Goal: Task Accomplishment & Management: Use online tool/utility

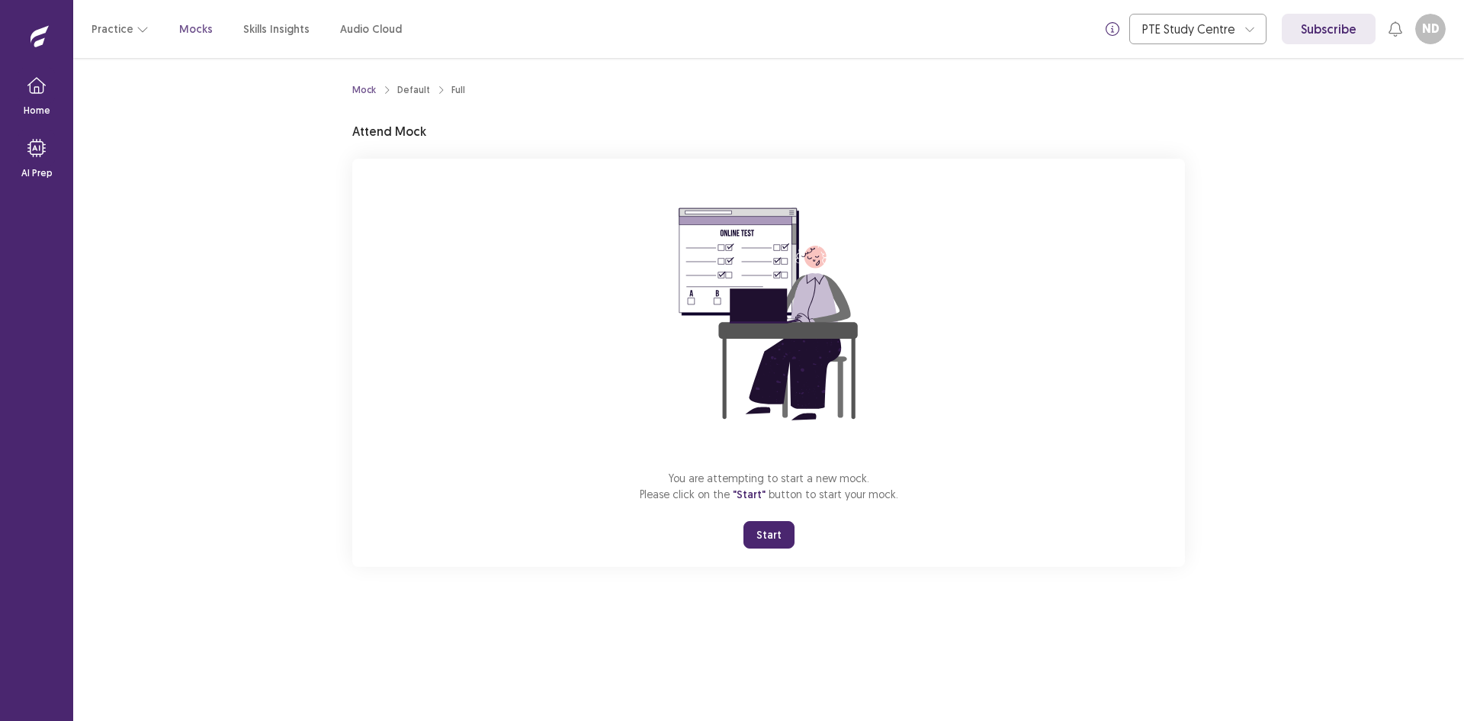
click at [787, 541] on button "Start" at bounding box center [769, 534] width 51 height 27
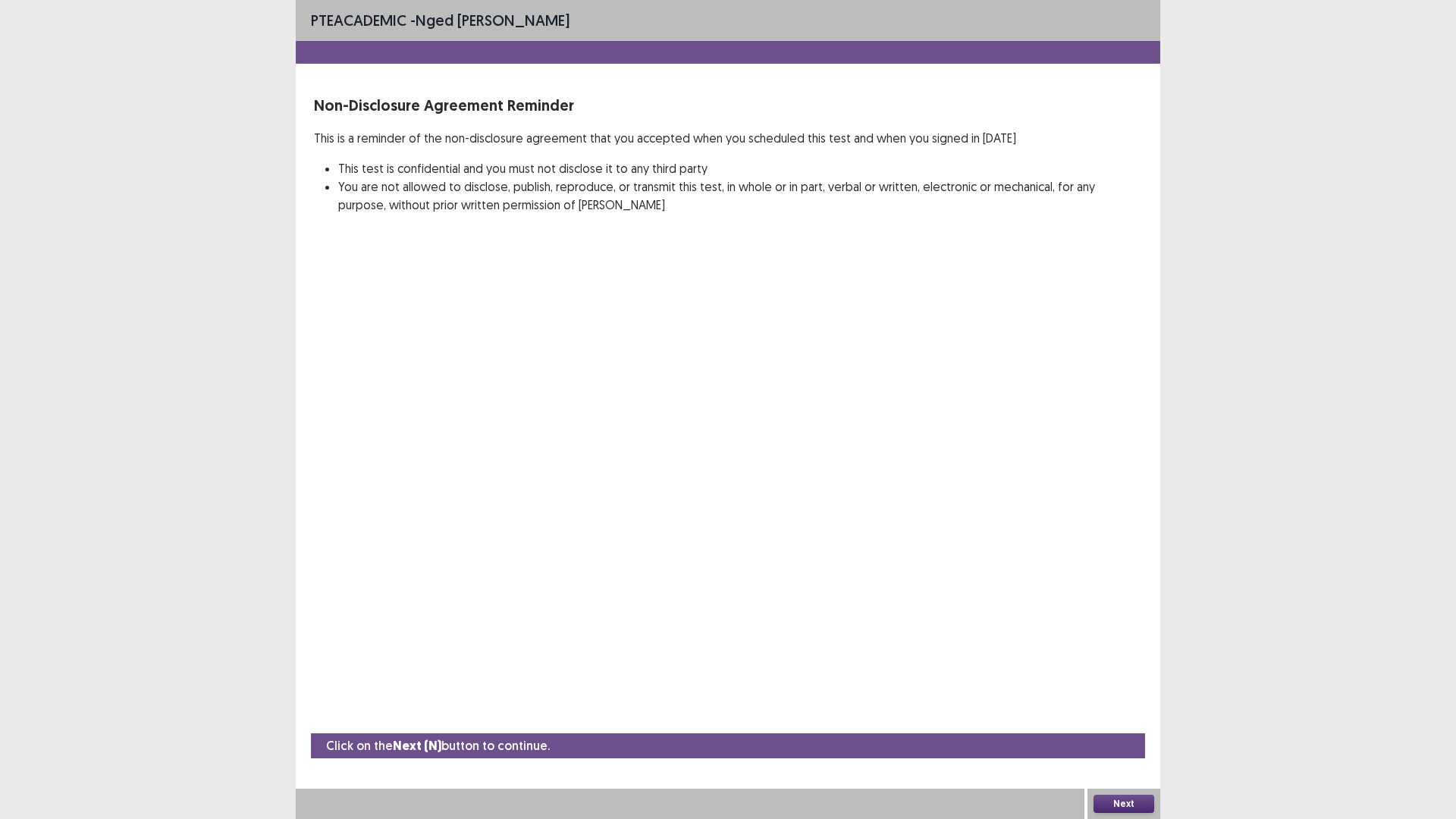
click at [1116, 716] on button "Next" at bounding box center [1124, 803] width 61 height 18
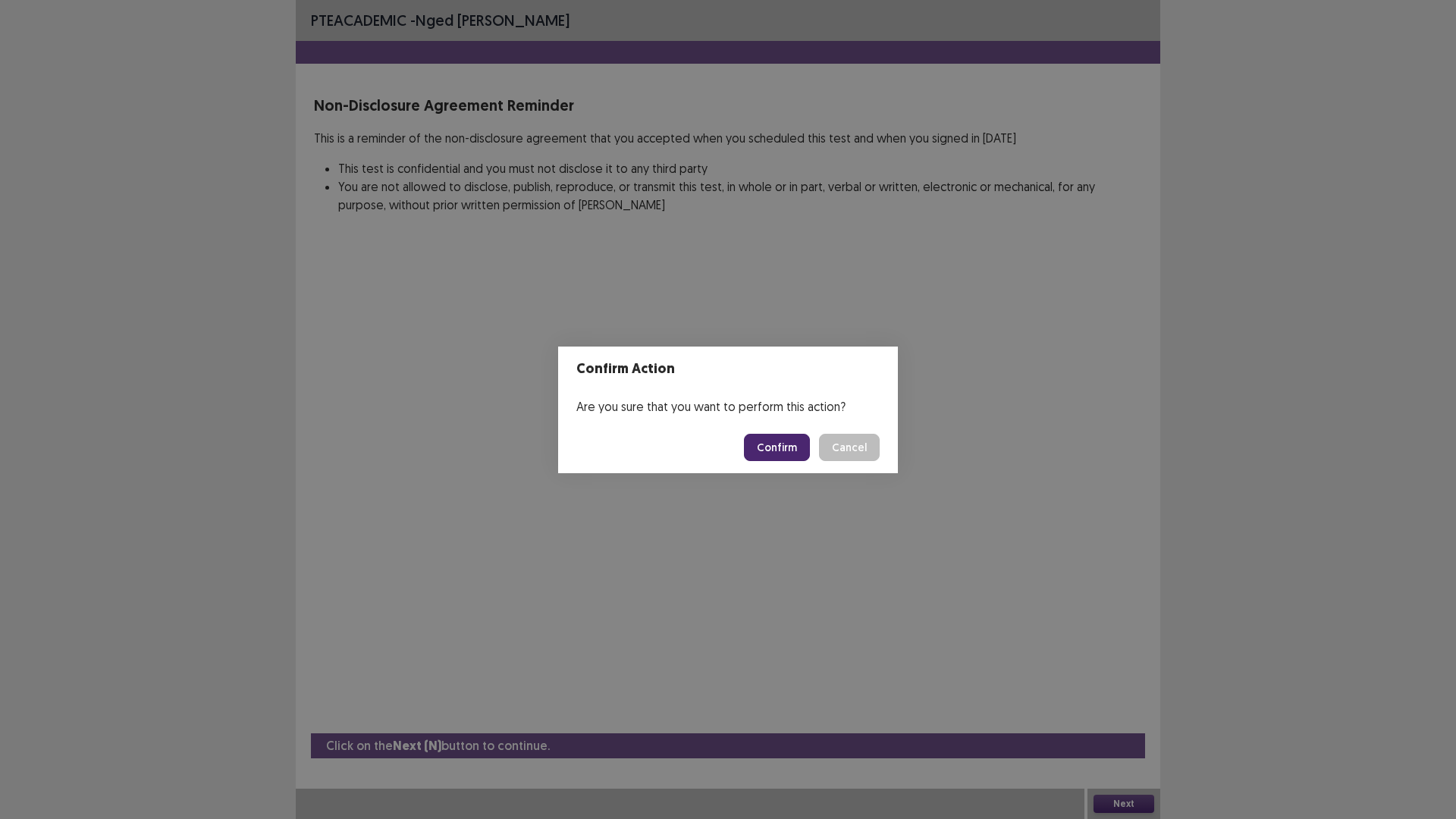
click at [767, 455] on button "Confirm" at bounding box center [777, 446] width 66 height 27
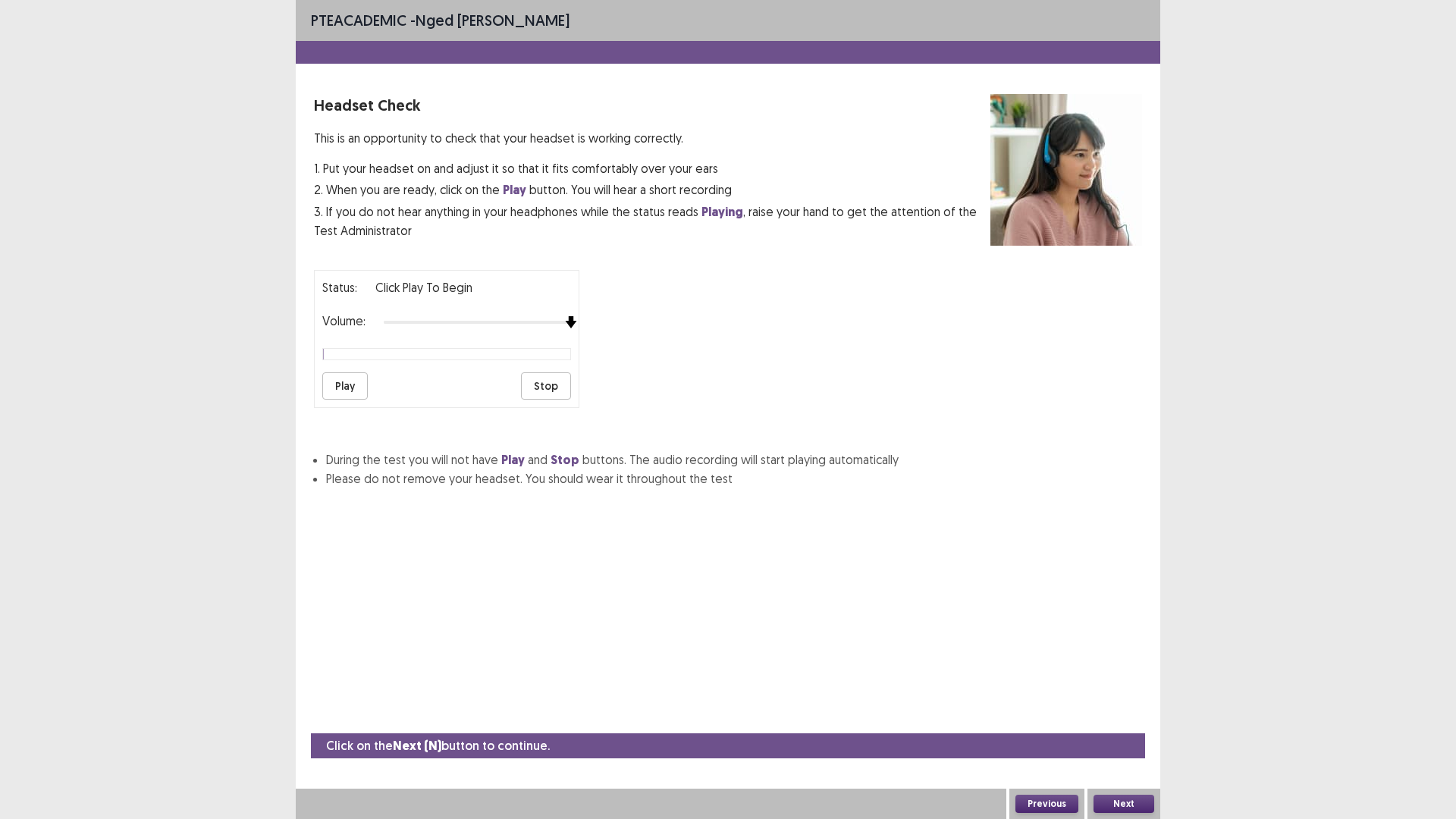
click at [602, 320] on div "Status: Click Play to Begin Volume: Play Stop" at bounding box center [728, 332] width 828 height 150
click at [342, 379] on button "Play" at bounding box center [345, 385] width 46 height 27
click at [1133, 716] on button "Next" at bounding box center [1124, 803] width 61 height 18
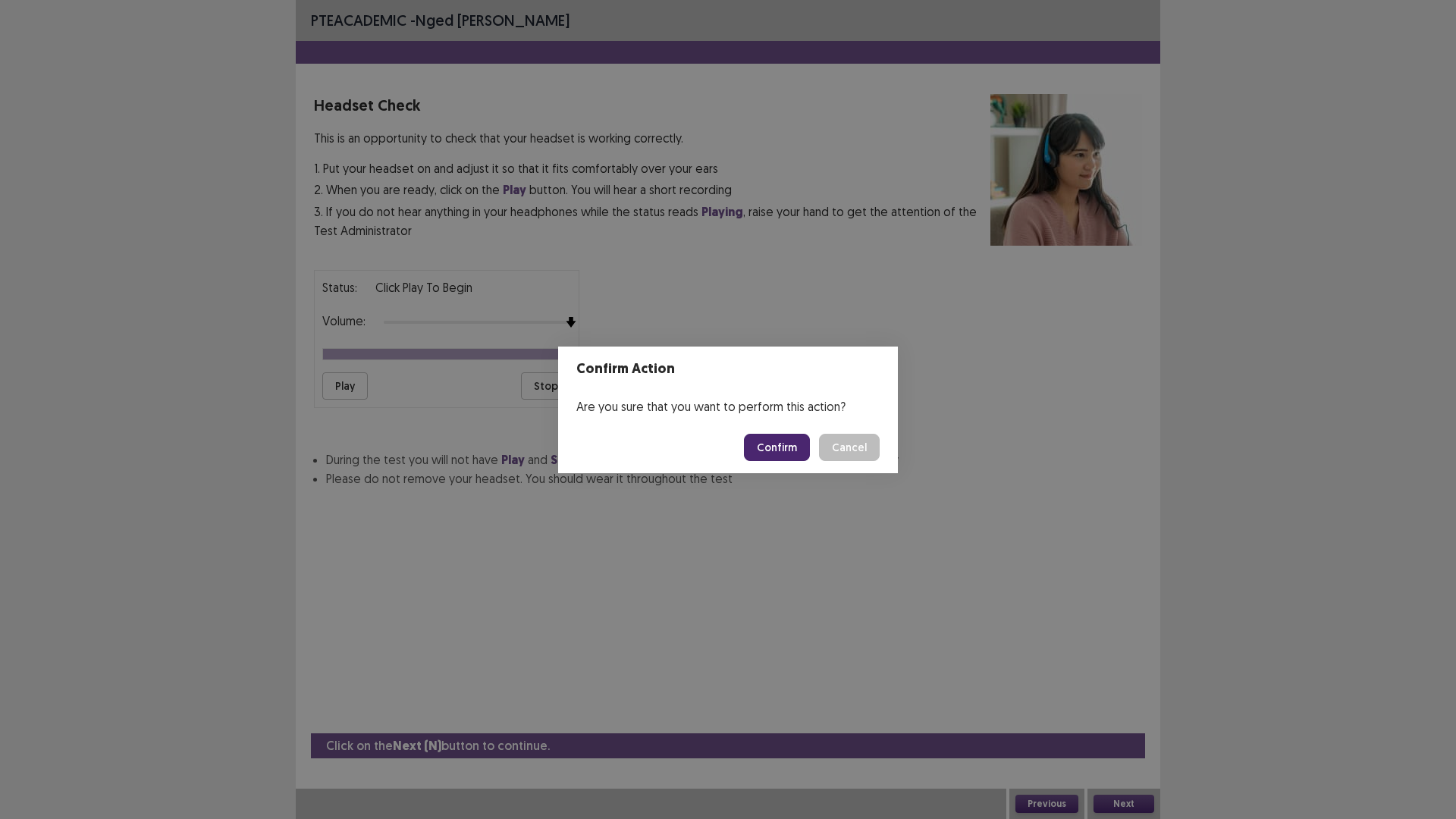
click at [791, 449] on button "Confirm" at bounding box center [777, 446] width 66 height 27
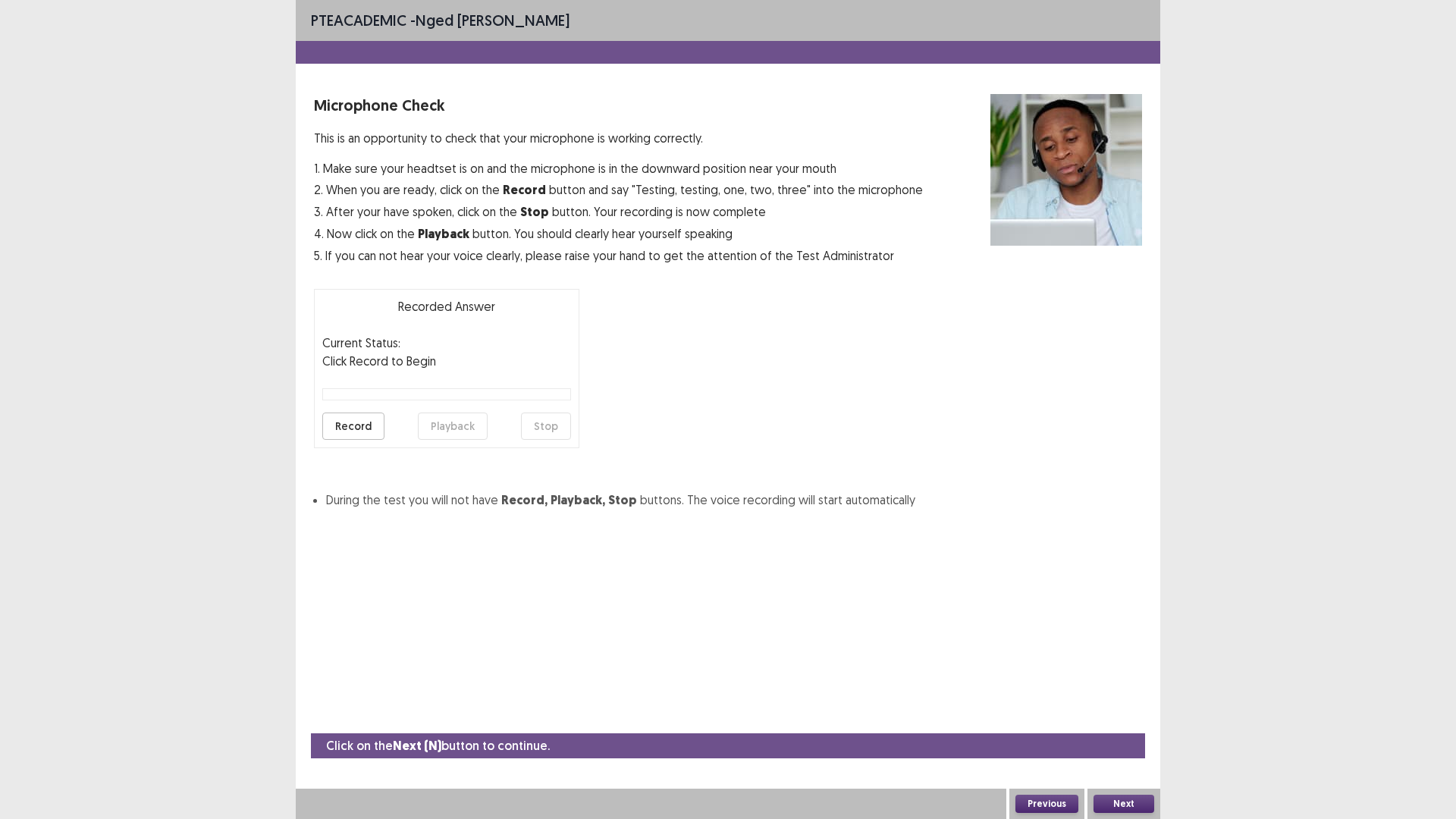
click at [368, 421] on button "Record" at bounding box center [353, 425] width 63 height 27
click at [551, 427] on button "Stop" at bounding box center [546, 425] width 50 height 27
click at [455, 428] on button "Playback" at bounding box center [453, 425] width 70 height 27
click at [461, 423] on button "Playback" at bounding box center [453, 425] width 70 height 27
click at [1126, 716] on button "Next" at bounding box center [1124, 803] width 61 height 18
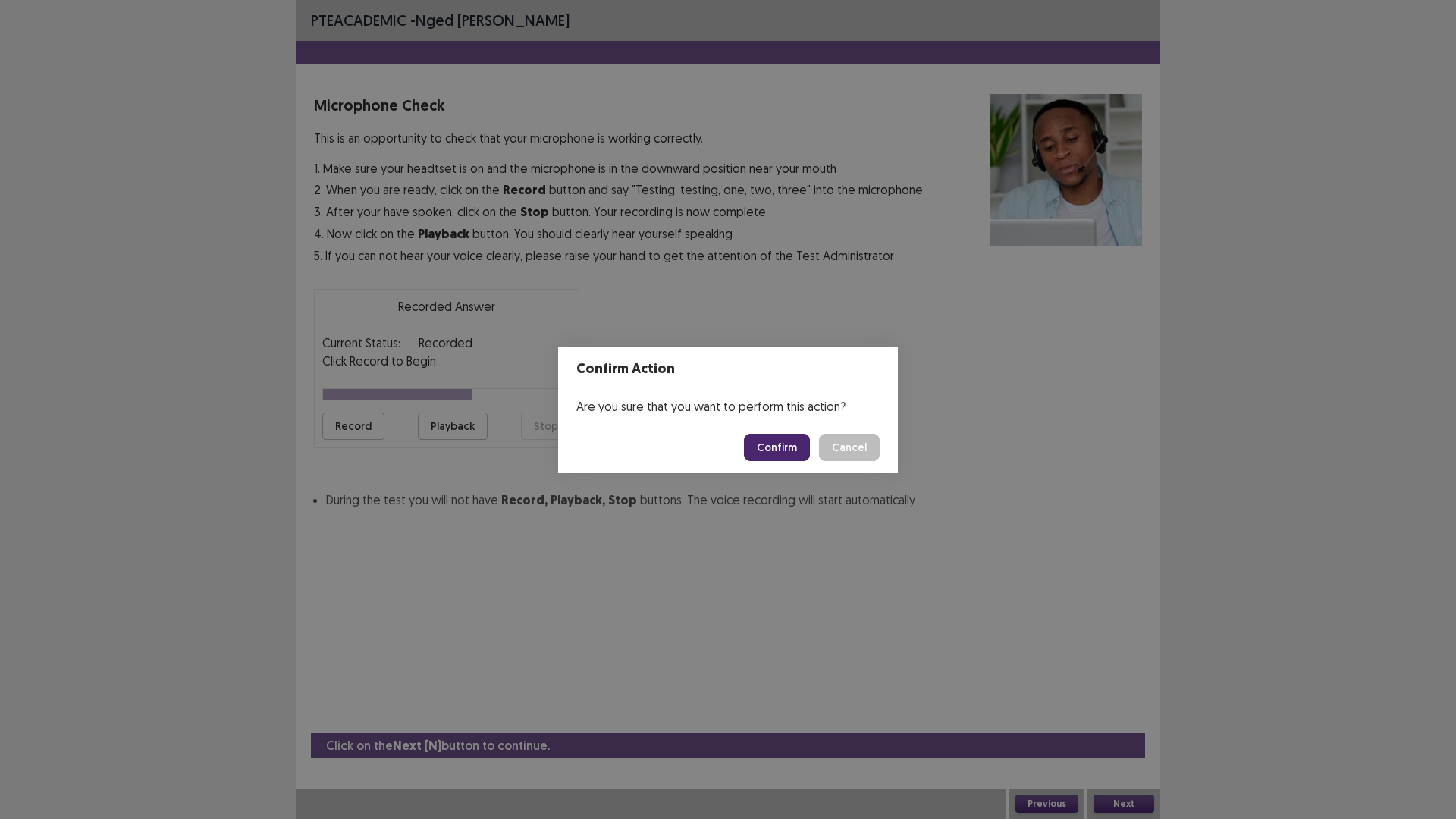
click at [796, 438] on button "Confirm" at bounding box center [777, 446] width 66 height 27
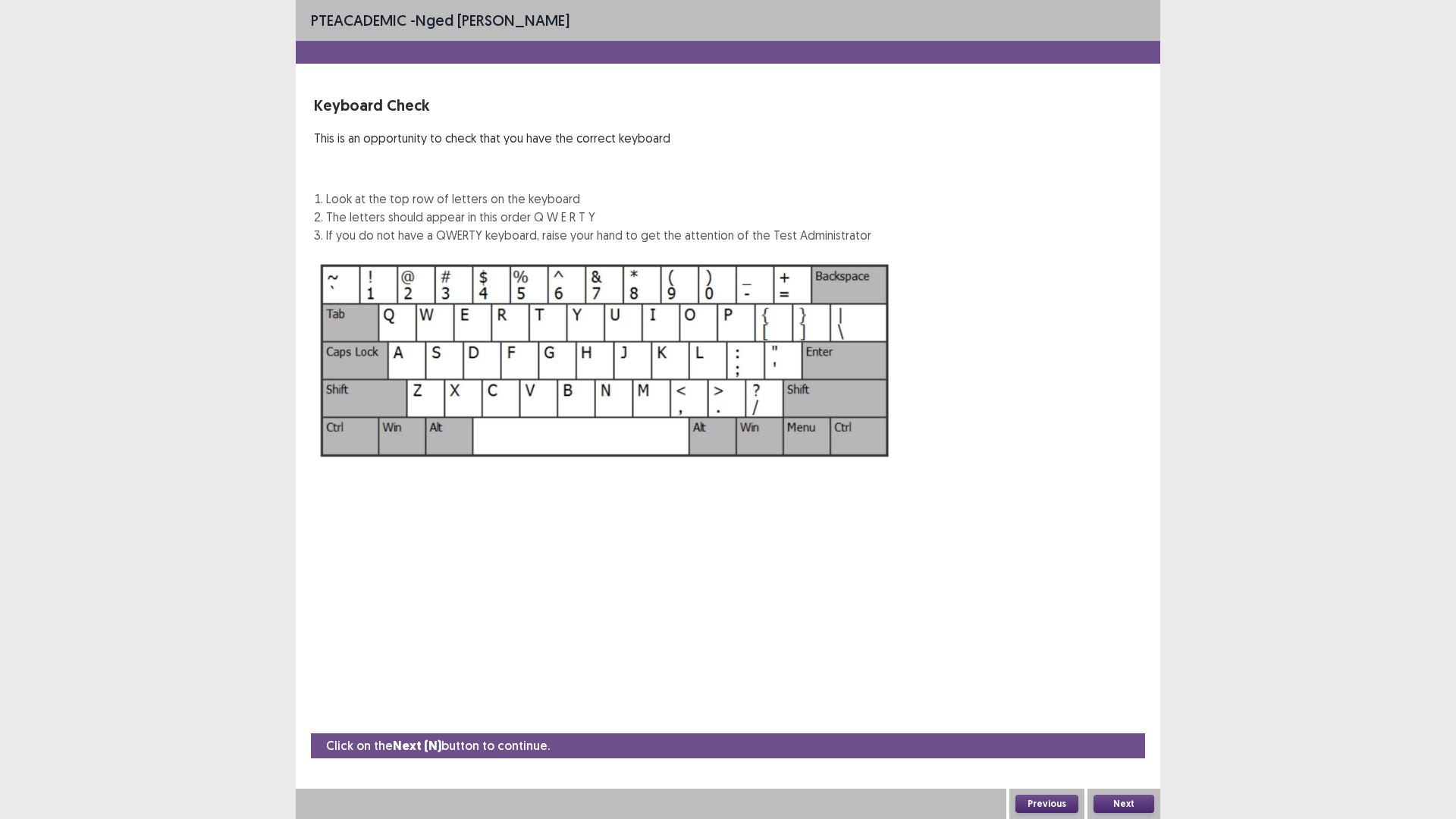
click at [1128, 716] on button "Next" at bounding box center [1124, 803] width 61 height 18
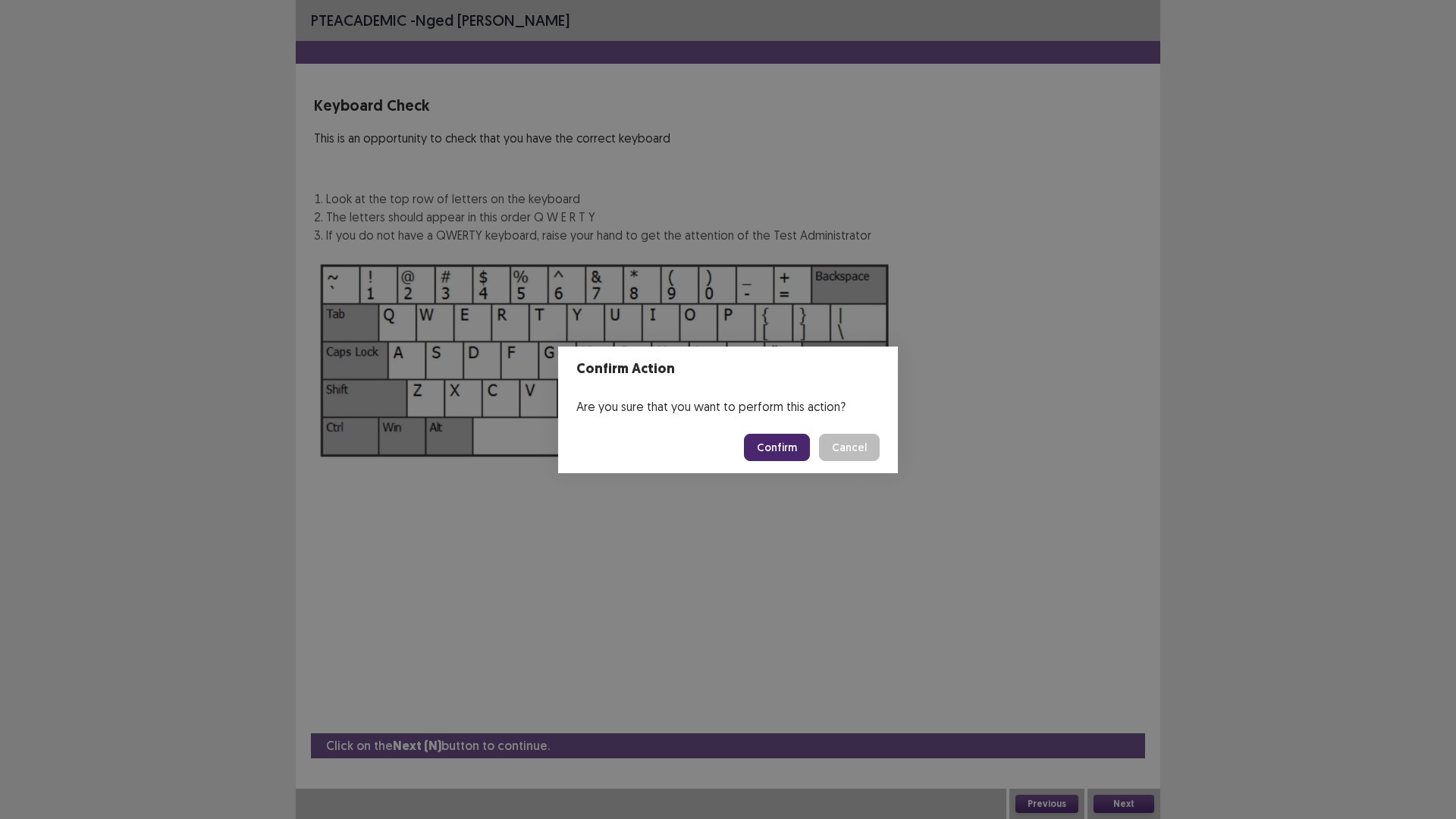
click at [790, 442] on button "Confirm" at bounding box center [777, 446] width 66 height 27
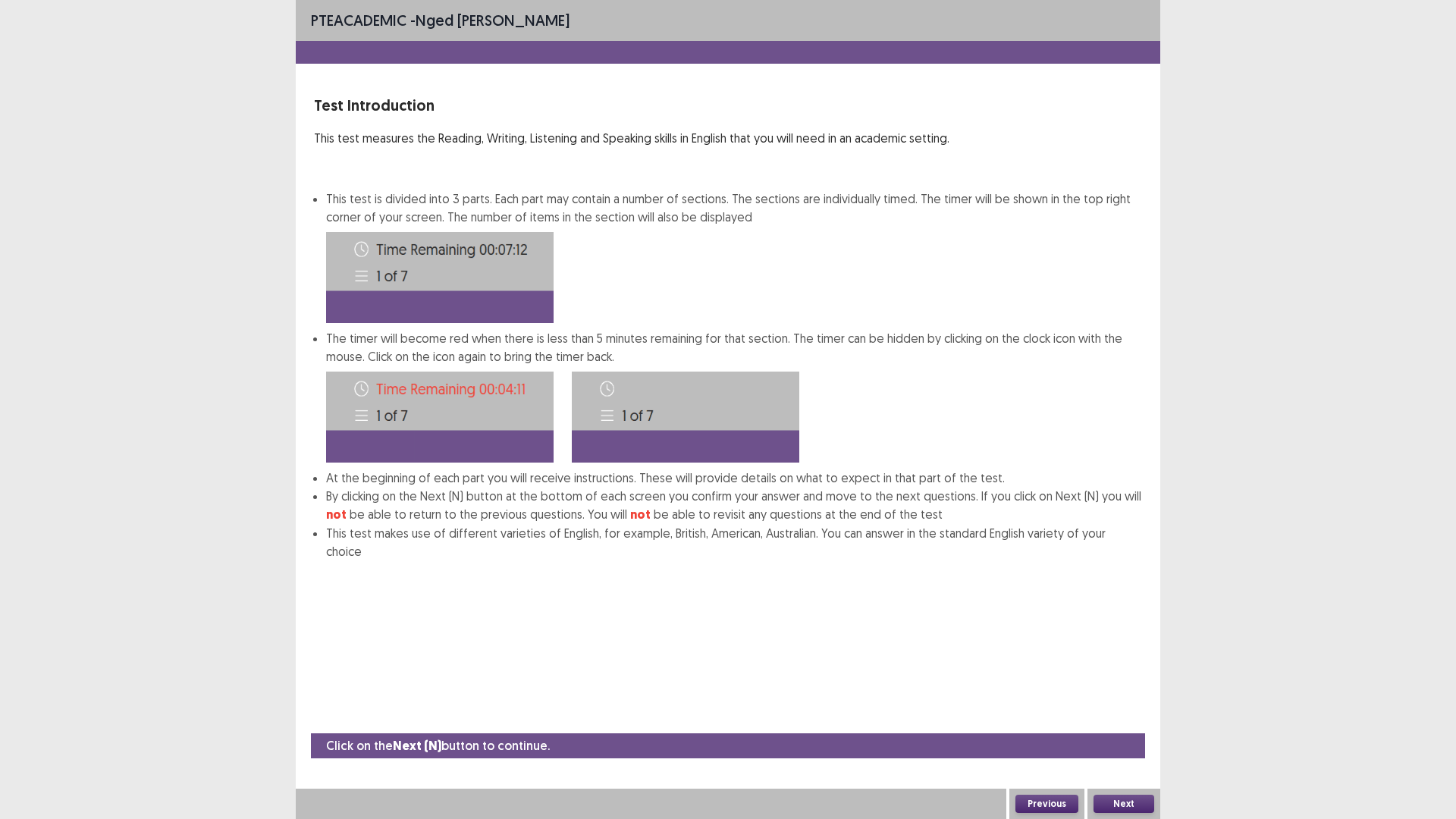
click at [1126, 716] on button "Next" at bounding box center [1124, 803] width 61 height 18
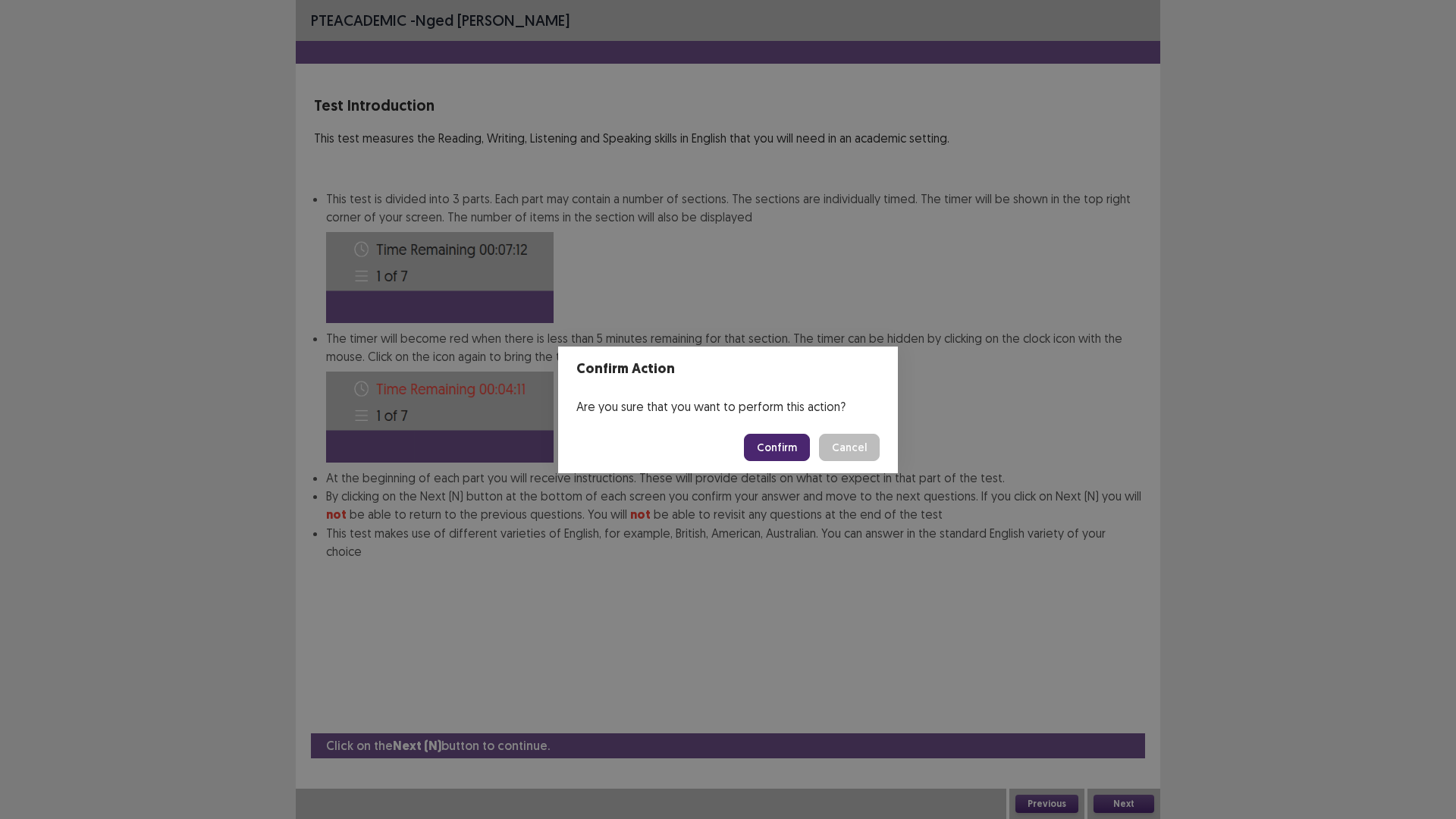
click at [790, 446] on button "Confirm" at bounding box center [777, 446] width 66 height 27
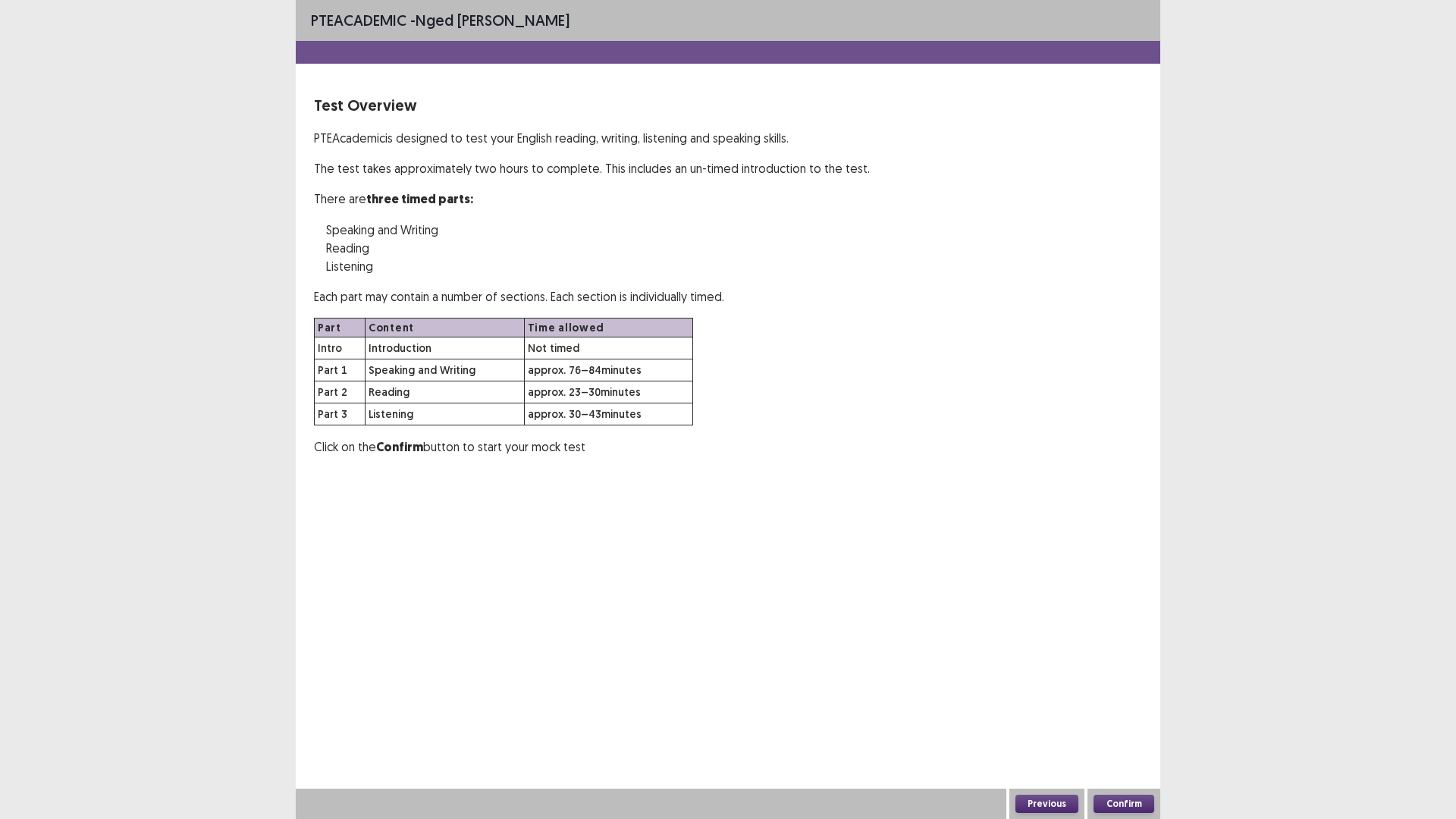
click at [1128, 716] on button "Confirm" at bounding box center [1124, 803] width 61 height 18
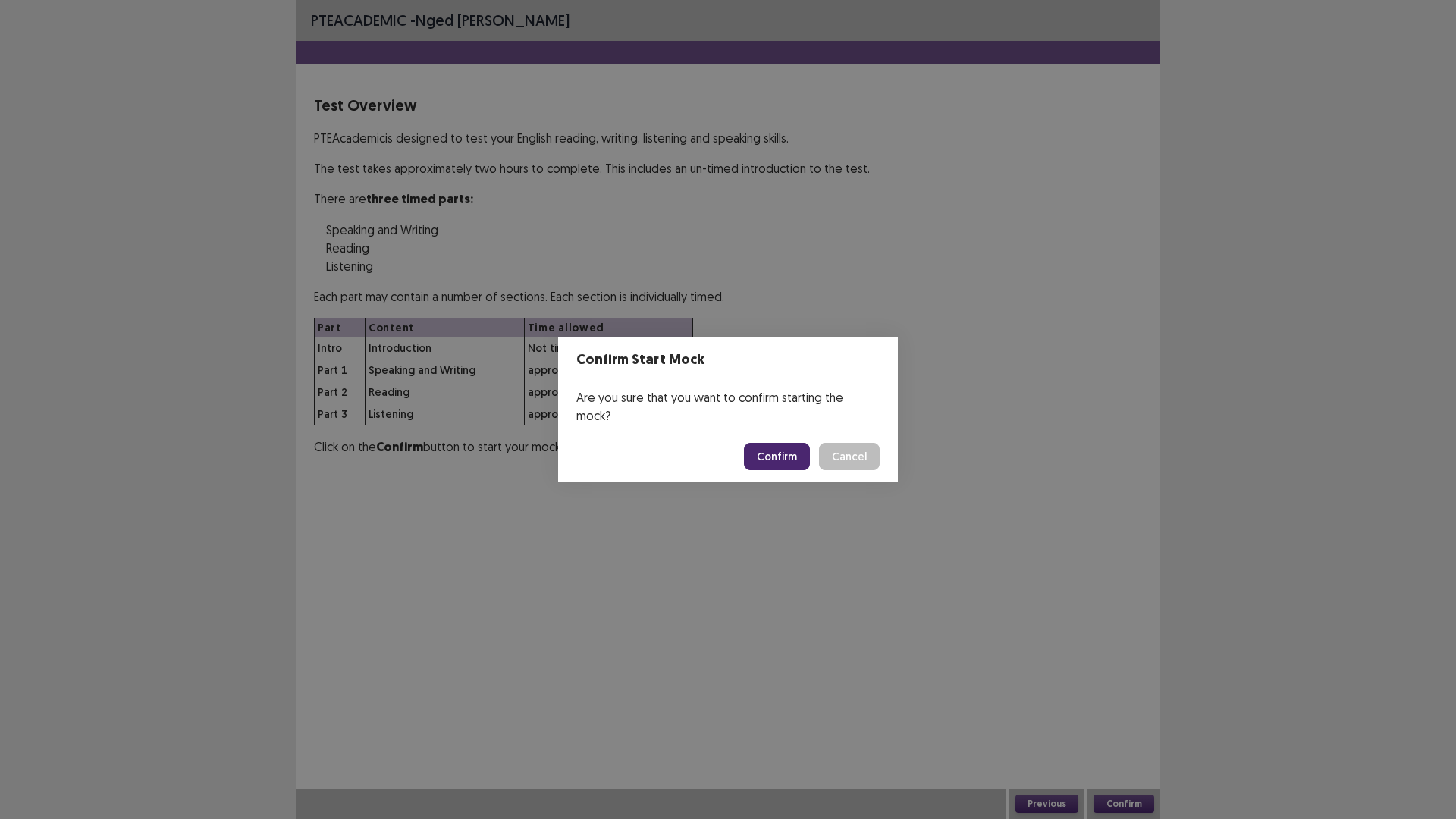
click at [781, 443] on button "Confirm" at bounding box center [777, 455] width 66 height 27
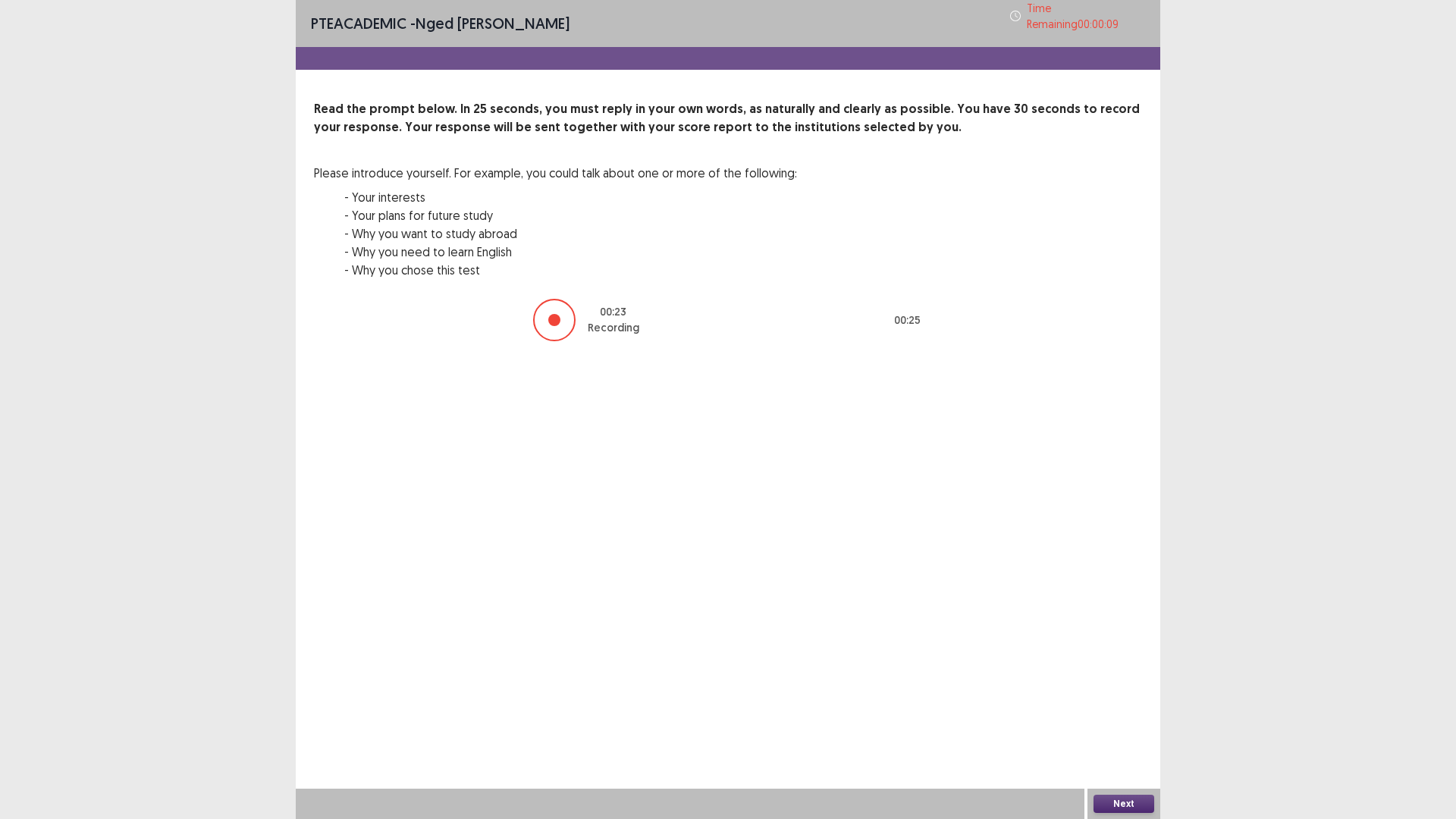
click at [1124, 716] on button "Next" at bounding box center [1124, 803] width 61 height 18
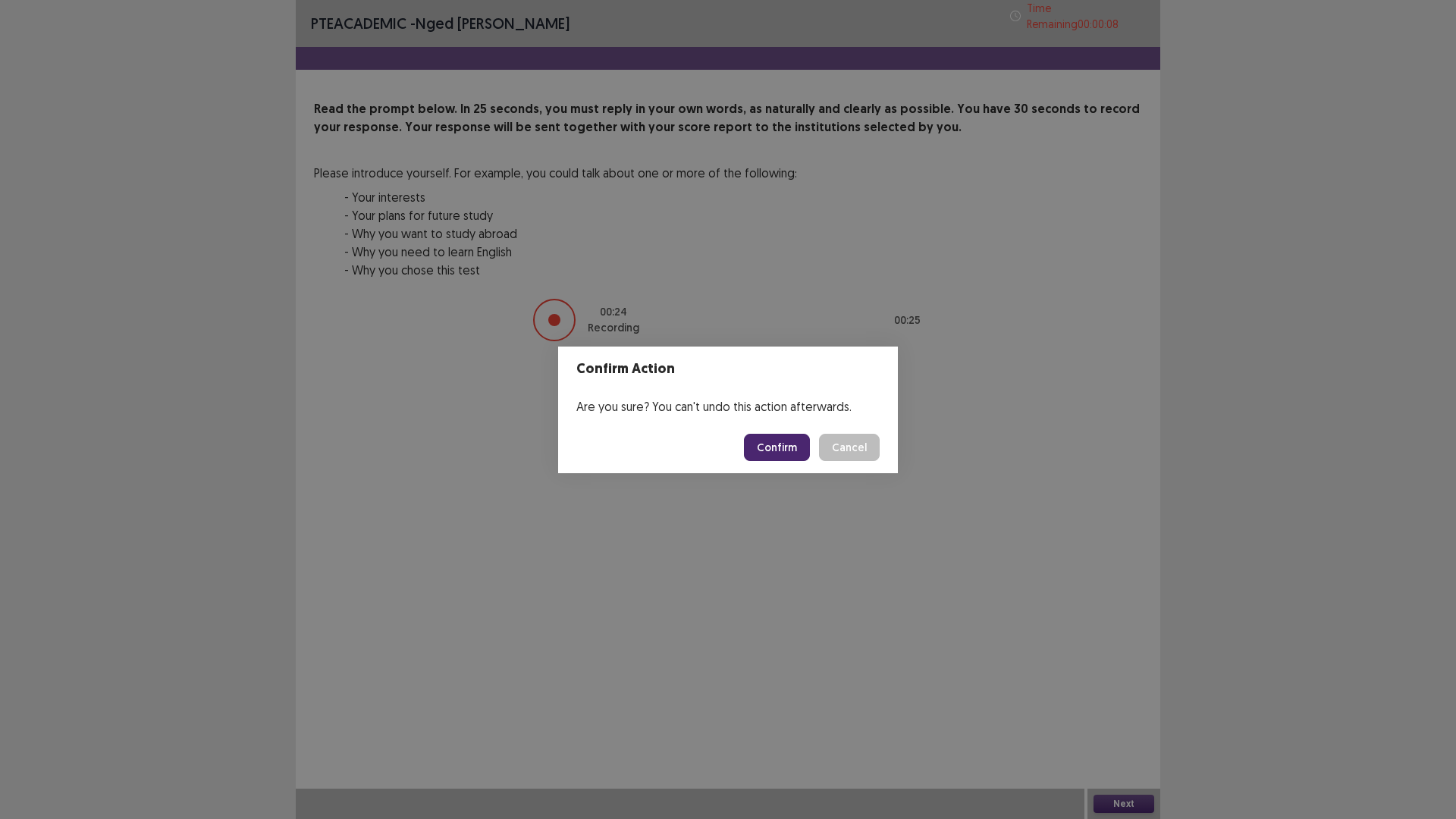
click at [762, 447] on button "Confirm" at bounding box center [777, 446] width 66 height 27
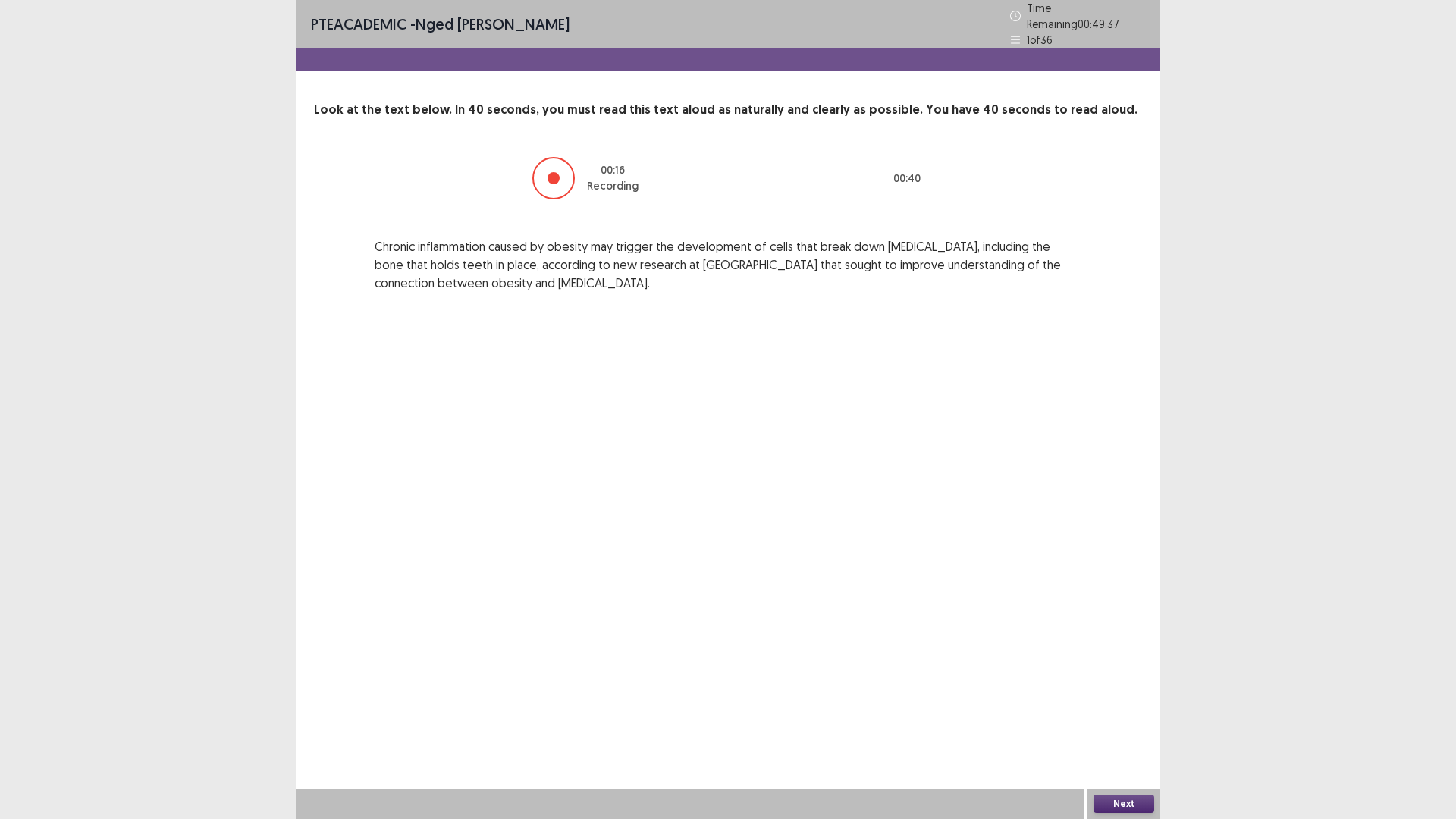
click at [1130, 716] on button "Next" at bounding box center [1124, 803] width 61 height 18
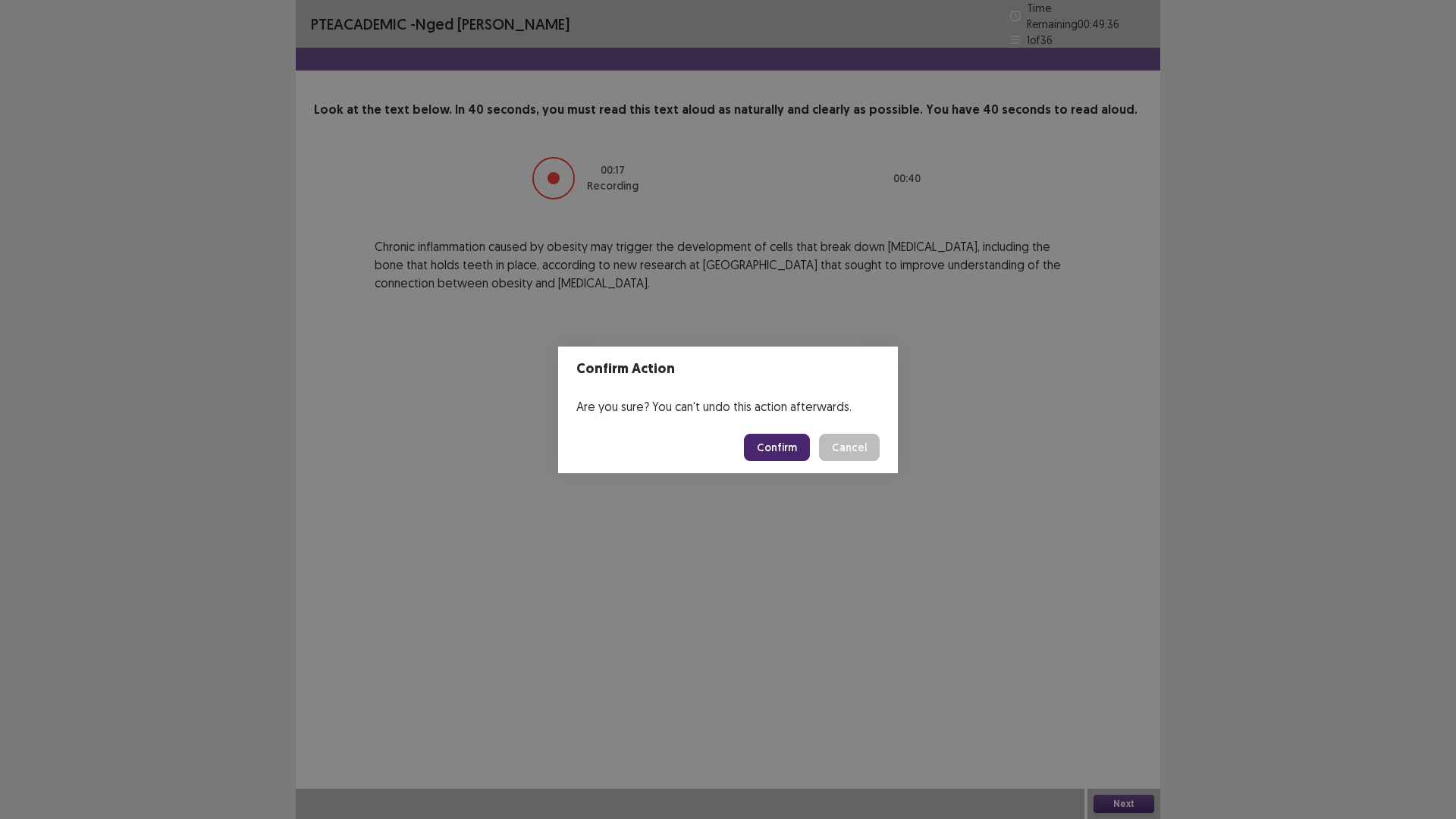
click at [781, 455] on button "Confirm" at bounding box center [777, 446] width 66 height 27
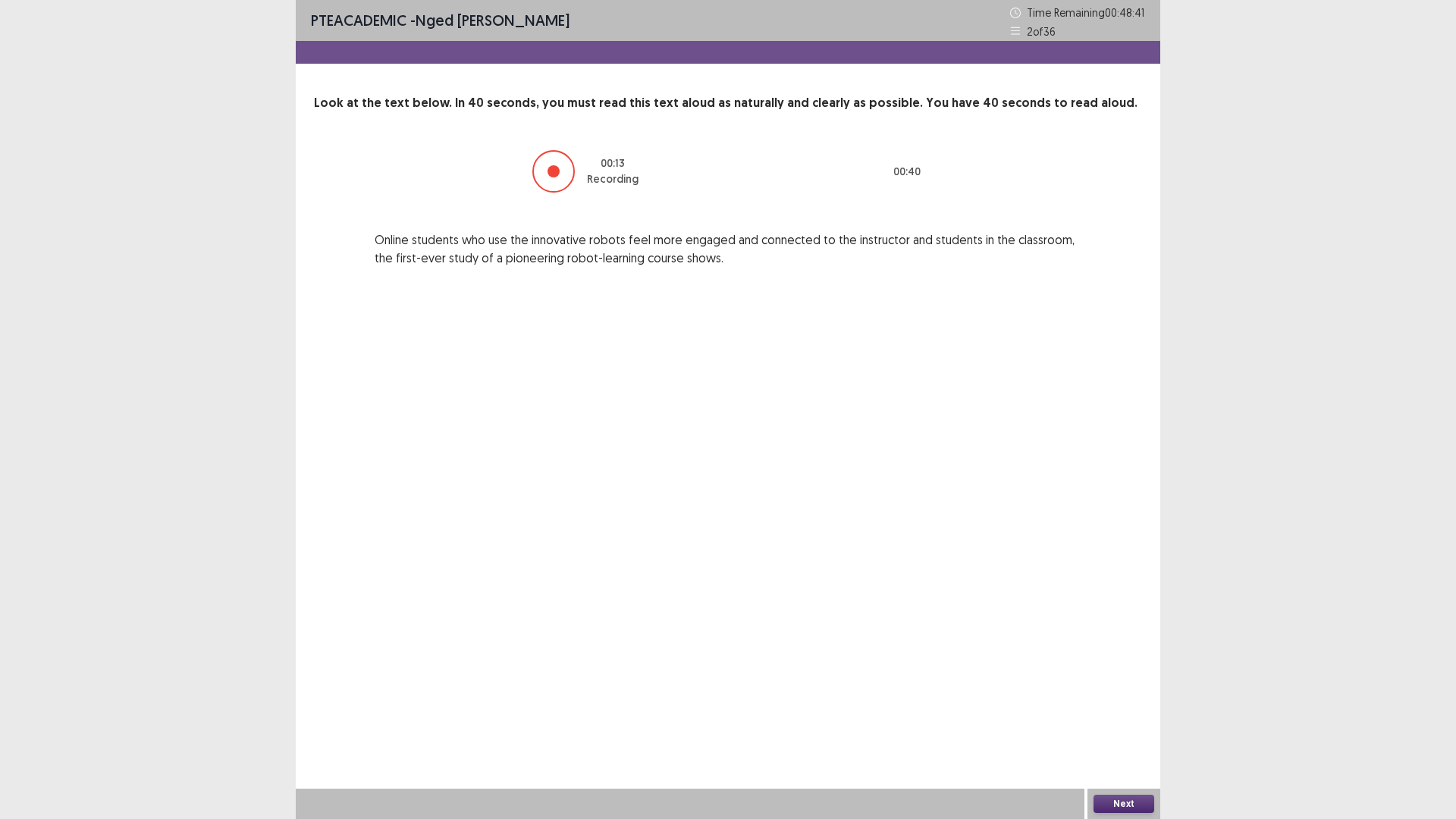
click at [1132, 716] on button "Next" at bounding box center [1124, 803] width 61 height 18
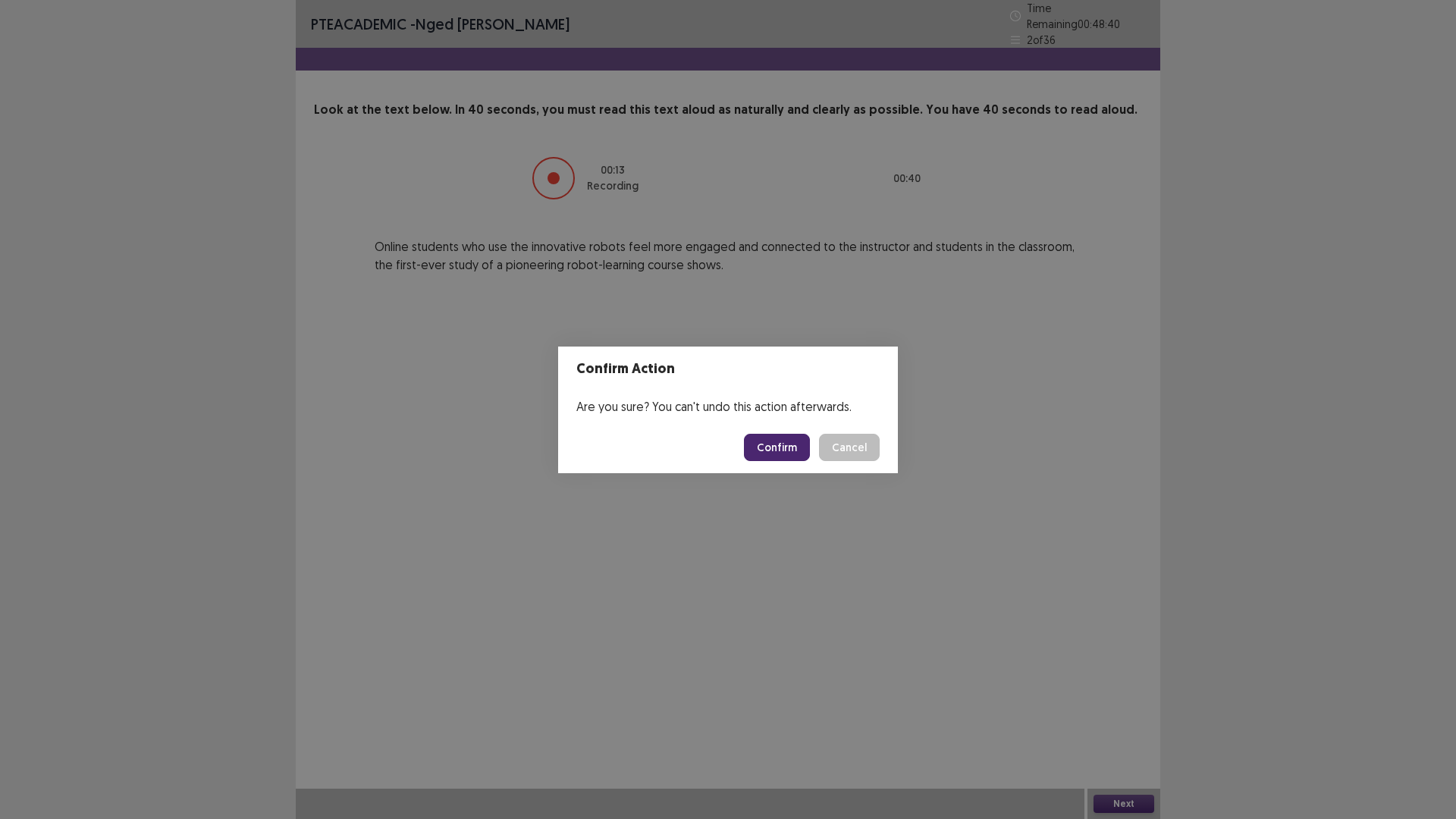
click at [765, 449] on button "Confirm" at bounding box center [777, 446] width 66 height 27
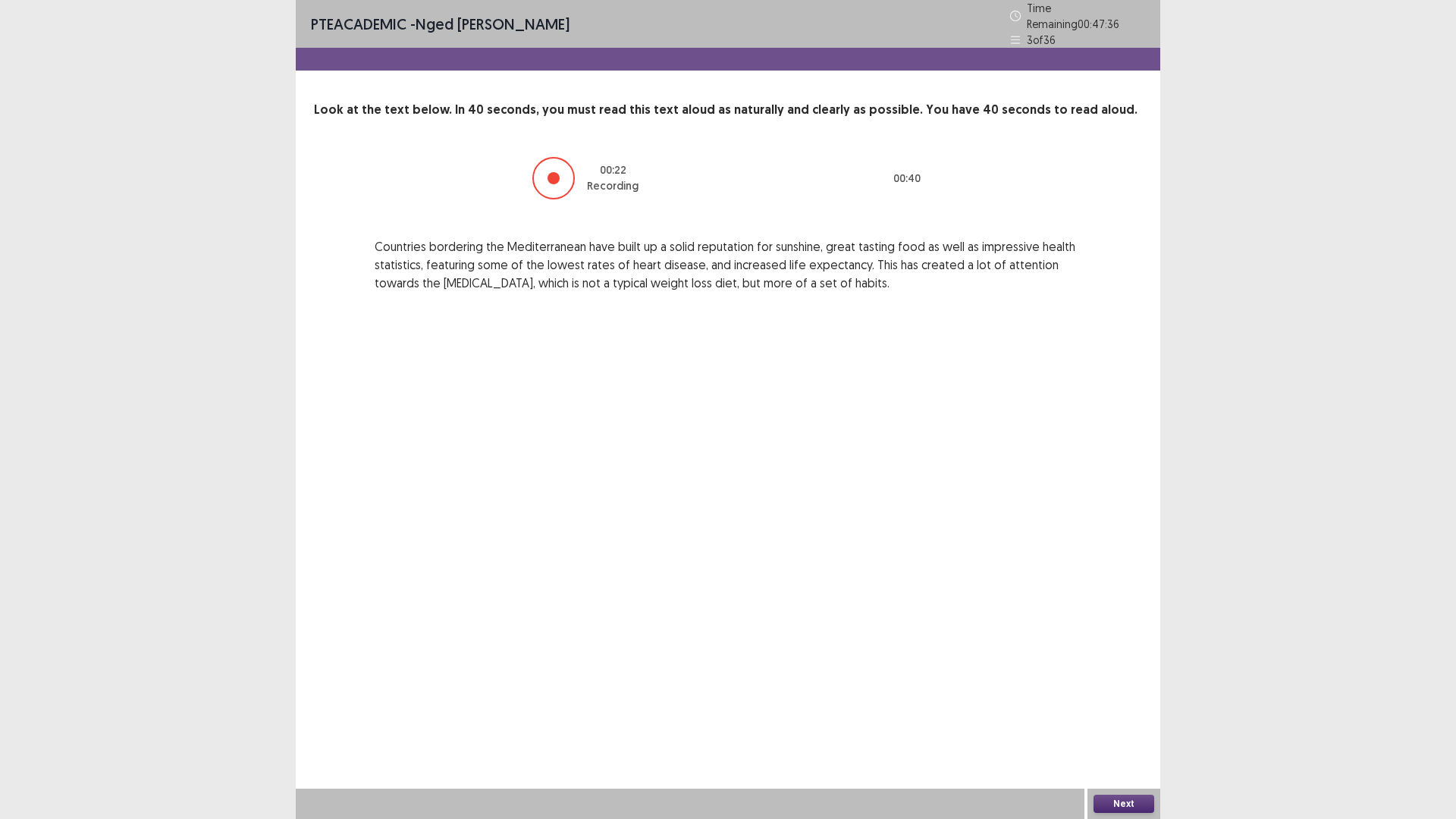
click at [1118, 716] on button "Next" at bounding box center [1124, 803] width 61 height 18
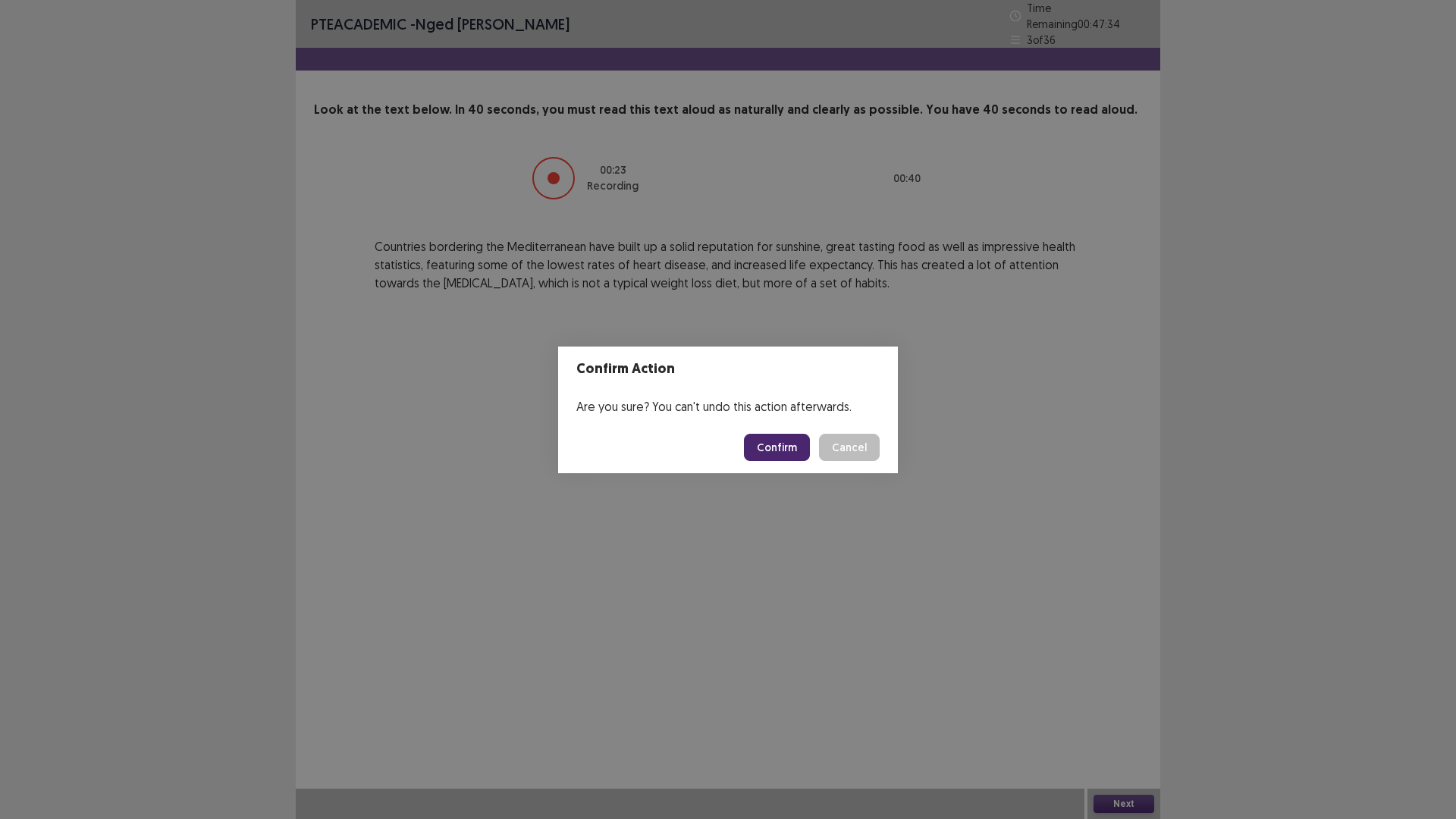
click at [769, 447] on button "Confirm" at bounding box center [777, 446] width 66 height 27
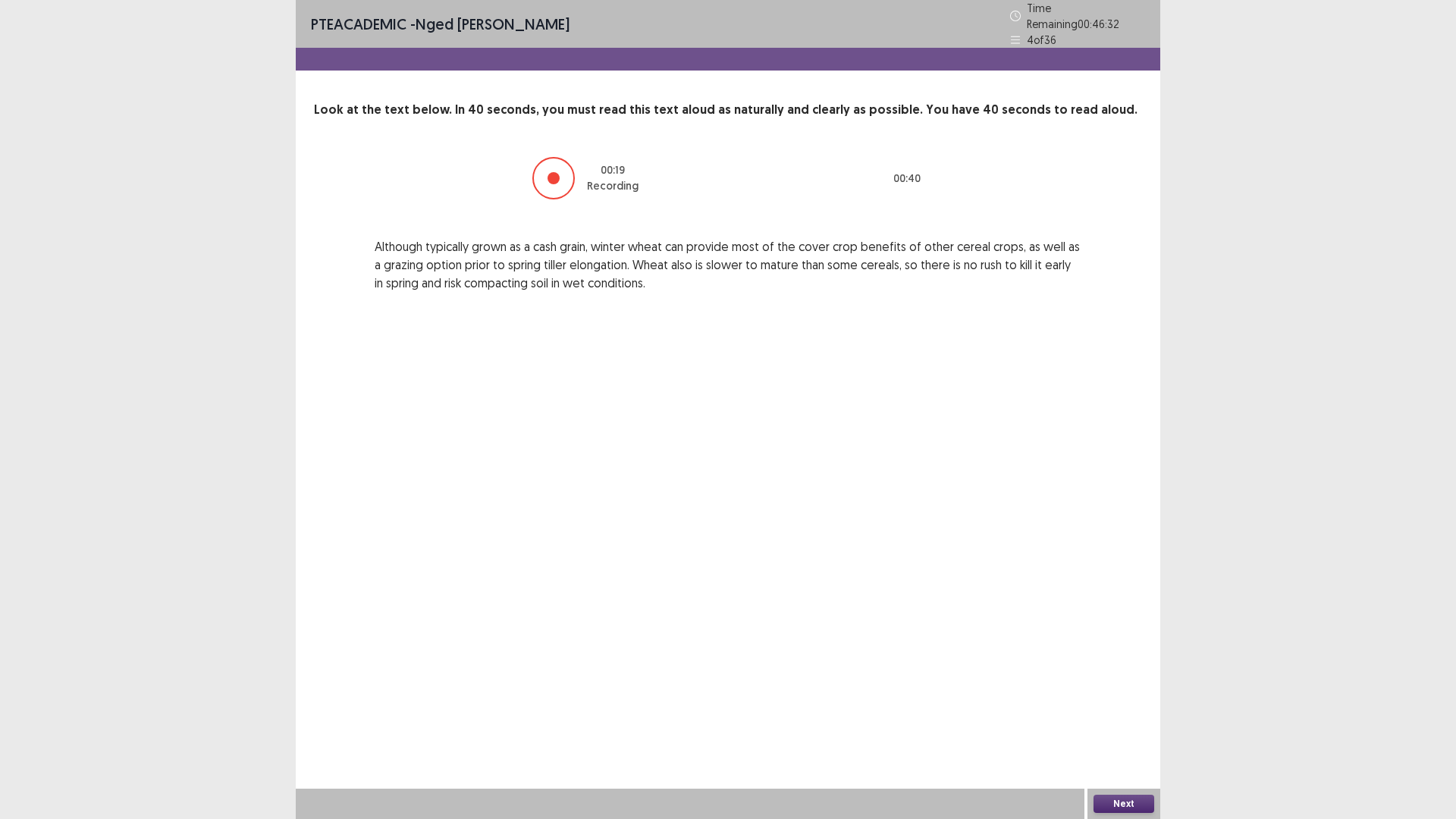
click at [1128, 716] on button "Next" at bounding box center [1124, 803] width 61 height 18
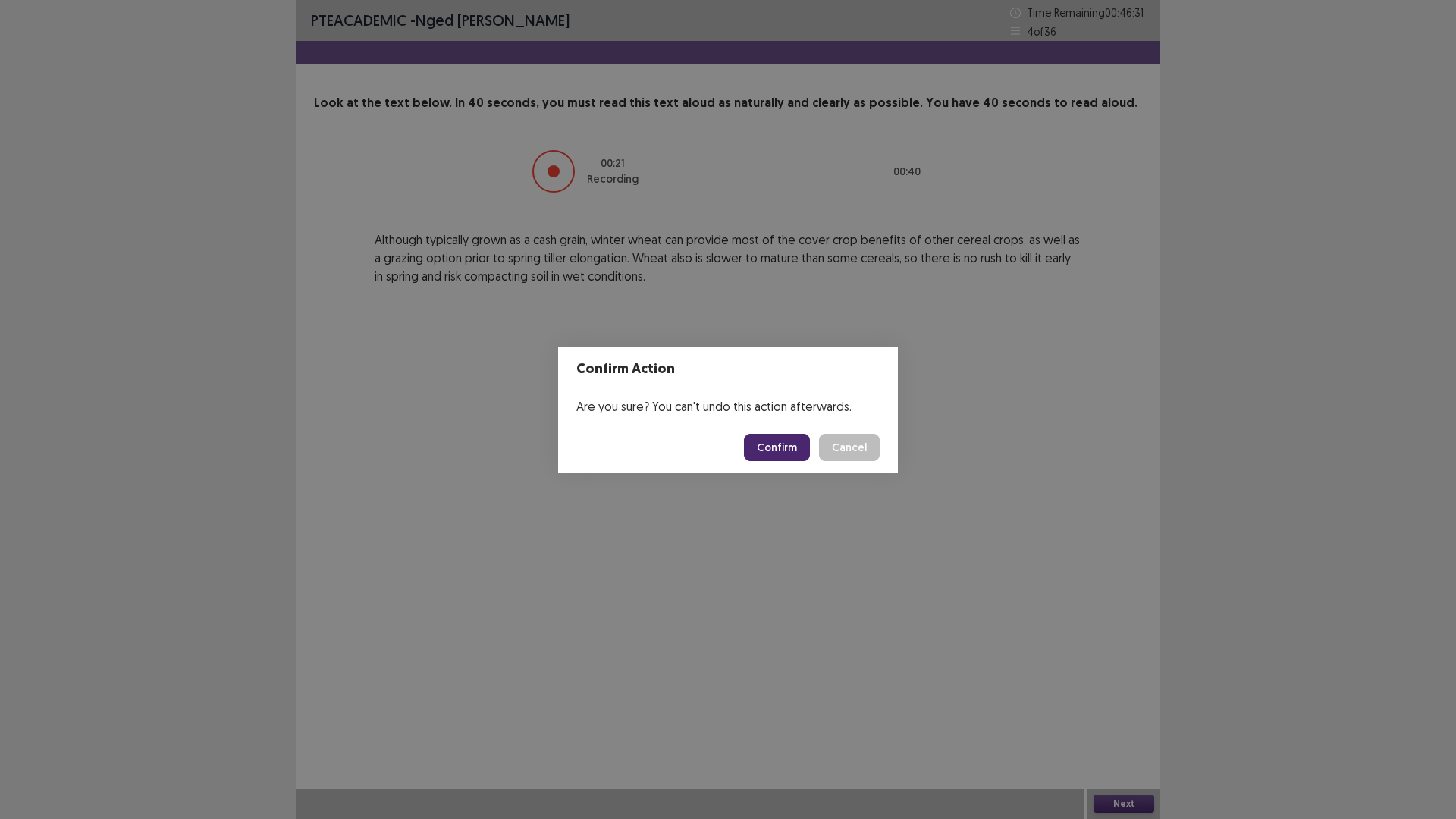
click at [785, 447] on button "Confirm" at bounding box center [777, 446] width 66 height 27
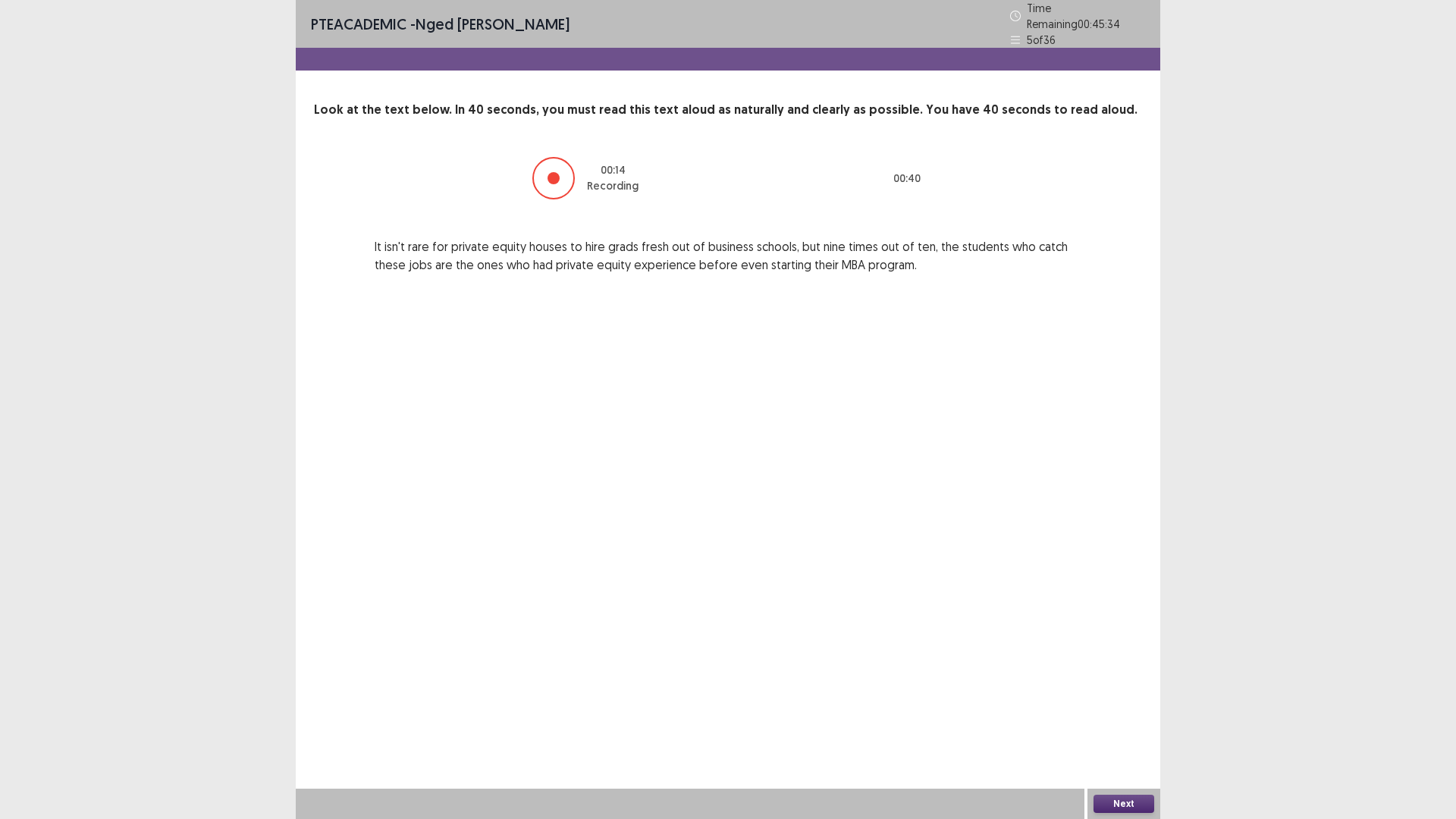
click at [1133, 716] on button "Next" at bounding box center [1124, 803] width 61 height 18
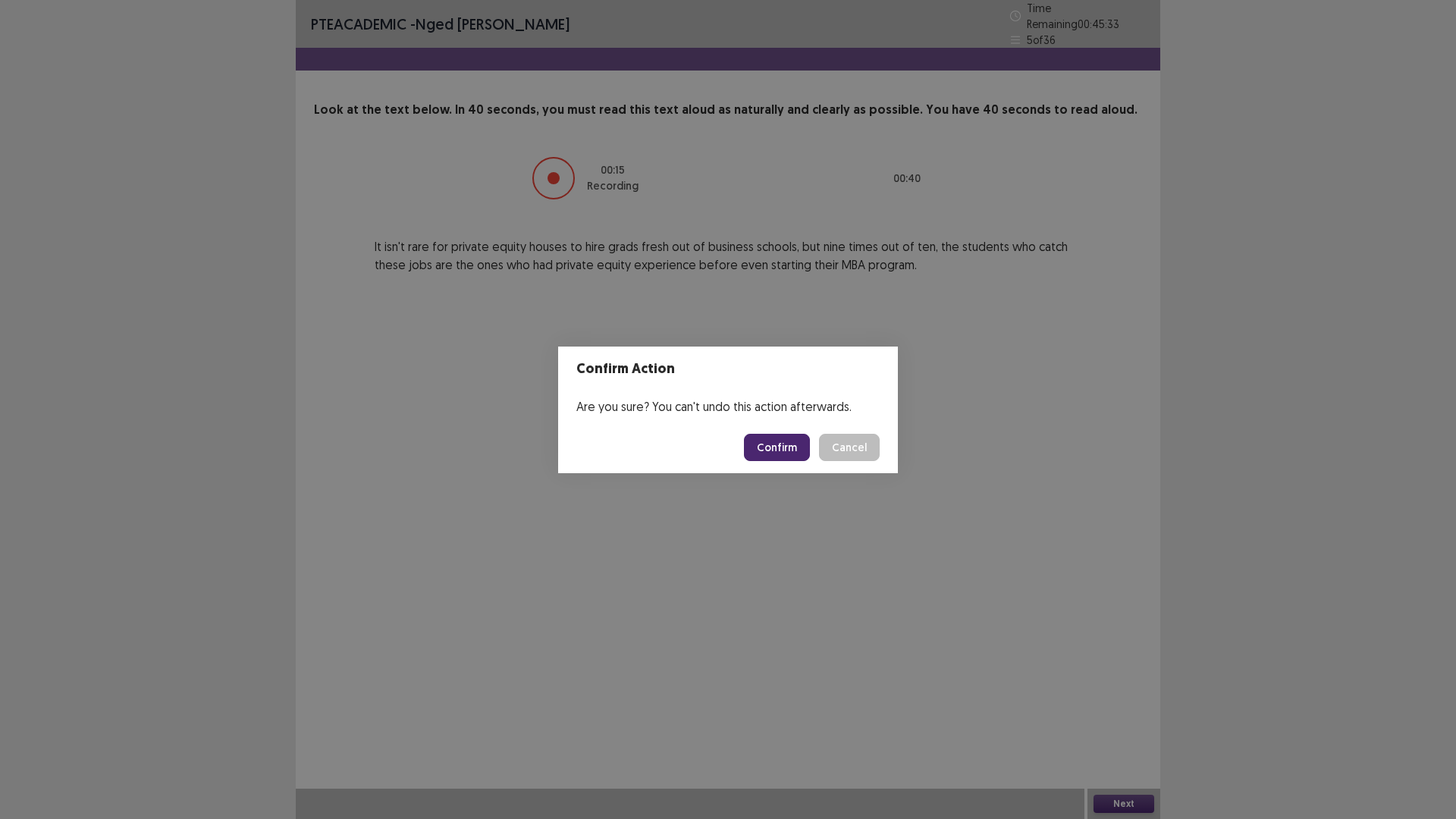
click at [765, 448] on button "Confirm" at bounding box center [777, 446] width 66 height 27
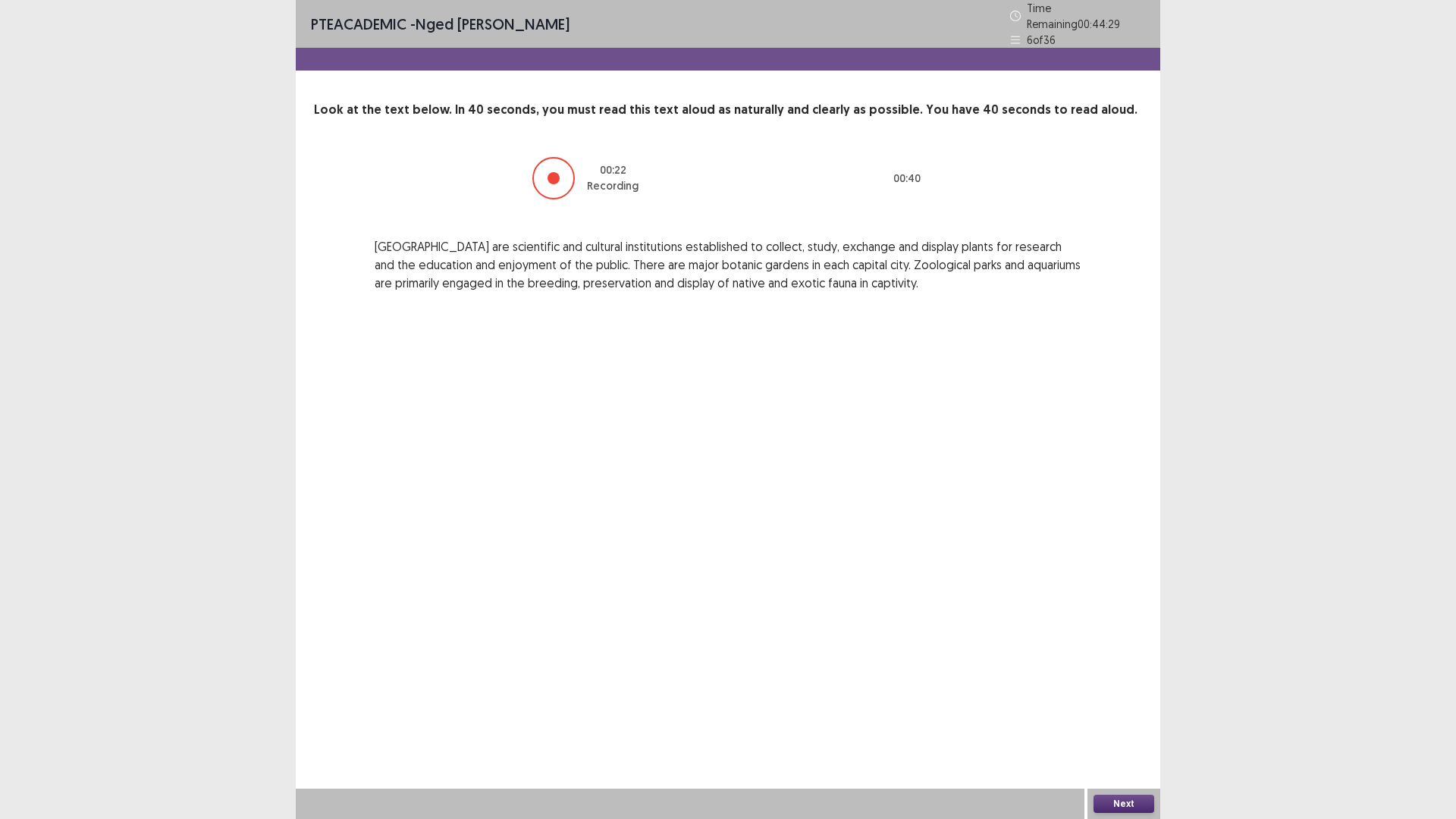
click at [1123, 716] on button "Next" at bounding box center [1124, 803] width 61 height 18
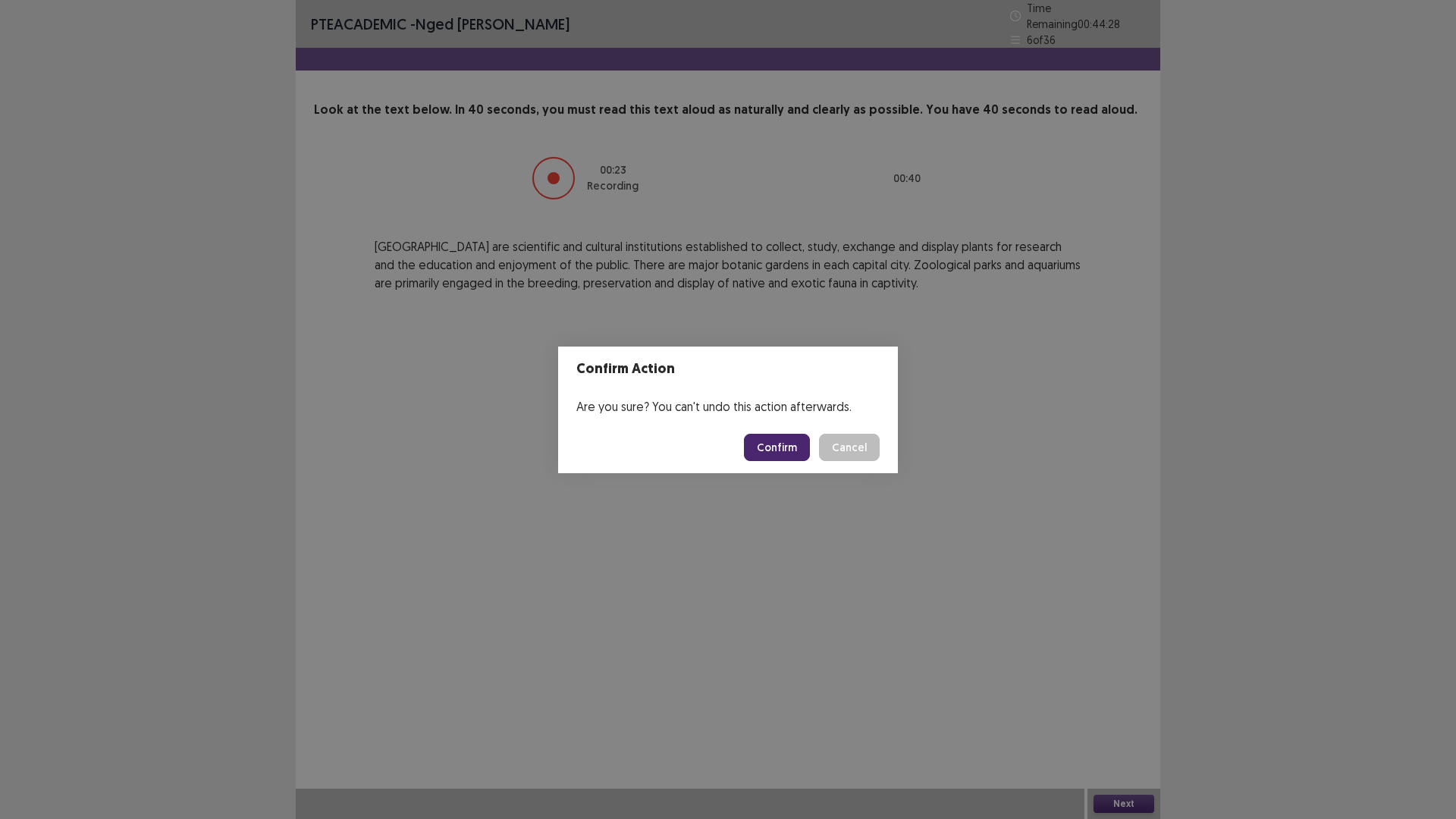
click at [775, 439] on button "Confirm" at bounding box center [777, 446] width 66 height 27
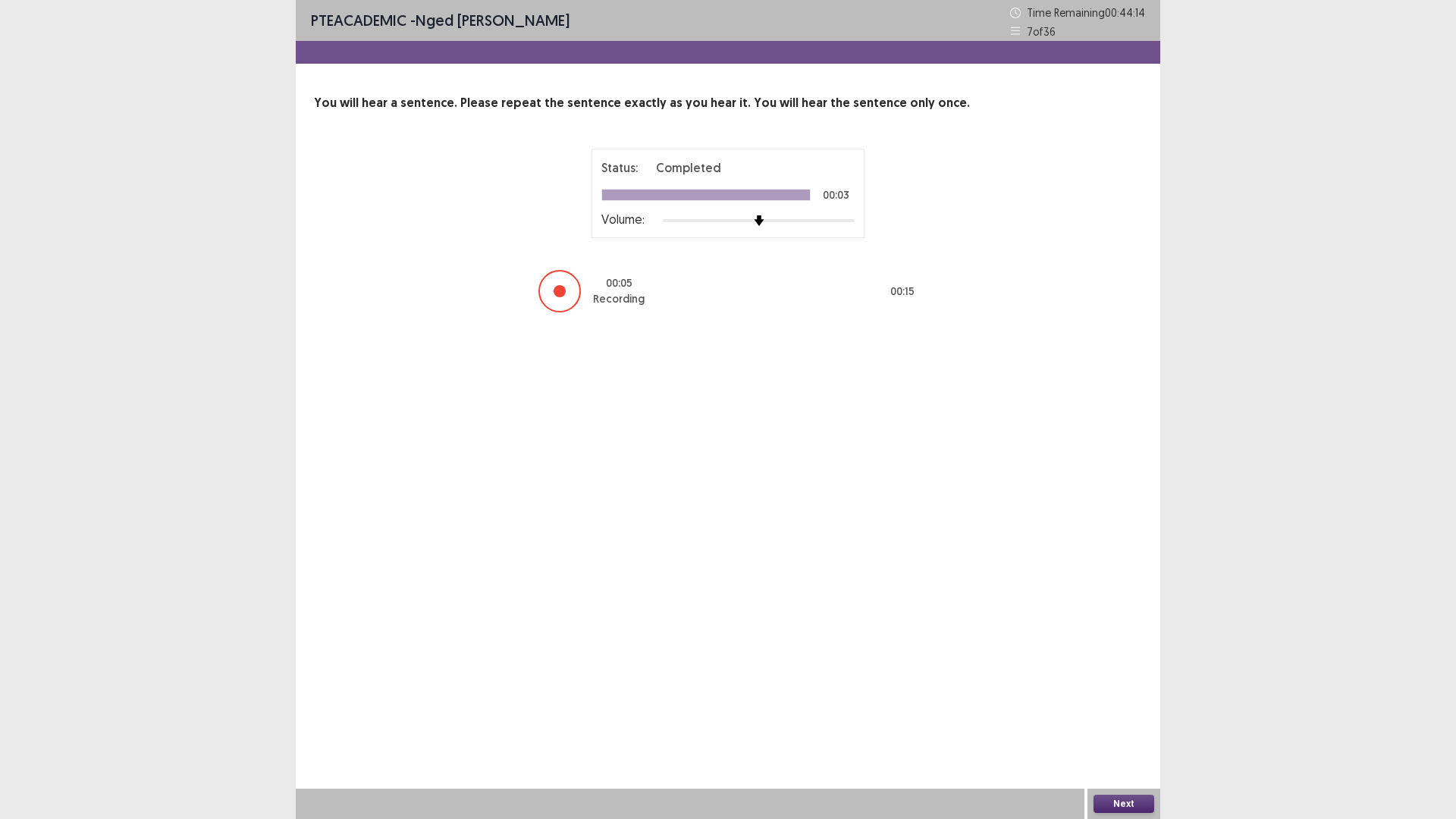
click at [1129, 716] on button "Next" at bounding box center [1124, 803] width 61 height 18
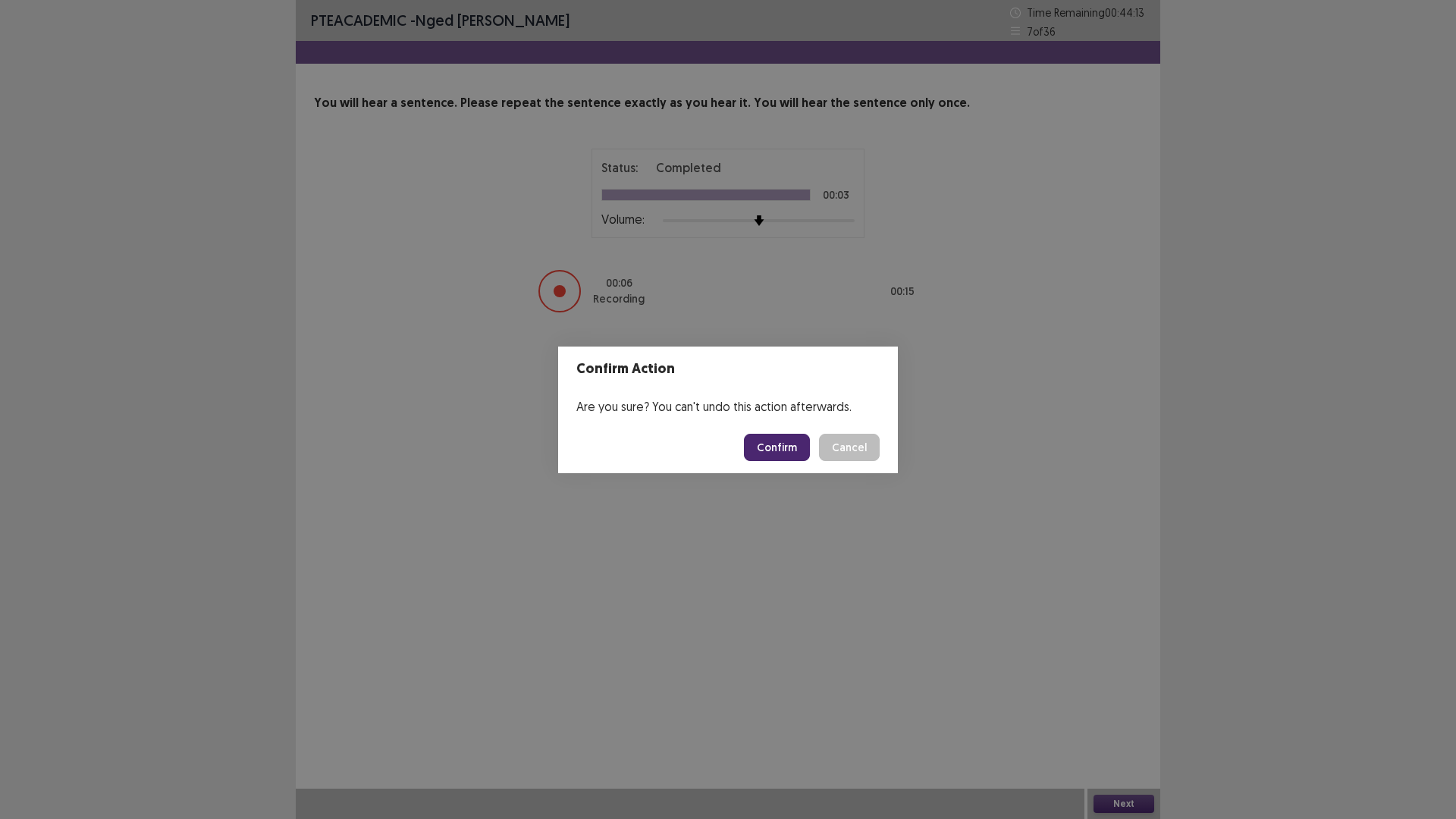
click at [788, 445] on button "Confirm" at bounding box center [777, 446] width 66 height 27
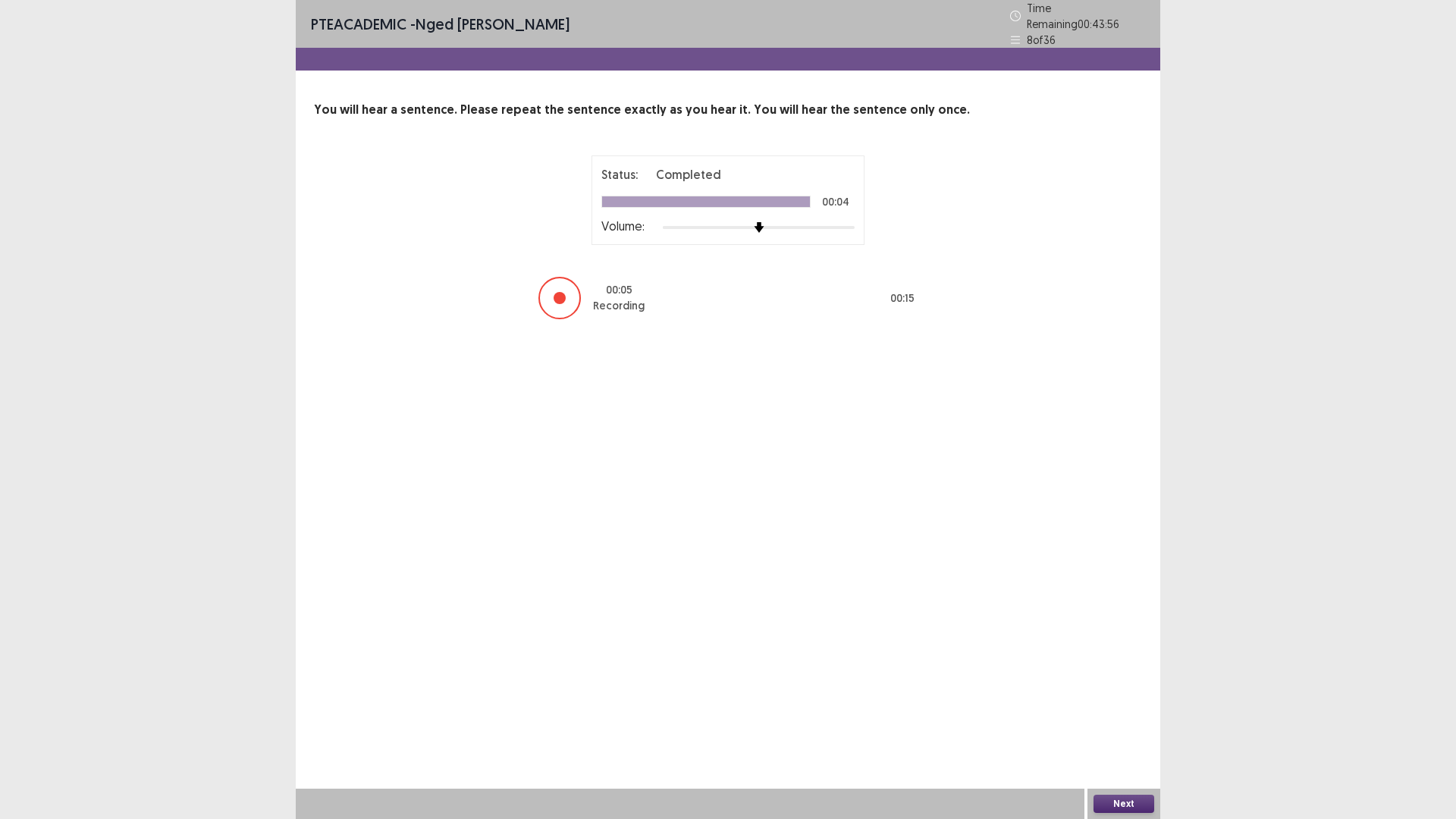
click at [1134, 716] on button "Next" at bounding box center [1124, 803] width 61 height 18
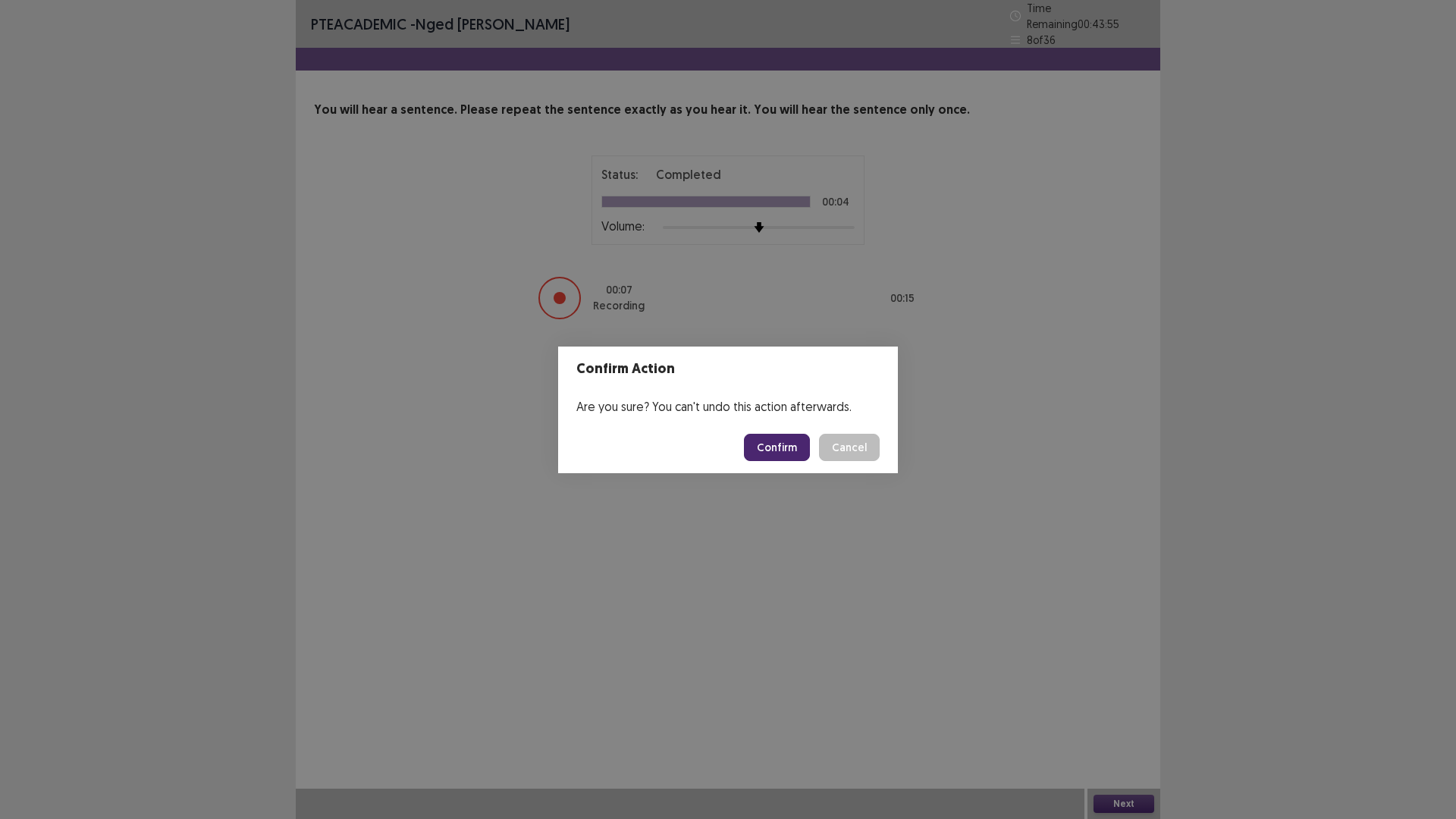
click at [777, 445] on button "Confirm" at bounding box center [777, 446] width 66 height 27
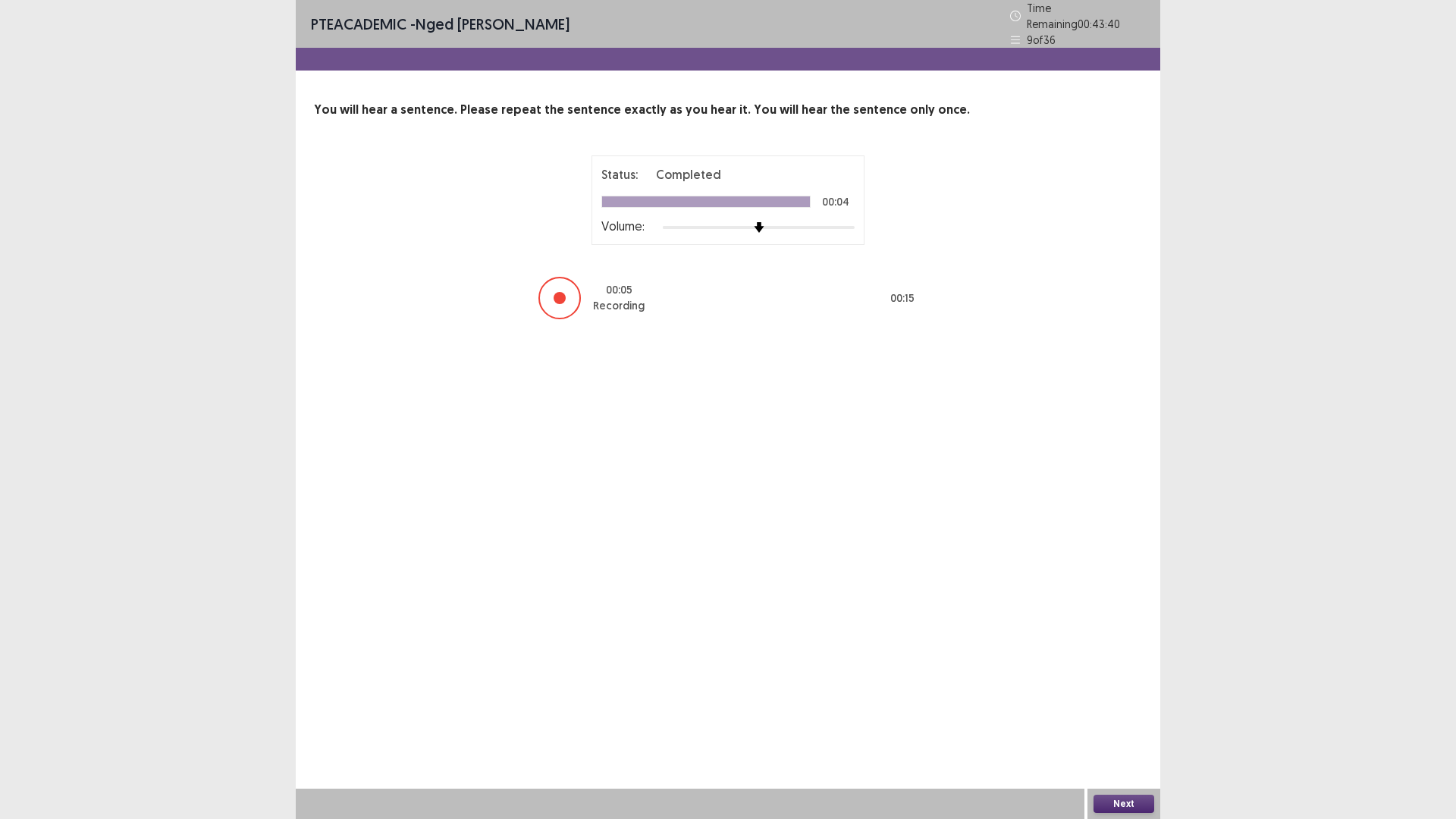
click at [1117, 716] on button "Next" at bounding box center [1124, 803] width 61 height 18
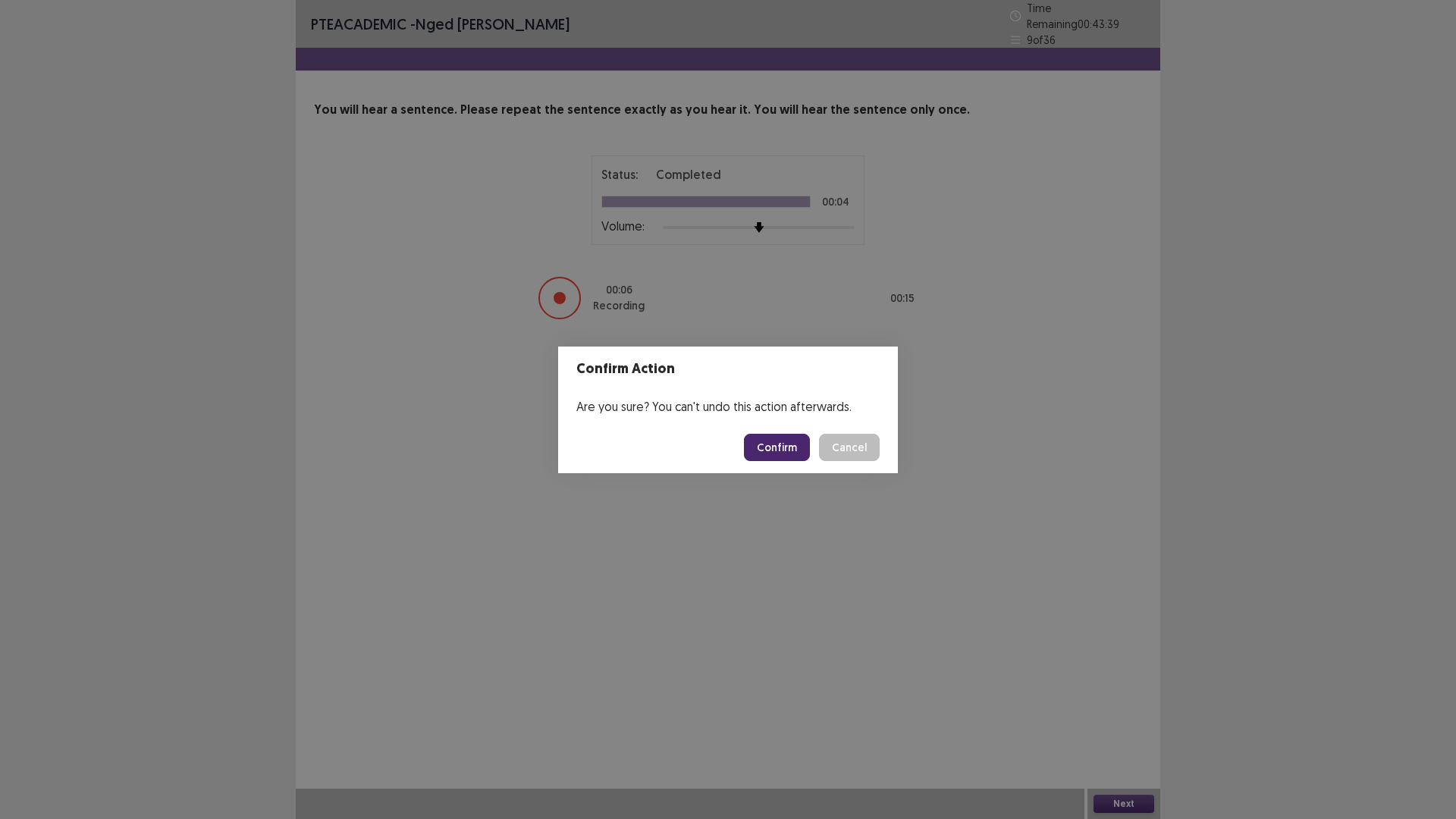
click at [767, 442] on button "Confirm" at bounding box center [777, 446] width 66 height 27
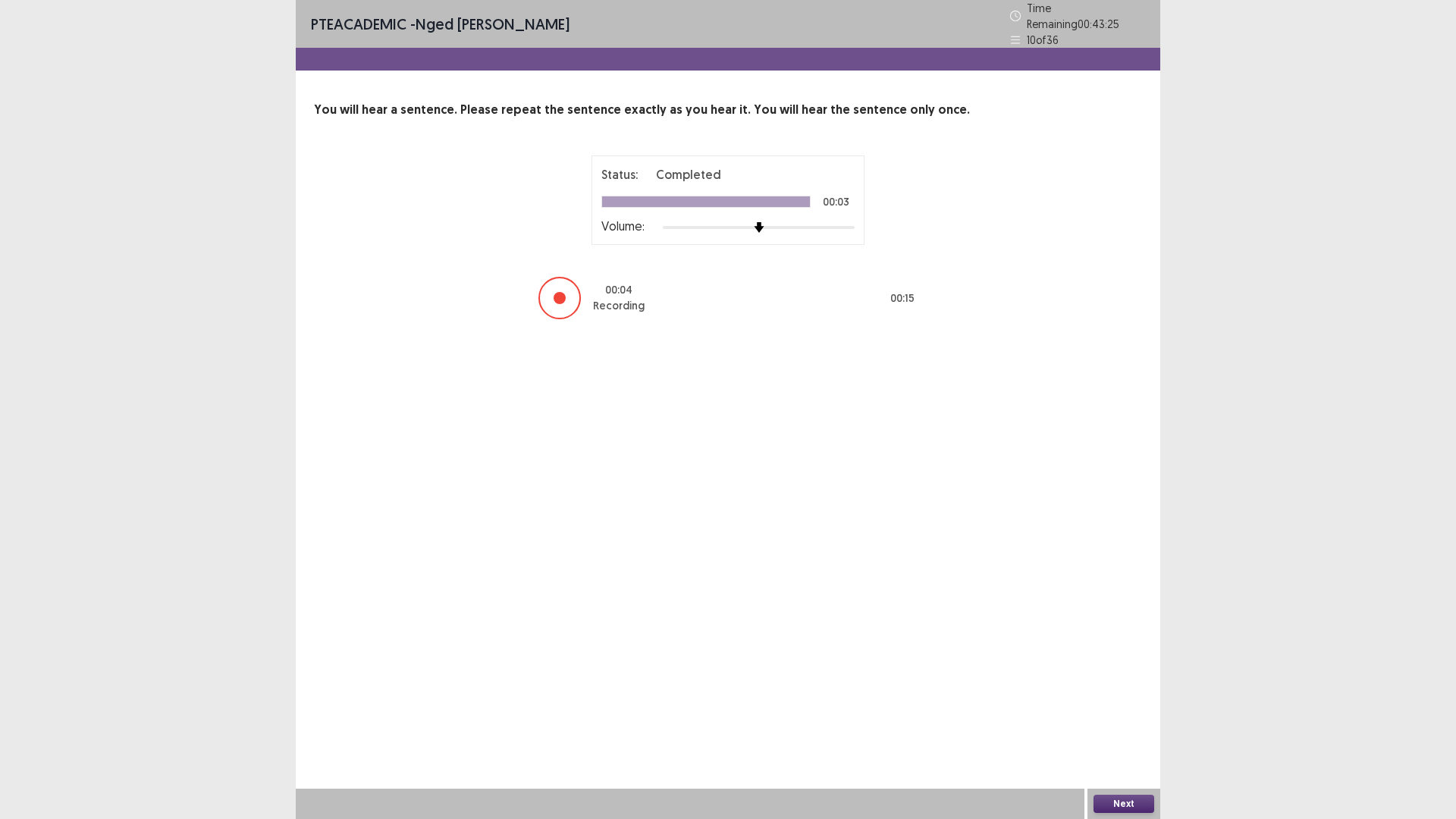
click at [1128, 716] on button "Next" at bounding box center [1124, 803] width 61 height 18
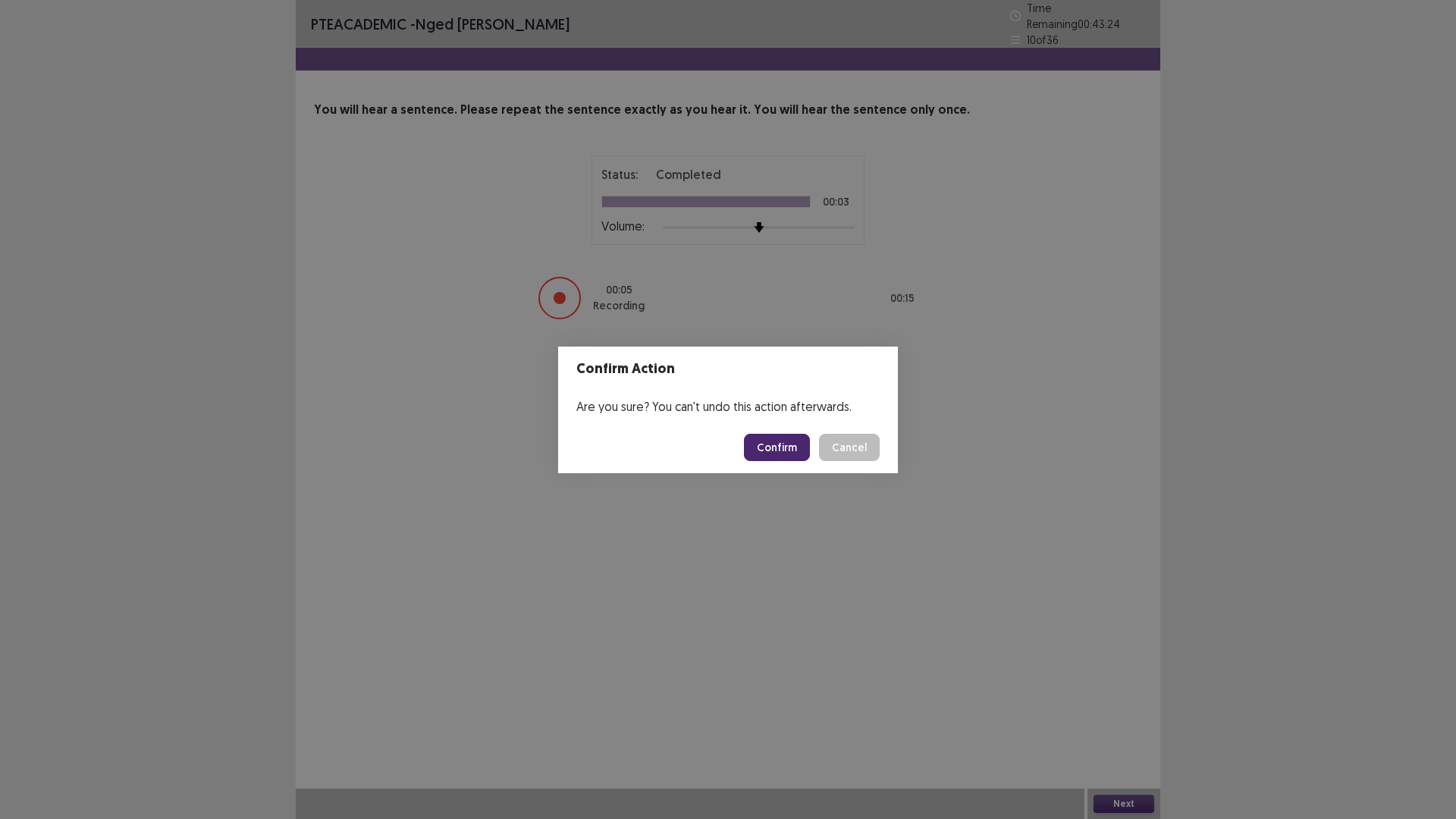
click at [772, 440] on button "Confirm" at bounding box center [777, 446] width 66 height 27
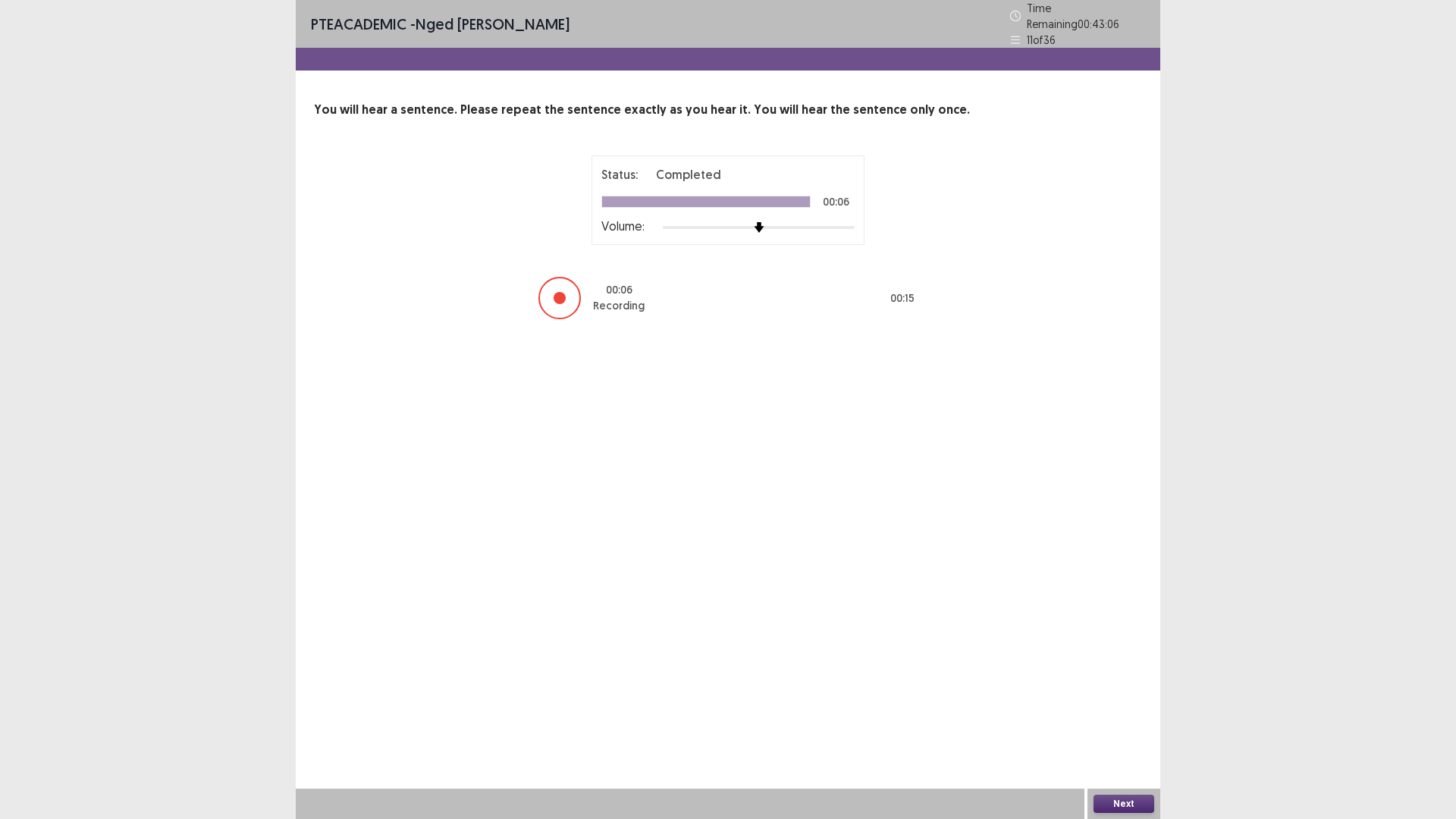
click at [1118, 716] on button "Next" at bounding box center [1124, 803] width 61 height 18
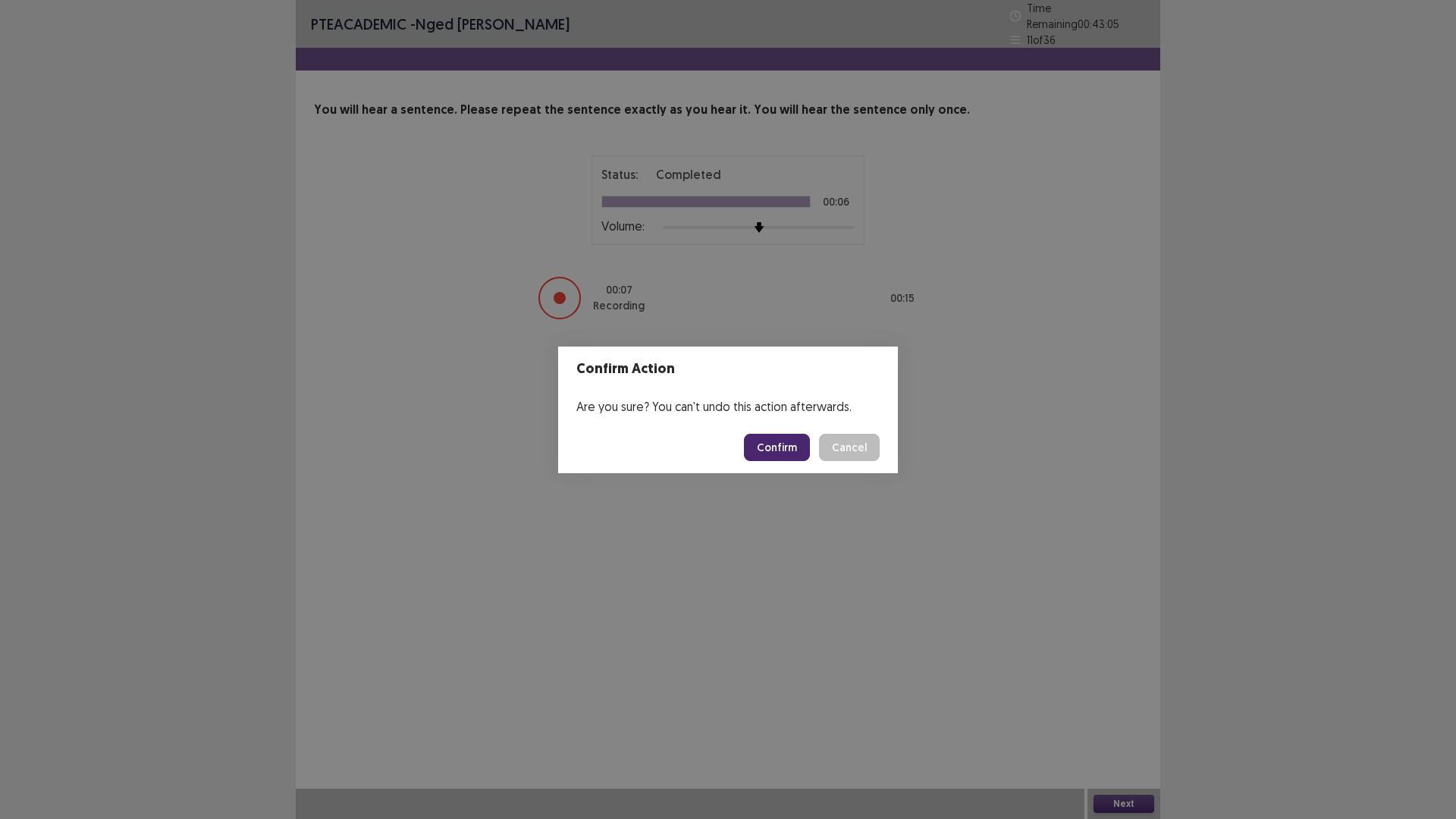
click at [774, 443] on button "Confirm" at bounding box center [777, 446] width 66 height 27
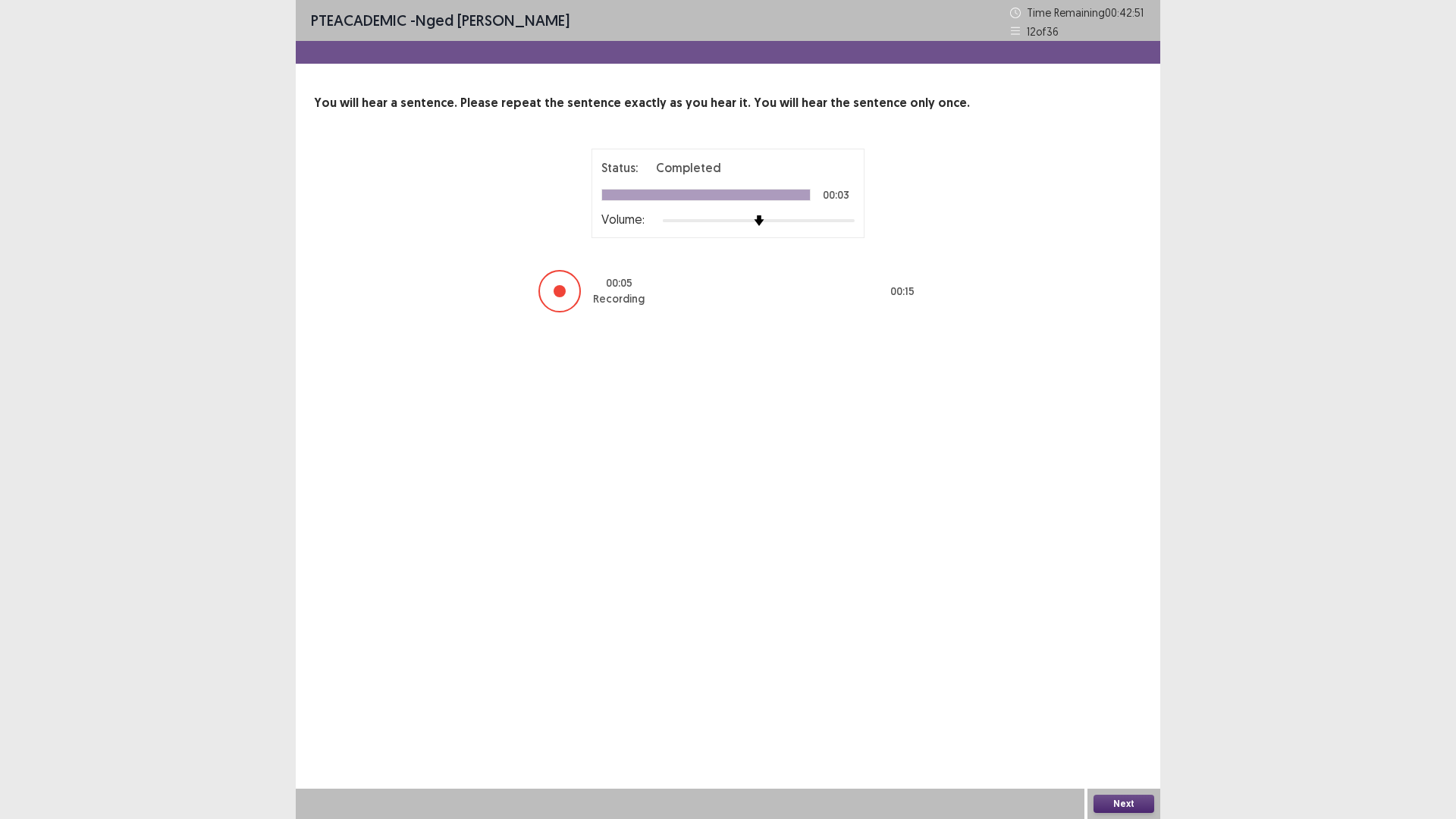
click at [1125, 716] on button "Next" at bounding box center [1124, 803] width 61 height 18
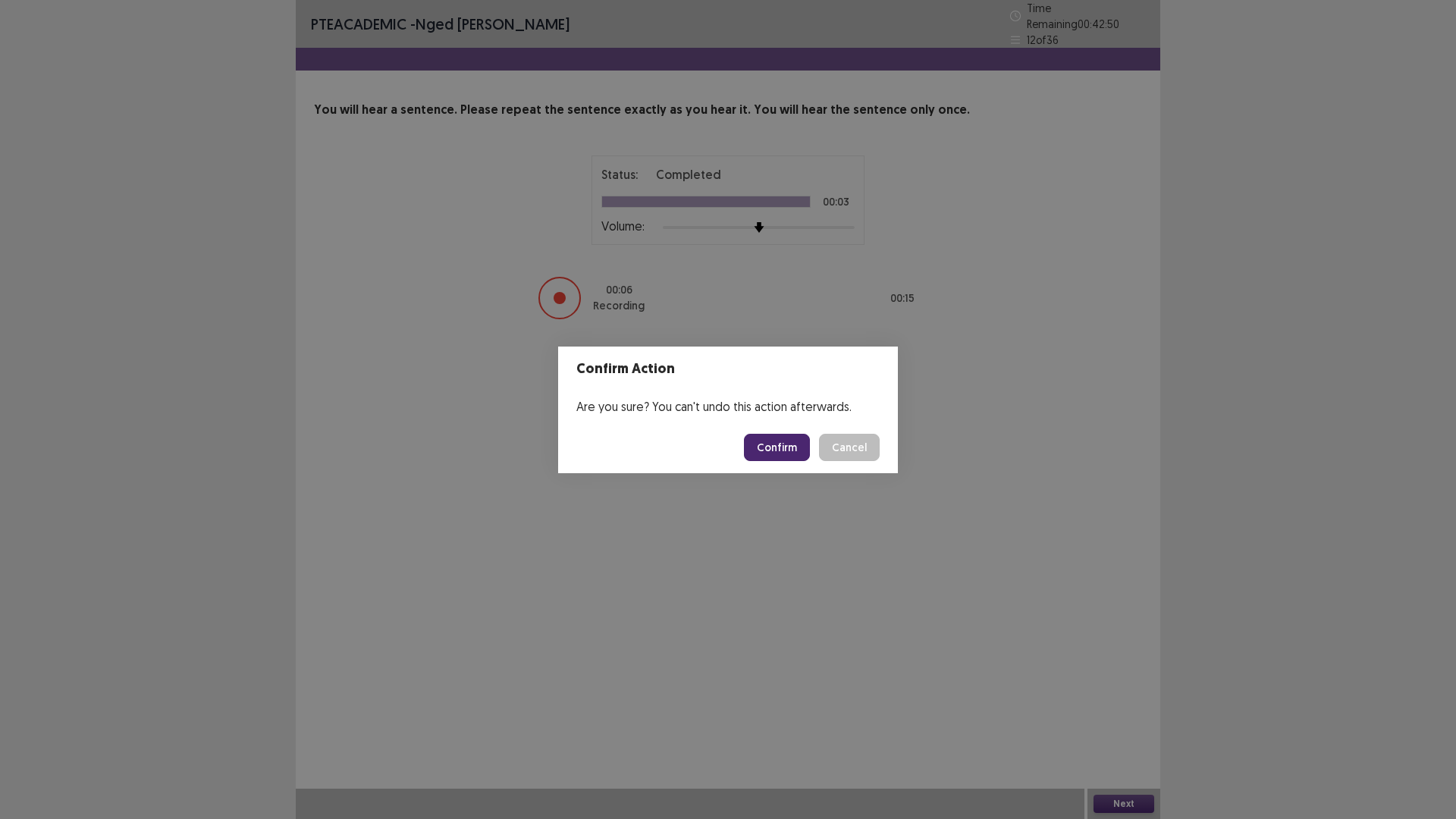
click at [777, 449] on button "Confirm" at bounding box center [777, 446] width 66 height 27
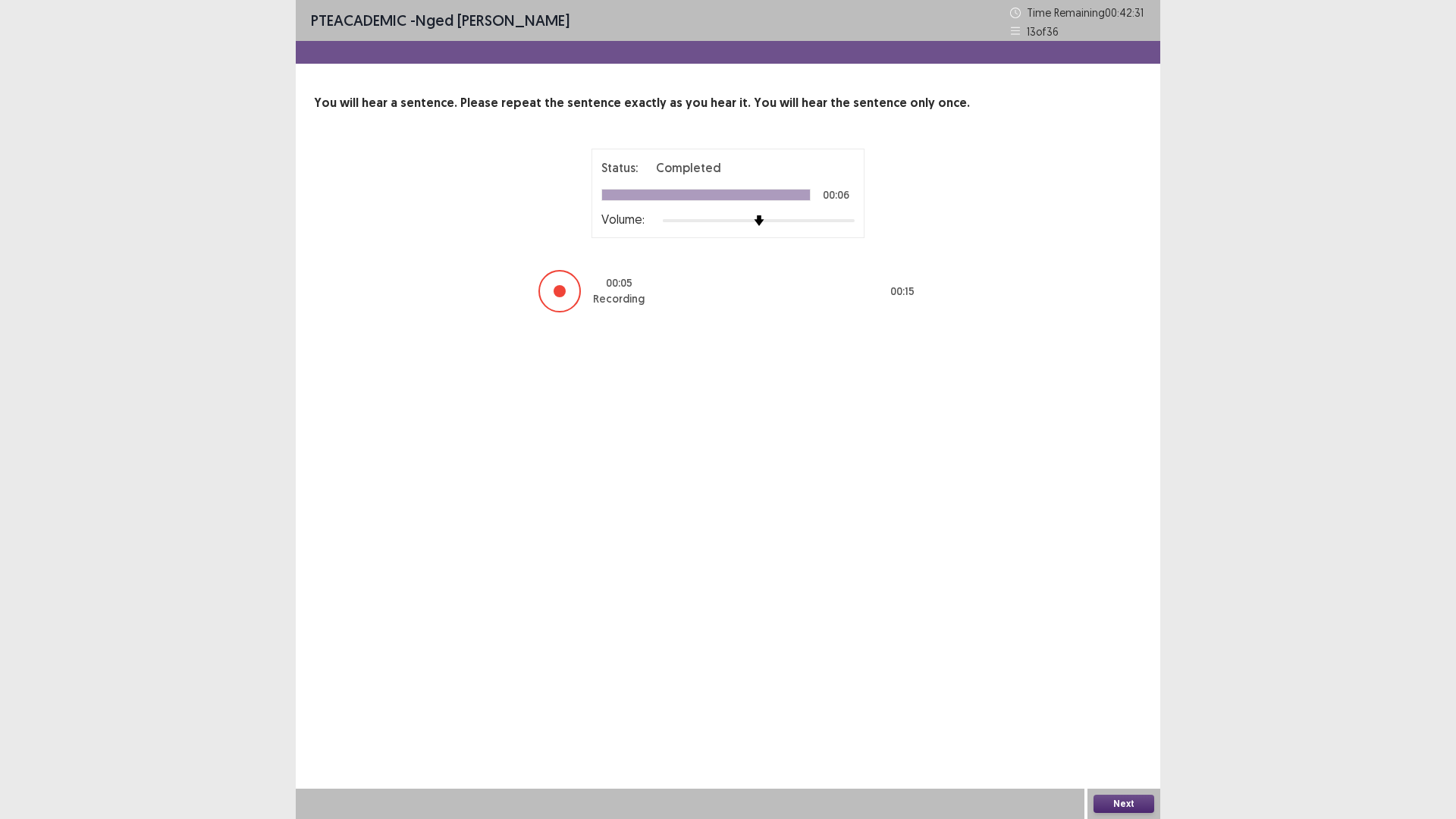
click at [1129, 716] on button "Next" at bounding box center [1124, 803] width 61 height 18
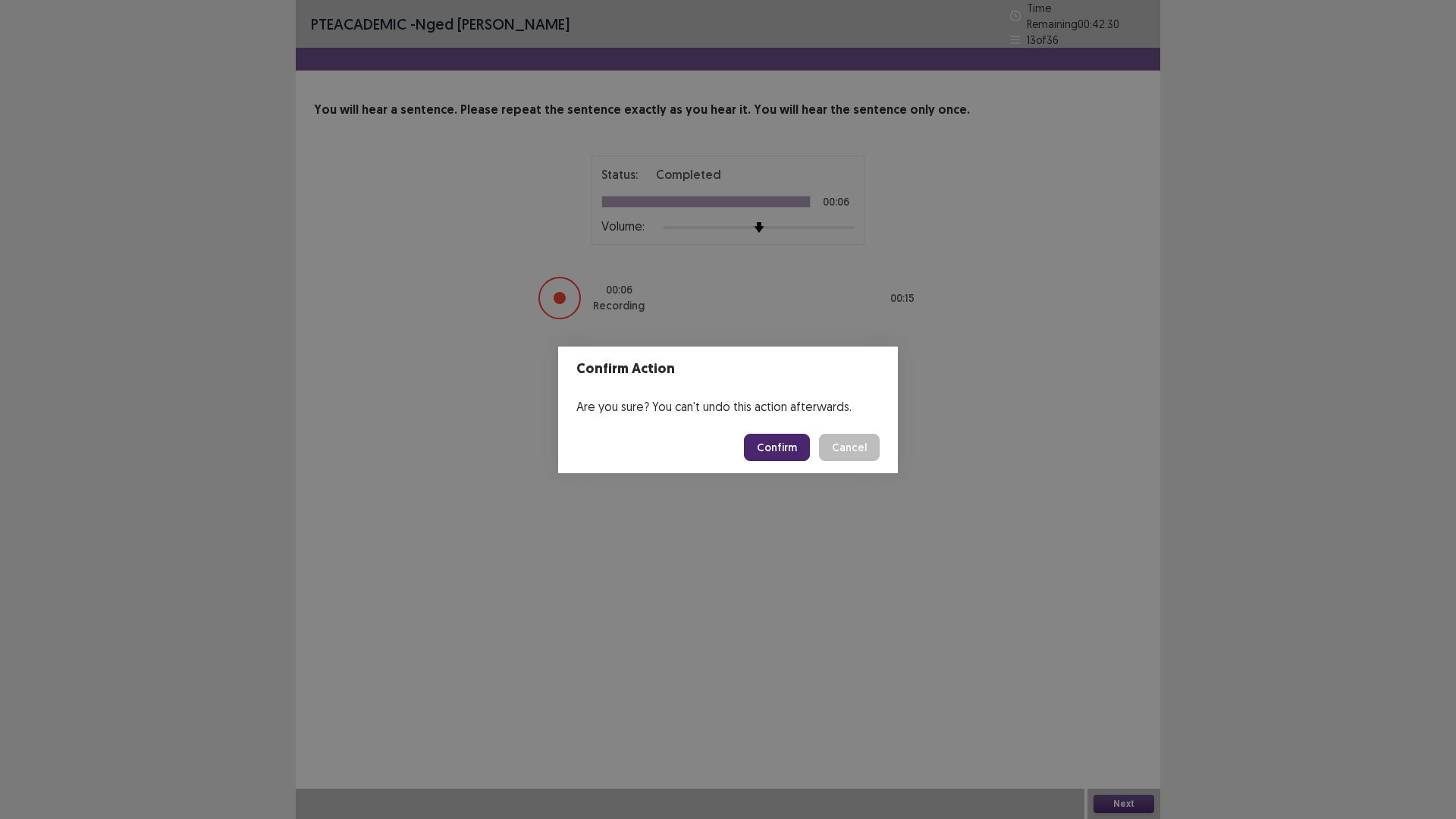
click at [780, 440] on button "Confirm" at bounding box center [777, 446] width 66 height 27
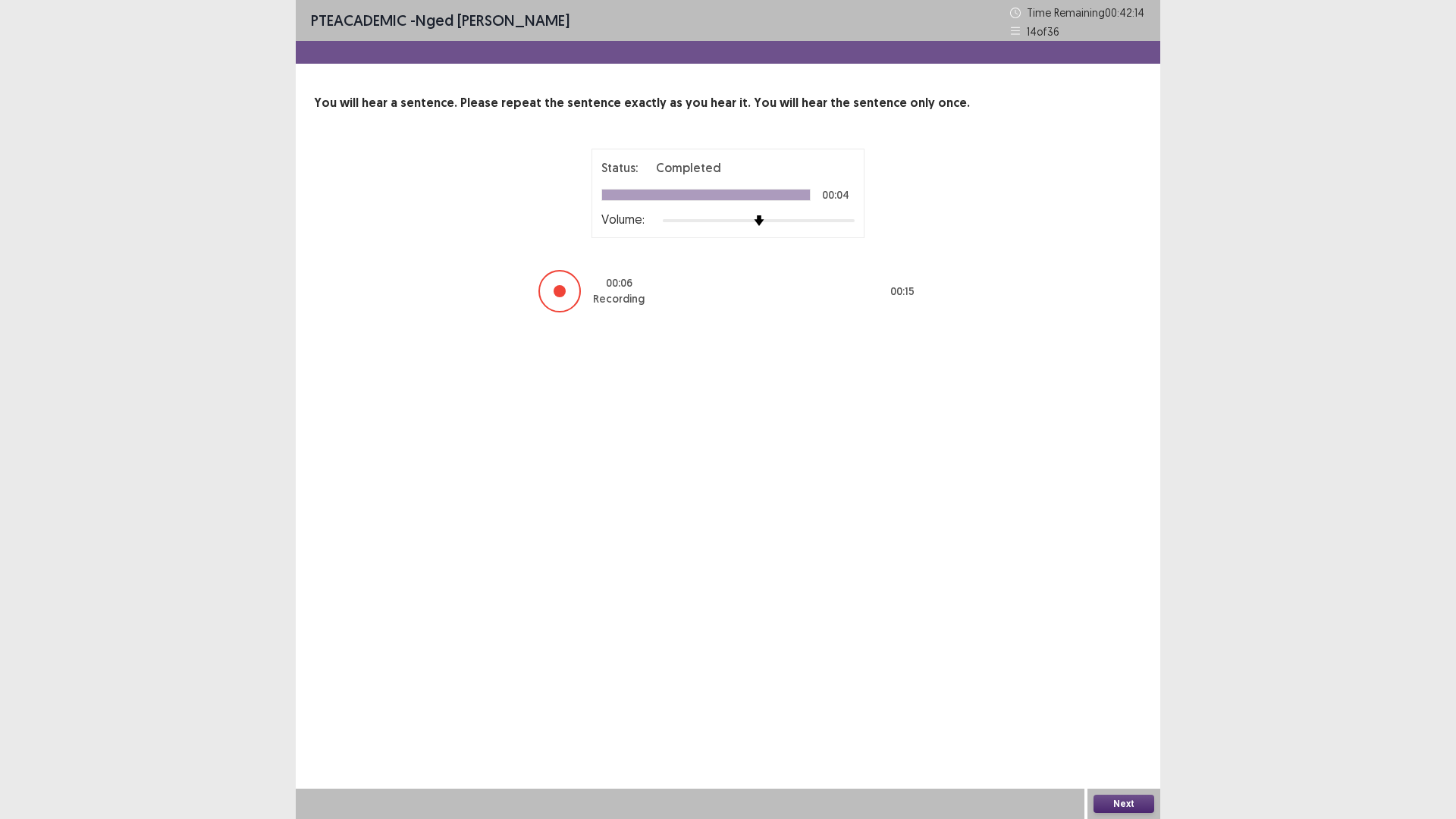
click at [1133, 716] on button "Next" at bounding box center [1124, 803] width 61 height 18
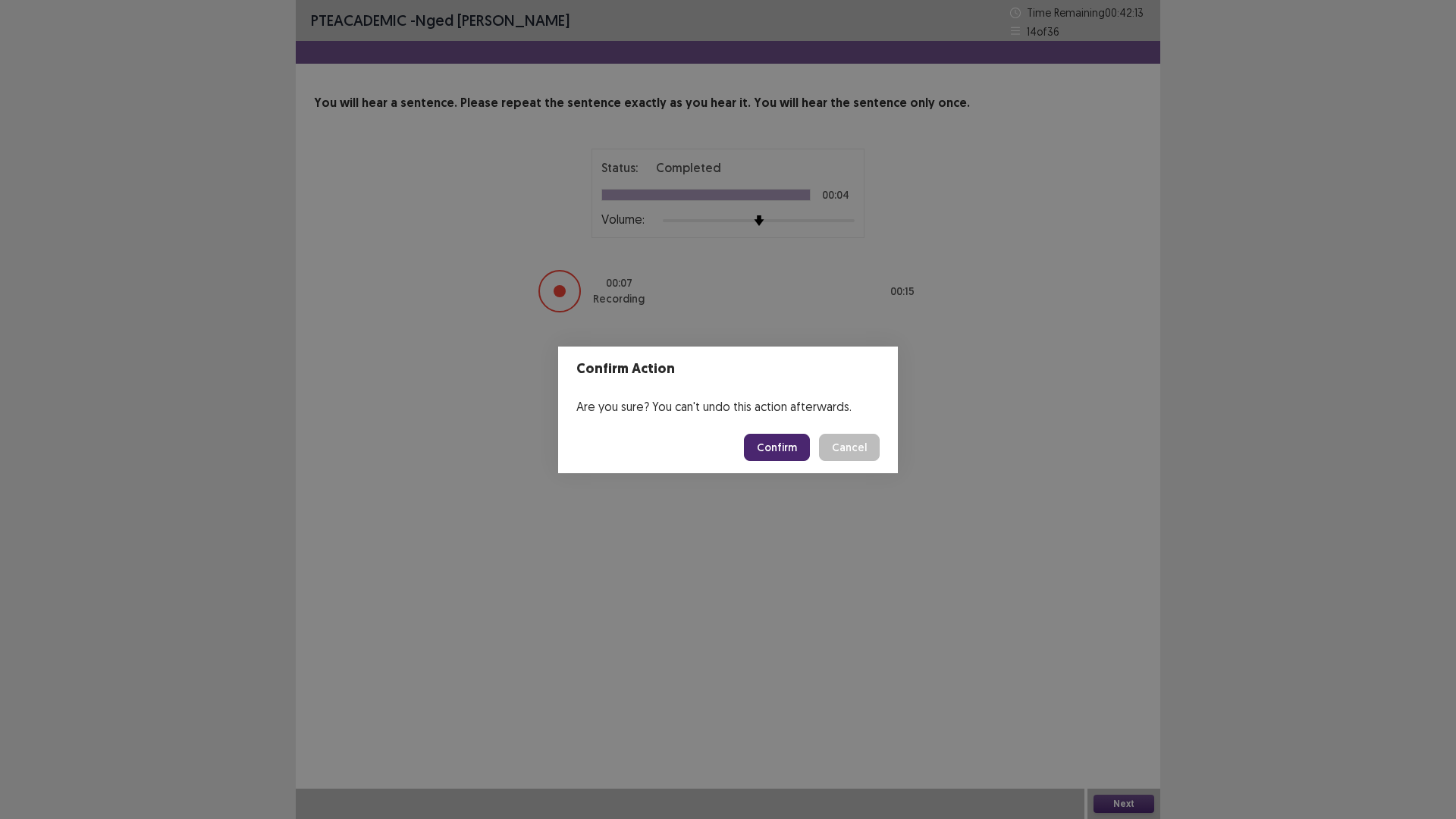
click at [766, 436] on button "Confirm" at bounding box center [777, 446] width 66 height 27
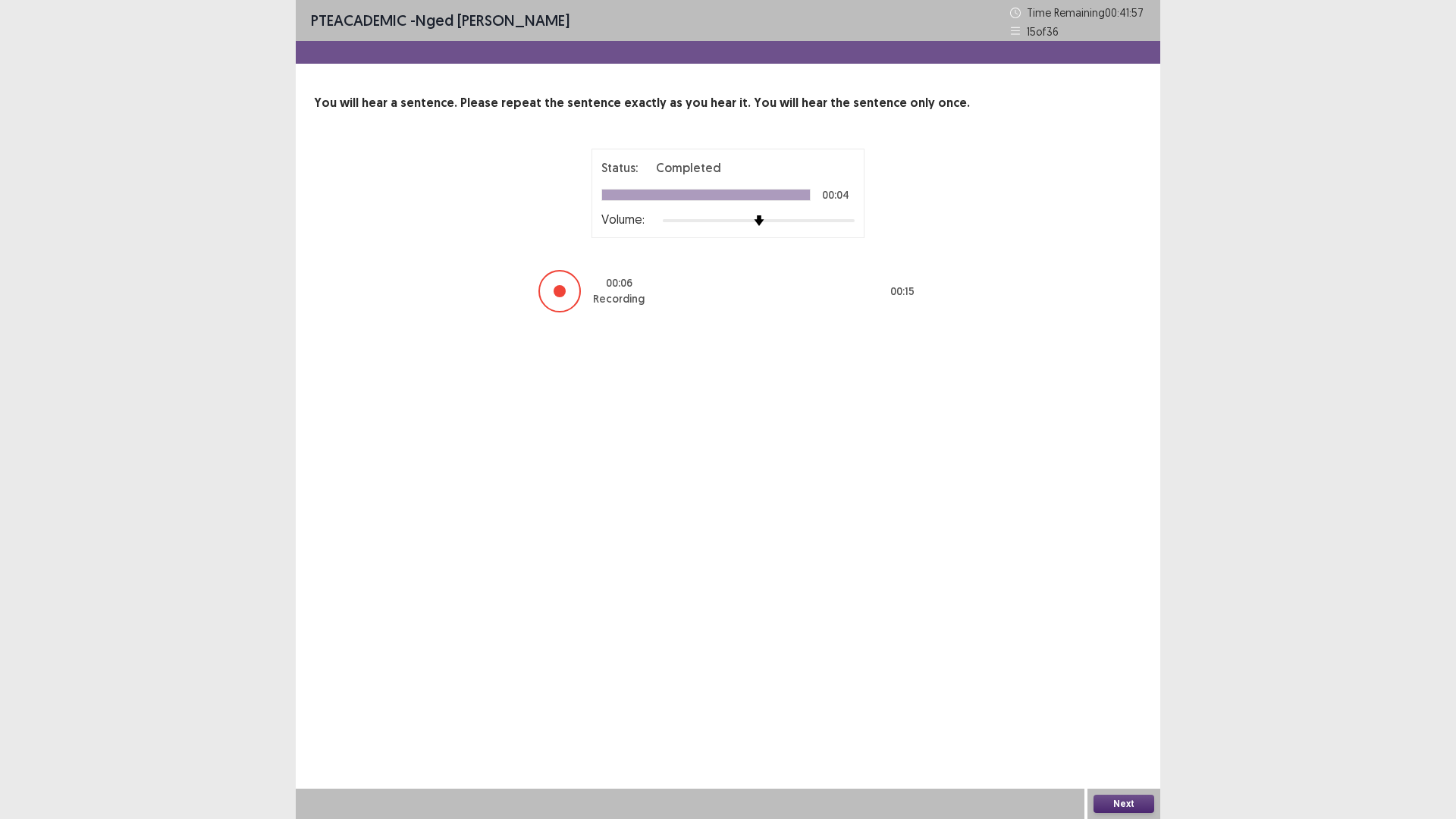
click at [1139, 716] on button "Next" at bounding box center [1124, 803] width 61 height 18
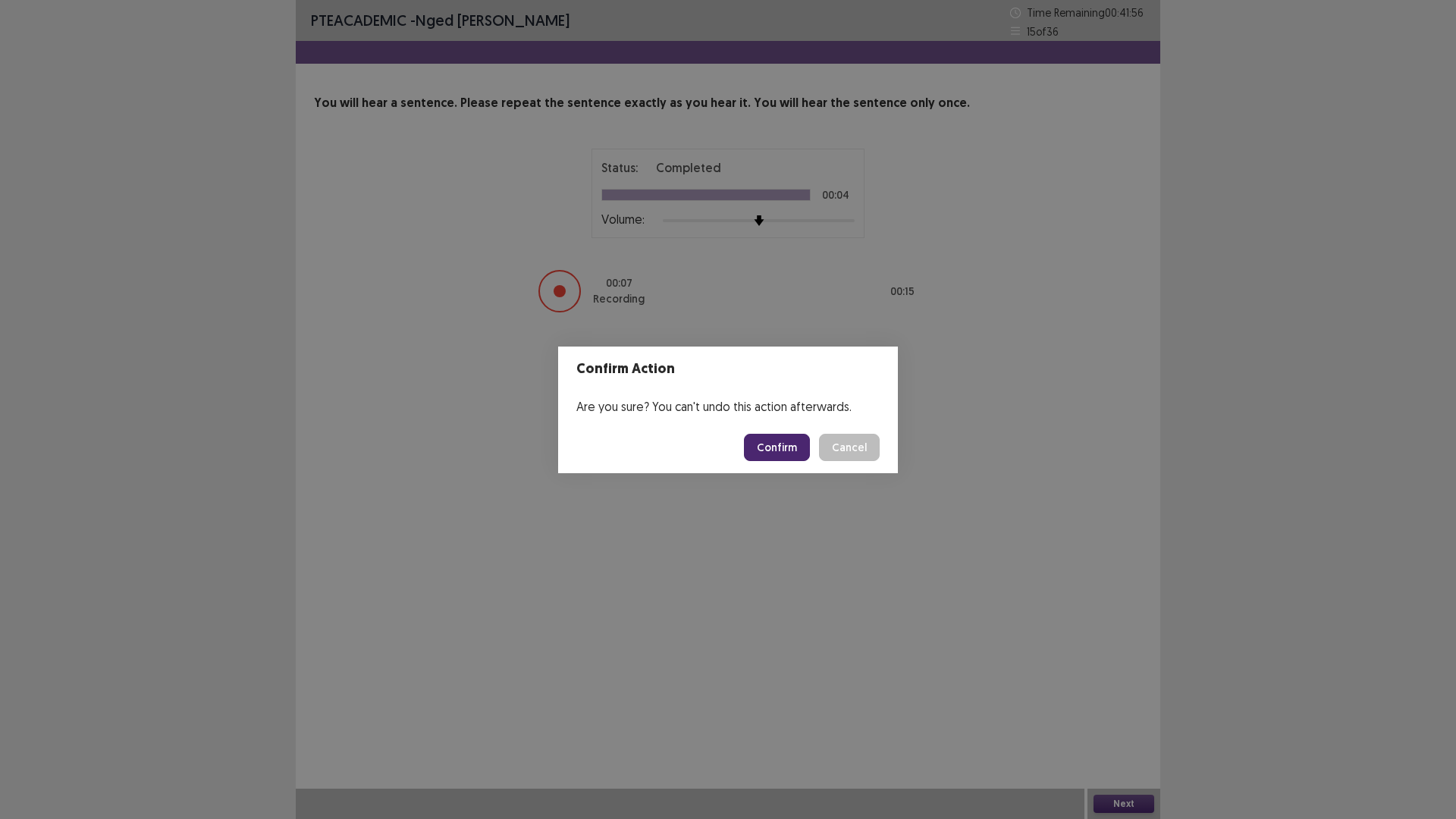
click at [796, 443] on button "Confirm" at bounding box center [777, 446] width 66 height 27
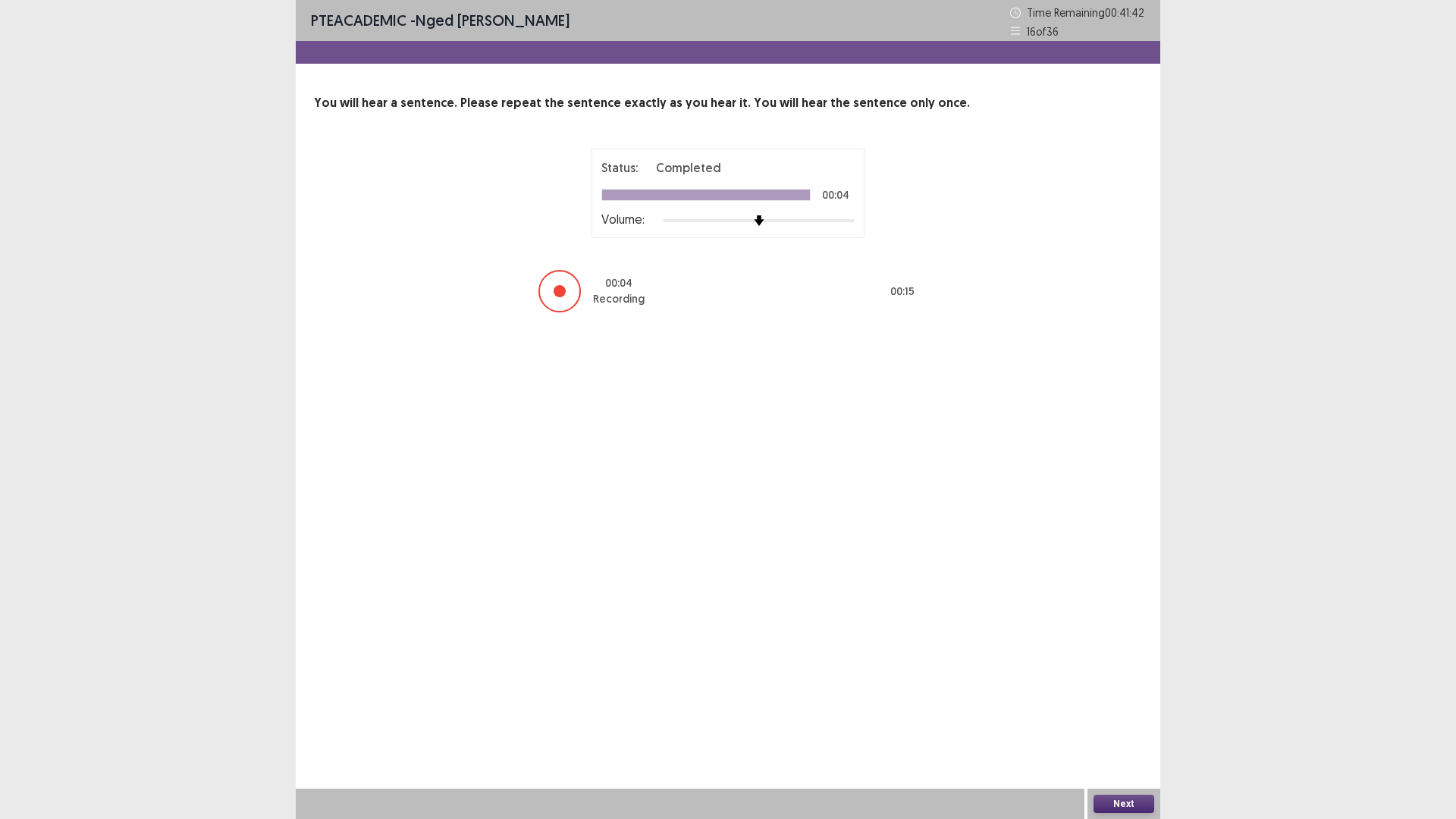
click at [1130, 716] on button "Next" at bounding box center [1124, 803] width 61 height 18
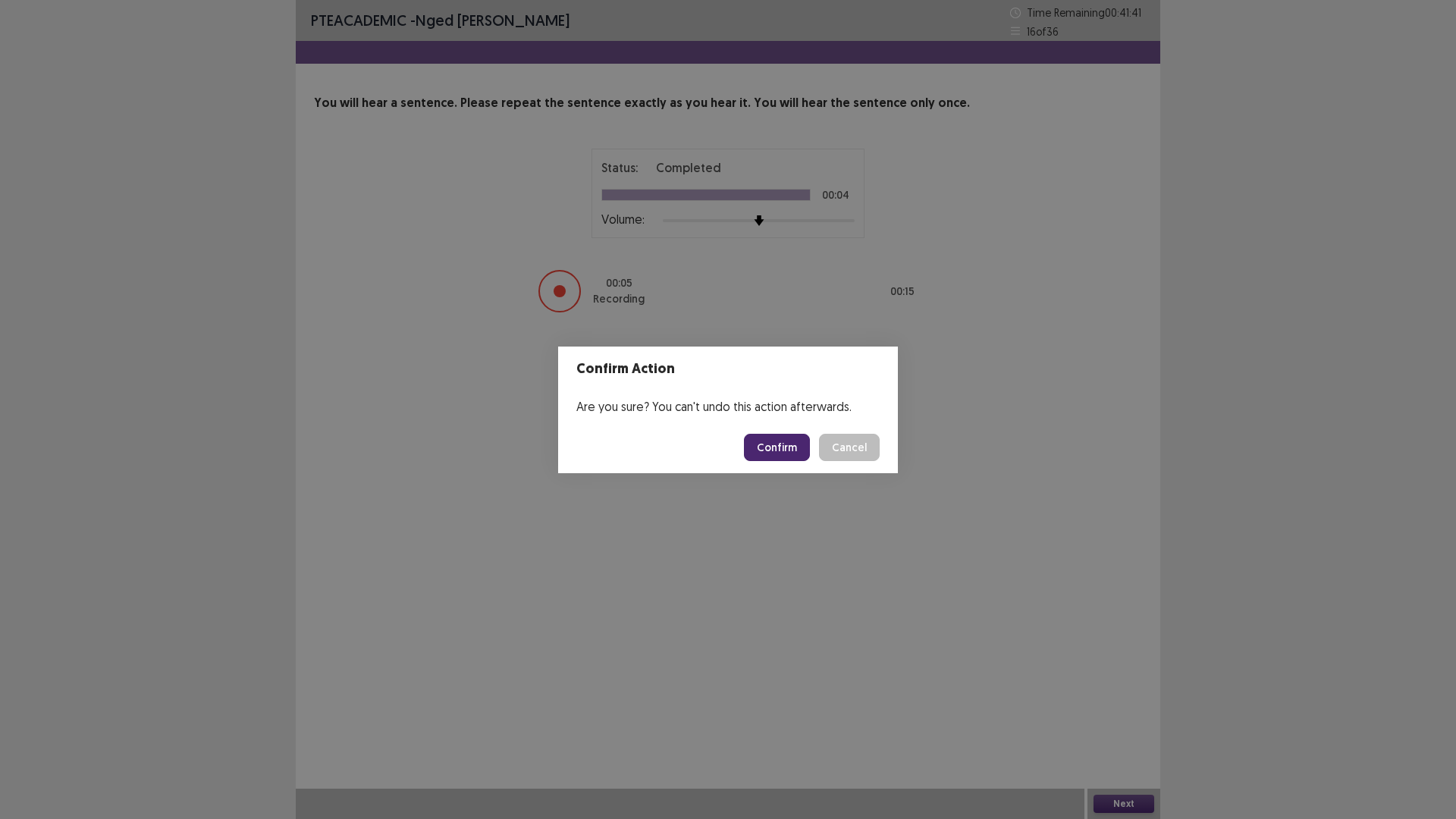
click at [773, 445] on button "Confirm" at bounding box center [777, 446] width 66 height 27
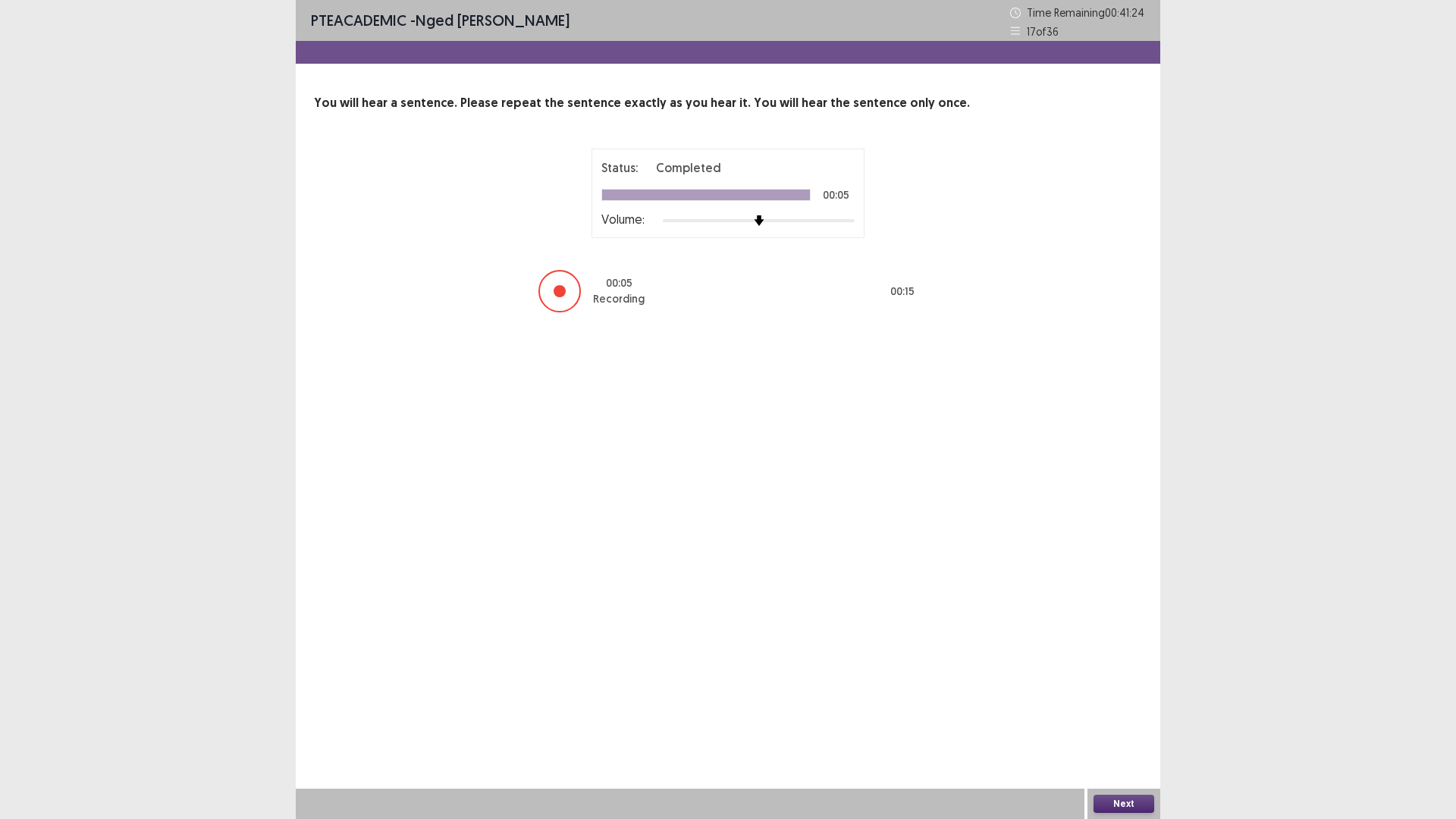
click at [1139, 716] on button "Next" at bounding box center [1124, 803] width 61 height 18
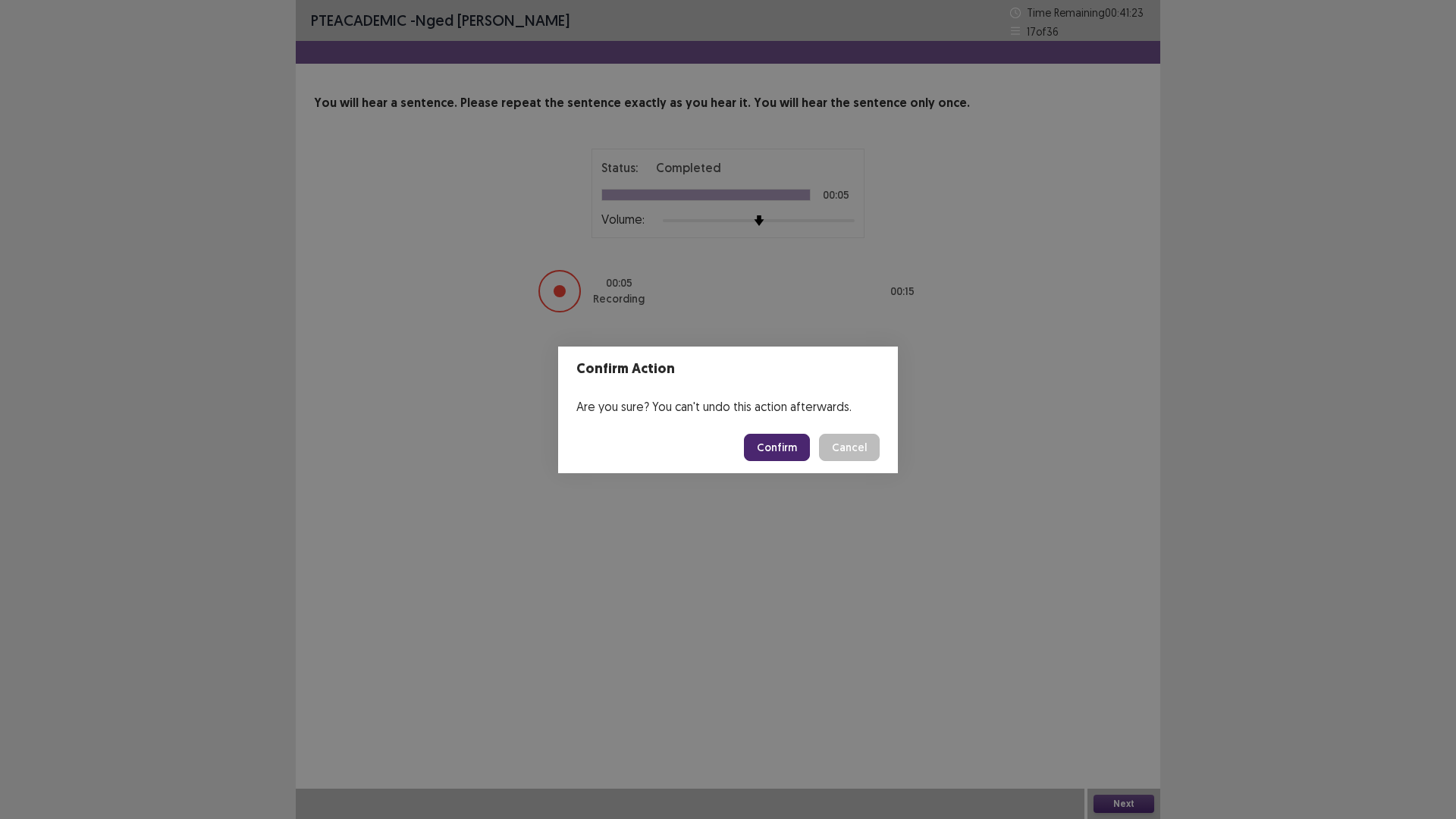
click at [767, 440] on button "Confirm" at bounding box center [777, 446] width 66 height 27
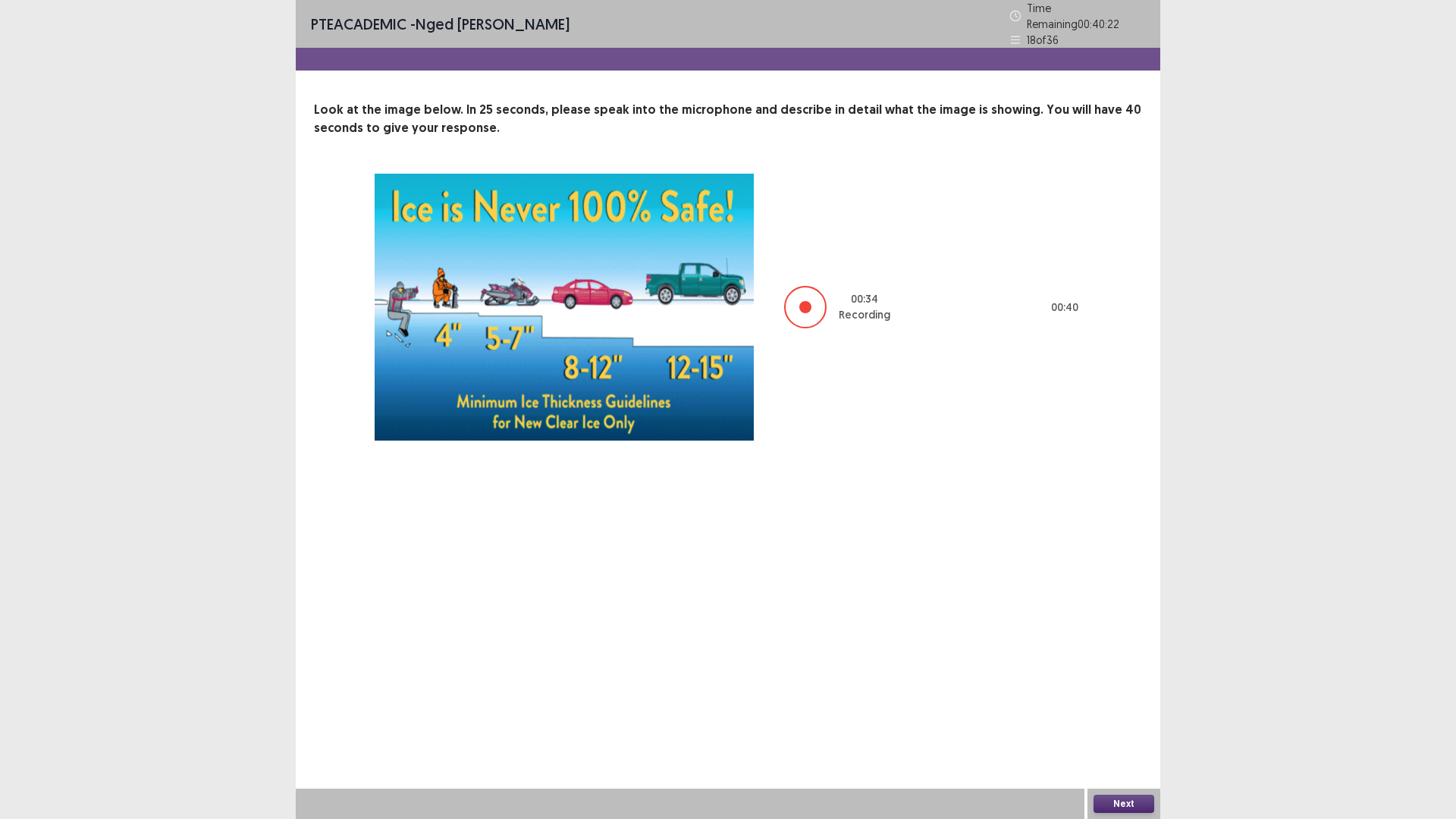
click at [1114, 716] on button "Next" at bounding box center [1124, 803] width 61 height 18
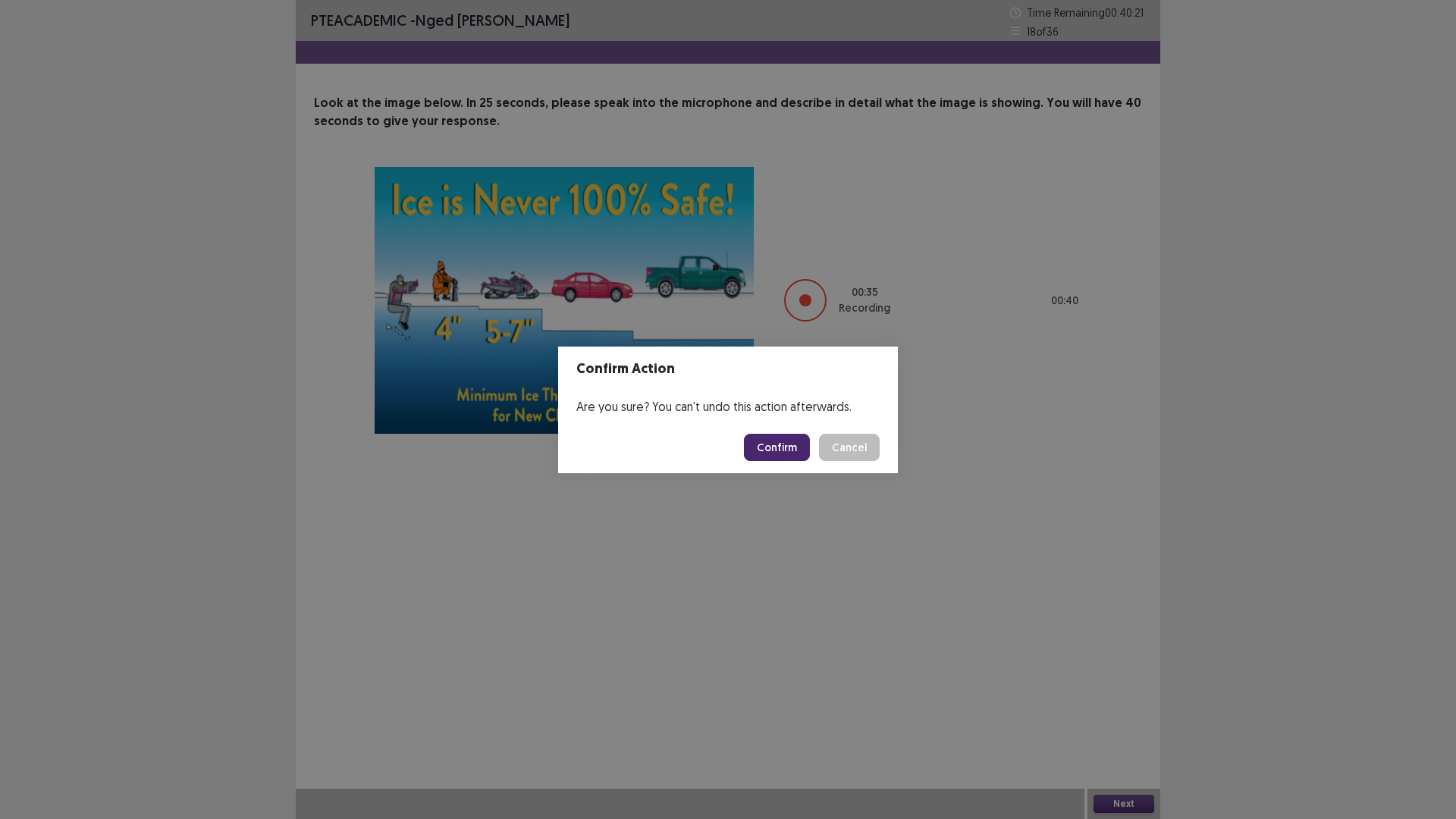
click at [773, 438] on button "Confirm" at bounding box center [777, 446] width 66 height 27
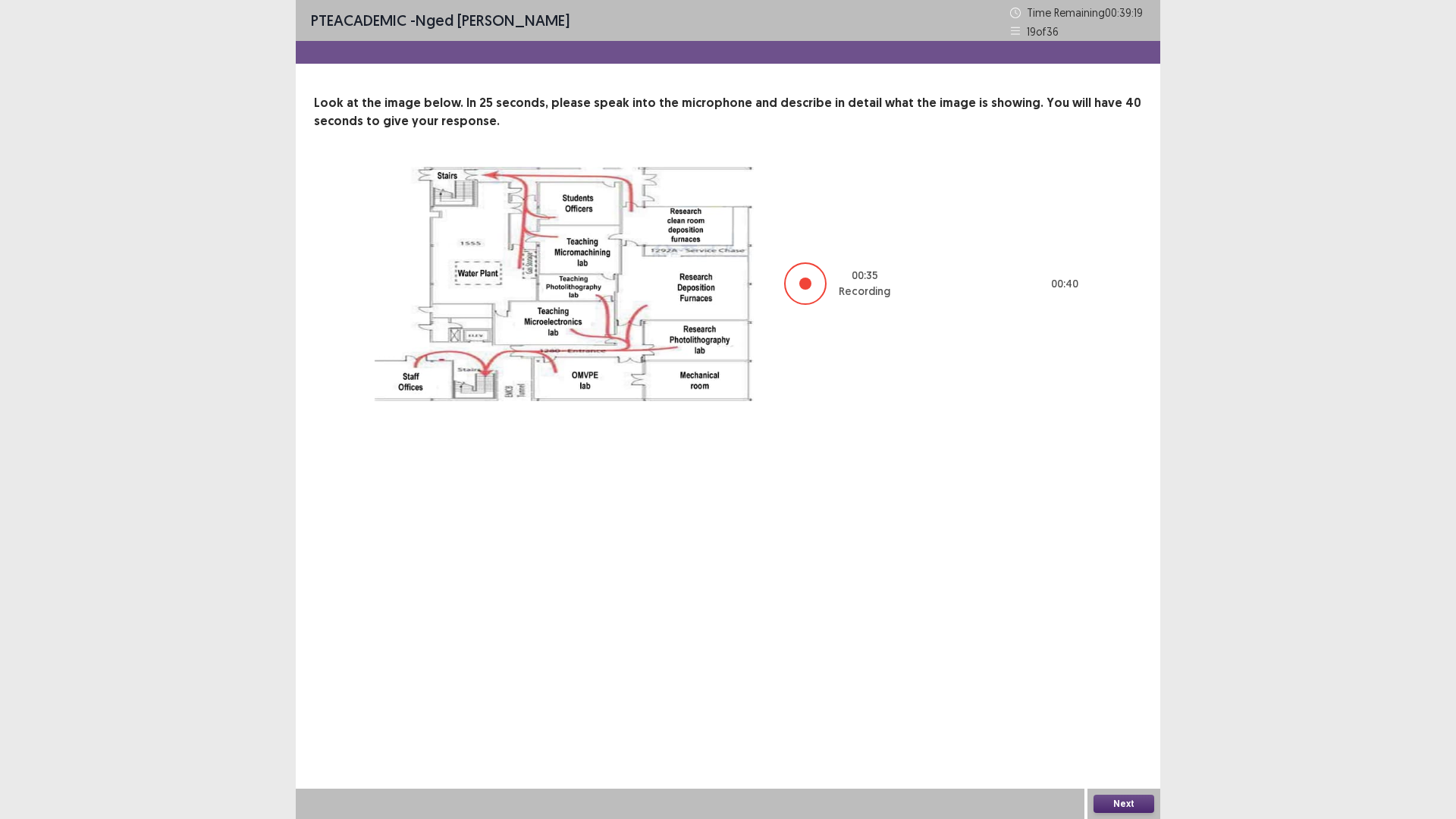
click at [1105, 716] on button "Next" at bounding box center [1124, 803] width 61 height 18
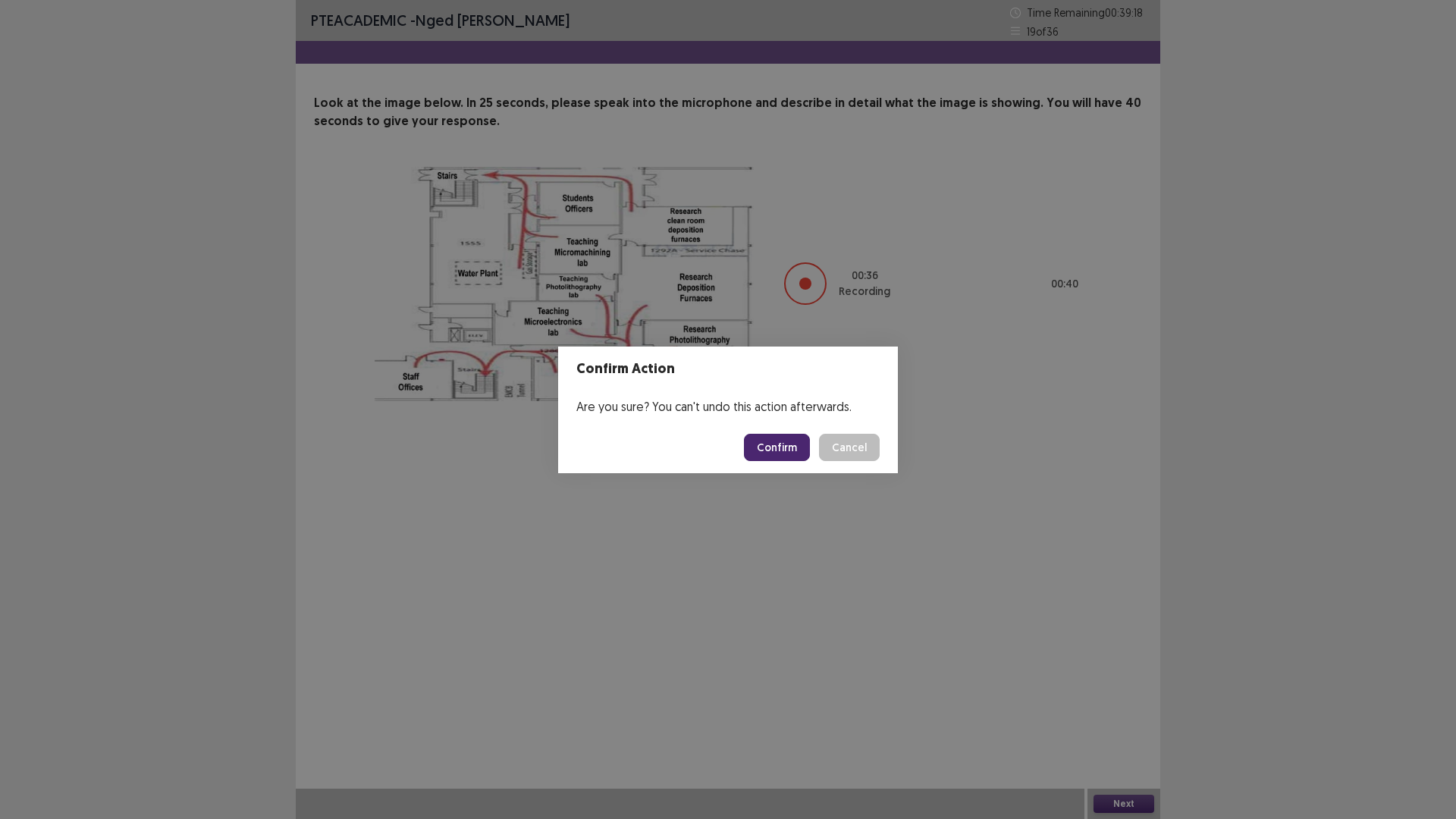
click at [765, 436] on button "Confirm" at bounding box center [777, 446] width 66 height 27
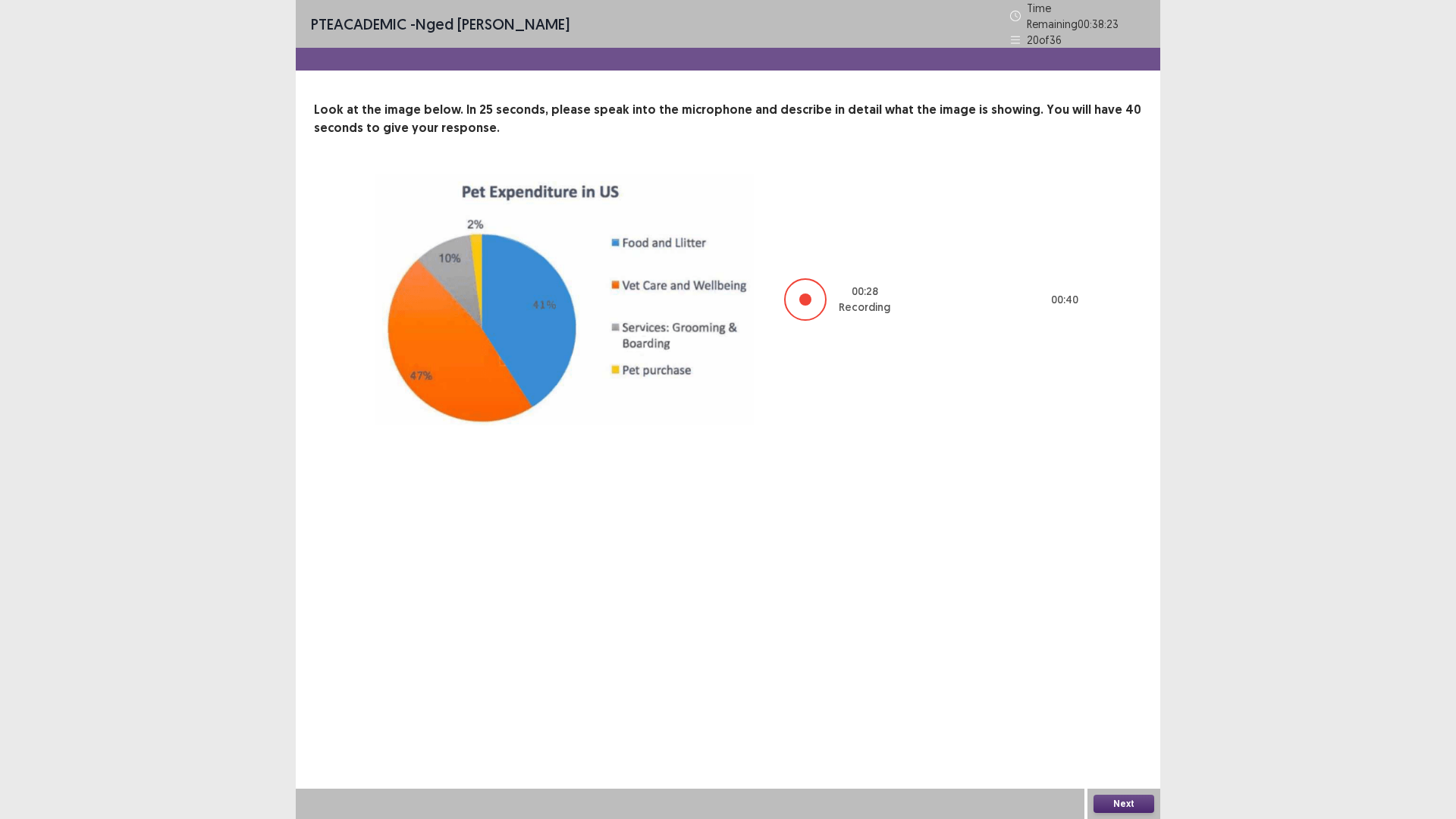
click at [1124, 716] on button "Next" at bounding box center [1124, 803] width 61 height 18
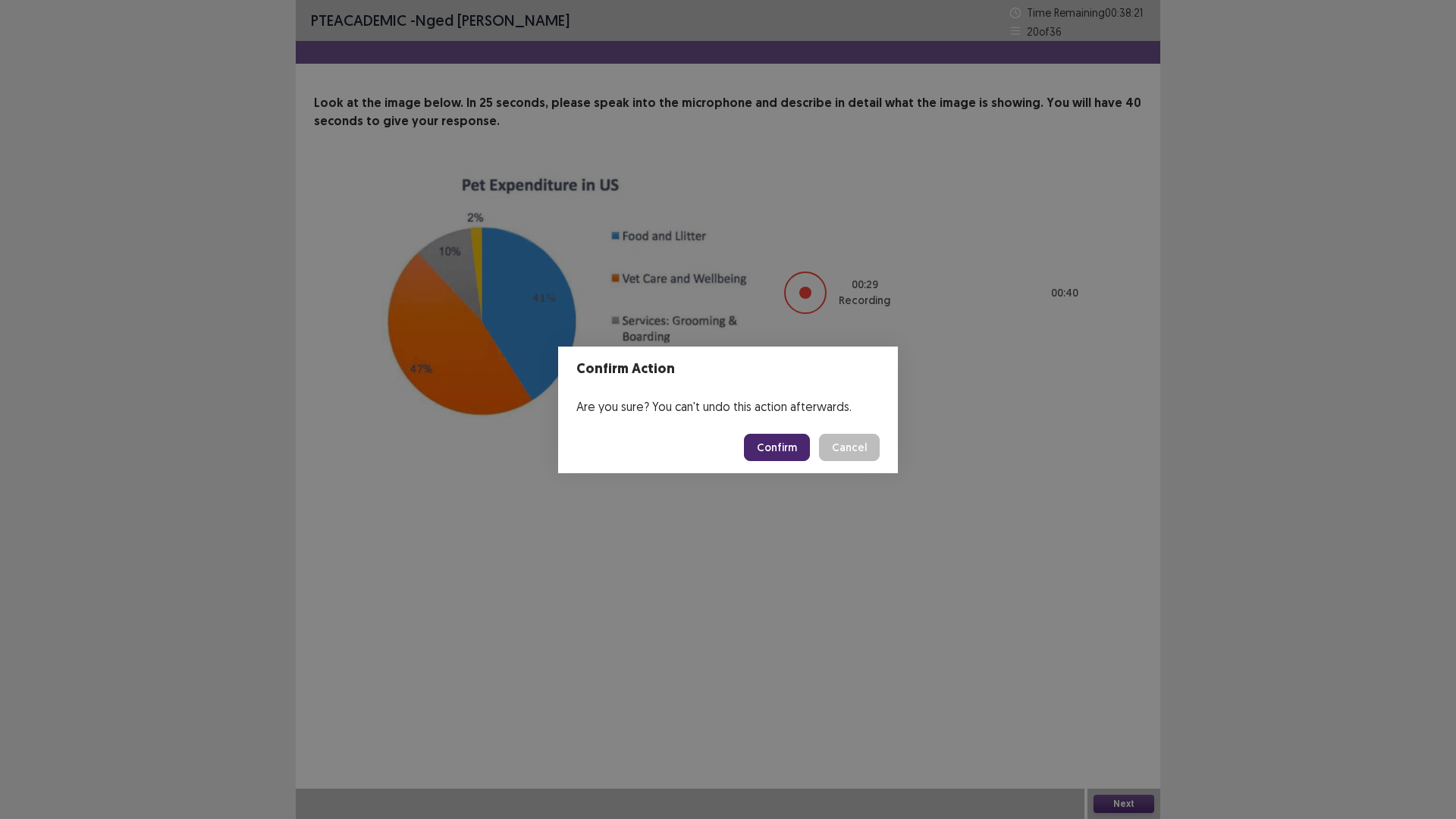
click at [760, 438] on button "Confirm" at bounding box center [777, 446] width 66 height 27
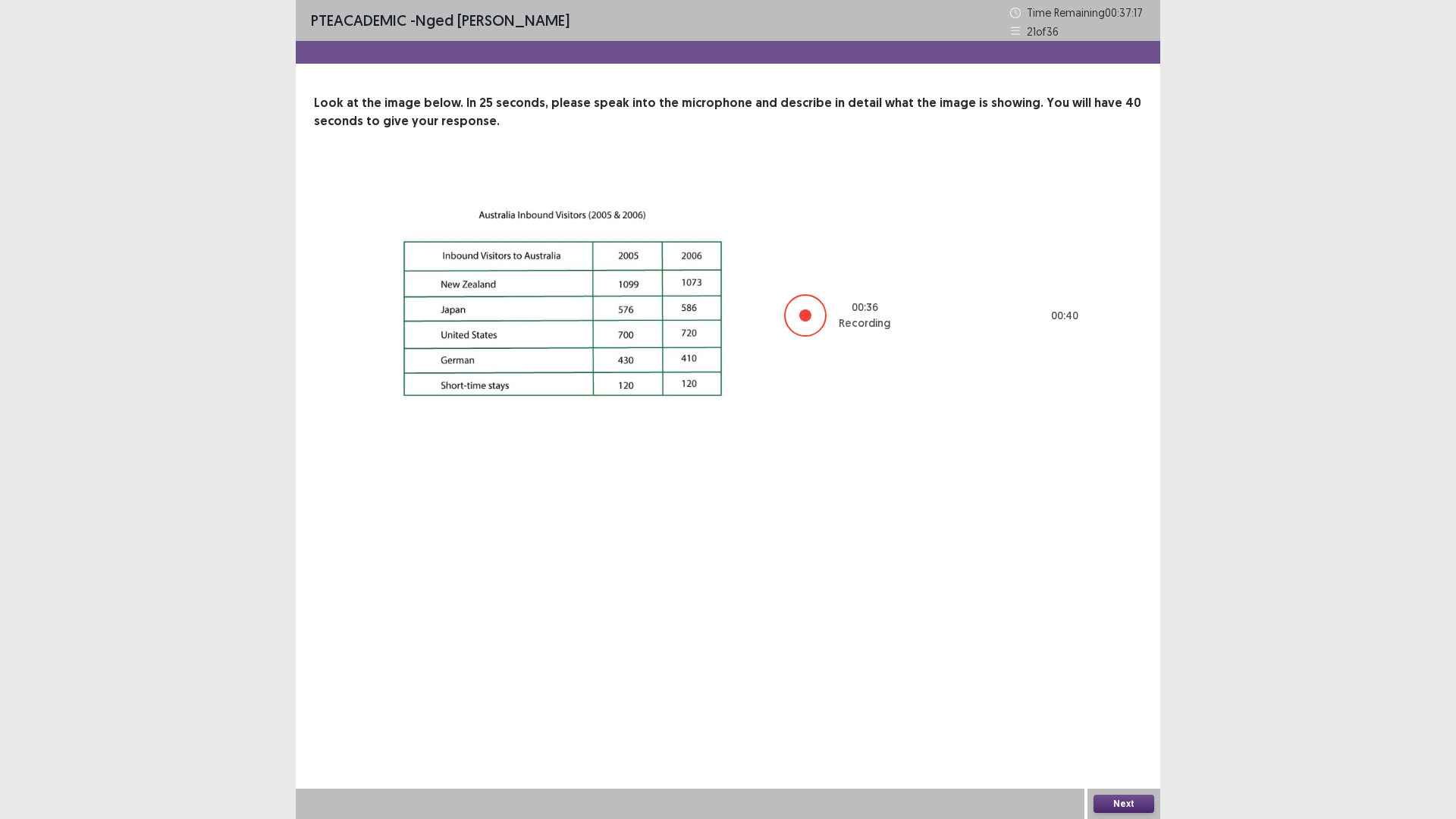
click at [1133, 716] on button "Next" at bounding box center [1124, 803] width 61 height 18
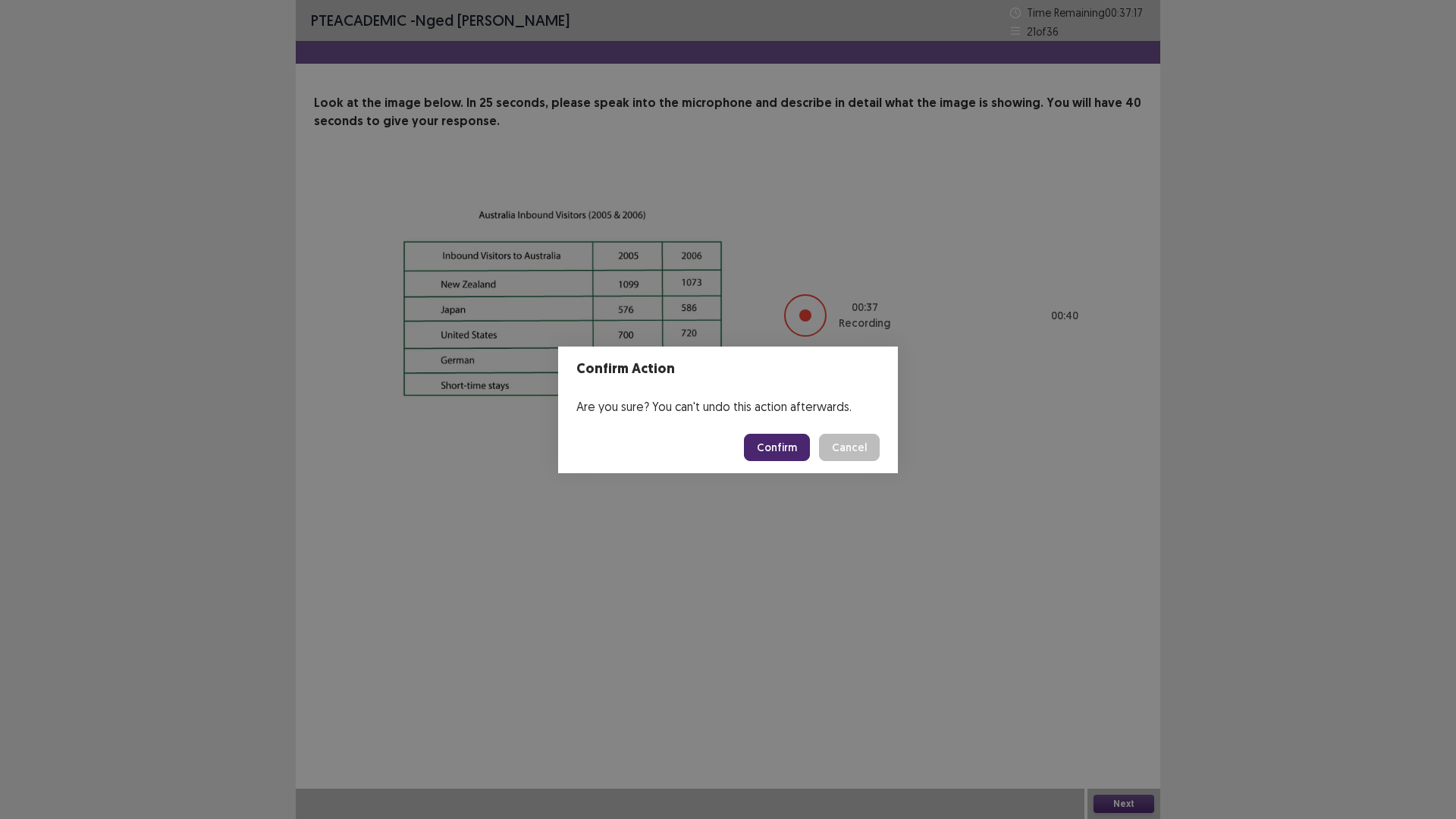
click at [771, 450] on button "Confirm" at bounding box center [777, 446] width 66 height 27
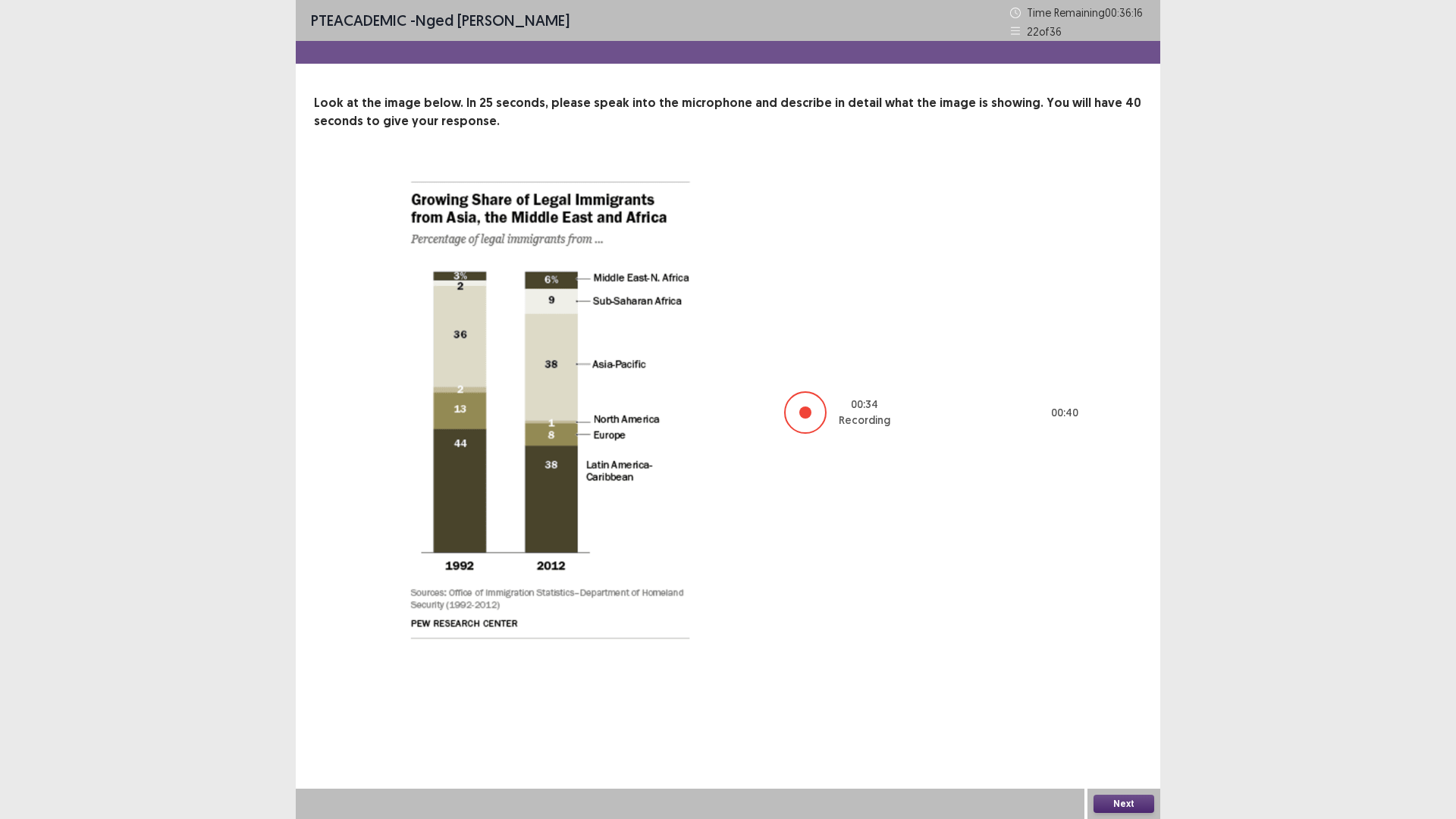
click at [1111, 716] on button "Next" at bounding box center [1124, 803] width 61 height 18
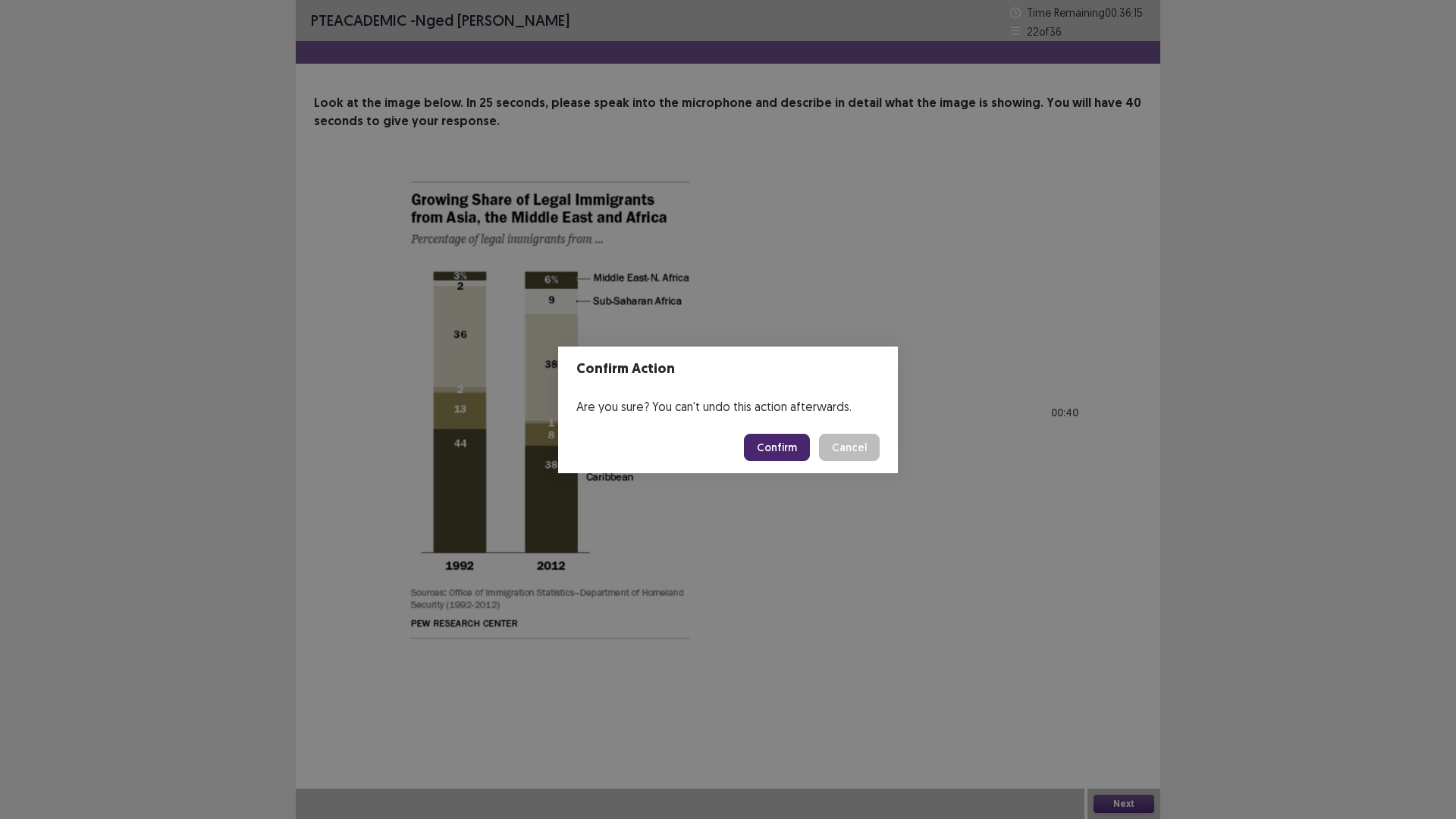
click at [764, 452] on button "Confirm" at bounding box center [777, 446] width 66 height 27
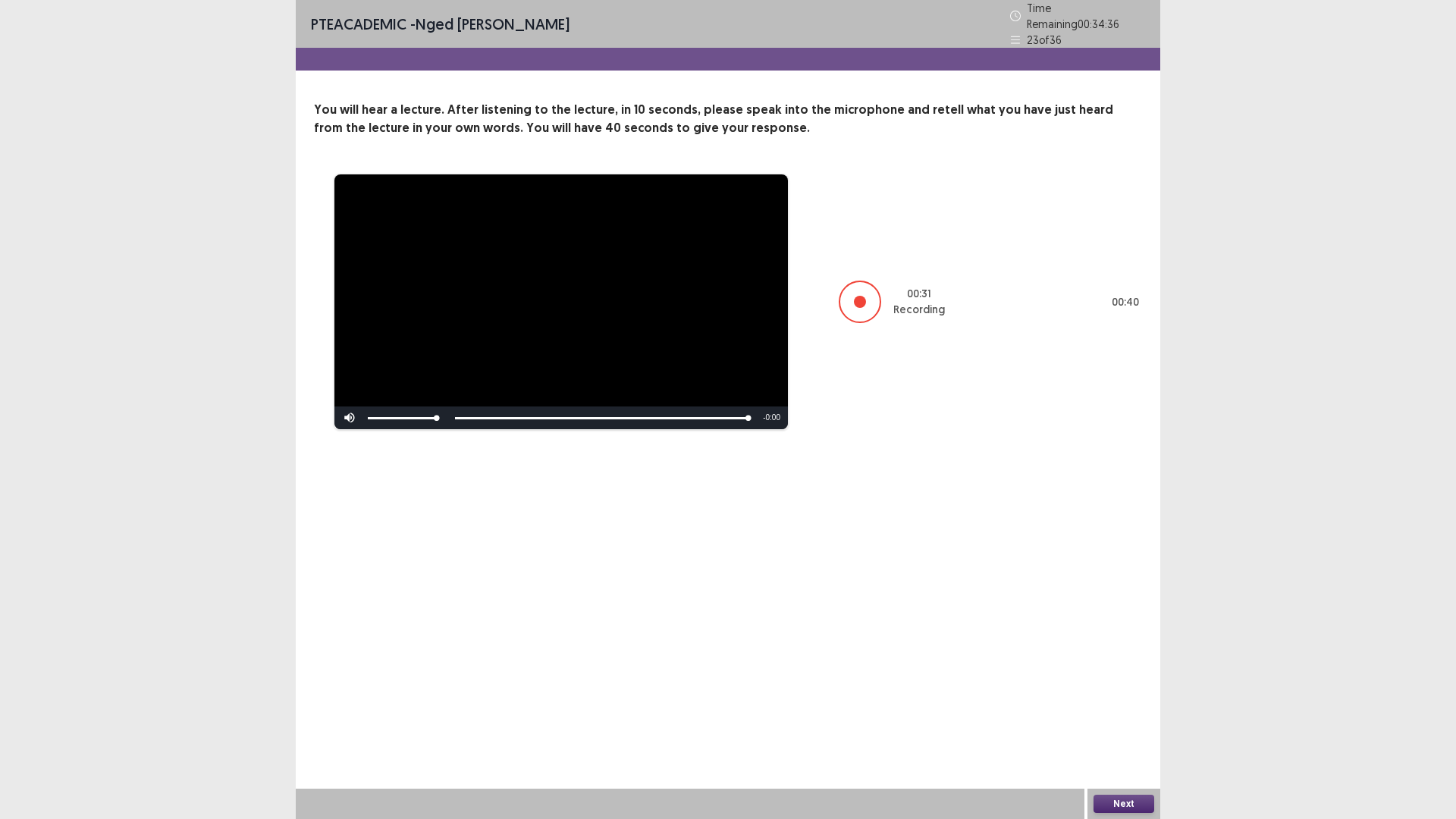
click at [1108, 716] on button "Next" at bounding box center [1124, 803] width 61 height 18
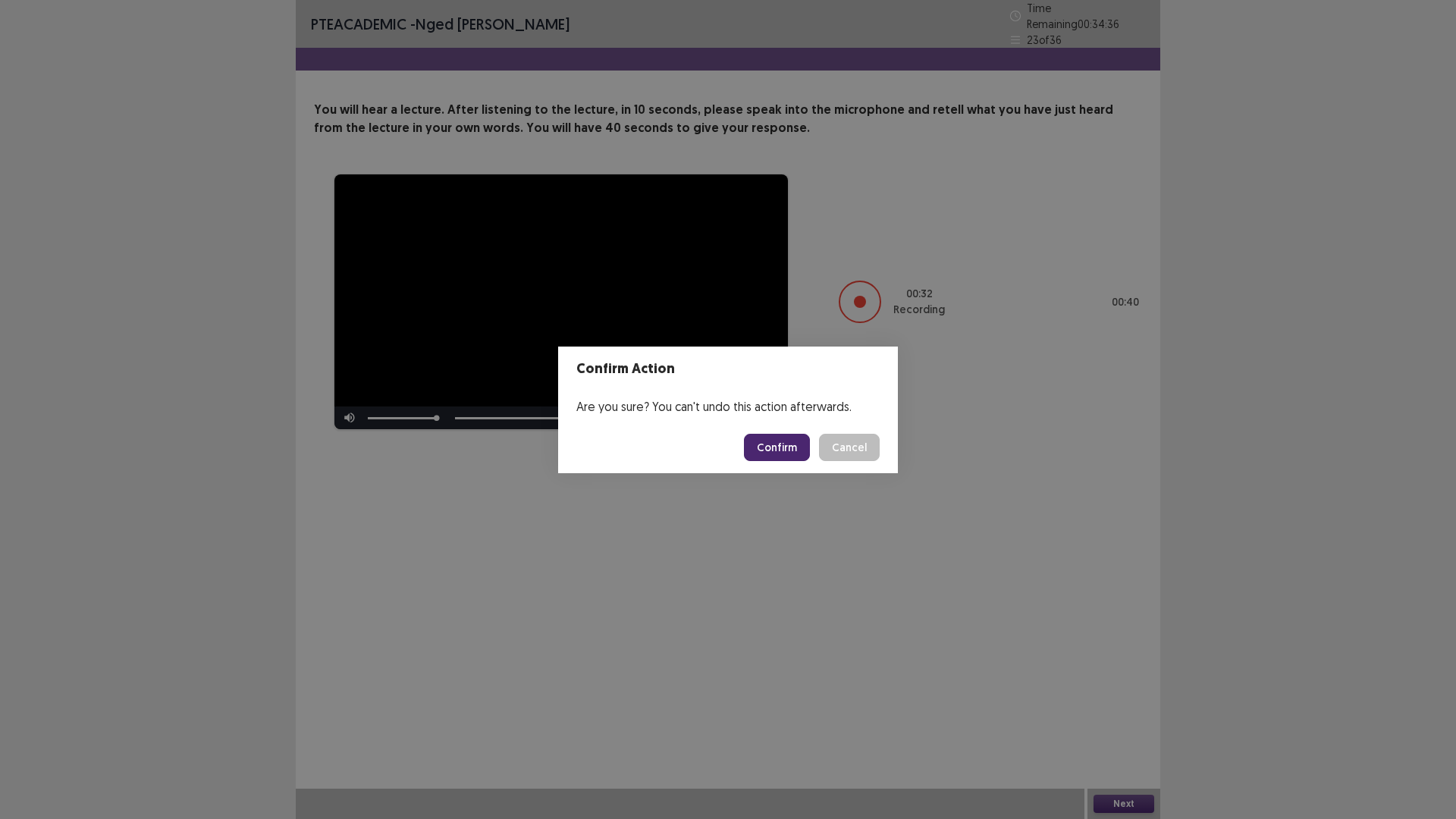
click at [784, 447] on button "Confirm" at bounding box center [777, 446] width 66 height 27
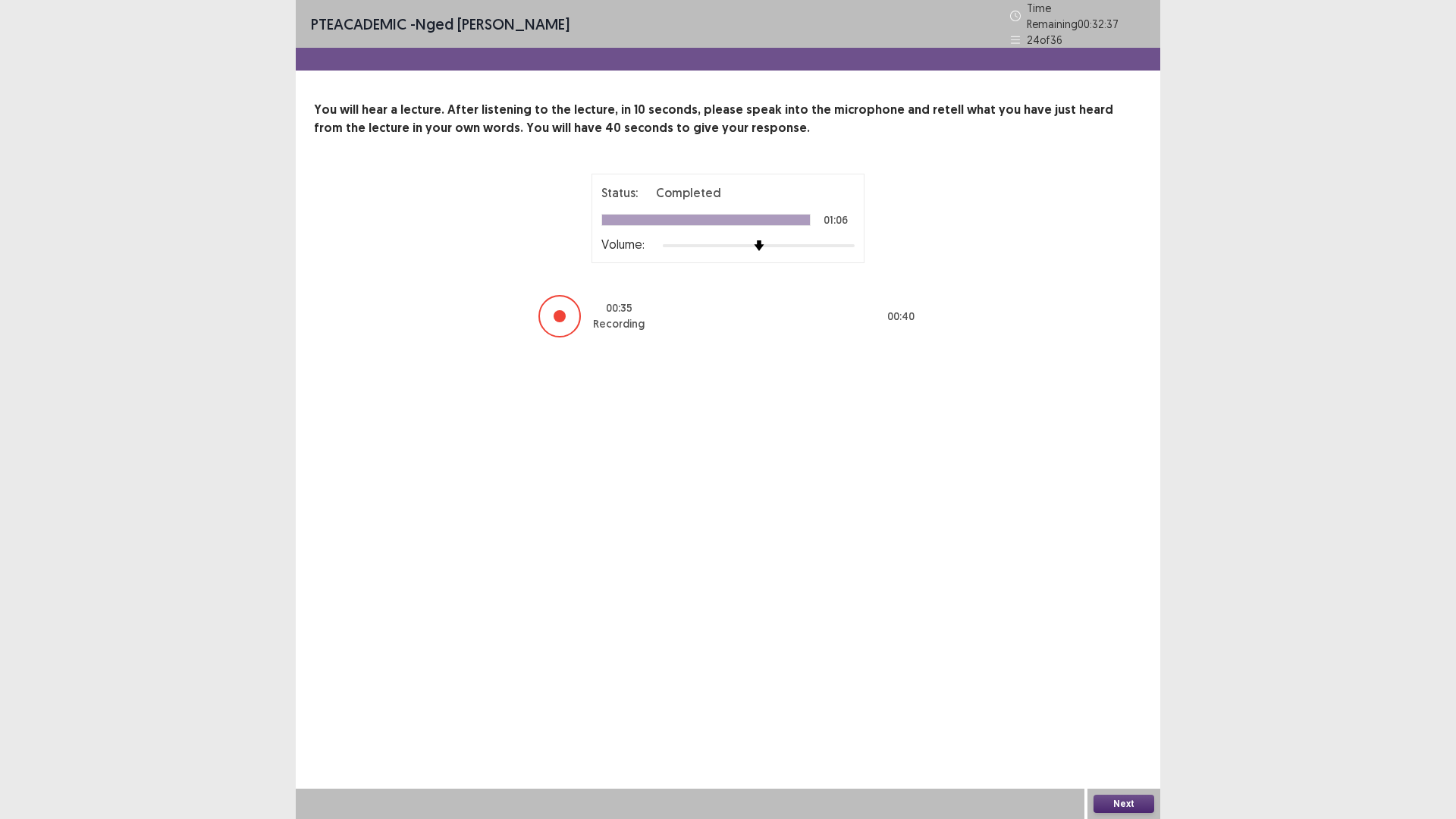
click at [1122, 716] on button "Next" at bounding box center [1124, 803] width 61 height 18
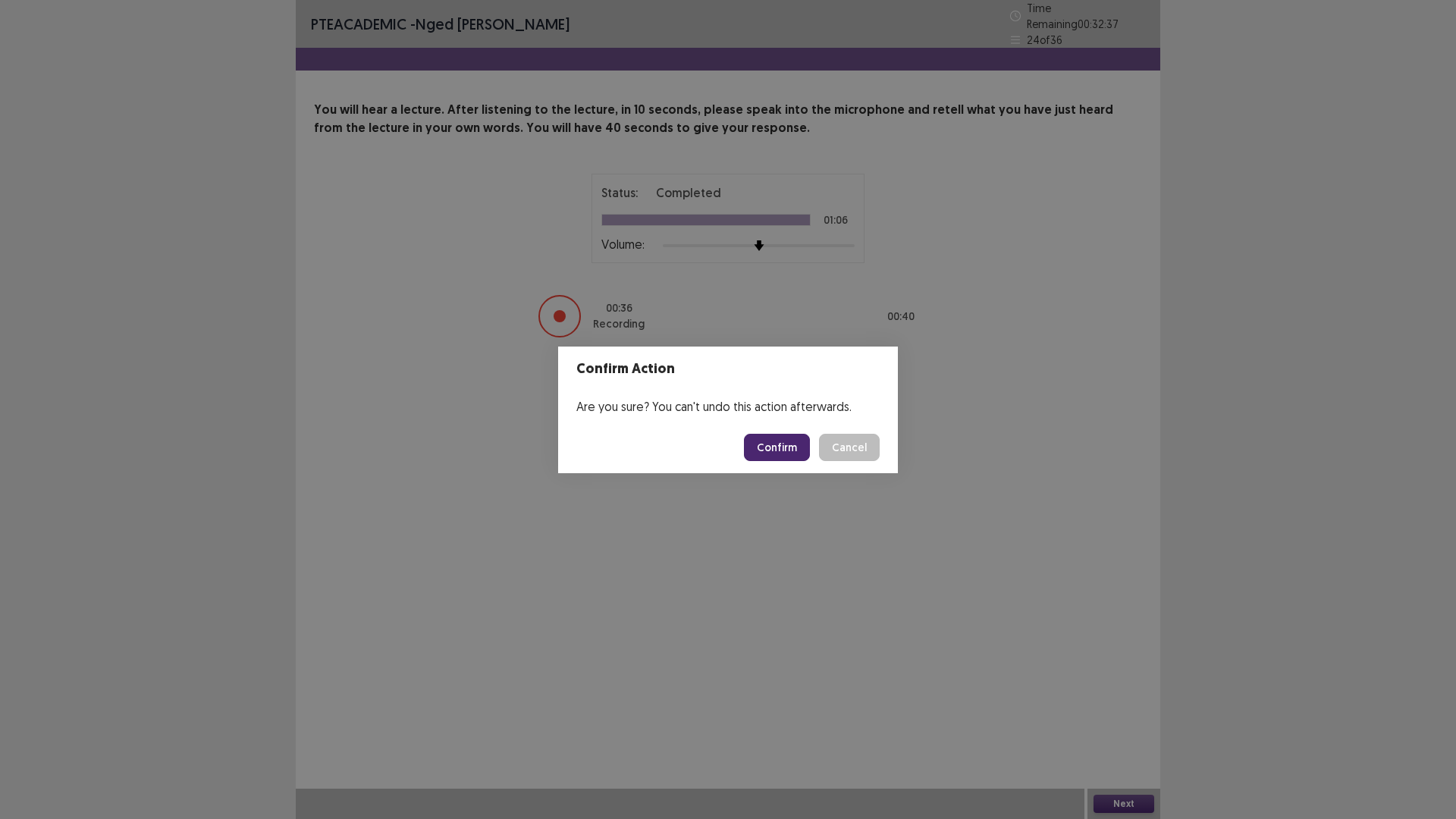
click at [790, 457] on button "Confirm" at bounding box center [777, 446] width 66 height 27
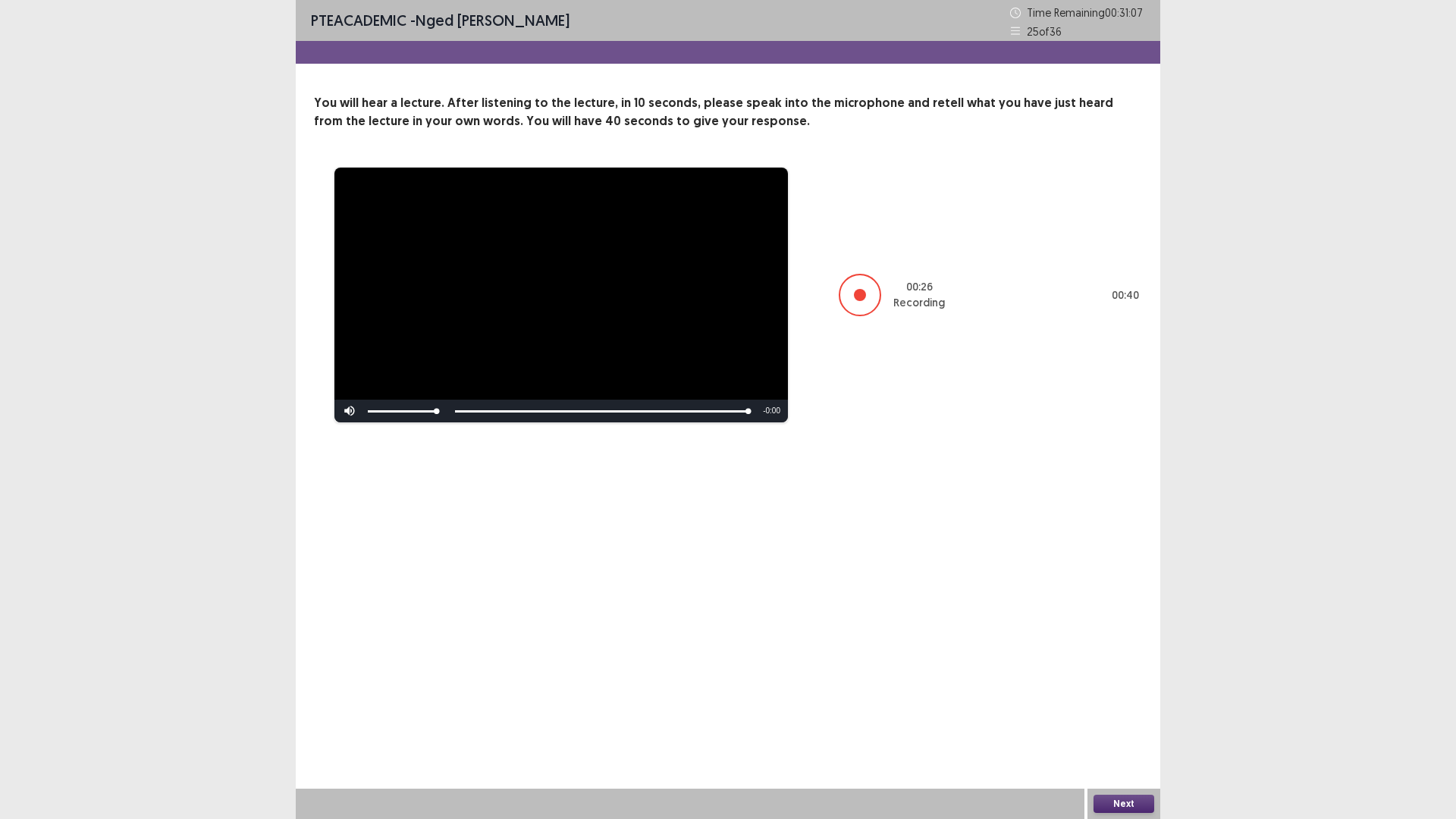
click at [1122, 716] on button "Next" at bounding box center [1124, 803] width 61 height 18
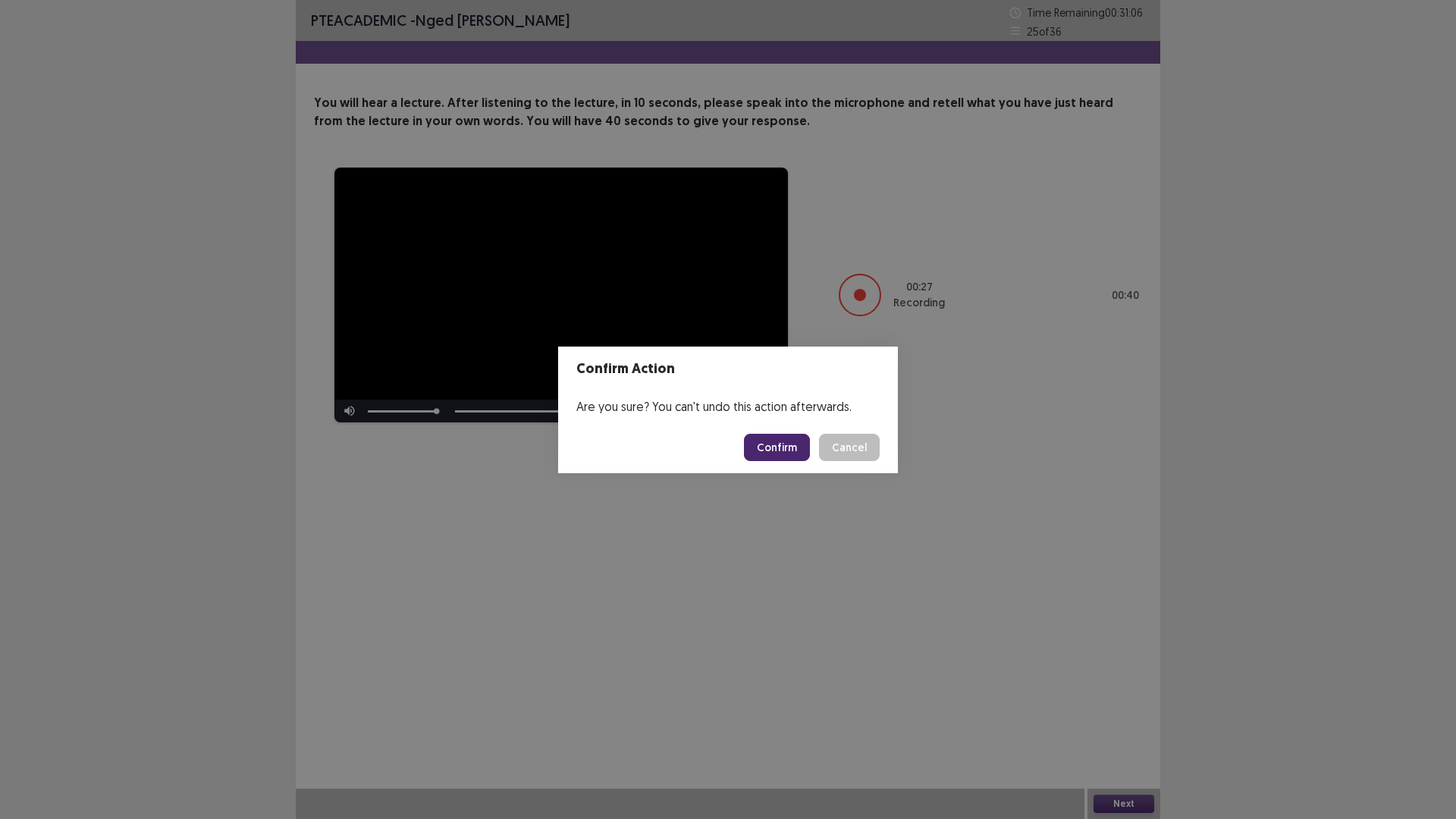
click at [784, 445] on button "Confirm" at bounding box center [777, 446] width 66 height 27
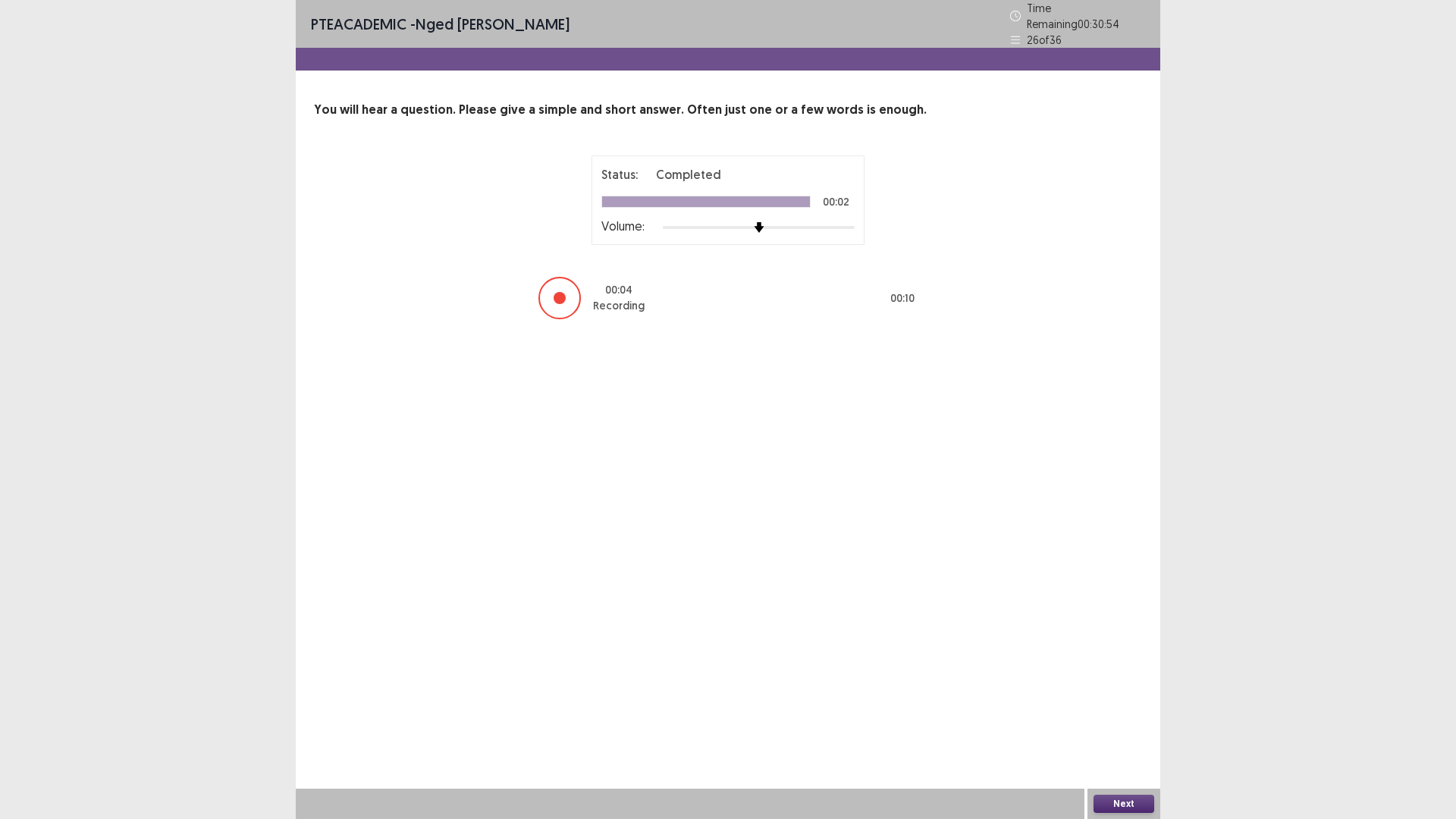
click at [1120, 716] on button "Next" at bounding box center [1124, 803] width 61 height 18
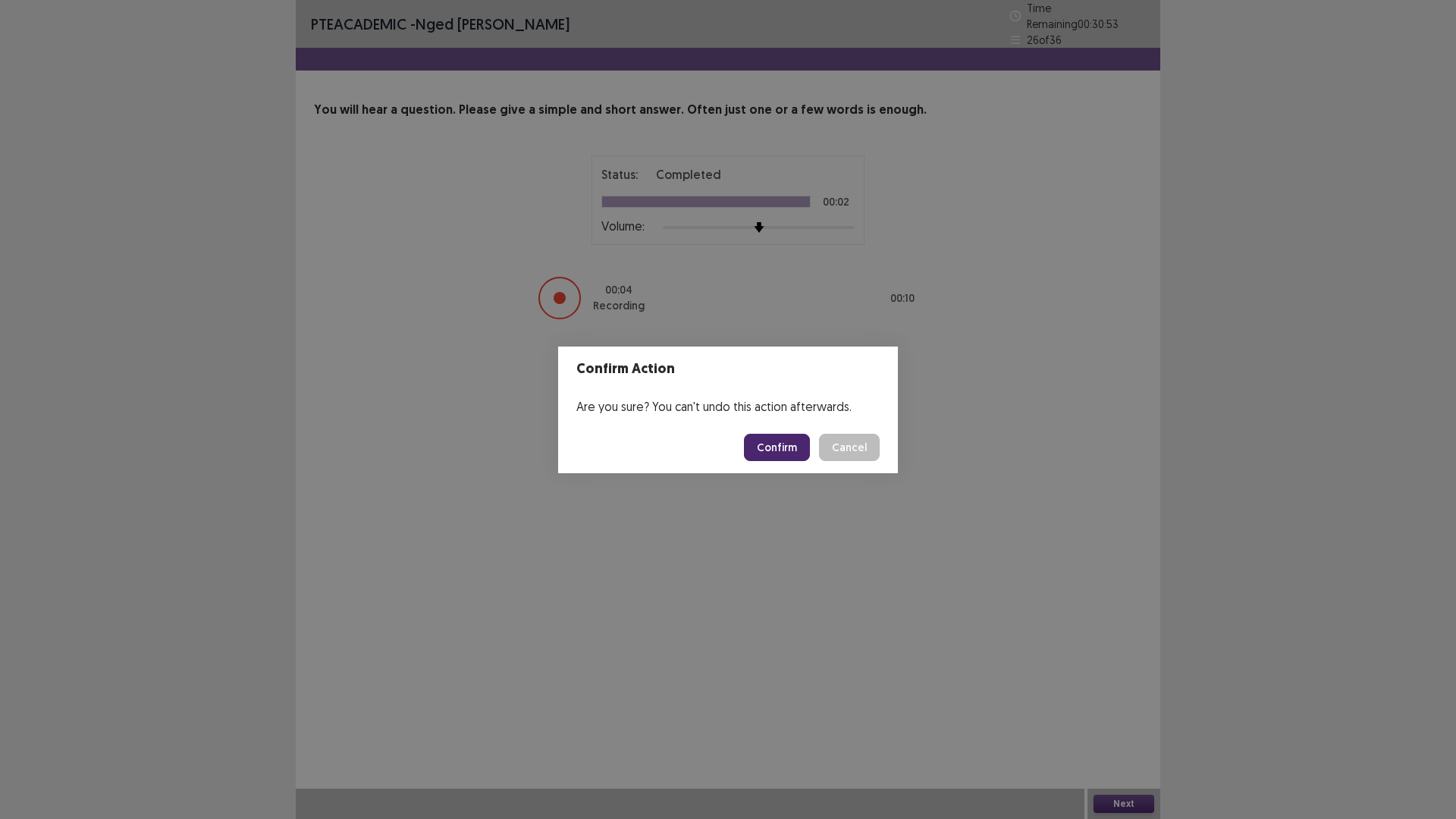
click at [786, 443] on button "Confirm" at bounding box center [777, 446] width 66 height 27
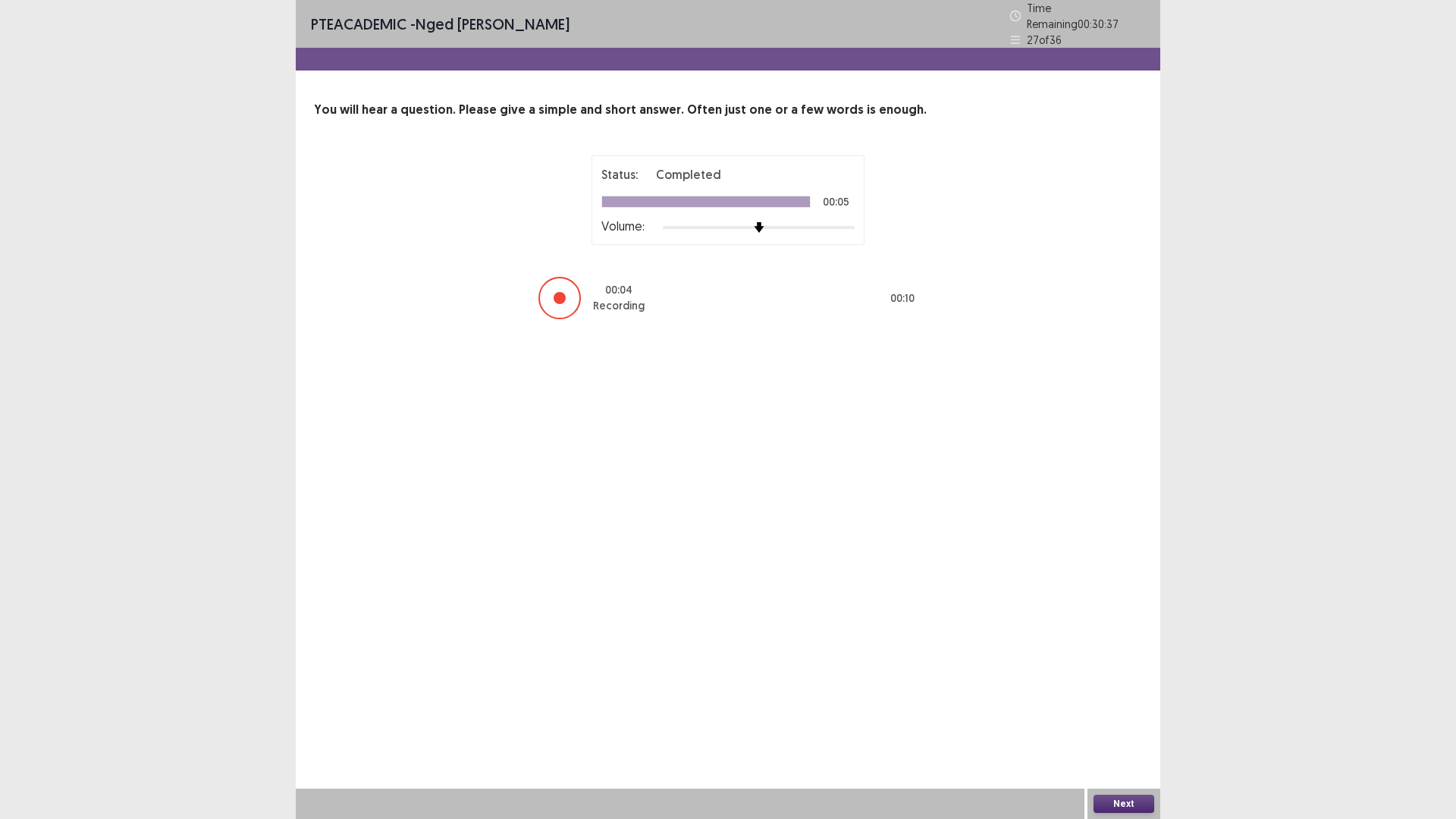
click at [1117, 716] on button "Next" at bounding box center [1124, 803] width 61 height 18
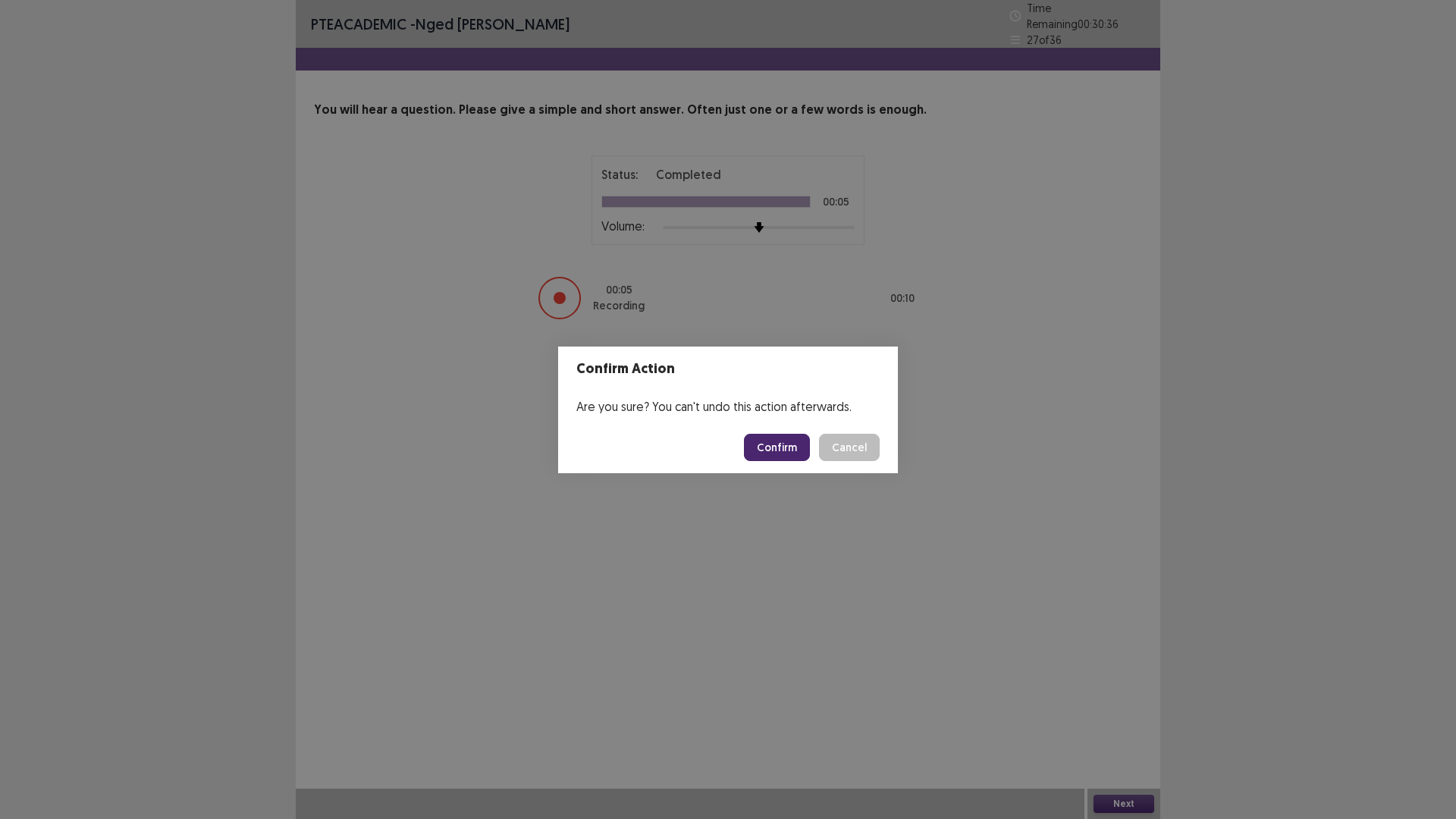
click at [787, 442] on button "Confirm" at bounding box center [777, 446] width 66 height 27
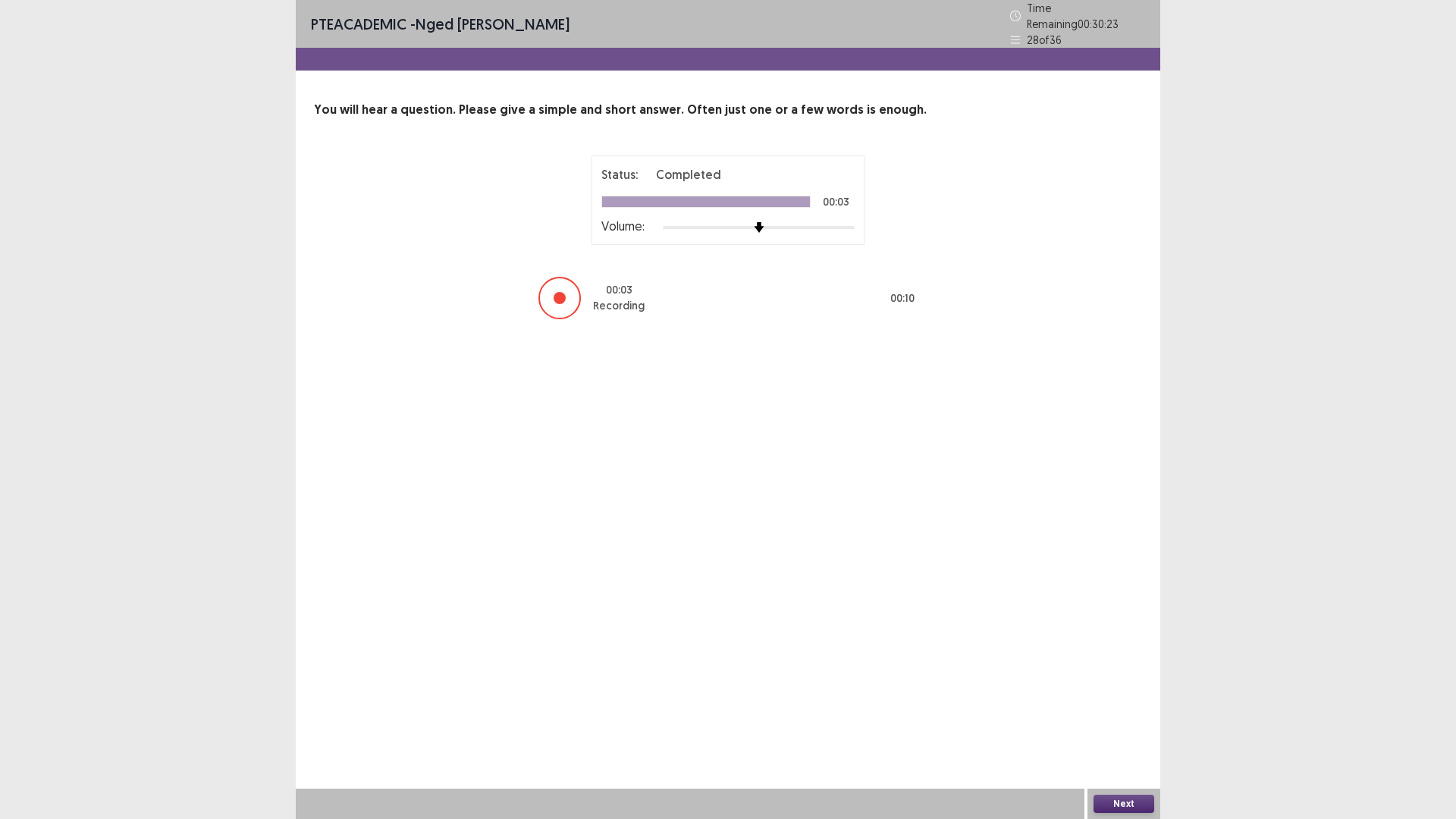
click at [1136, 716] on button "Next" at bounding box center [1124, 803] width 61 height 18
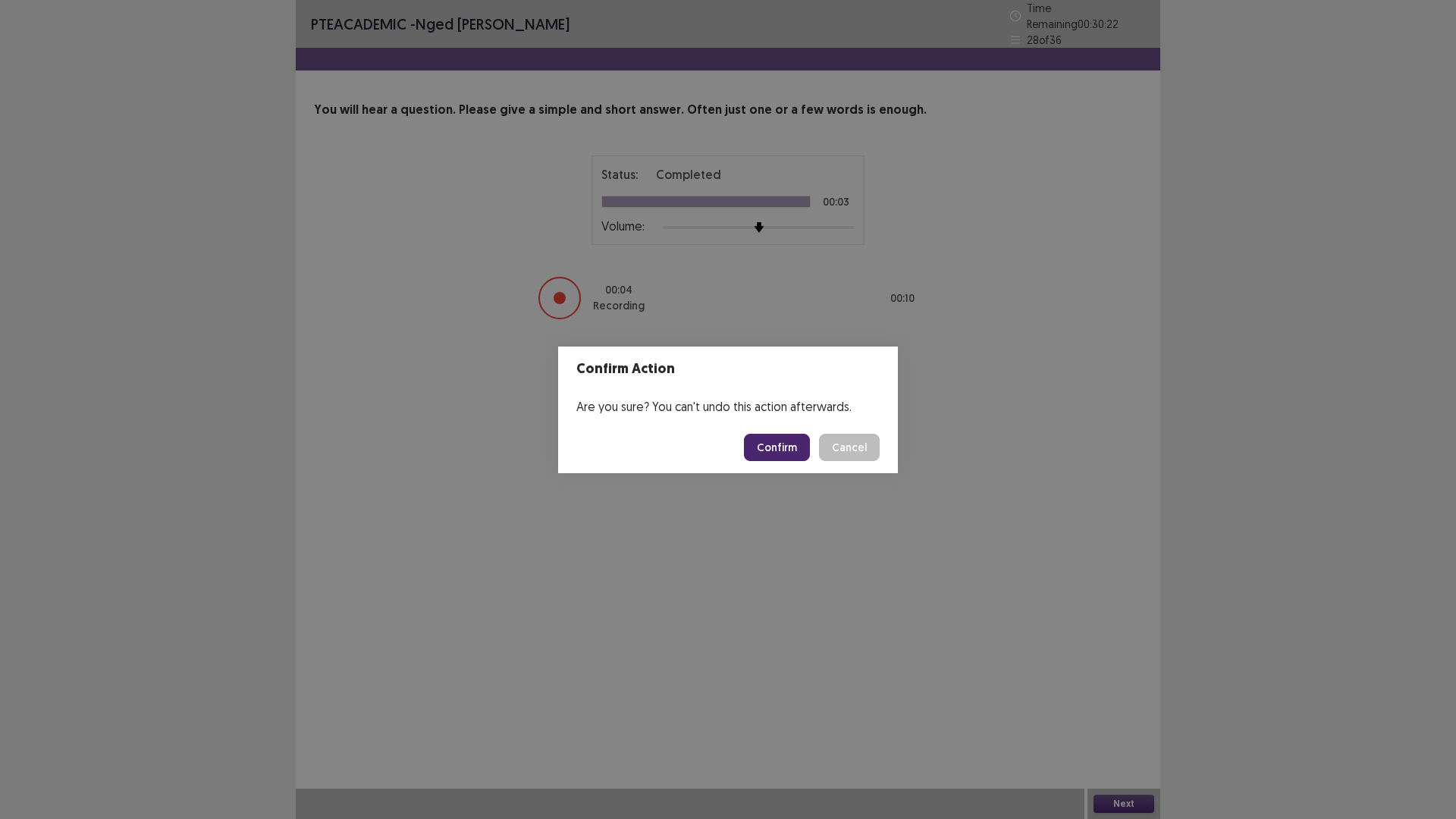
click at [788, 443] on button "Confirm" at bounding box center [777, 446] width 66 height 27
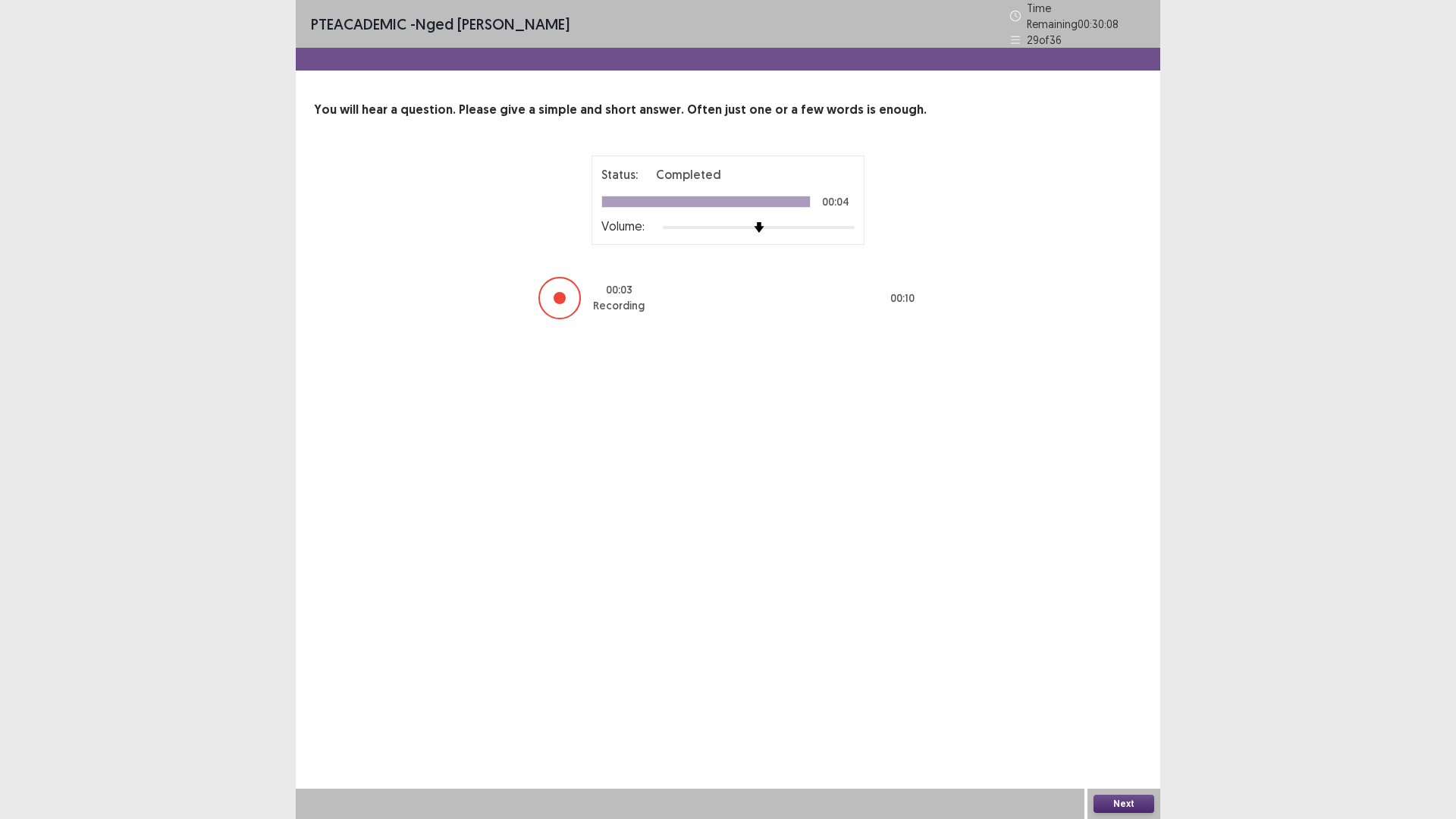
click at [1120, 716] on button "Next" at bounding box center [1124, 803] width 61 height 18
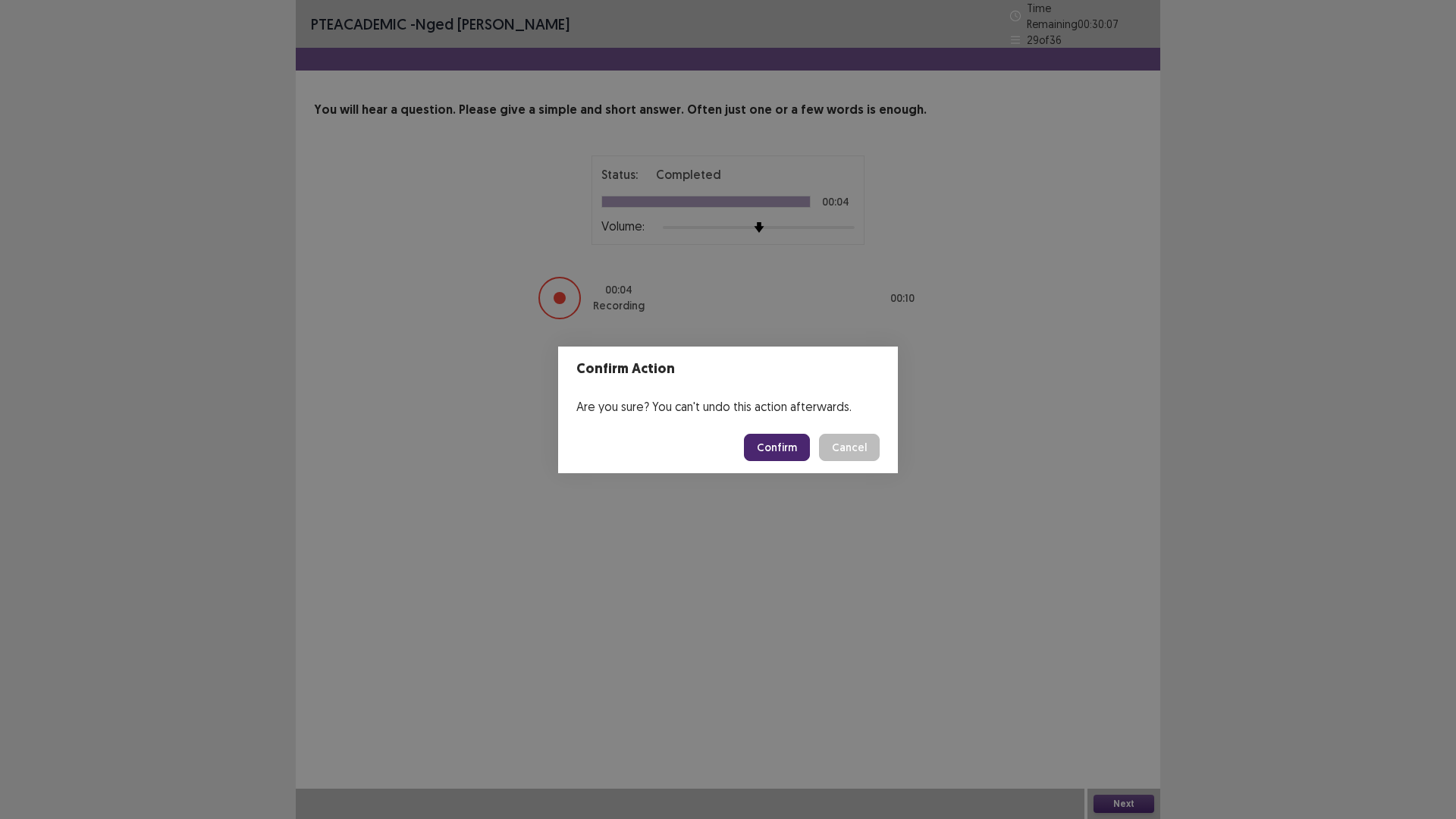
click at [776, 442] on button "Confirm" at bounding box center [777, 446] width 66 height 27
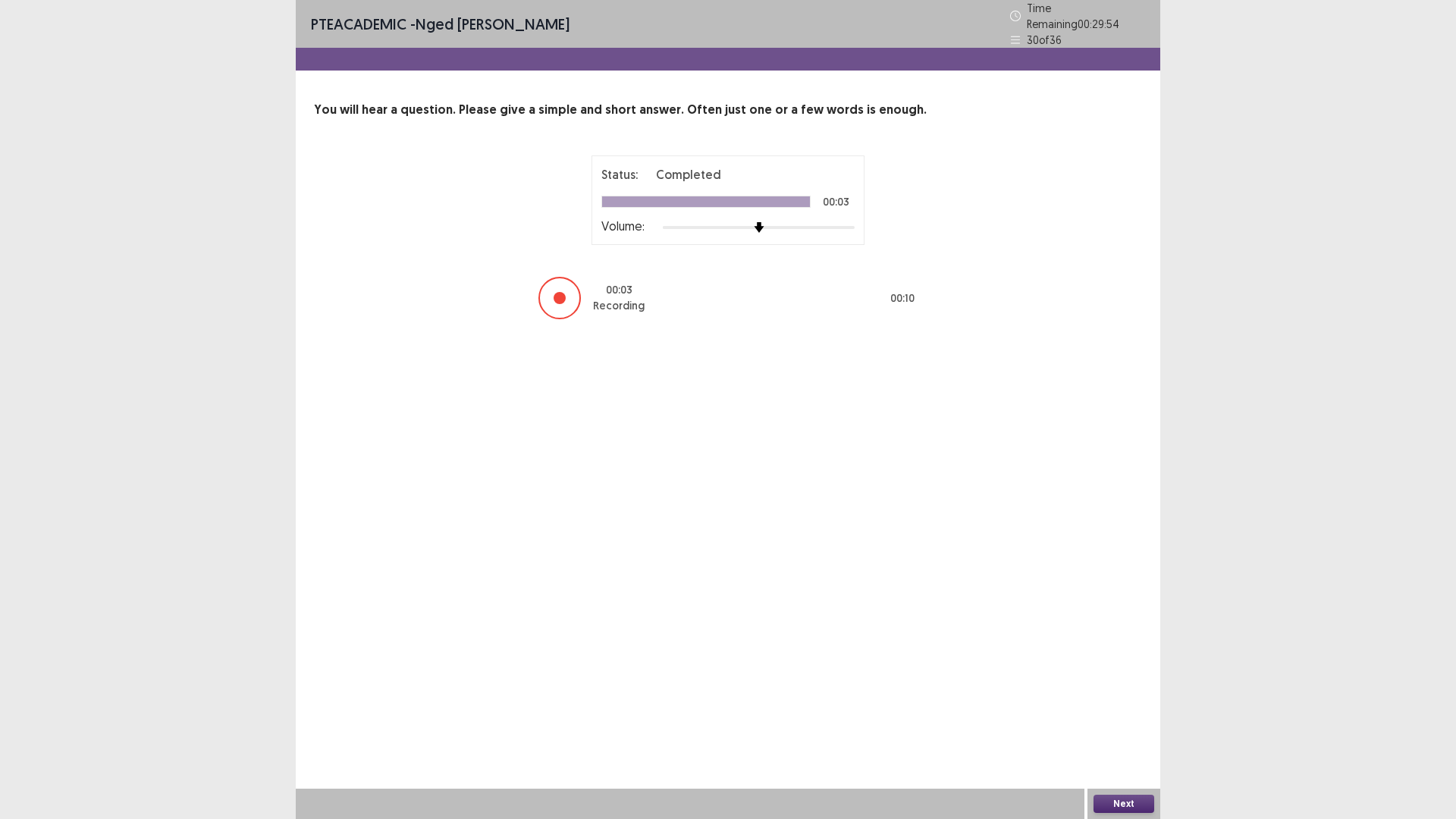
click at [1124, 716] on button "Next" at bounding box center [1124, 803] width 61 height 18
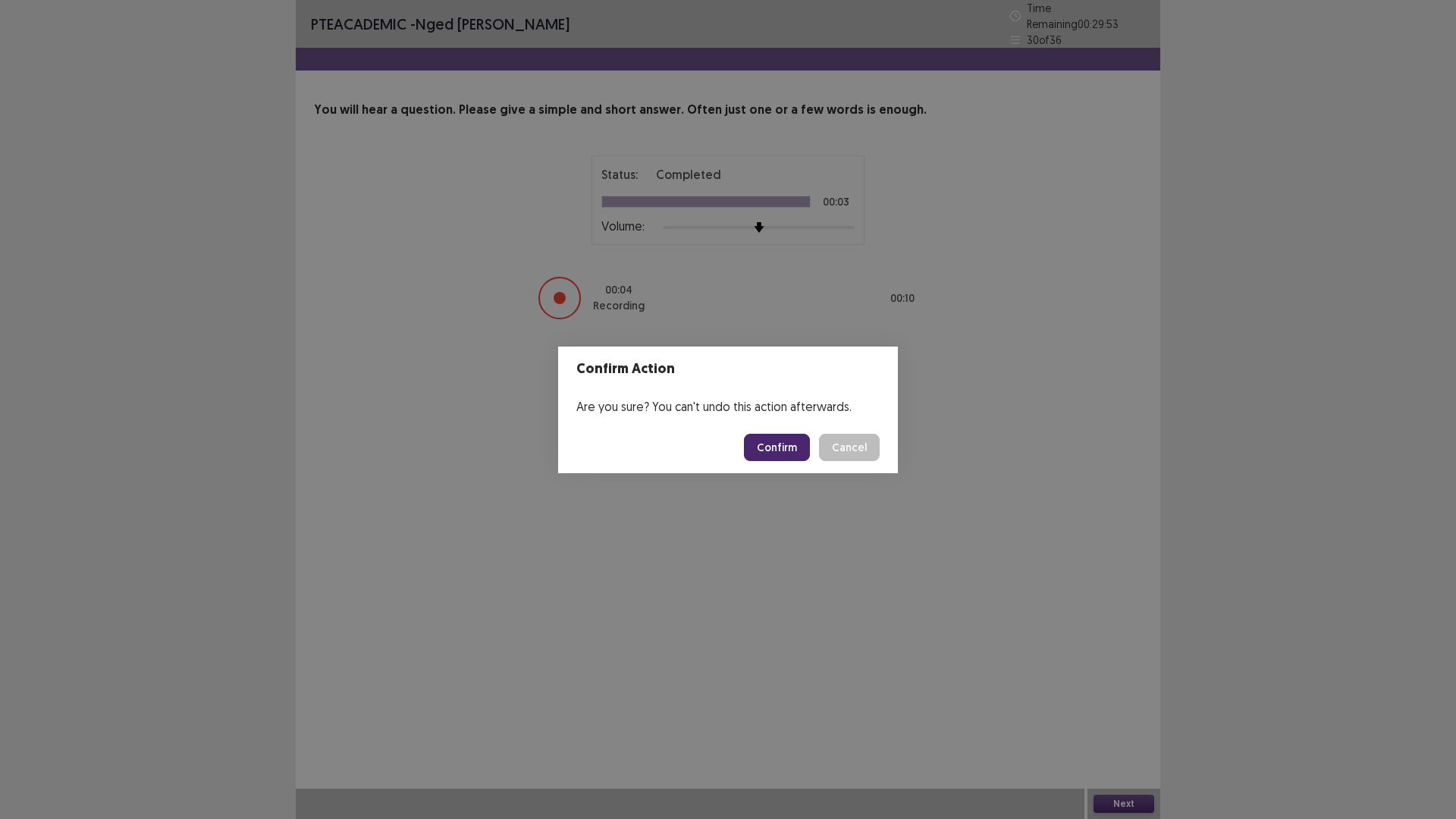
click at [790, 451] on button "Confirm" at bounding box center [777, 446] width 66 height 27
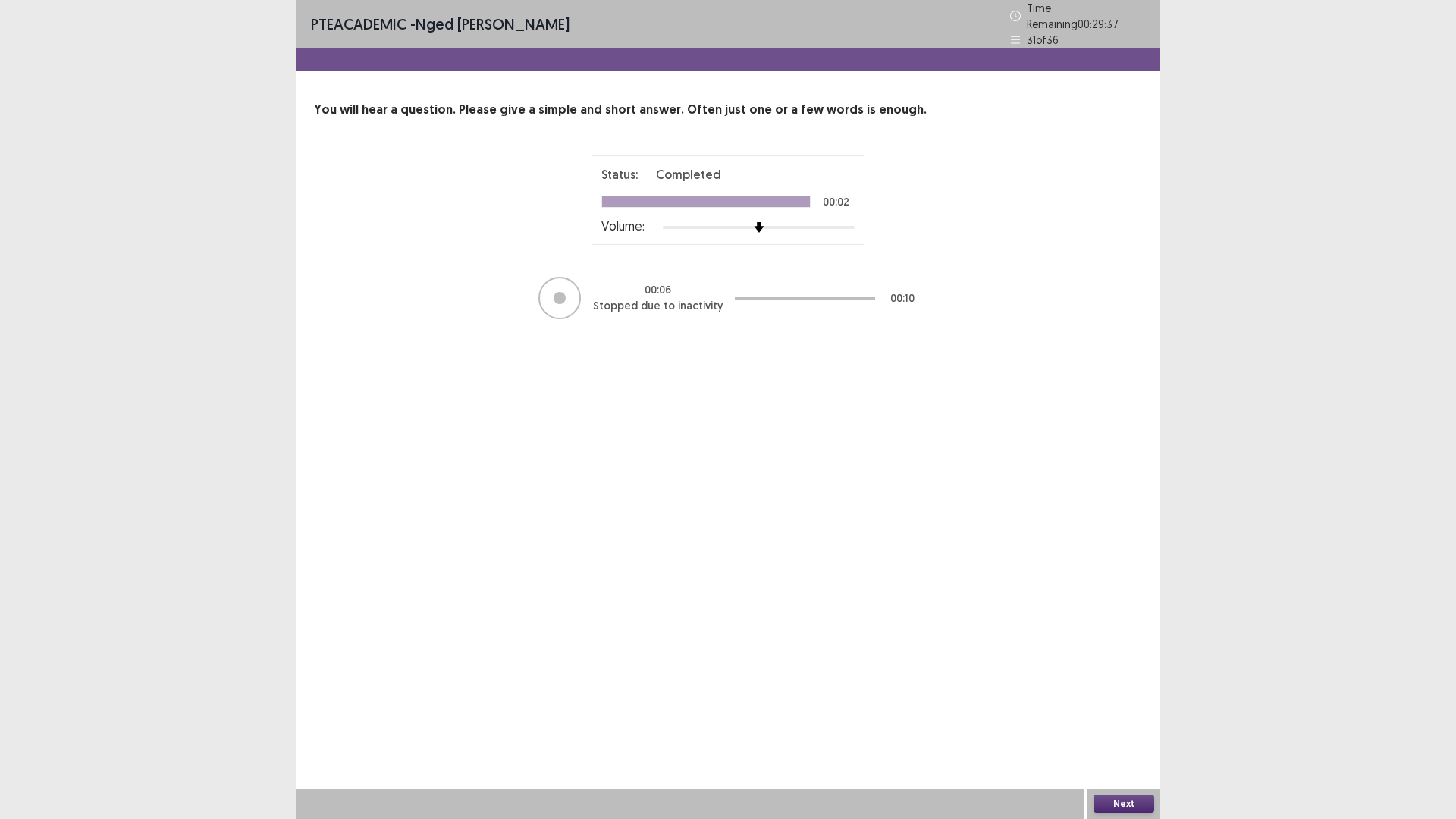
click at [1114, 716] on button "Next" at bounding box center [1124, 803] width 61 height 18
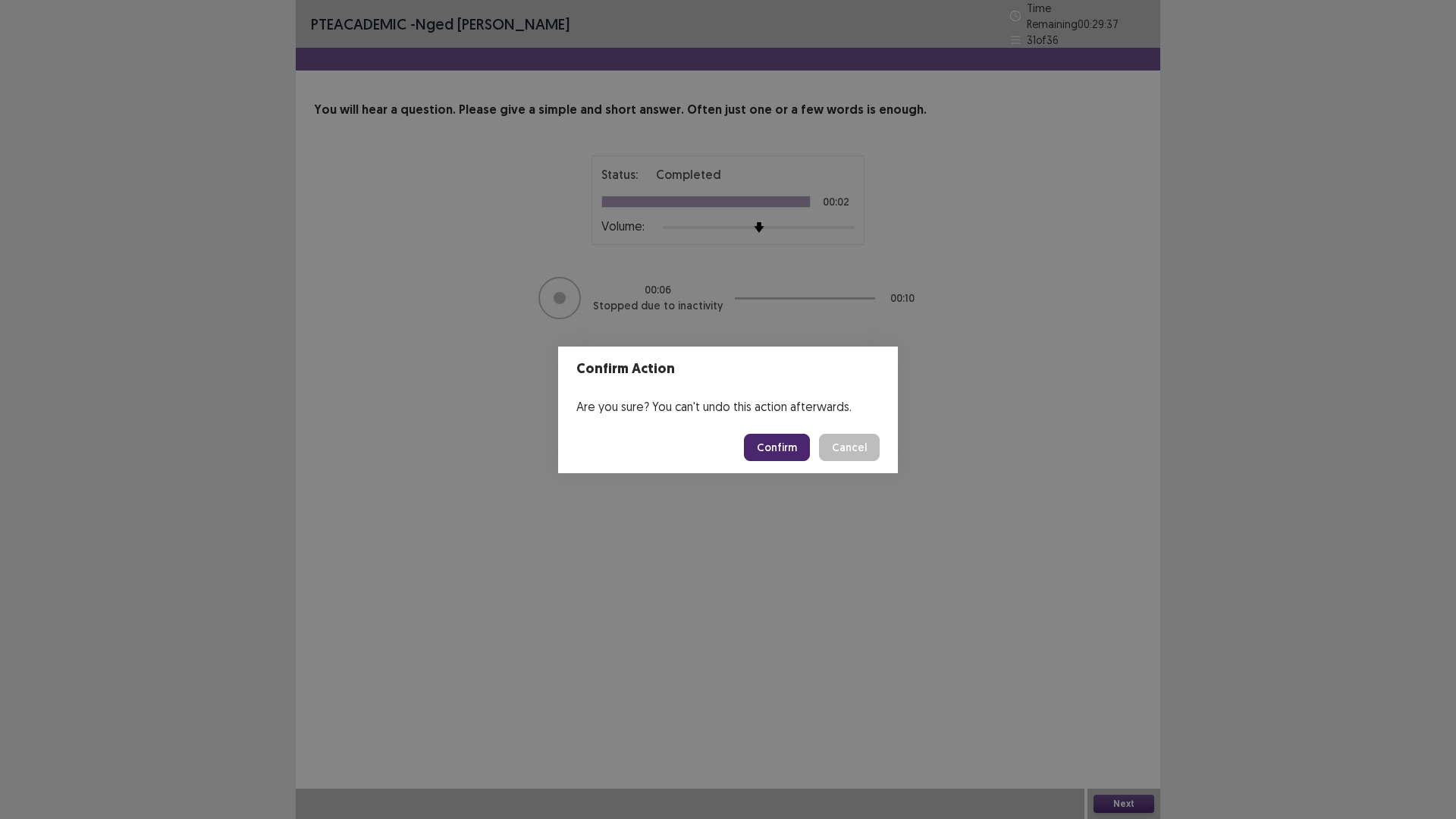
click at [781, 447] on button "Confirm" at bounding box center [777, 446] width 66 height 27
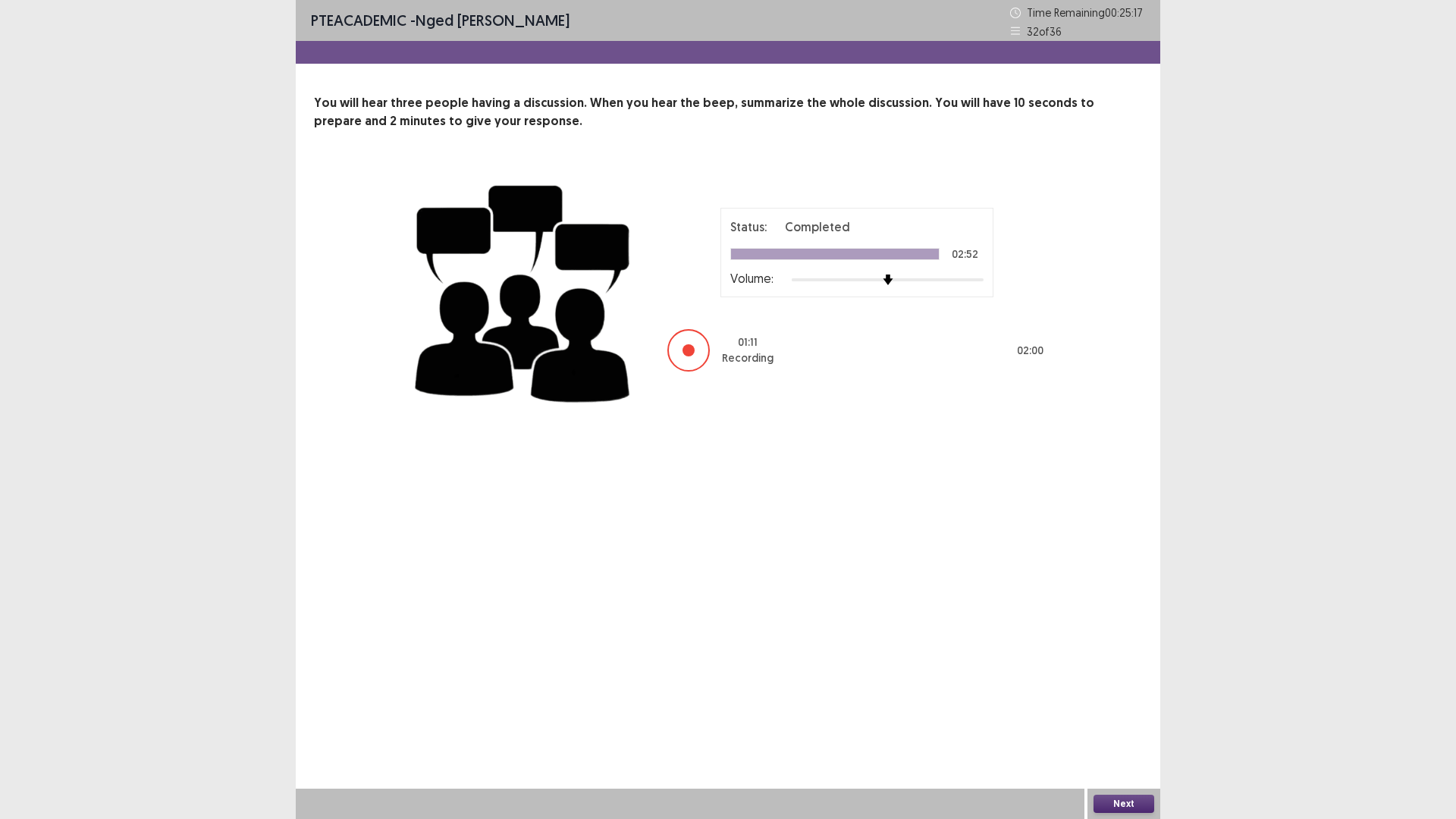
click at [1123, 716] on button "Next" at bounding box center [1124, 803] width 61 height 18
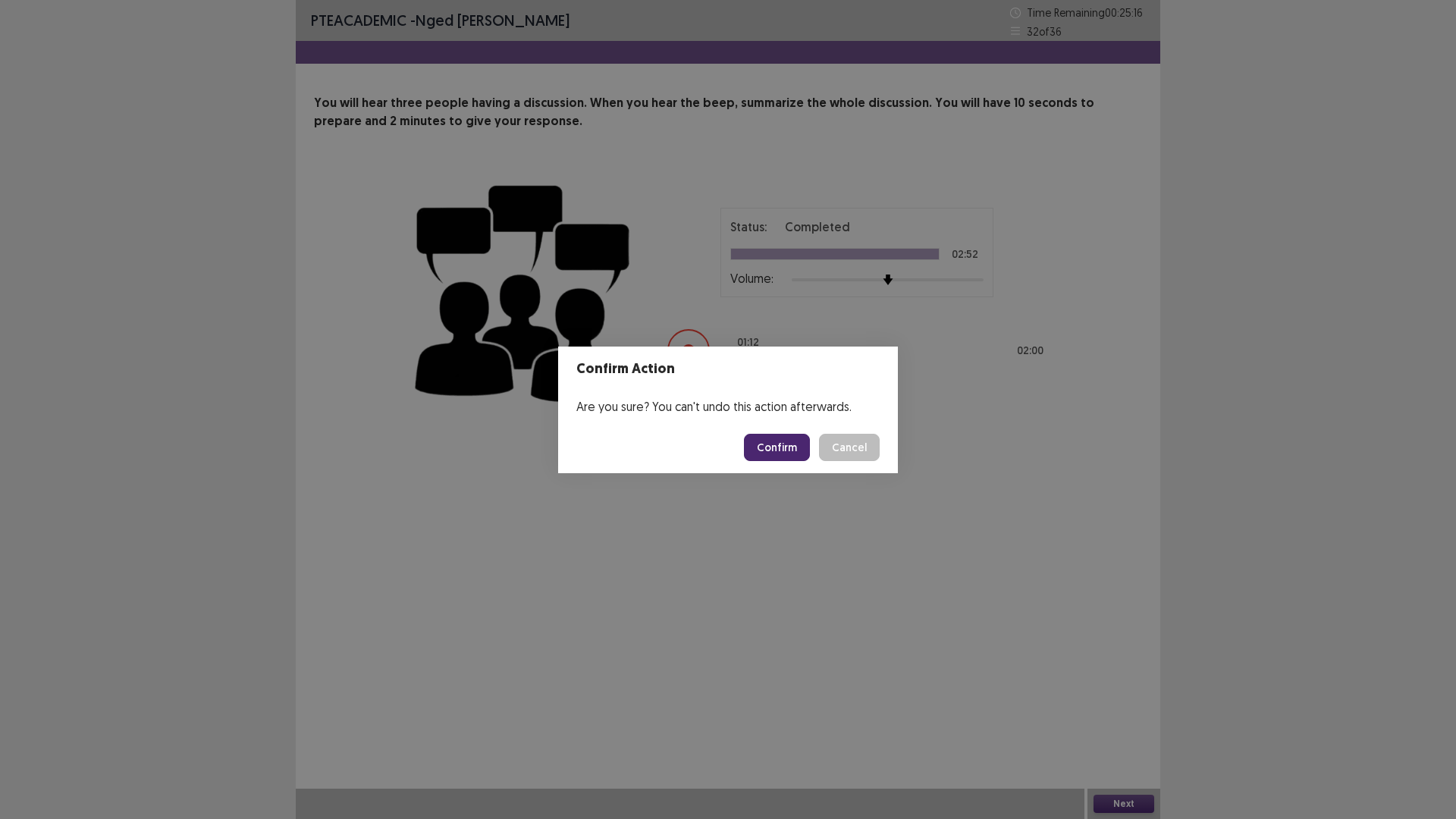
click at [777, 445] on button "Confirm" at bounding box center [777, 446] width 66 height 27
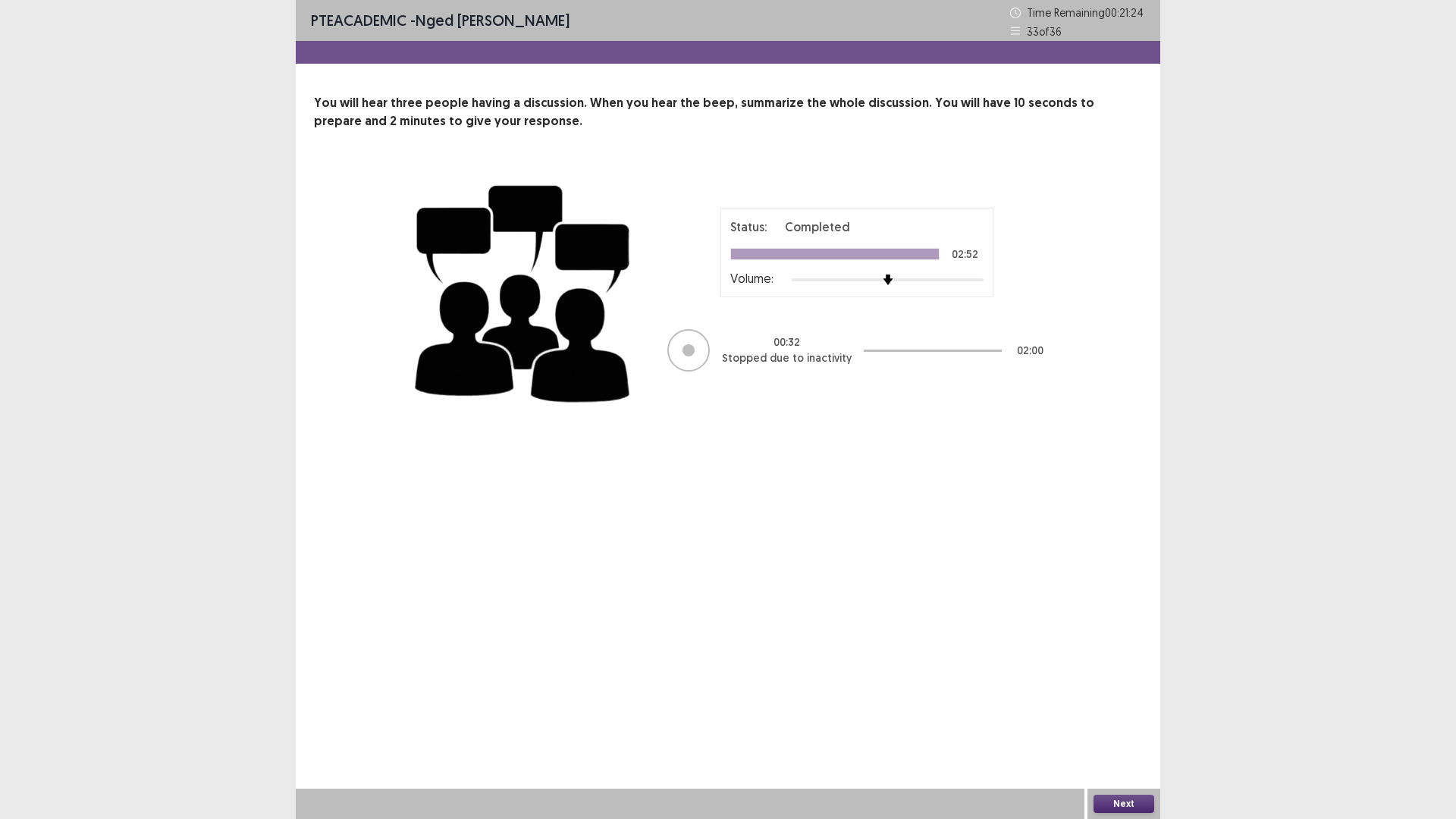
click at [1130, 716] on button "Next" at bounding box center [1124, 803] width 61 height 18
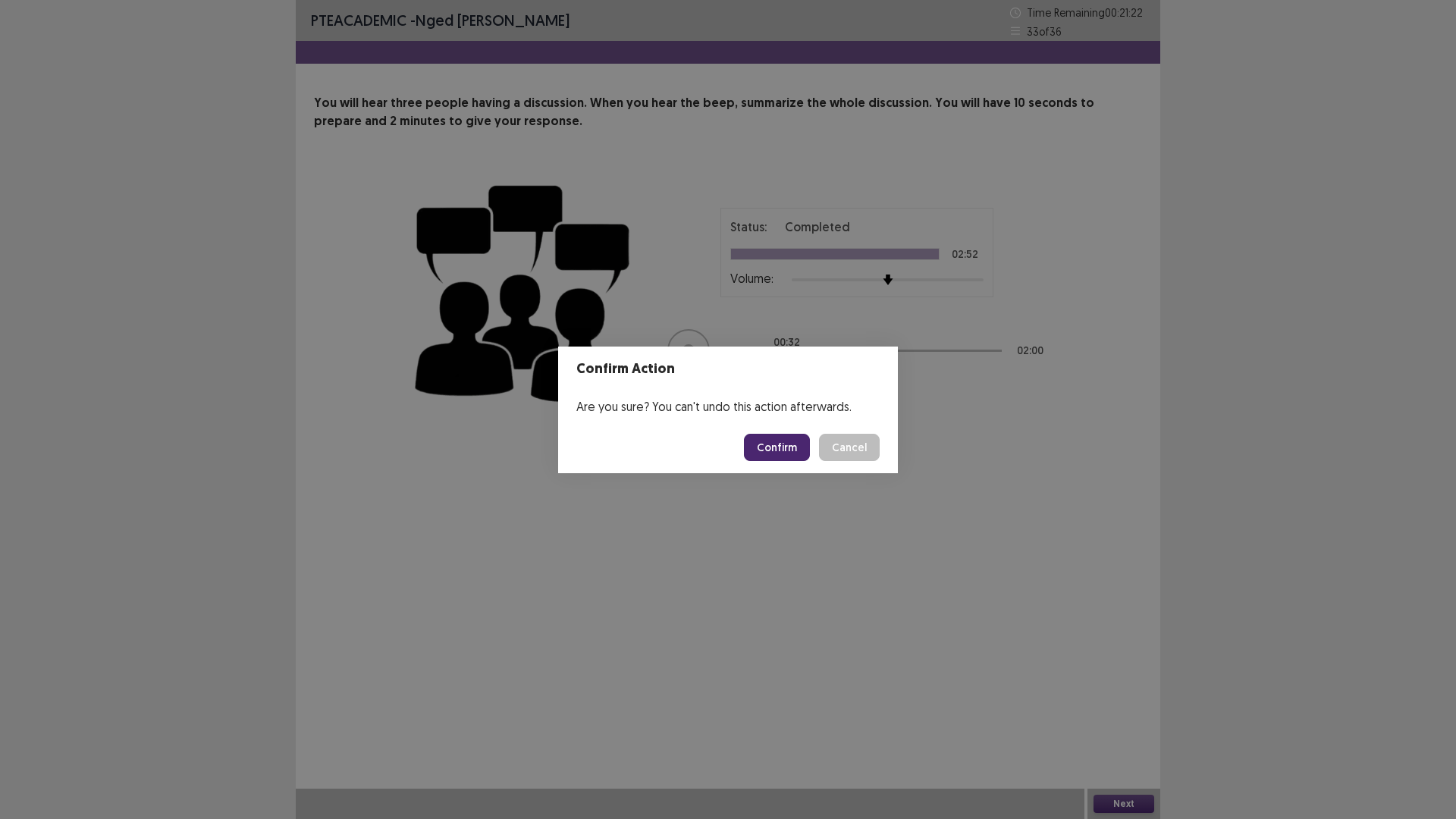
click at [771, 449] on button "Confirm" at bounding box center [777, 446] width 66 height 27
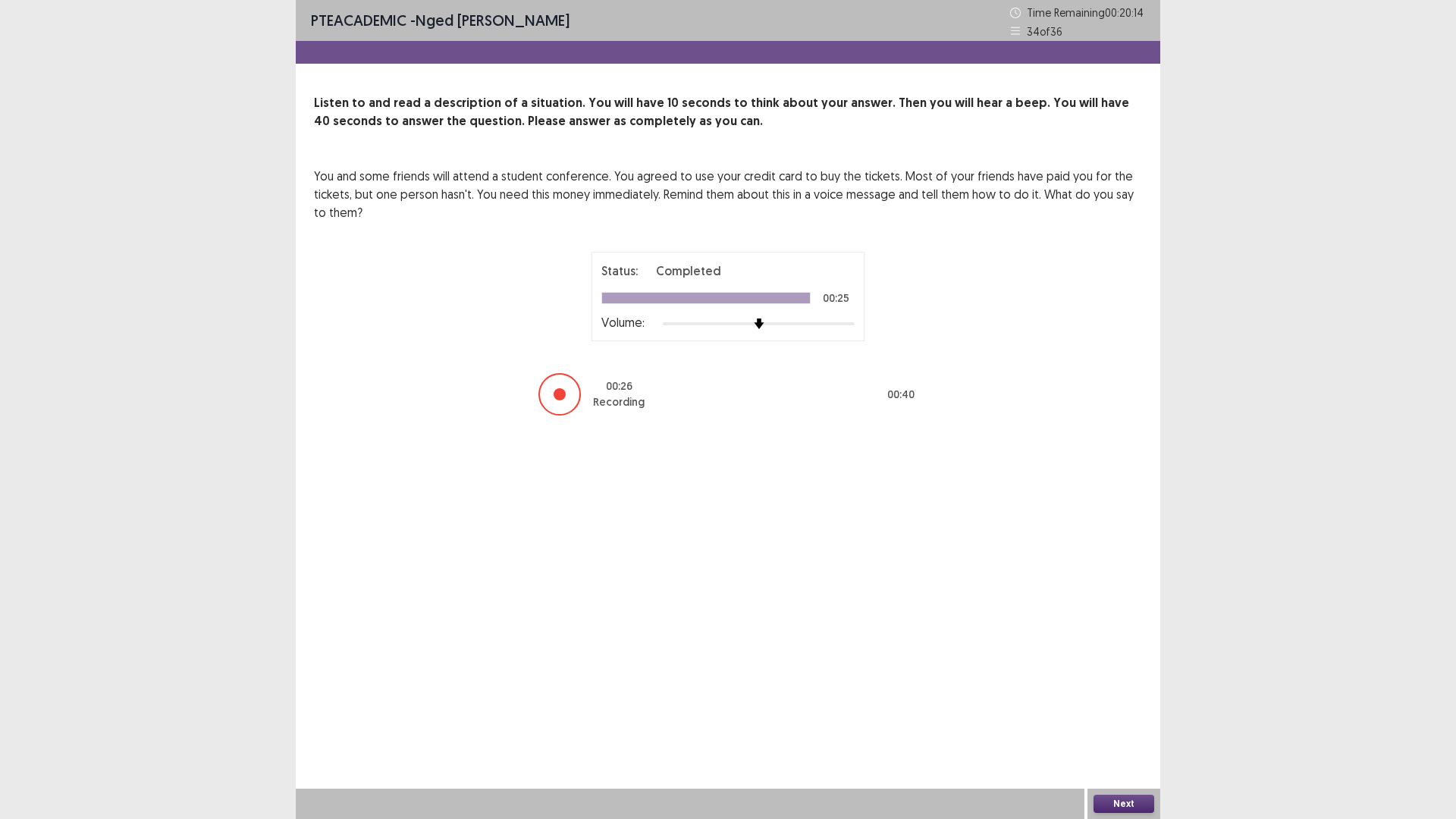
click at [1120, 716] on button "Next" at bounding box center [1124, 803] width 61 height 18
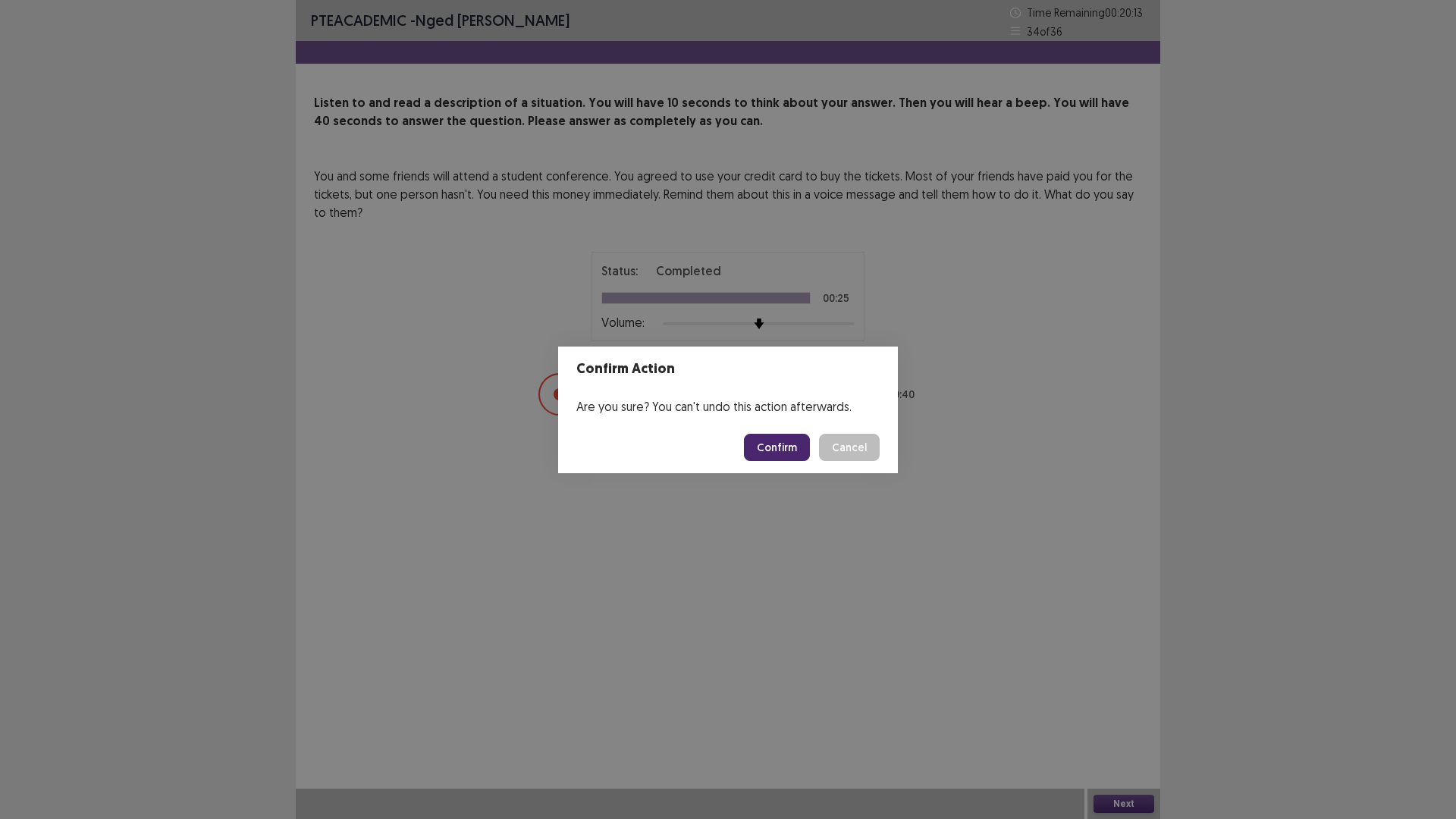
click at [789, 436] on button "Confirm" at bounding box center [777, 446] width 66 height 27
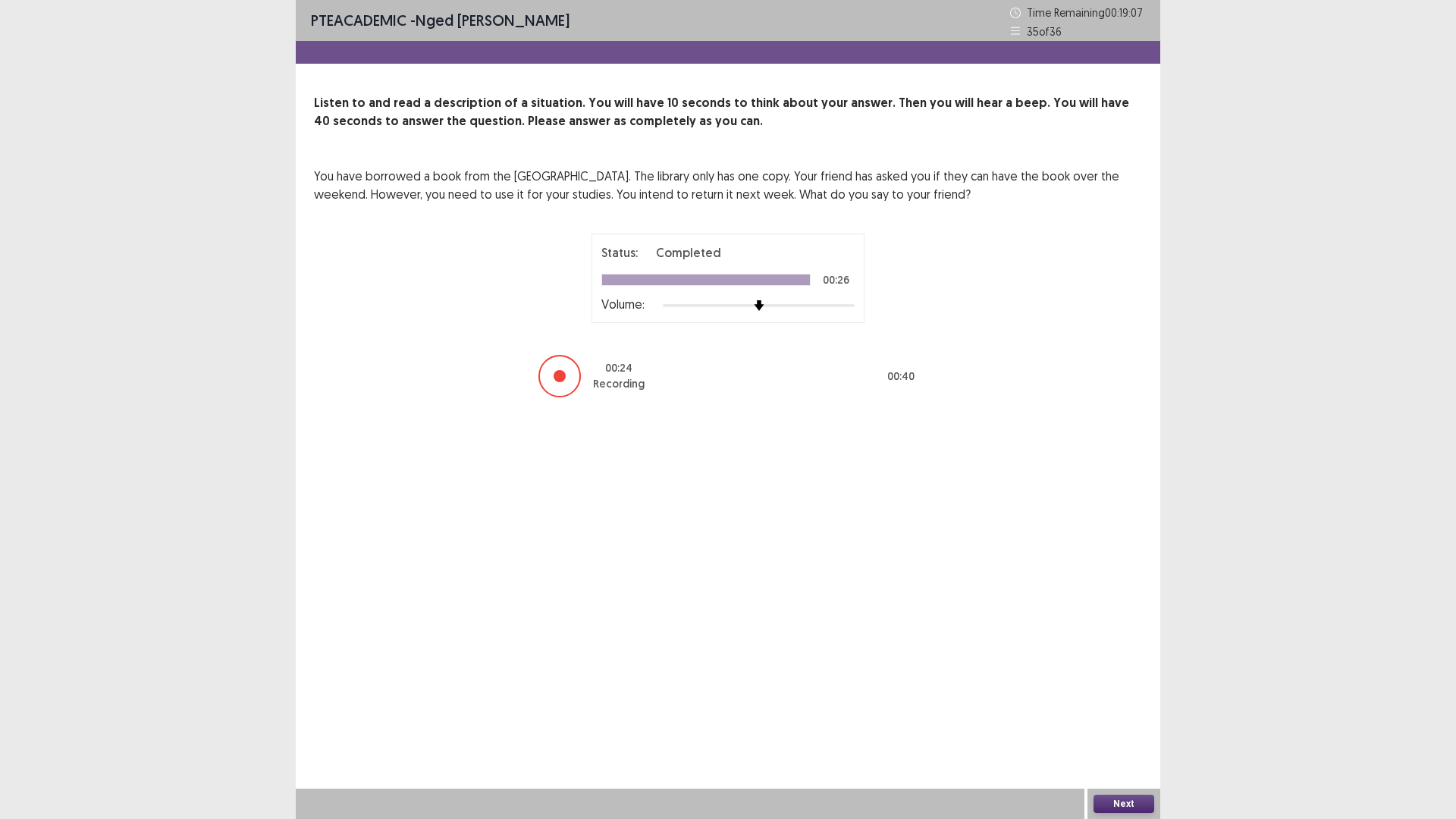
click at [1131, 716] on button "Next" at bounding box center [1124, 803] width 61 height 18
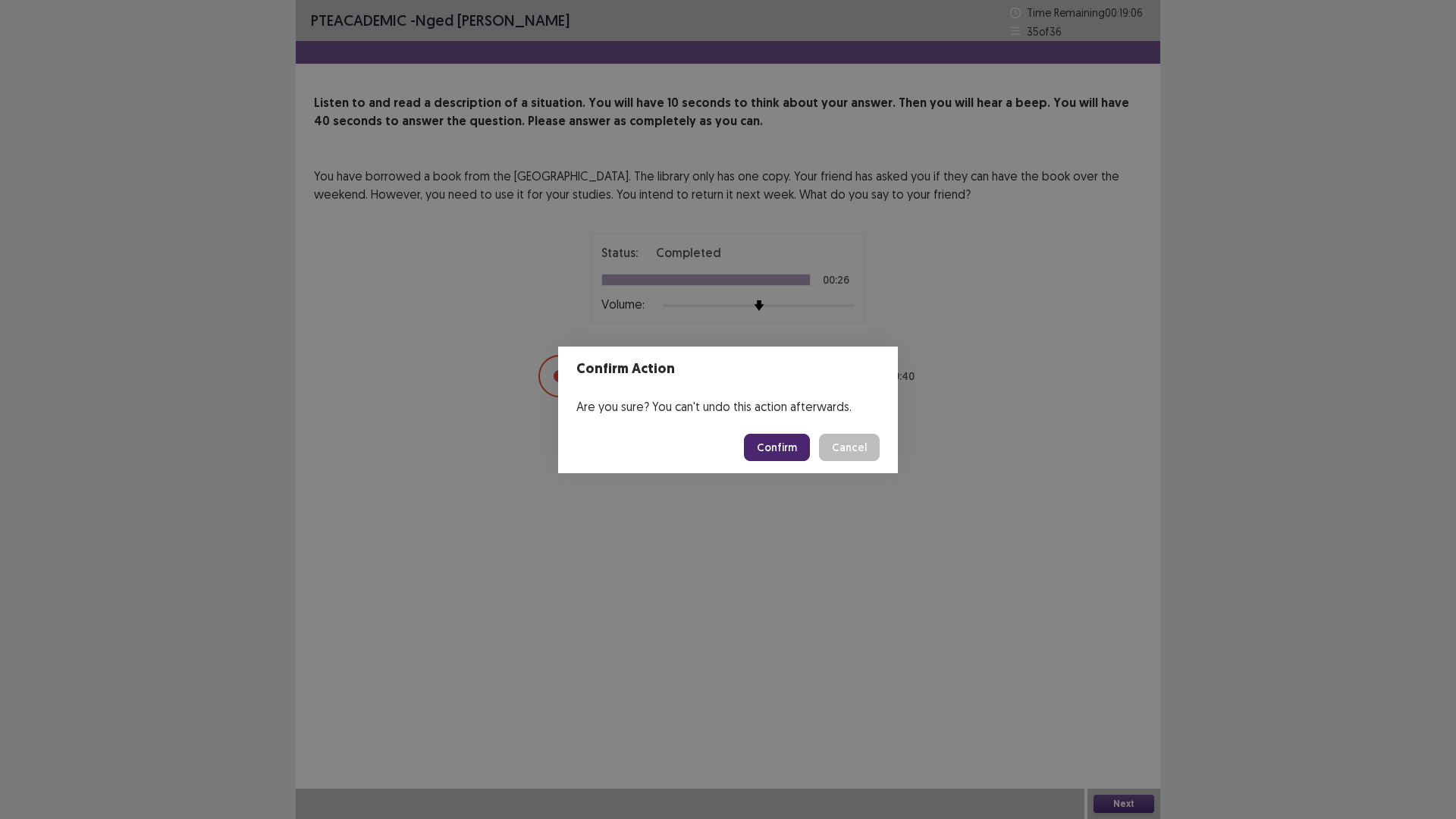
click at [792, 450] on button "Confirm" at bounding box center [777, 446] width 66 height 27
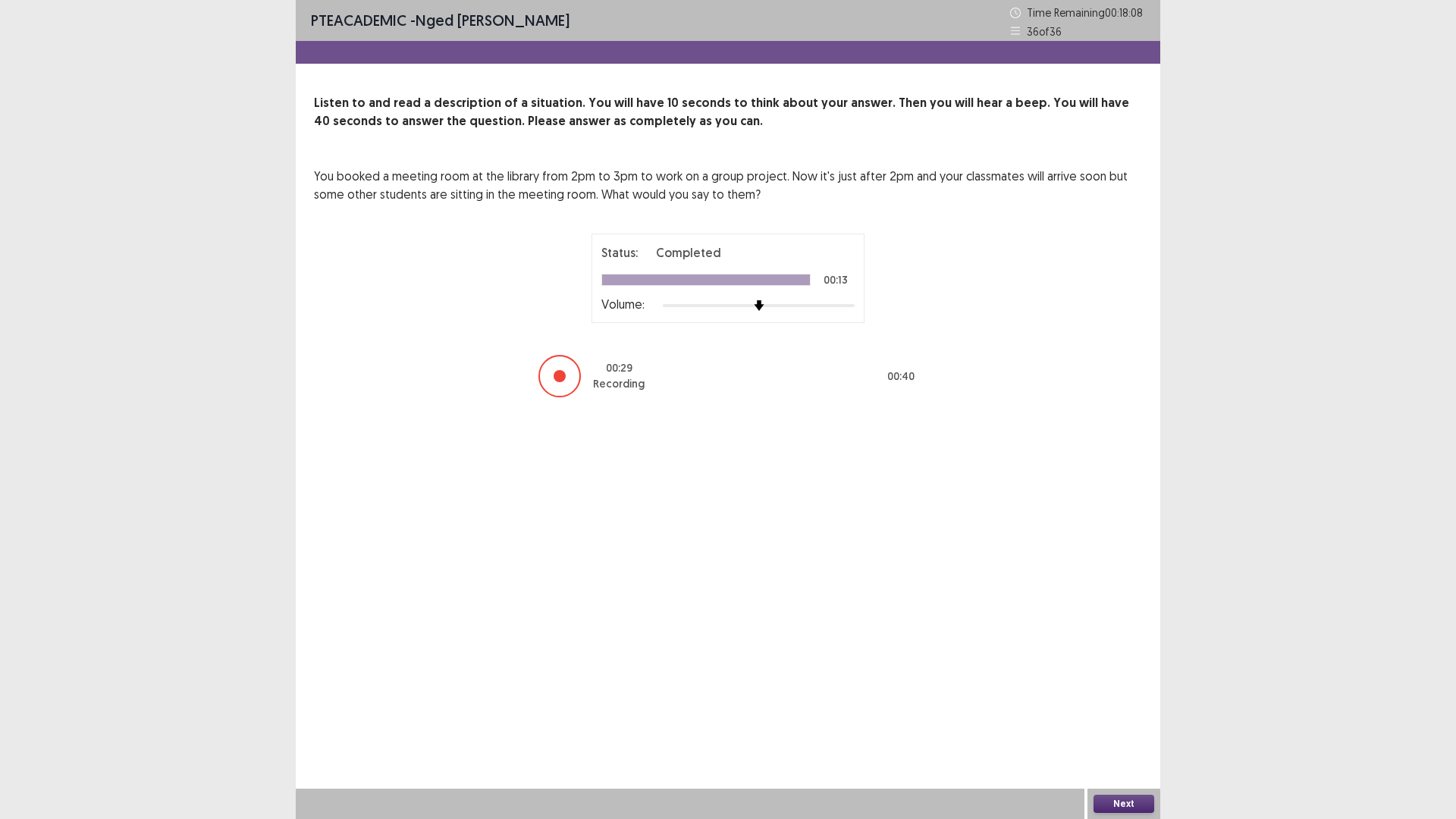
click at [1120, 716] on button "Next" at bounding box center [1124, 803] width 61 height 18
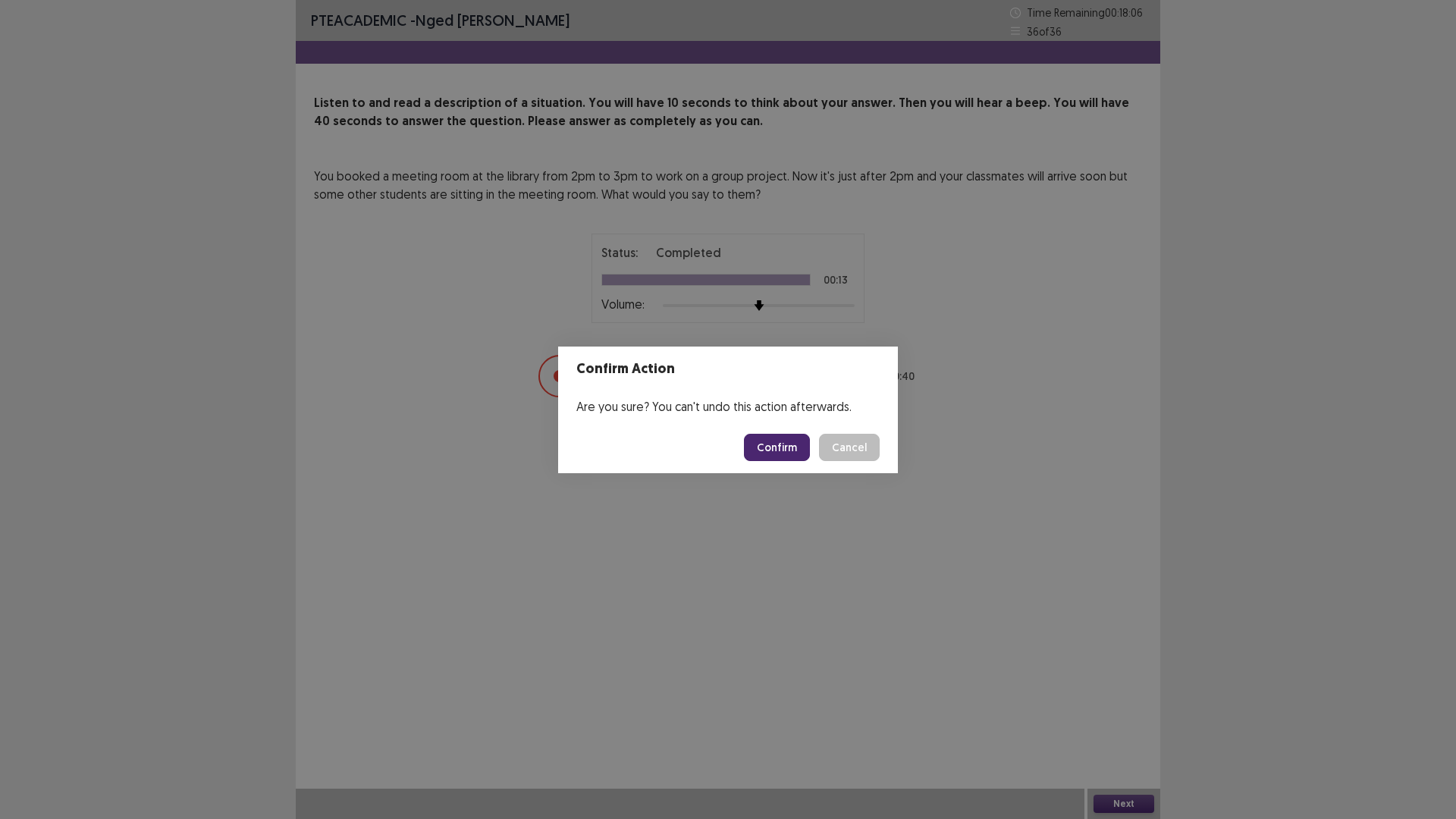
click at [784, 452] on button "Confirm" at bounding box center [777, 446] width 66 height 27
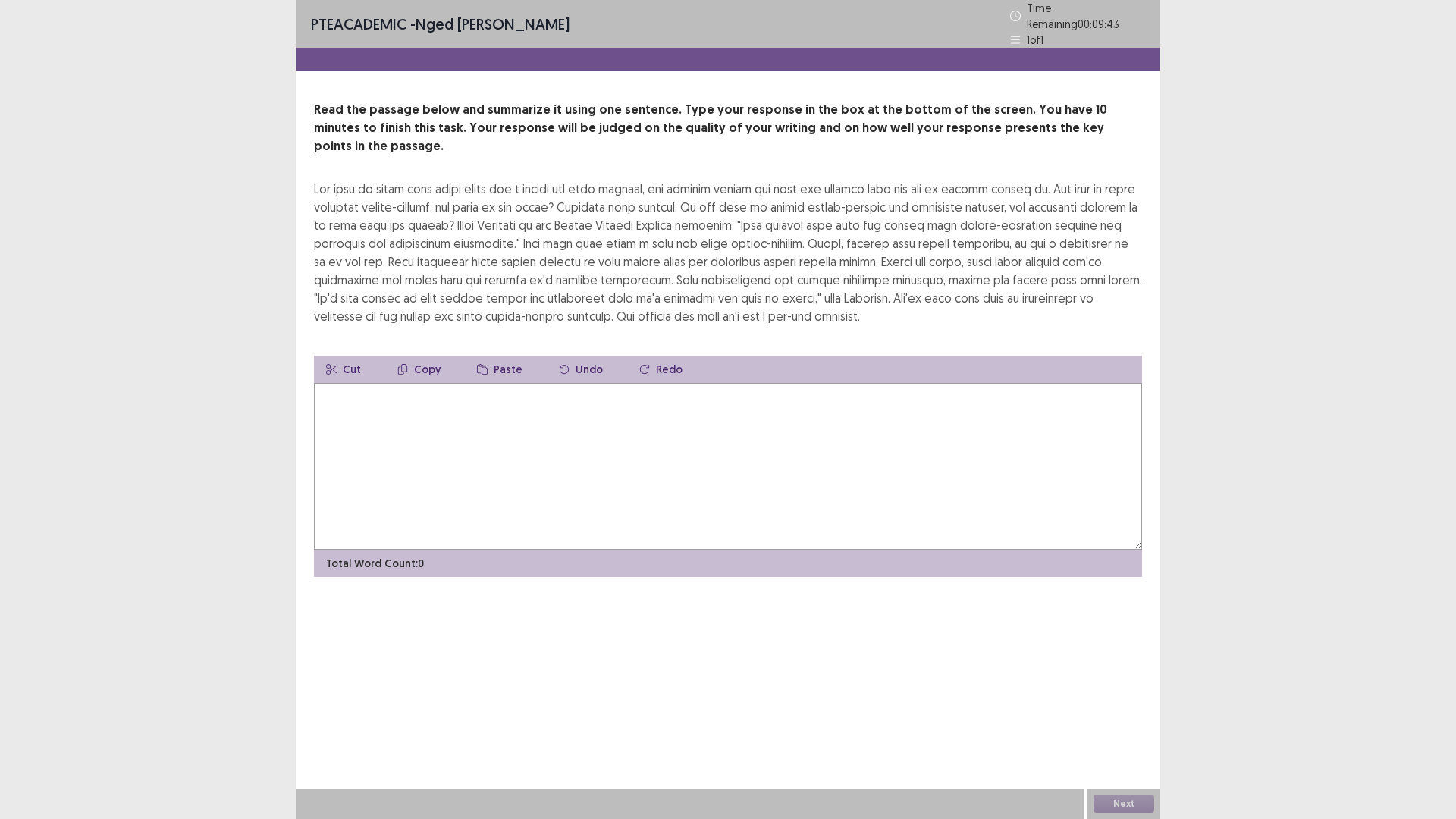
click at [366, 395] on textarea at bounding box center [728, 466] width 828 height 167
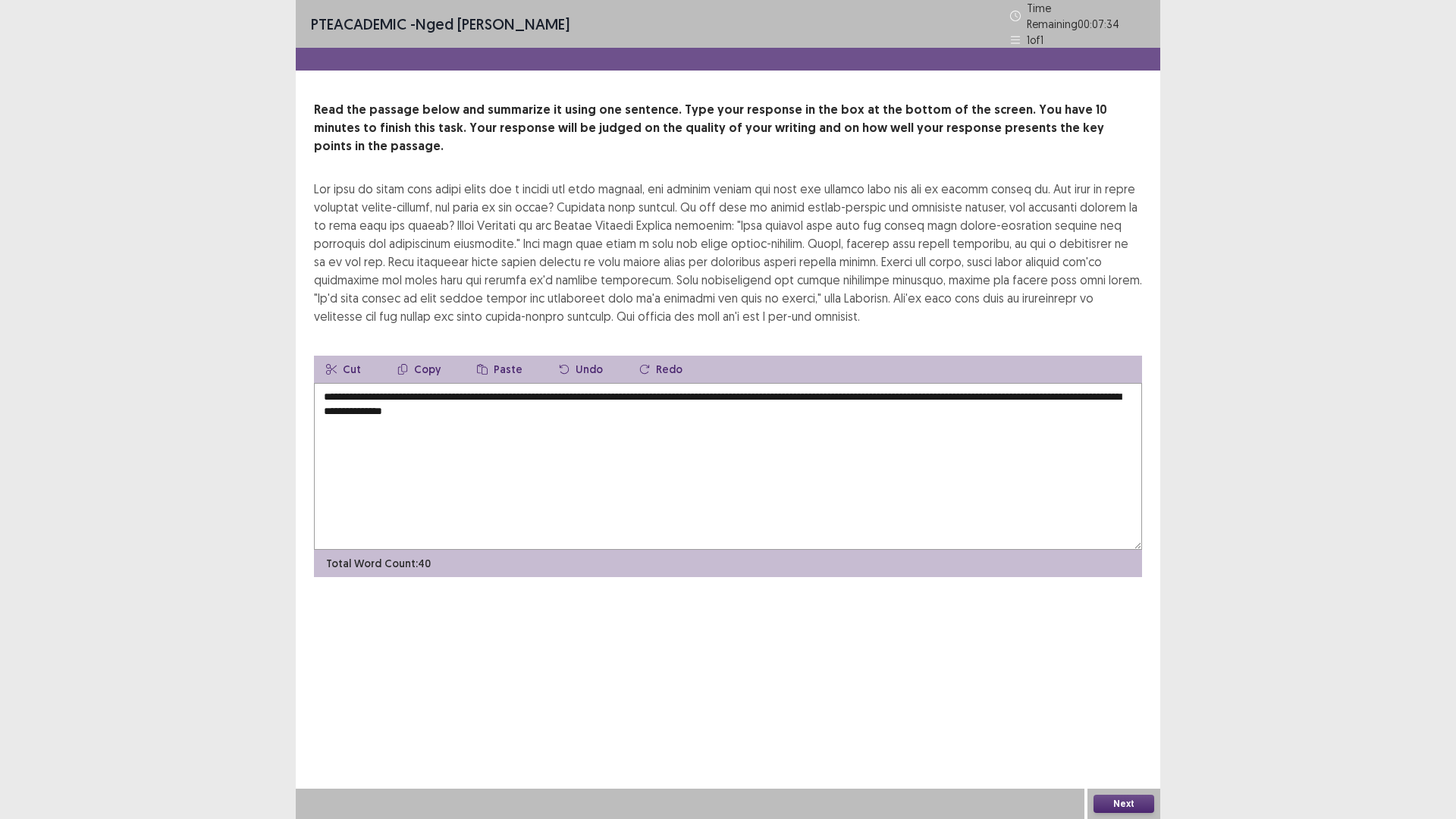
click at [587, 387] on textarea "**********" at bounding box center [728, 466] width 828 height 167
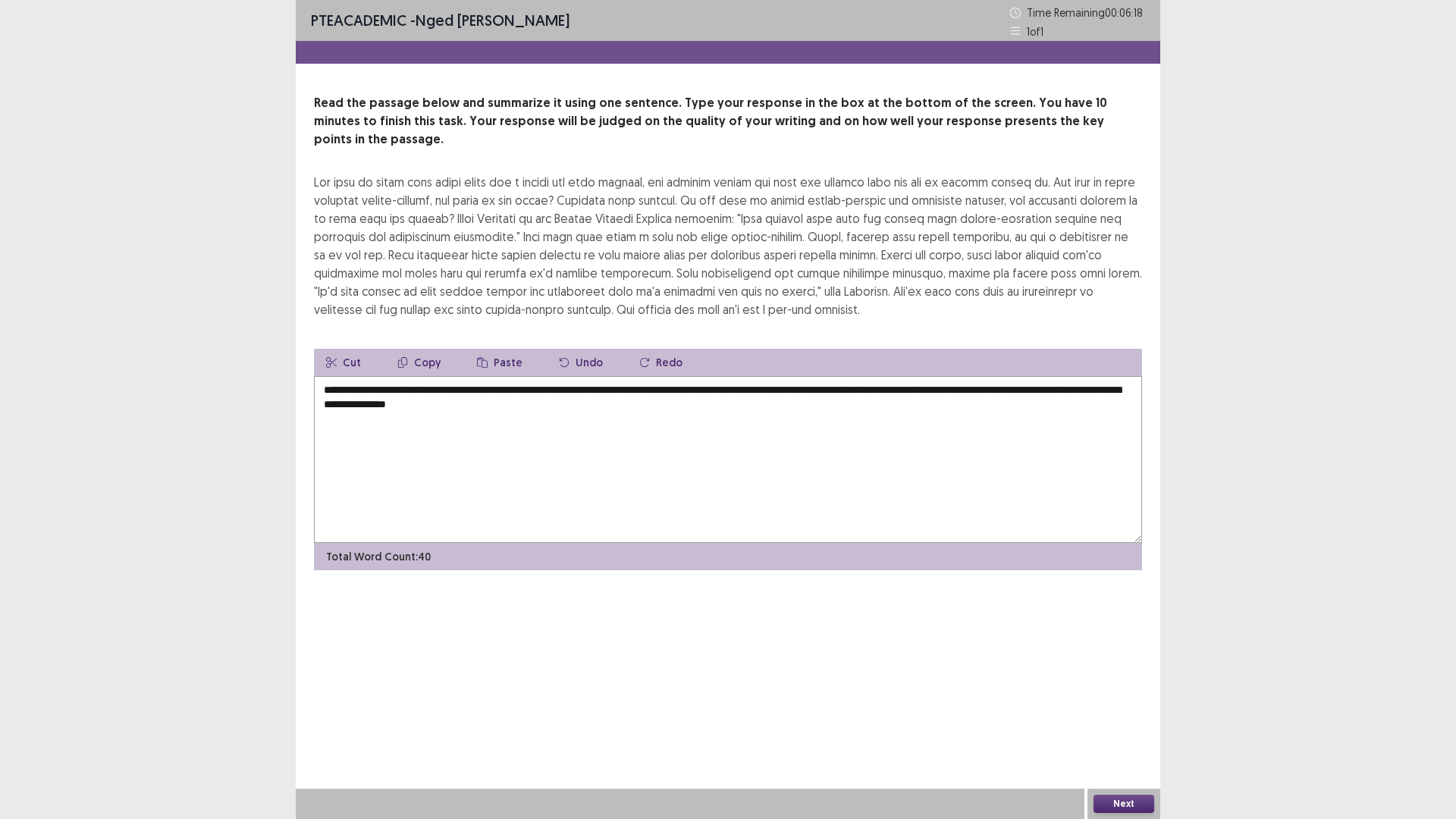
type textarea "**********"
click at [1130, 716] on button "Next" at bounding box center [1124, 803] width 61 height 18
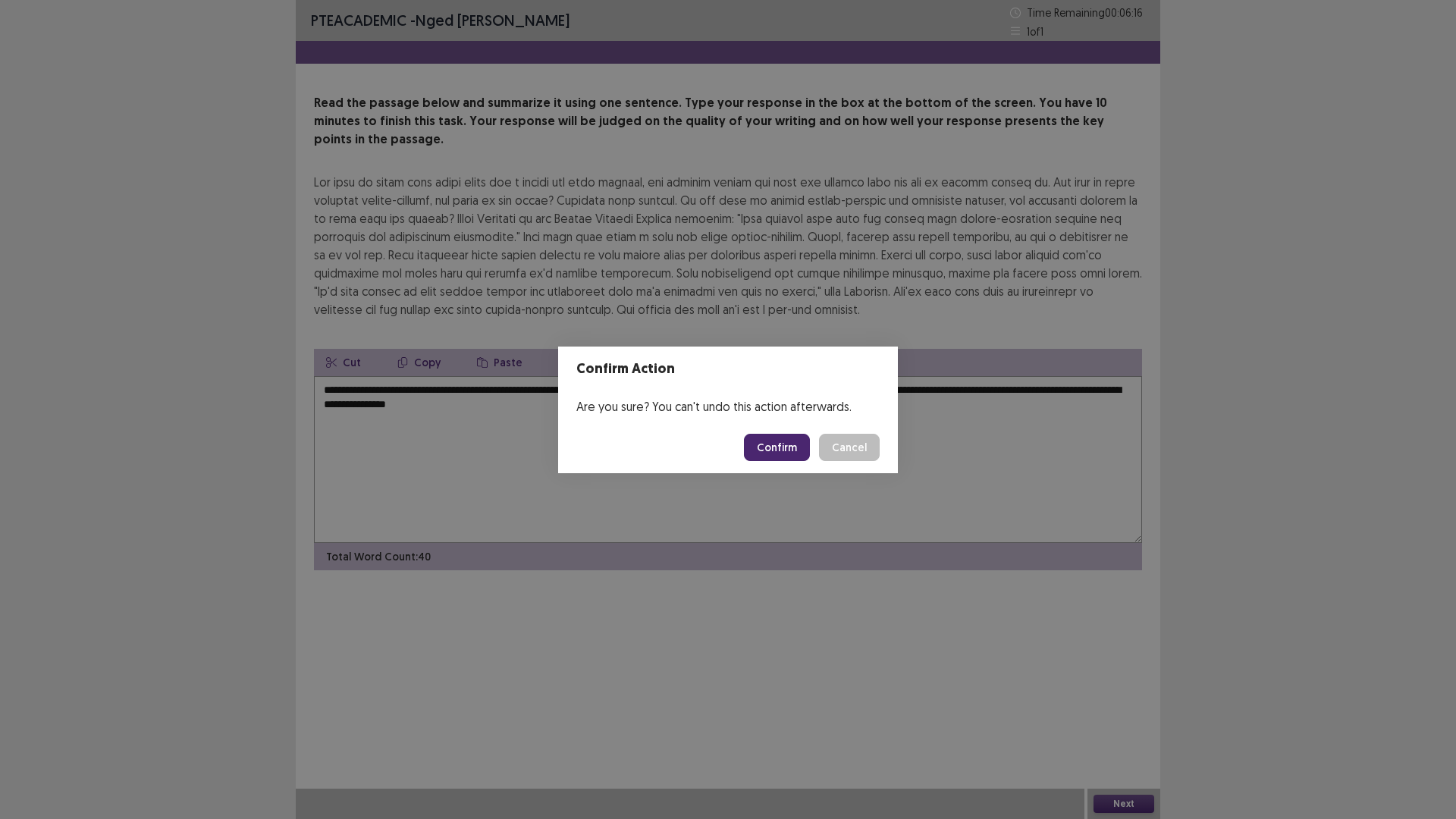
click at [862, 450] on button "Cancel" at bounding box center [849, 446] width 61 height 27
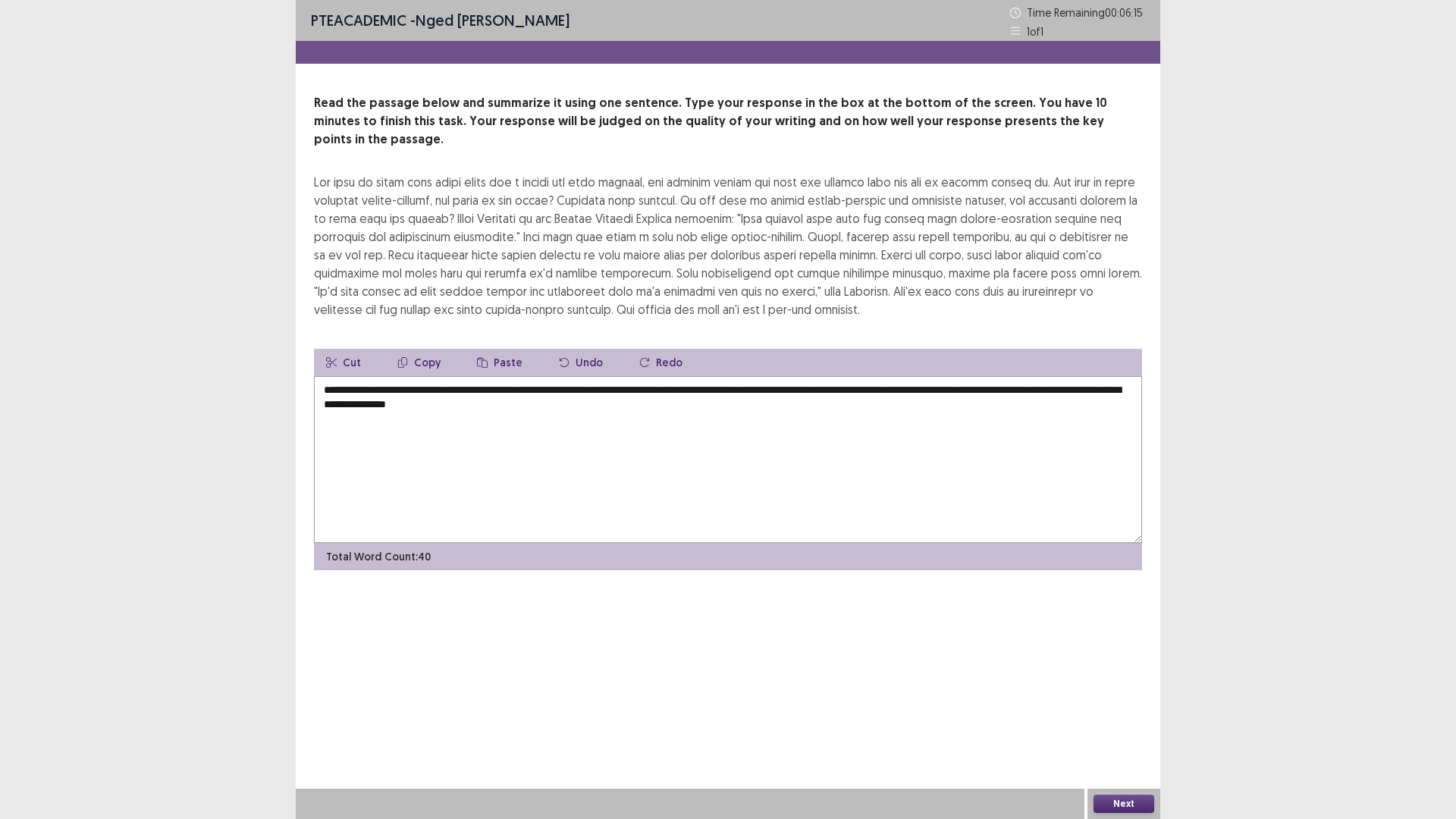
click at [1116, 716] on button "Next" at bounding box center [1124, 803] width 61 height 18
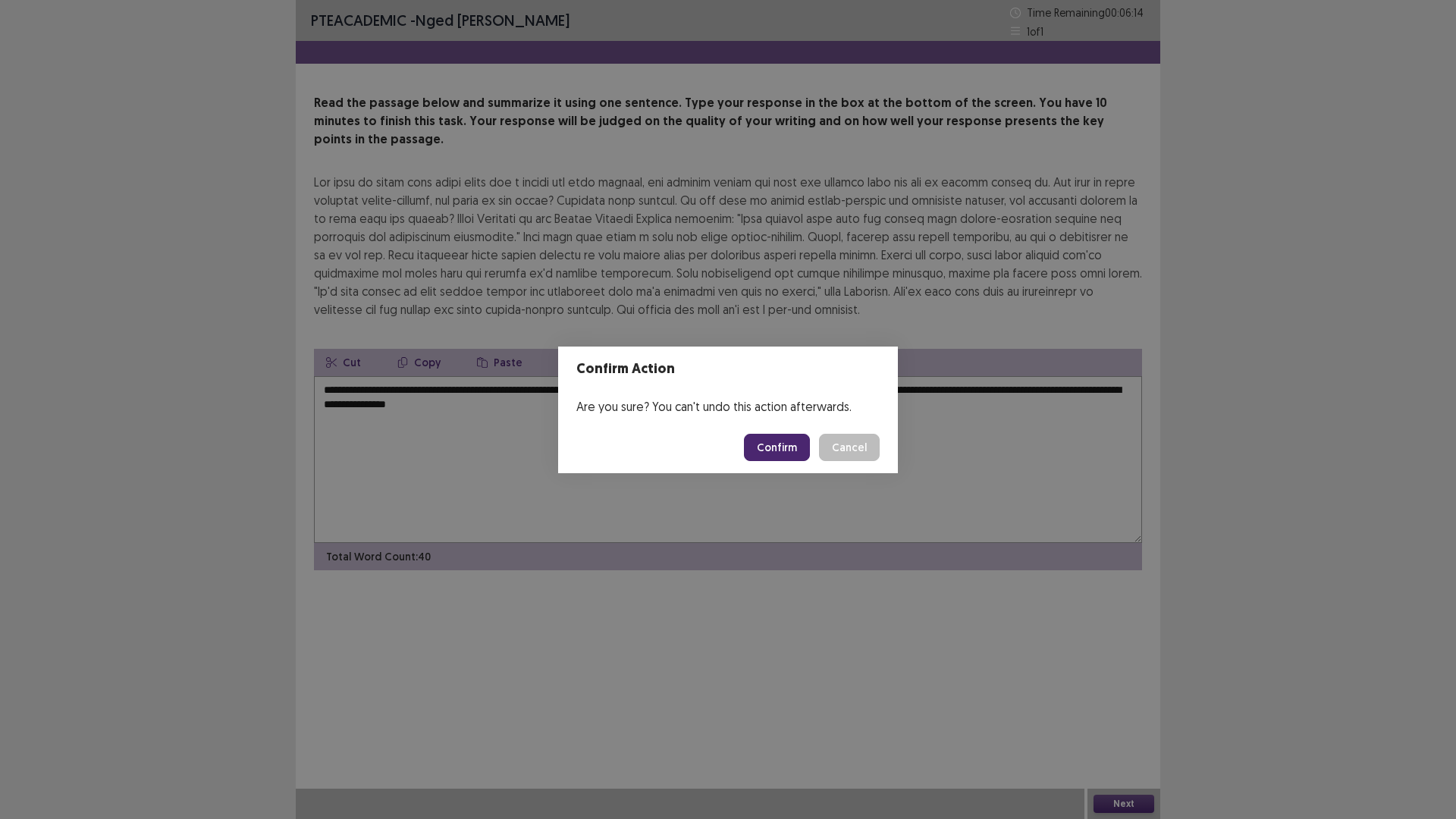
click at [770, 447] on button "Confirm" at bounding box center [777, 446] width 66 height 27
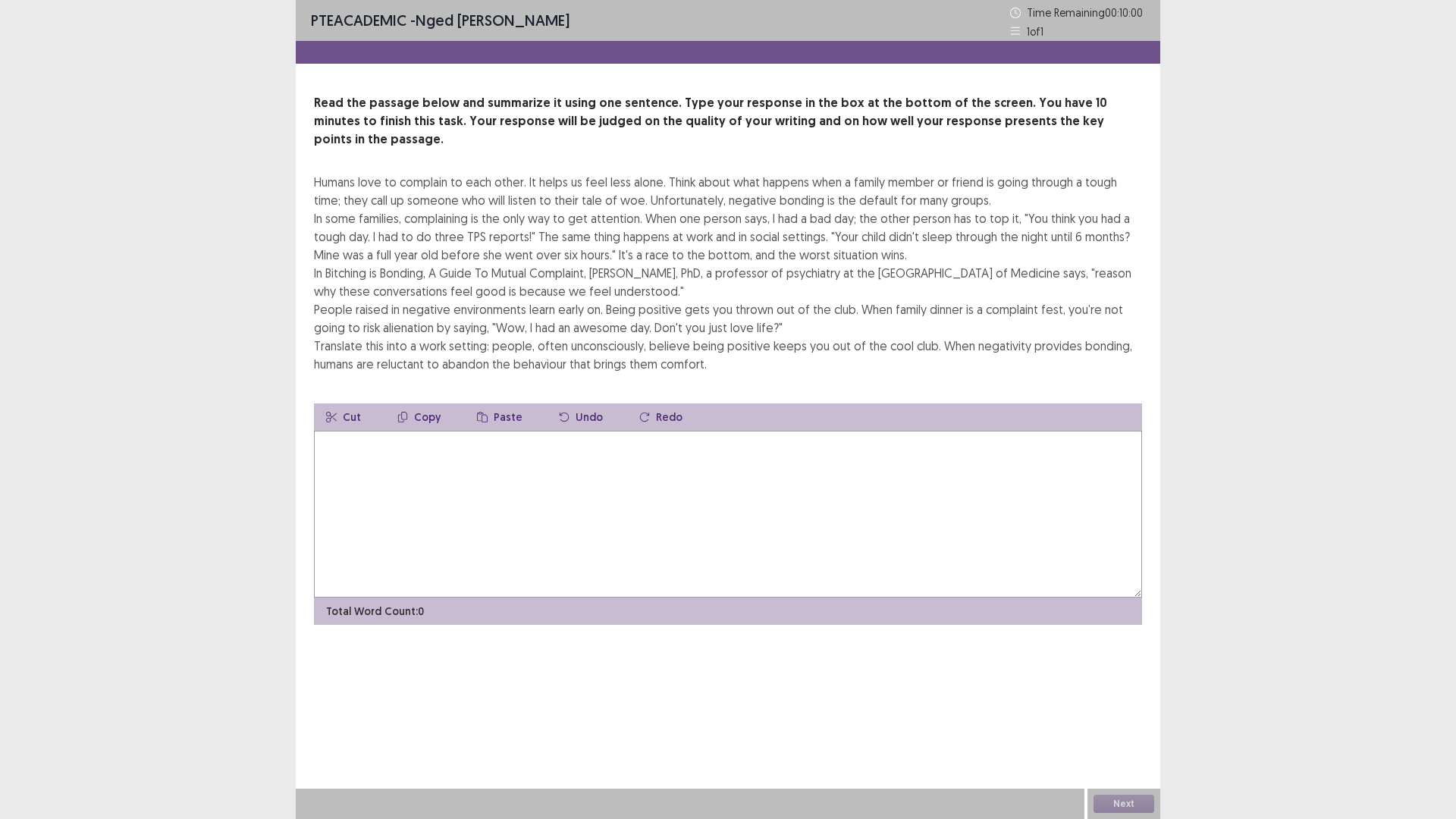
click at [451, 430] on textarea at bounding box center [728, 514] width 828 height 167
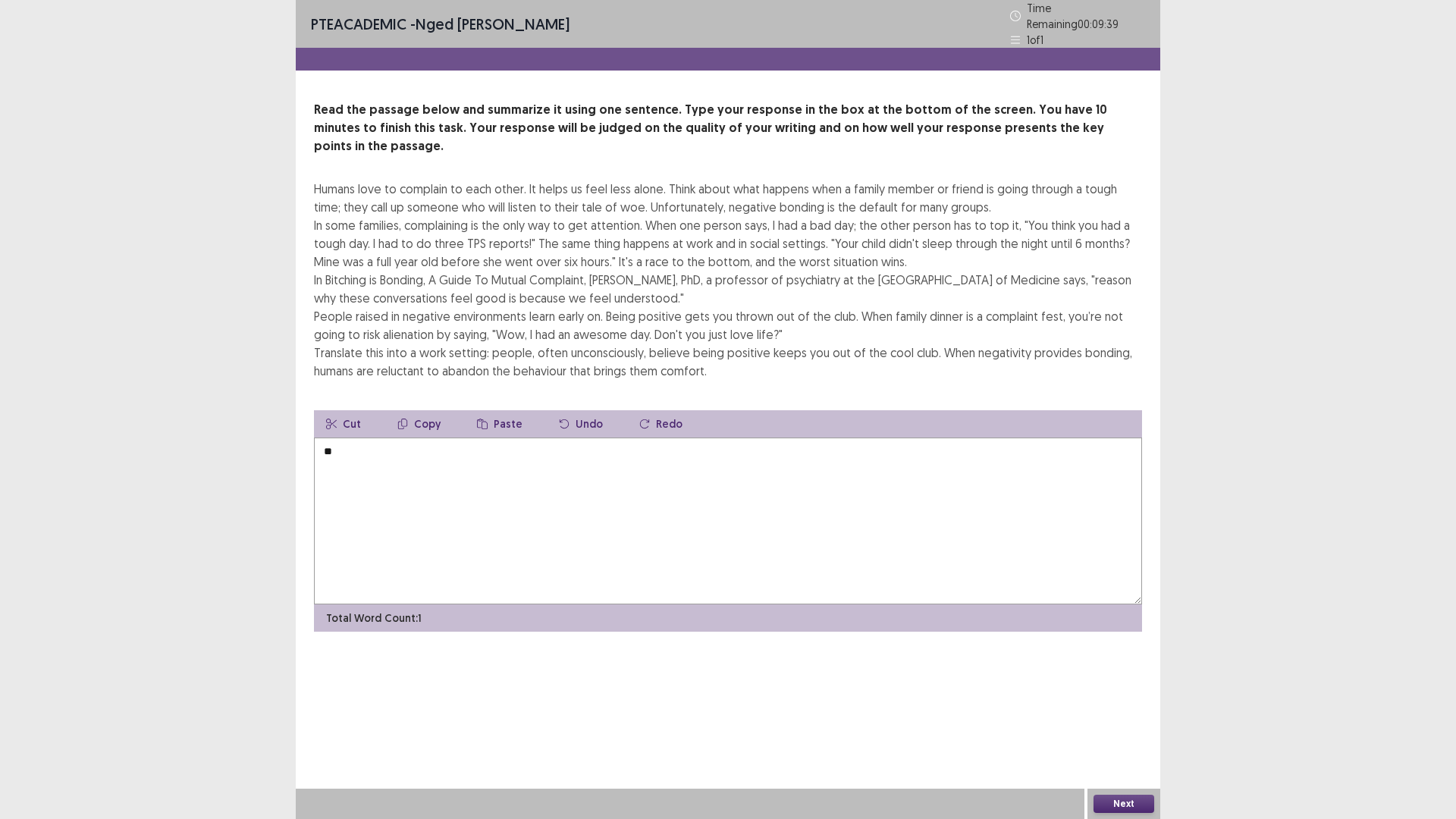
type textarea "*"
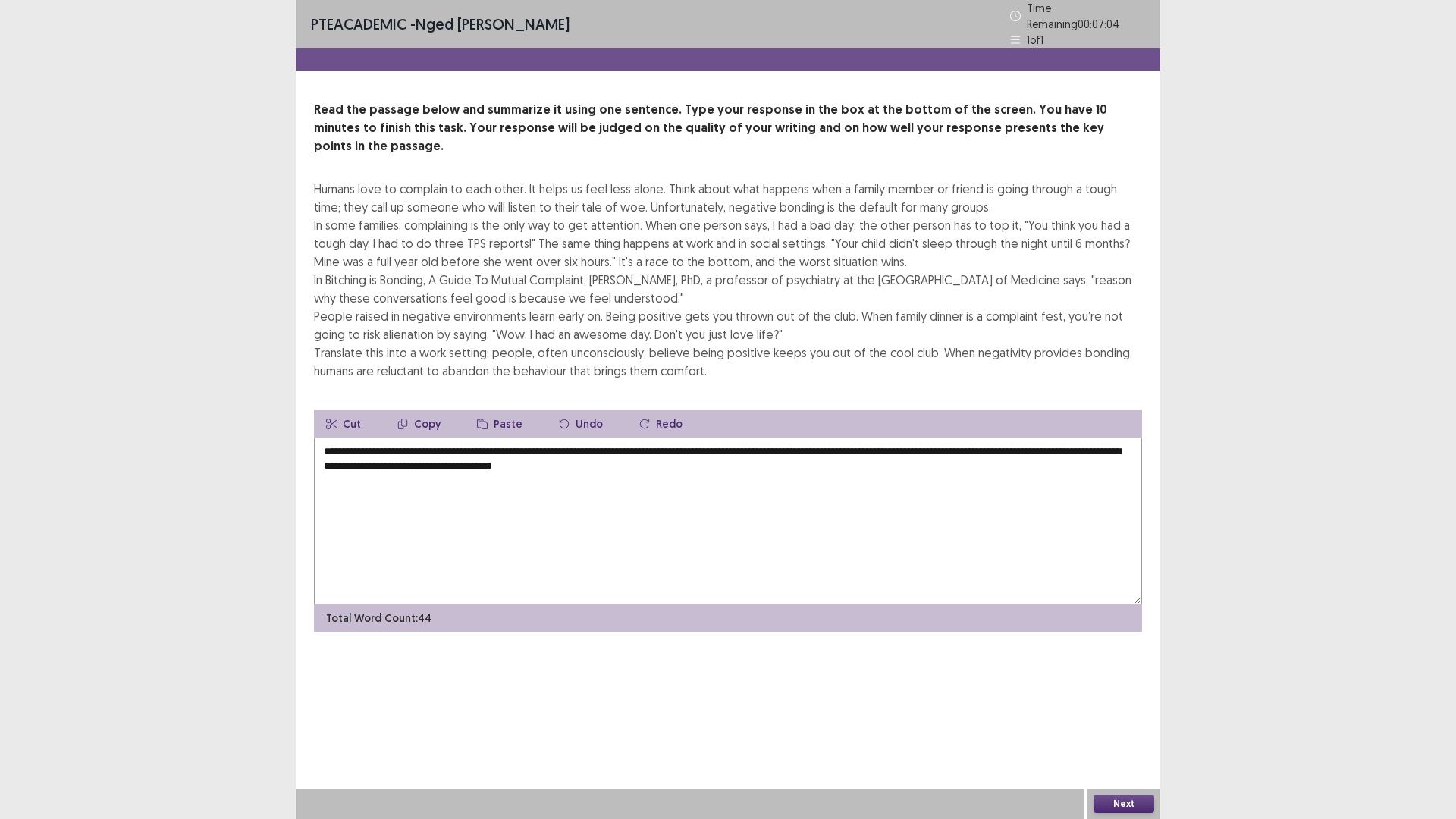
type textarea "**********"
click at [1118, 716] on button "Next" at bounding box center [1124, 803] width 61 height 18
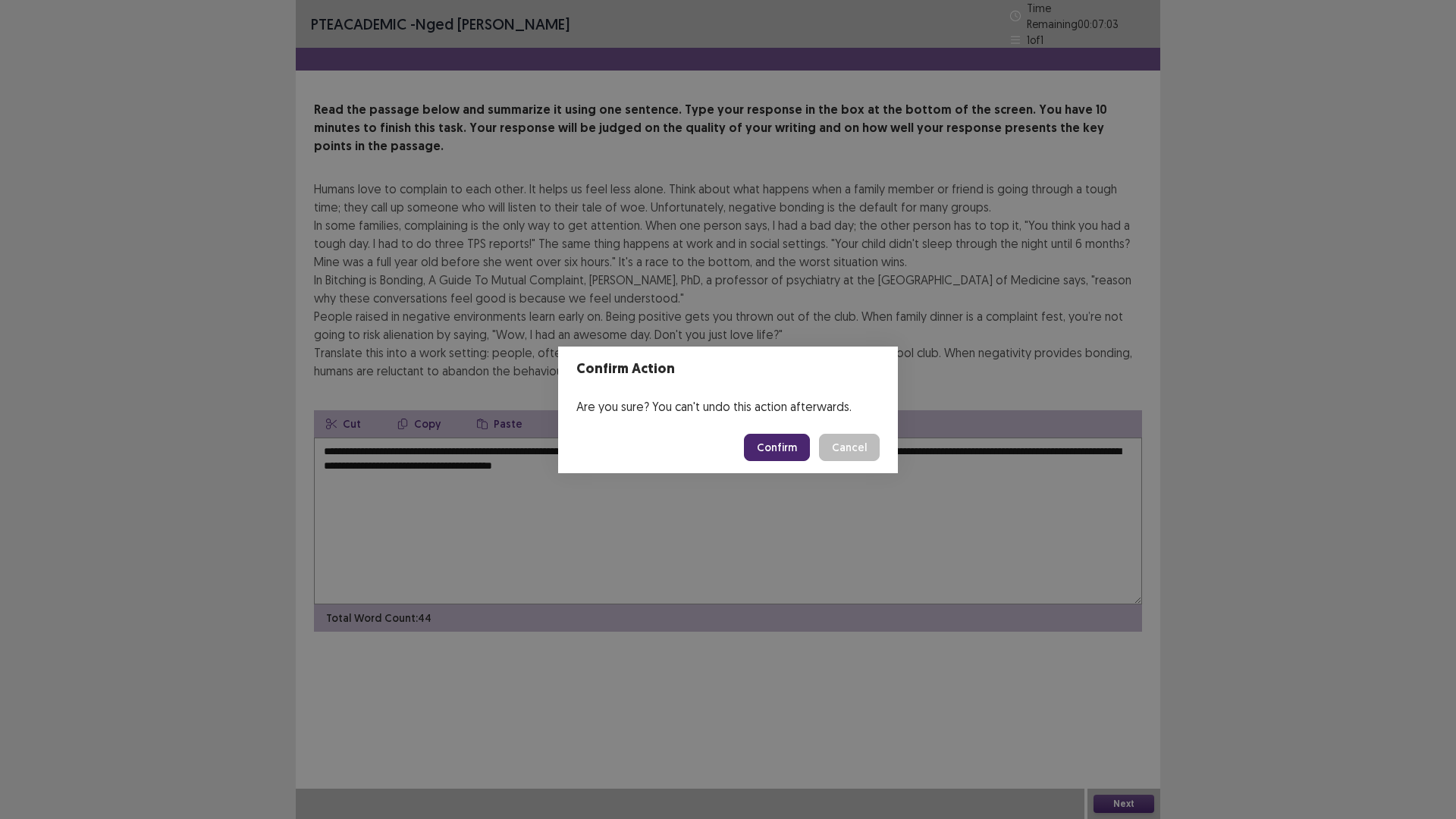
click at [849, 447] on button "Cancel" at bounding box center [849, 446] width 61 height 27
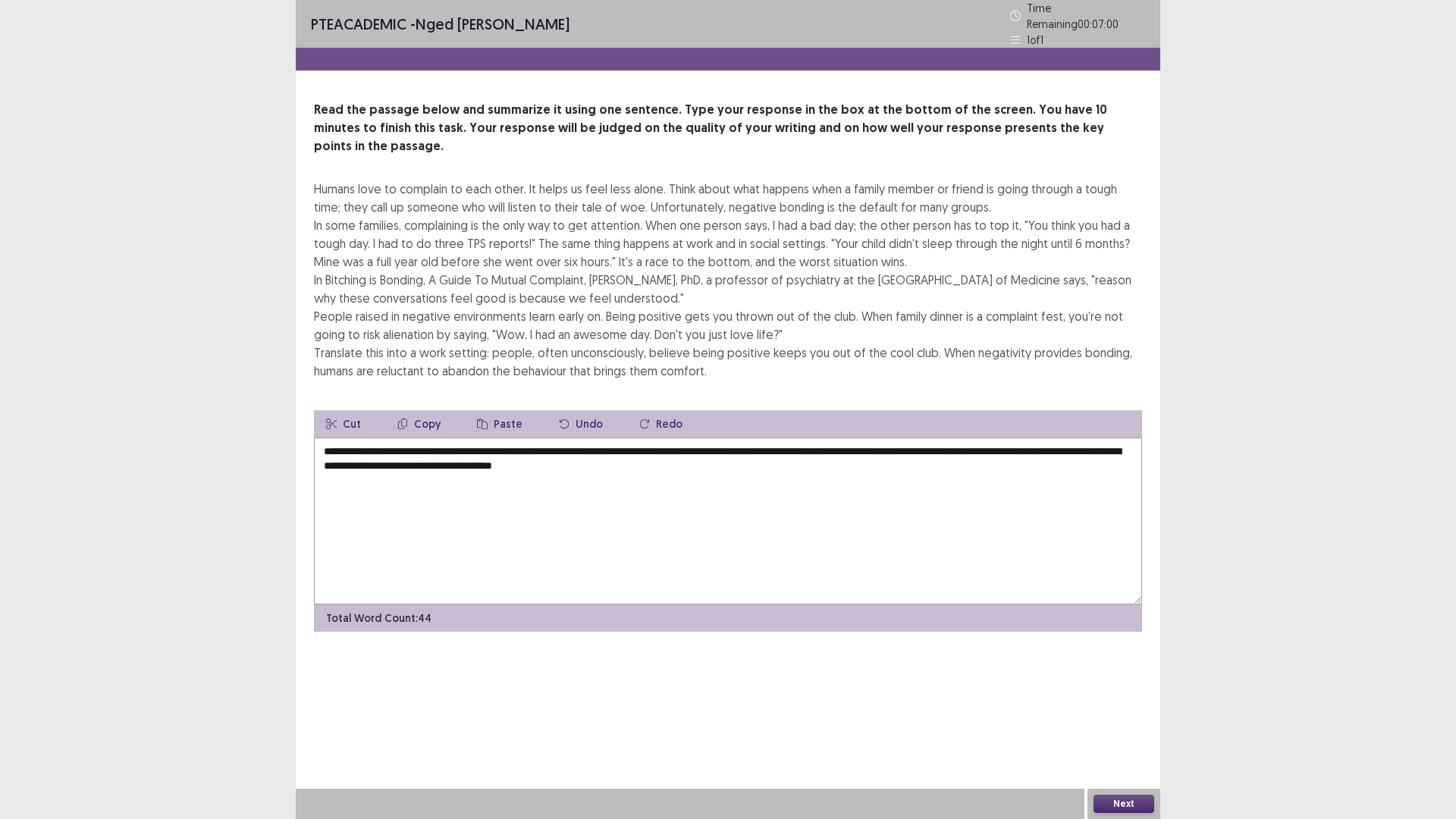
click at [1129, 716] on button "Next" at bounding box center [1124, 803] width 61 height 18
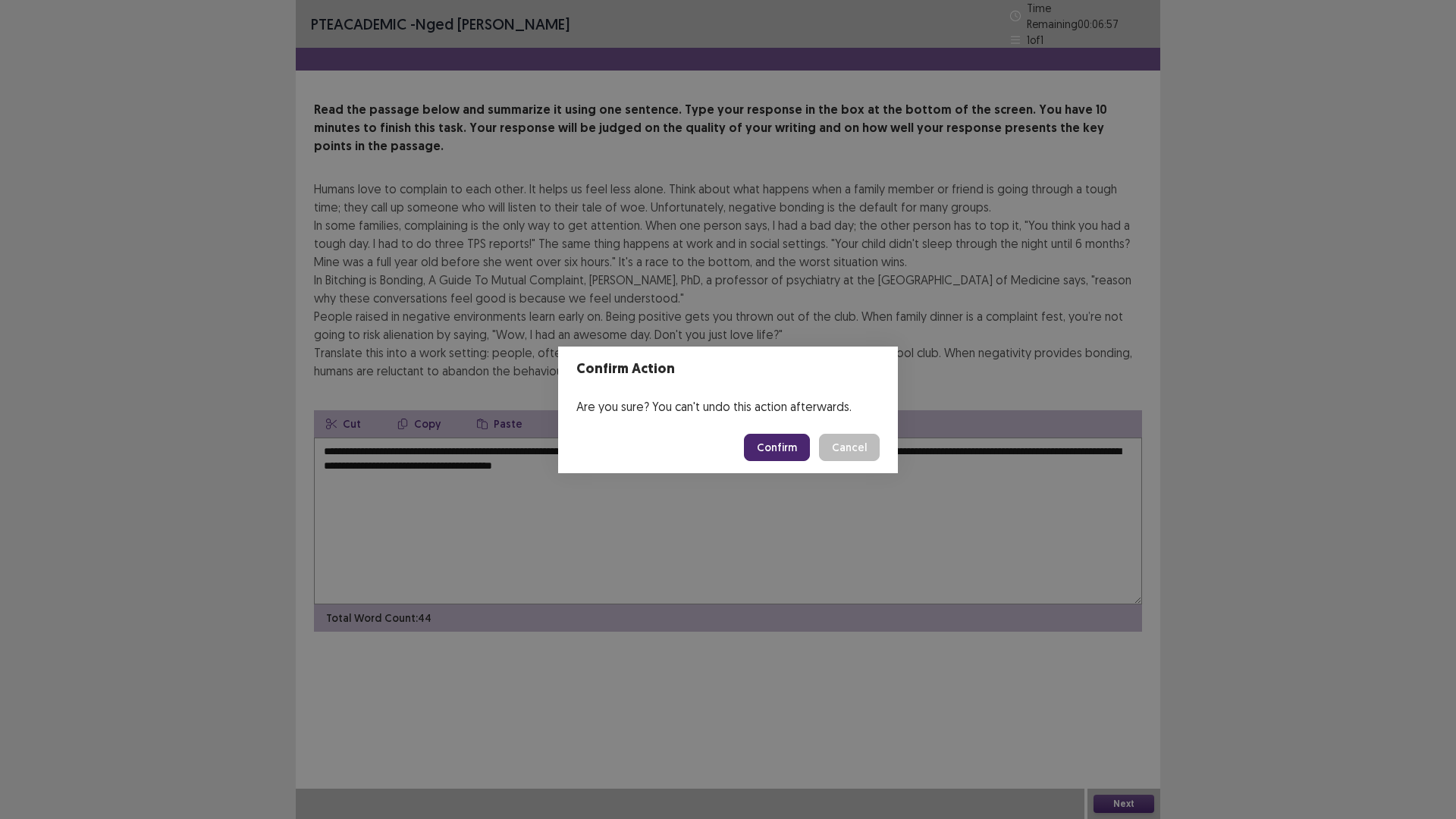
click at [772, 439] on button "Confirm" at bounding box center [777, 446] width 66 height 27
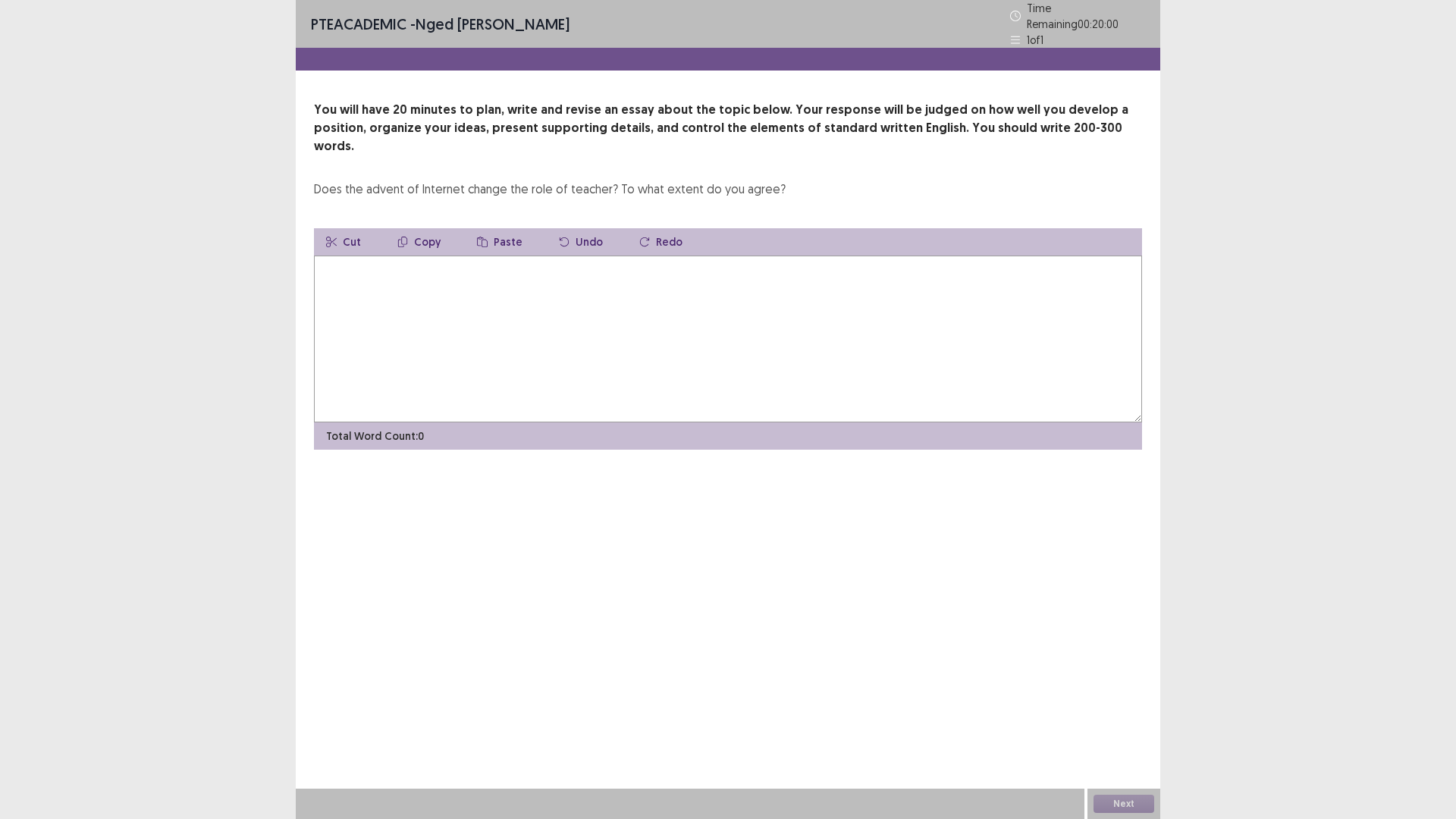
click at [488, 297] on textarea at bounding box center [728, 339] width 828 height 167
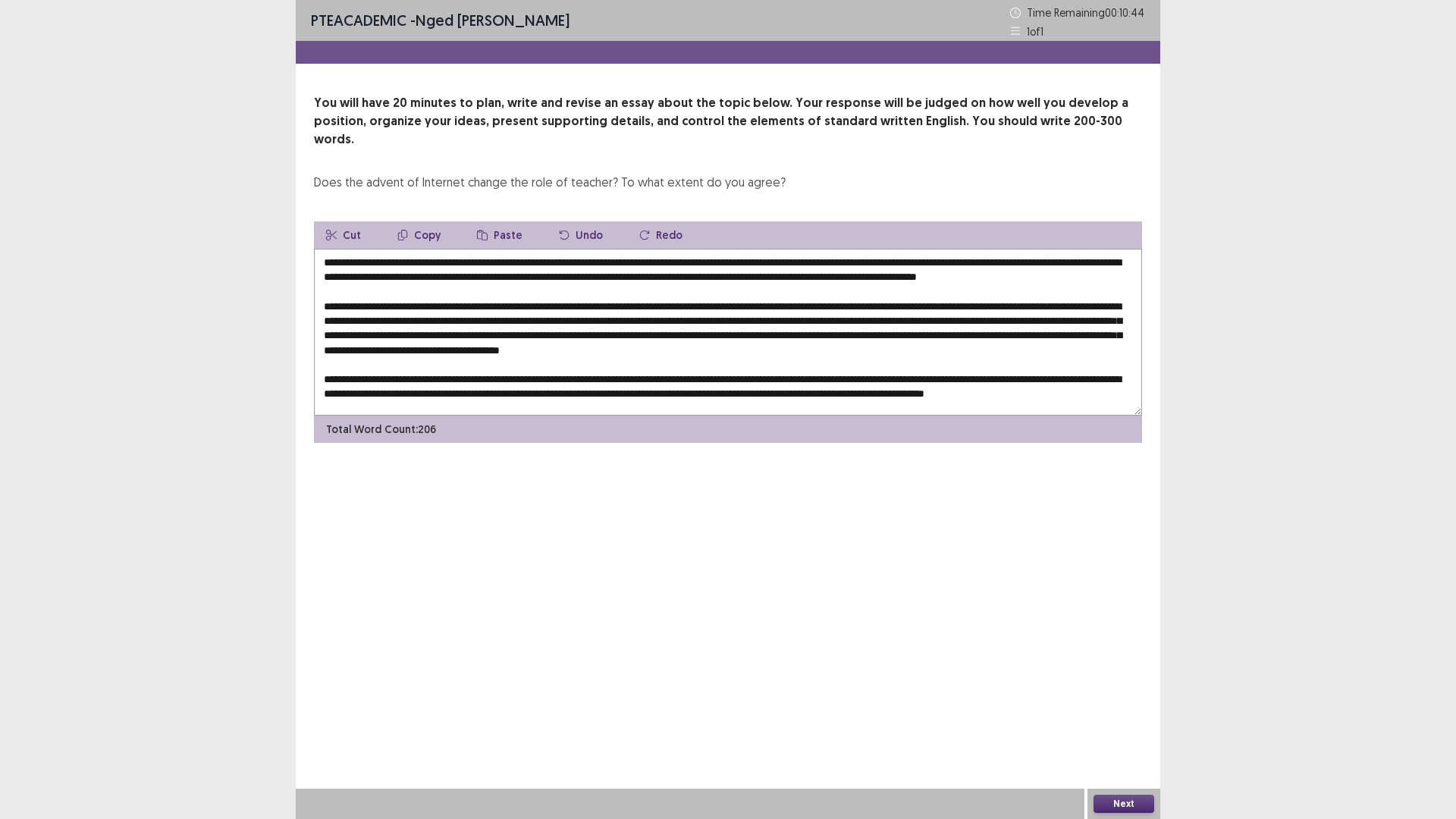
click at [1069, 259] on textarea at bounding box center [728, 332] width 828 height 167
click at [366, 272] on textarea at bounding box center [728, 332] width 828 height 167
click at [370, 273] on textarea at bounding box center [728, 332] width 828 height 167
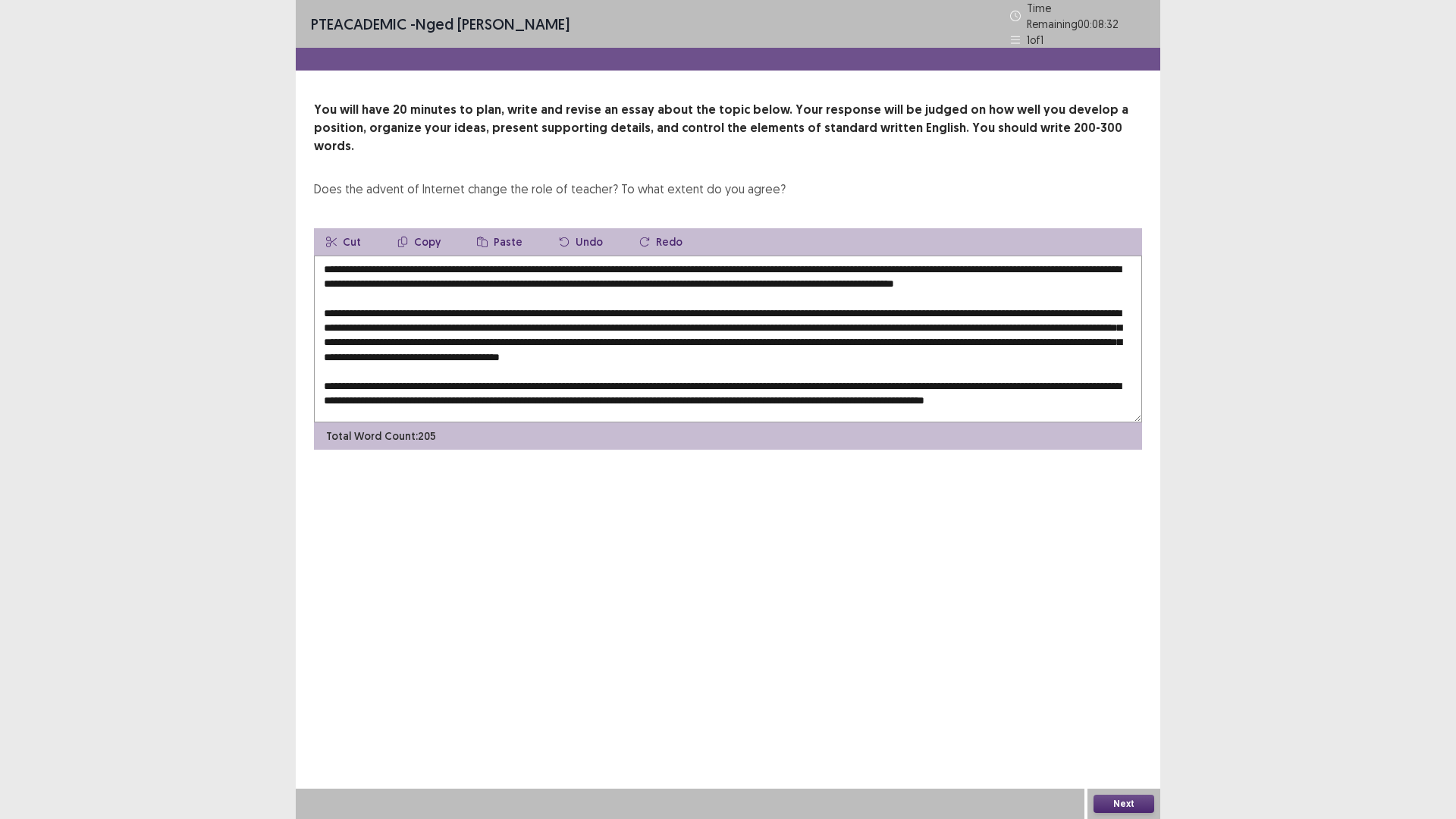
type textarea "**********"
click at [1124, 716] on button "Next" at bounding box center [1124, 803] width 61 height 18
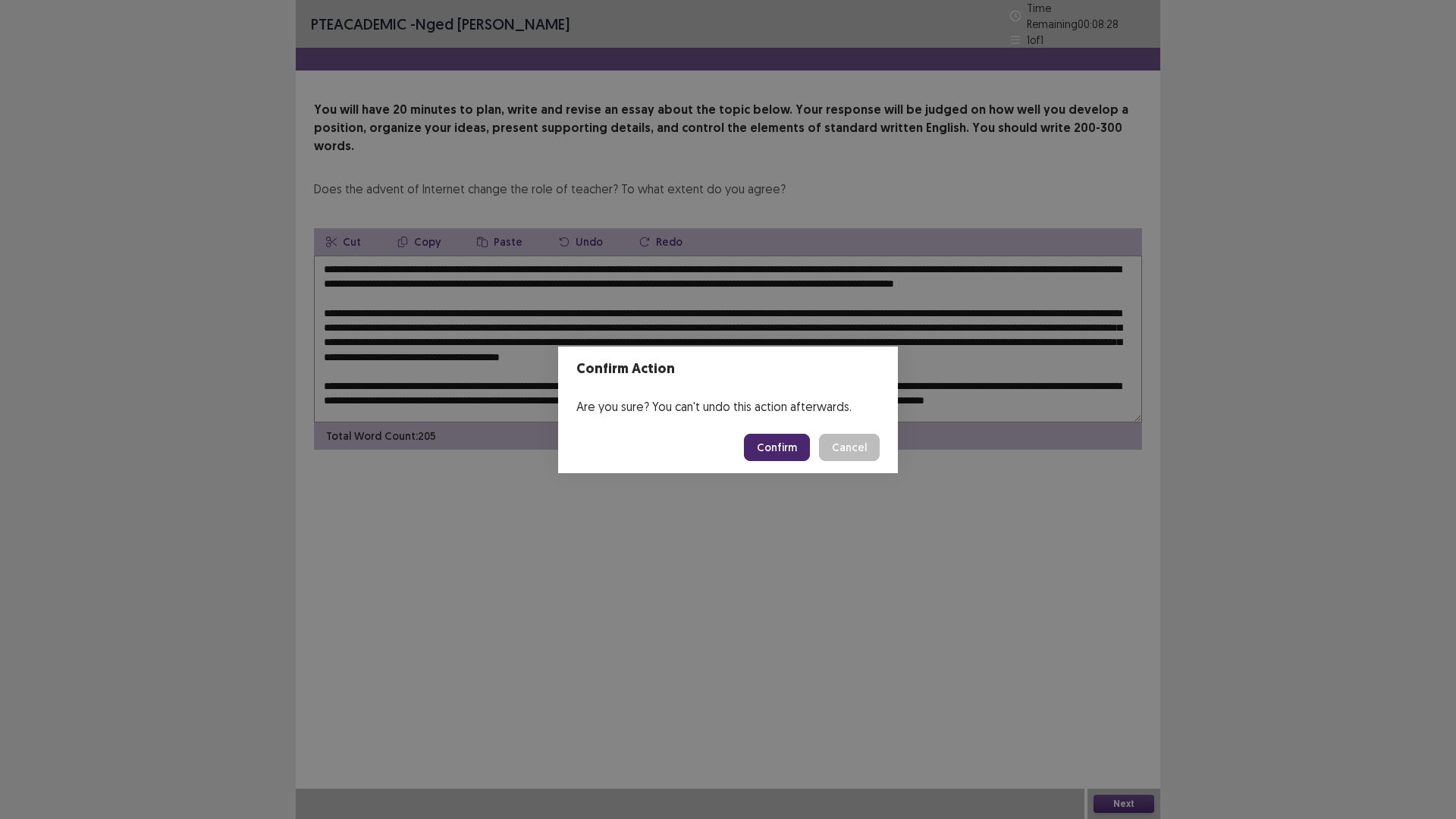
click at [775, 451] on button "Confirm" at bounding box center [777, 446] width 66 height 27
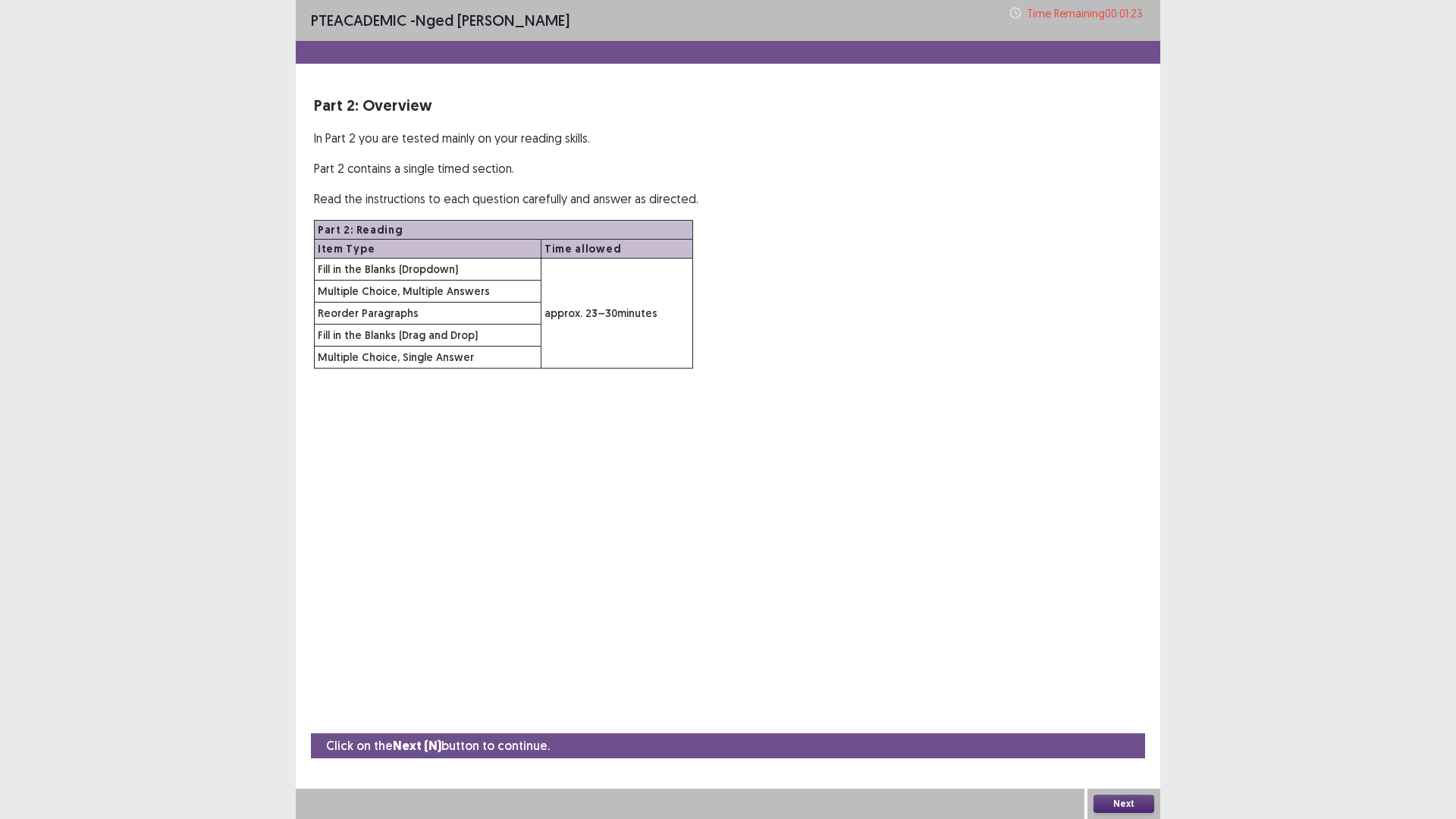
click at [1118, 716] on button "Next" at bounding box center [1124, 803] width 61 height 18
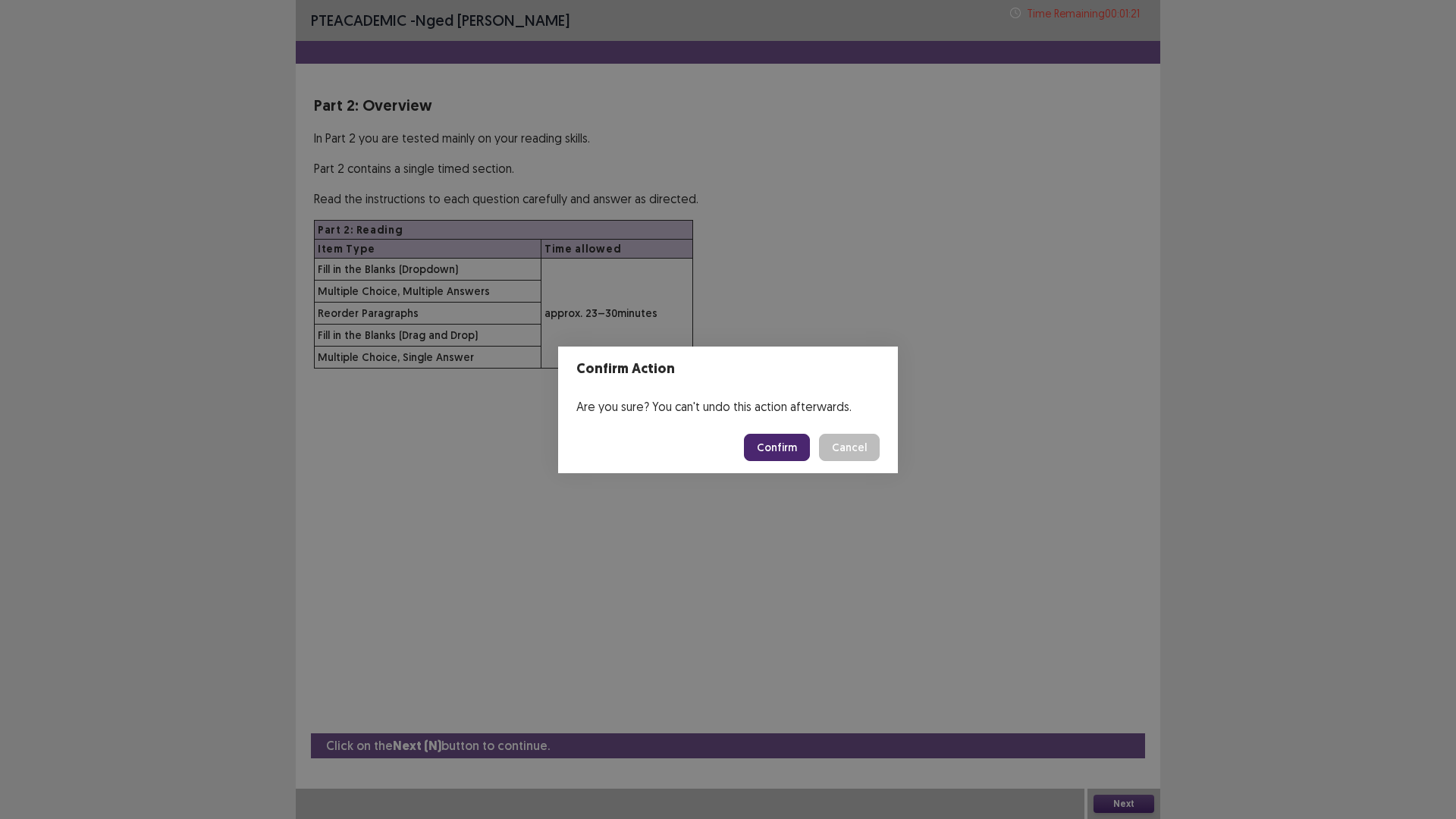
click at [786, 441] on button "Confirm" at bounding box center [777, 446] width 66 height 27
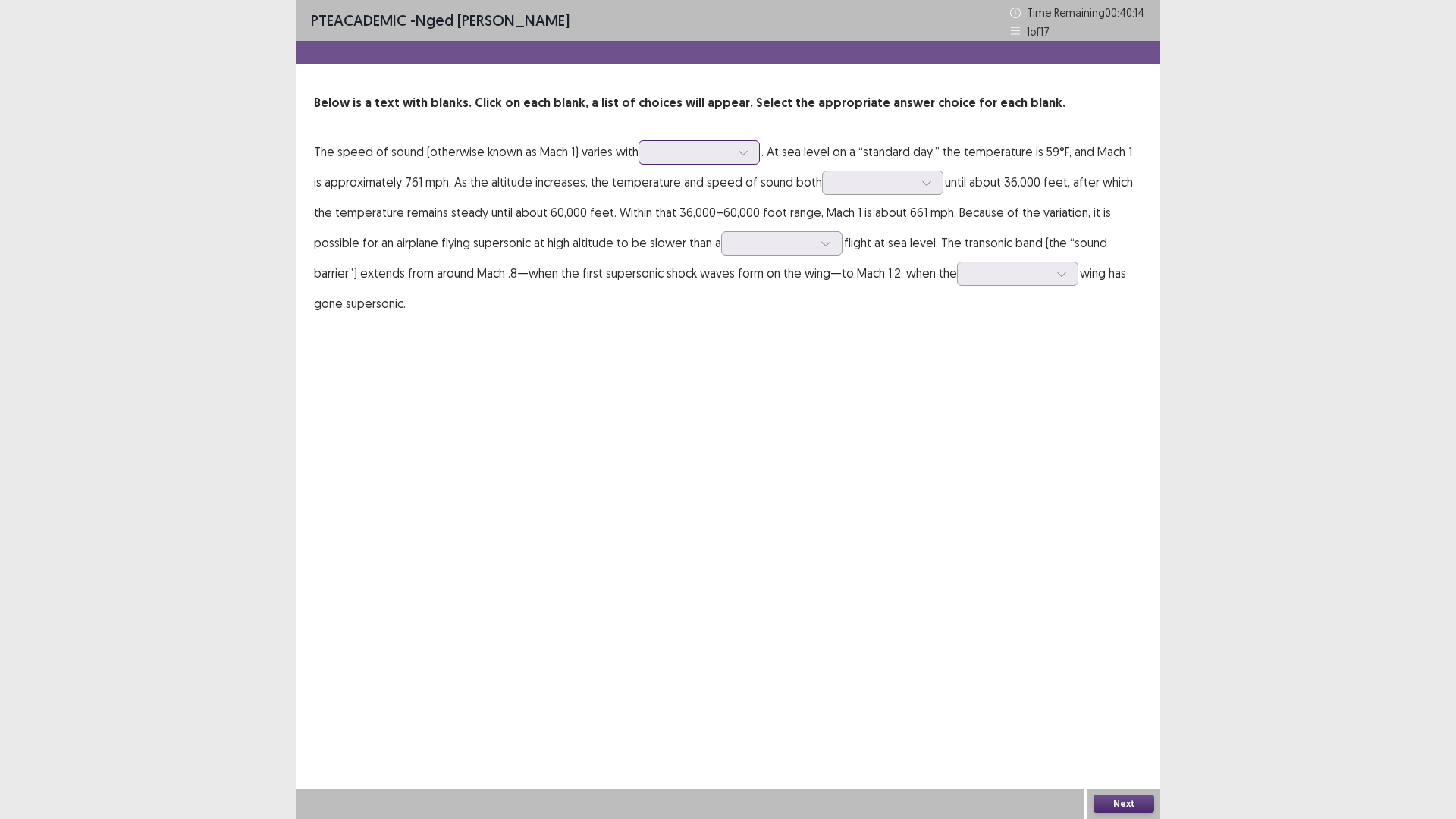
click at [696, 153] on div at bounding box center [690, 152] width 79 height 14
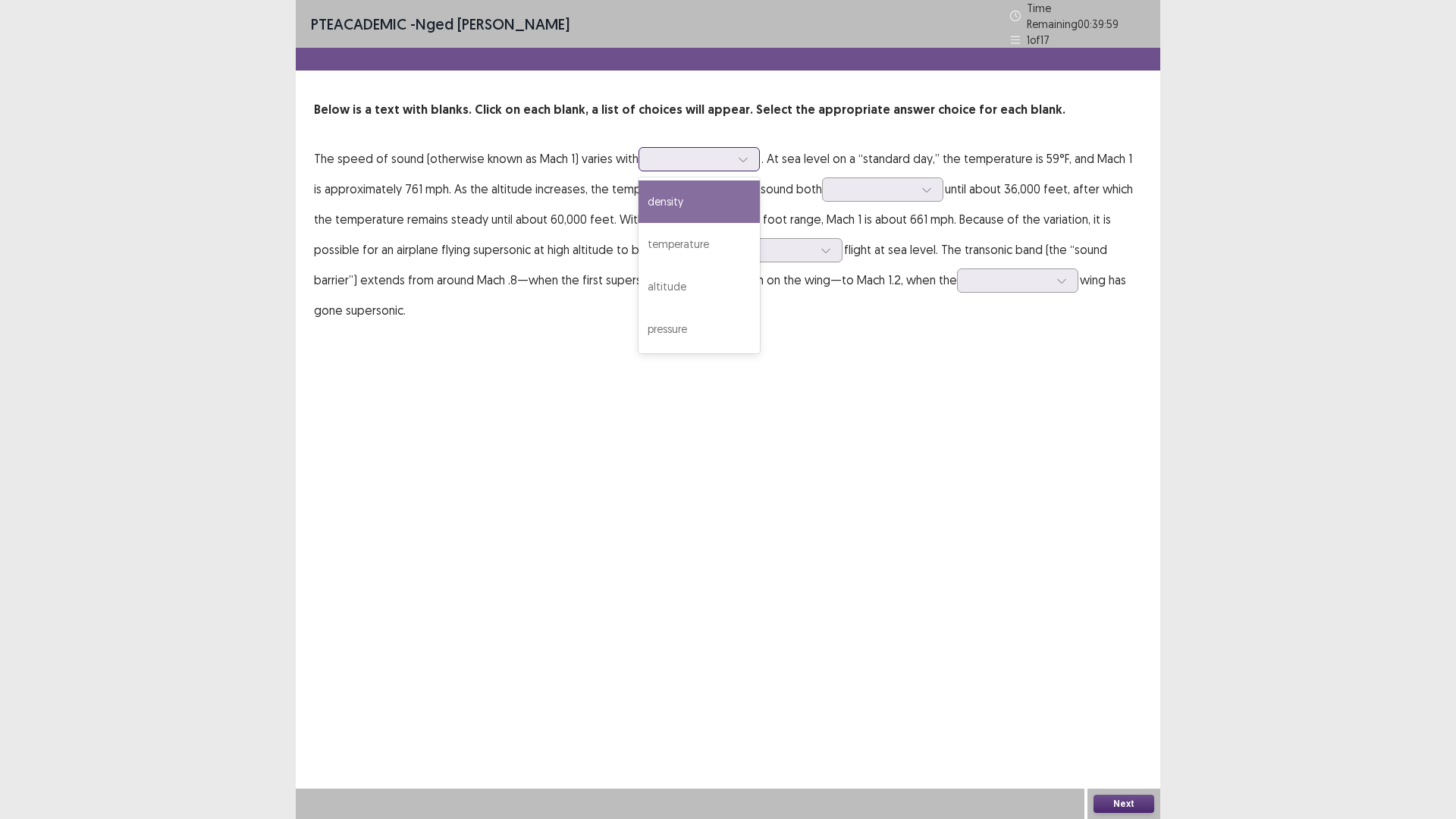
click at [676, 199] on div "density" at bounding box center [699, 202] width 121 height 43
click at [708, 155] on div at bounding box center [690, 159] width 79 height 14
click at [696, 224] on div "temperature" at bounding box center [699, 244] width 121 height 43
click at [680, 155] on div at bounding box center [690, 159] width 79 height 14
click at [679, 198] on div "density" at bounding box center [699, 202] width 121 height 43
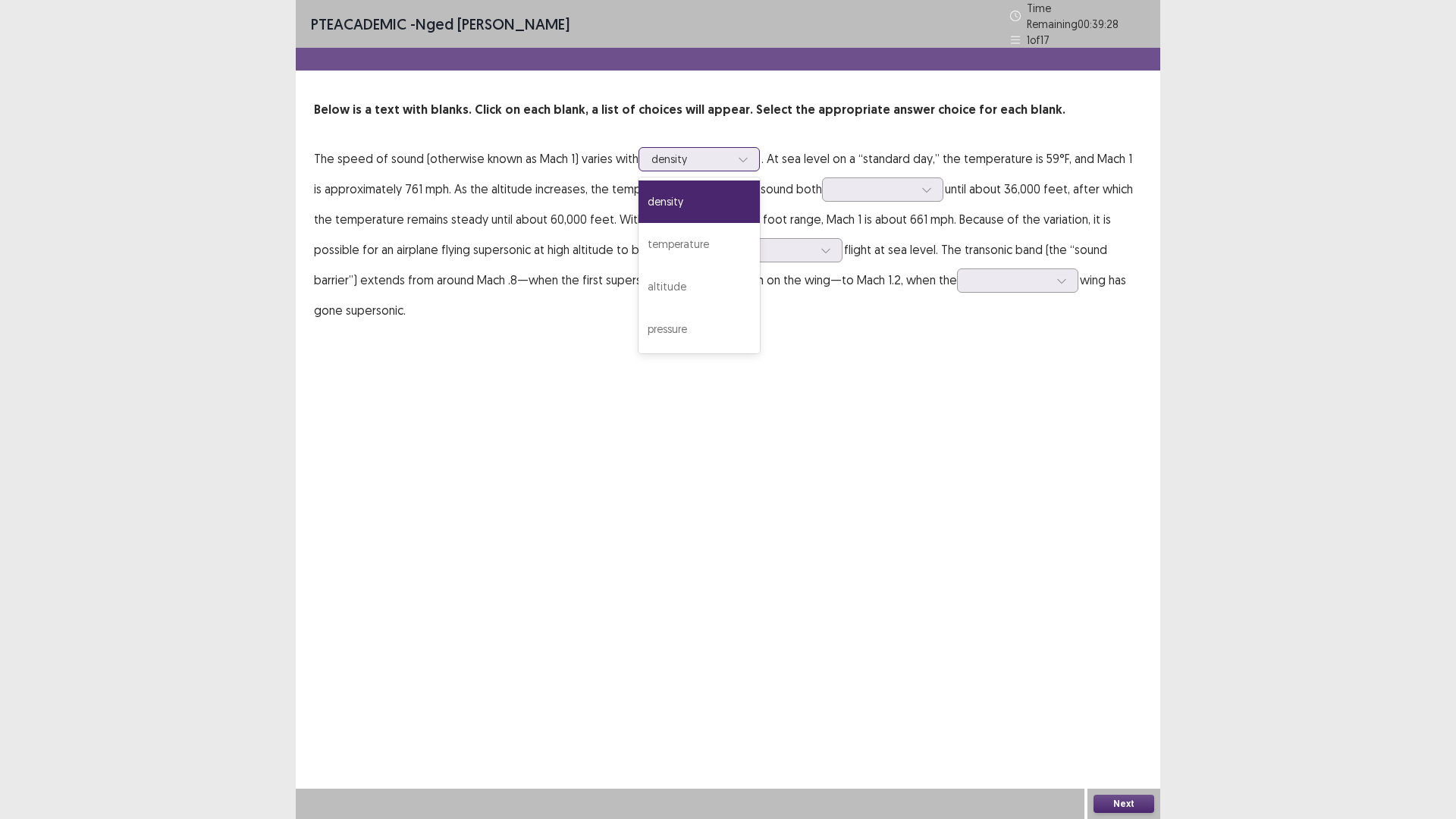
click at [684, 152] on div at bounding box center [690, 159] width 79 height 14
click at [689, 235] on div "temperature" at bounding box center [699, 244] width 121 height 43
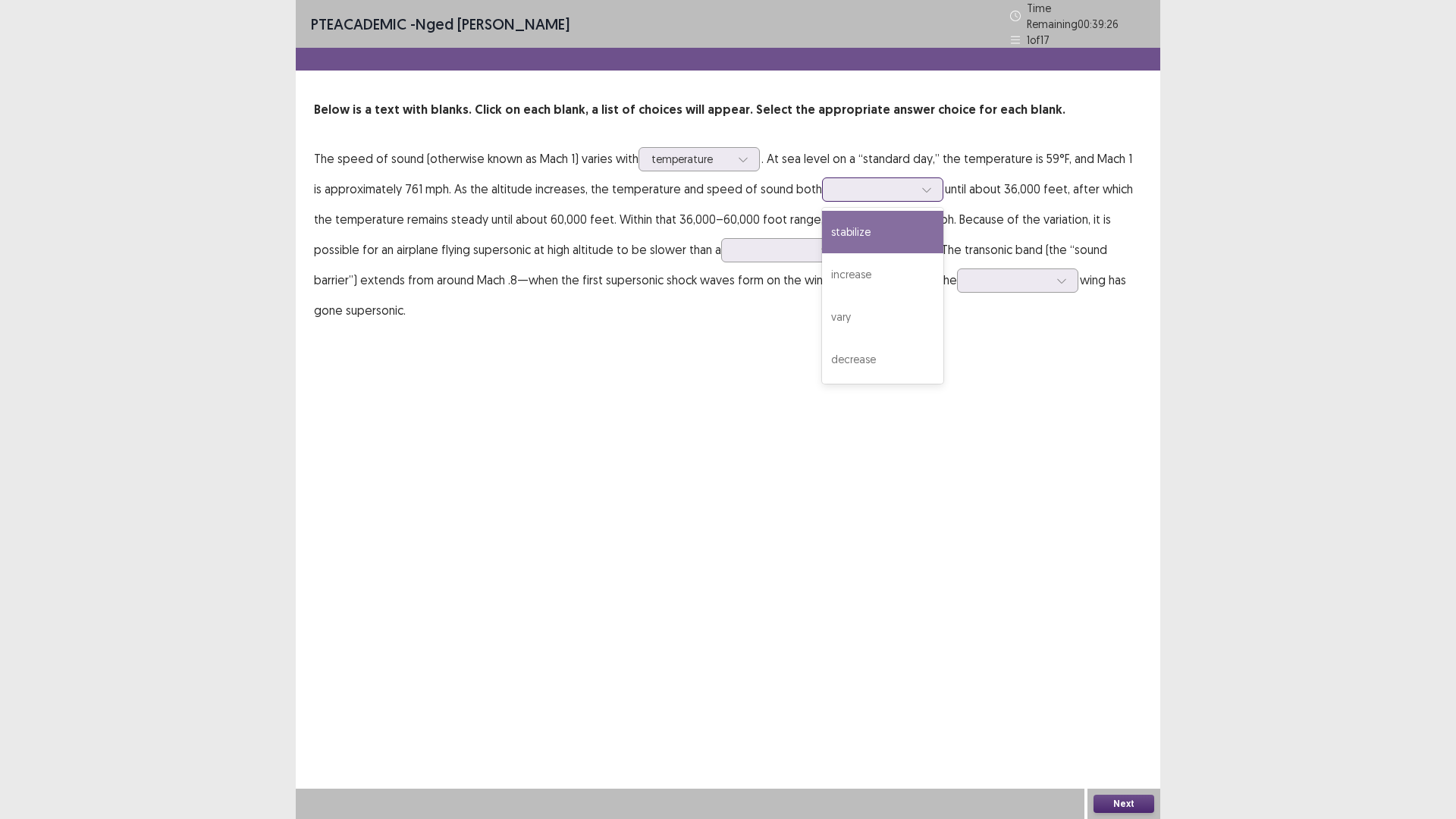
click at [888, 182] on div at bounding box center [874, 189] width 79 height 14
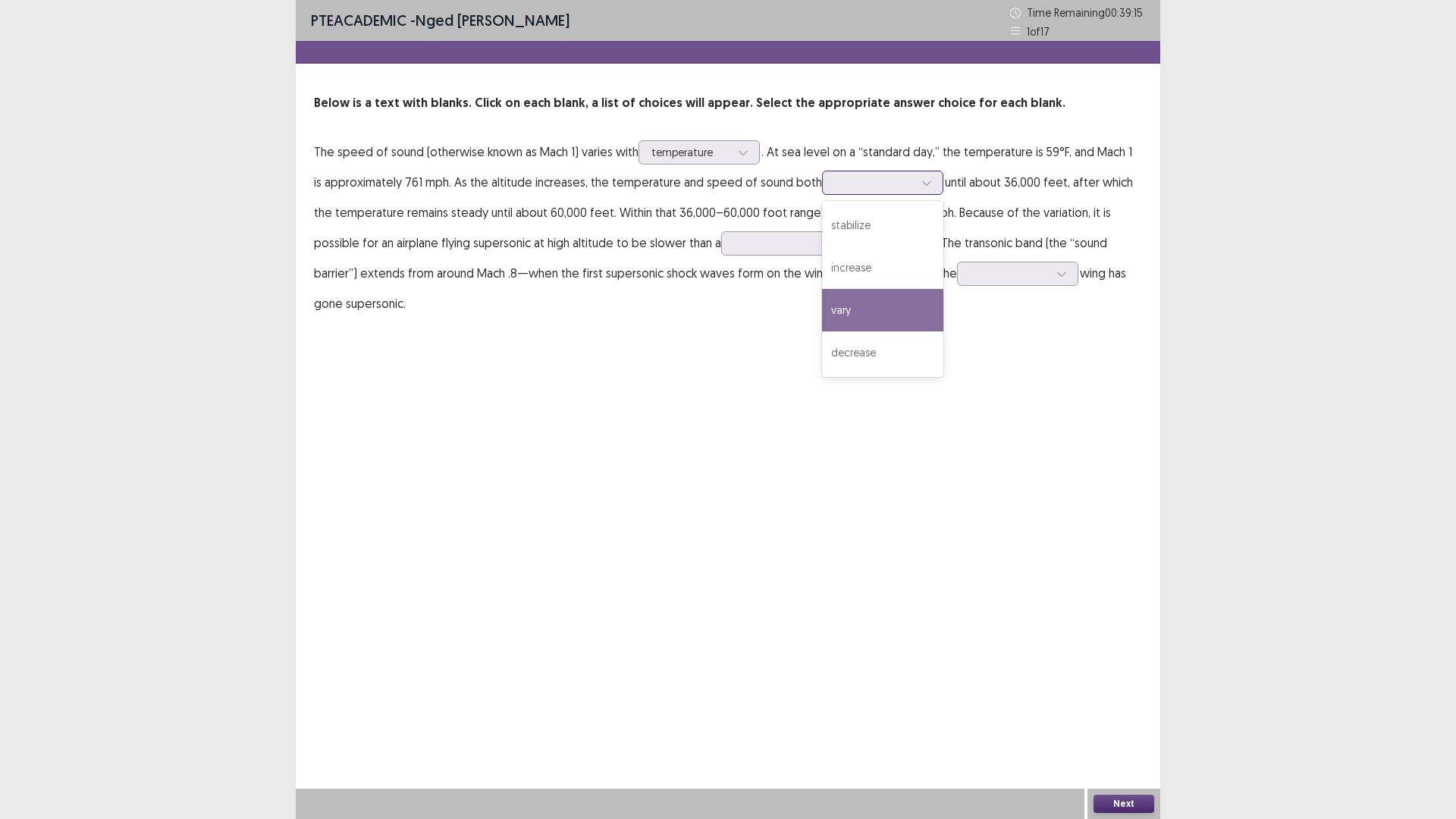
click at [847, 313] on div "vary" at bounding box center [883, 310] width 121 height 43
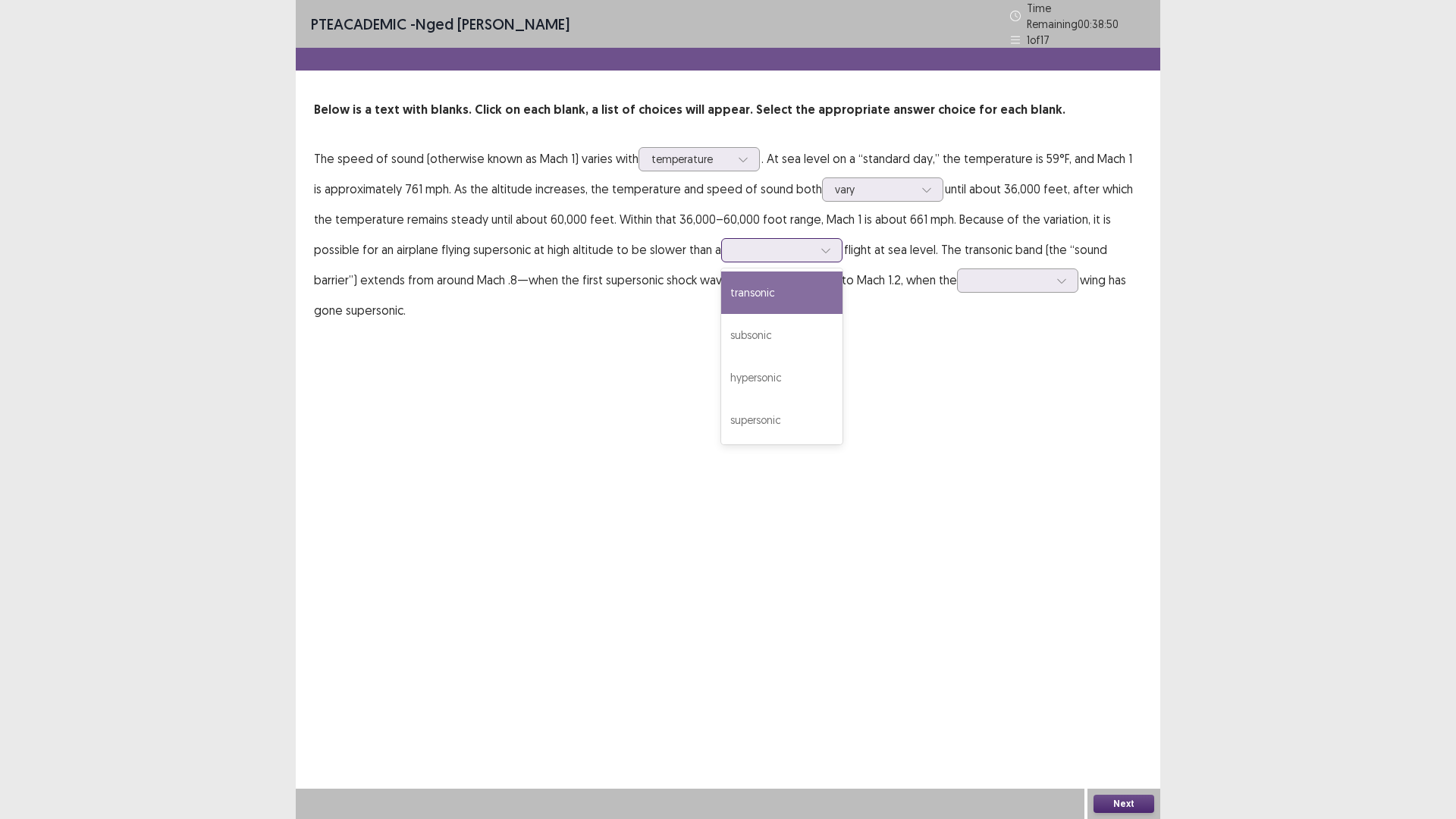
click at [760, 245] on div at bounding box center [773, 249] width 79 height 14
click at [721, 296] on div "transonic" at bounding box center [782, 292] width 121 height 43
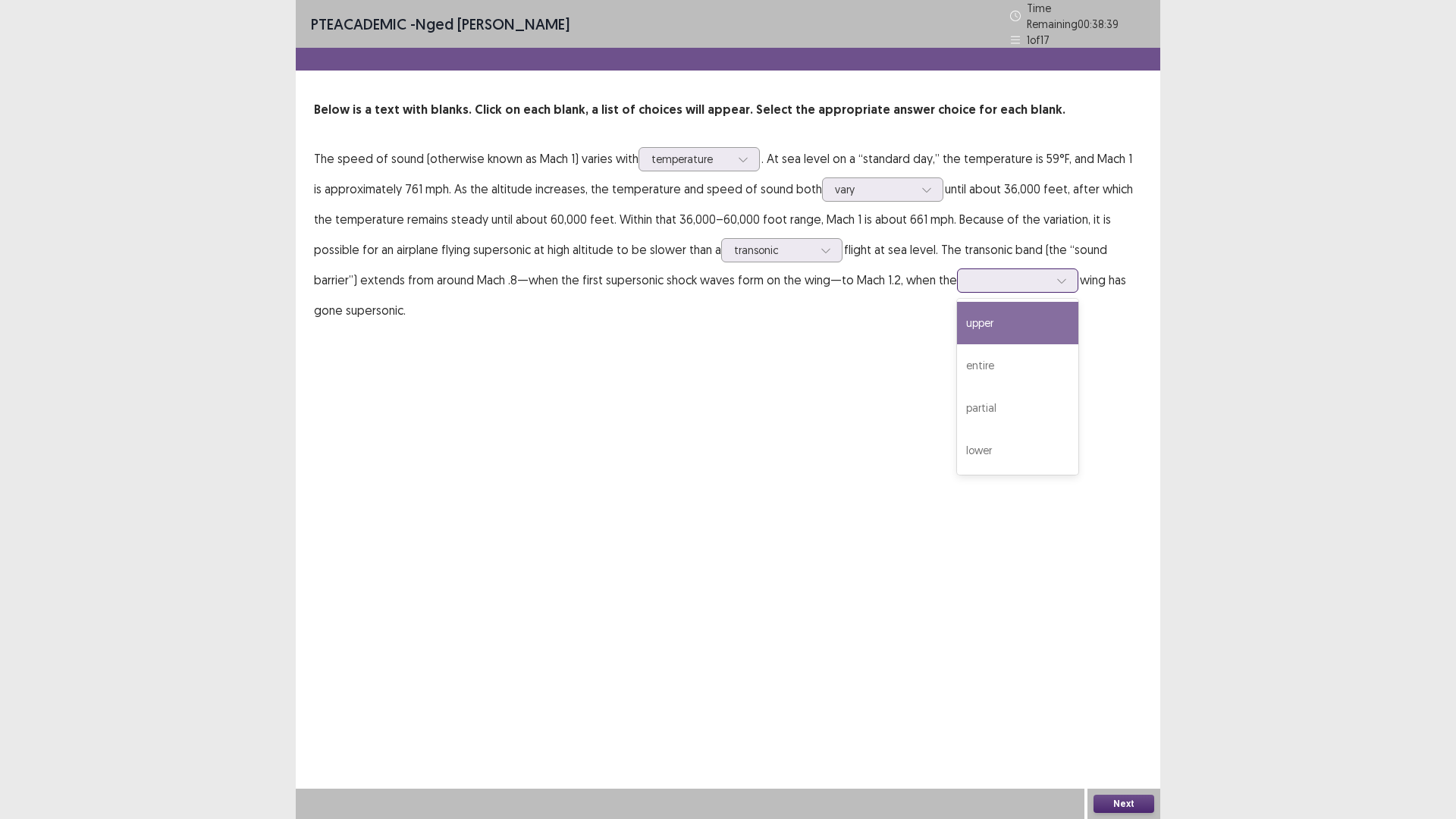
click at [970, 273] on div at bounding box center [1008, 280] width 79 height 14
click at [957, 358] on div "entire" at bounding box center [1017, 365] width 121 height 43
click at [1124, 716] on button "Next" at bounding box center [1124, 803] width 61 height 18
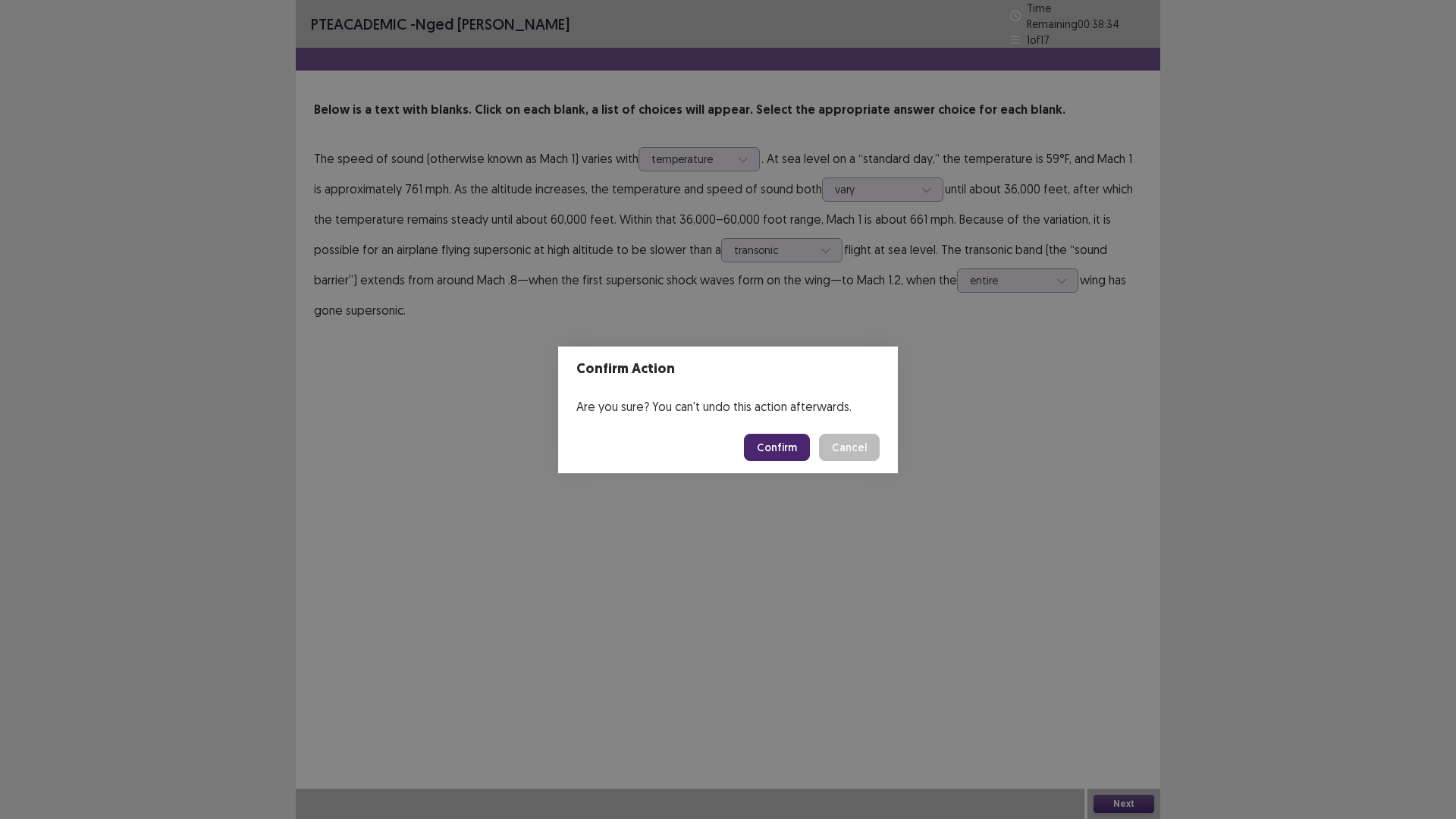
click at [785, 438] on button "Confirm" at bounding box center [777, 446] width 66 height 27
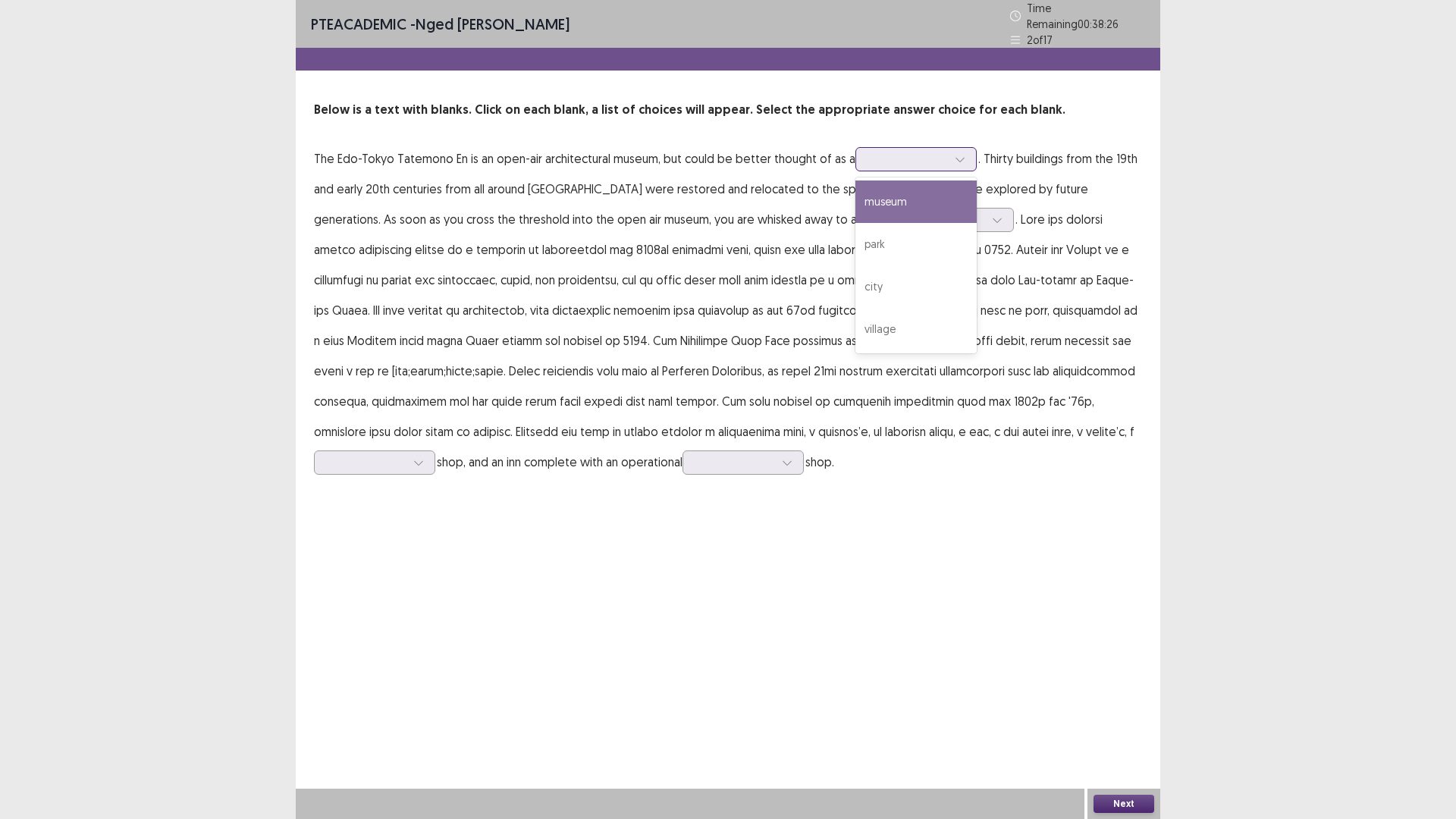
click at [915, 156] on div at bounding box center [907, 159] width 79 height 14
click at [896, 241] on div "park" at bounding box center [916, 244] width 121 height 43
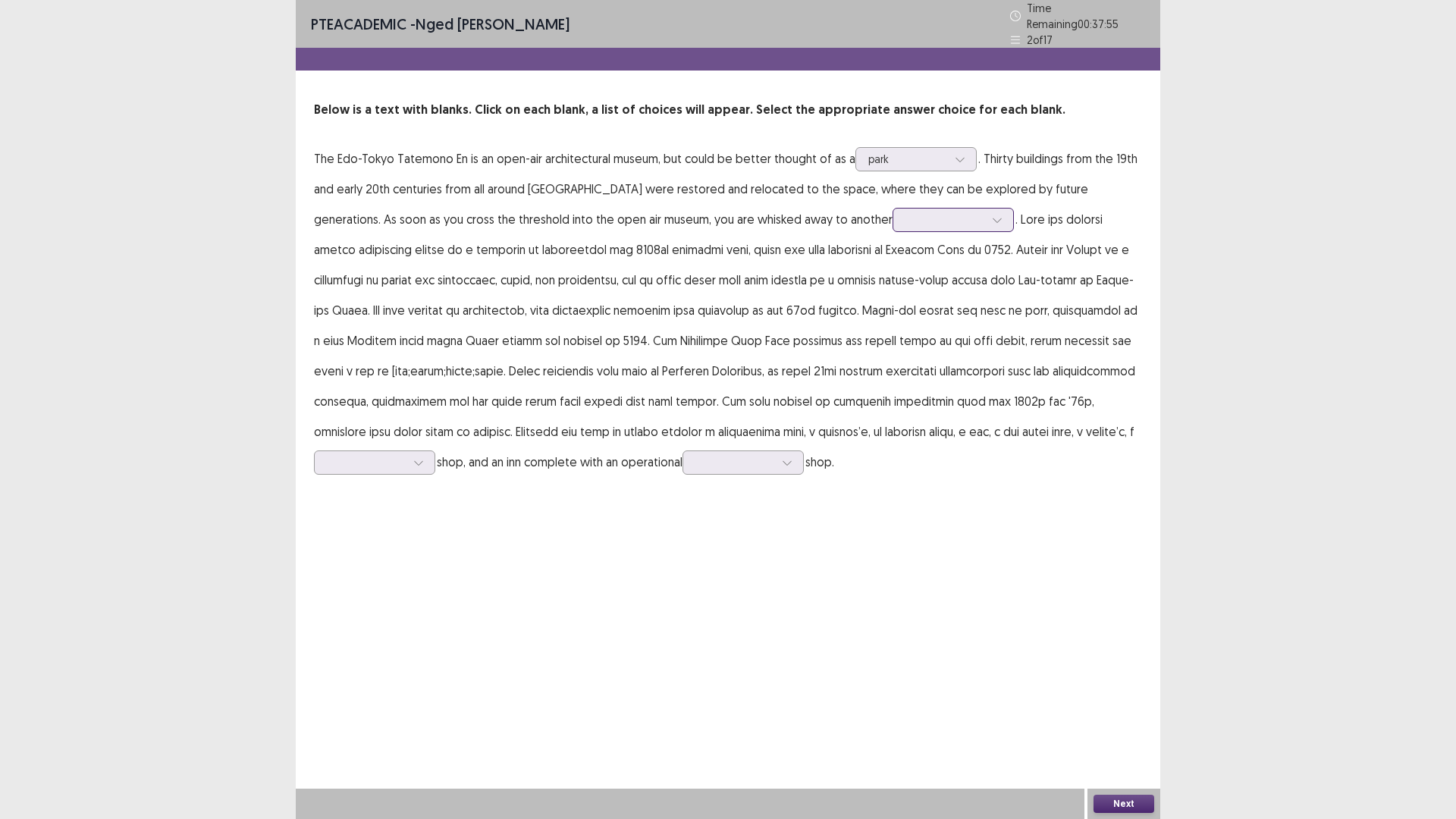
click at [906, 220] on div at bounding box center [945, 220] width 79 height 14
click at [893, 298] on div "place" at bounding box center [954, 304] width 121 height 43
click at [406, 455] on div at bounding box center [366, 462] width 79 height 14
click at [436, 611] on div "furniture" at bounding box center [375, 632] width 121 height 43
click at [695, 455] on div at bounding box center [734, 462] width 79 height 14
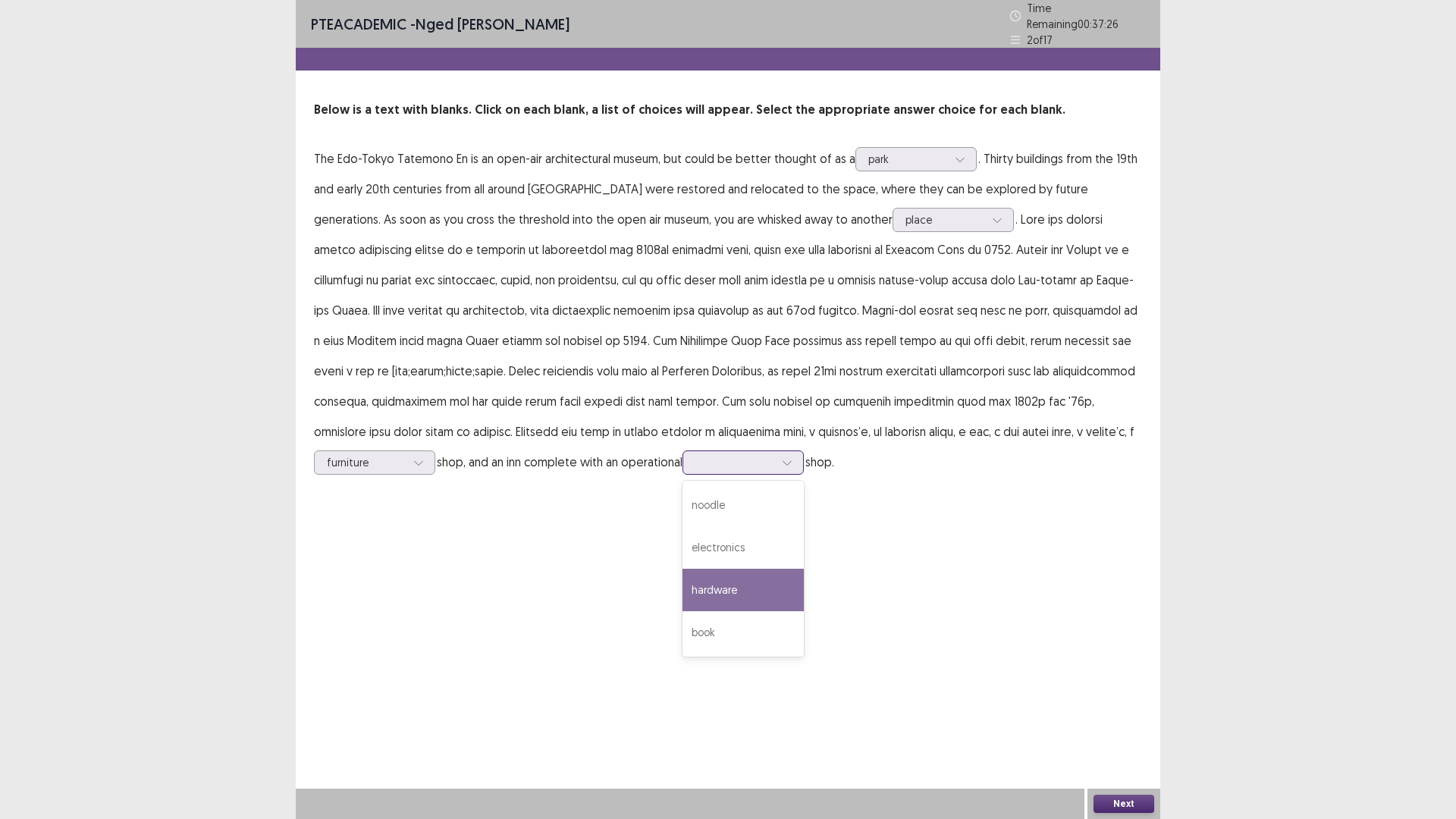
click at [682, 592] on div "hardware" at bounding box center [743, 589] width 121 height 43
click at [695, 455] on div at bounding box center [734, 462] width 79 height 14
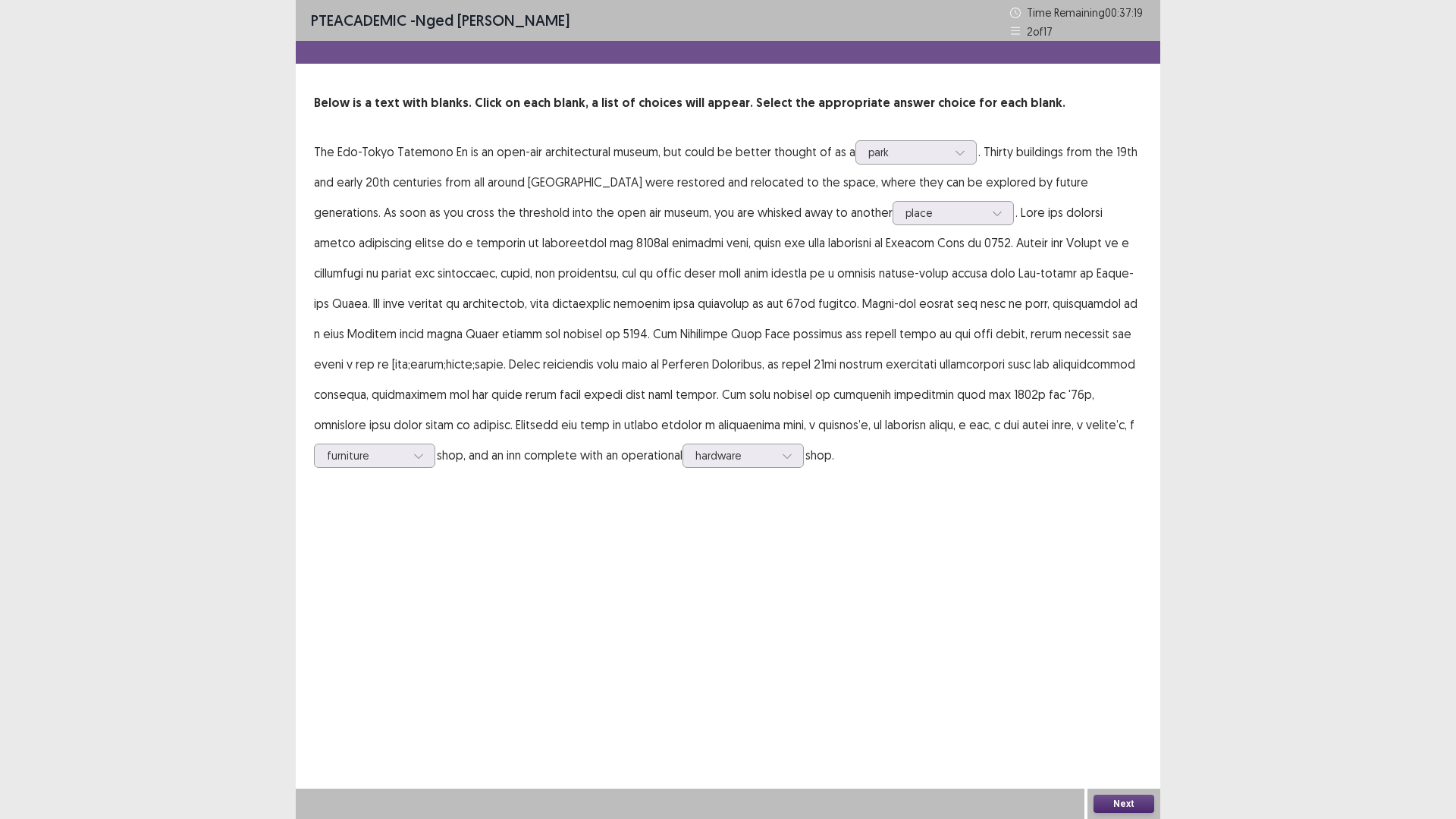
click at [1112, 716] on button "Next" at bounding box center [1124, 803] width 61 height 18
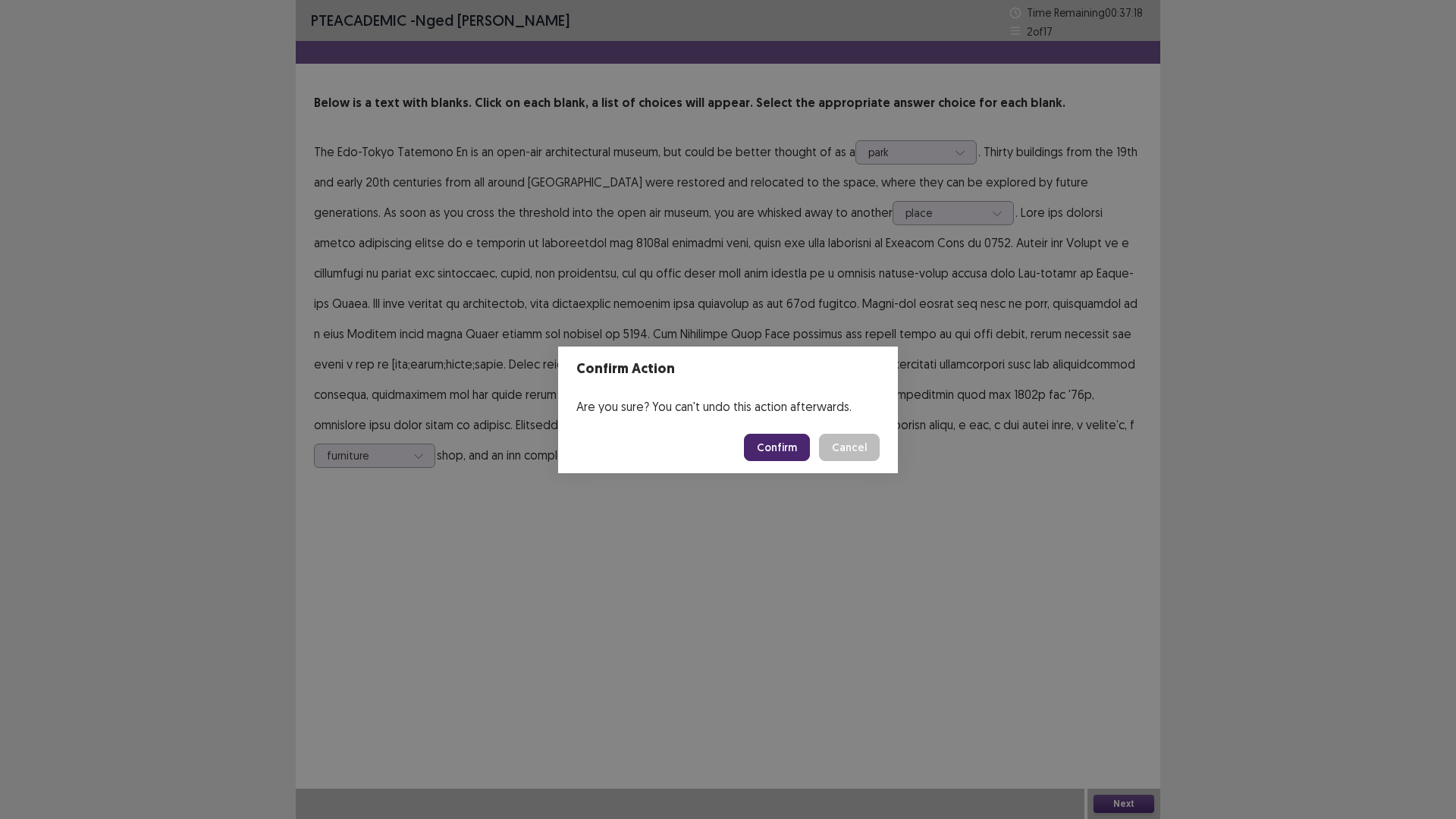
click at [776, 445] on button "Confirm" at bounding box center [777, 446] width 66 height 27
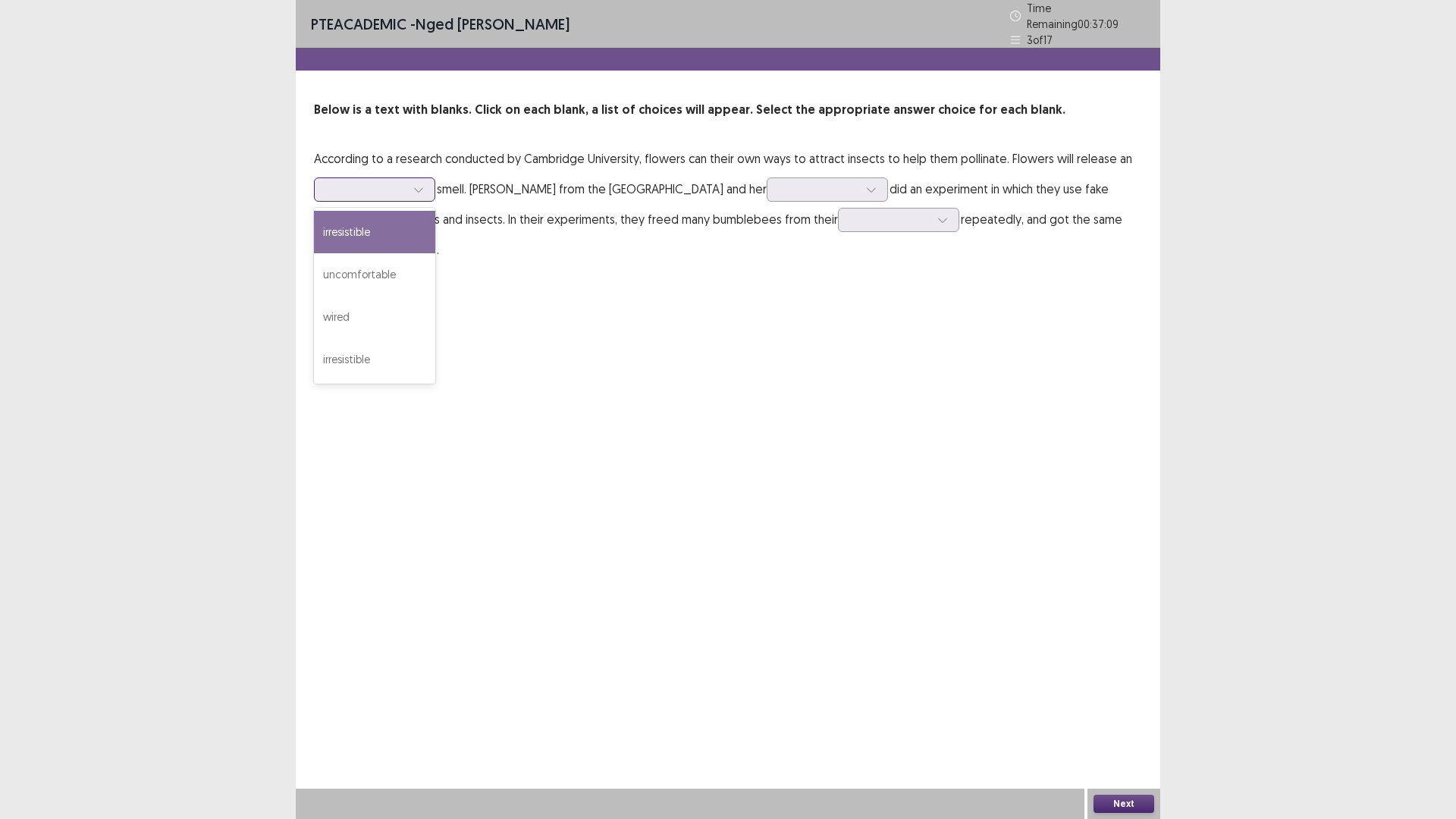
click at [366, 182] on div at bounding box center [366, 189] width 79 height 14
click at [368, 347] on div "irresistible" at bounding box center [375, 359] width 121 height 43
click at [816, 187] on div at bounding box center [819, 189] width 79 height 14
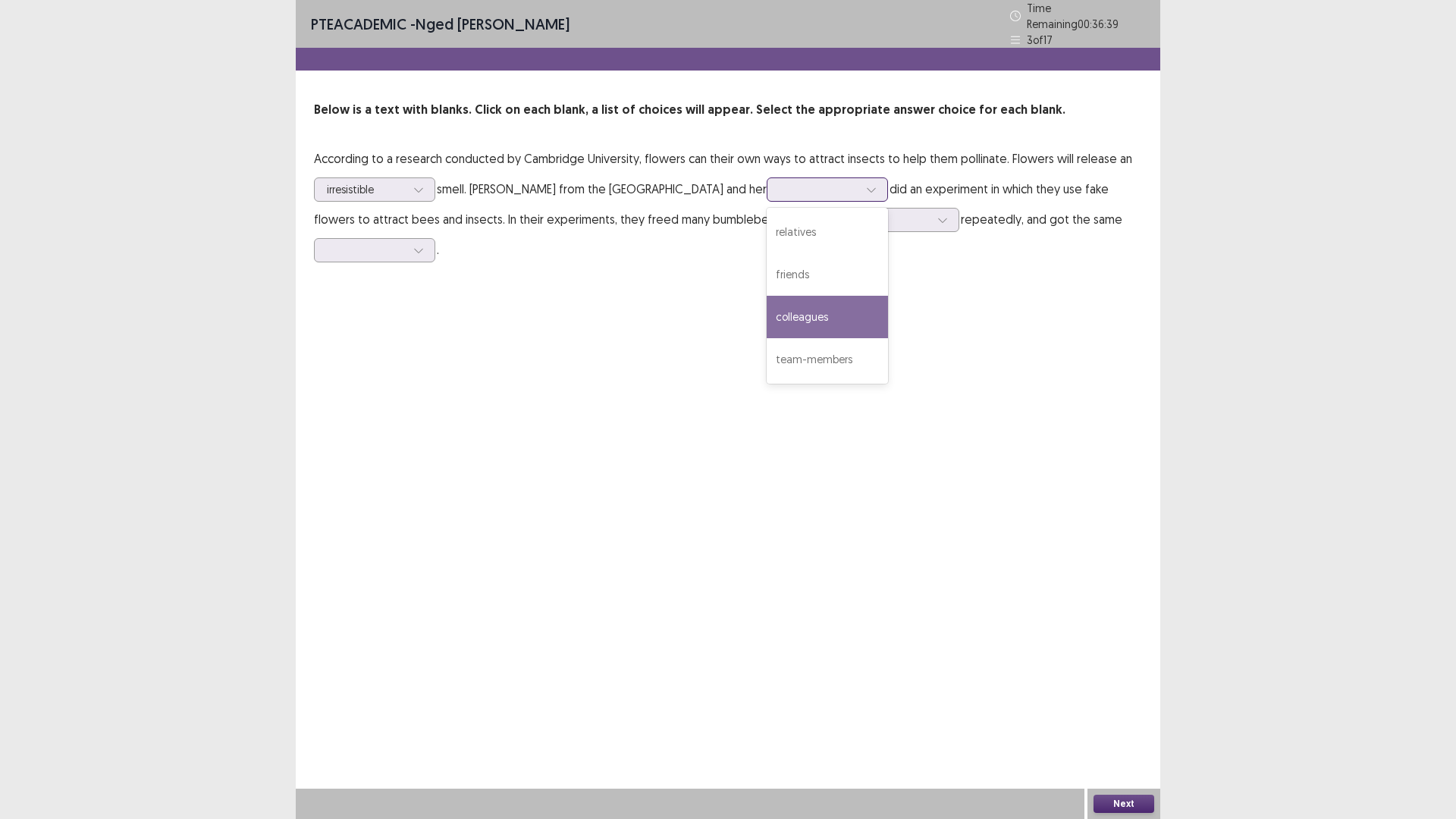
click at [832, 307] on div "colleagues" at bounding box center [827, 316] width 121 height 43
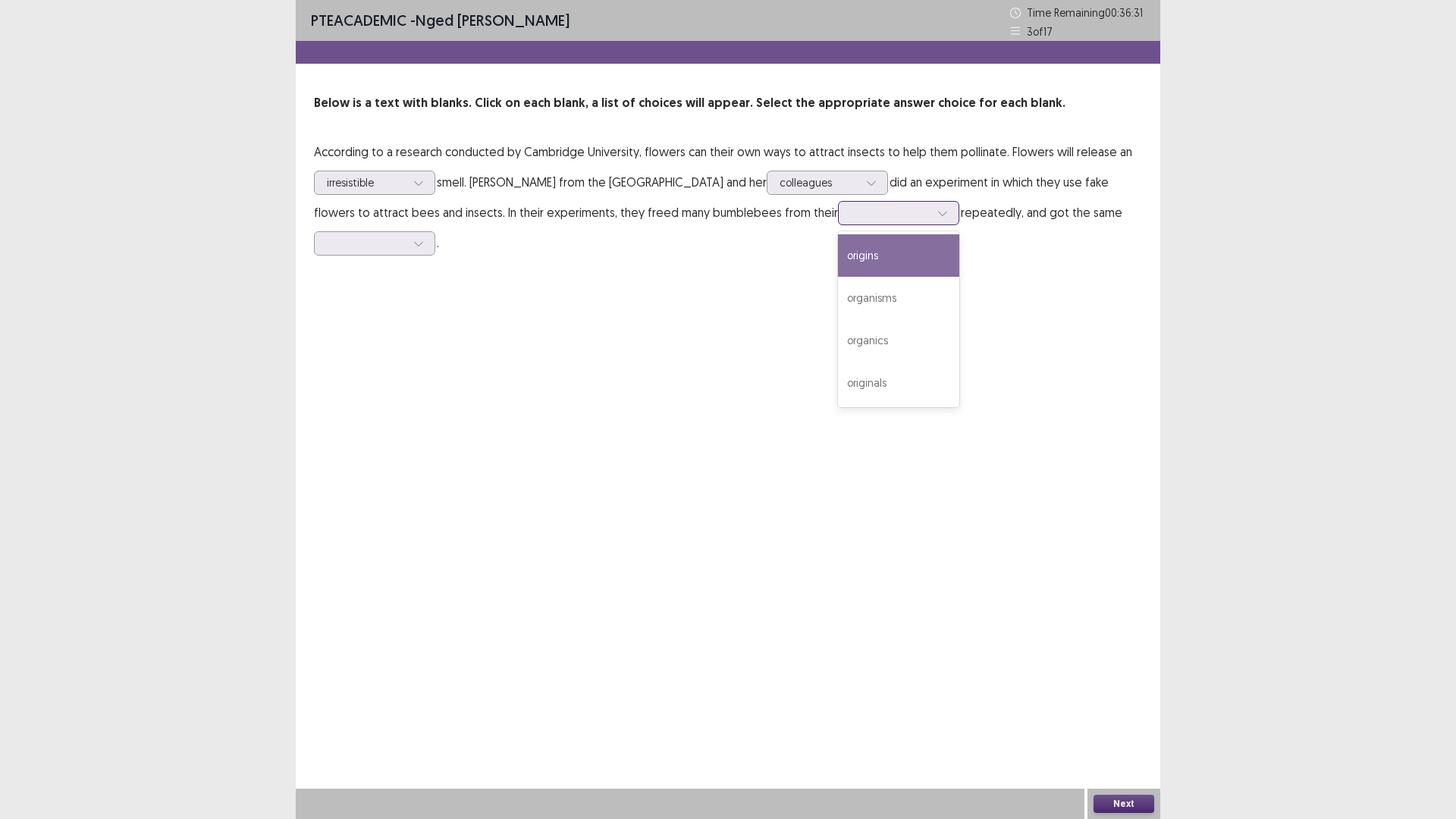
click at [892, 216] on div at bounding box center [890, 213] width 79 height 14
click at [880, 308] on div "organisms" at bounding box center [899, 297] width 121 height 43
click at [331, 236] on div at bounding box center [366, 243] width 79 height 14
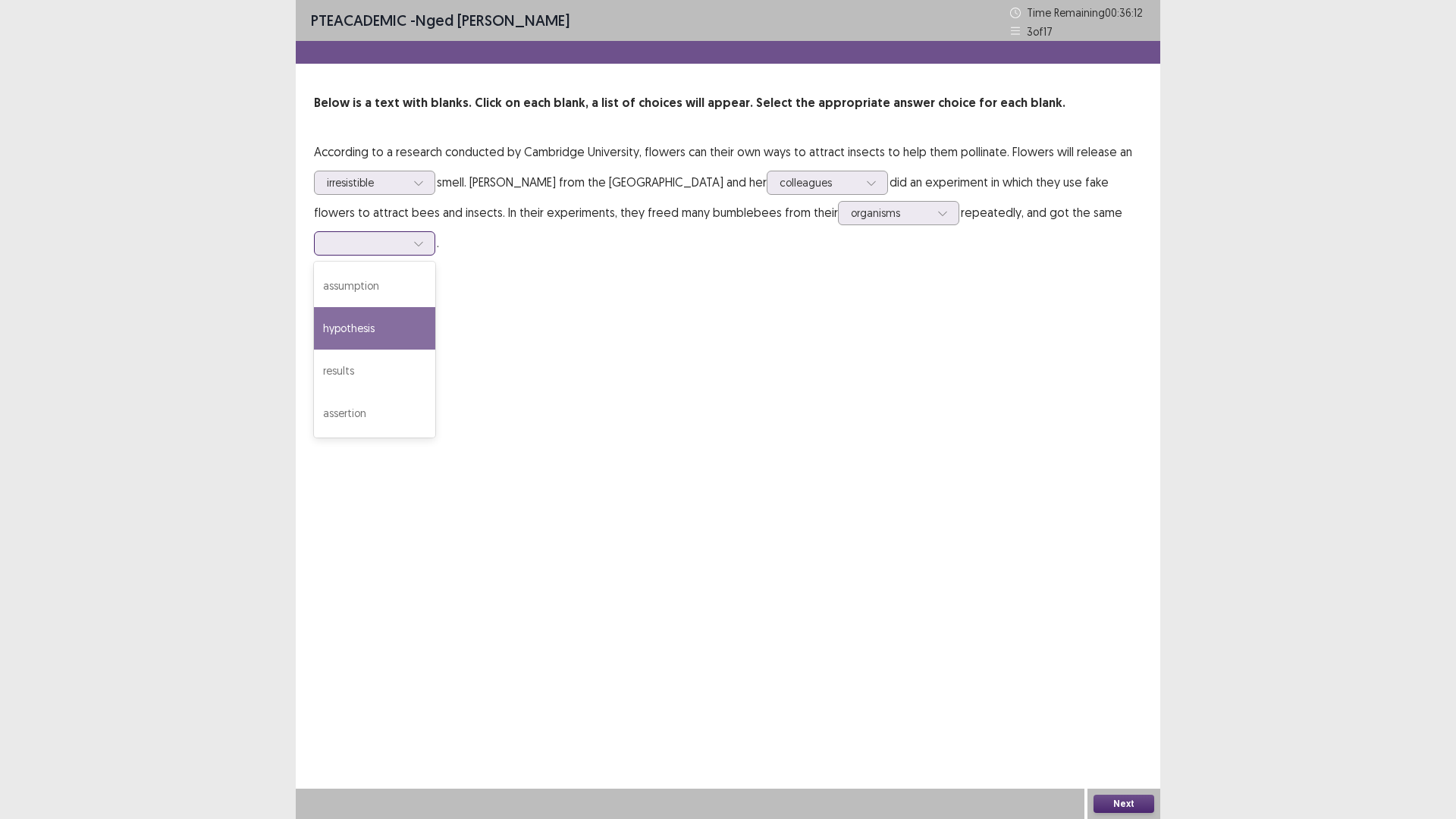
click at [376, 331] on div "hypothesis" at bounding box center [375, 328] width 121 height 43
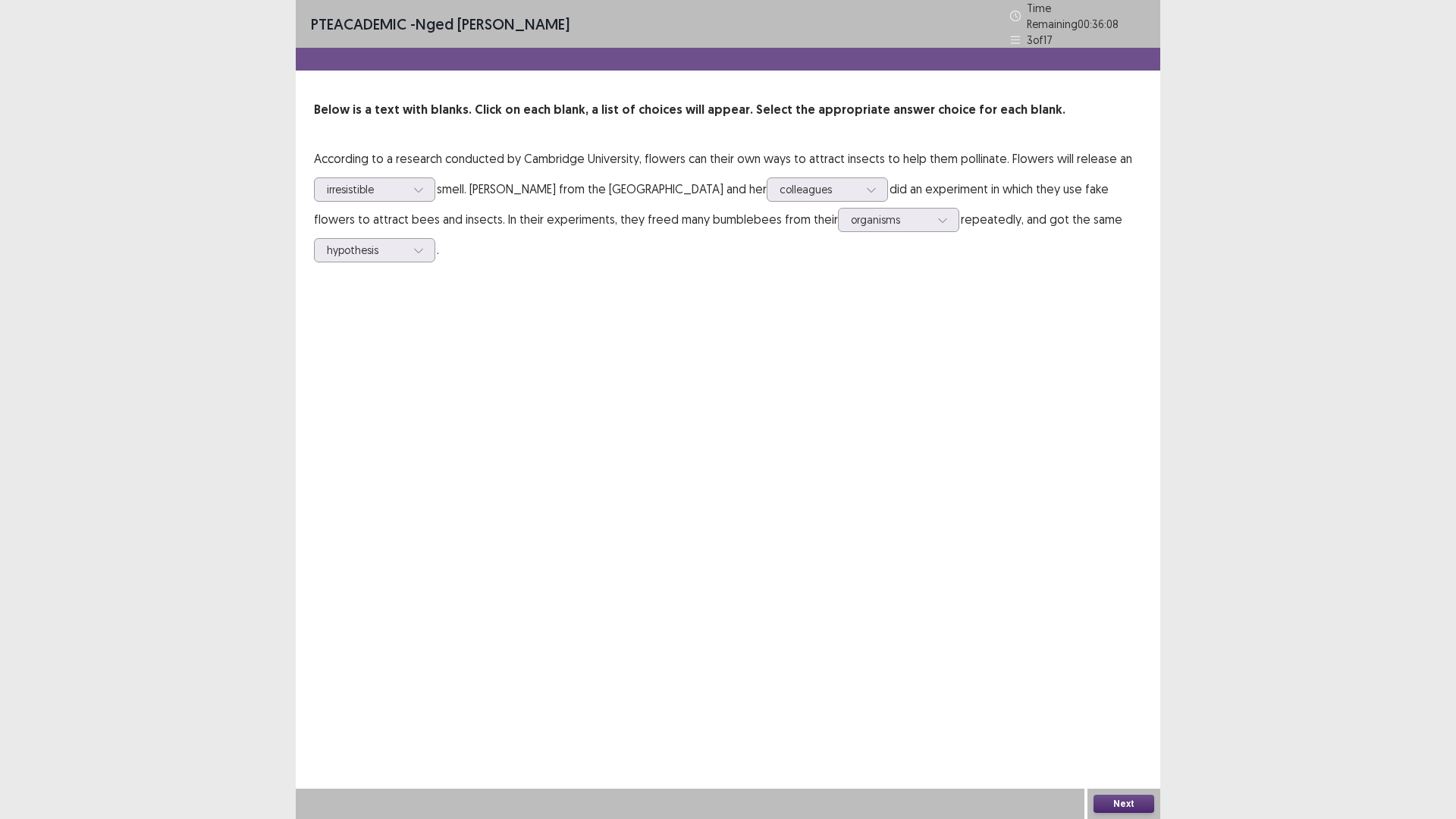
click at [1140, 716] on button "Next" at bounding box center [1124, 803] width 61 height 18
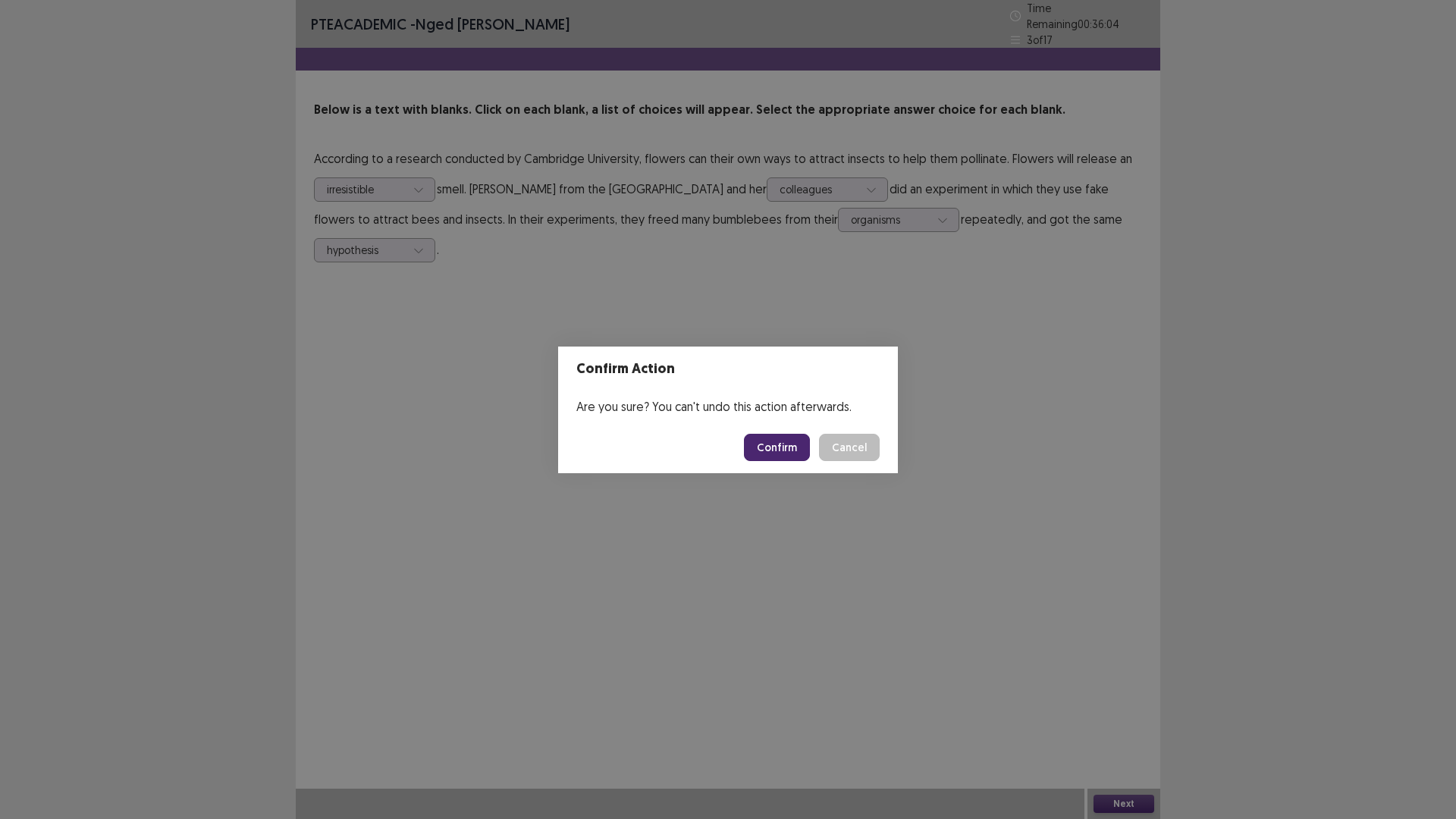
click at [758, 441] on button "Confirm" at bounding box center [777, 446] width 66 height 27
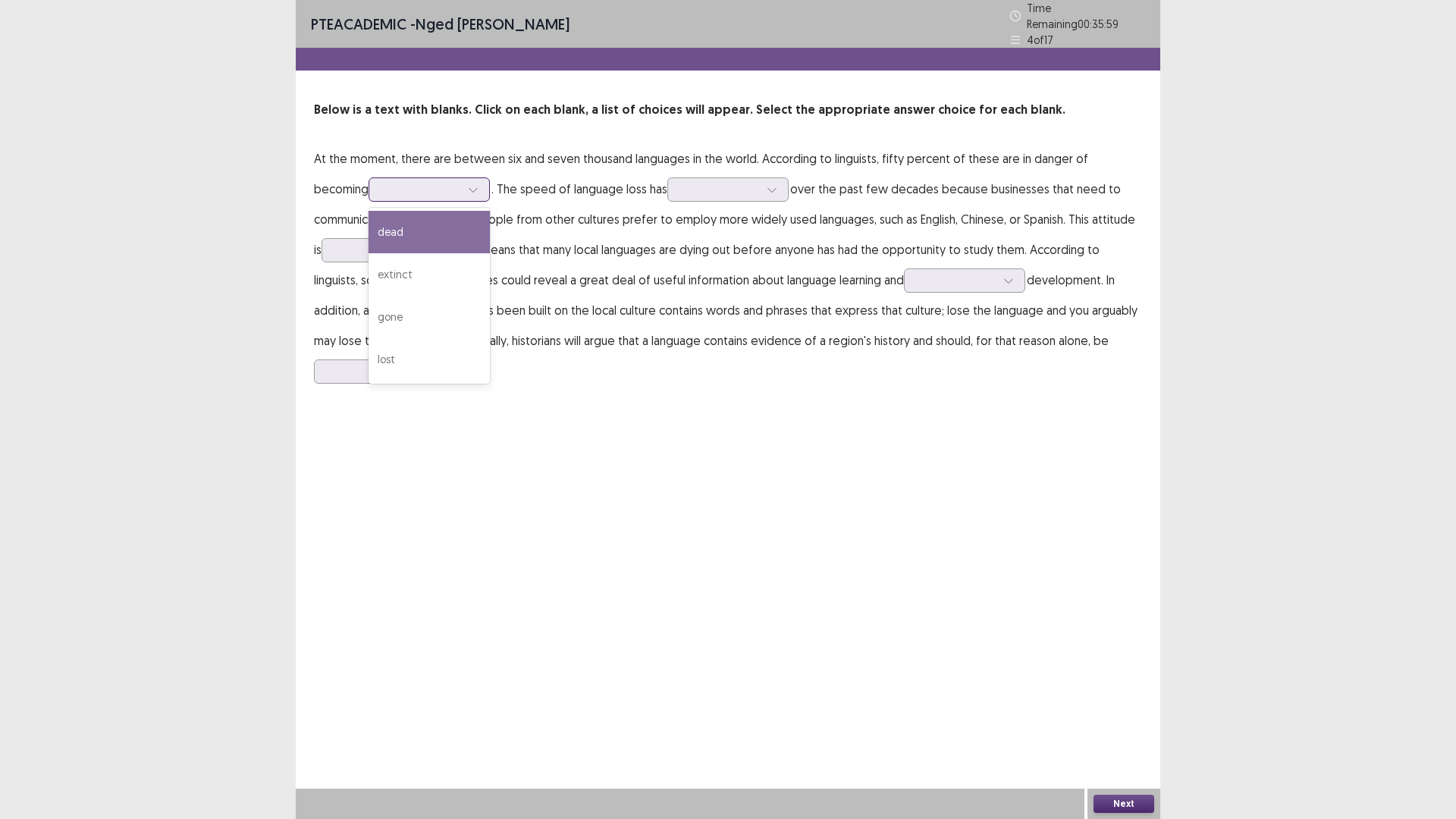
click at [390, 182] on div at bounding box center [421, 189] width 79 height 14
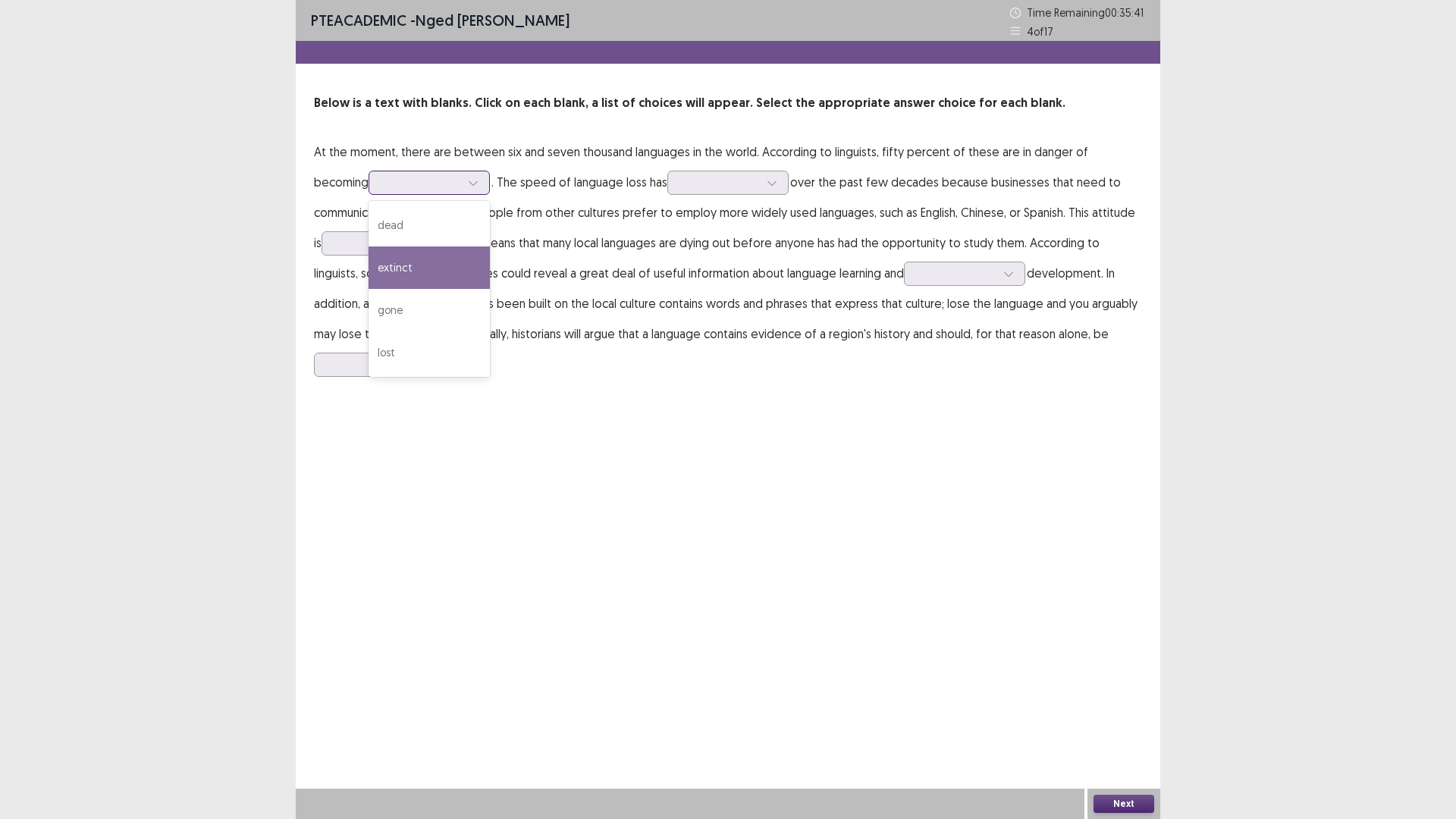
click at [369, 270] on div "extinct" at bounding box center [430, 267] width 121 height 43
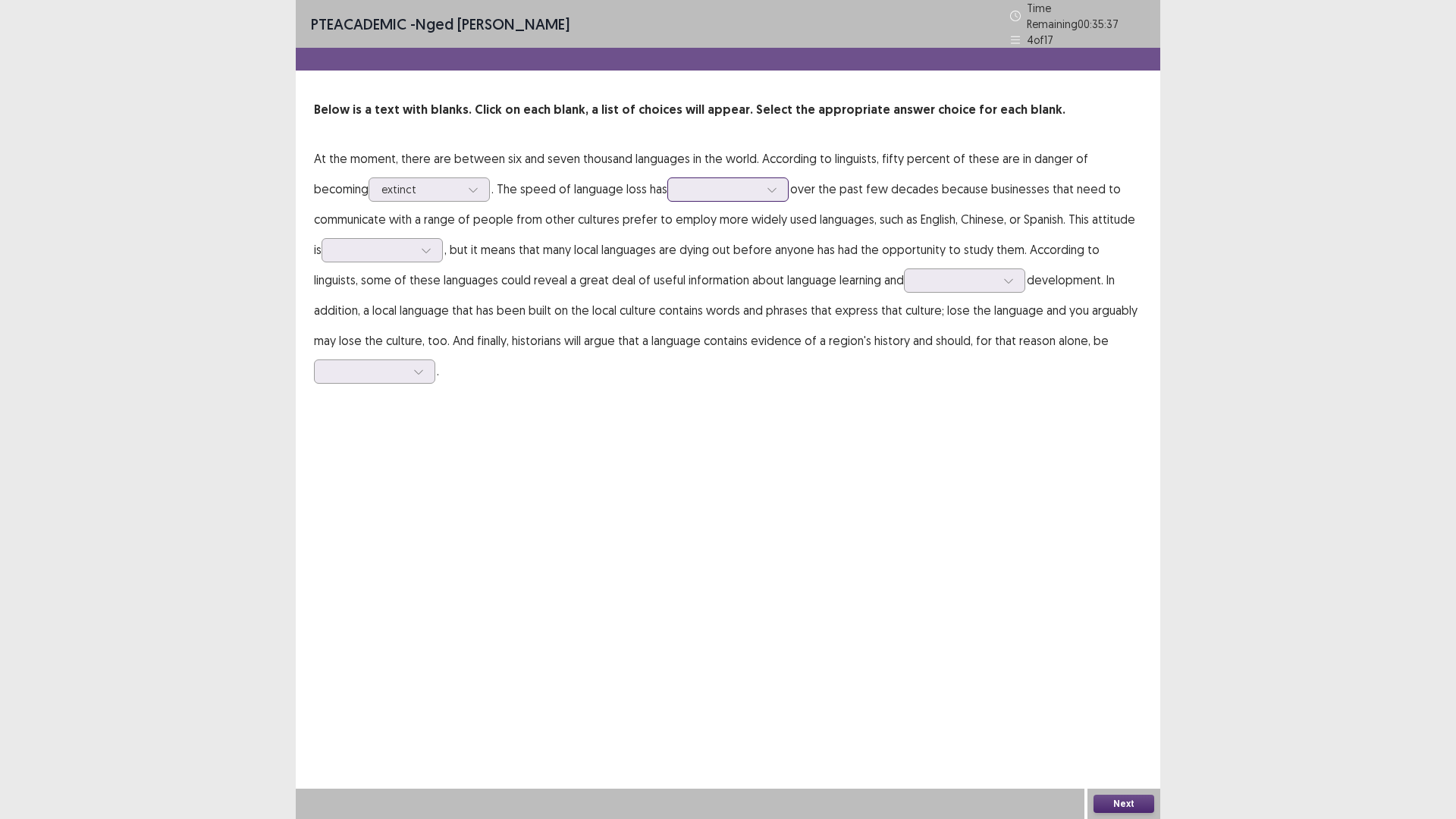
click at [680, 182] on div at bounding box center [719, 189] width 79 height 14
click at [667, 310] on div "accelerated" at bounding box center [728, 316] width 121 height 43
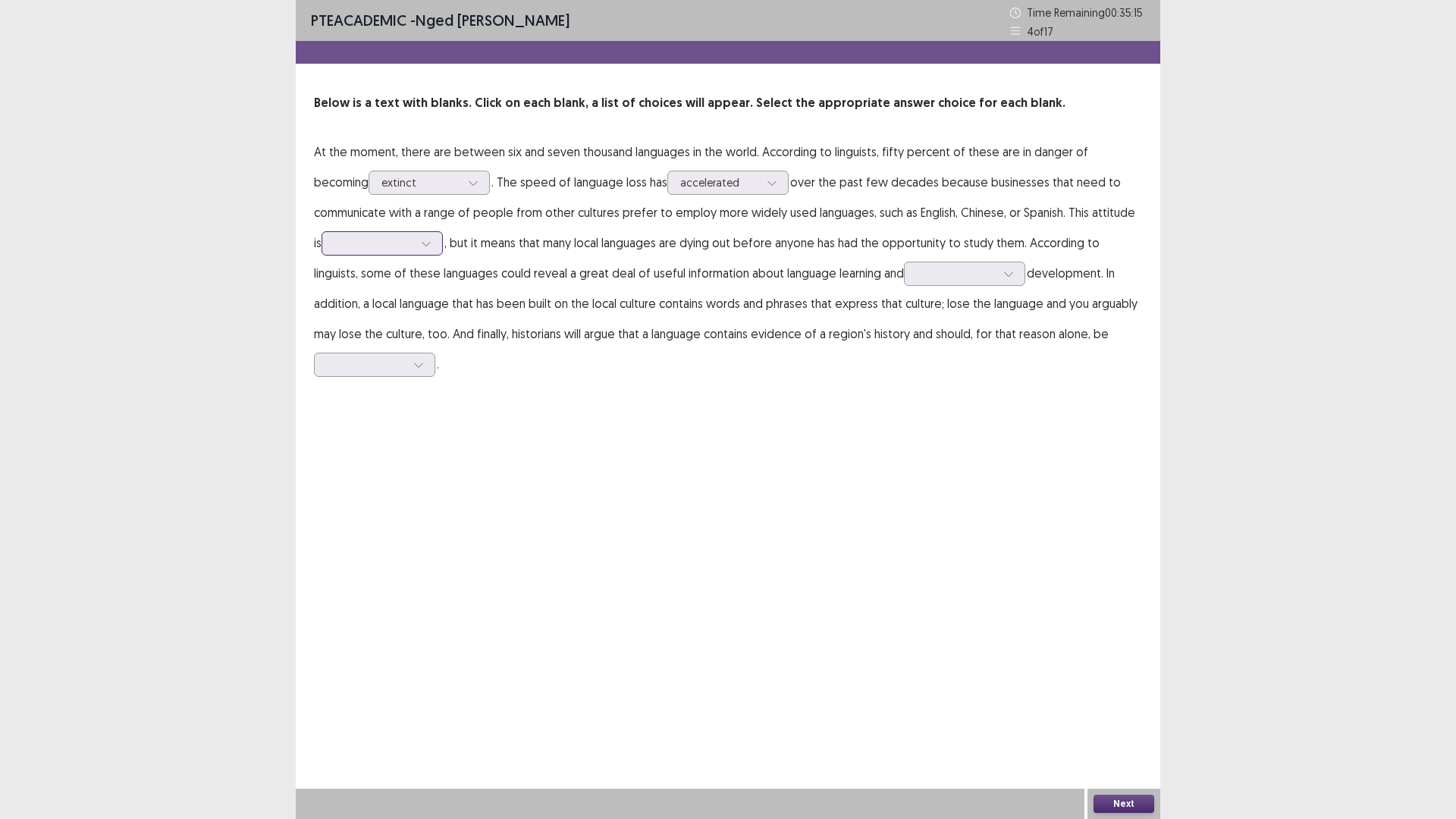
click at [369, 249] on div at bounding box center [373, 243] width 79 height 14
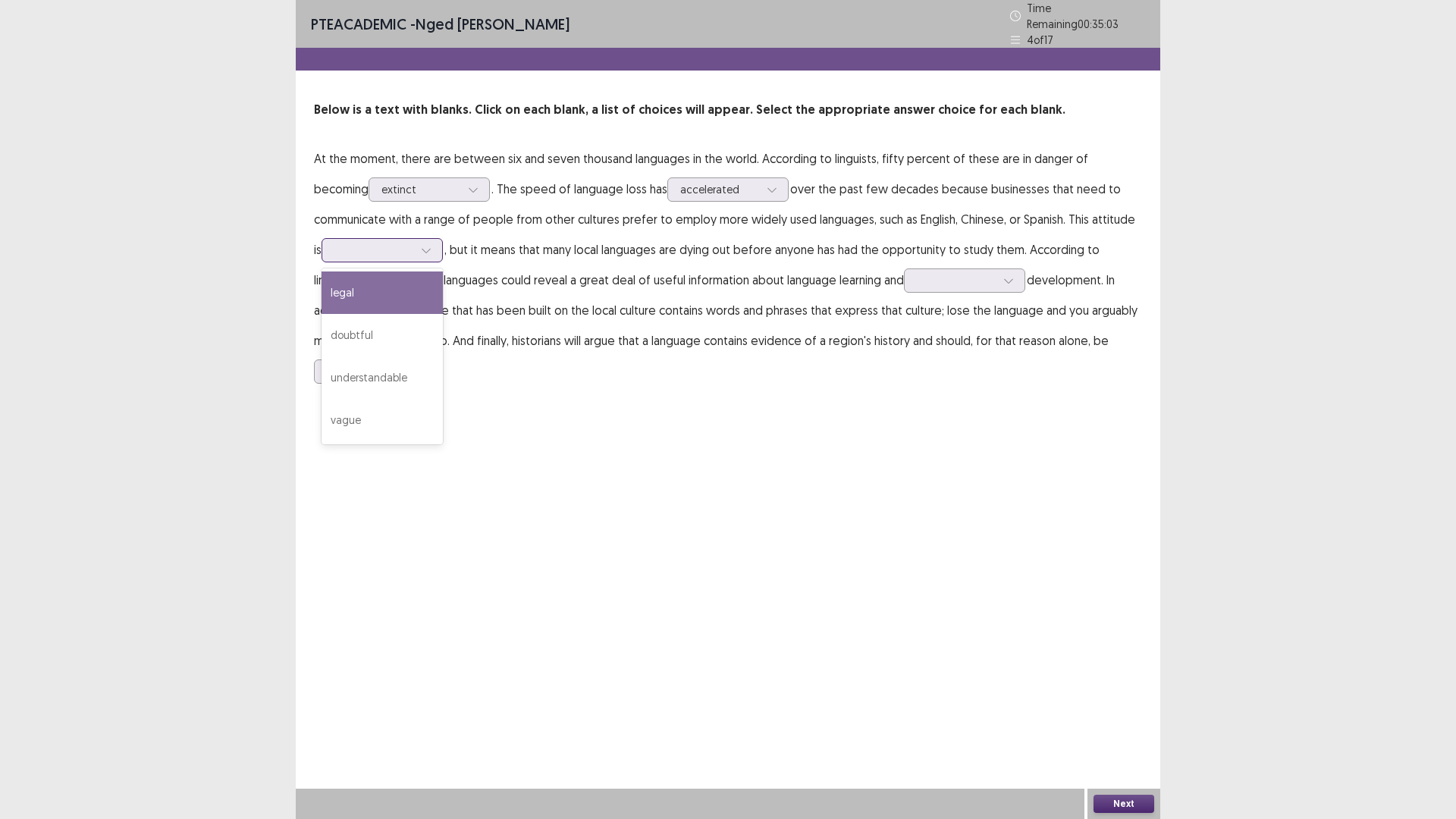
click at [380, 292] on div "legal" at bounding box center [382, 292] width 121 height 43
click at [919, 273] on div at bounding box center [956, 280] width 79 height 14
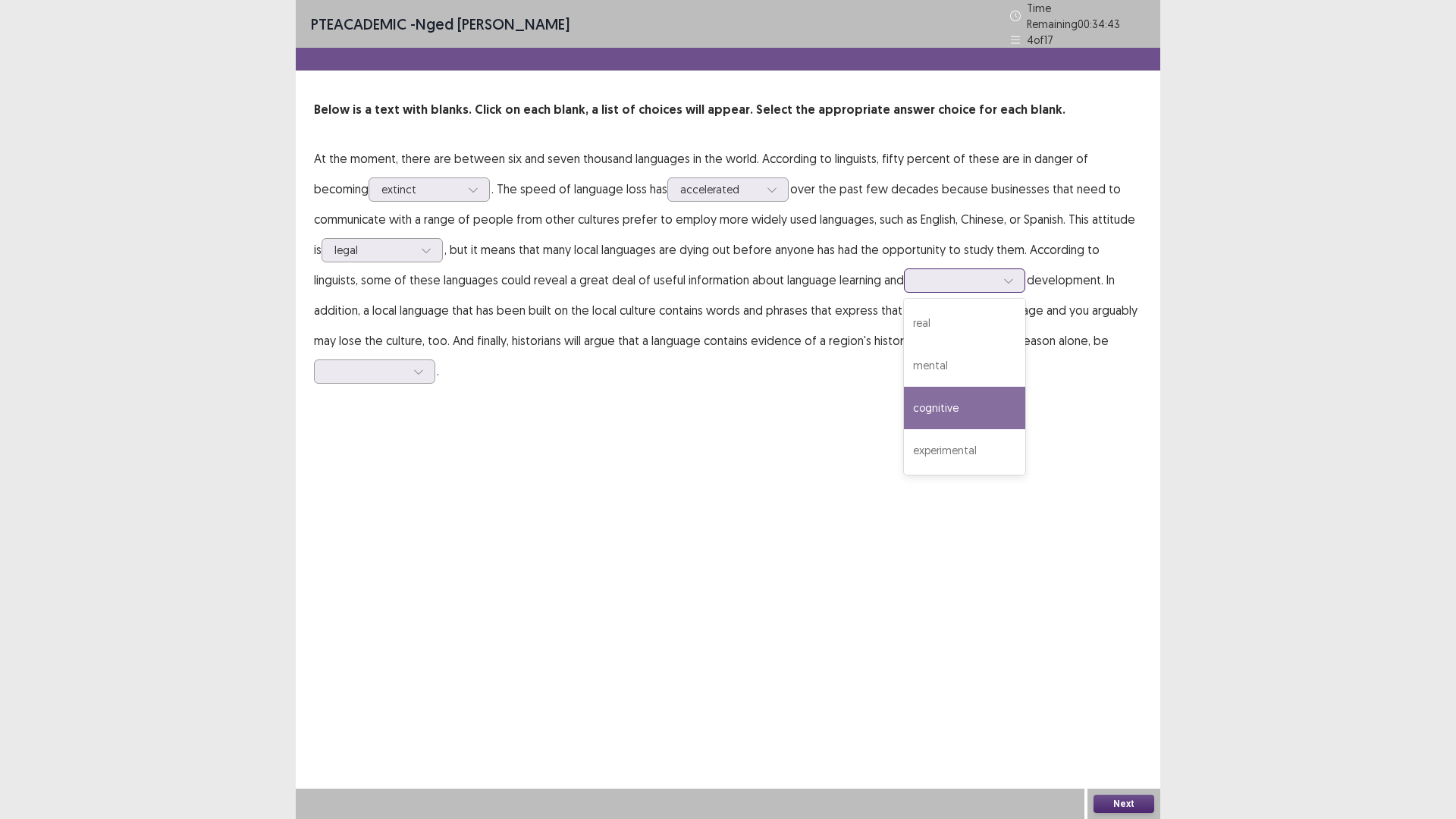
click at [904, 409] on div "cognitive" at bounding box center [965, 408] width 121 height 43
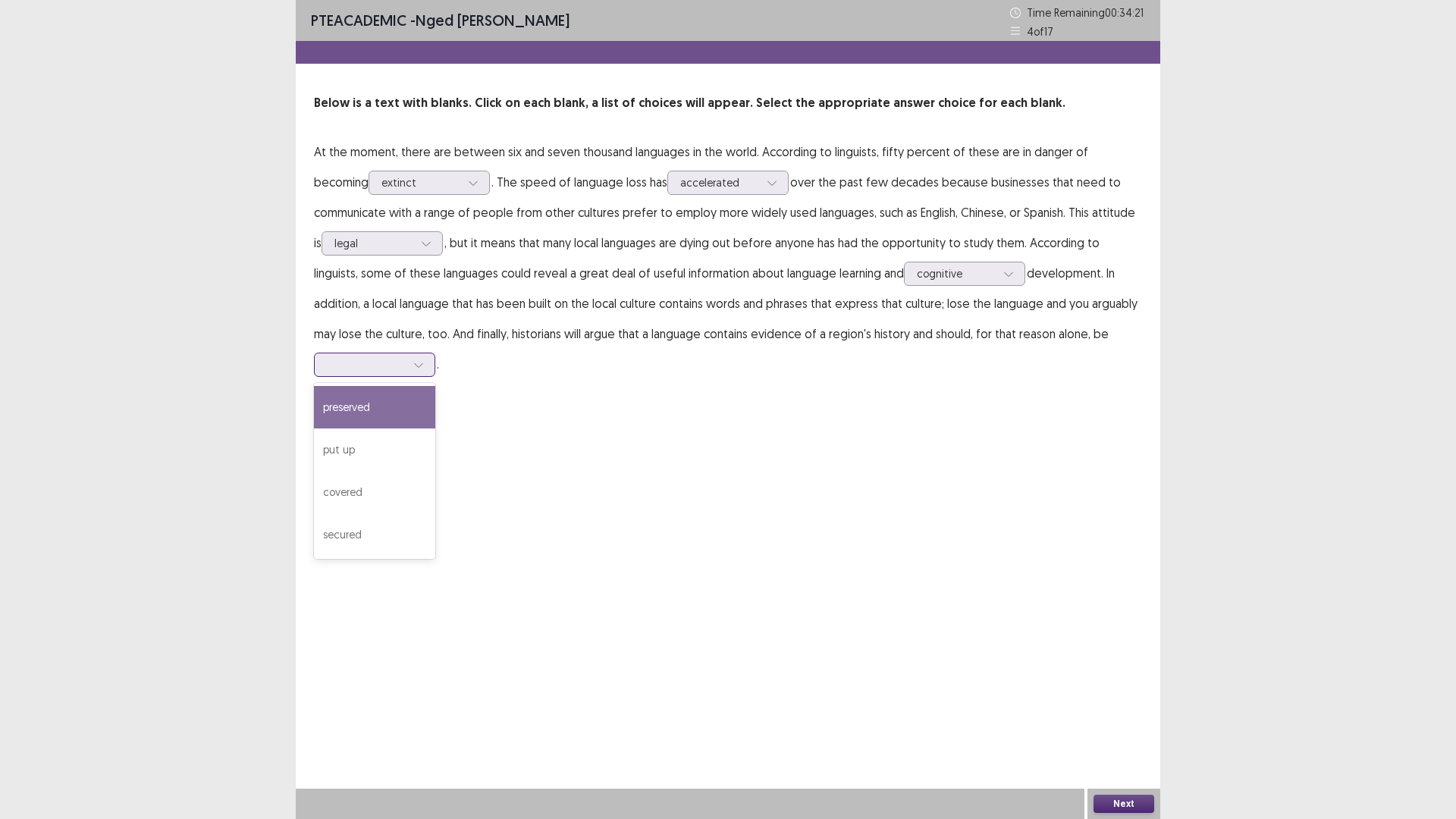
click at [355, 369] on div at bounding box center [366, 364] width 79 height 14
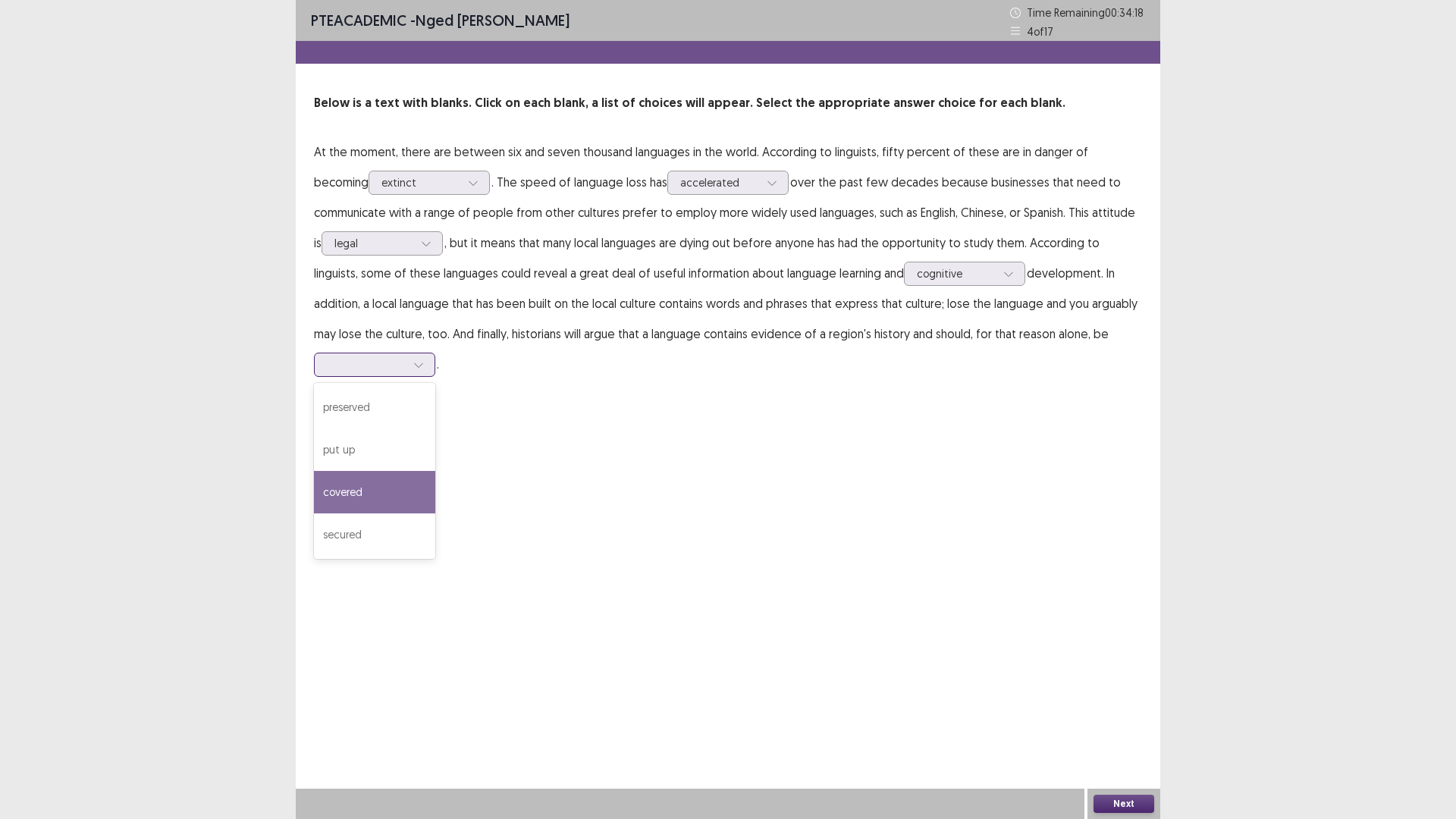
click at [363, 494] on div "covered" at bounding box center [375, 492] width 121 height 43
click at [1118, 716] on button "Next" at bounding box center [1124, 803] width 61 height 18
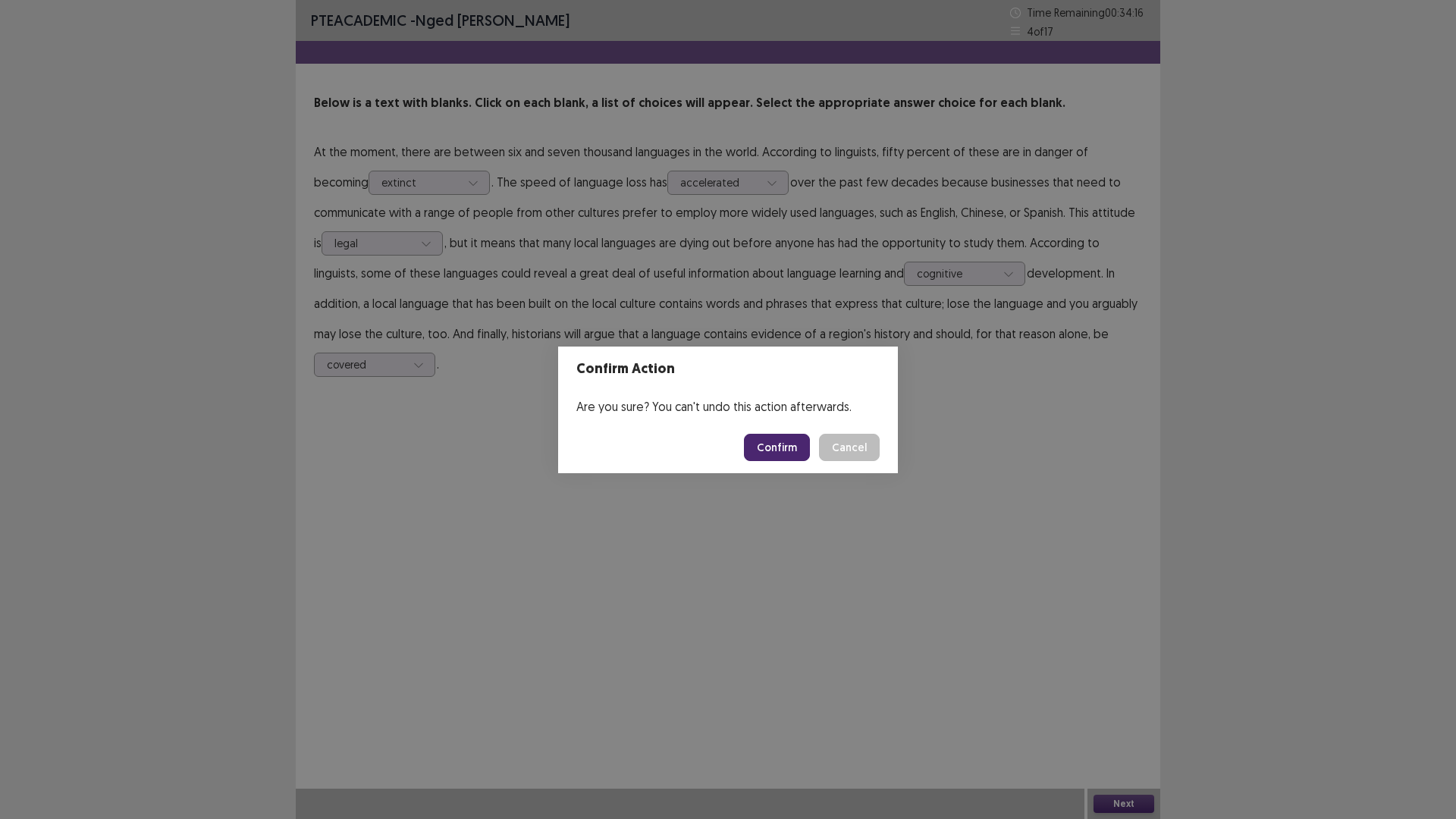
click at [773, 443] on button "Confirm" at bounding box center [777, 446] width 66 height 27
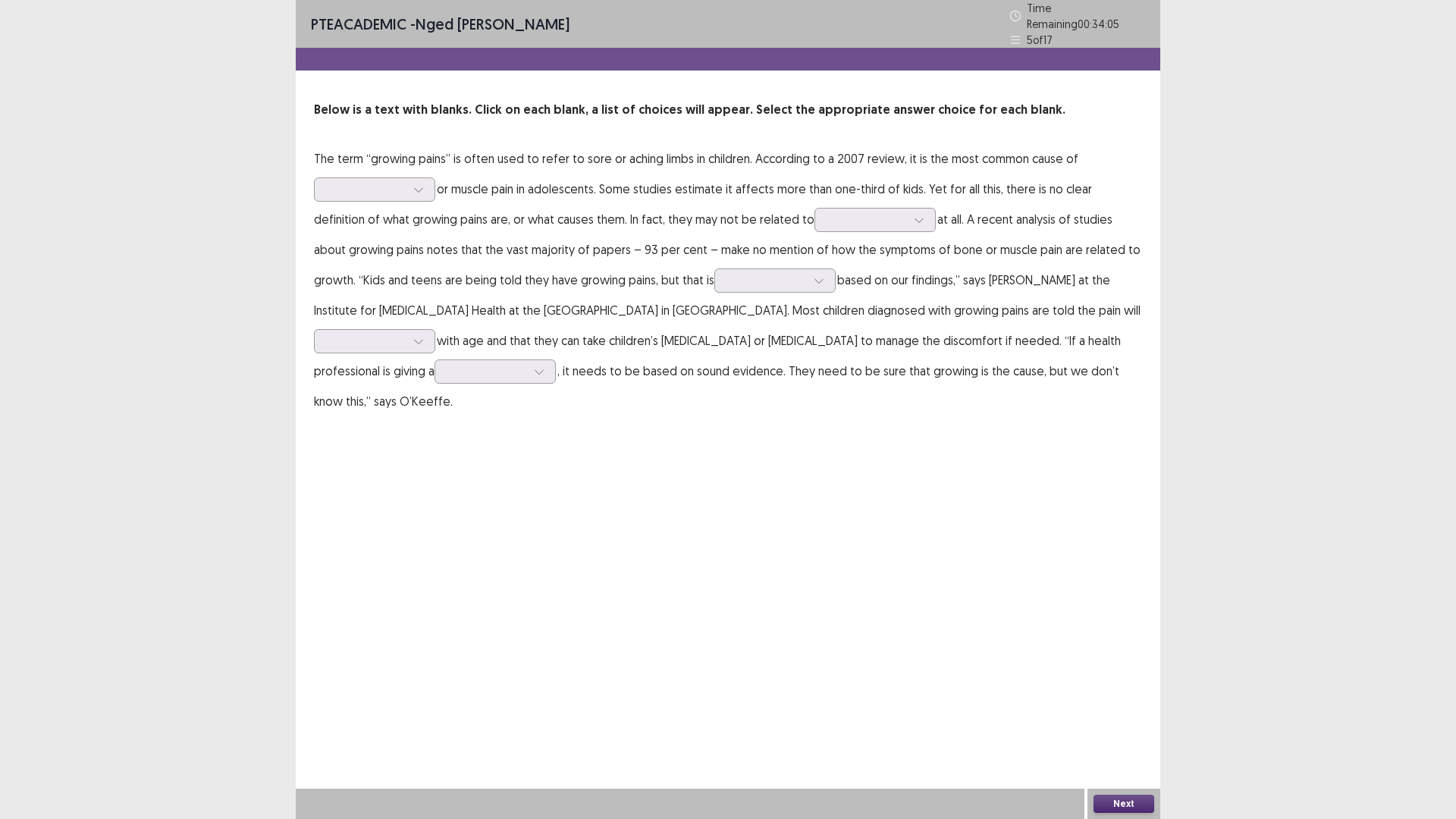
click at [355, 196] on p "The term “growing pains” is often used to refer to sore or aching limbs in chil…" at bounding box center [728, 279] width 828 height 273
click at [374, 182] on div at bounding box center [366, 189] width 79 height 14
click at [357, 268] on div "joint" at bounding box center [375, 274] width 121 height 43
click at [379, 182] on div at bounding box center [366, 189] width 79 height 14
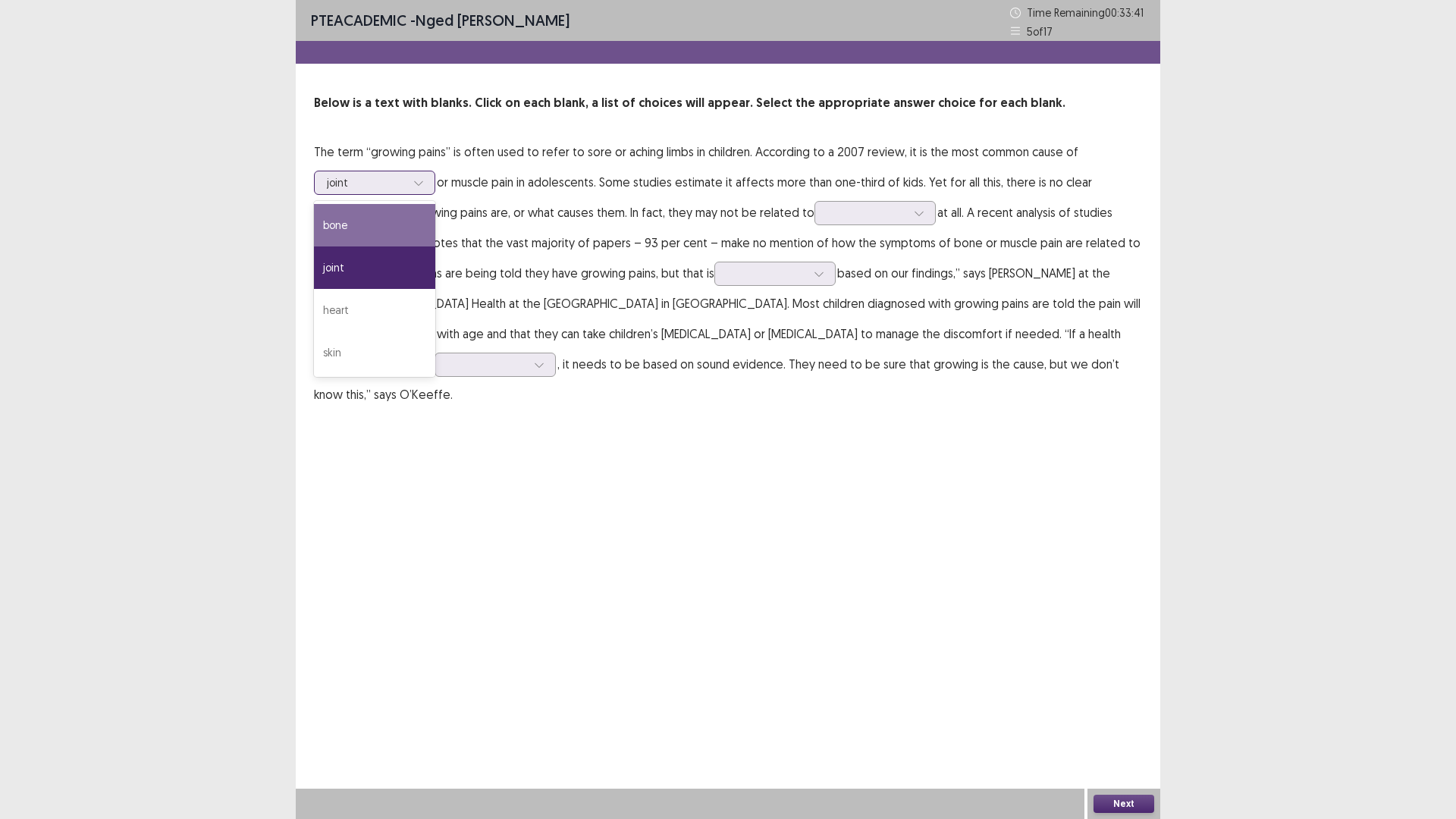
click at [372, 222] on div "bone" at bounding box center [375, 225] width 121 height 43
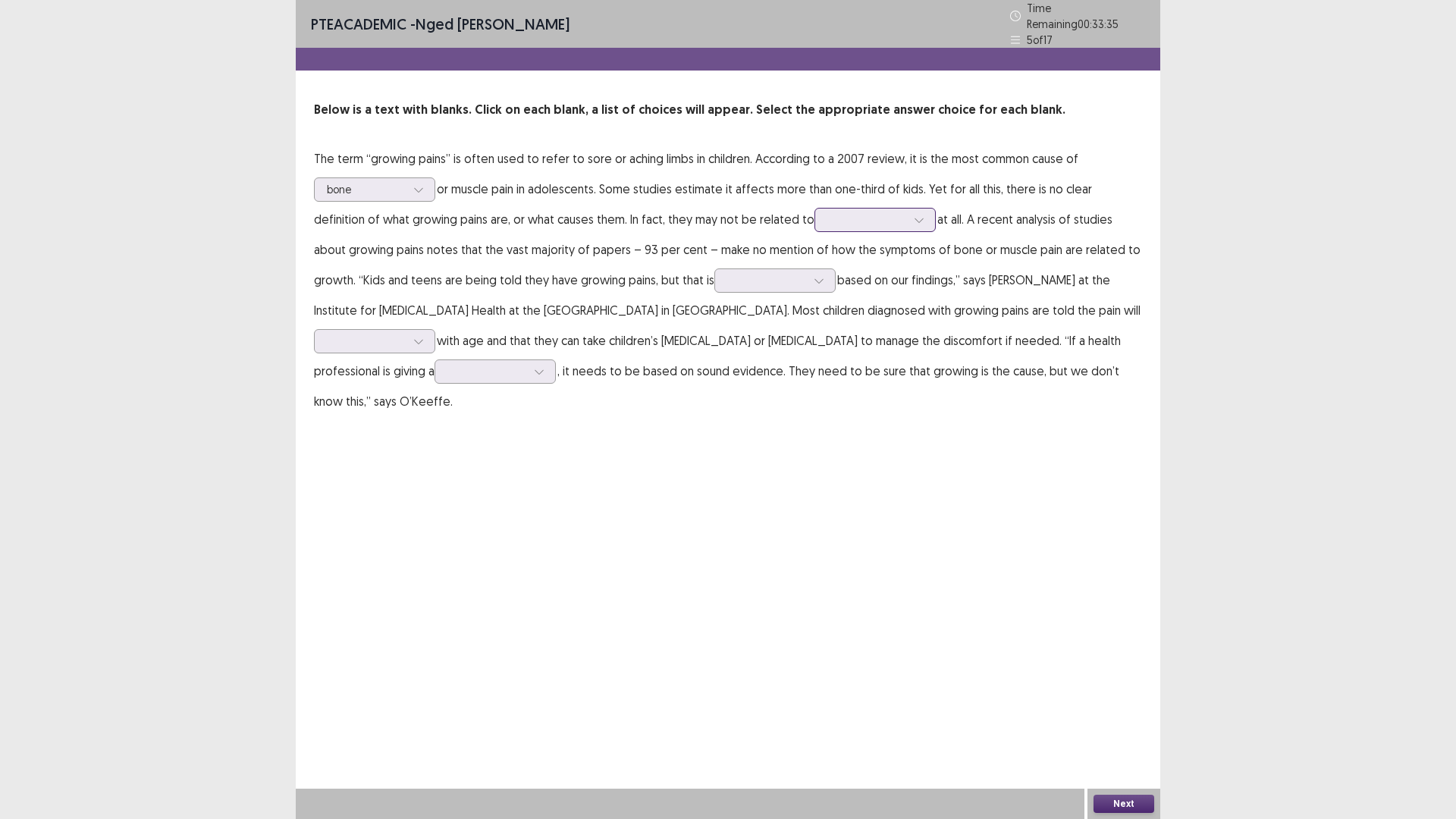
click at [842, 213] on div at bounding box center [866, 220] width 79 height 14
click at [815, 257] on div "illness" at bounding box center [875, 262] width 121 height 43
click at [727, 275] on div at bounding box center [766, 280] width 79 height 14
click at [714, 356] on div "accurate" at bounding box center [775, 365] width 121 height 43
click at [406, 334] on div at bounding box center [366, 341] width 79 height 14
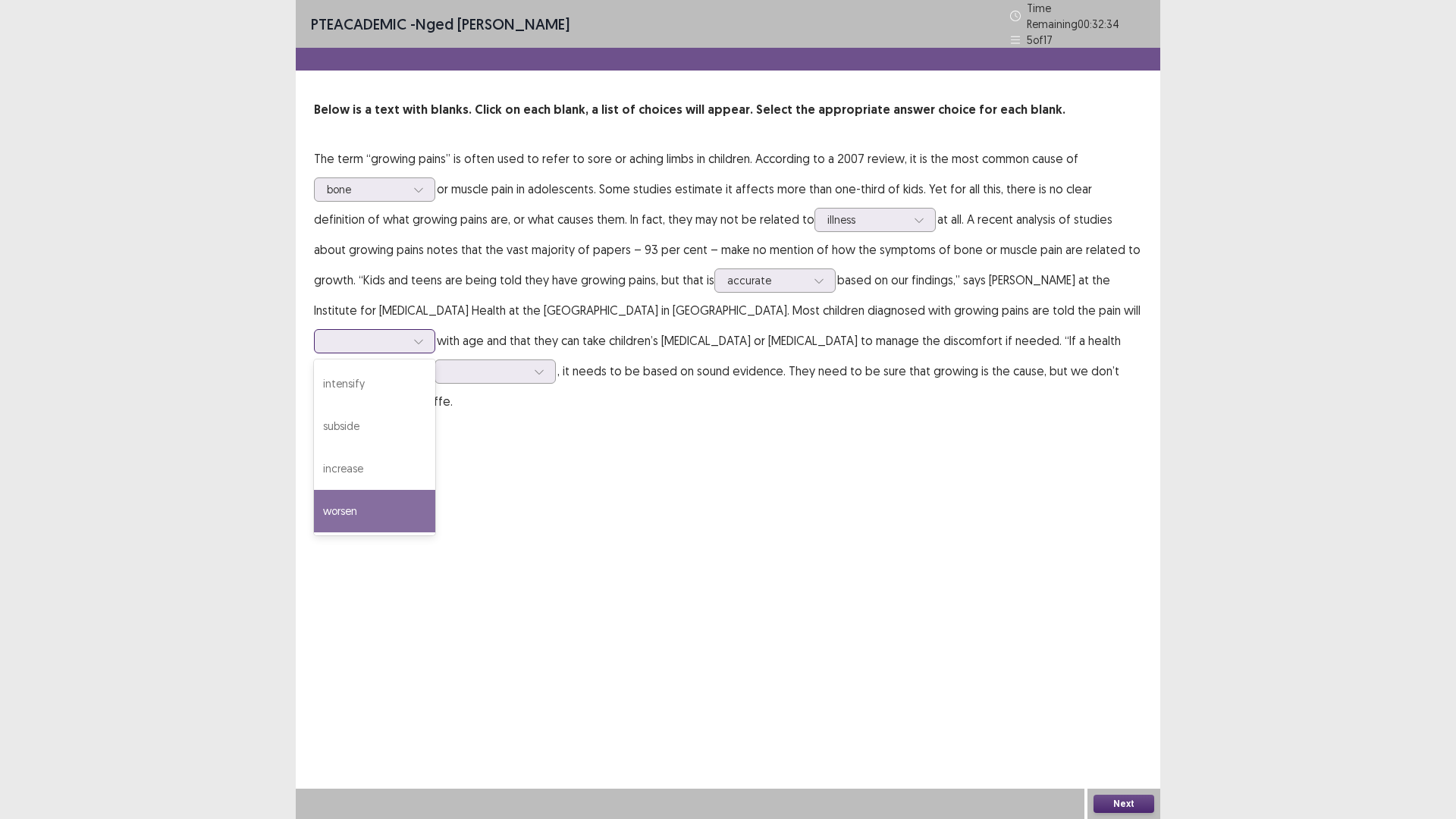
click at [436, 490] on div "worsen" at bounding box center [375, 511] width 121 height 43
click at [448, 366] on div at bounding box center [486, 371] width 79 height 14
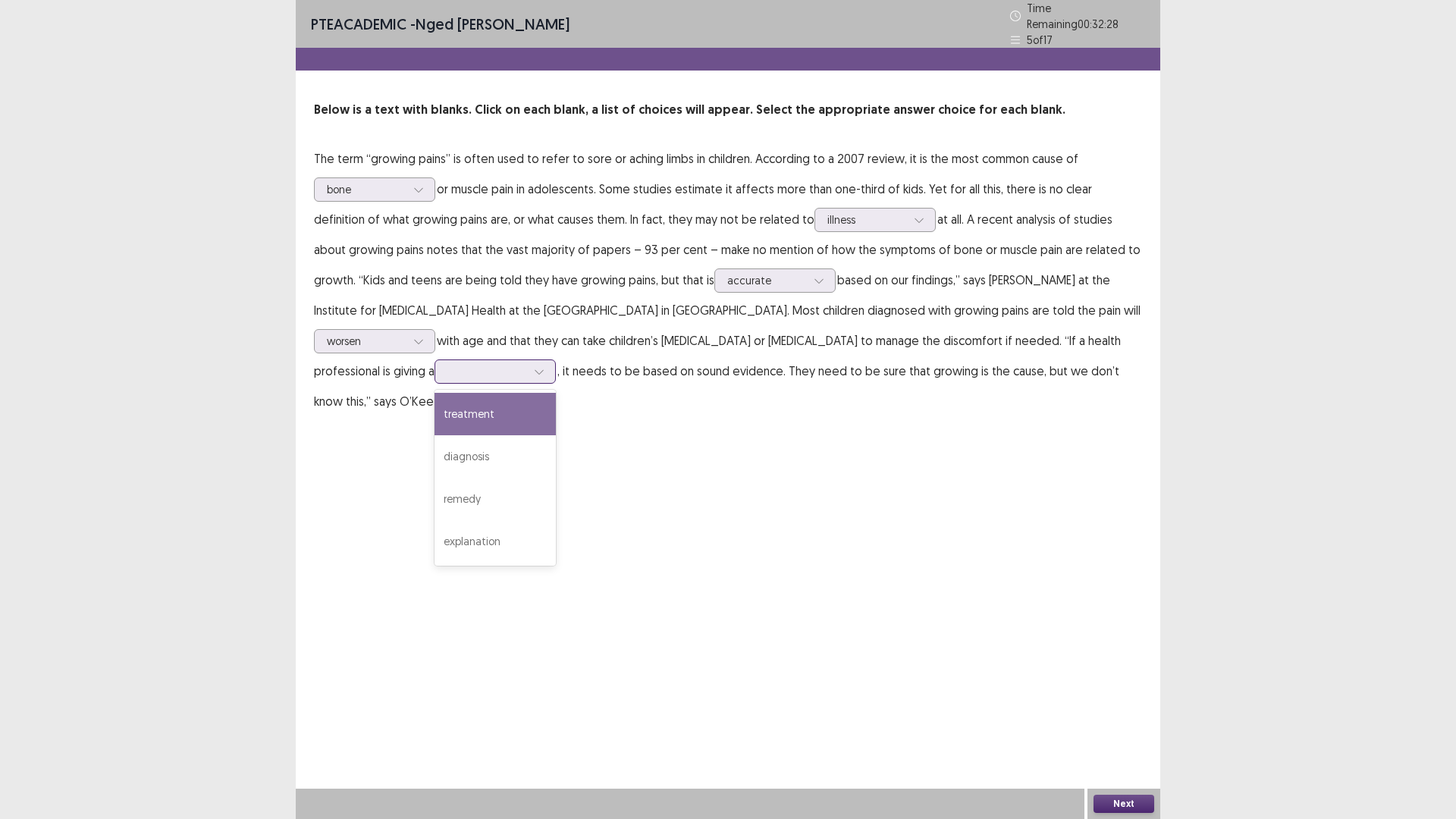
click at [435, 415] on div "treatment" at bounding box center [495, 413] width 121 height 43
click at [1133, 716] on button "Next" at bounding box center [1124, 803] width 61 height 18
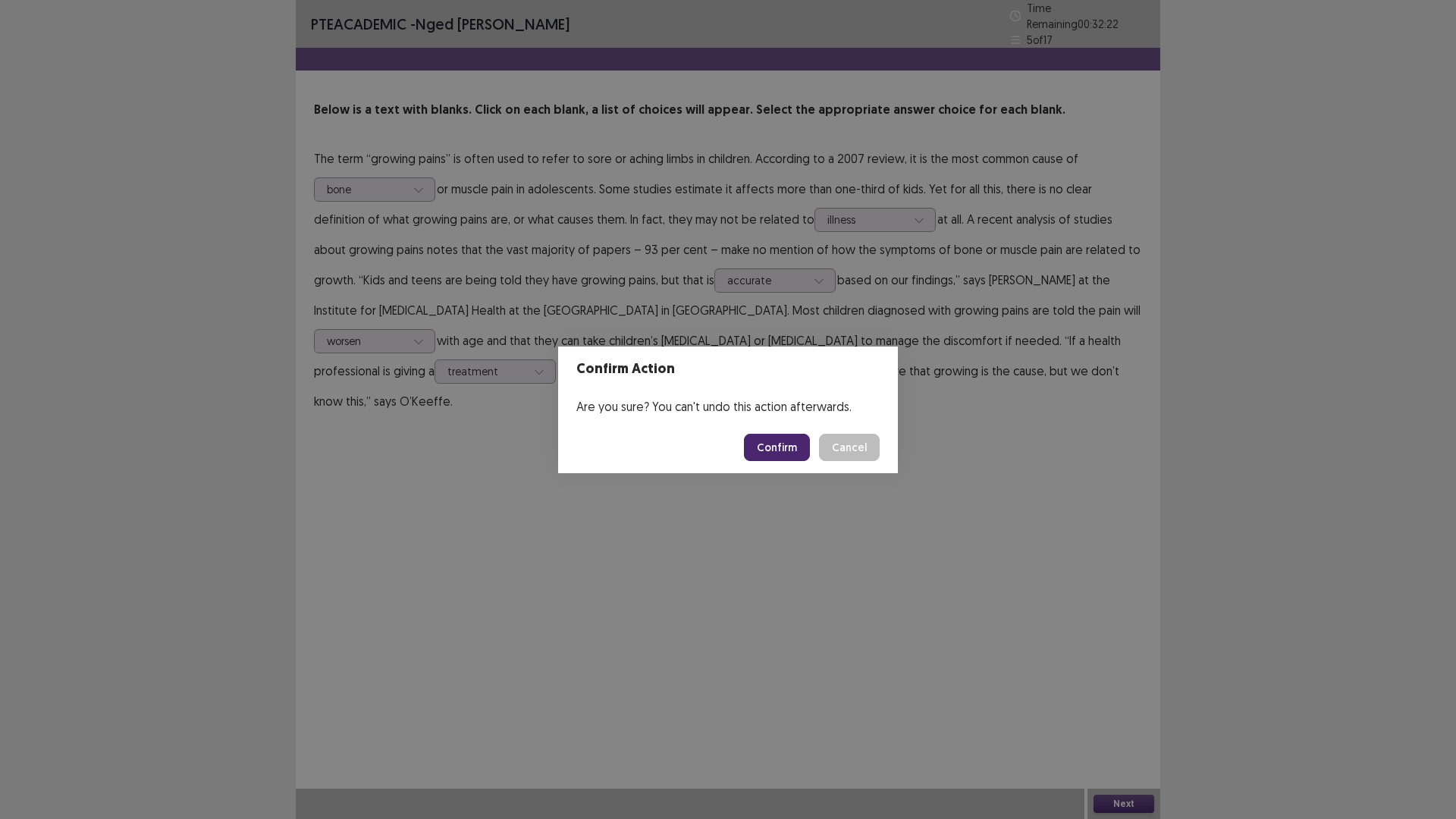
click at [795, 446] on button "Confirm" at bounding box center [777, 446] width 66 height 27
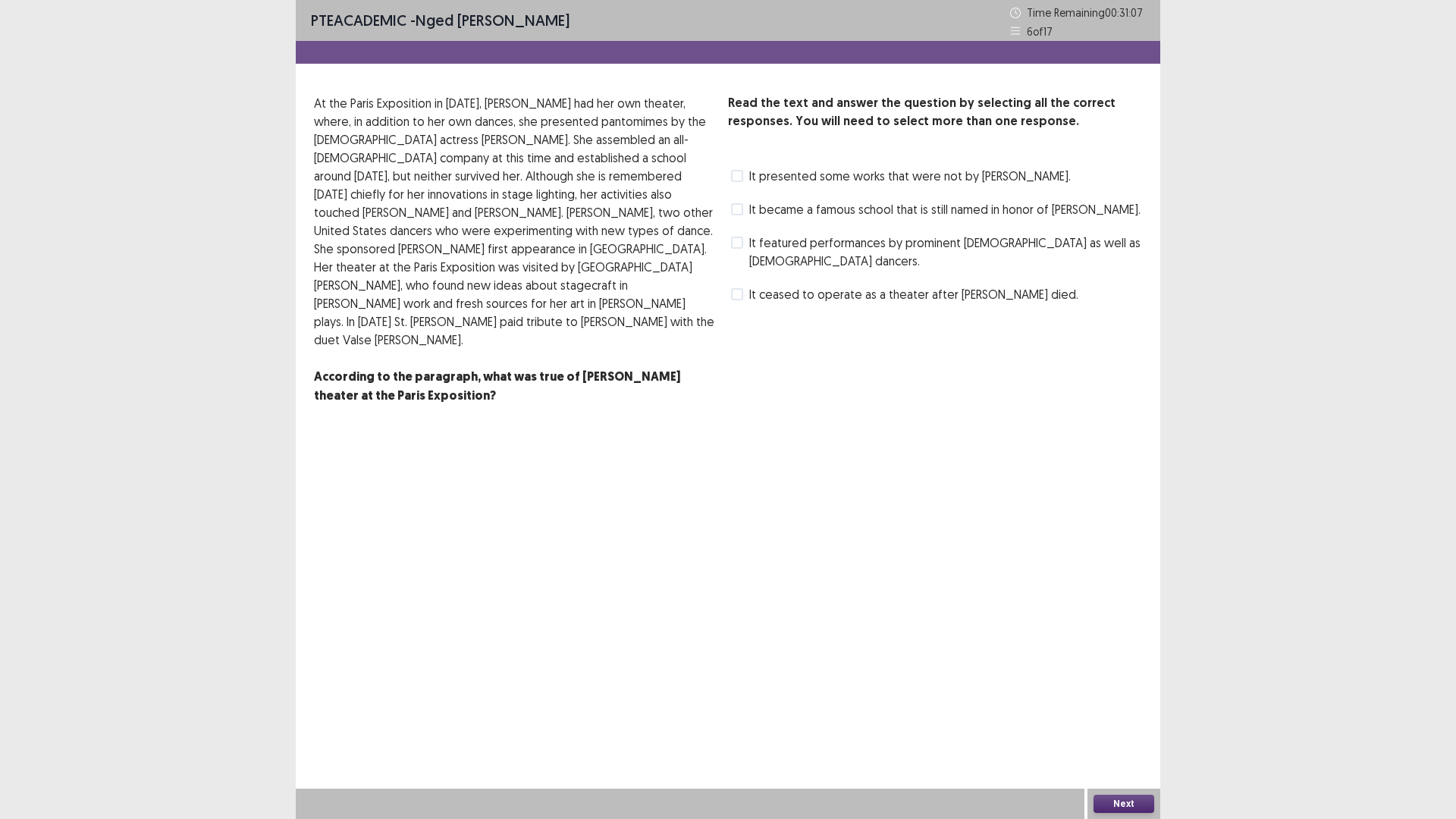
click at [732, 209] on span at bounding box center [737, 209] width 12 height 12
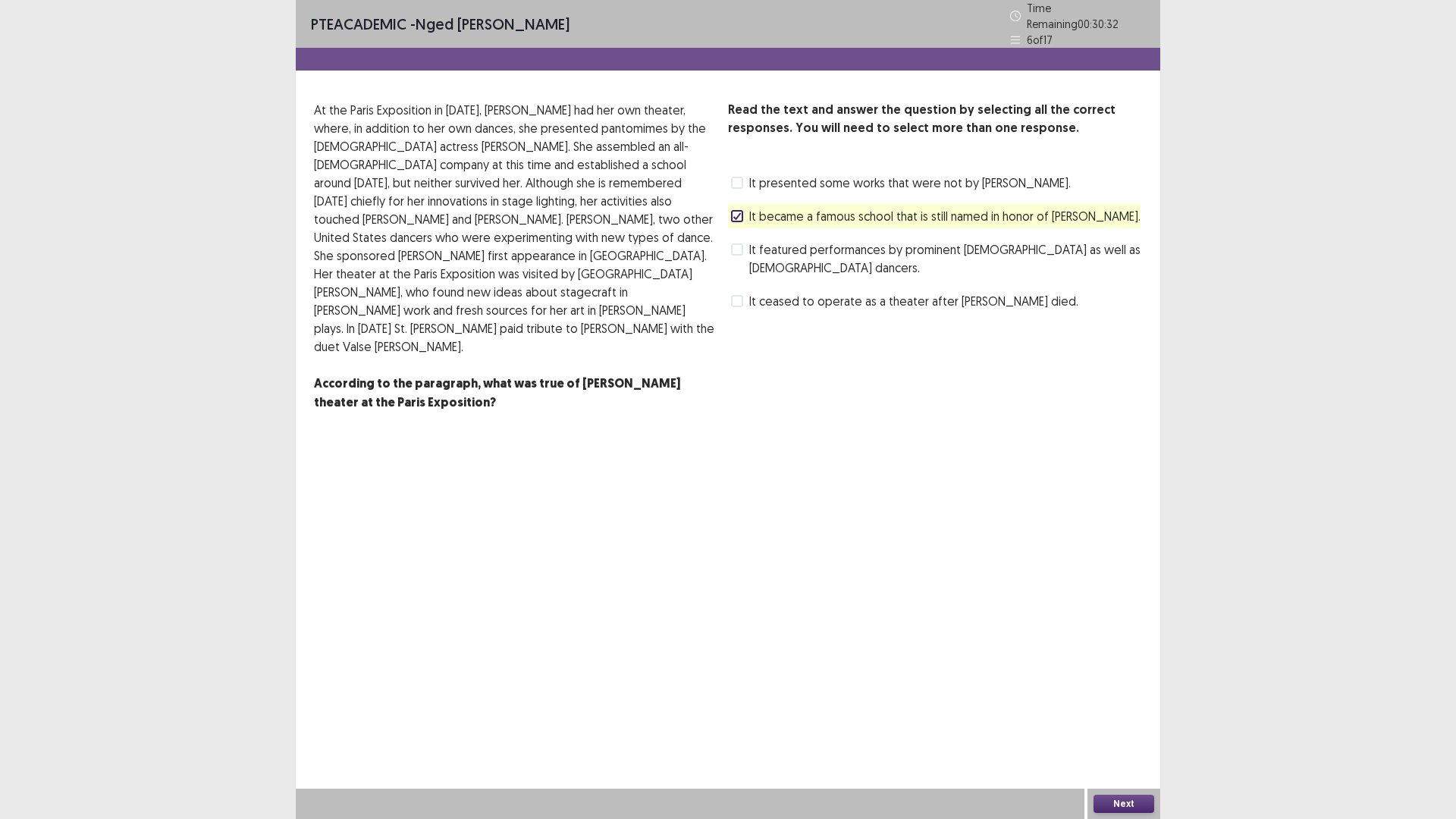
click at [738, 246] on span at bounding box center [737, 249] width 12 height 12
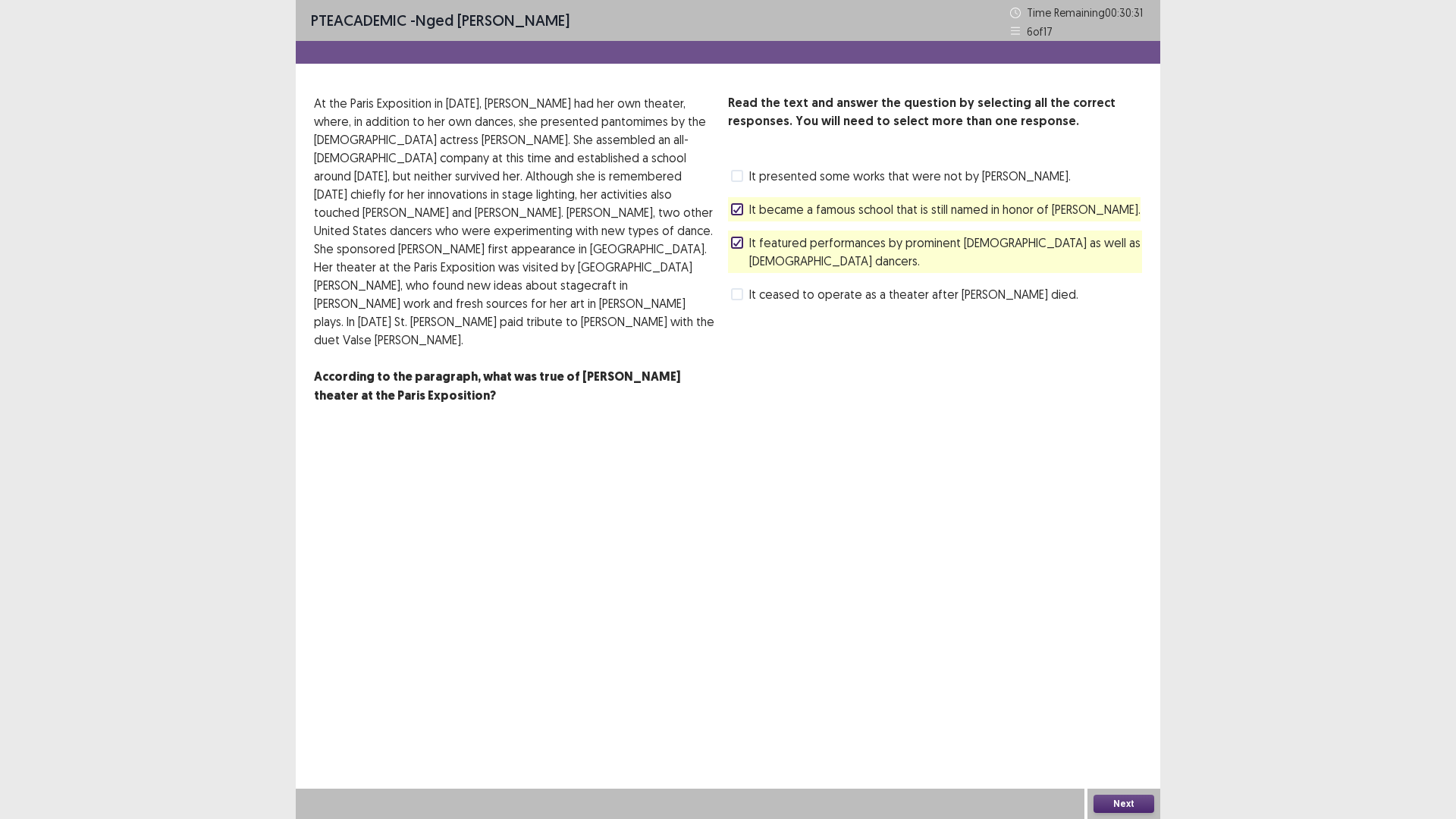
click at [1120, 716] on button "Next" at bounding box center [1124, 803] width 61 height 18
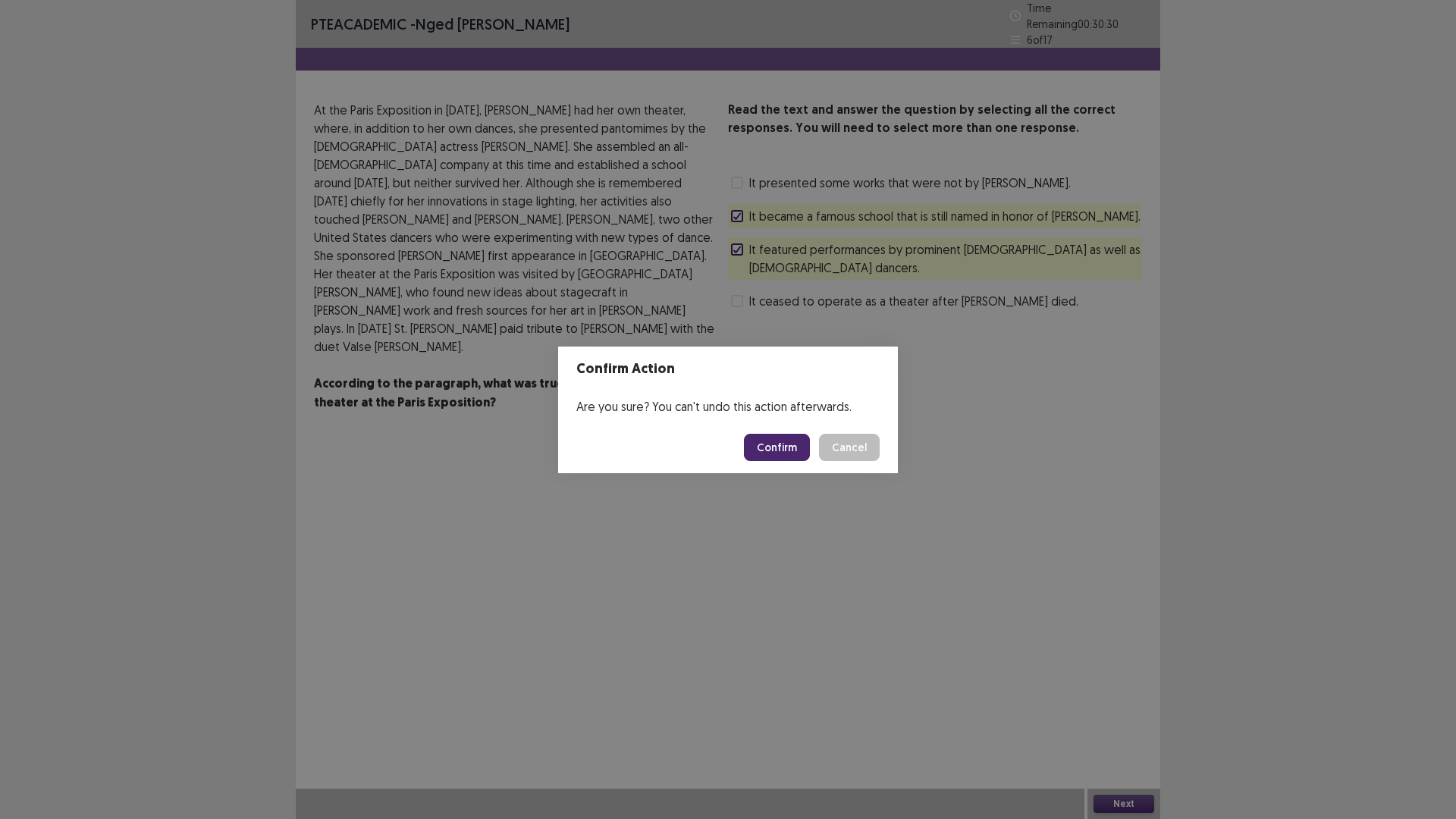
click at [775, 445] on button "Confirm" at bounding box center [777, 446] width 66 height 27
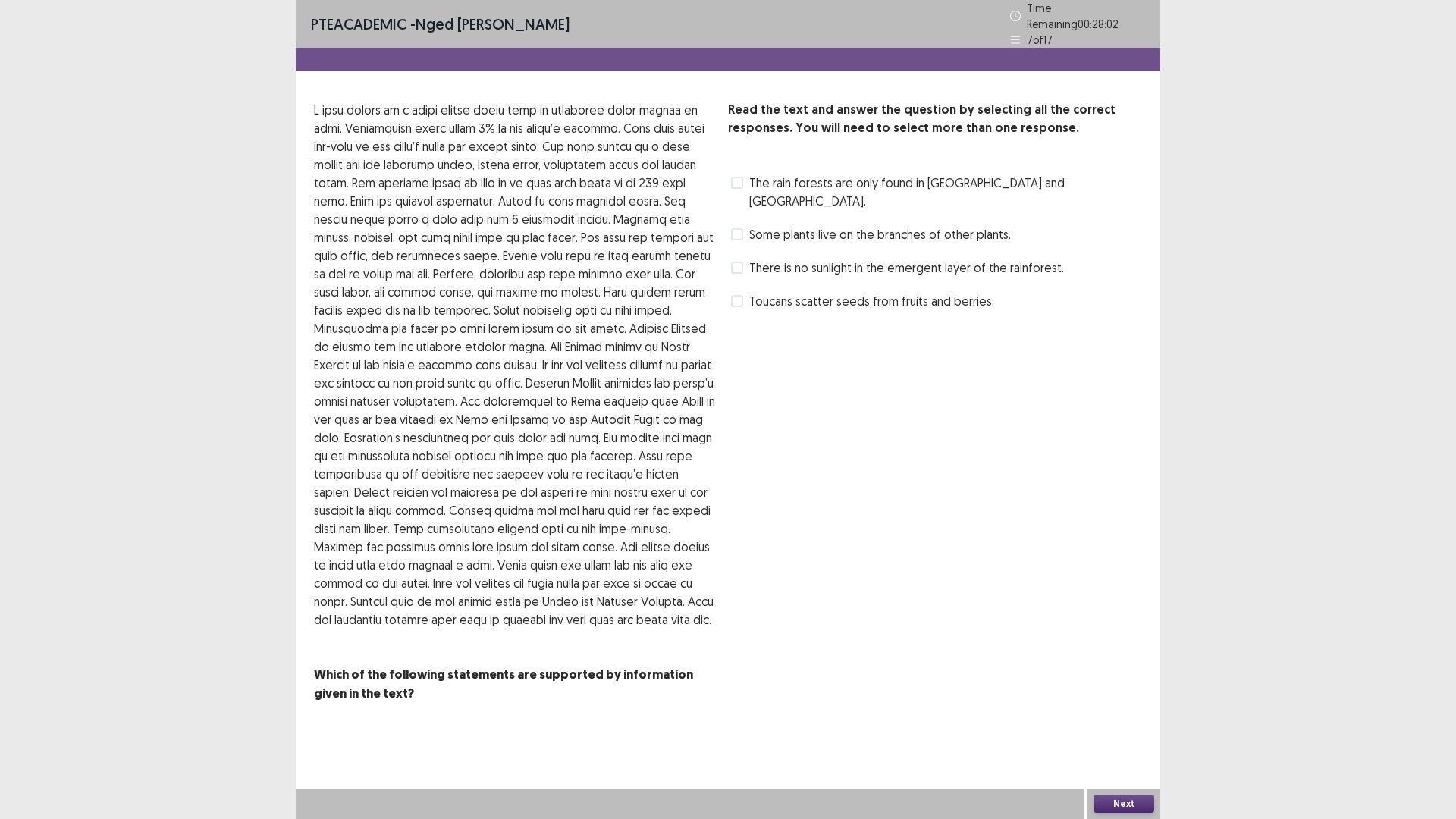
click at [739, 229] on span at bounding box center [737, 235] width 12 height 12
click at [736, 295] on span at bounding box center [737, 301] width 12 height 12
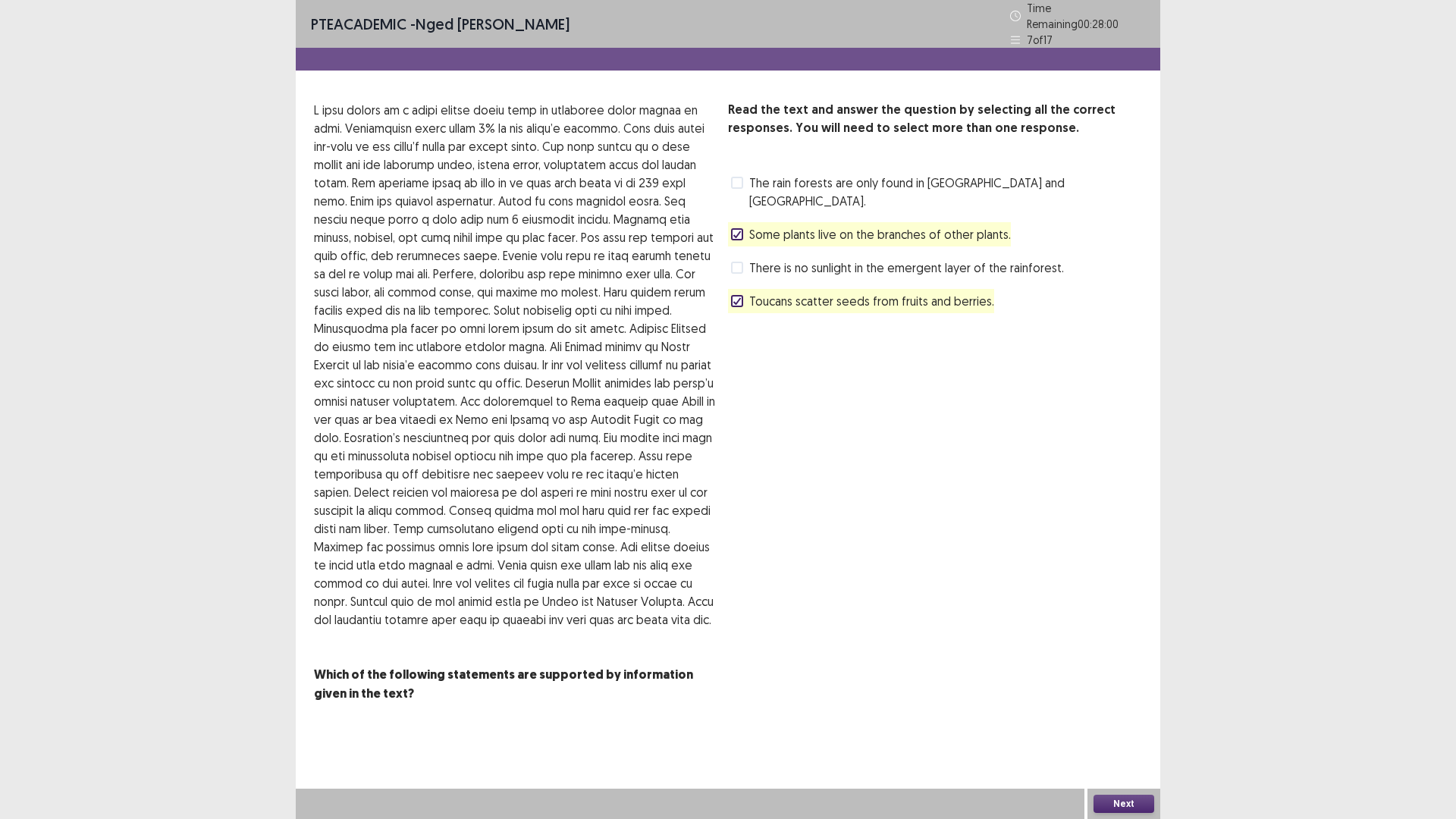
click at [1123, 716] on button "Next" at bounding box center [1124, 803] width 61 height 18
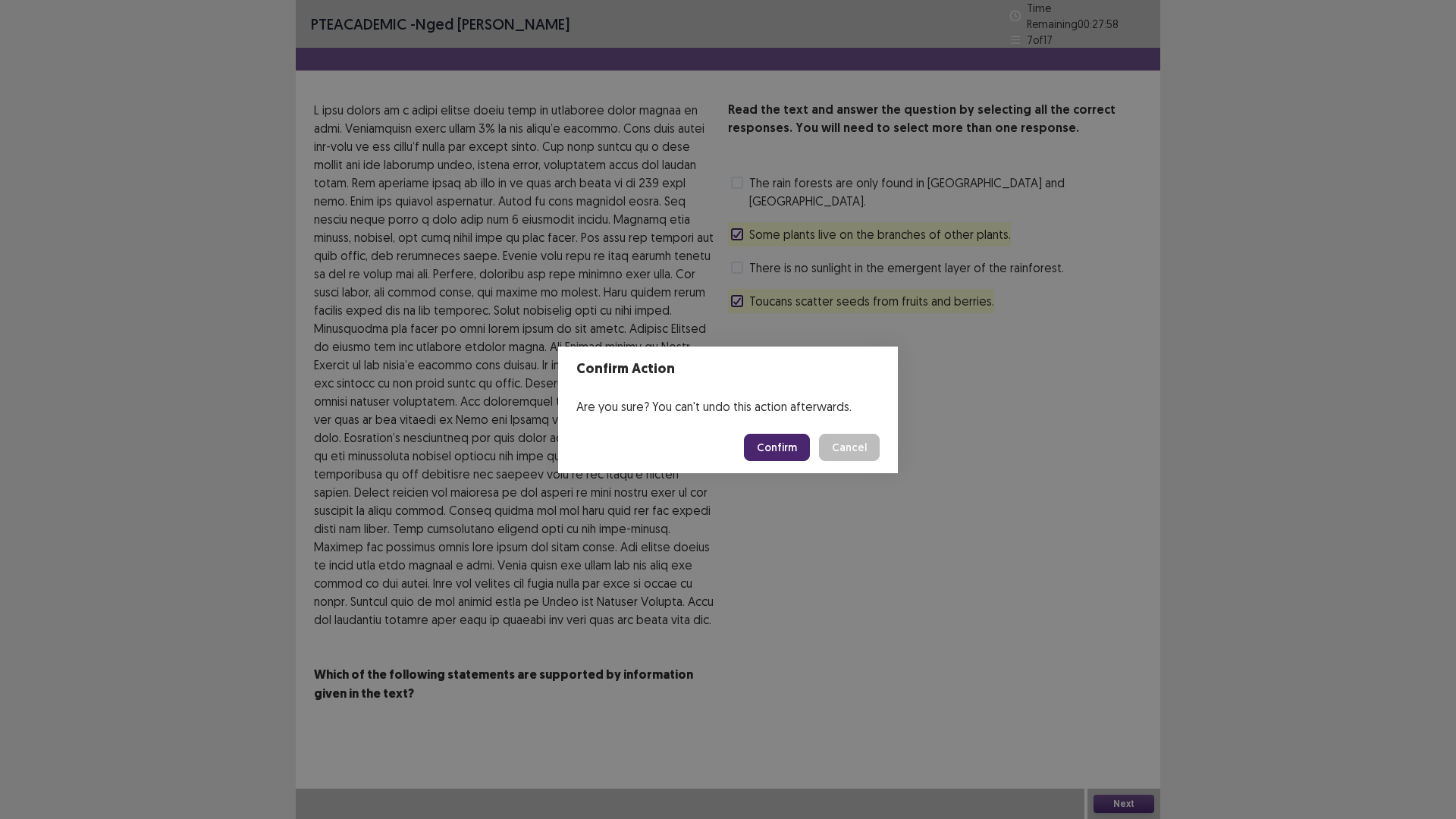
click at [779, 449] on button "Confirm" at bounding box center [777, 446] width 66 height 27
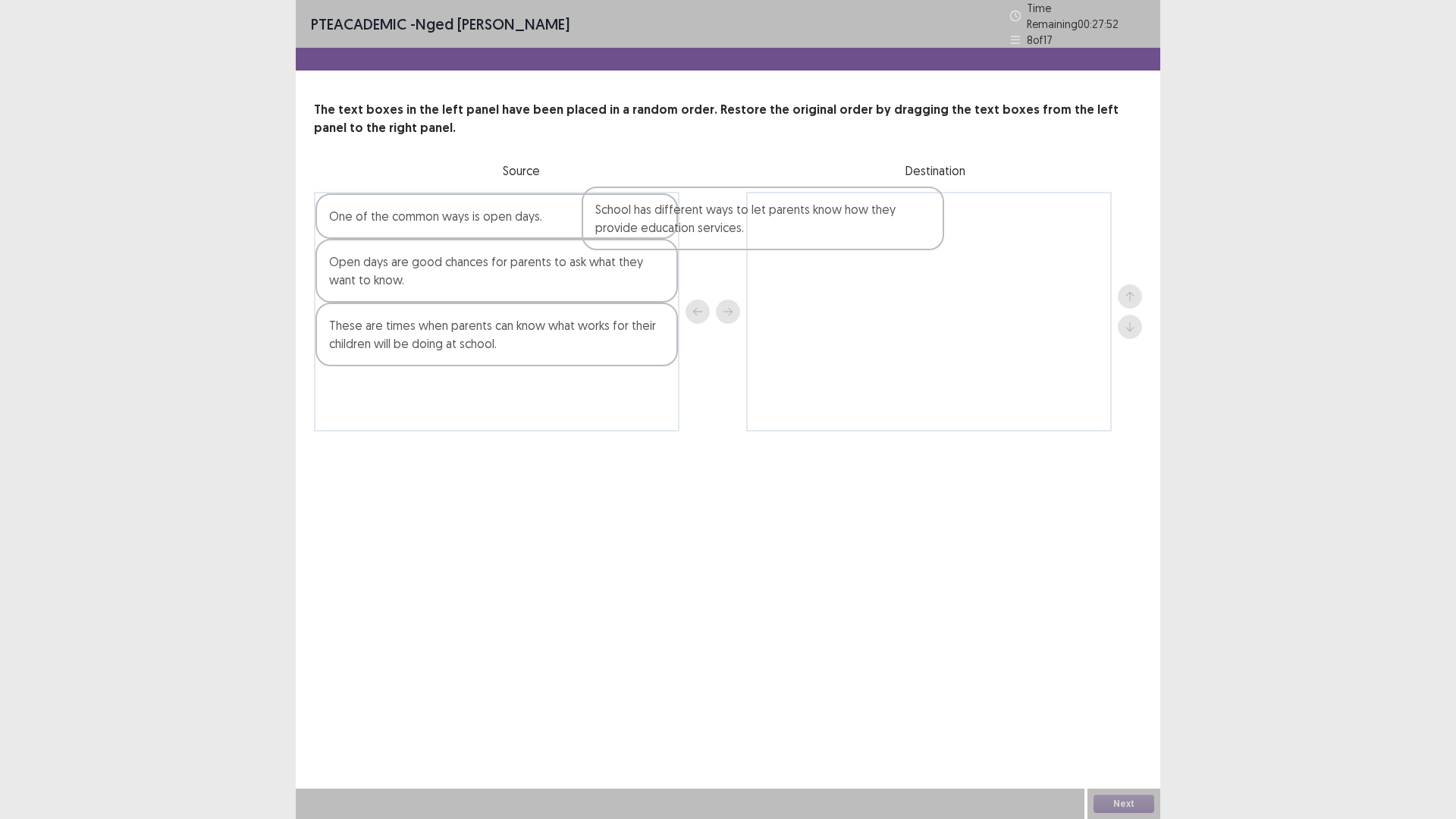
drag, startPoint x: 425, startPoint y: 231, endPoint x: 775, endPoint y: 231, distance: 350.0
click at [775, 231] on div "School has different ways to let parents know how they provide education servic…" at bounding box center [728, 311] width 828 height 240
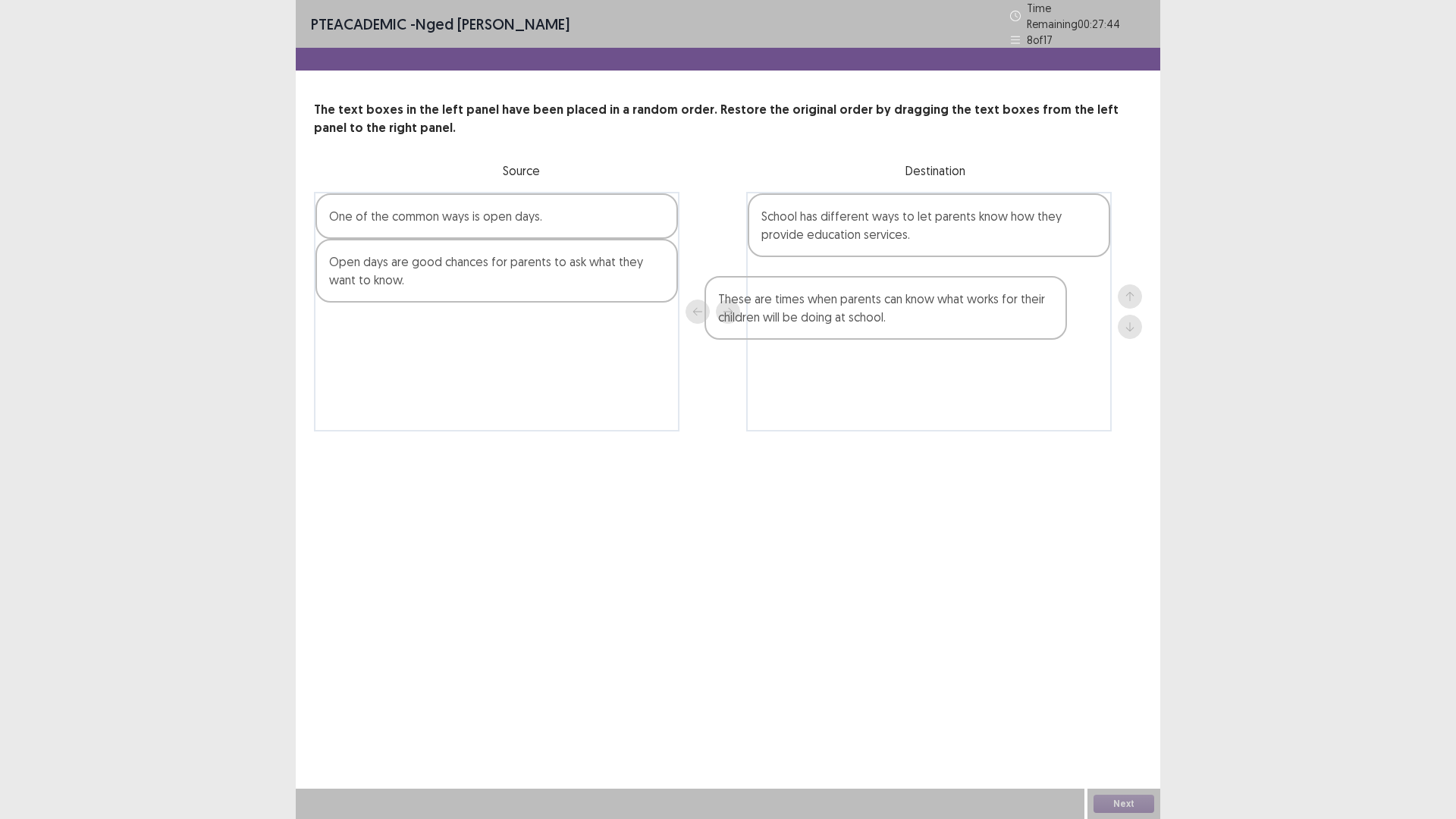
drag, startPoint x: 531, startPoint y: 350, endPoint x: 957, endPoint y: 307, distance: 428.2
click at [939, 321] on div "One of the common ways is open days. Open days are good chances for parents to …" at bounding box center [728, 311] width 828 height 240
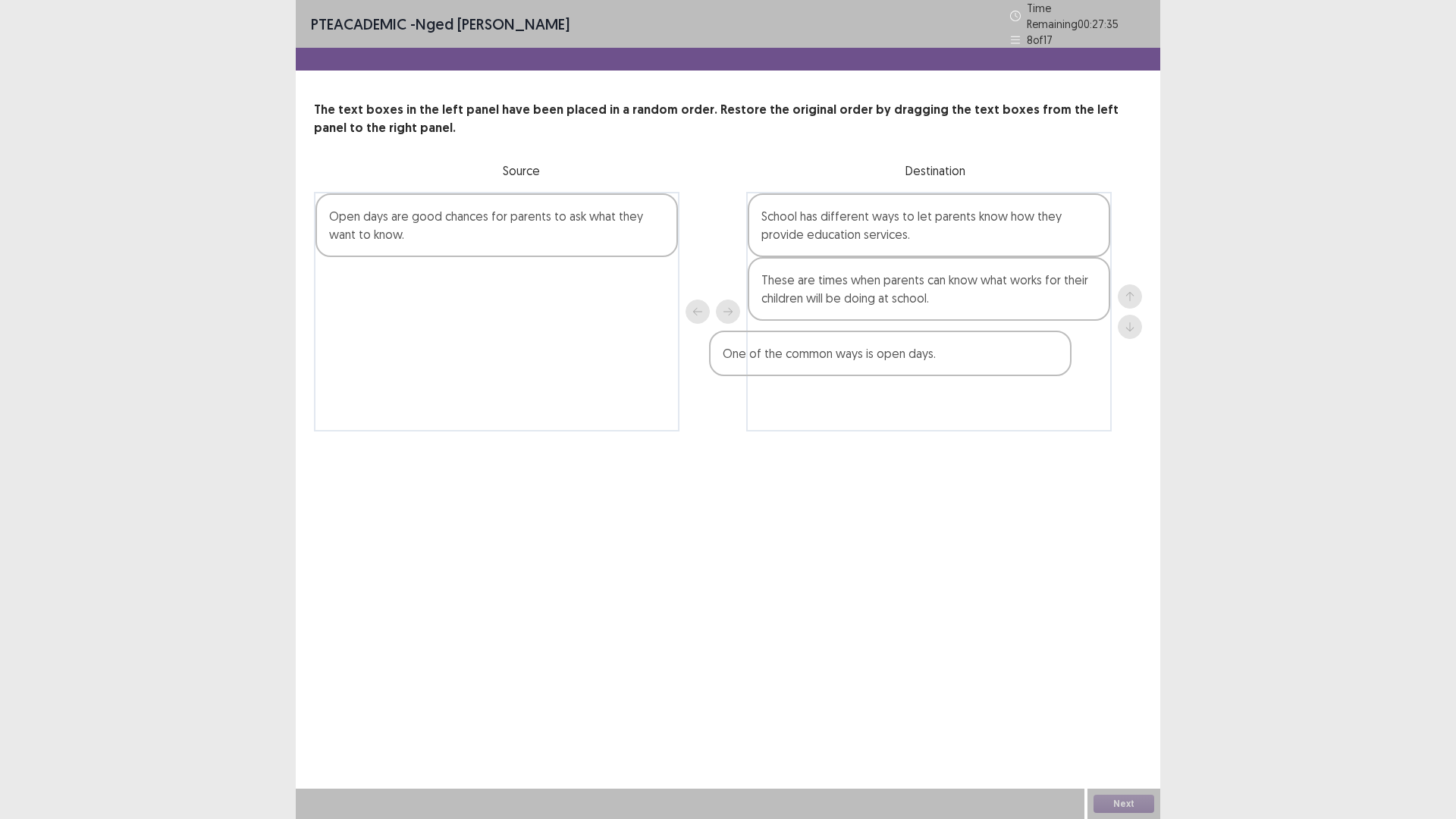
drag, startPoint x: 568, startPoint y: 216, endPoint x: 1008, endPoint y: 348, distance: 459.4
click at [1008, 348] on div "One of the common ways is open days. Open days are good chances for parents to …" at bounding box center [728, 311] width 828 height 240
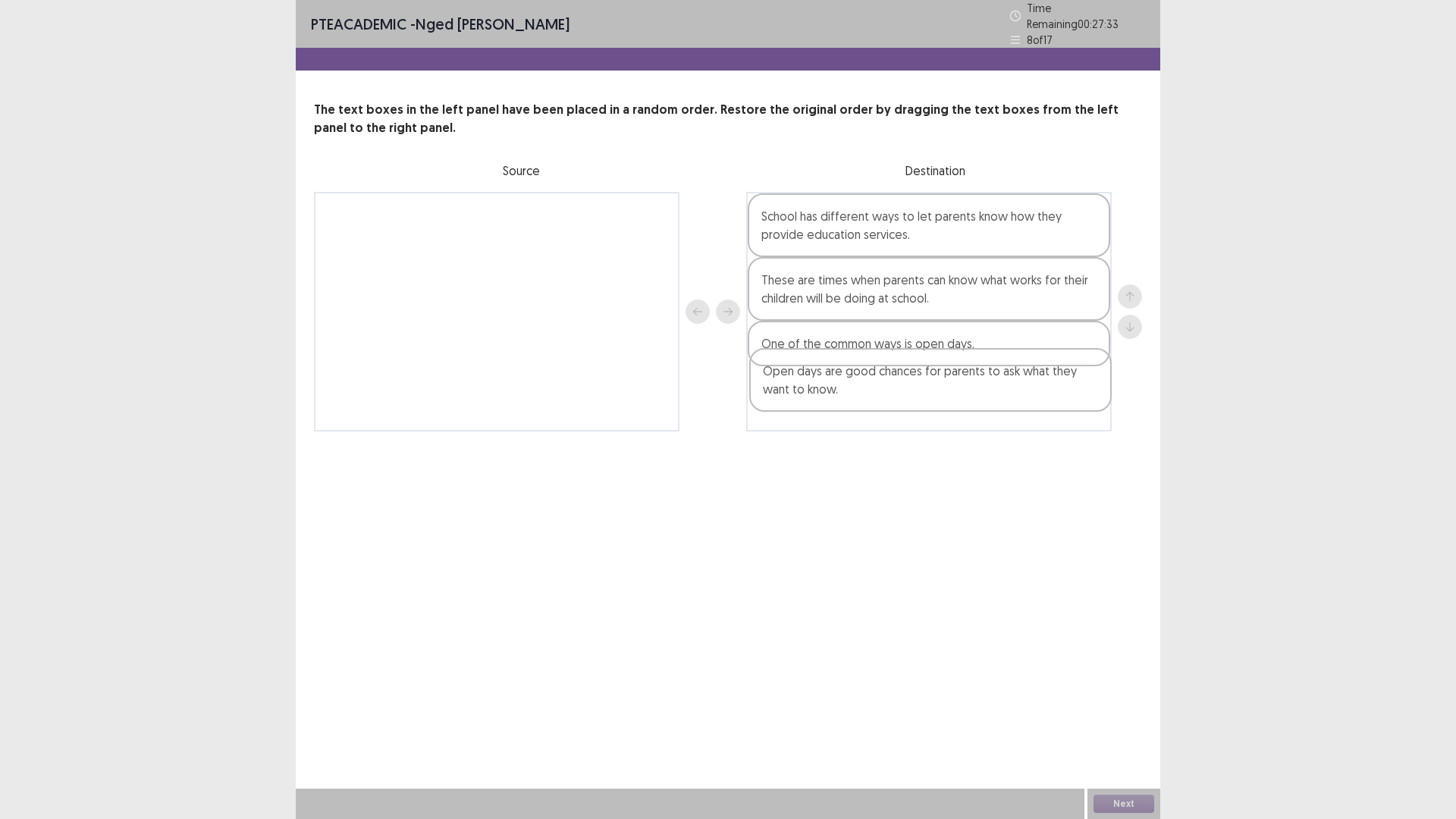
drag, startPoint x: 562, startPoint y: 235, endPoint x: 1001, endPoint y: 398, distance: 468.3
click at [1001, 398] on div "Open days are good chances for parents to ask what they want to know. School ha…" at bounding box center [728, 311] width 828 height 240
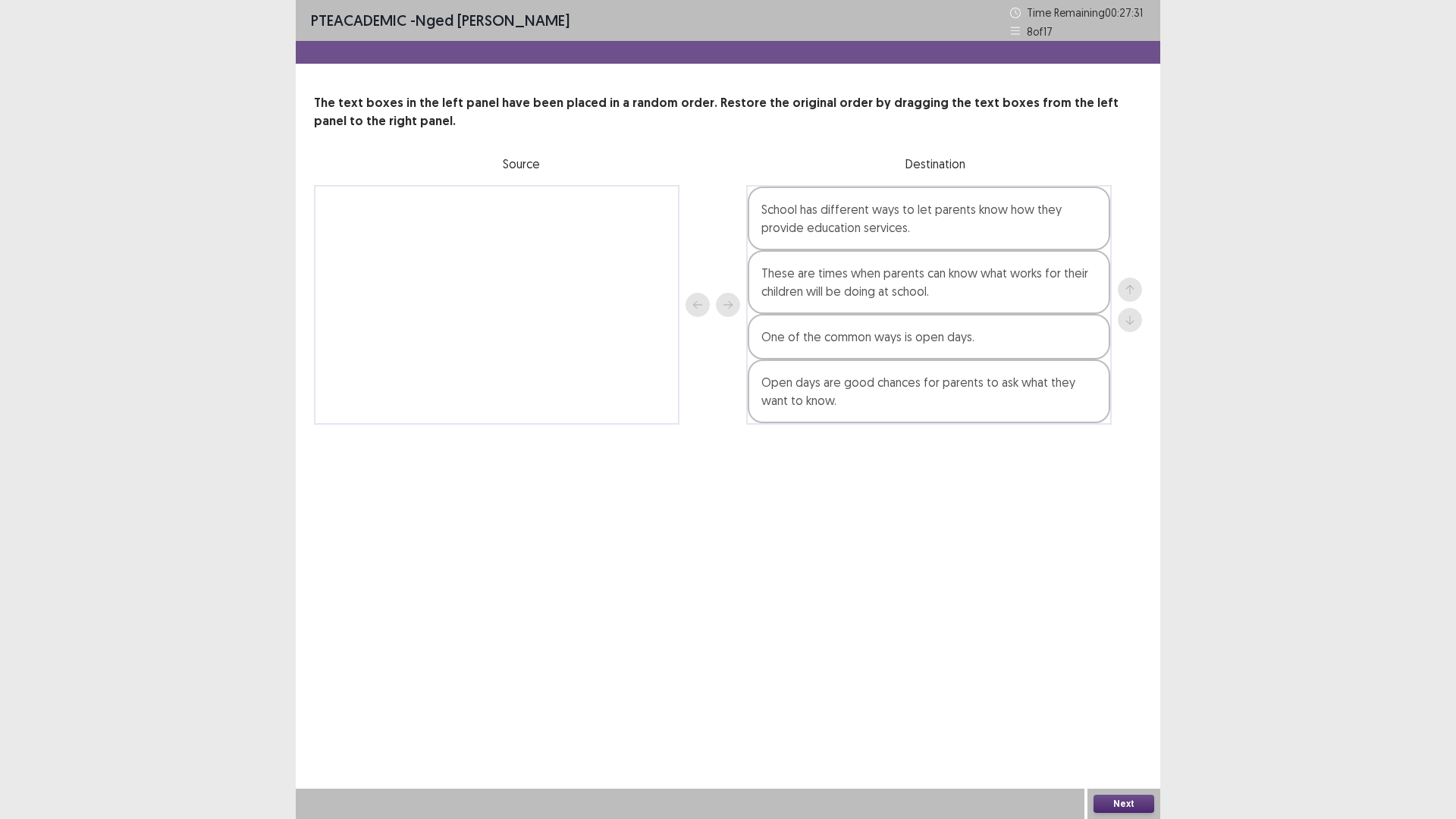
click at [1118, 716] on button "Next" at bounding box center [1124, 803] width 61 height 18
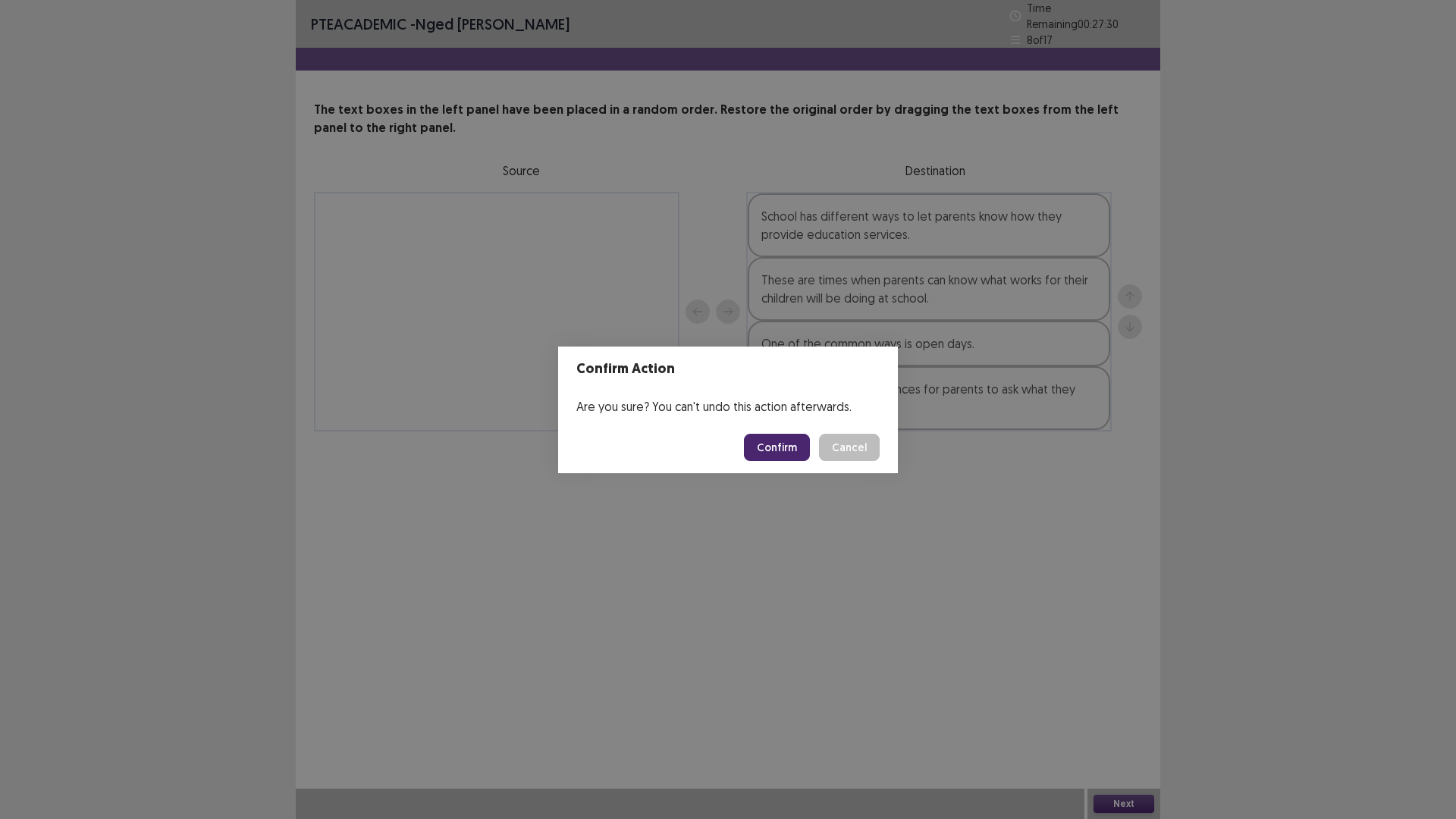
click at [785, 443] on button "Confirm" at bounding box center [777, 446] width 66 height 27
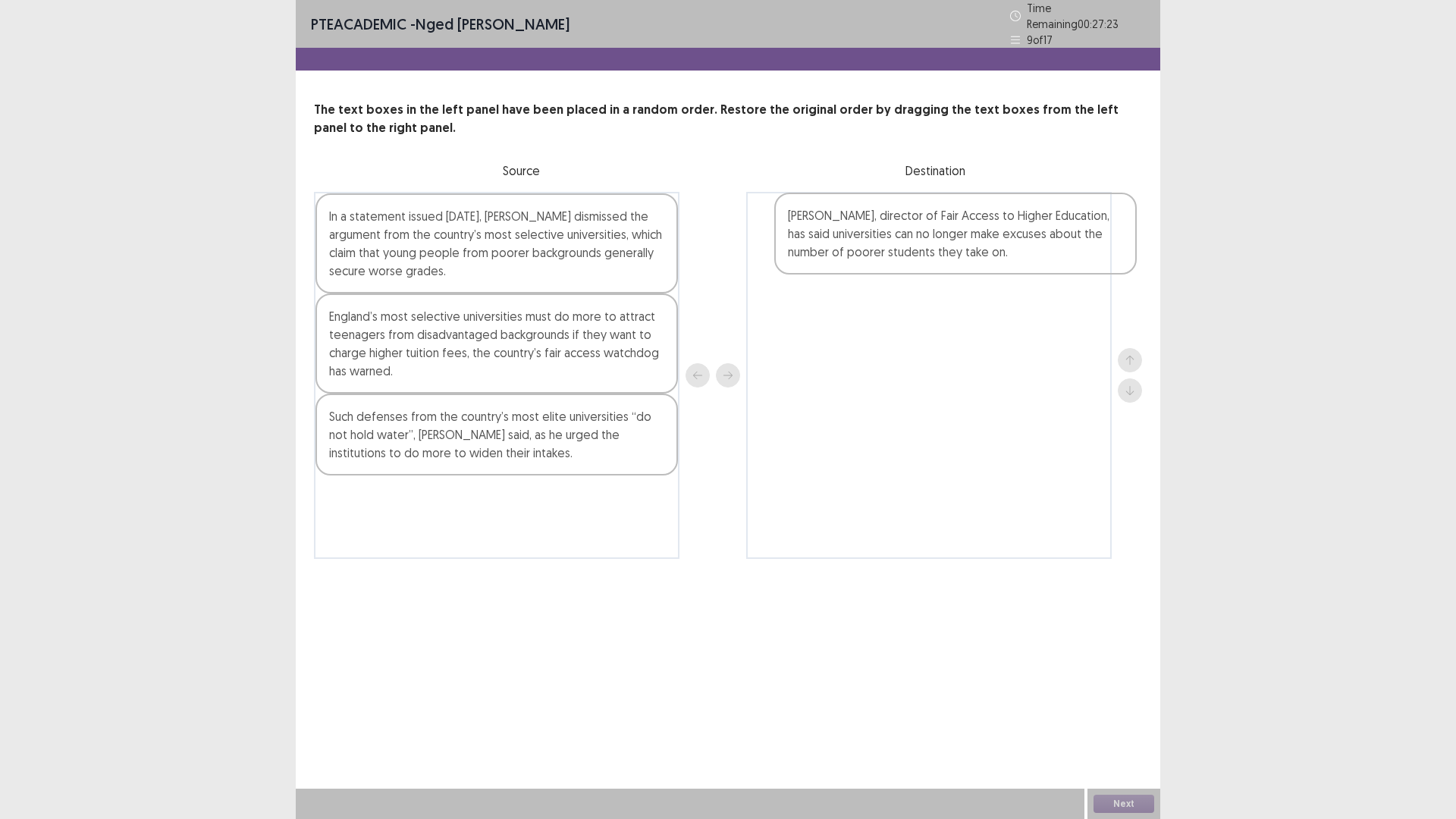
drag, startPoint x: 495, startPoint y: 532, endPoint x: 962, endPoint y: 255, distance: 543.0
click at [962, 255] on div "In a statement issued [DATE], [PERSON_NAME] dismissed the argument from the cou…" at bounding box center [728, 375] width 828 height 367
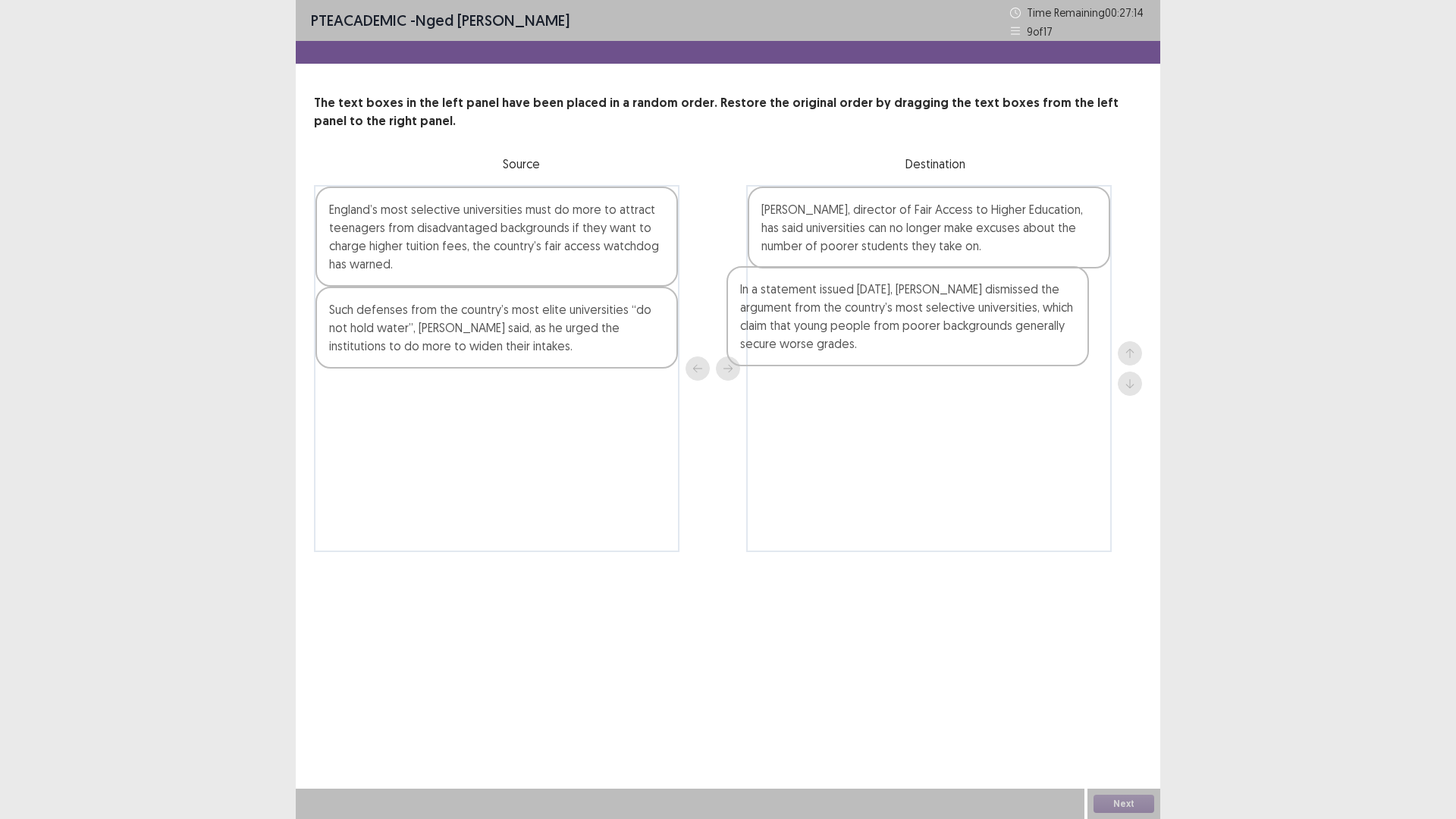
drag, startPoint x: 536, startPoint y: 261, endPoint x: 955, endPoint y: 343, distance: 426.9
click at [955, 343] on div "In a statement issued [DATE], [PERSON_NAME] dismissed the argument from the cou…" at bounding box center [728, 368] width 828 height 367
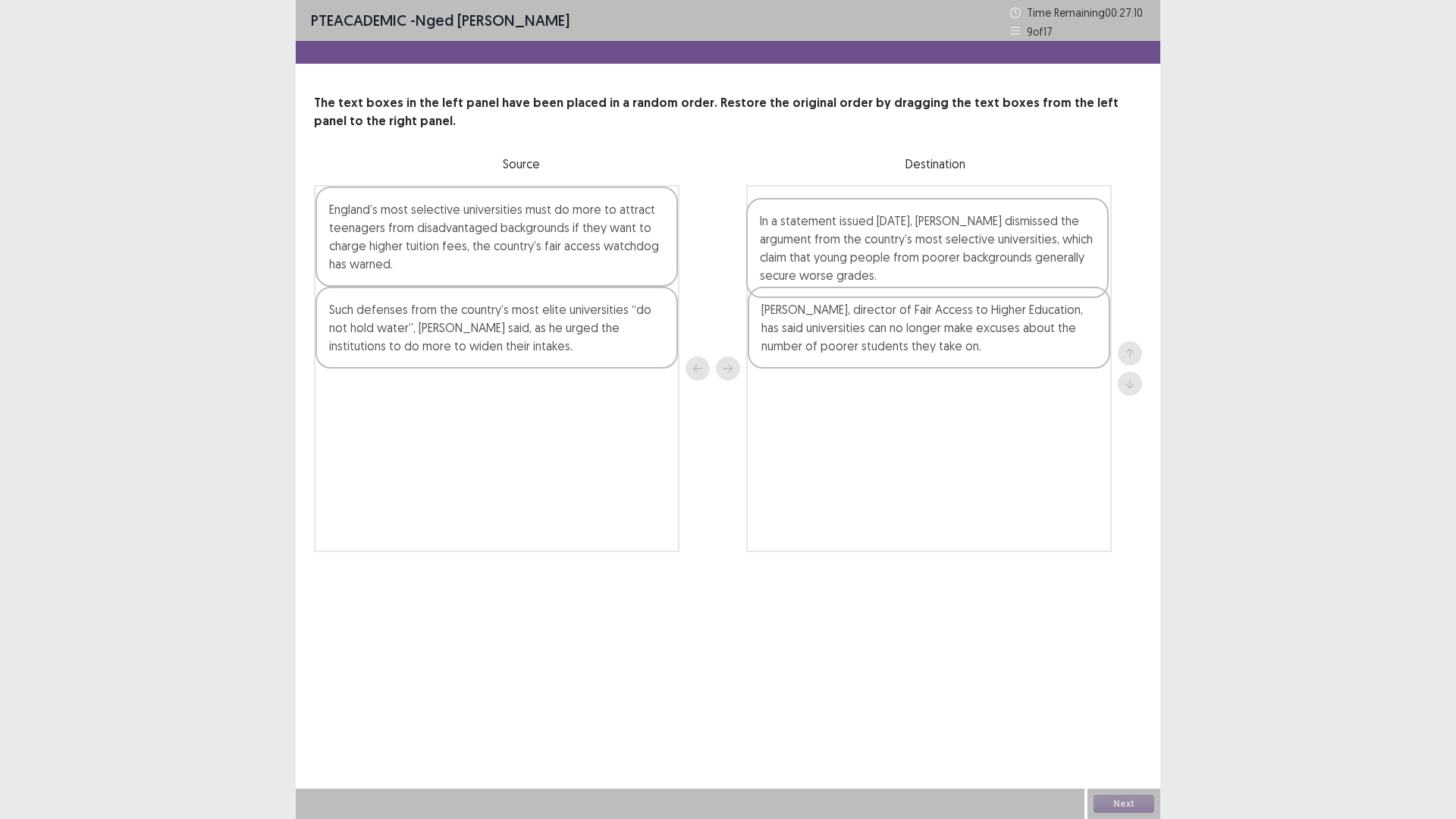
drag, startPoint x: 915, startPoint y: 325, endPoint x: 915, endPoint y: 280, distance: 45.0
click at [915, 280] on div "[PERSON_NAME], director of Fair Access to Higher Education, has said universiti…" at bounding box center [929, 368] width 366 height 367
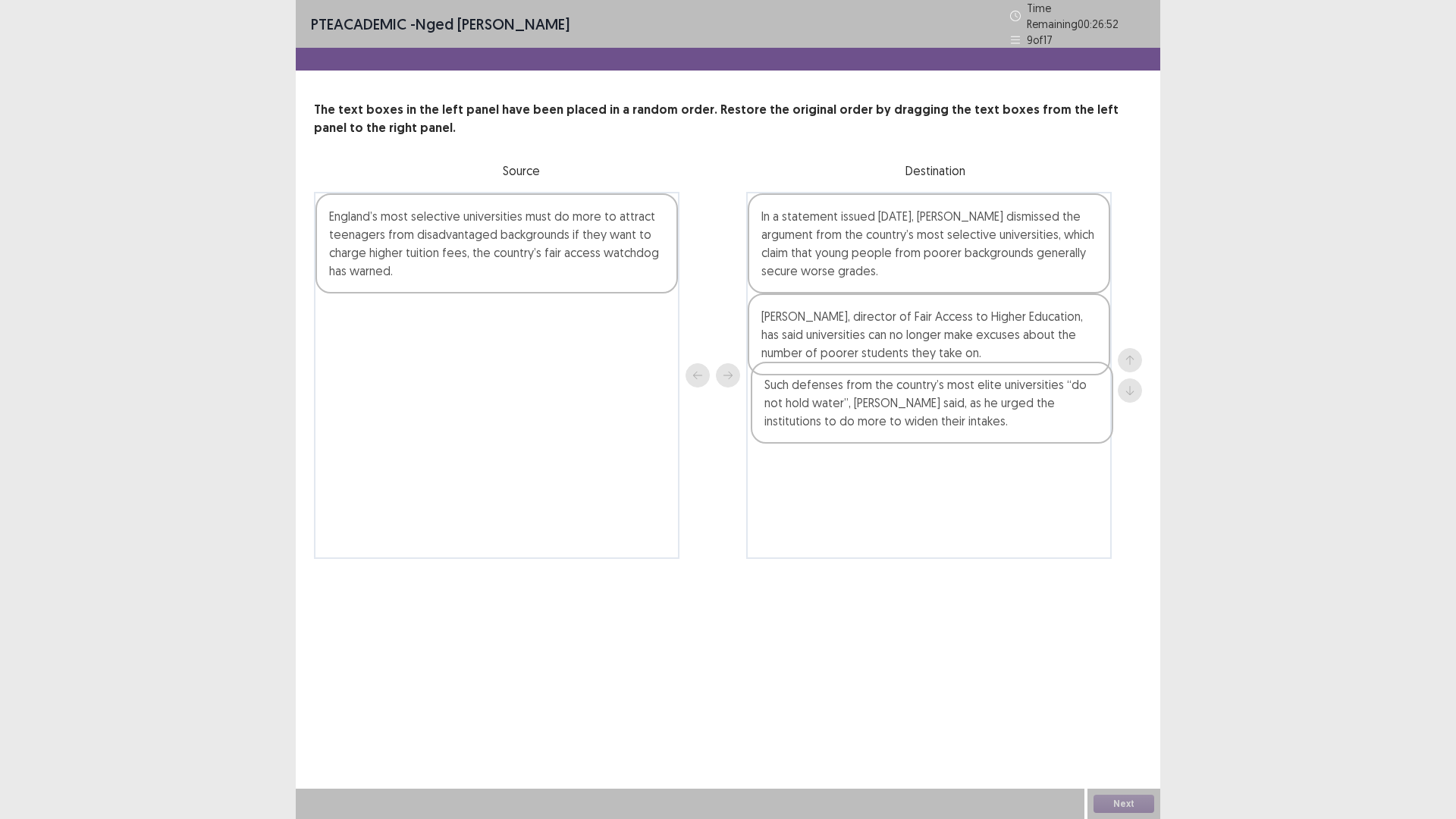
drag, startPoint x: 564, startPoint y: 349, endPoint x: 1003, endPoint y: 425, distance: 445.5
click at [1003, 425] on div "England’s most selective universities must do more to attract teenagers from di…" at bounding box center [728, 375] width 828 height 367
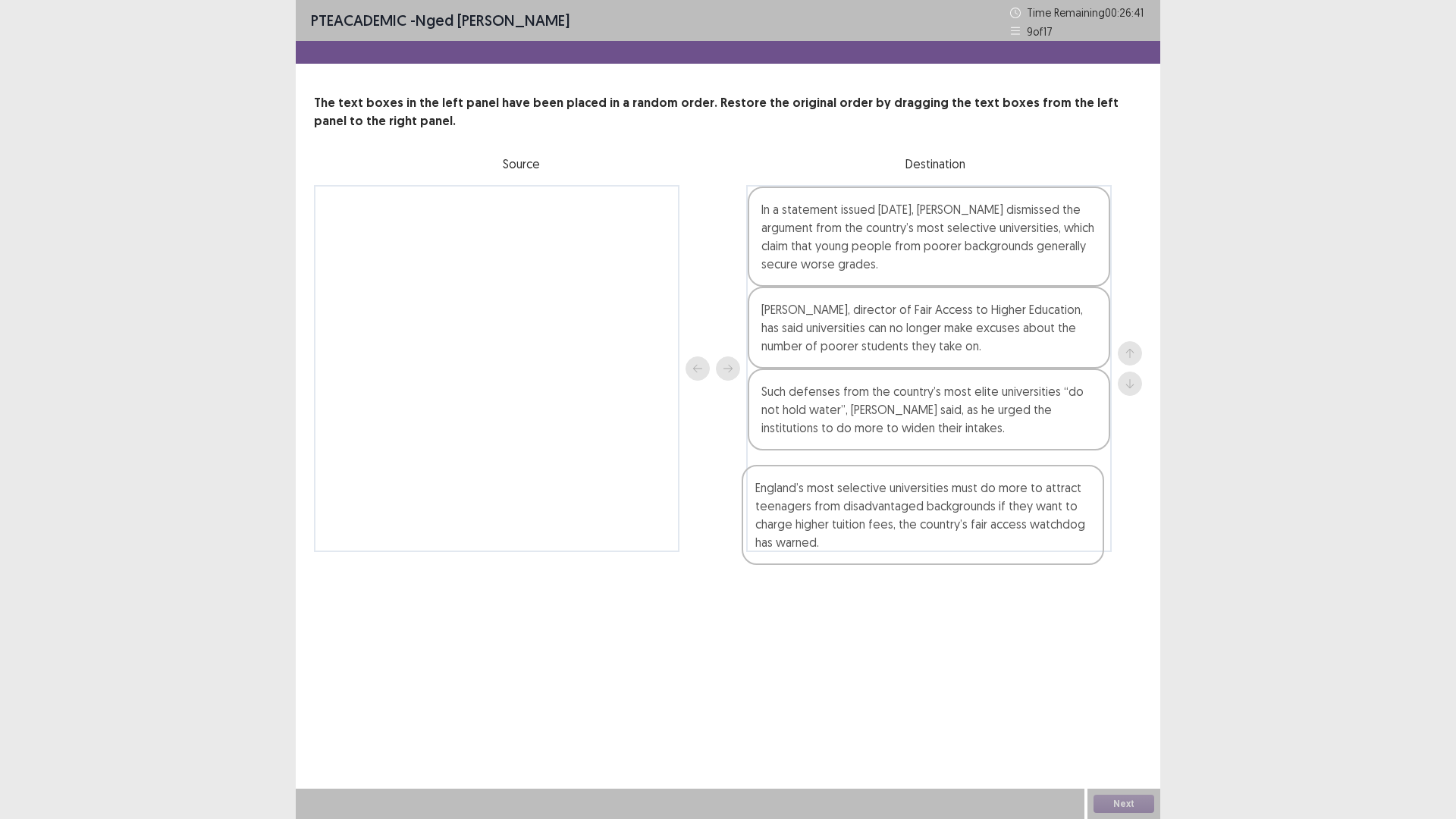
drag, startPoint x: 471, startPoint y: 276, endPoint x: 902, endPoint y: 559, distance: 515.6
click at [902, 559] on div "PTE academic - Nged [PERSON_NAME] Time Remaining 00 : 26 : 41 9 of 17 The text …" at bounding box center [727, 291] width 864 height 582
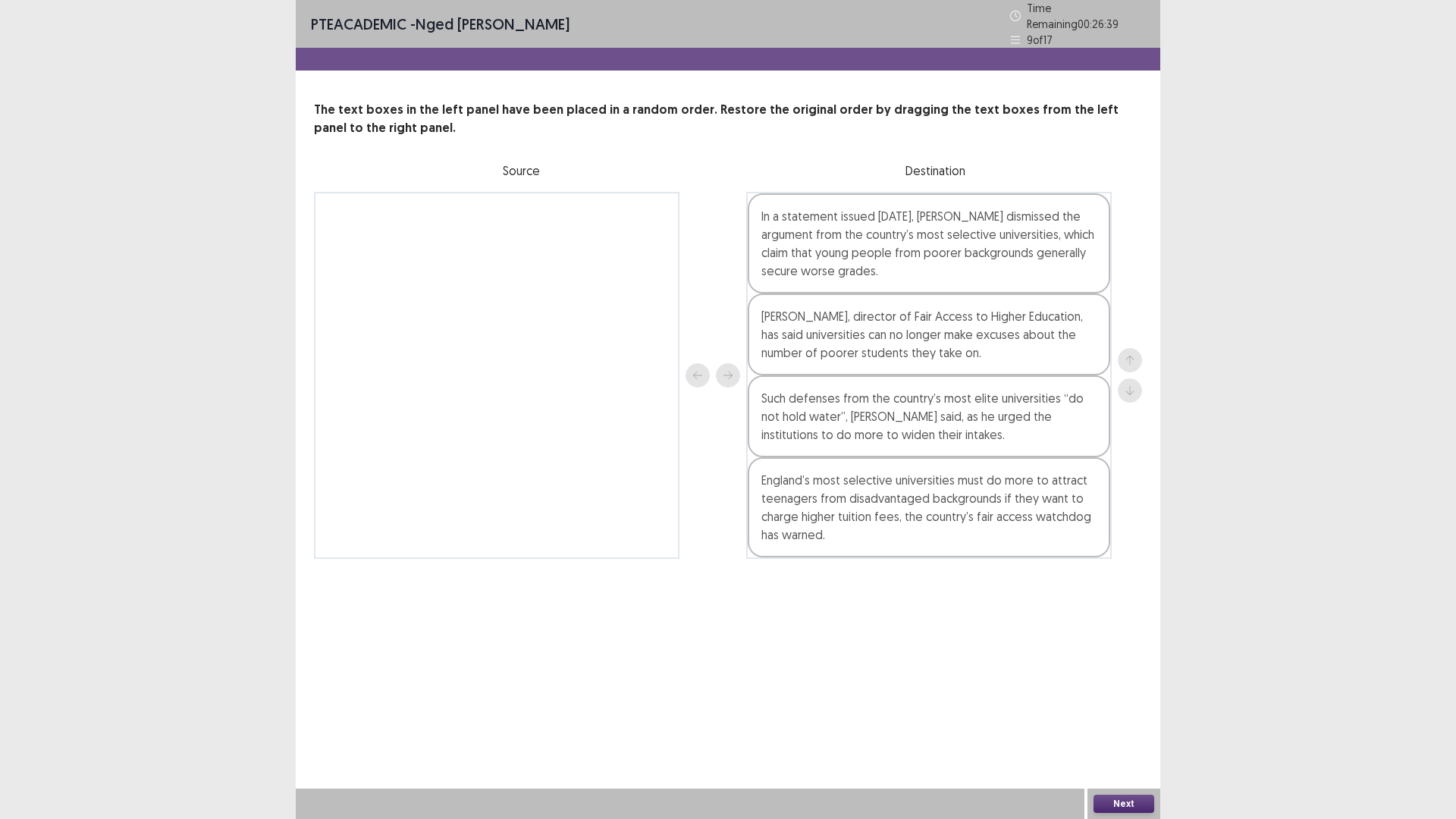
click at [1124, 716] on button "Next" at bounding box center [1124, 803] width 61 height 18
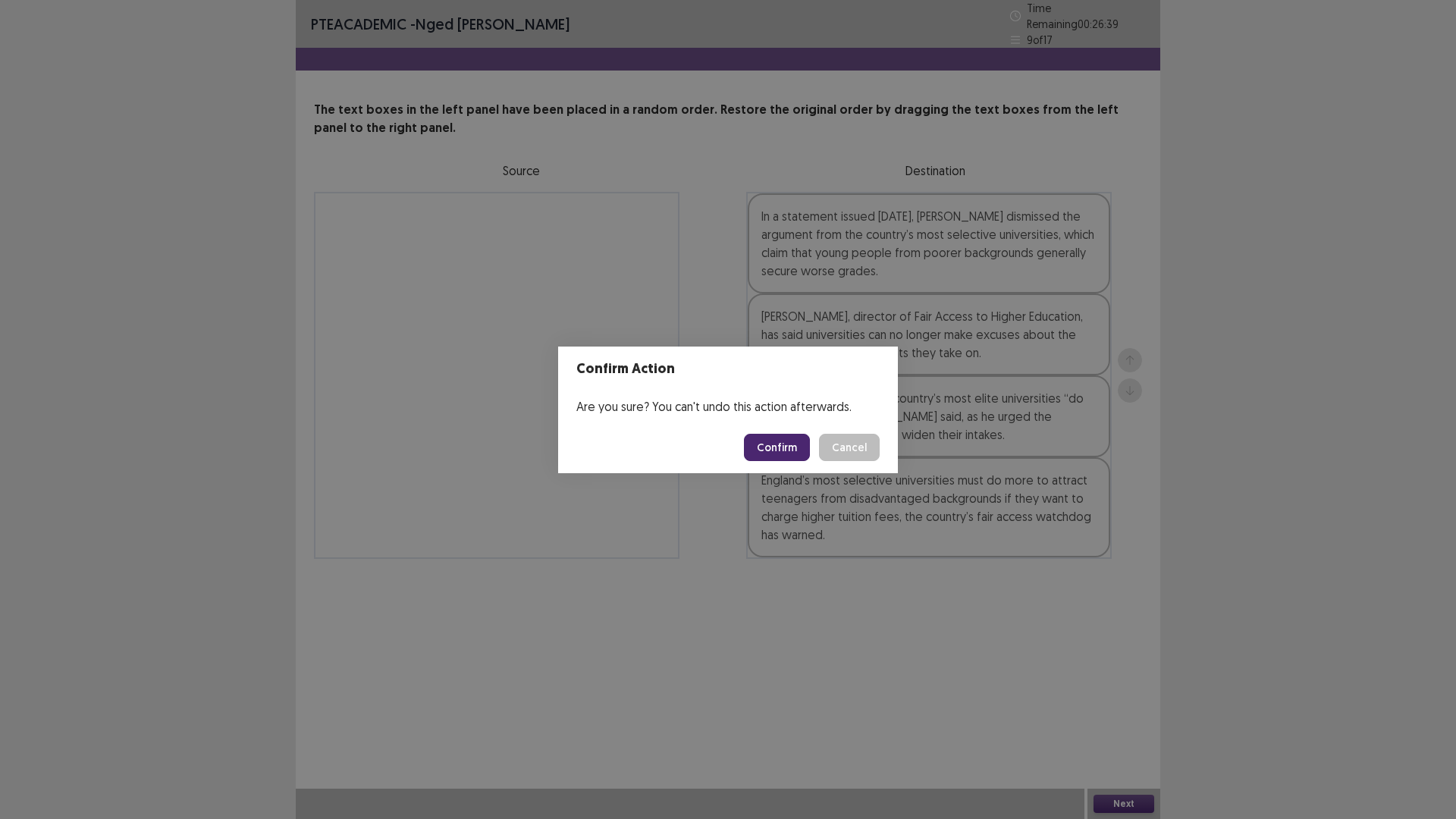
click at [778, 451] on button "Confirm" at bounding box center [777, 446] width 66 height 27
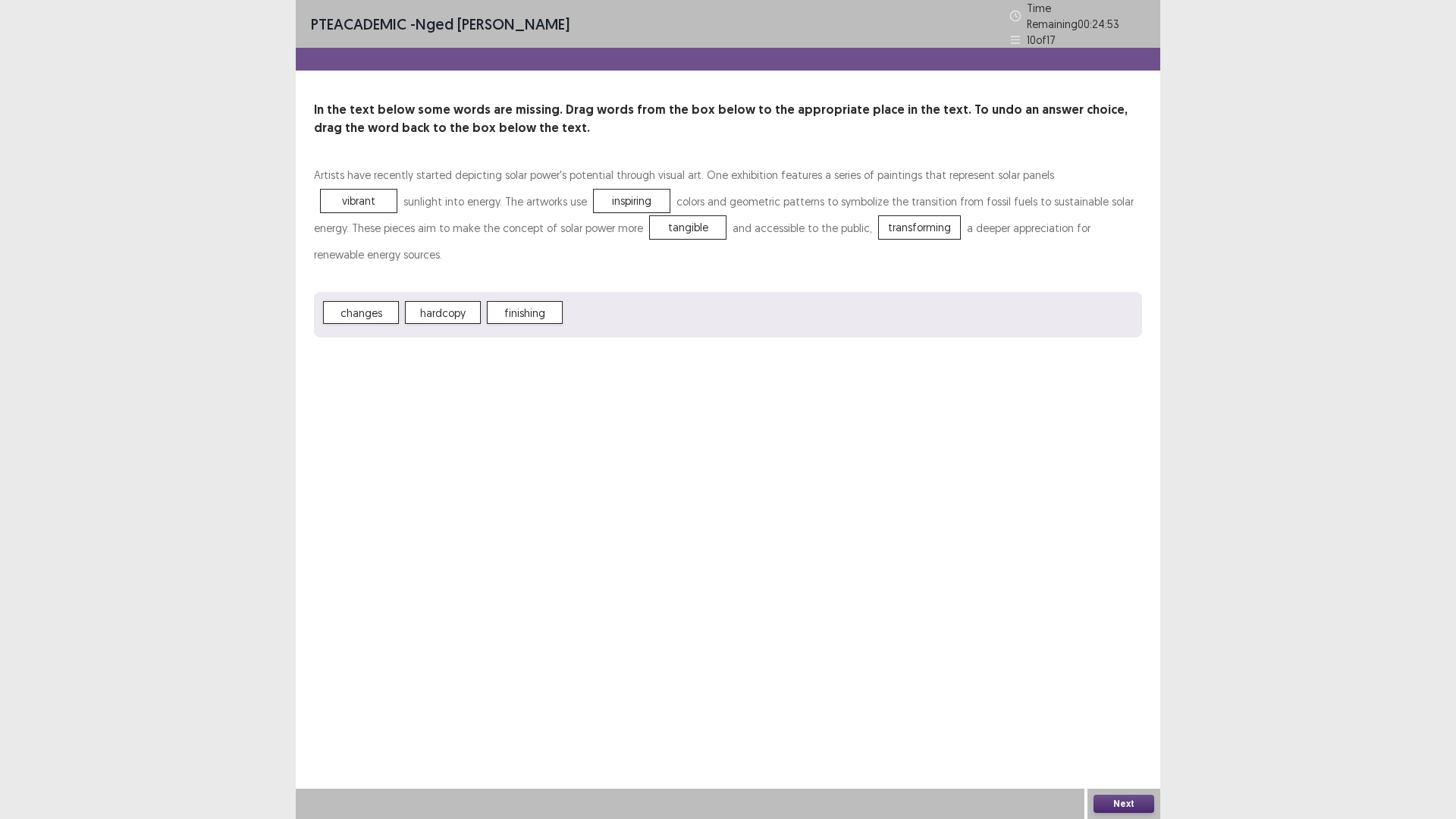
click at [1128, 716] on button "Next" at bounding box center [1124, 803] width 61 height 18
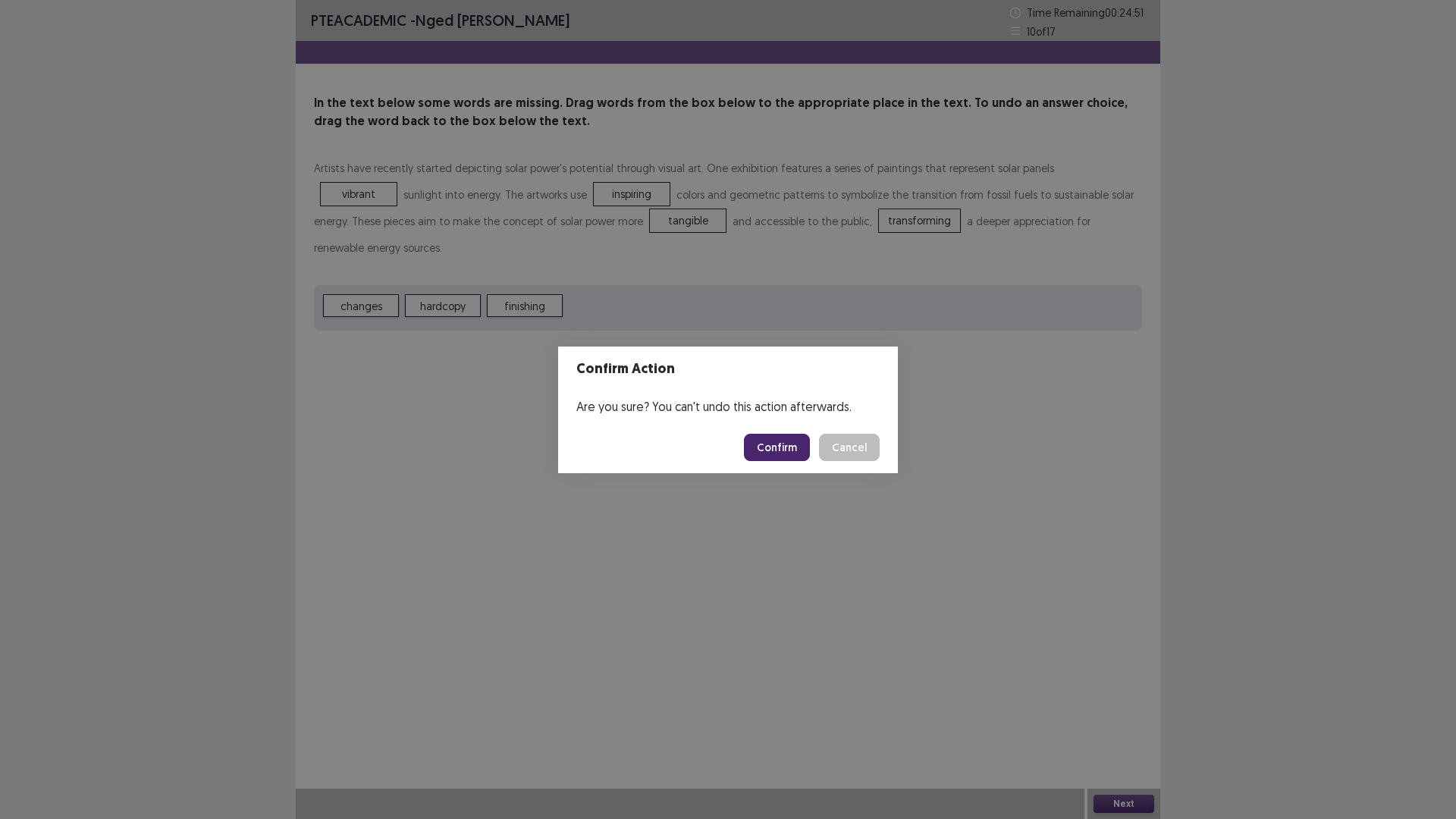
click at [778, 452] on button "Confirm" at bounding box center [777, 446] width 66 height 27
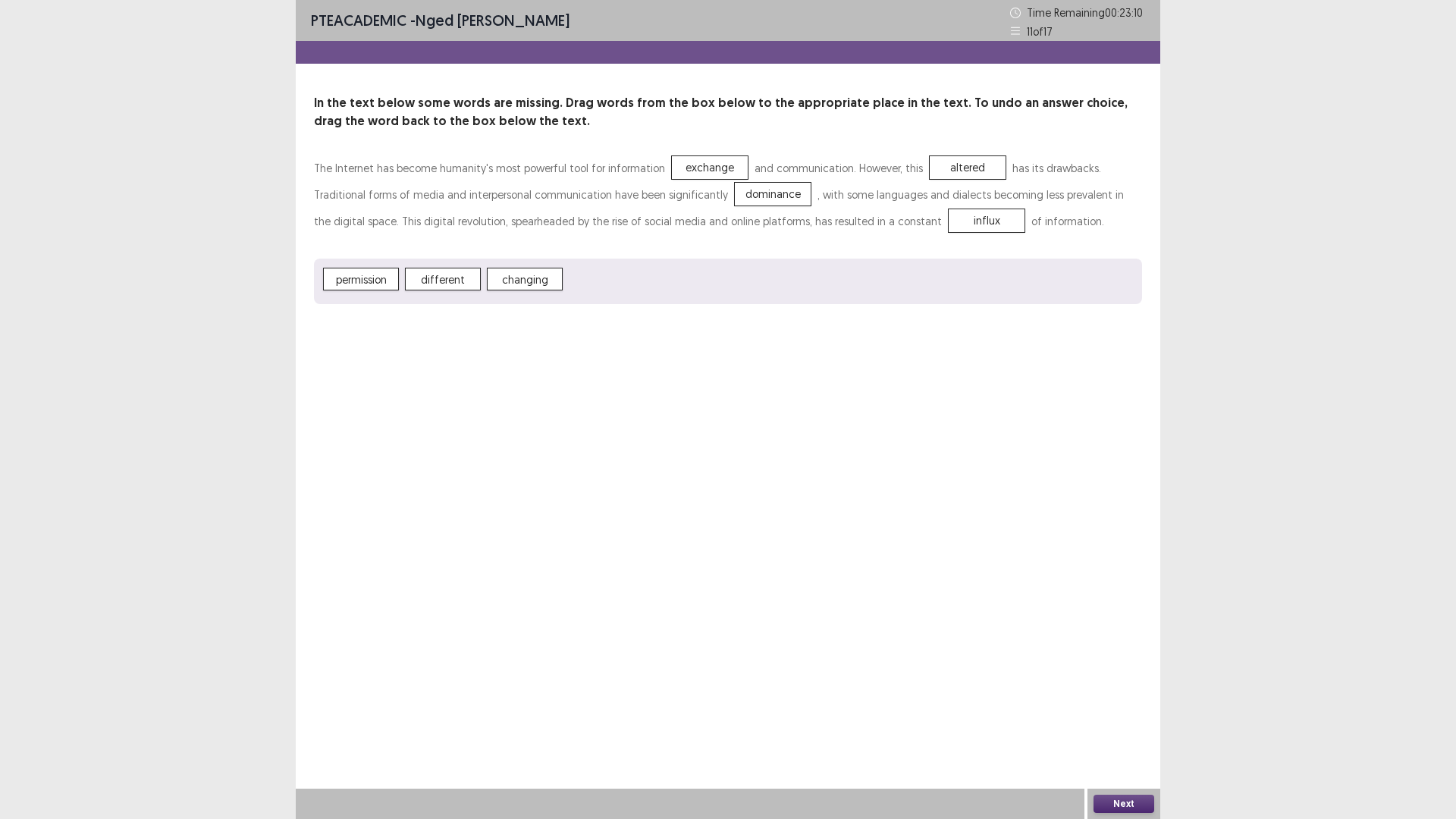
click at [1123, 716] on button "Next" at bounding box center [1124, 803] width 61 height 18
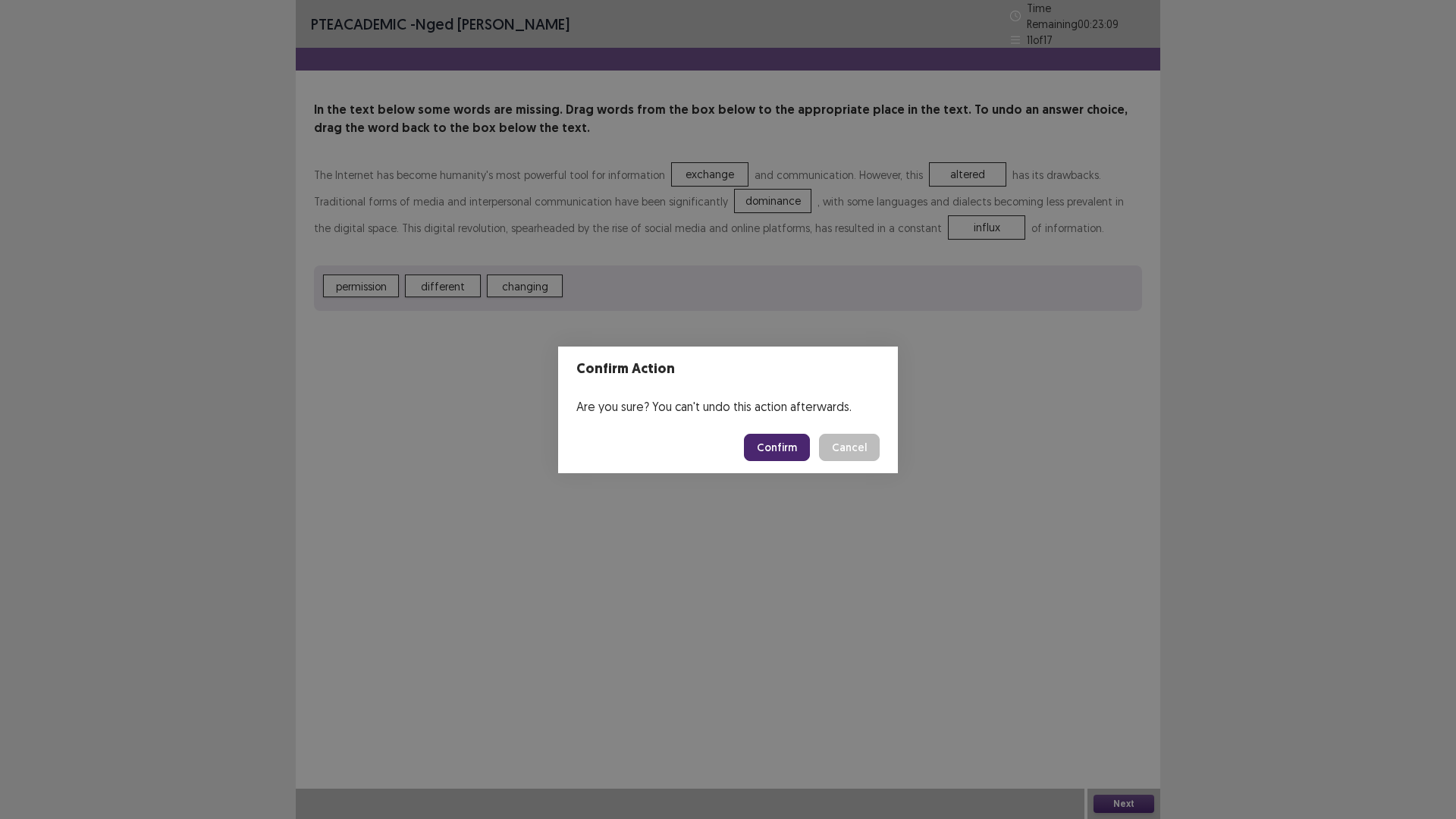
click at [776, 446] on button "Confirm" at bounding box center [777, 446] width 66 height 27
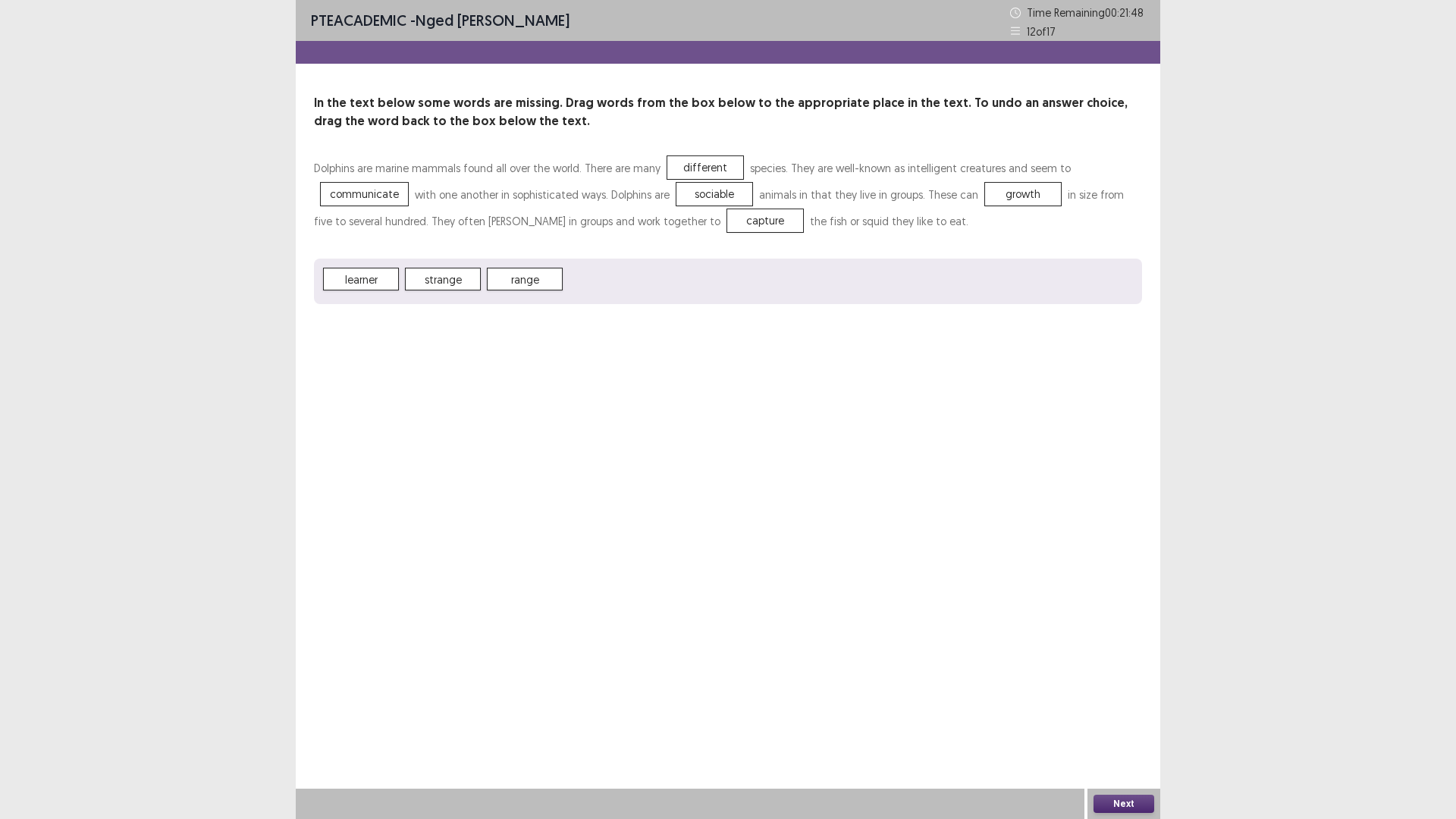
click at [1132, 716] on button "Next" at bounding box center [1124, 803] width 61 height 18
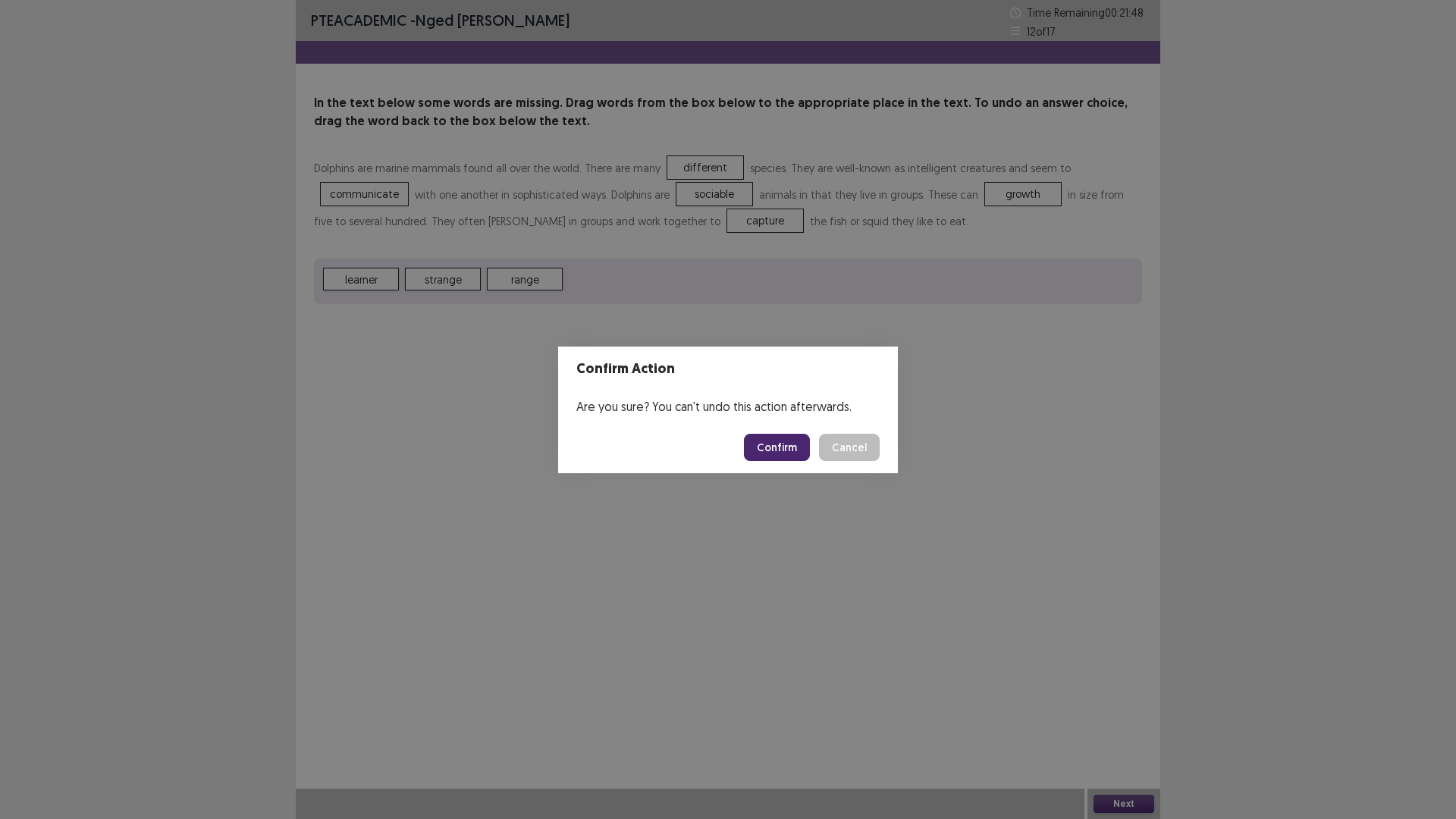
click at [772, 445] on button "Confirm" at bounding box center [777, 446] width 66 height 27
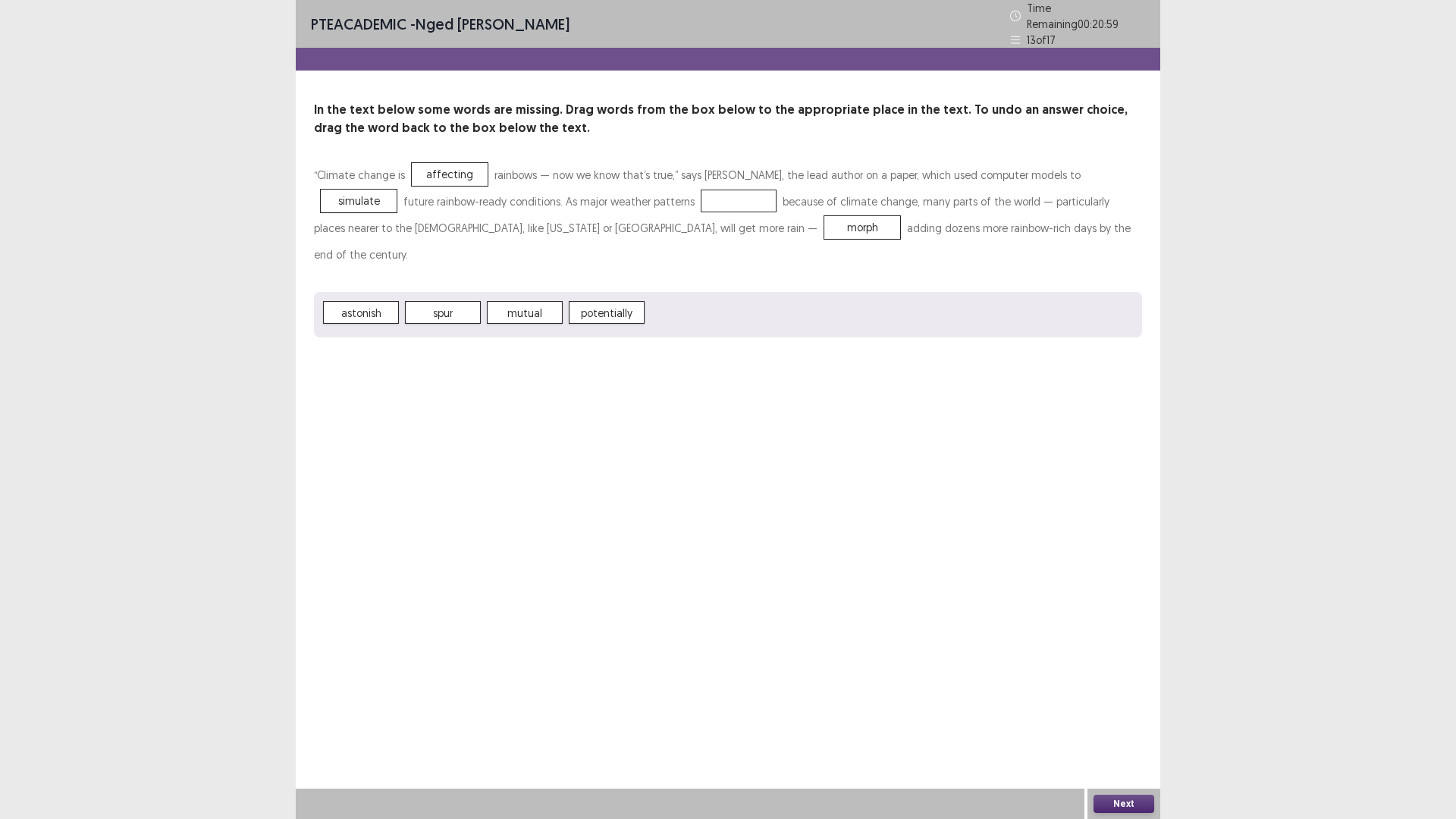
click at [824, 217] on span "morph" at bounding box center [862, 227] width 76 height 23
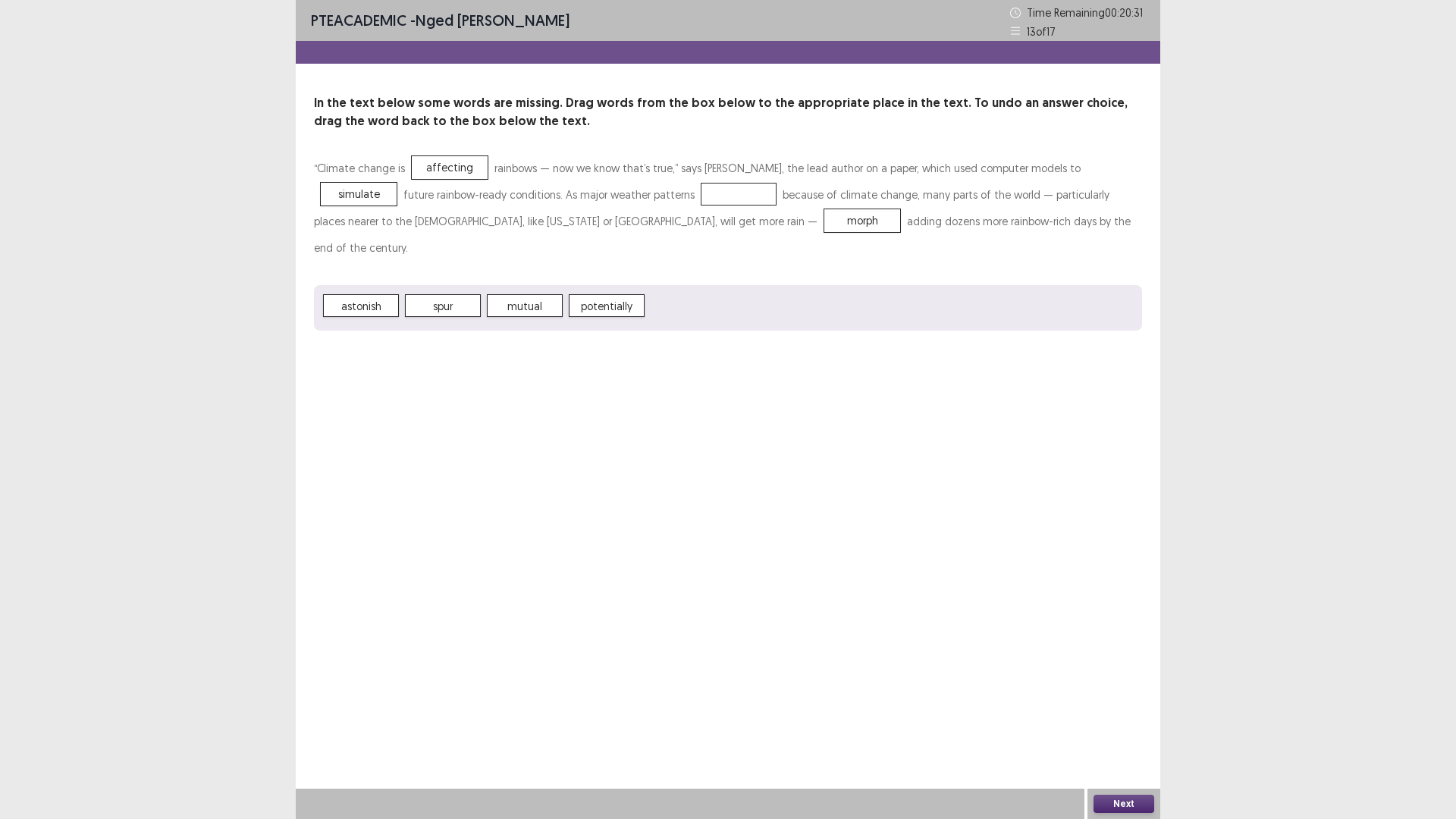
click at [701, 197] on div at bounding box center [739, 194] width 76 height 23
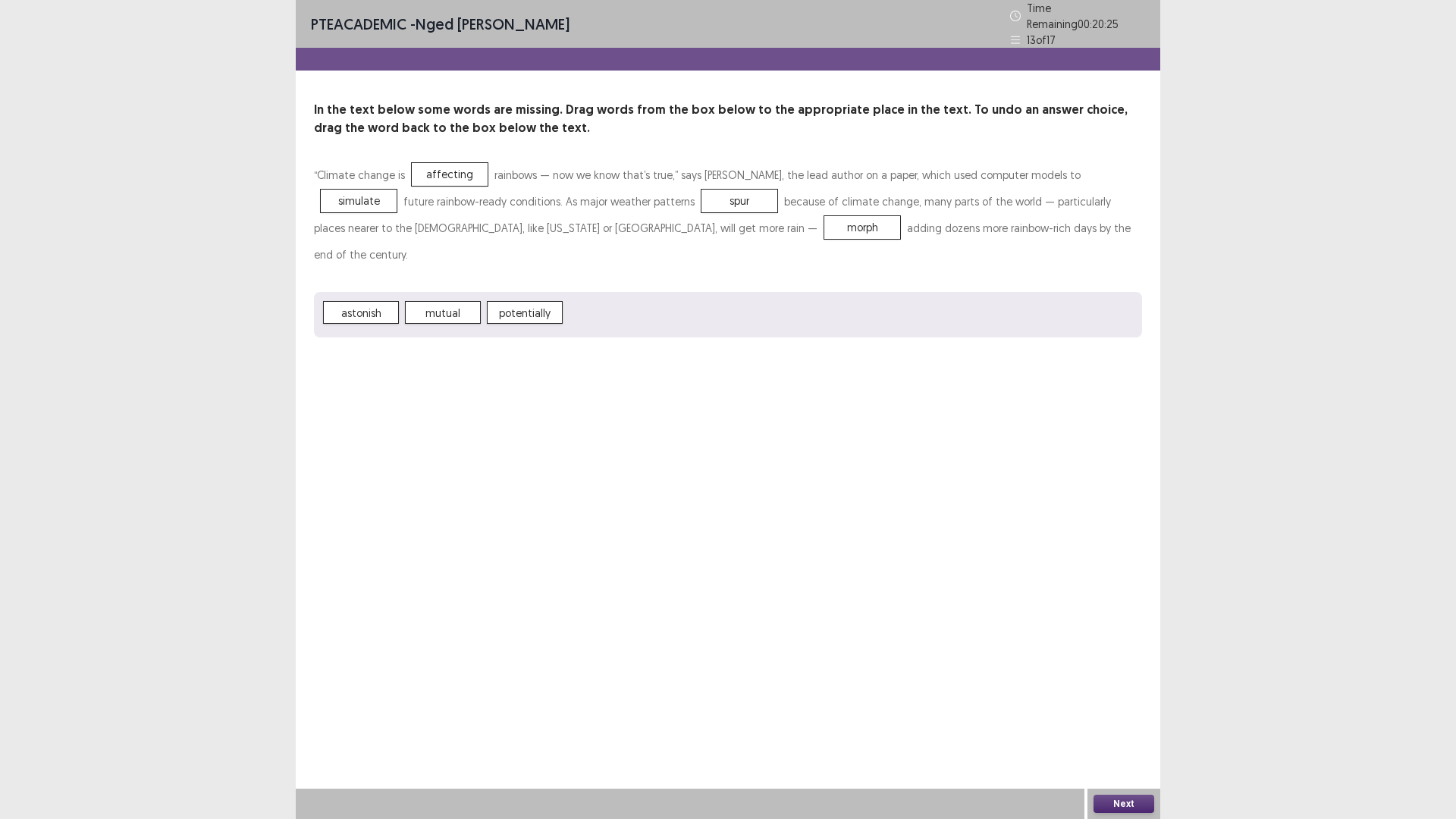
click at [1136, 716] on button "Next" at bounding box center [1124, 803] width 61 height 18
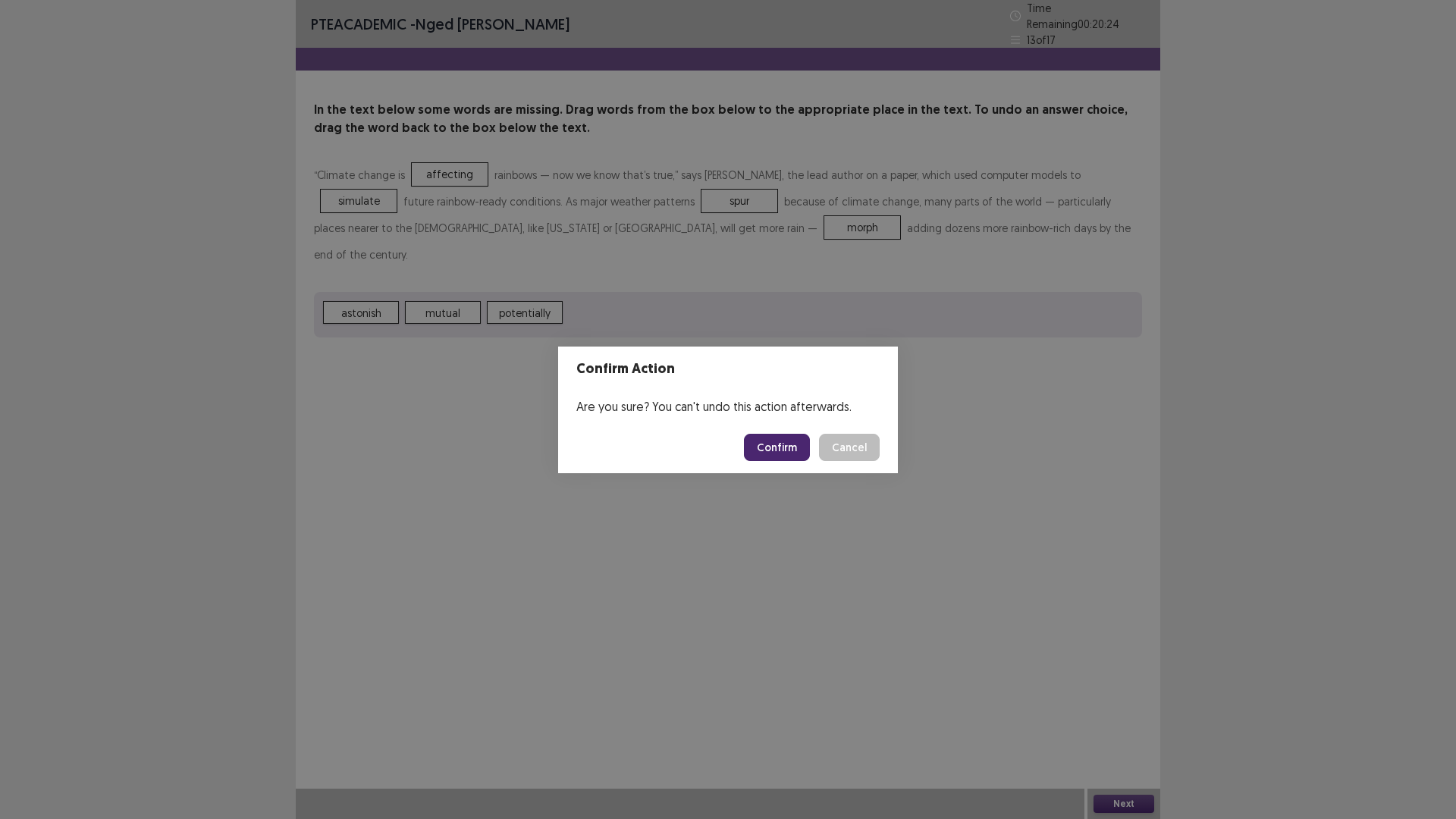
click at [772, 446] on button "Confirm" at bounding box center [777, 446] width 66 height 27
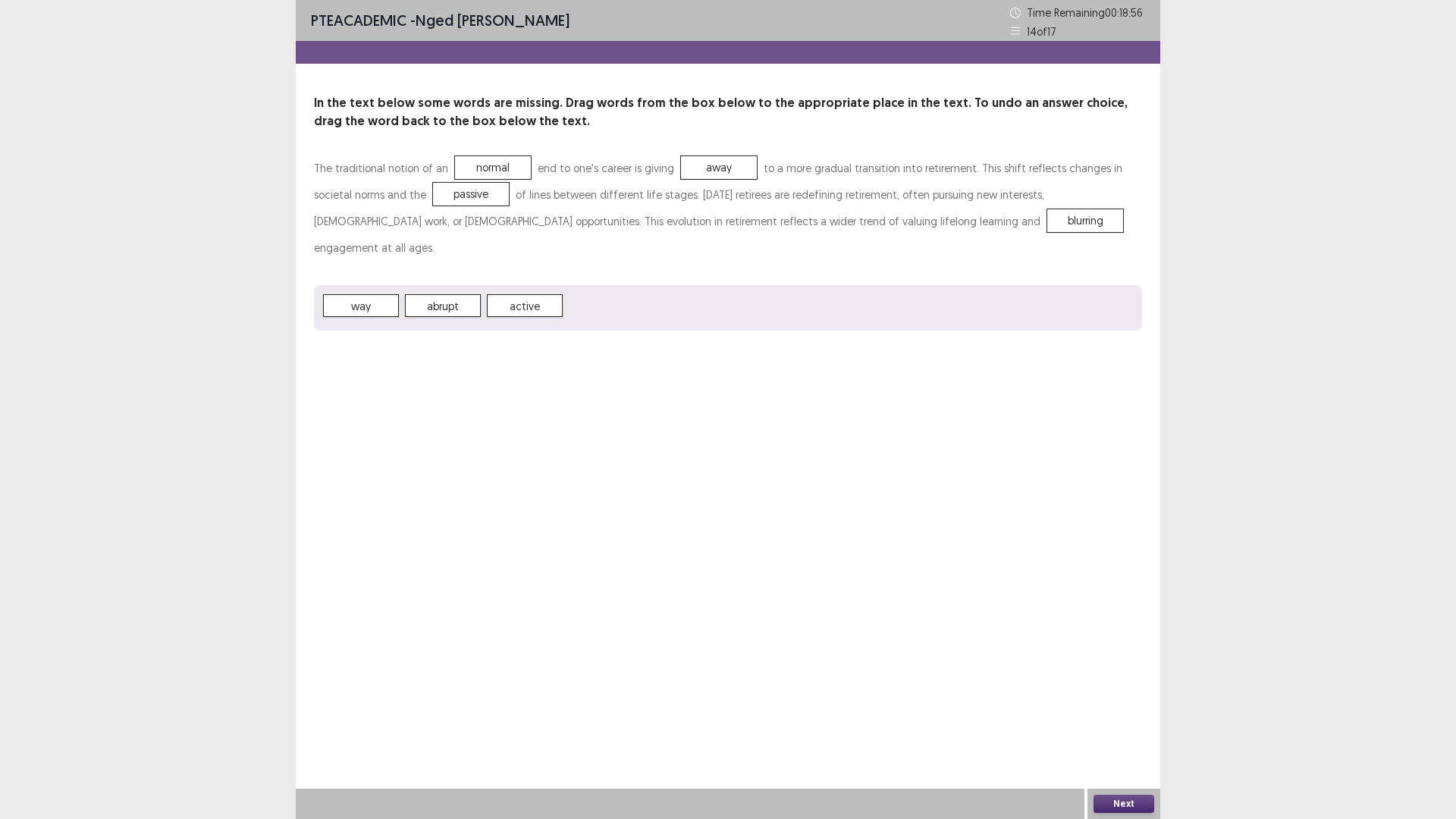
click at [1132, 716] on button "Next" at bounding box center [1124, 803] width 61 height 18
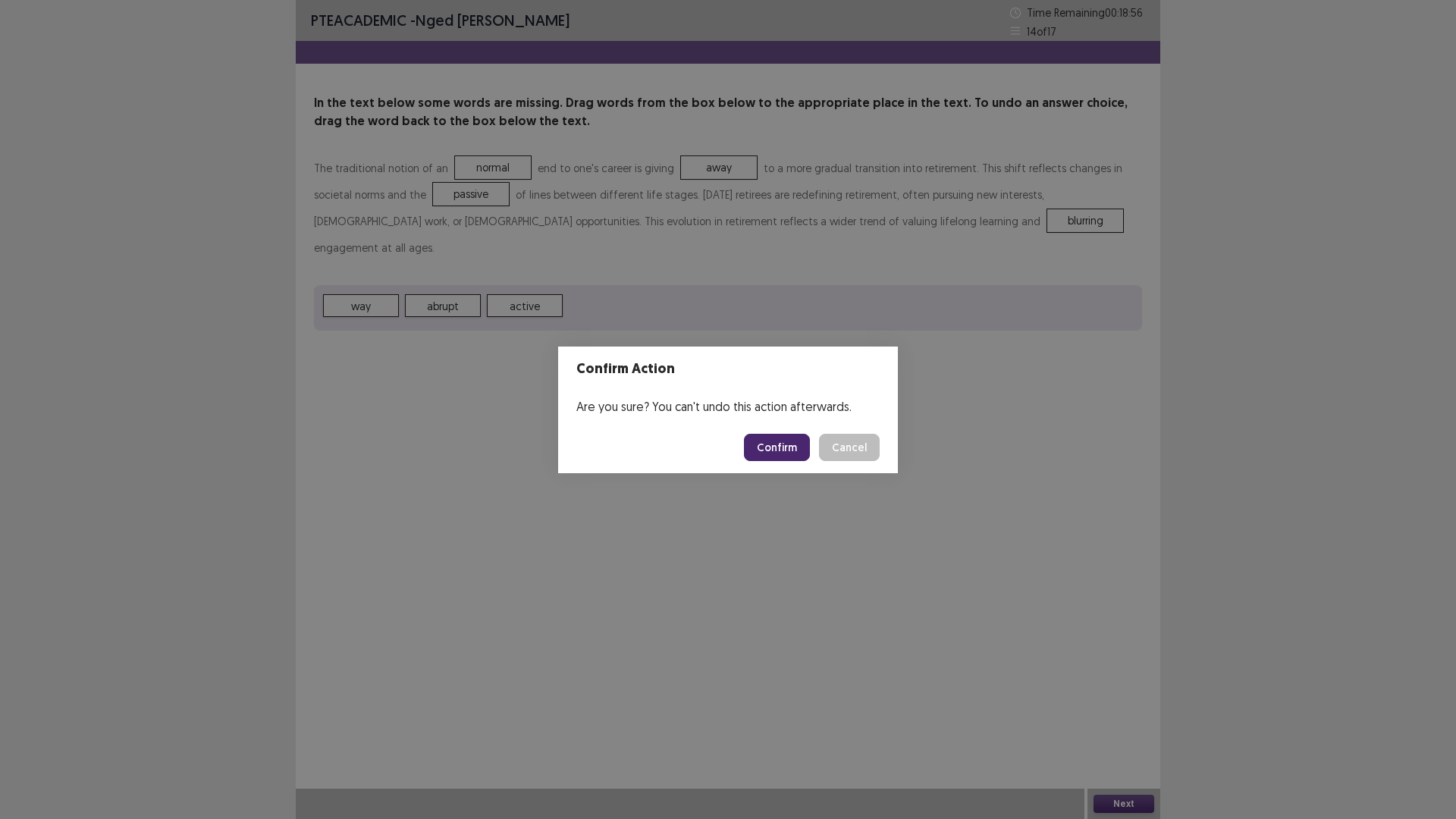
click at [762, 439] on button "Confirm" at bounding box center [777, 446] width 66 height 27
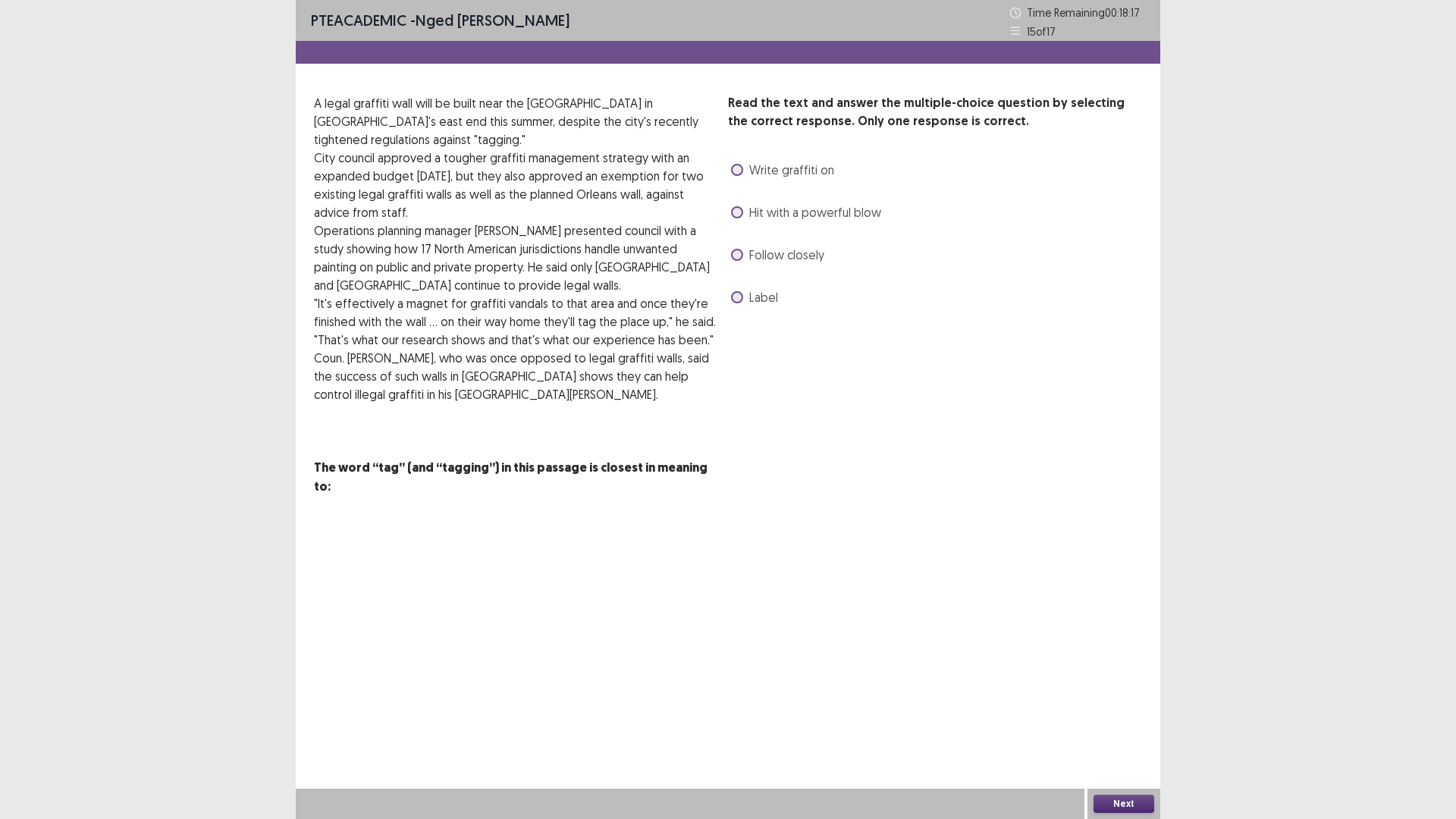
click at [740, 172] on span at bounding box center [737, 170] width 12 height 12
click at [1130, 716] on button "Next" at bounding box center [1124, 803] width 61 height 18
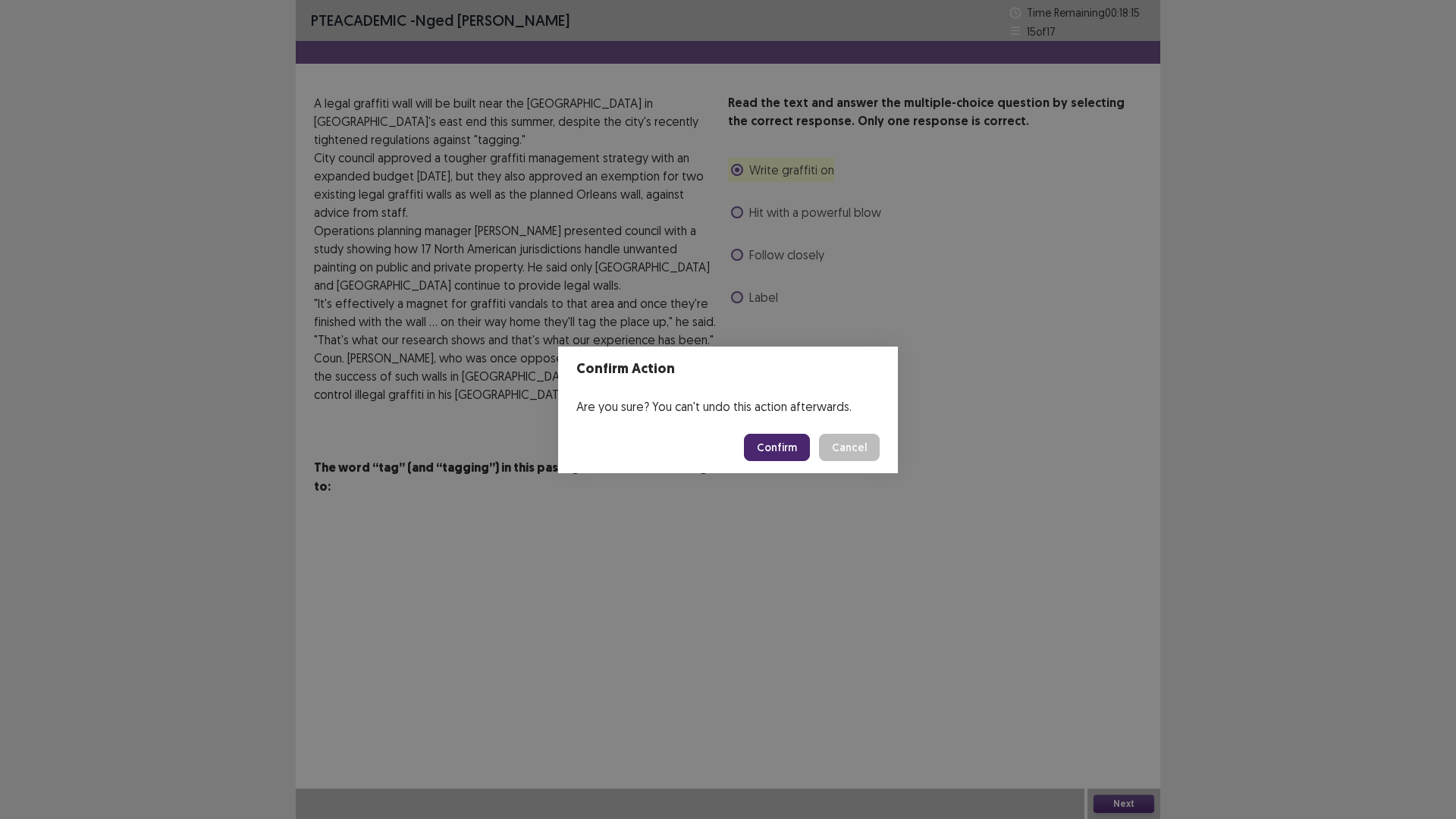
click at [801, 451] on button "Confirm" at bounding box center [777, 446] width 66 height 27
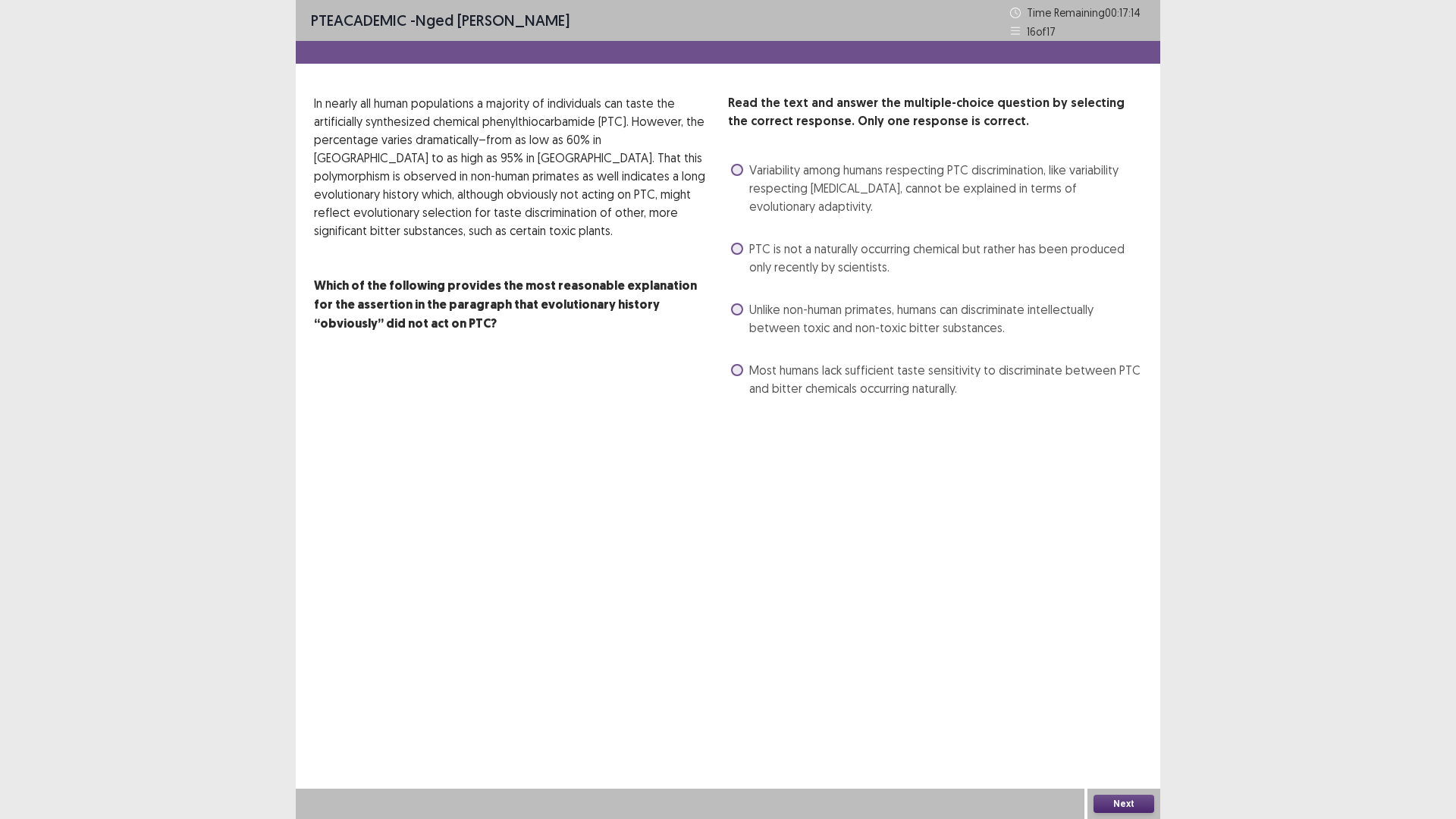
click at [730, 309] on div "Unlike non-human primates, humans can discriminate intellectually between toxic…" at bounding box center [935, 318] width 414 height 43
click at [740, 302] on label "Unlike non-human primates, humans can discriminate intellectually between toxic…" at bounding box center [936, 318] width 411 height 37
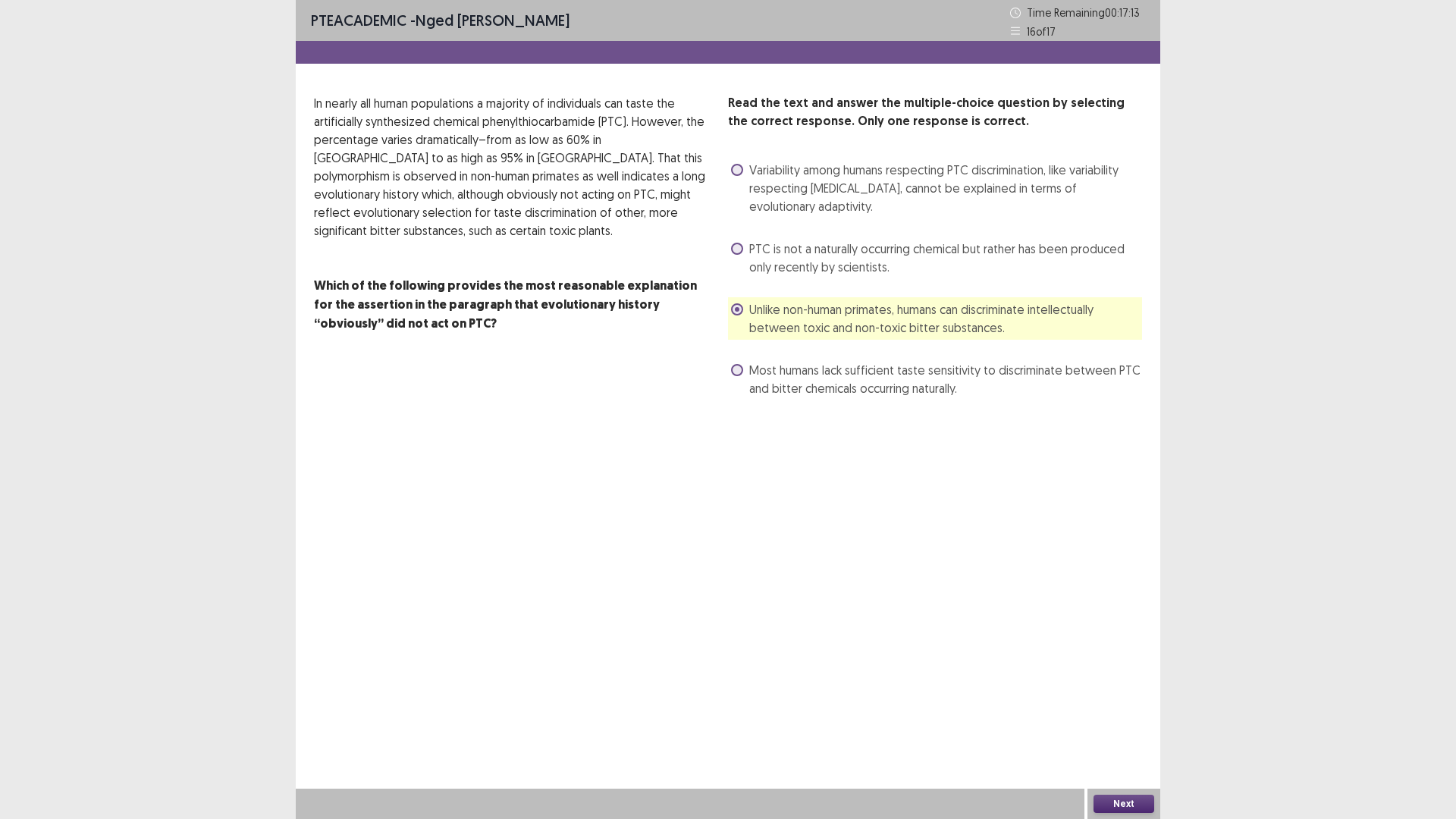
click at [1117, 716] on button "Next" at bounding box center [1124, 803] width 61 height 18
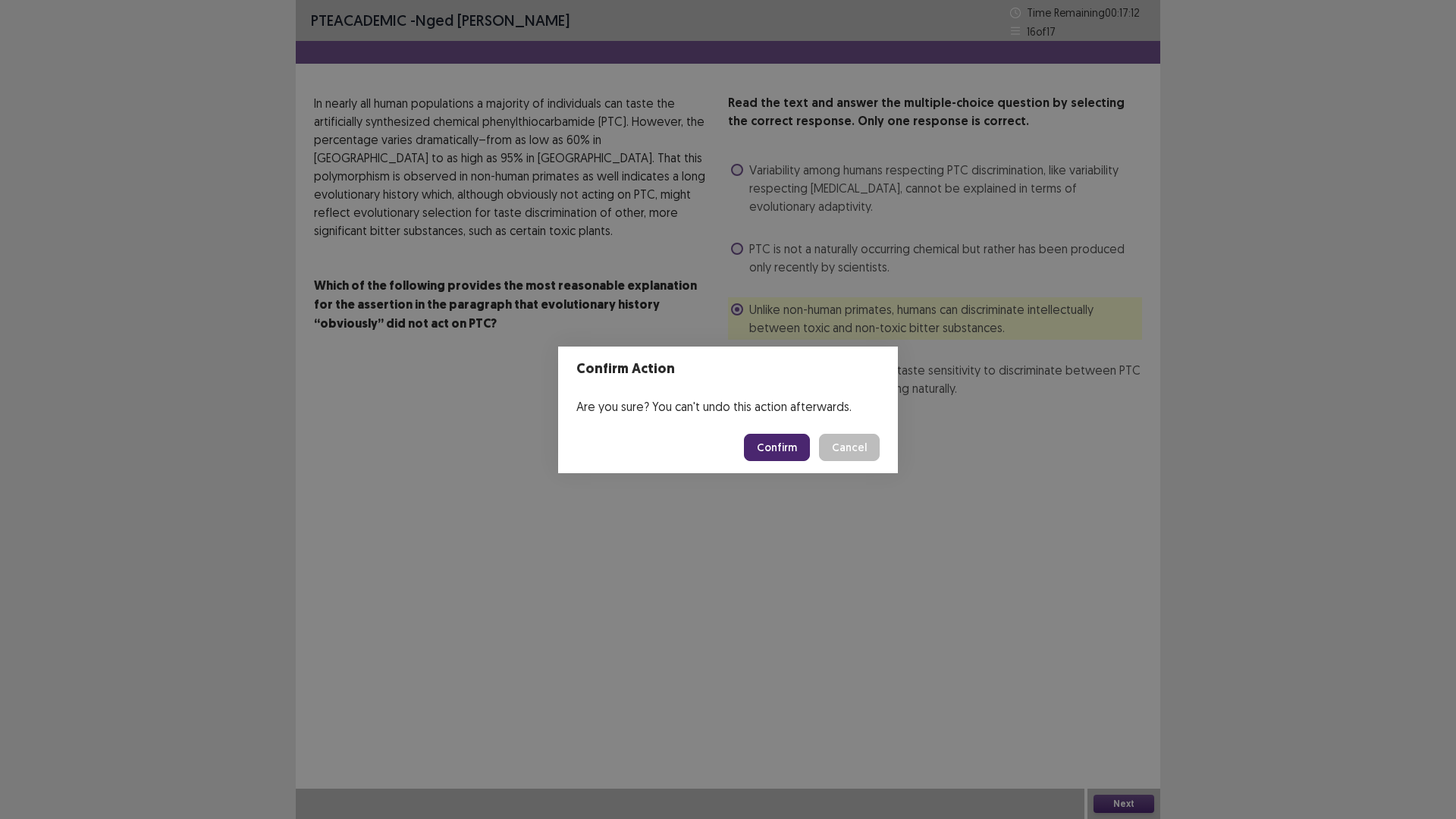
click at [760, 446] on button "Confirm" at bounding box center [777, 446] width 66 height 27
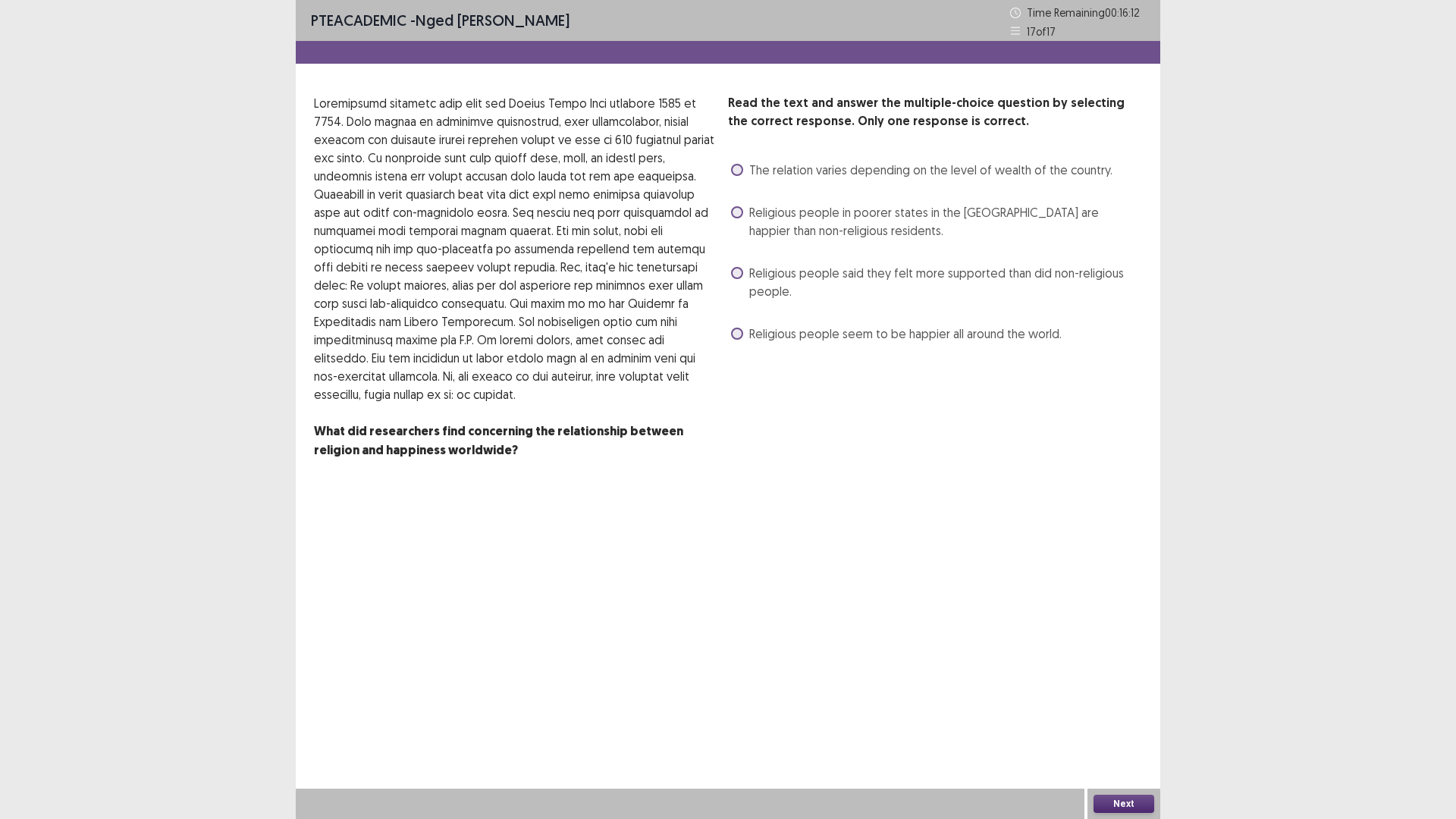
click at [743, 338] on label "Religious people seem to be happier all around the world." at bounding box center [896, 333] width 331 height 18
click at [1121, 716] on button "Next" at bounding box center [1124, 803] width 61 height 18
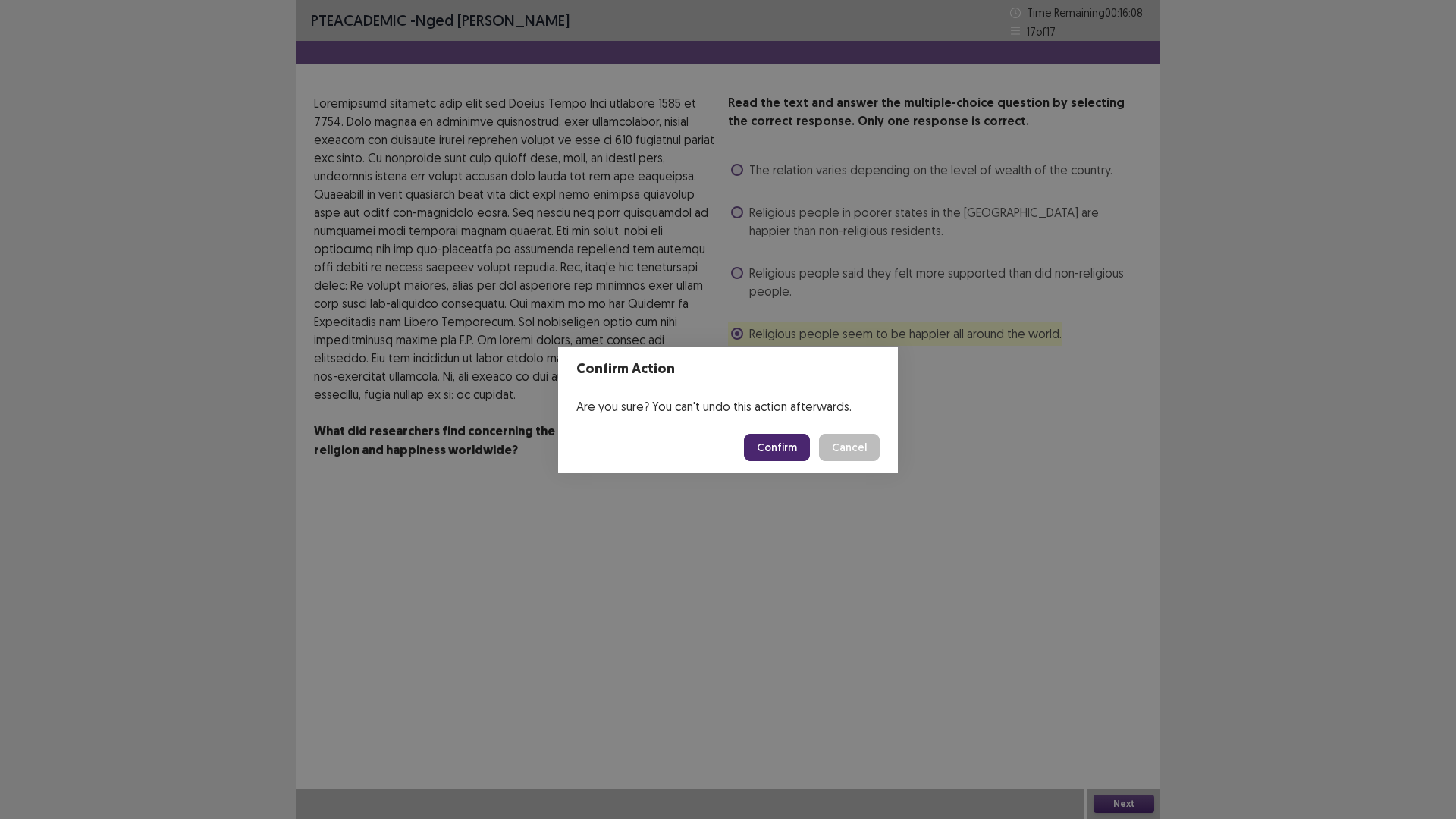
click at [853, 455] on button "Cancel" at bounding box center [849, 446] width 61 height 27
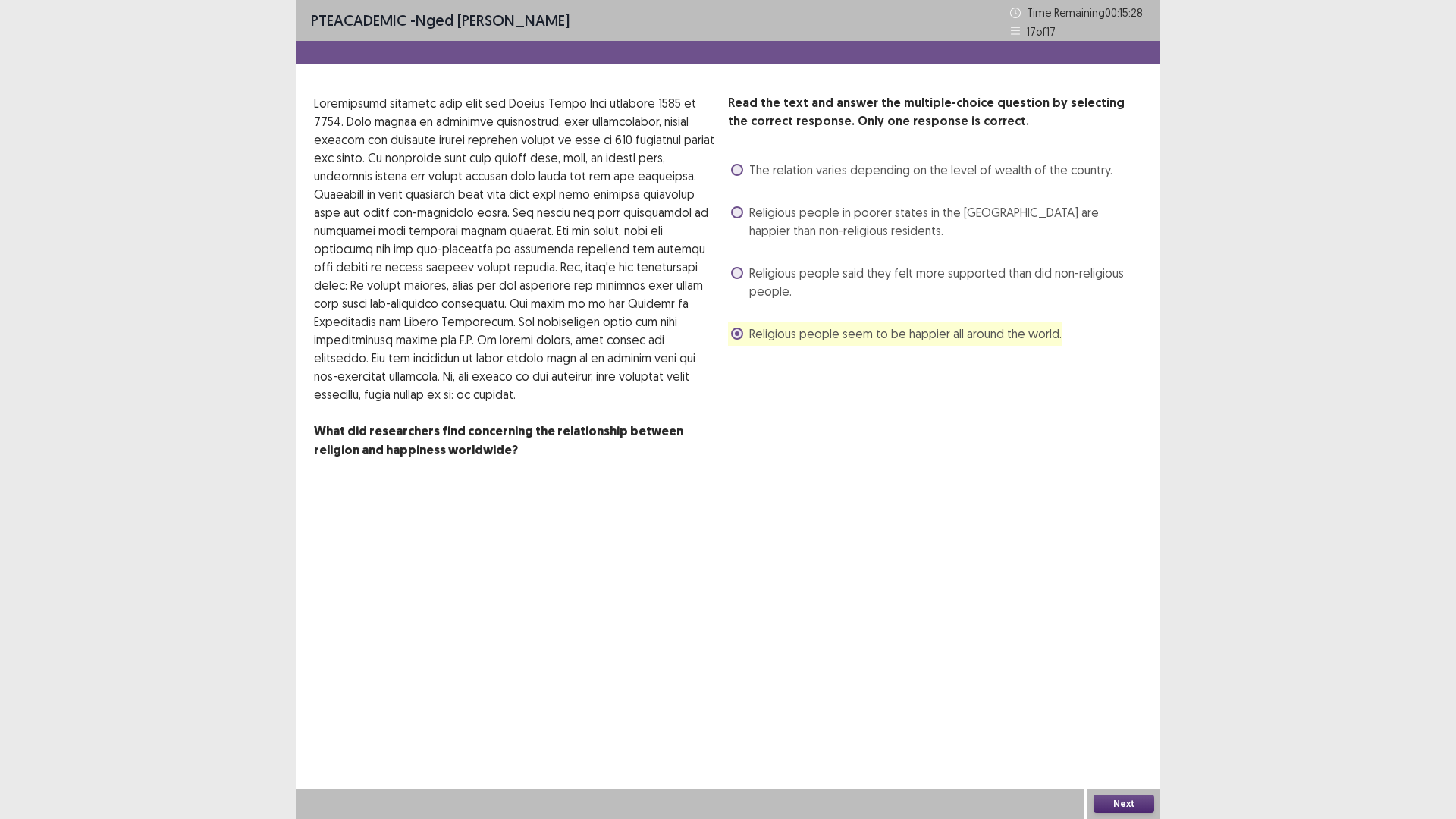
click at [732, 177] on label "The relation varies depending on the level of wealth of the country." at bounding box center [922, 170] width 382 height 18
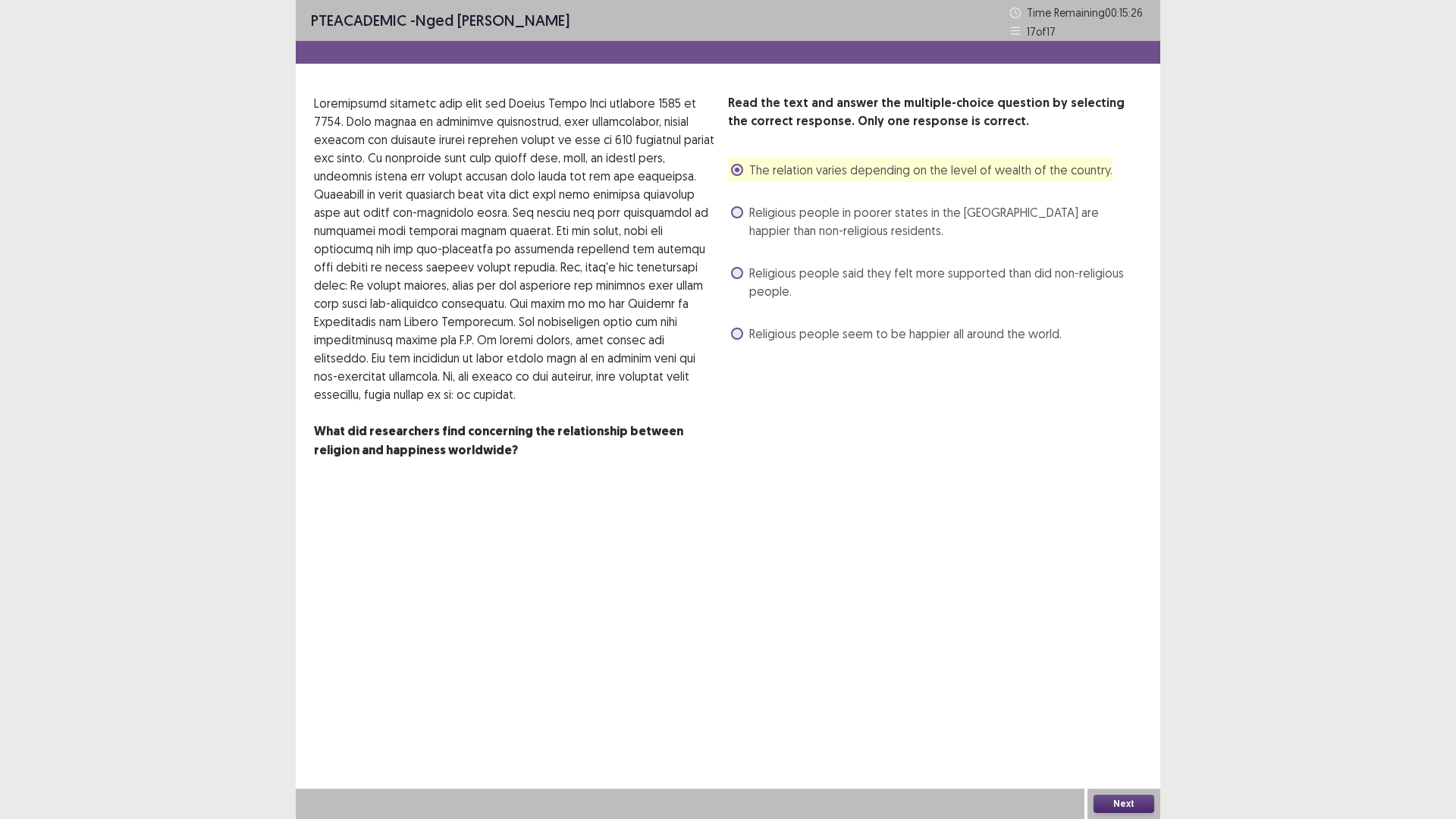
click at [1152, 716] on button "Next" at bounding box center [1124, 803] width 61 height 18
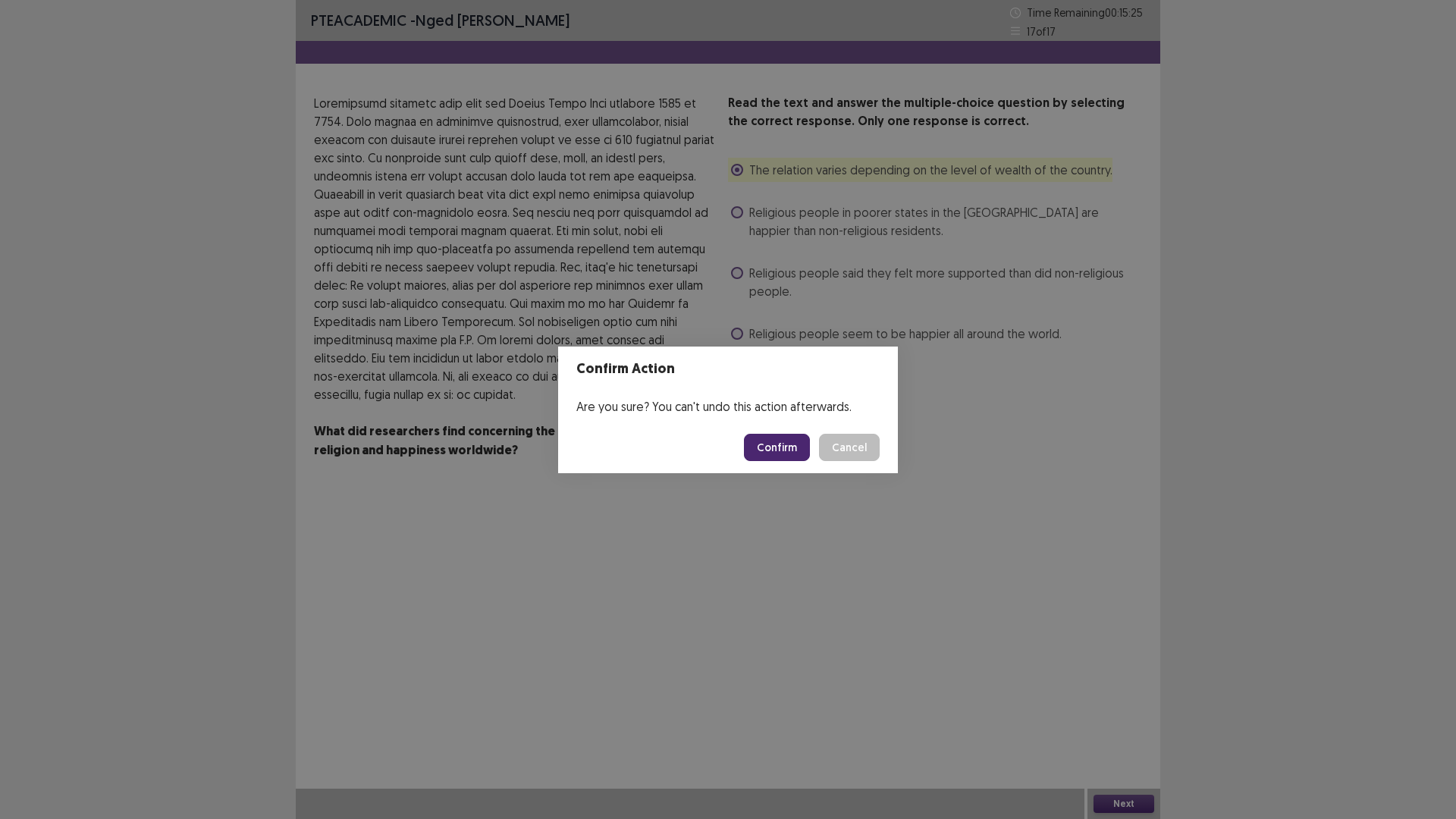
click at [773, 453] on button "Confirm" at bounding box center [777, 446] width 66 height 27
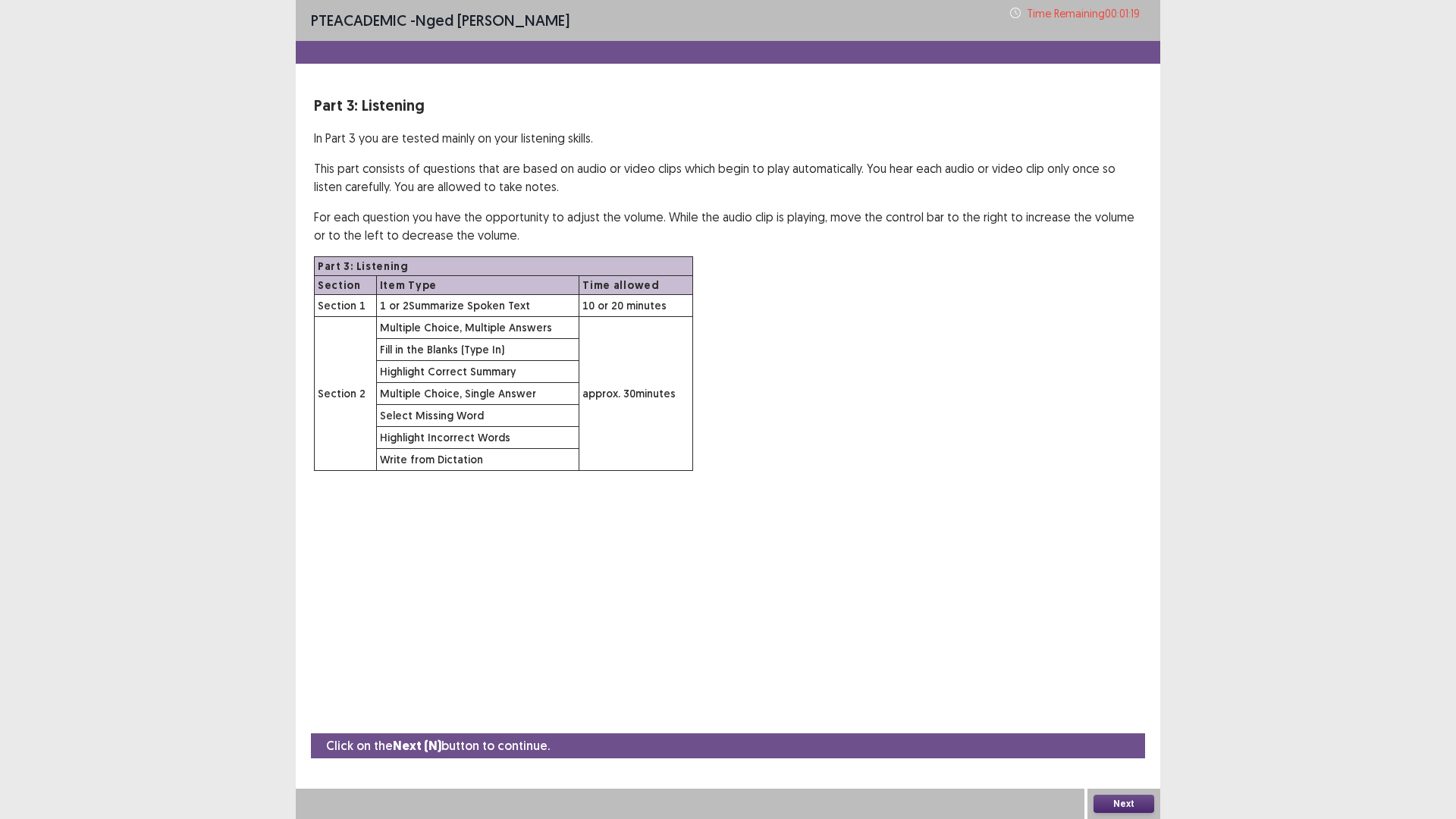
click at [1135, 716] on button "Next" at bounding box center [1124, 803] width 61 height 18
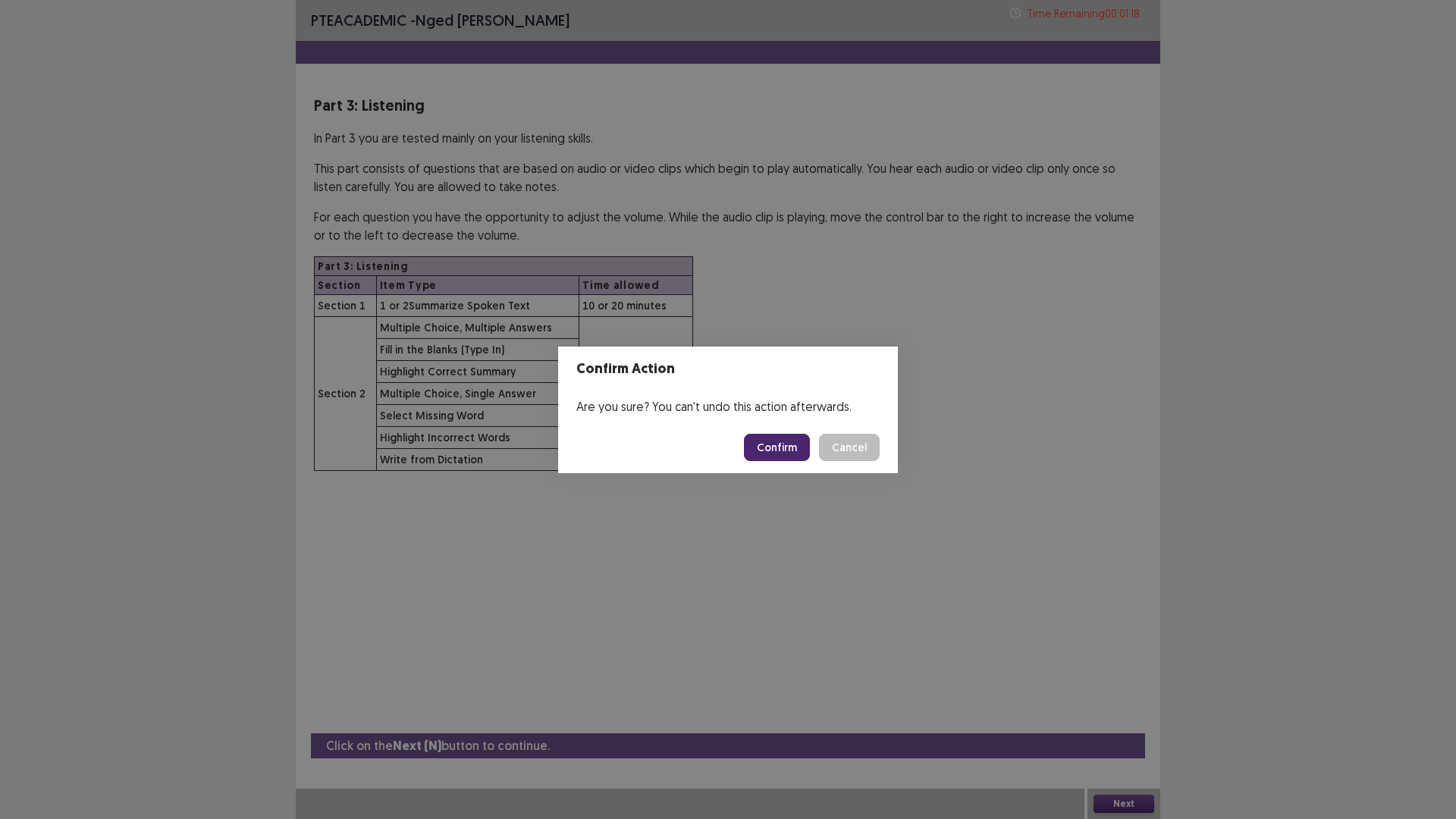
click at [760, 447] on button "Confirm" at bounding box center [777, 446] width 66 height 27
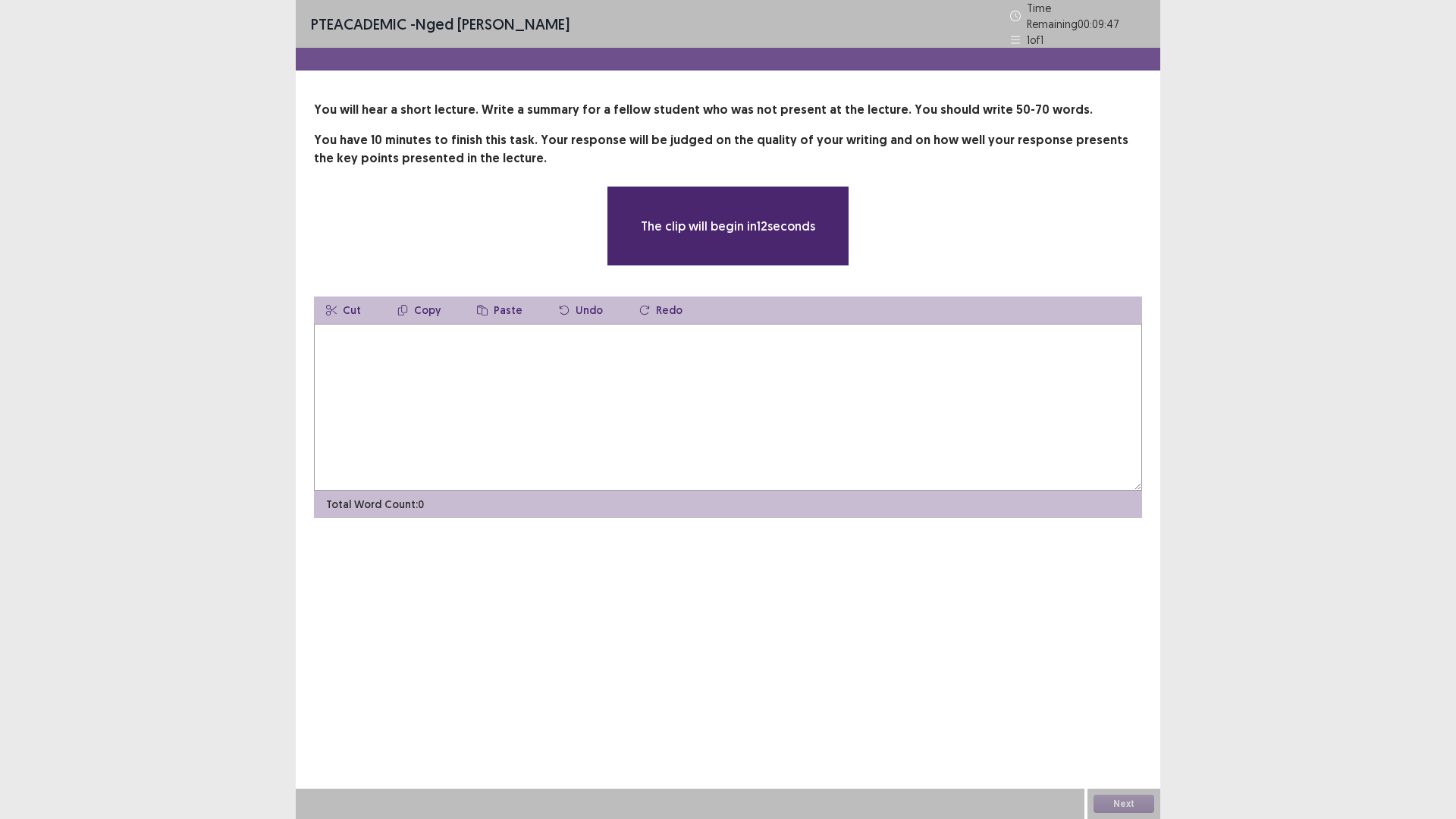
click at [582, 379] on textarea at bounding box center [728, 408] width 828 height 167
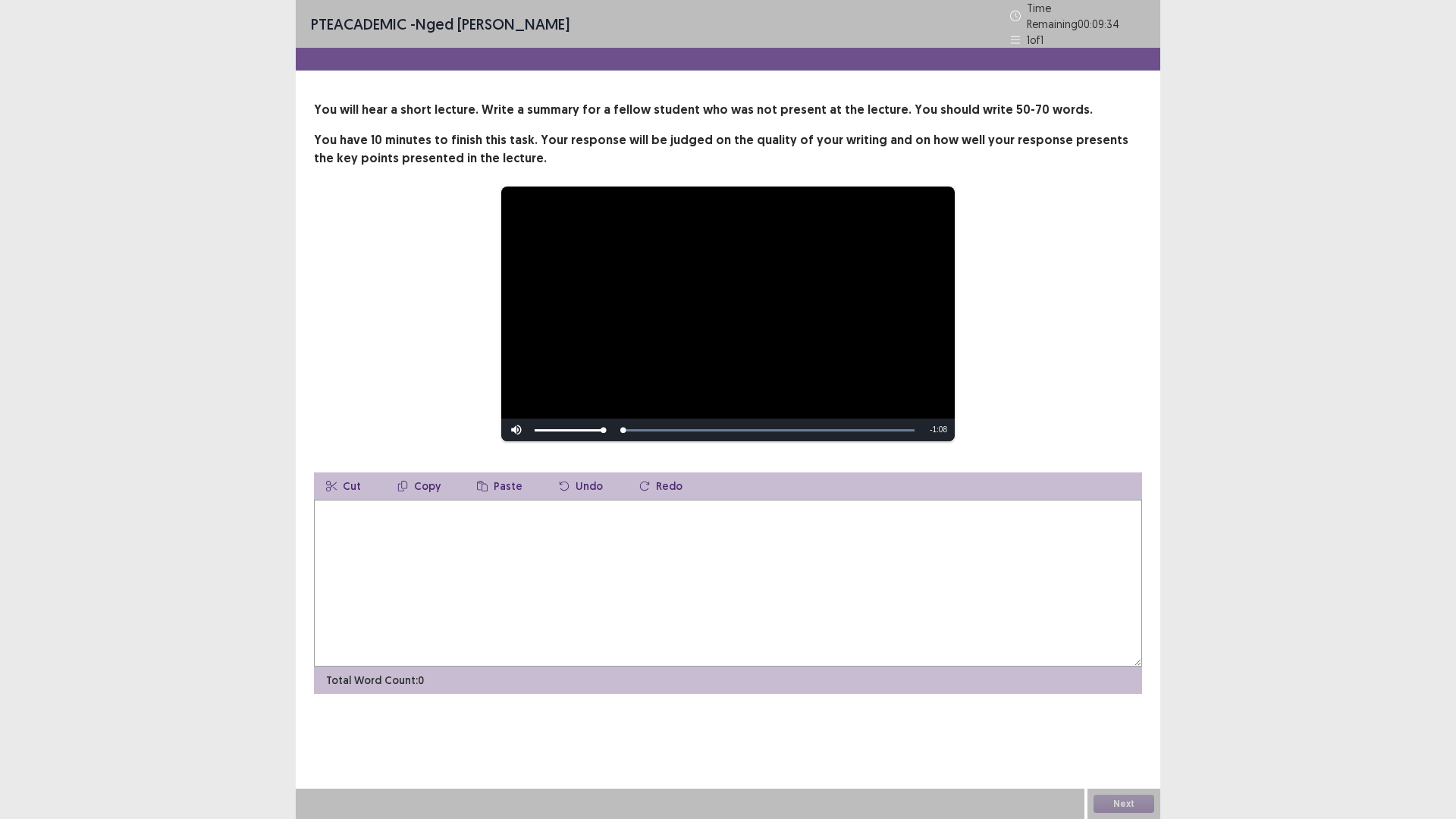
click at [404, 555] on textarea at bounding box center [728, 583] width 828 height 167
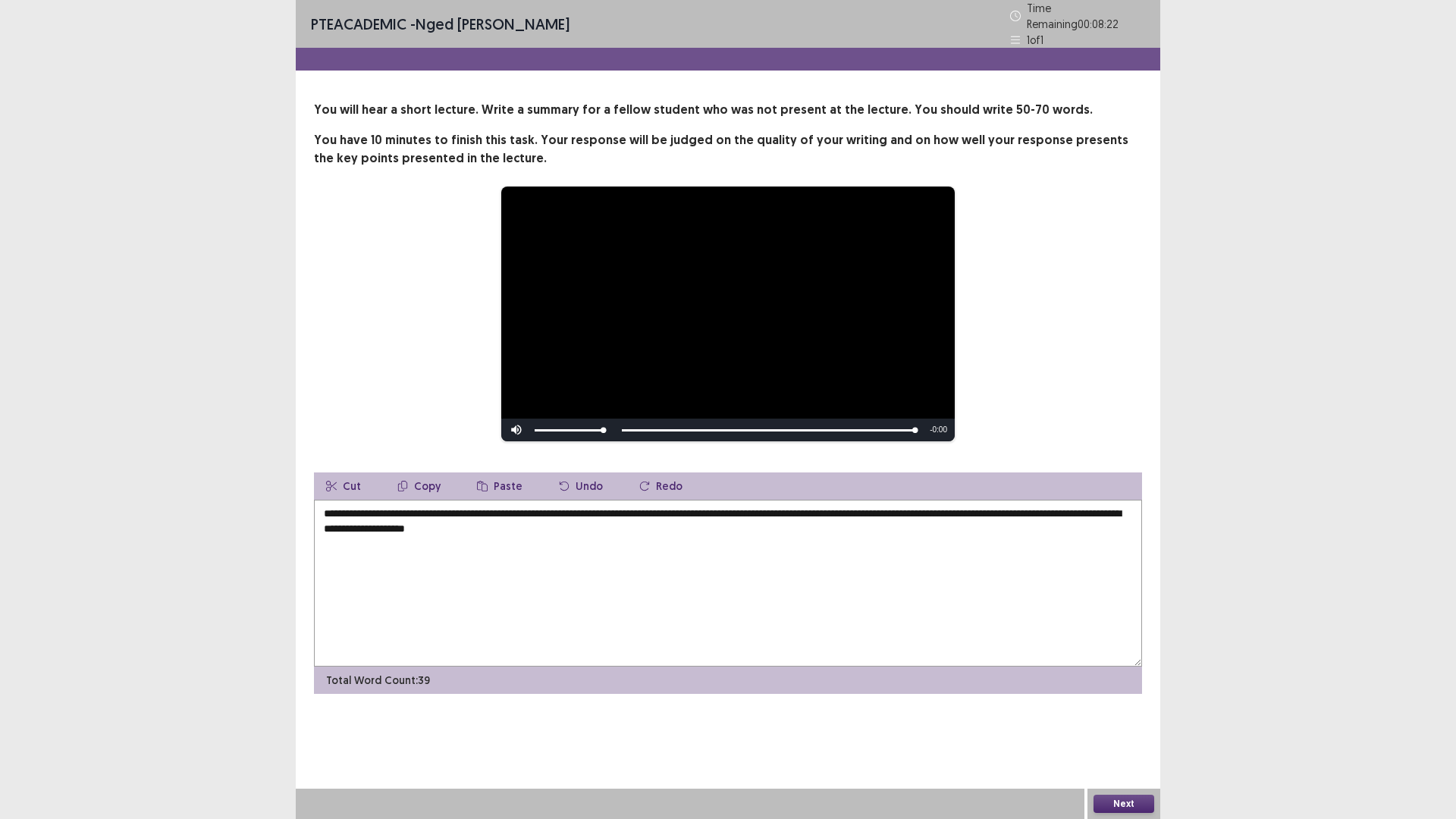
click at [326, 503] on textarea "**********" at bounding box center [728, 583] width 828 height 167
click at [1124, 511] on textarea "**********" at bounding box center [728, 583] width 828 height 167
click at [555, 522] on textarea "**********" at bounding box center [728, 583] width 828 height 167
click at [561, 523] on textarea "**********" at bounding box center [728, 583] width 828 height 167
click at [585, 524] on textarea "**********" at bounding box center [728, 583] width 828 height 167
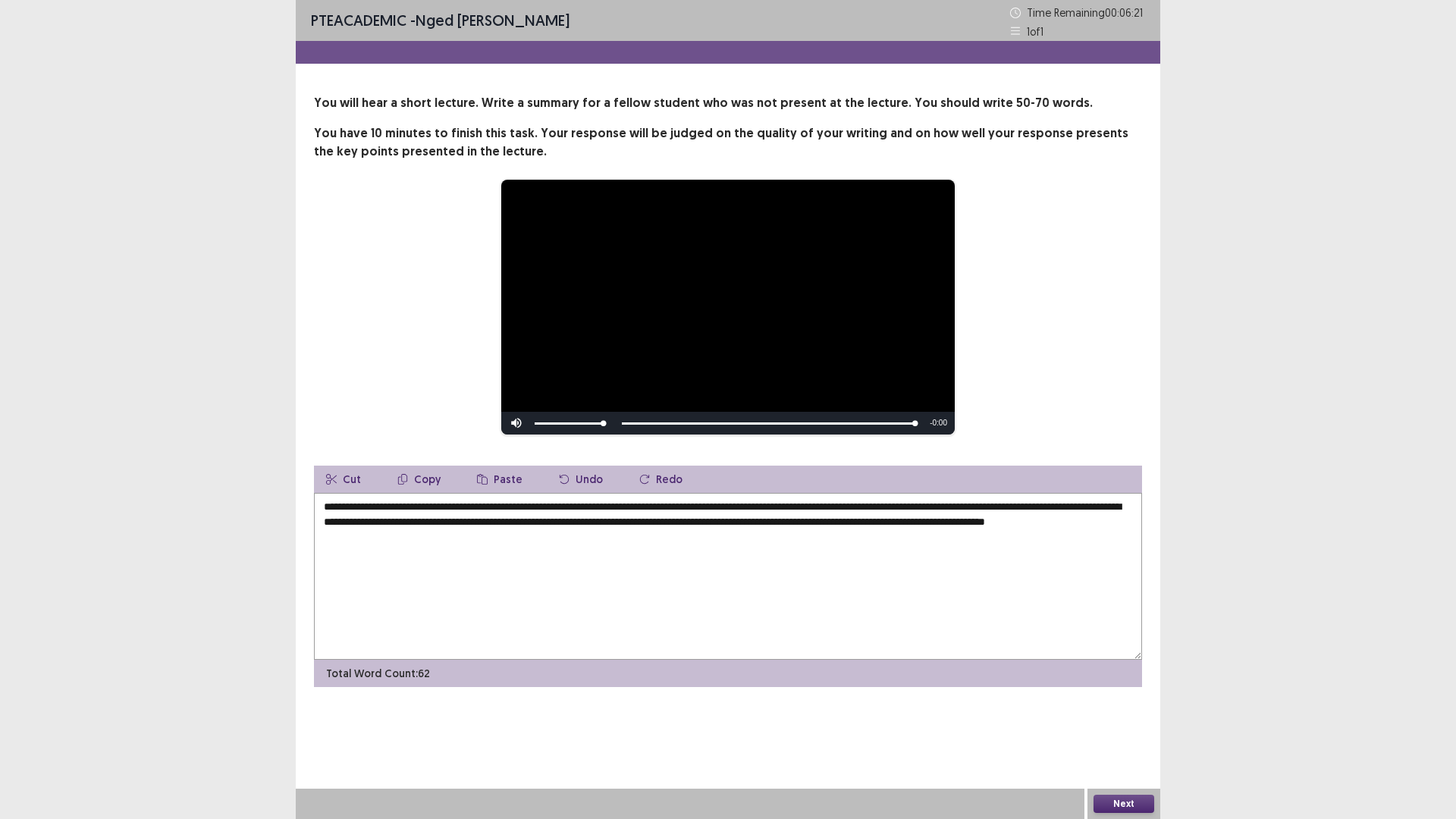
click at [742, 526] on textarea "**********" at bounding box center [728, 576] width 828 height 167
drag, startPoint x: 830, startPoint y: 525, endPoint x: 876, endPoint y: 524, distance: 46.0
click at [830, 524] on textarea "**********" at bounding box center [728, 576] width 828 height 167
click at [867, 521] on textarea "**********" at bounding box center [728, 576] width 828 height 167
click at [867, 523] on textarea "**********" at bounding box center [728, 576] width 828 height 167
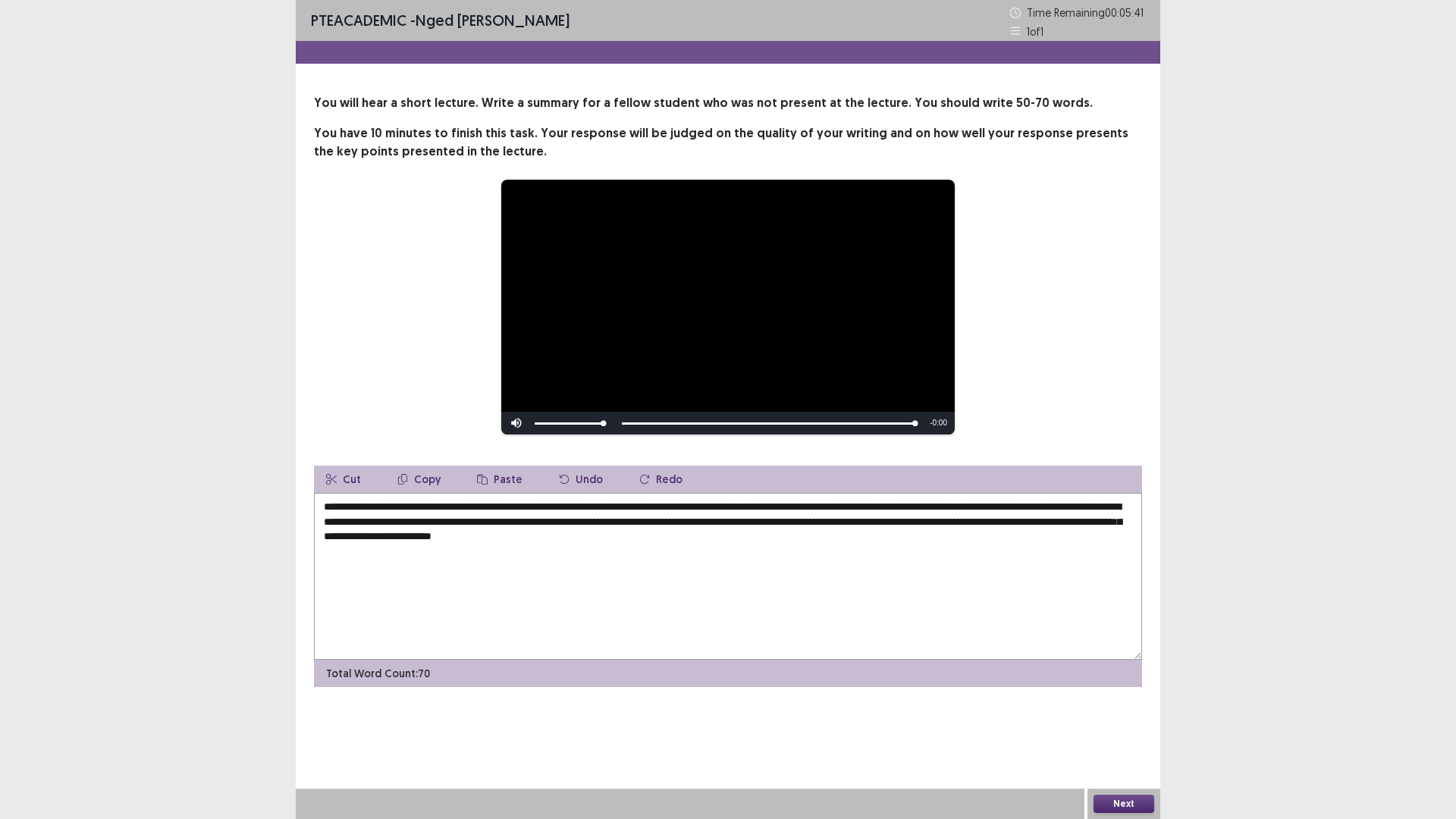
drag, startPoint x: 390, startPoint y: 538, endPoint x: 791, endPoint y: 541, distance: 401.0
click at [791, 541] on textarea "**********" at bounding box center [728, 576] width 828 height 167
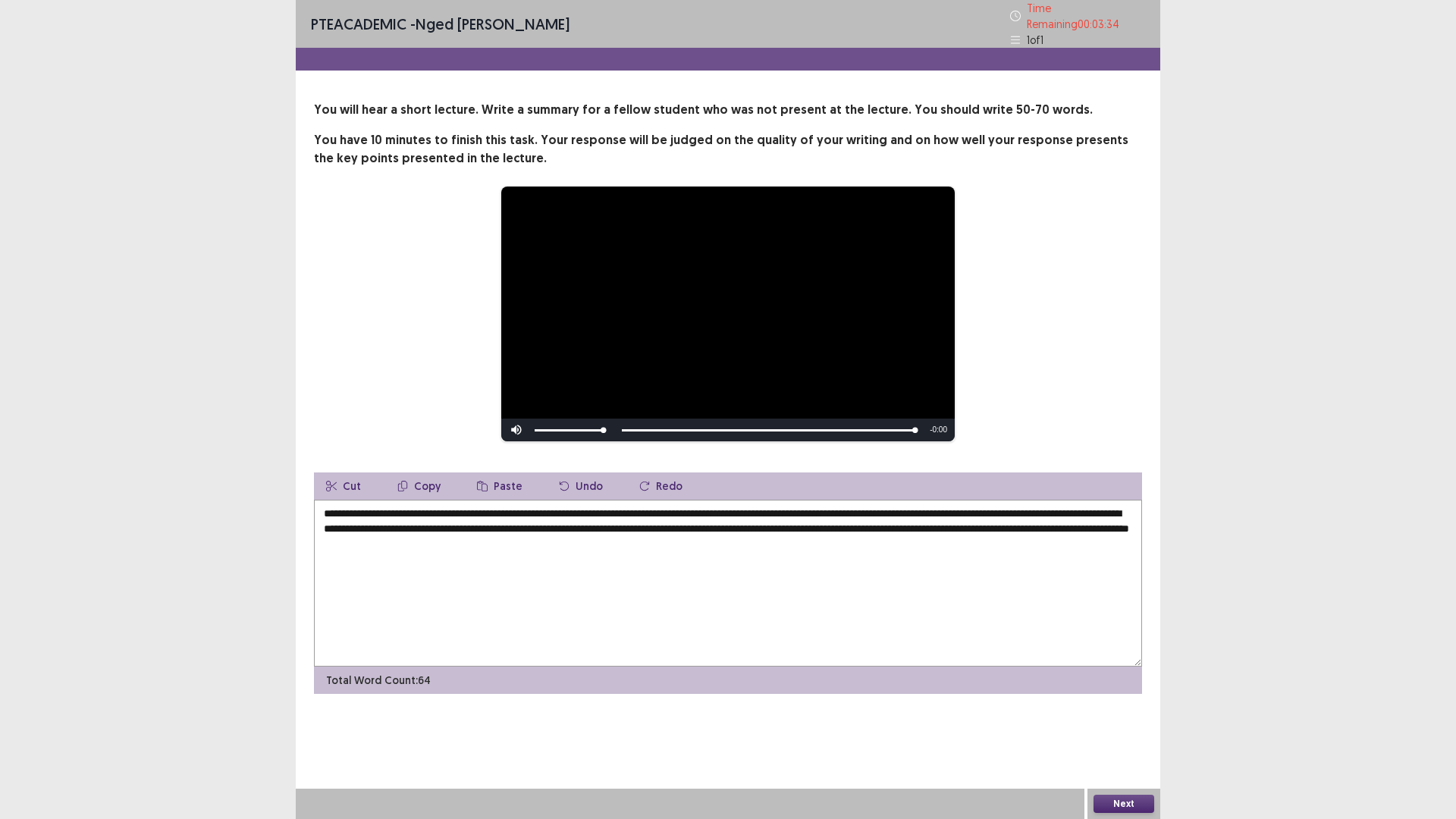
type textarea "**********"
click at [1123, 716] on button "Next" at bounding box center [1124, 803] width 61 height 18
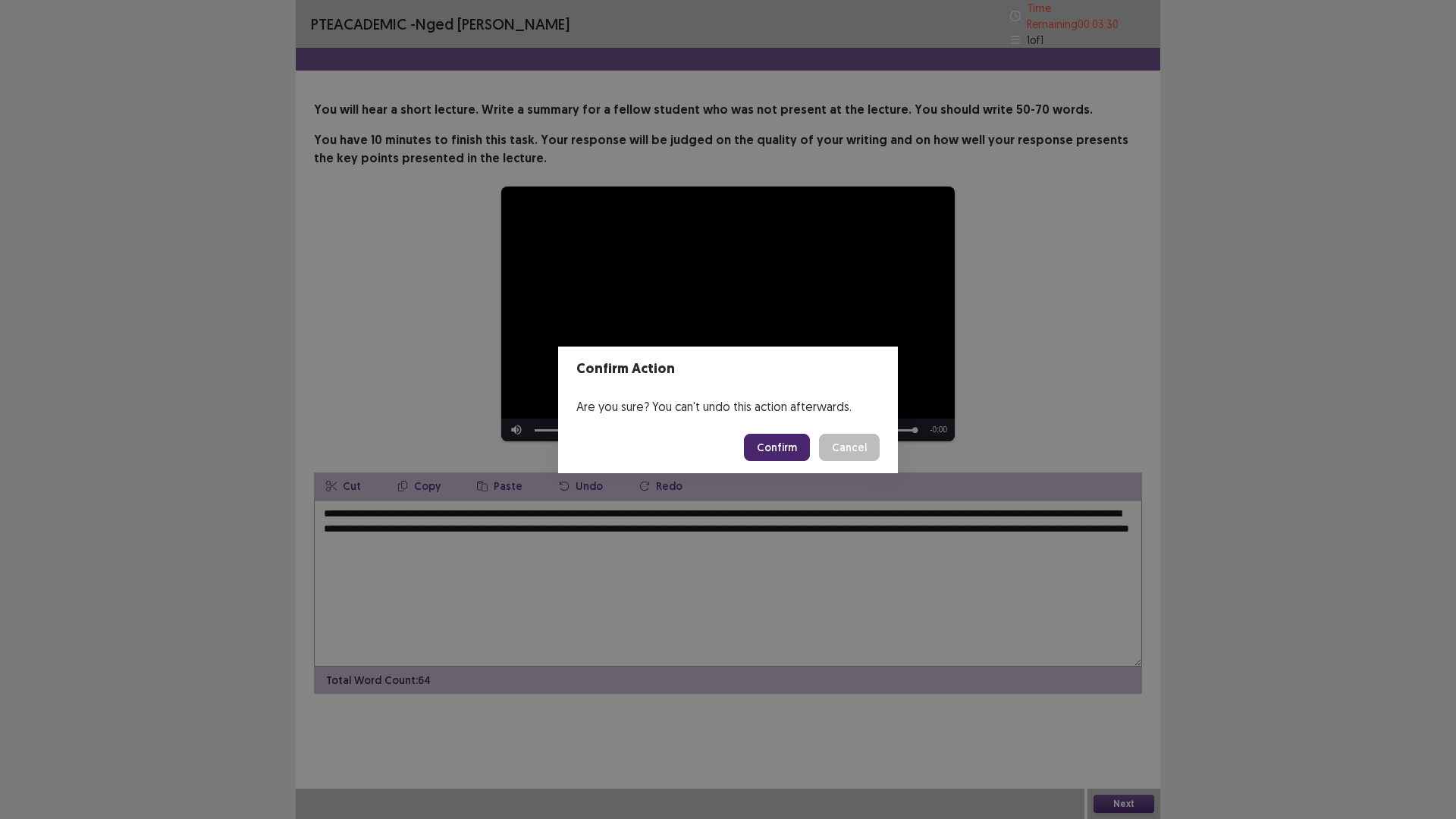
click at [777, 445] on button "Confirm" at bounding box center [777, 446] width 66 height 27
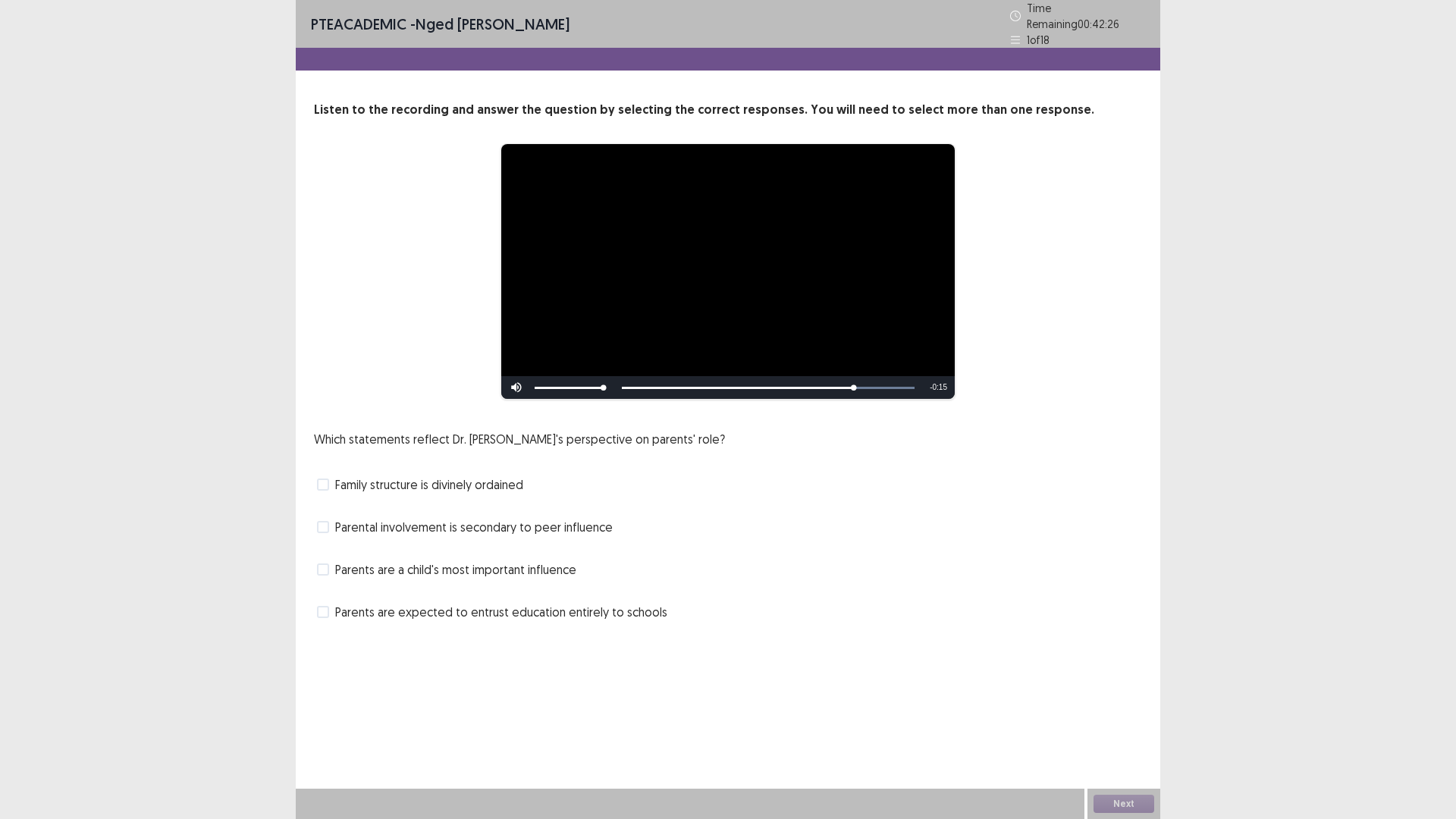
click at [318, 564] on span at bounding box center [323, 570] width 12 height 12
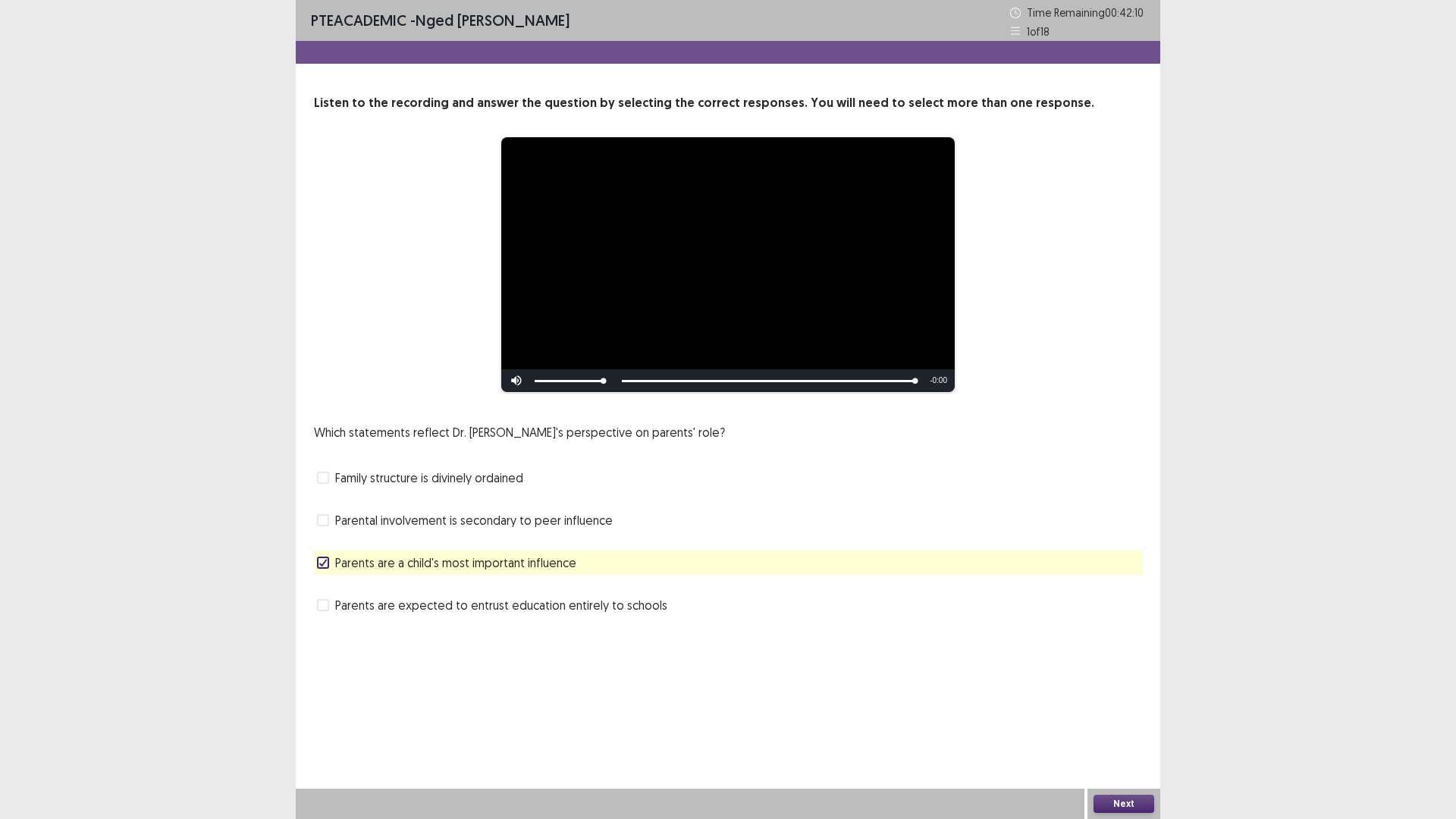
click at [1099, 716] on button "Next" at bounding box center [1124, 803] width 61 height 18
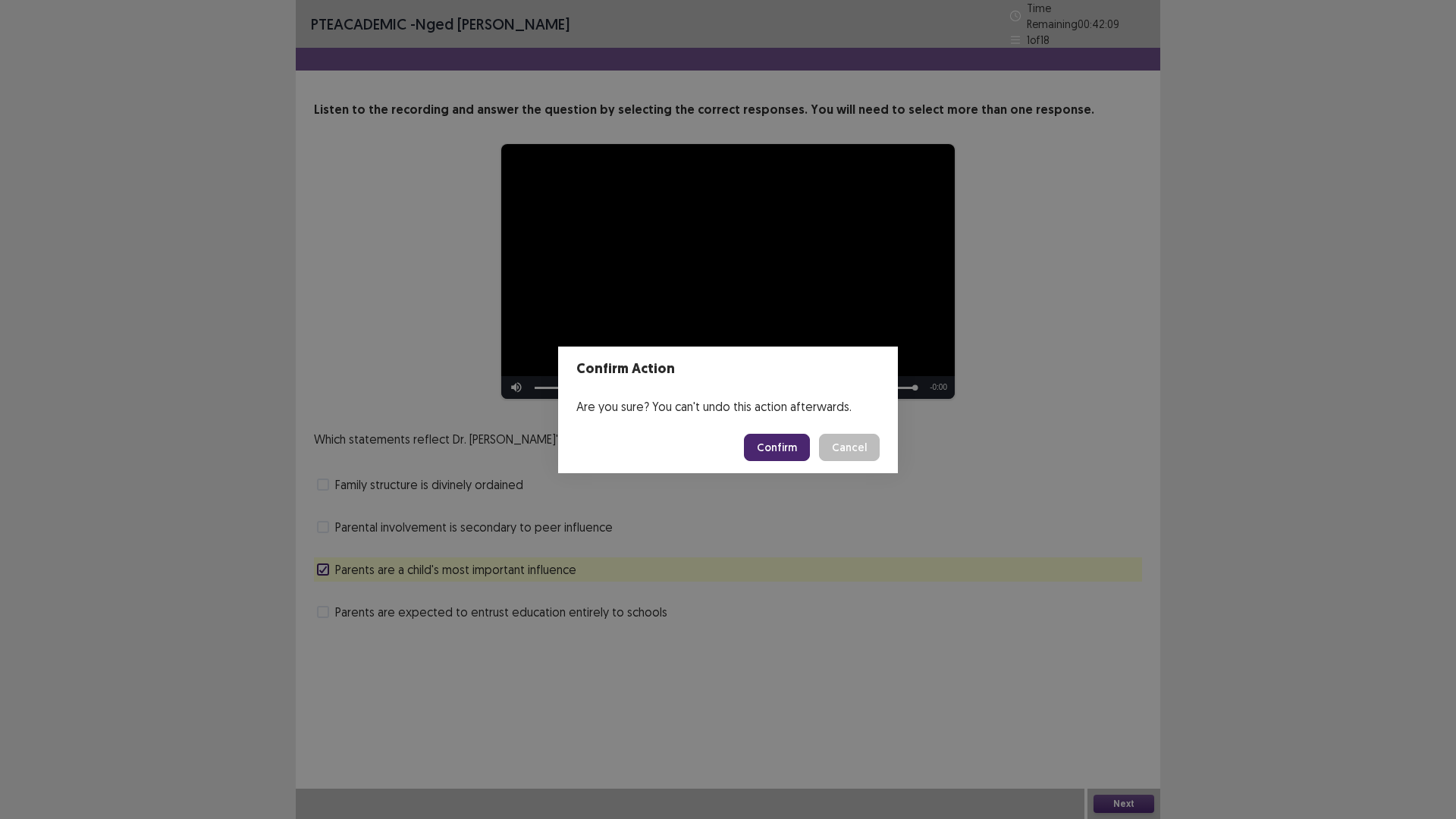
click at [771, 443] on button "Confirm" at bounding box center [777, 446] width 66 height 27
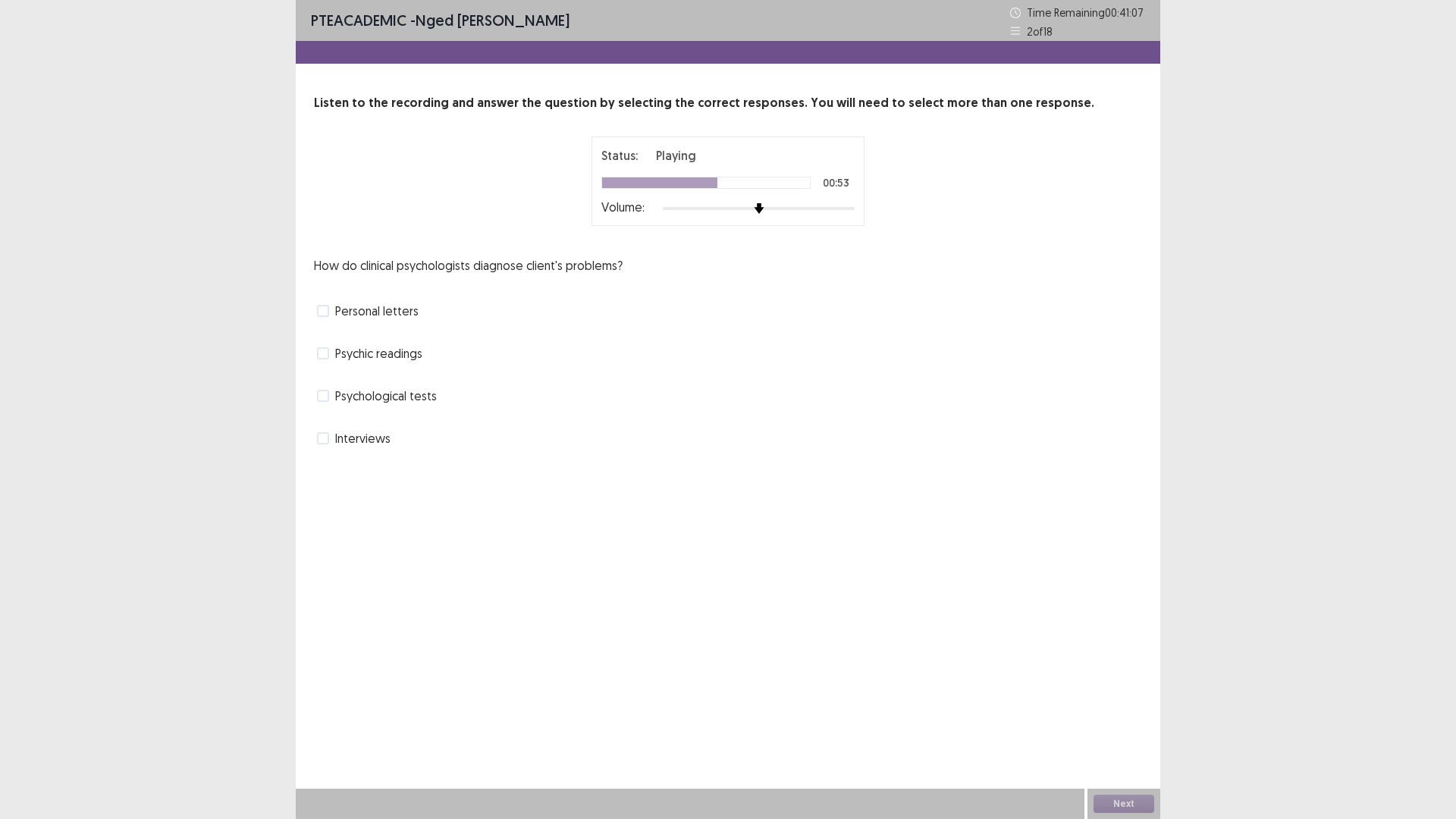
click at [316, 393] on div "Psychological tests" at bounding box center [728, 396] width 828 height 24
click at [331, 398] on label "Psychological tests" at bounding box center [377, 396] width 120 height 18
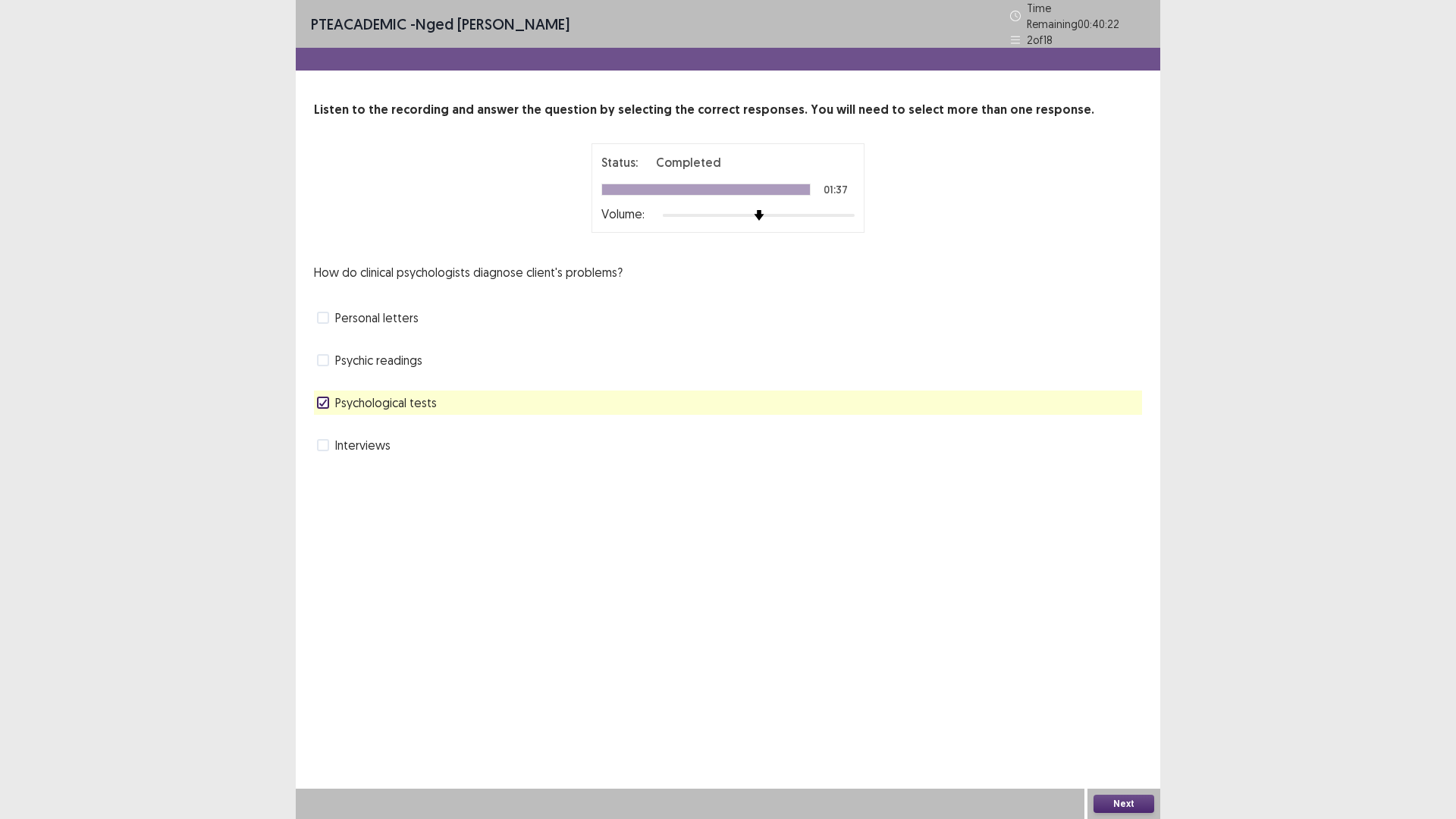
click at [1115, 716] on button "Next" at bounding box center [1124, 803] width 61 height 18
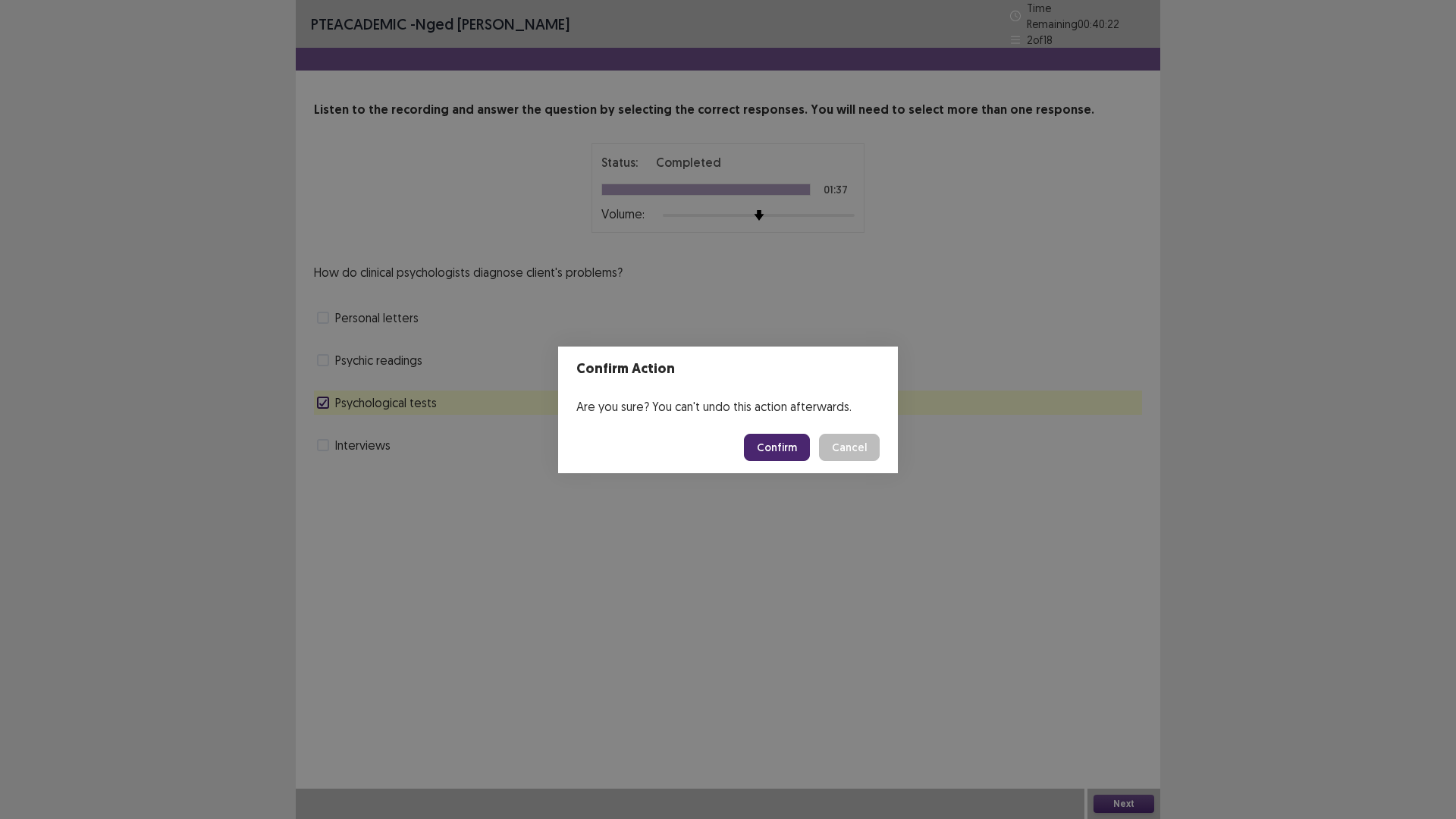
click at [779, 442] on button "Confirm" at bounding box center [777, 446] width 66 height 27
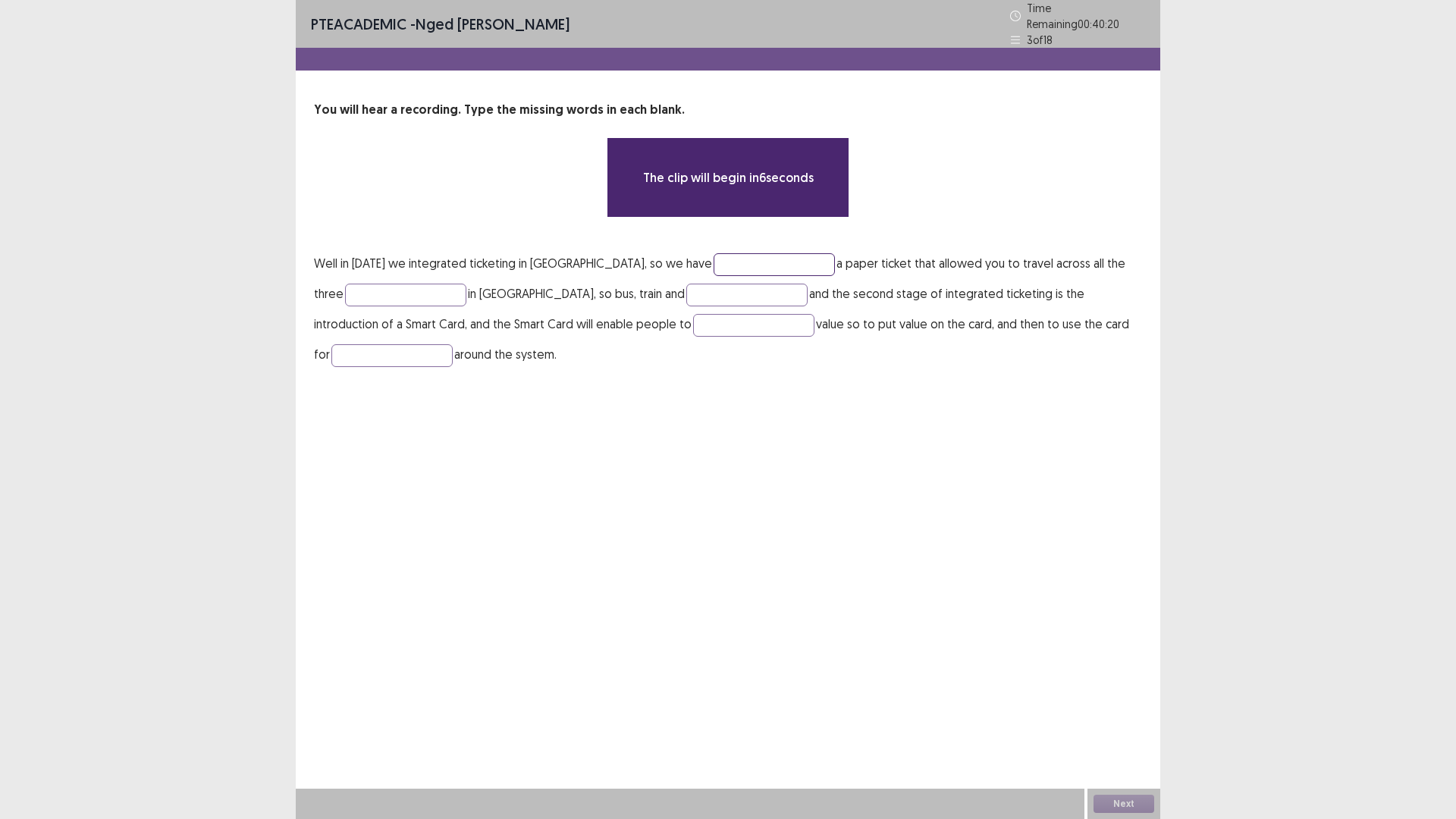
click at [723, 257] on input "text" at bounding box center [775, 264] width 121 height 23
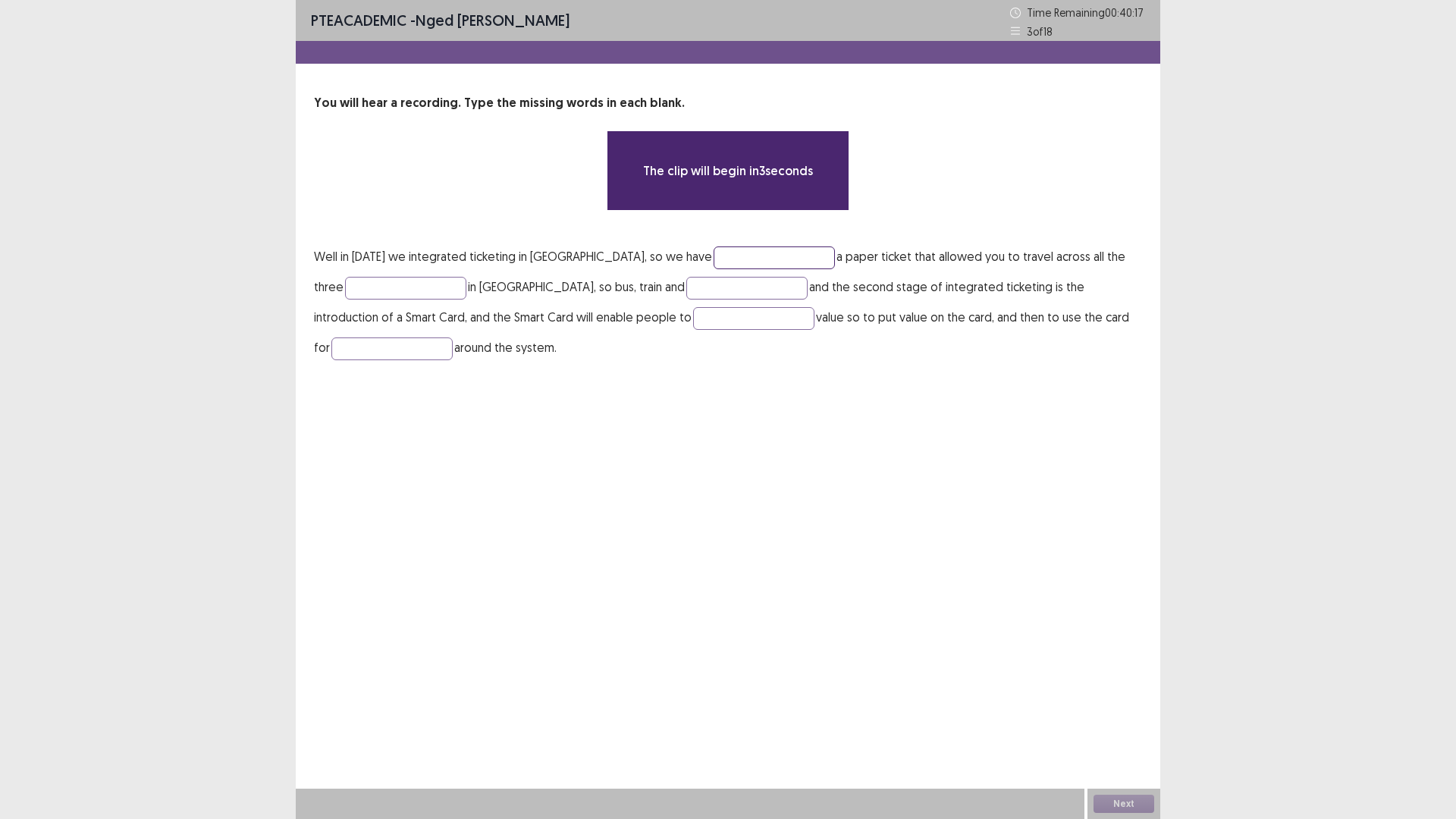
click at [763, 260] on input "text" at bounding box center [775, 257] width 121 height 23
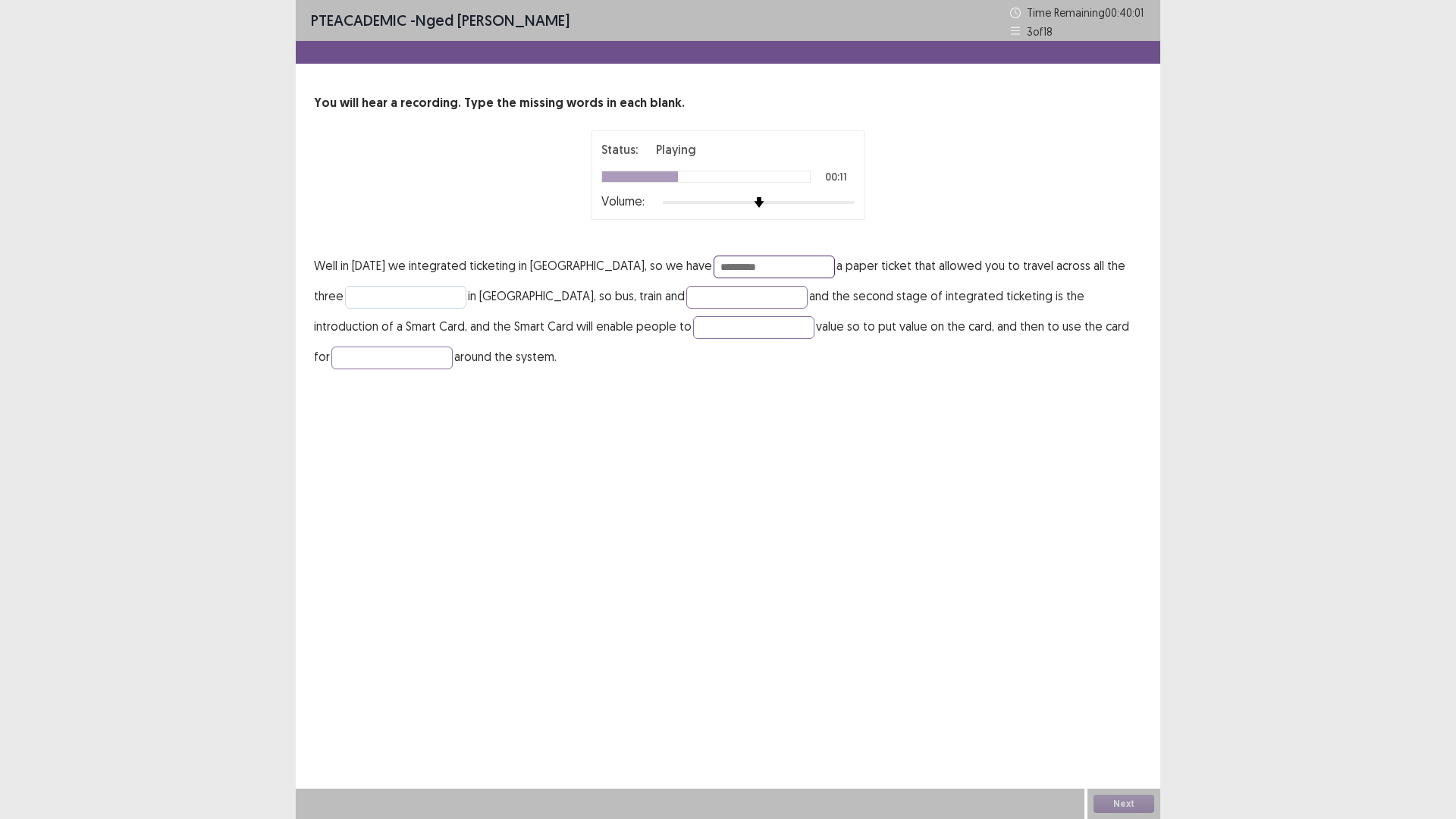
type input "*********"
click at [384, 290] on input "text" at bounding box center [406, 297] width 121 height 23
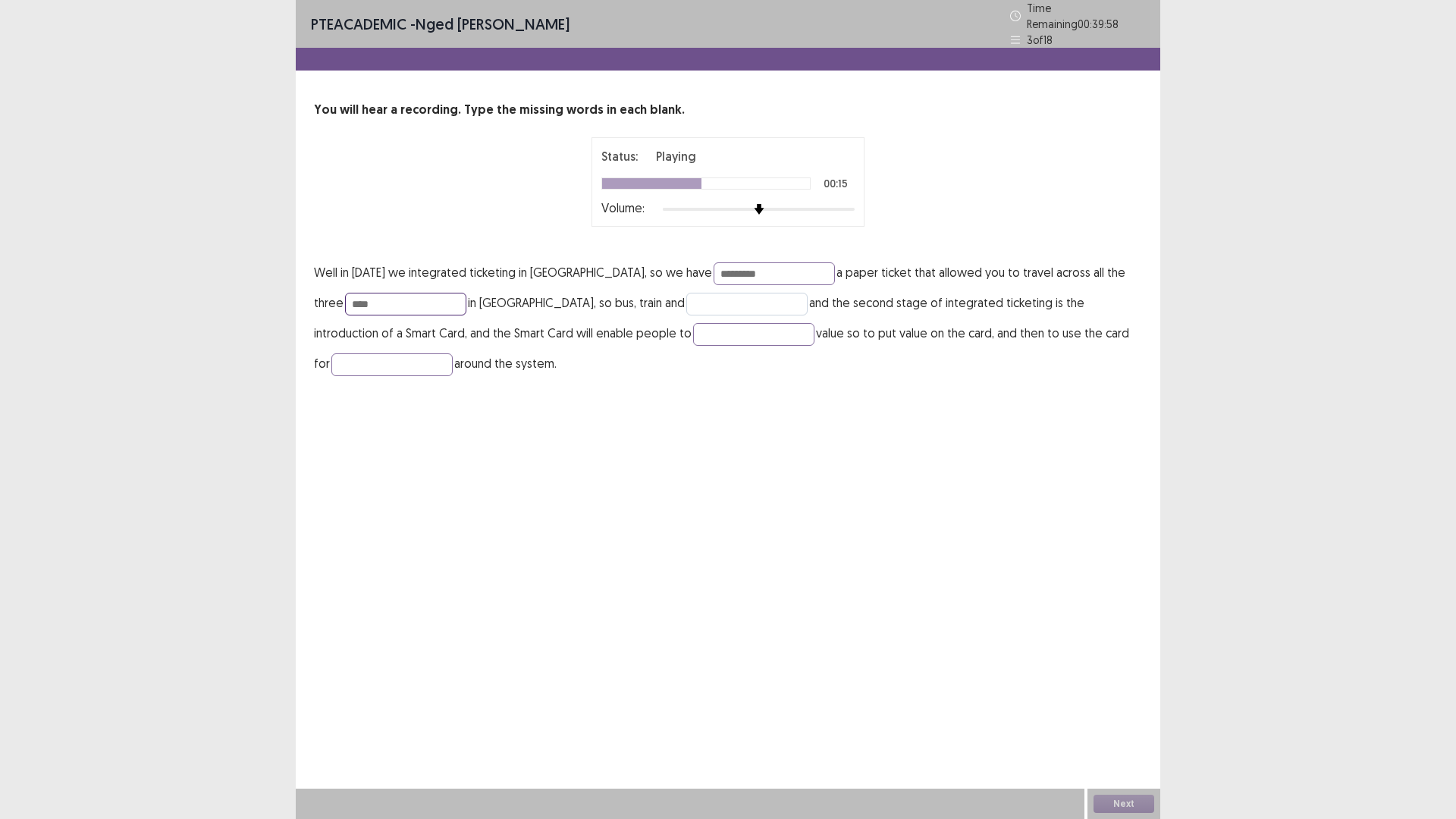
type input "****"
click at [756, 300] on input "text" at bounding box center [747, 303] width 121 height 23
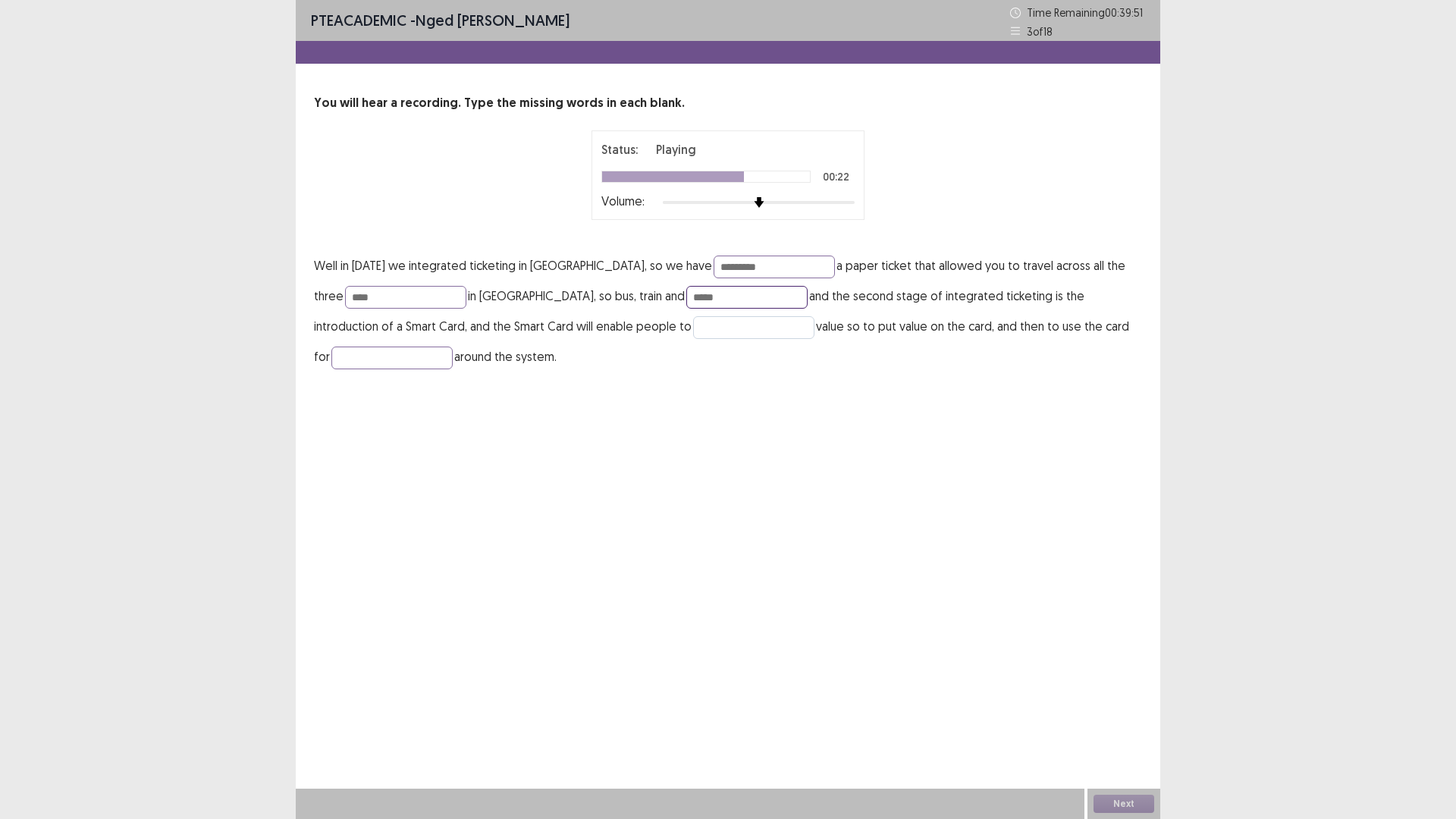
type input "*****"
click at [742, 331] on input "text" at bounding box center [754, 327] width 121 height 23
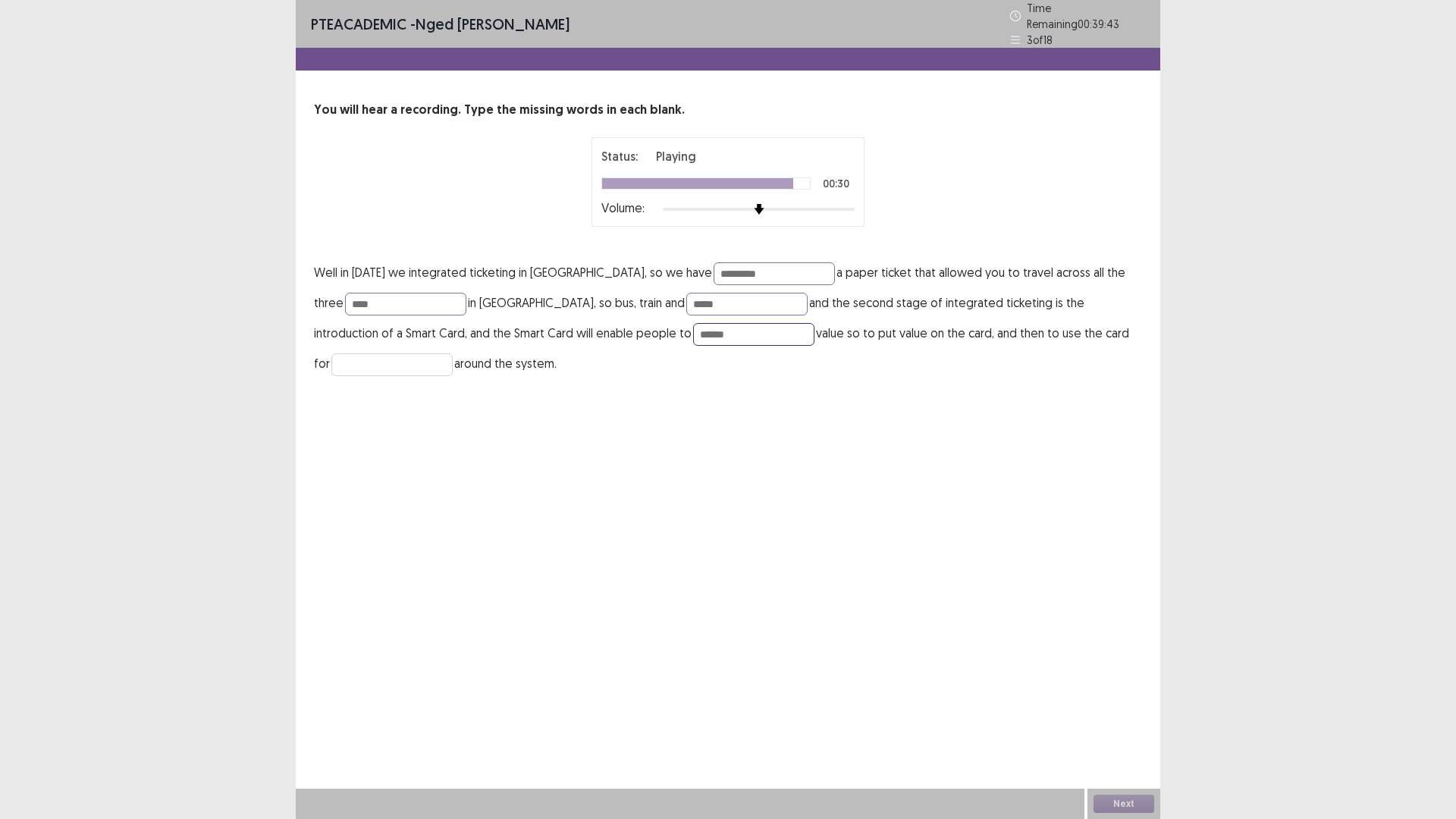
type input "******"
click at [409, 360] on input "text" at bounding box center [392, 364] width 121 height 23
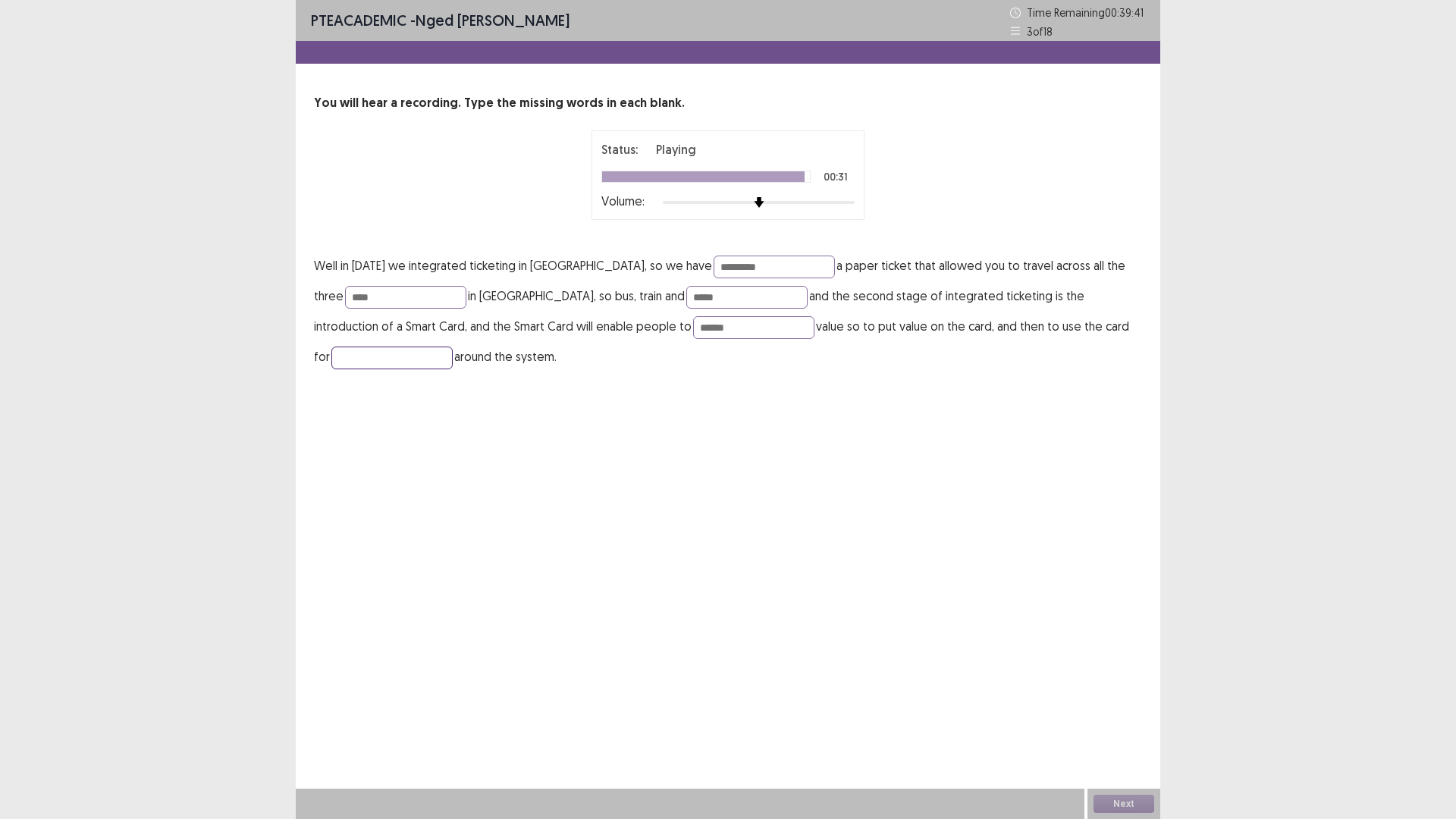
type input "*"
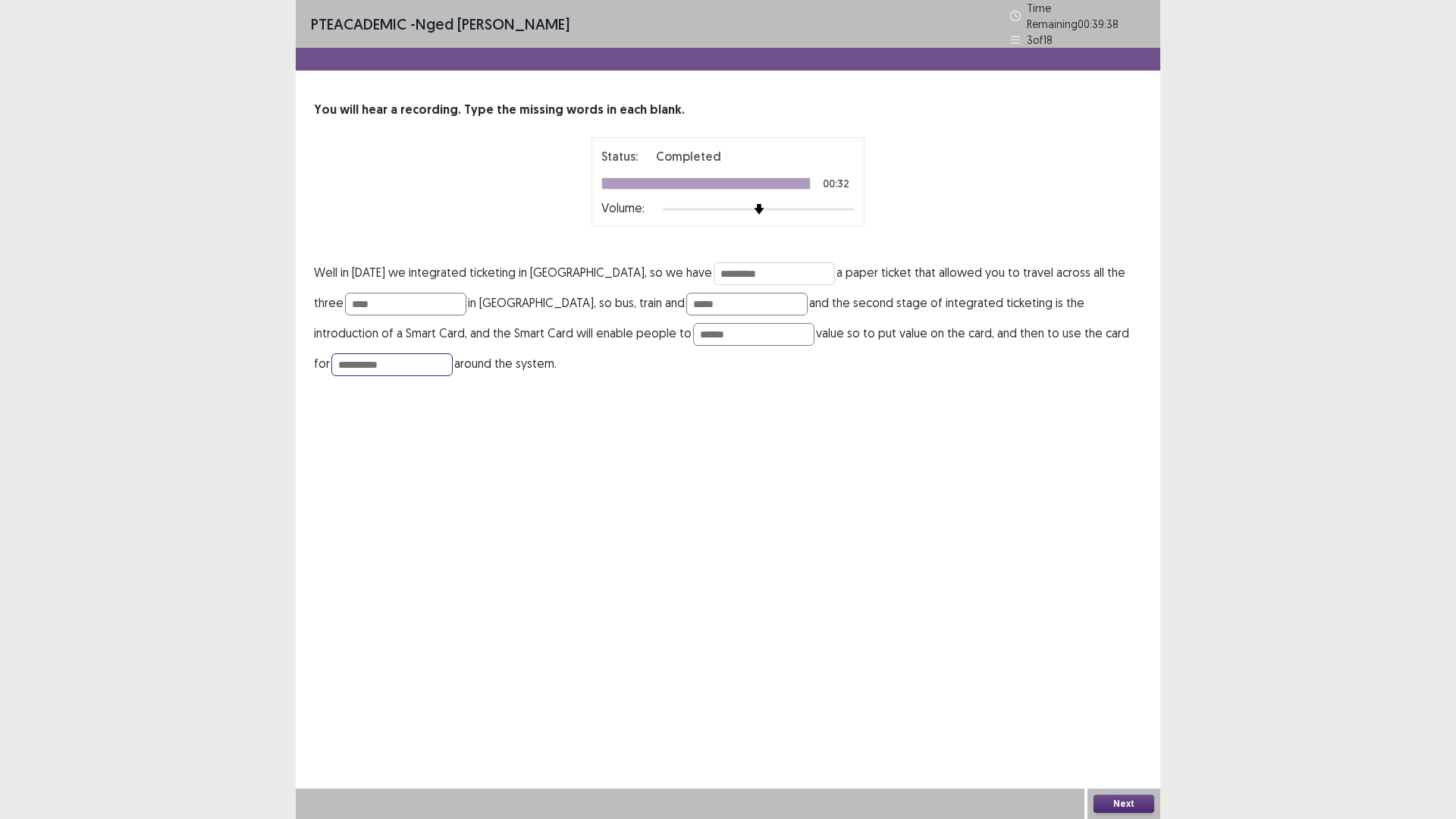
type input "**********"
click at [769, 273] on input "*********" at bounding box center [775, 273] width 121 height 23
type input "*********"
click at [728, 297] on input "*****" at bounding box center [747, 303] width 121 height 23
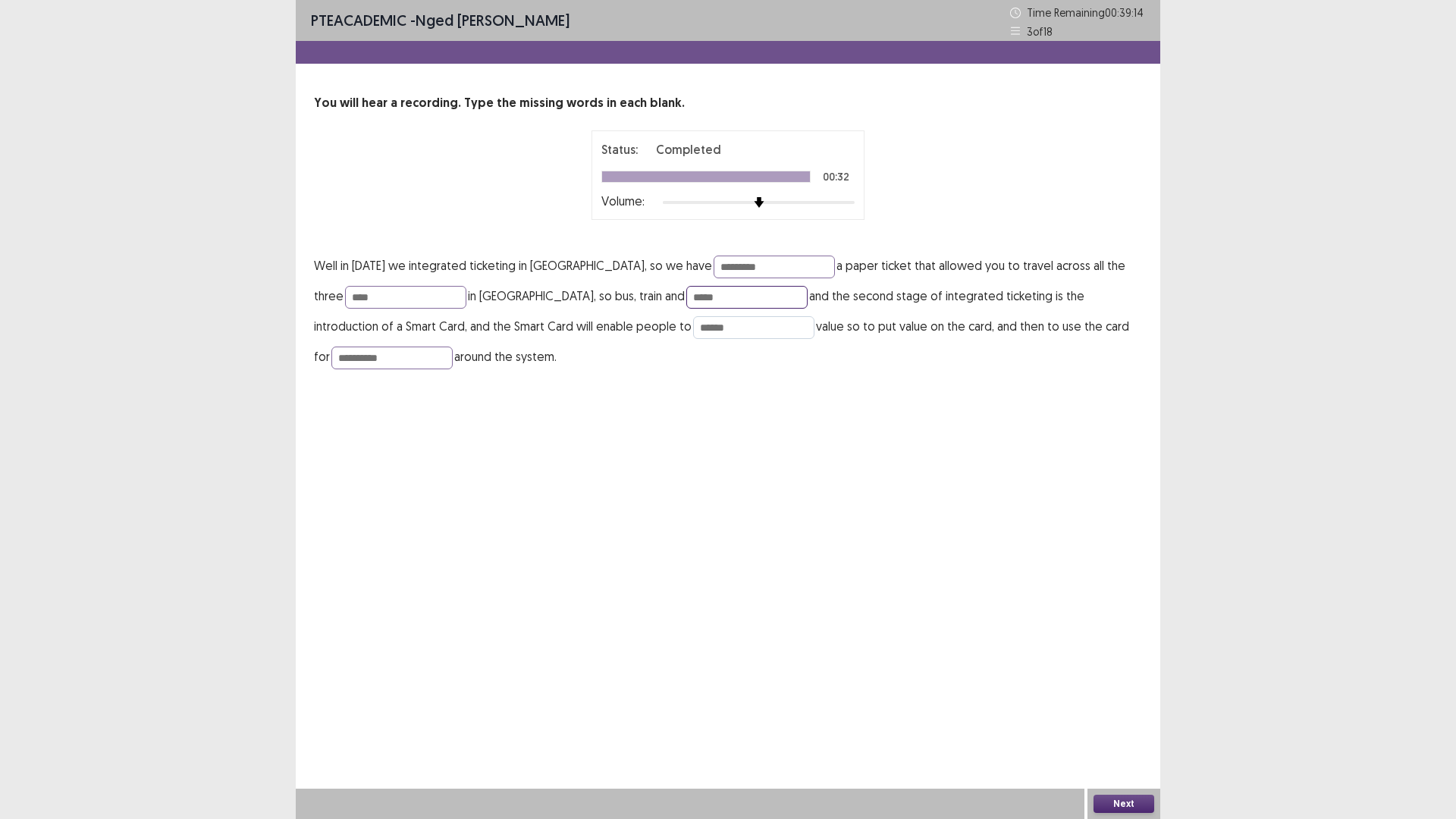
type input "*****"
click at [725, 326] on input "******" at bounding box center [754, 327] width 121 height 23
click at [737, 330] on input "******" at bounding box center [754, 327] width 121 height 23
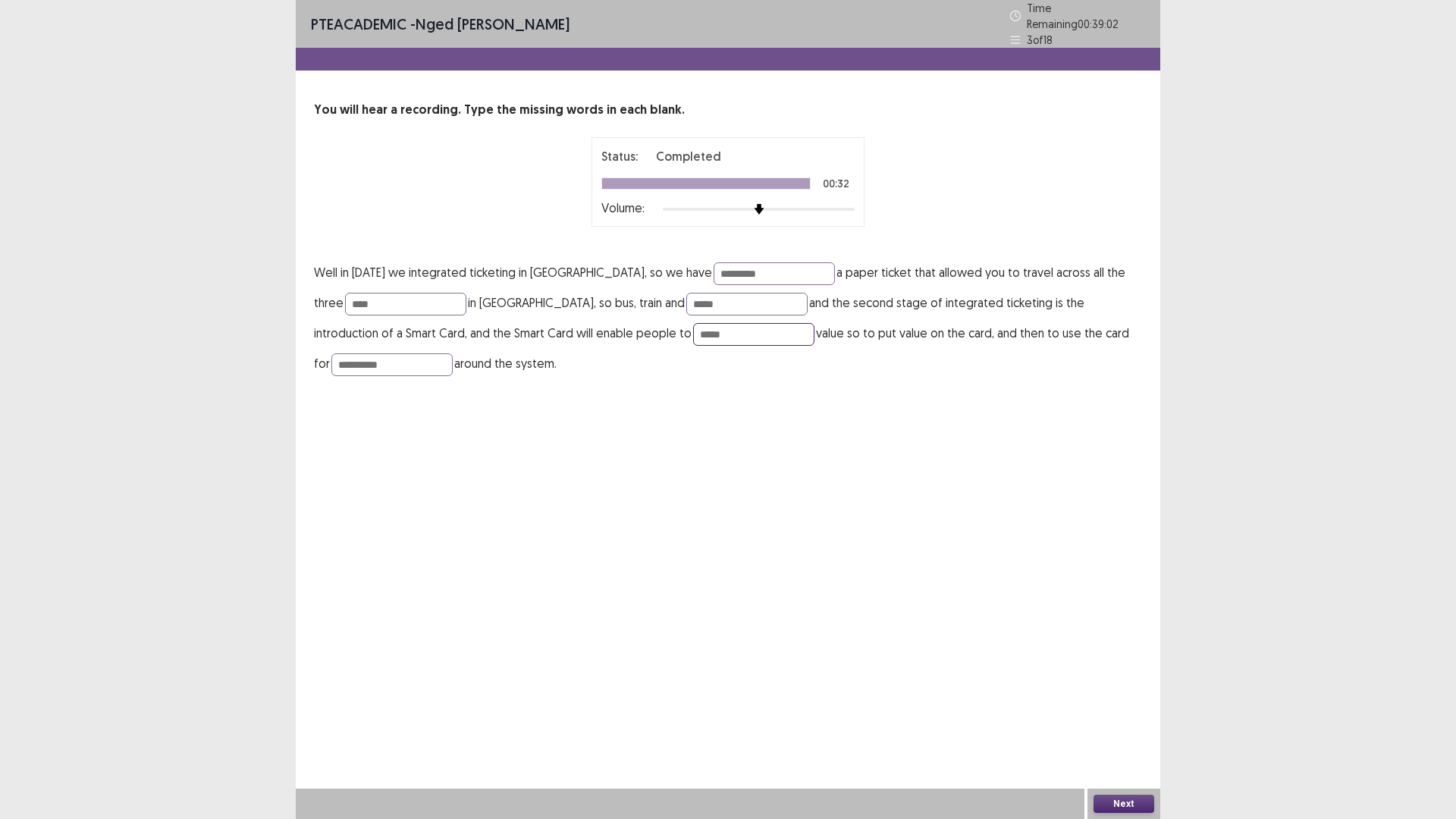
click at [736, 331] on input "*****" at bounding box center [754, 334] width 121 height 23
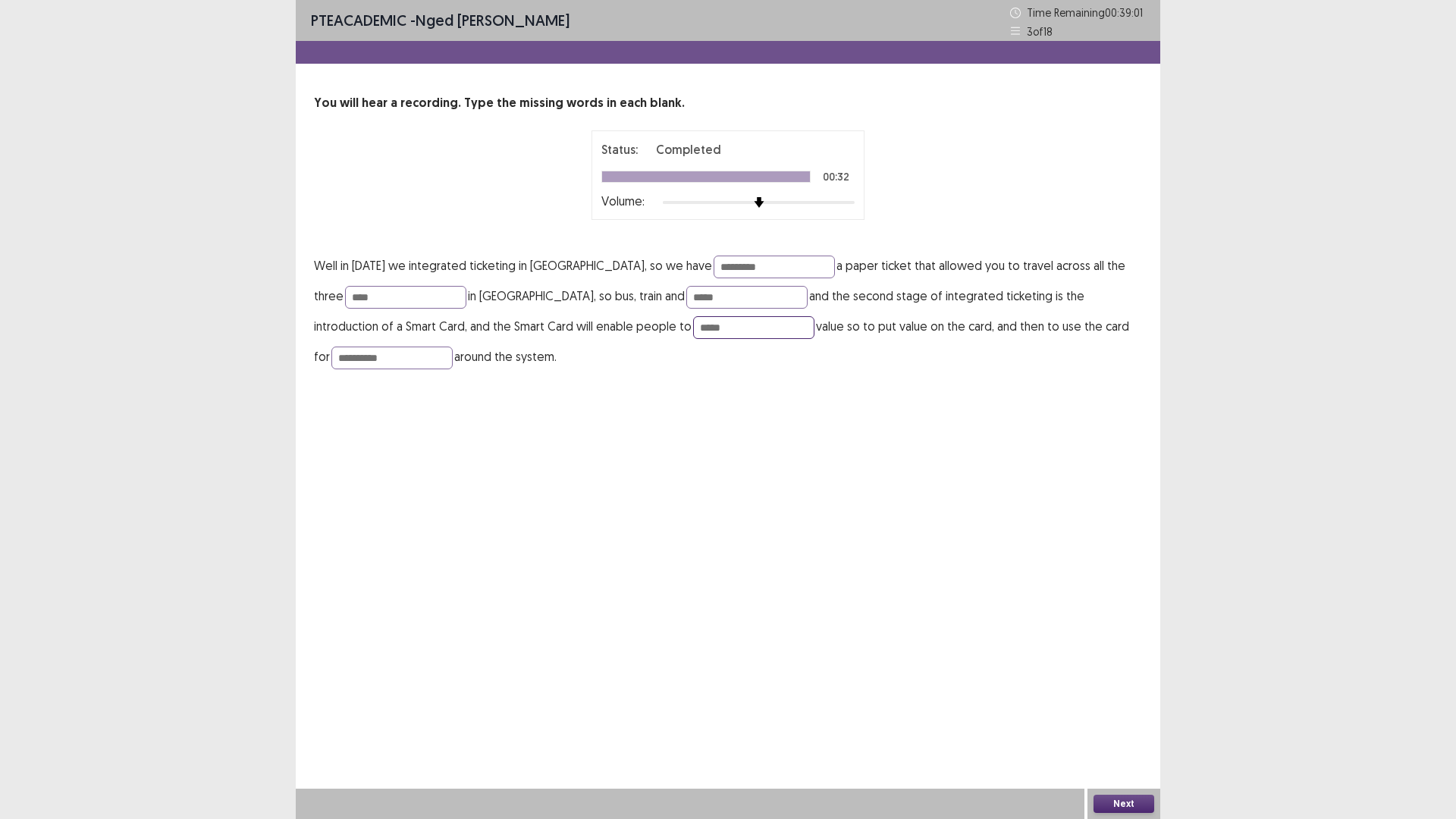
type input "******"
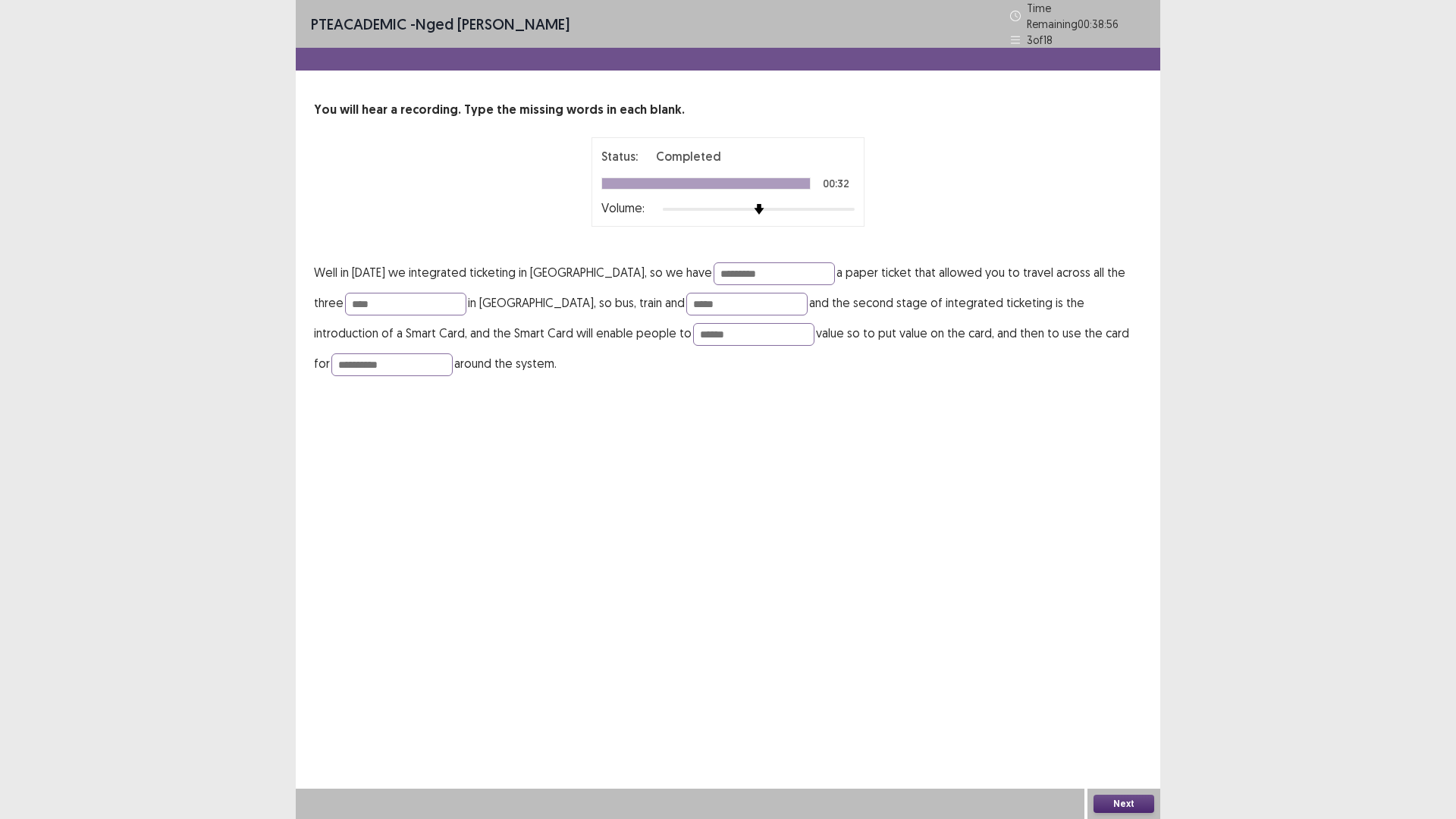
click at [1130, 716] on button "Next" at bounding box center [1124, 803] width 61 height 18
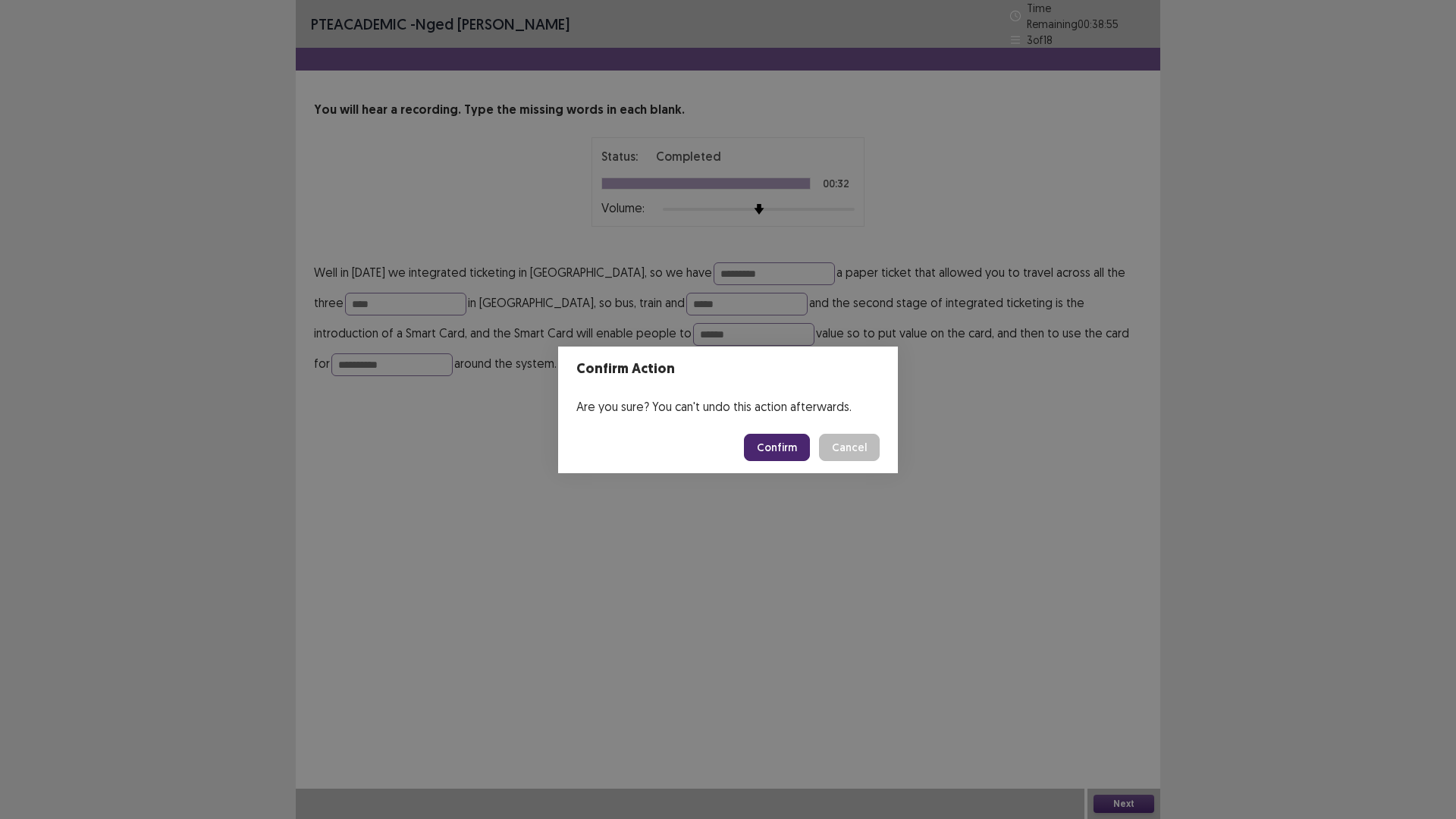
click at [771, 447] on button "Confirm" at bounding box center [777, 446] width 66 height 27
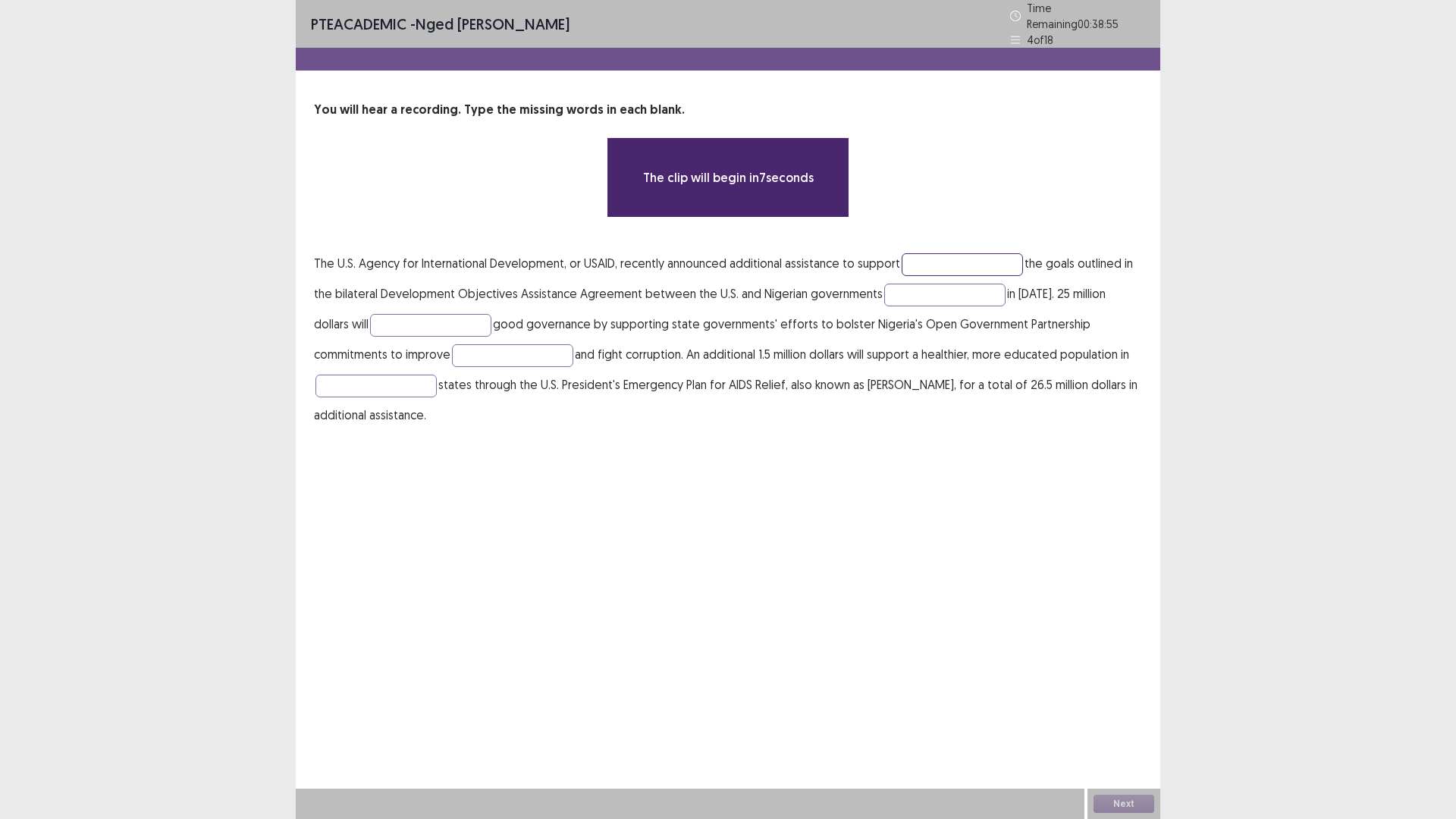
click at [933, 255] on input "text" at bounding box center [963, 264] width 121 height 23
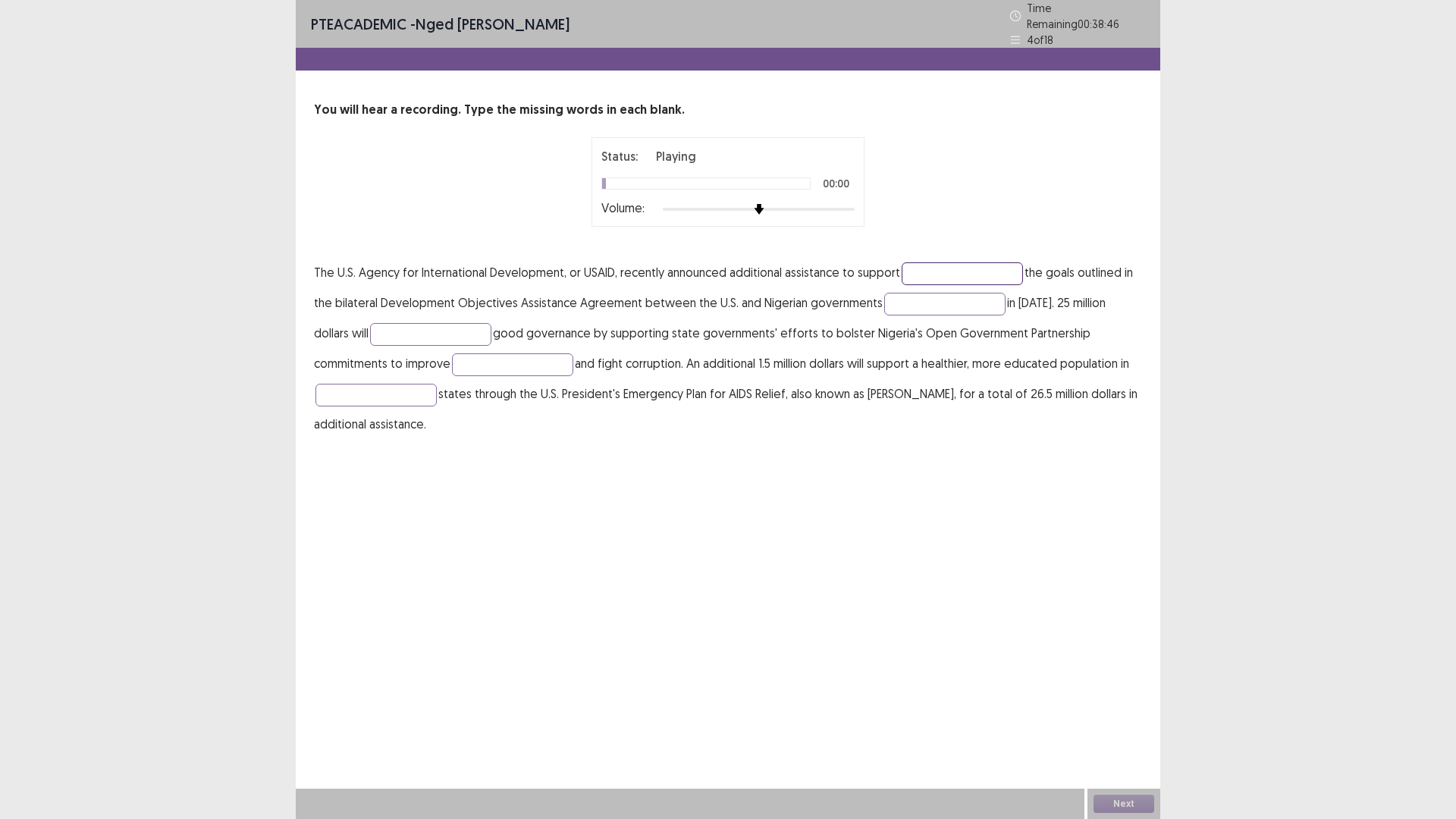
click at [933, 269] on input "text" at bounding box center [963, 273] width 121 height 23
type input "*********"
click at [914, 303] on input "text" at bounding box center [945, 303] width 121 height 23
type input "******"
click at [406, 326] on input "text" at bounding box center [431, 334] width 121 height 23
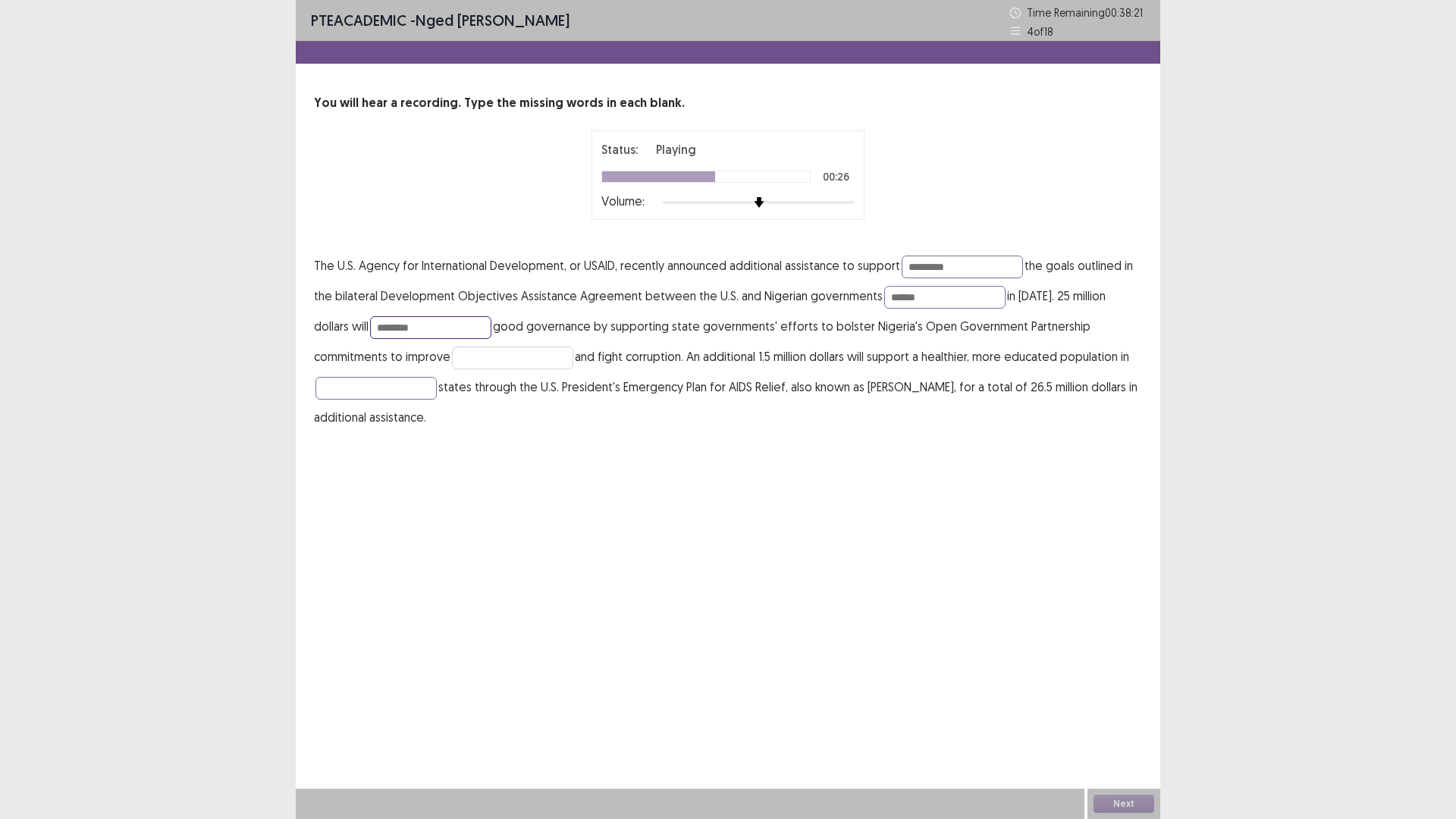
type input "********"
click at [453, 358] on input "text" at bounding box center [513, 358] width 121 height 23
type input "**********"
click at [385, 387] on input "text" at bounding box center [376, 388] width 121 height 23
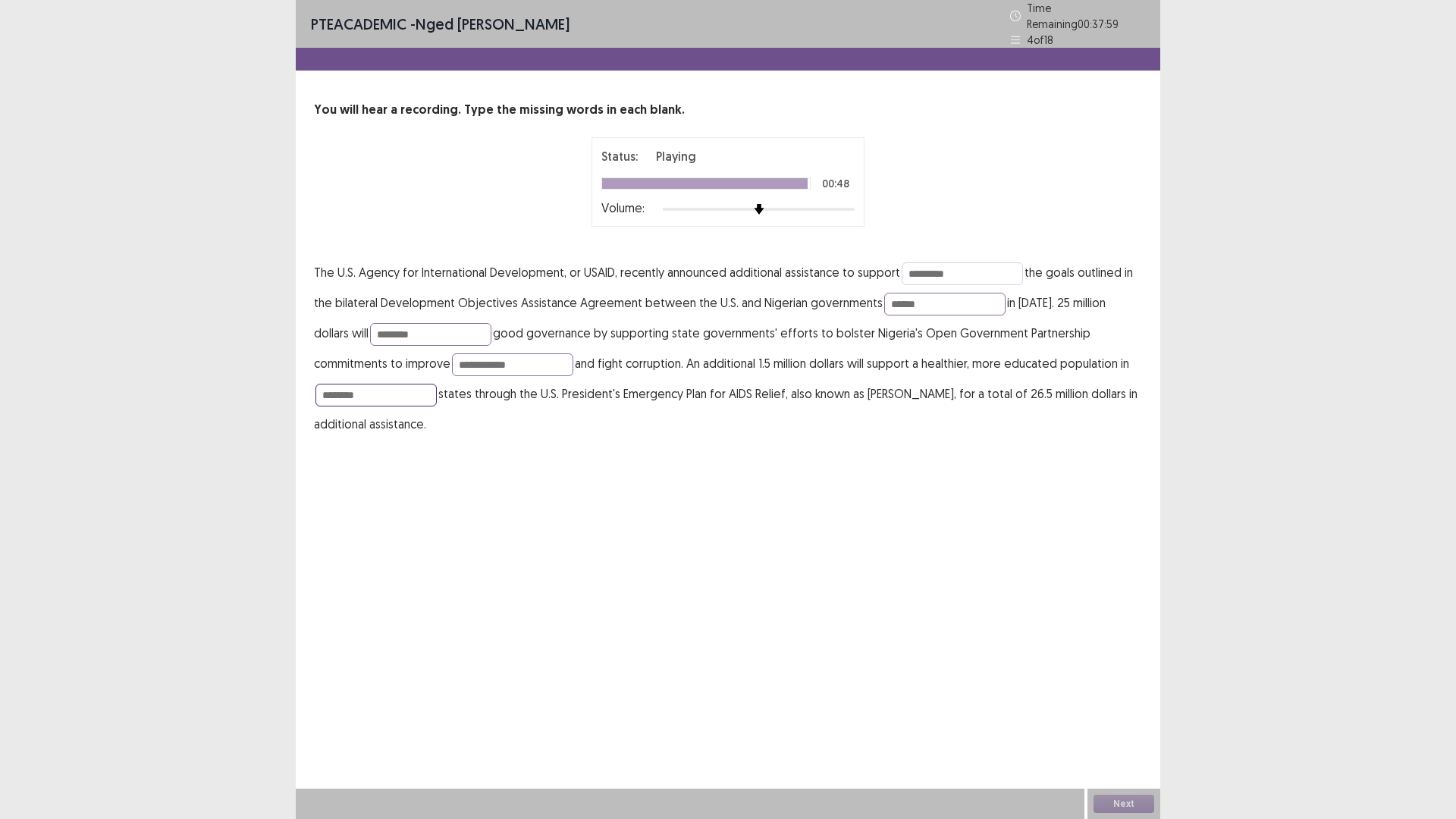
type input "********"
click at [961, 265] on input "*********" at bounding box center [963, 273] width 121 height 23
click at [917, 297] on input "******" at bounding box center [945, 303] width 121 height 23
click at [397, 326] on input "********" at bounding box center [431, 334] width 121 height 23
type input "********"
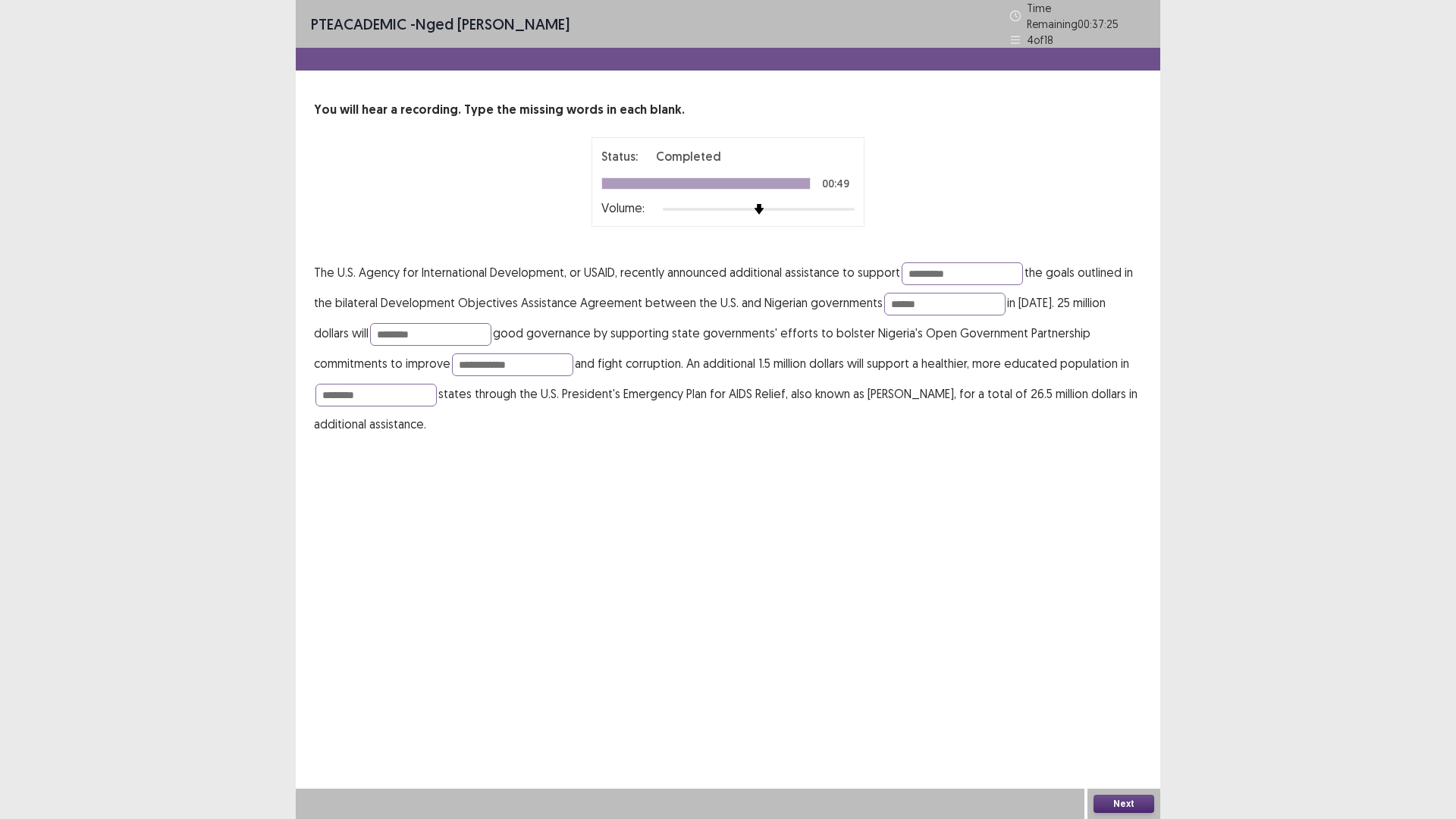
click at [1123, 716] on button "Next" at bounding box center [1124, 803] width 61 height 18
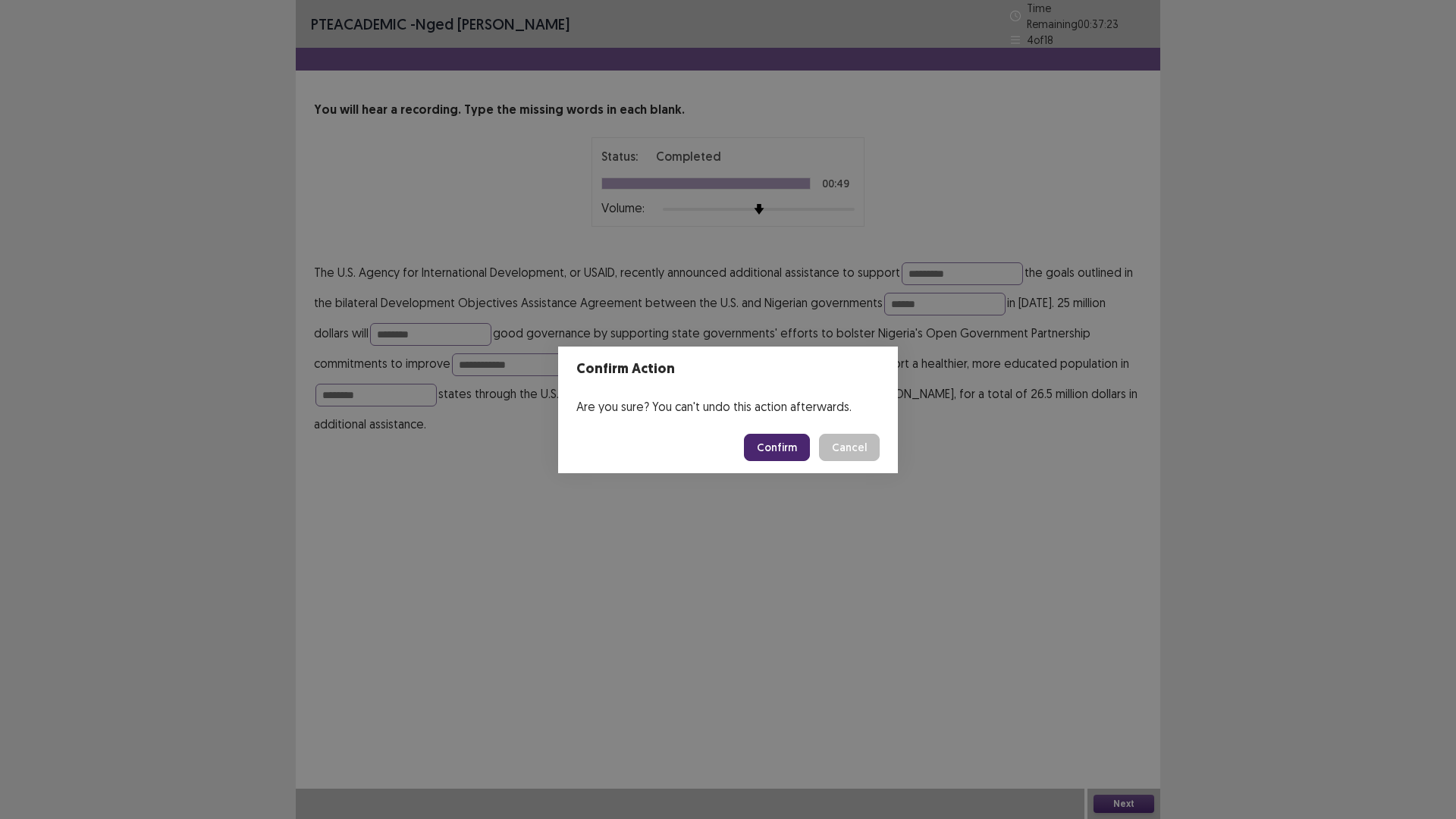
click at [760, 442] on button "Confirm" at bounding box center [777, 446] width 66 height 27
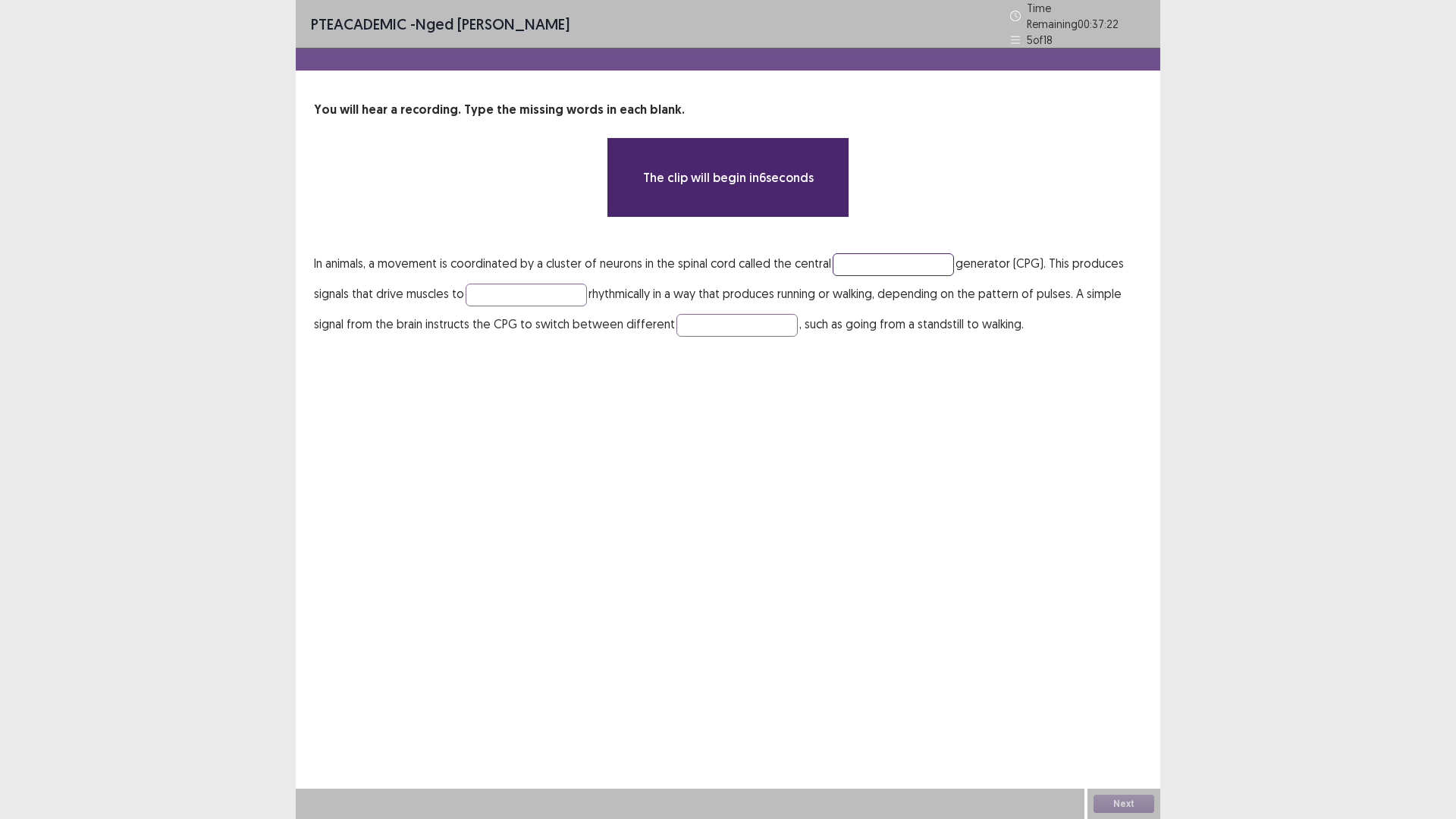
click at [894, 257] on input "text" at bounding box center [893, 264] width 121 height 23
click at [888, 260] on input "text" at bounding box center [893, 264] width 121 height 23
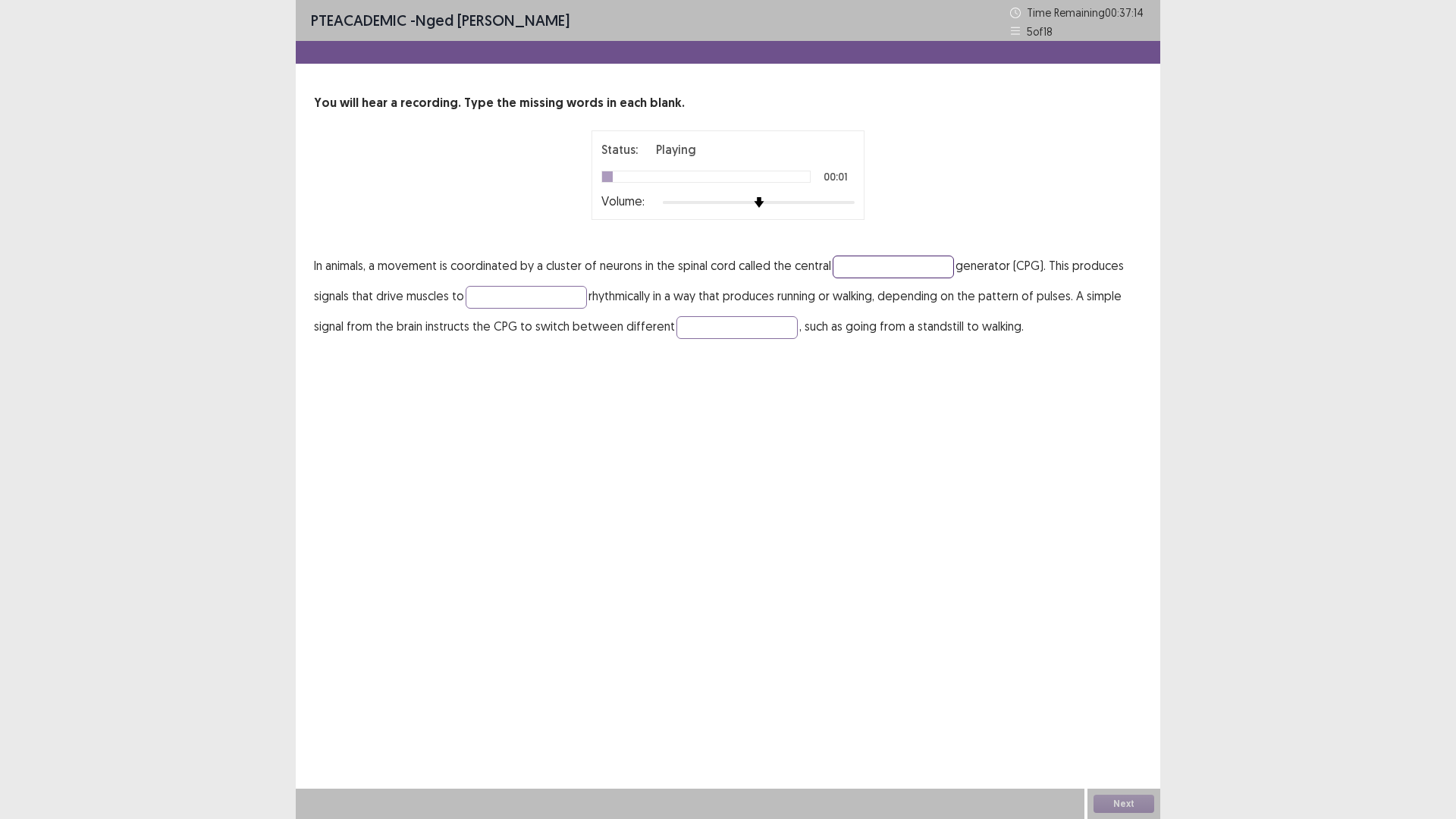
click at [871, 271] on input "text" at bounding box center [893, 266] width 121 height 23
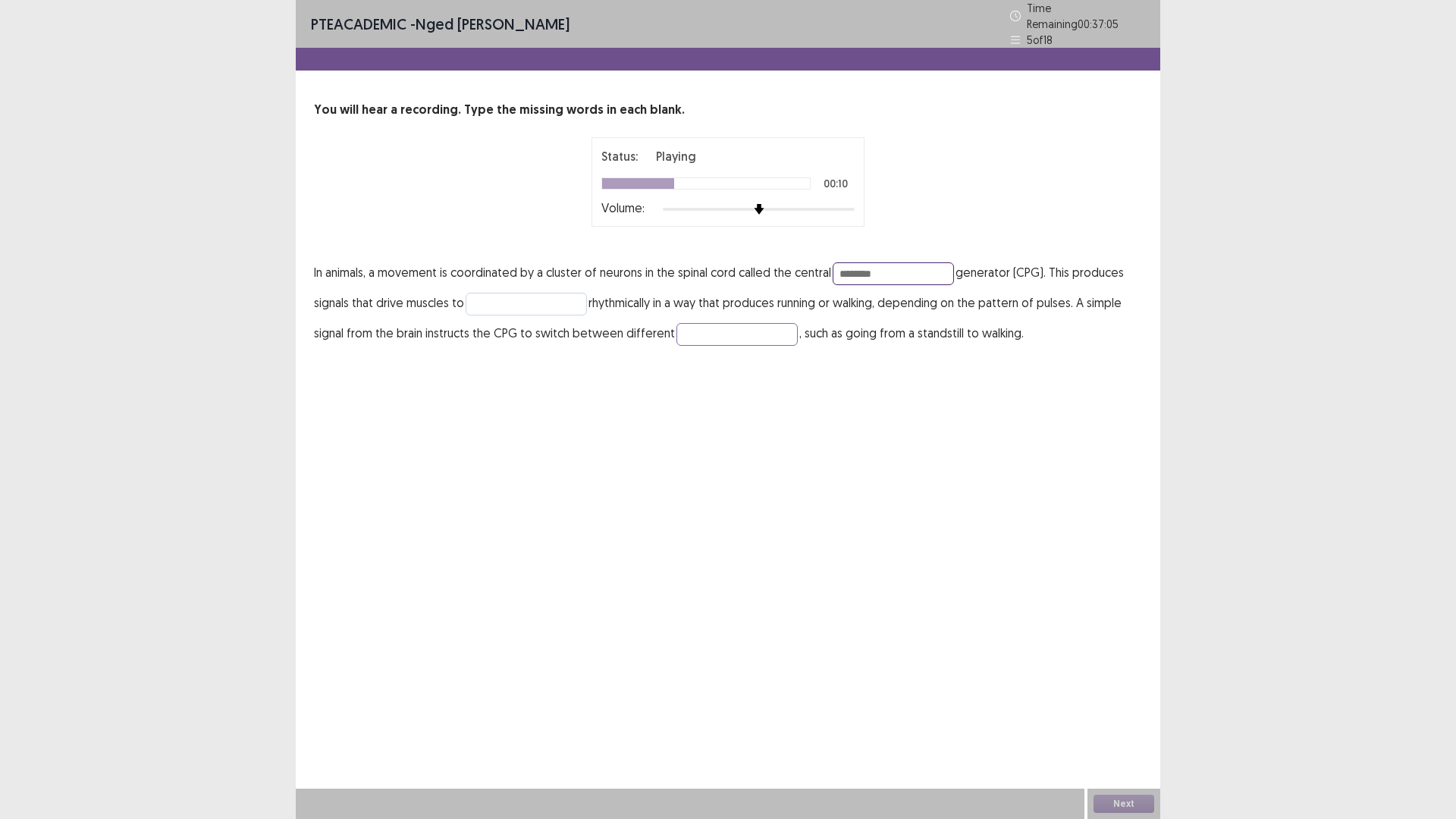
type input "********"
click at [511, 302] on input "text" at bounding box center [526, 303] width 121 height 23
type input "*********"
click at [714, 331] on input "text" at bounding box center [737, 334] width 121 height 23
type input "*****"
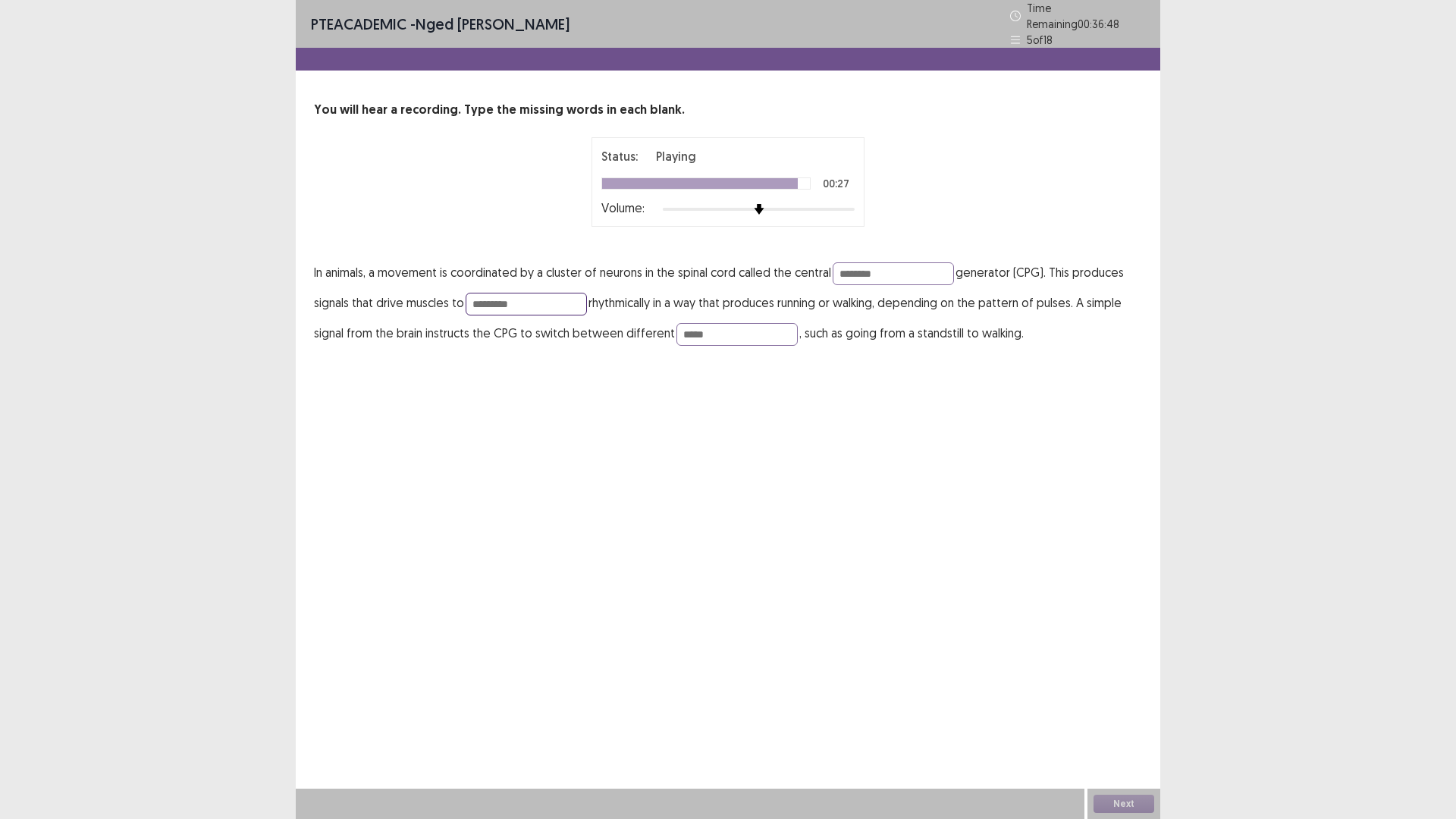
click at [536, 298] on input "*********" at bounding box center [526, 303] width 121 height 23
type input "********"
click at [1127, 716] on button "Next" at bounding box center [1124, 803] width 61 height 18
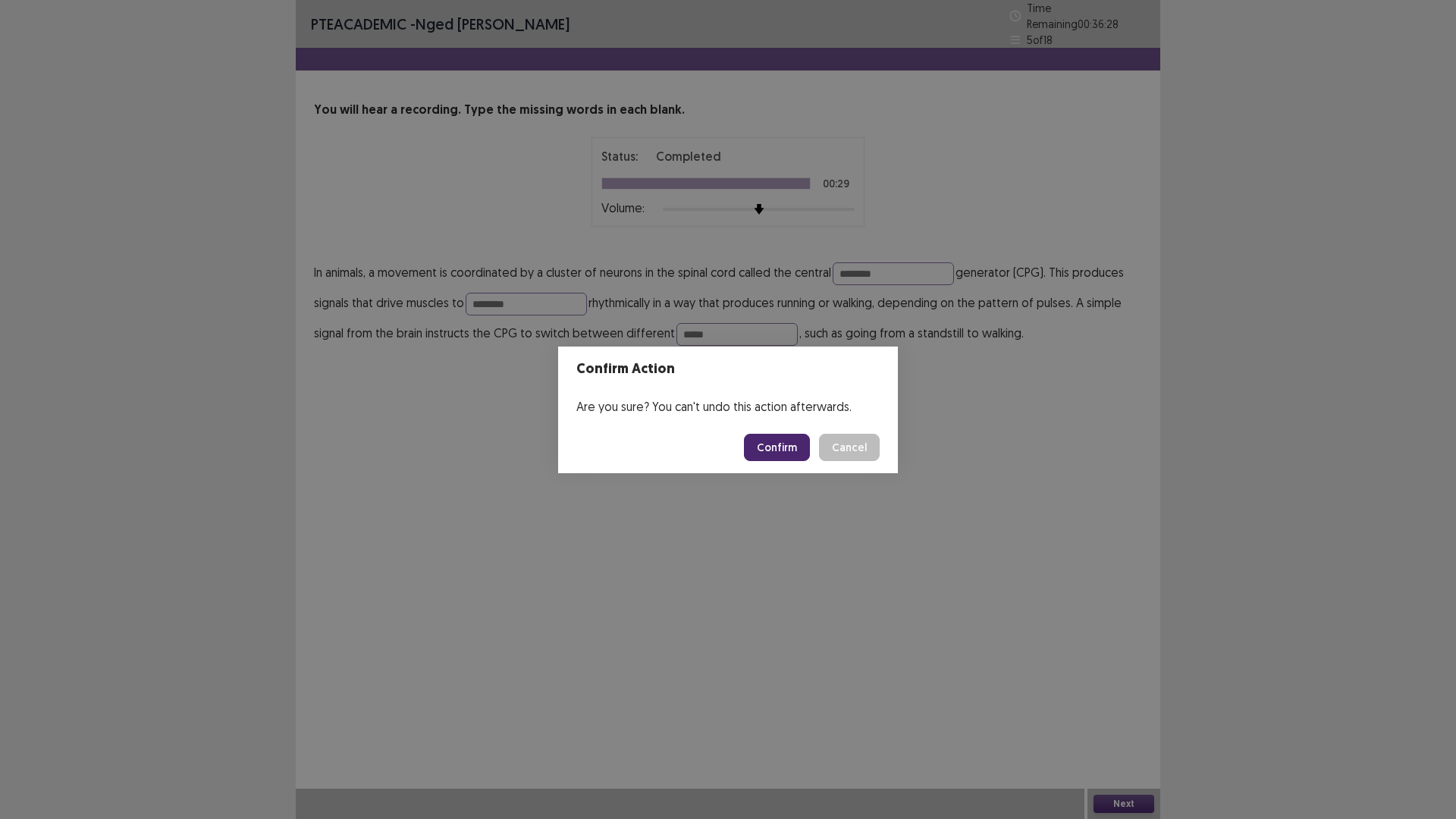
click at [772, 444] on button "Confirm" at bounding box center [777, 446] width 66 height 27
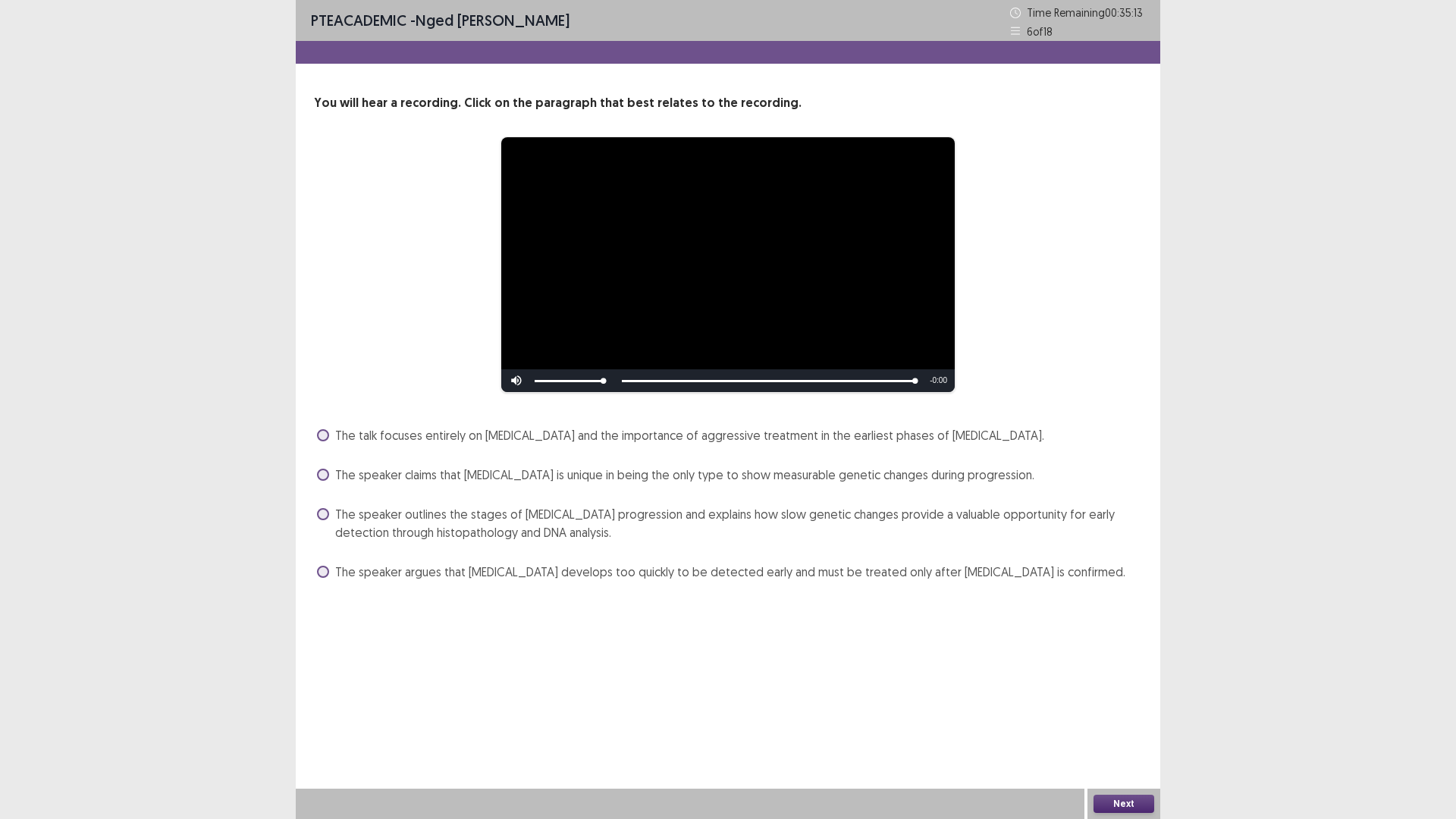
click at [328, 513] on span at bounding box center [323, 514] width 12 height 12
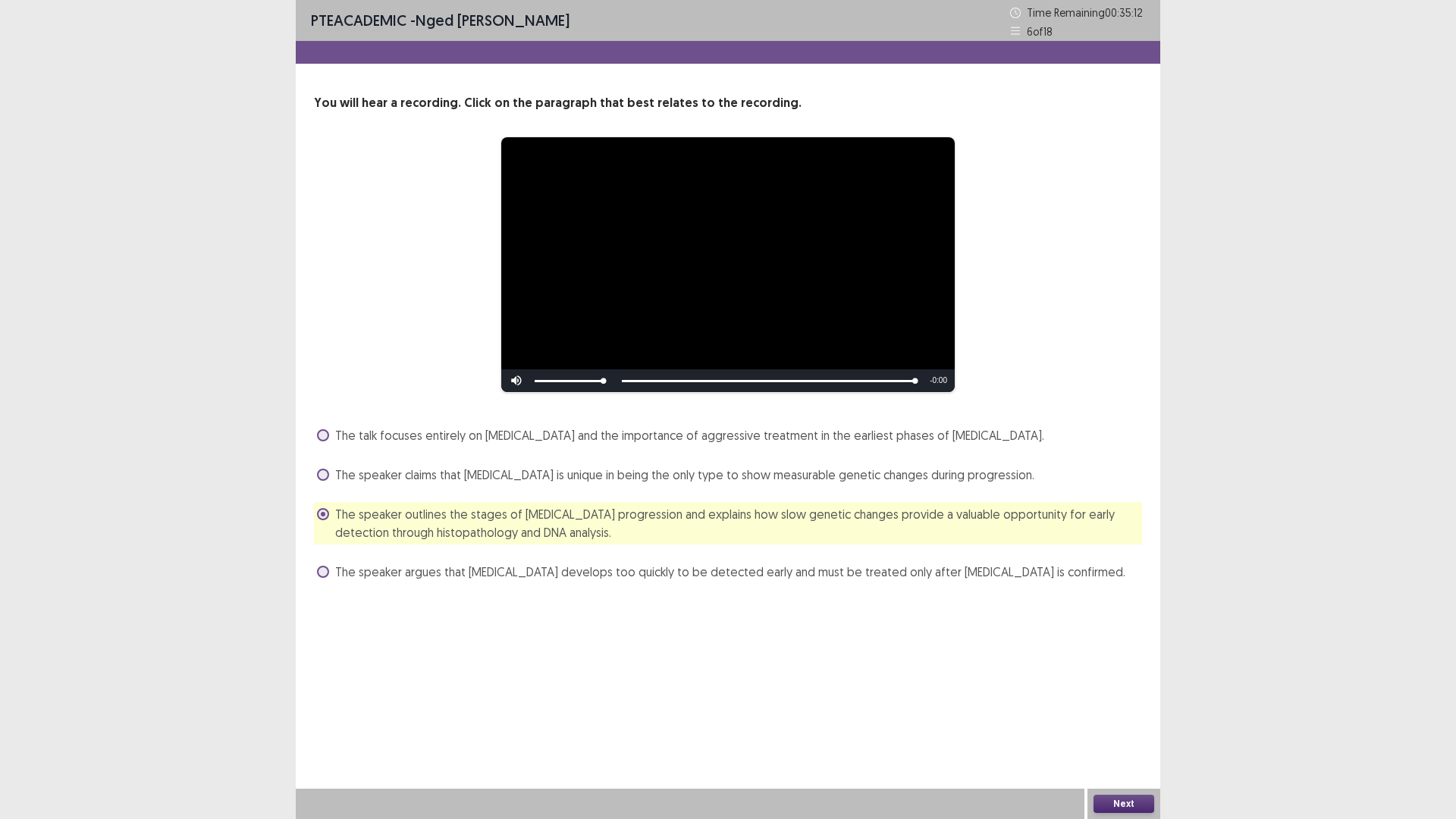
click at [1103, 716] on button "Next" at bounding box center [1124, 803] width 61 height 18
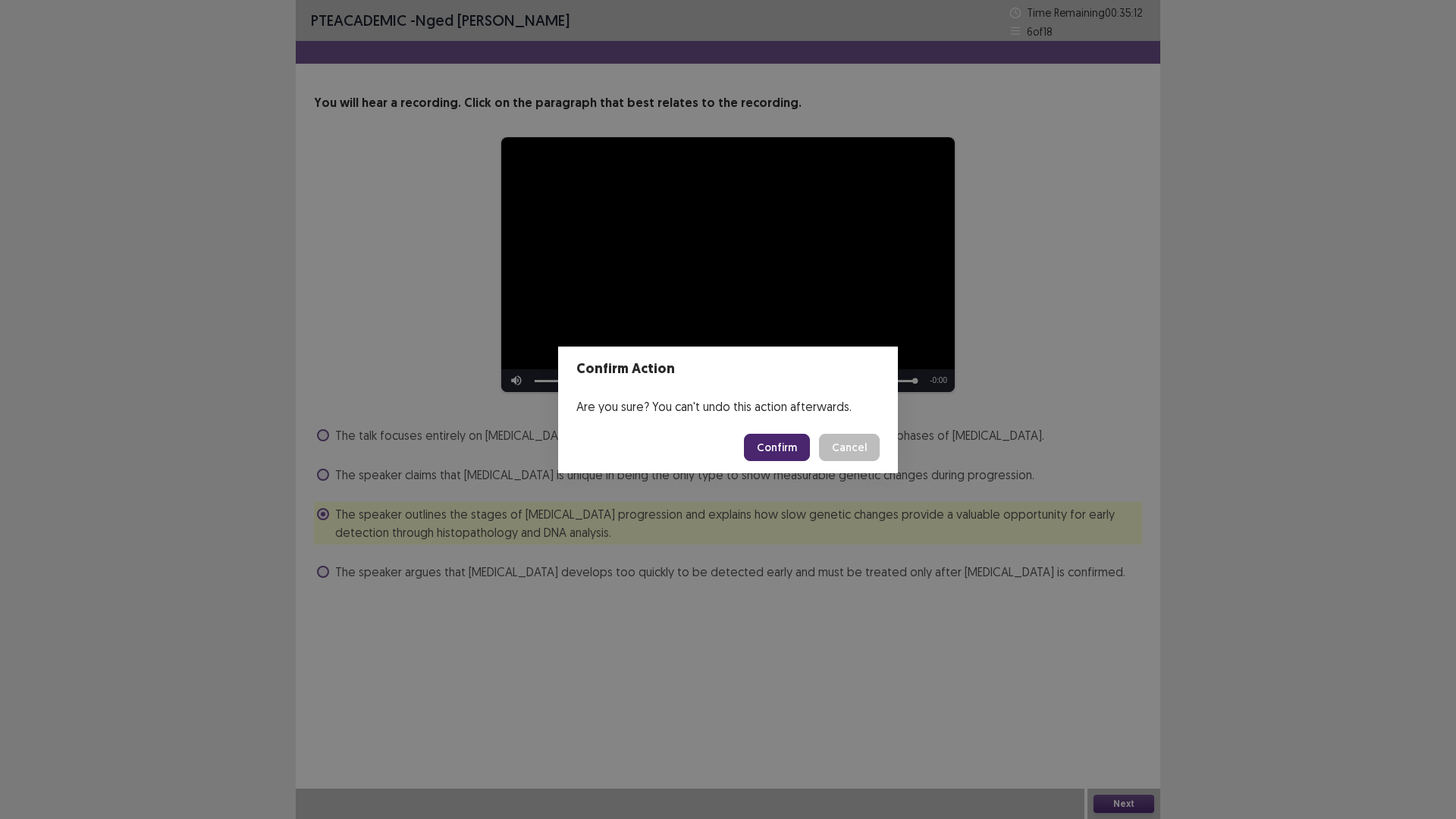
click at [785, 445] on button "Confirm" at bounding box center [777, 446] width 66 height 27
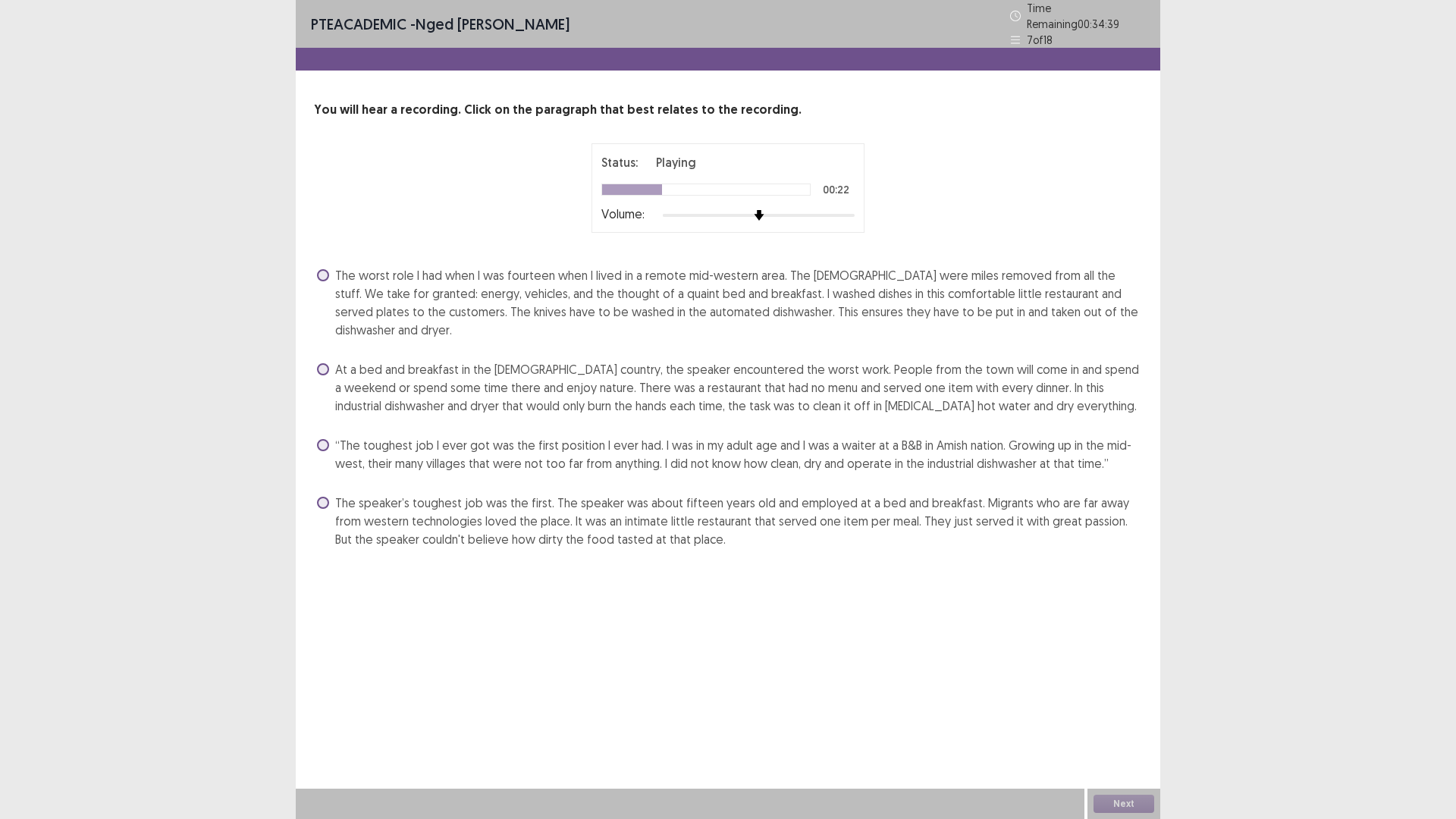
click at [325, 497] on span at bounding box center [323, 503] width 12 height 12
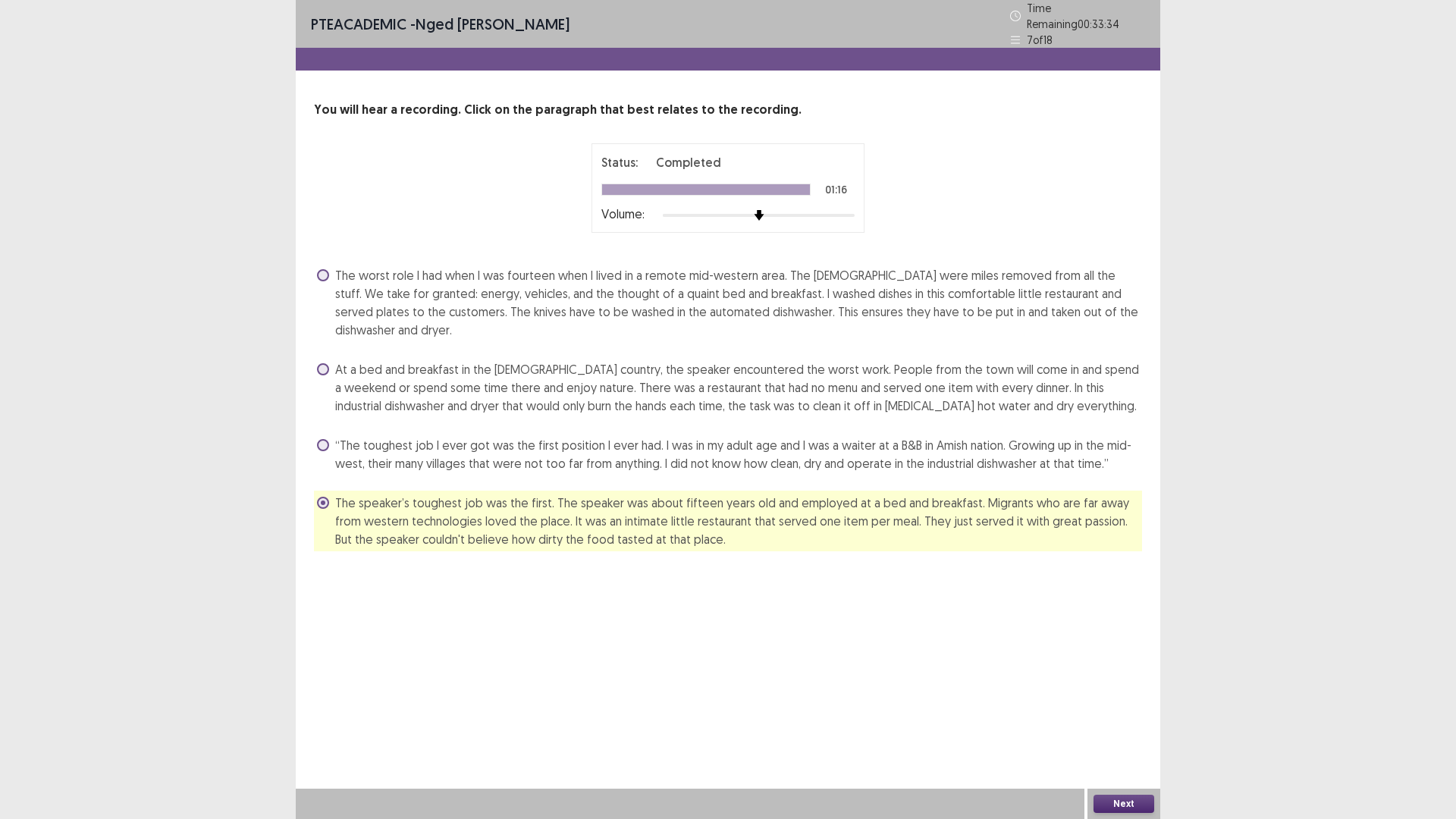
click at [324, 363] on span at bounding box center [323, 369] width 12 height 12
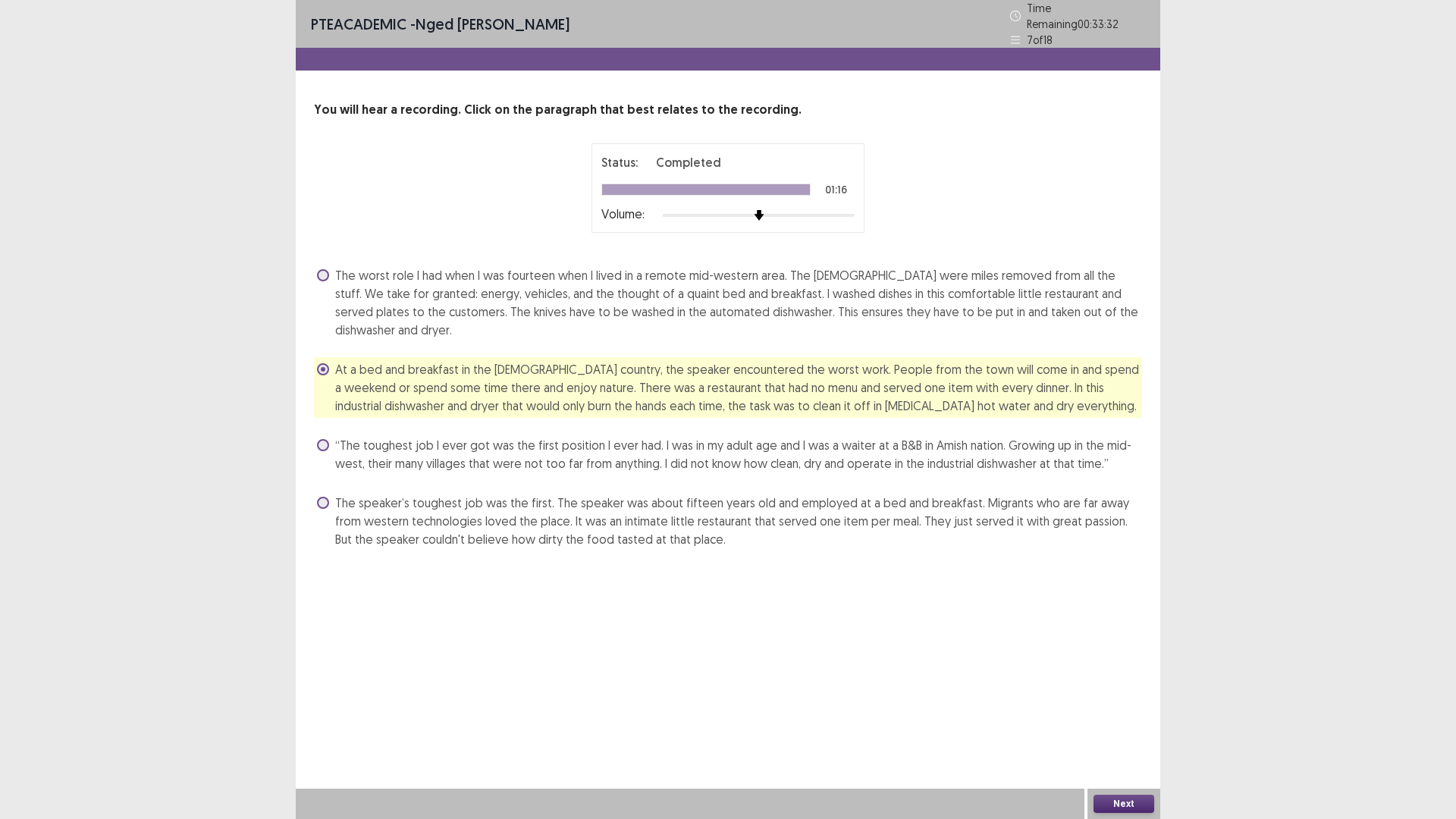
click at [1127, 716] on button "Next" at bounding box center [1124, 803] width 61 height 18
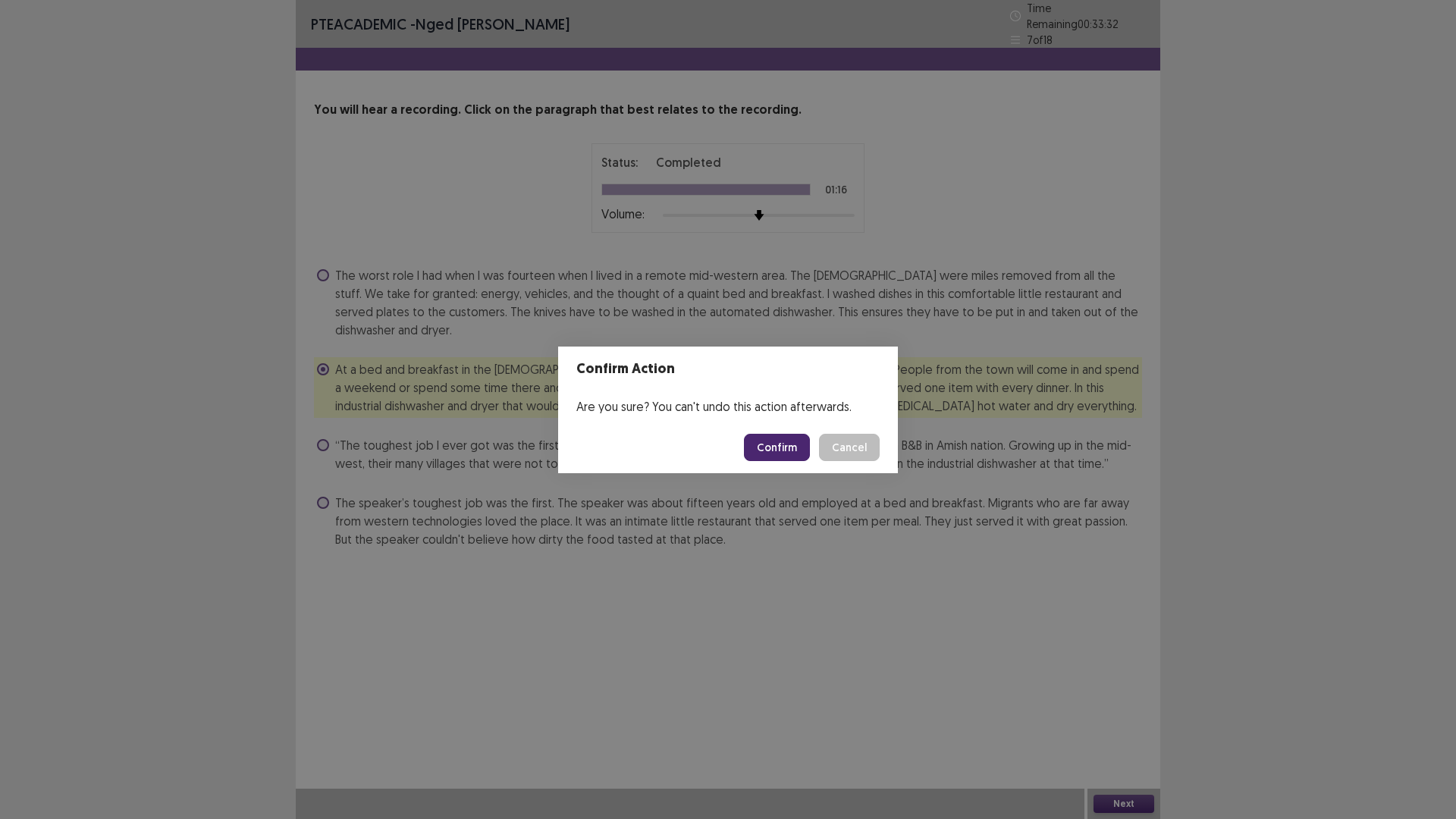
click at [769, 446] on button "Confirm" at bounding box center [777, 446] width 66 height 27
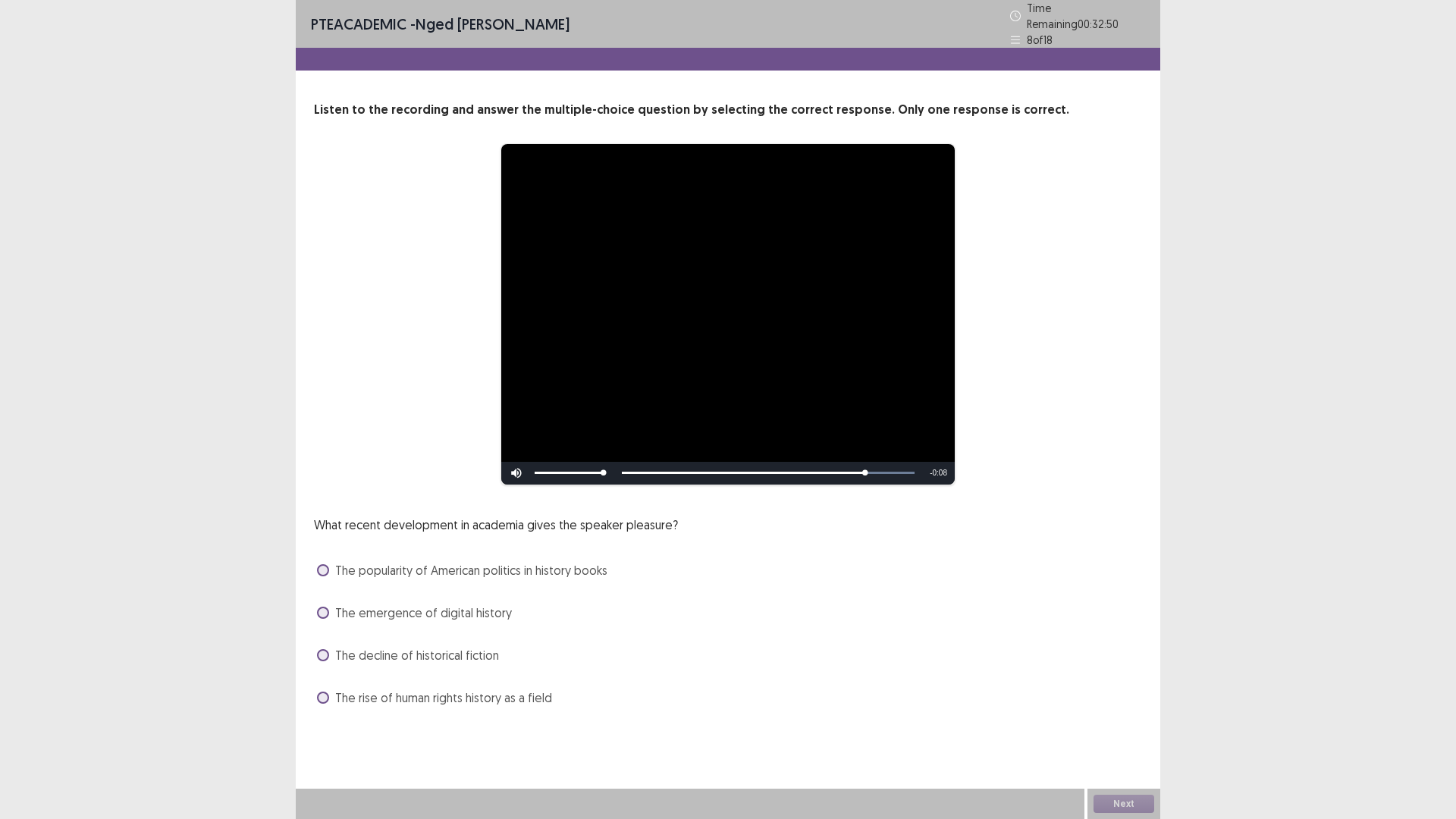
click at [324, 692] on span at bounding box center [323, 698] width 12 height 12
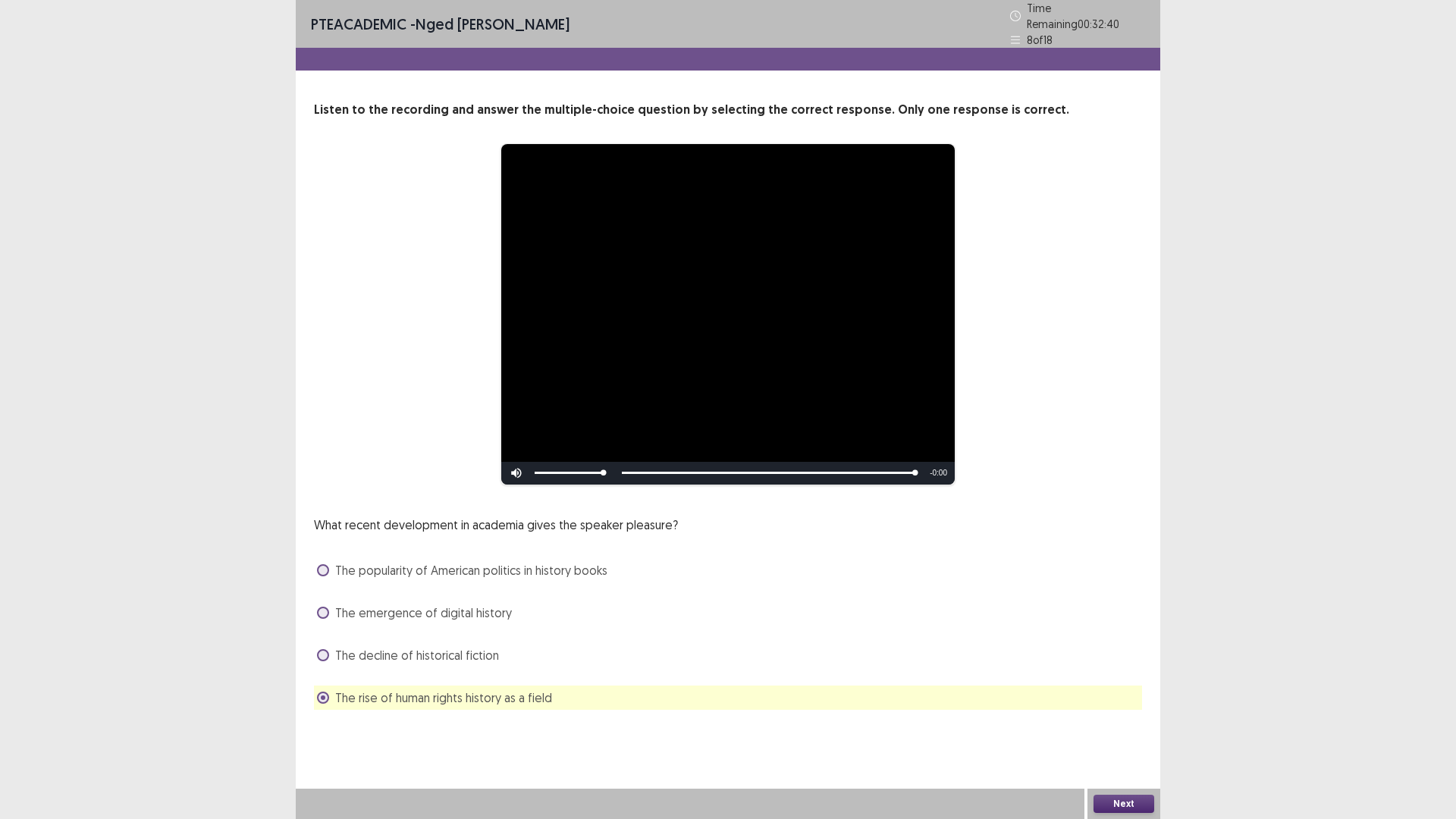
click at [1101, 716] on button "Next" at bounding box center [1124, 803] width 61 height 18
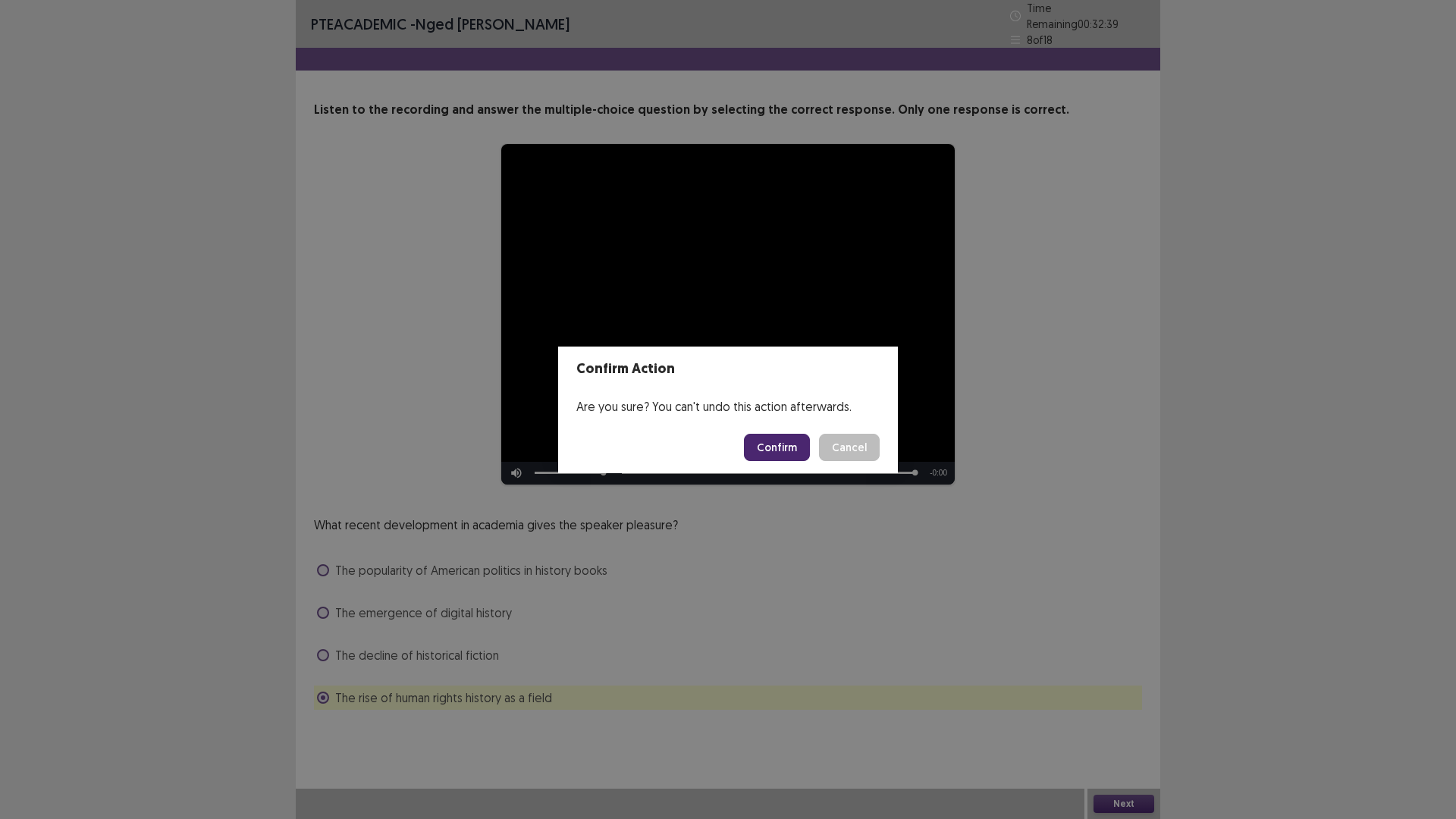
click at [782, 447] on button "Confirm" at bounding box center [777, 446] width 66 height 27
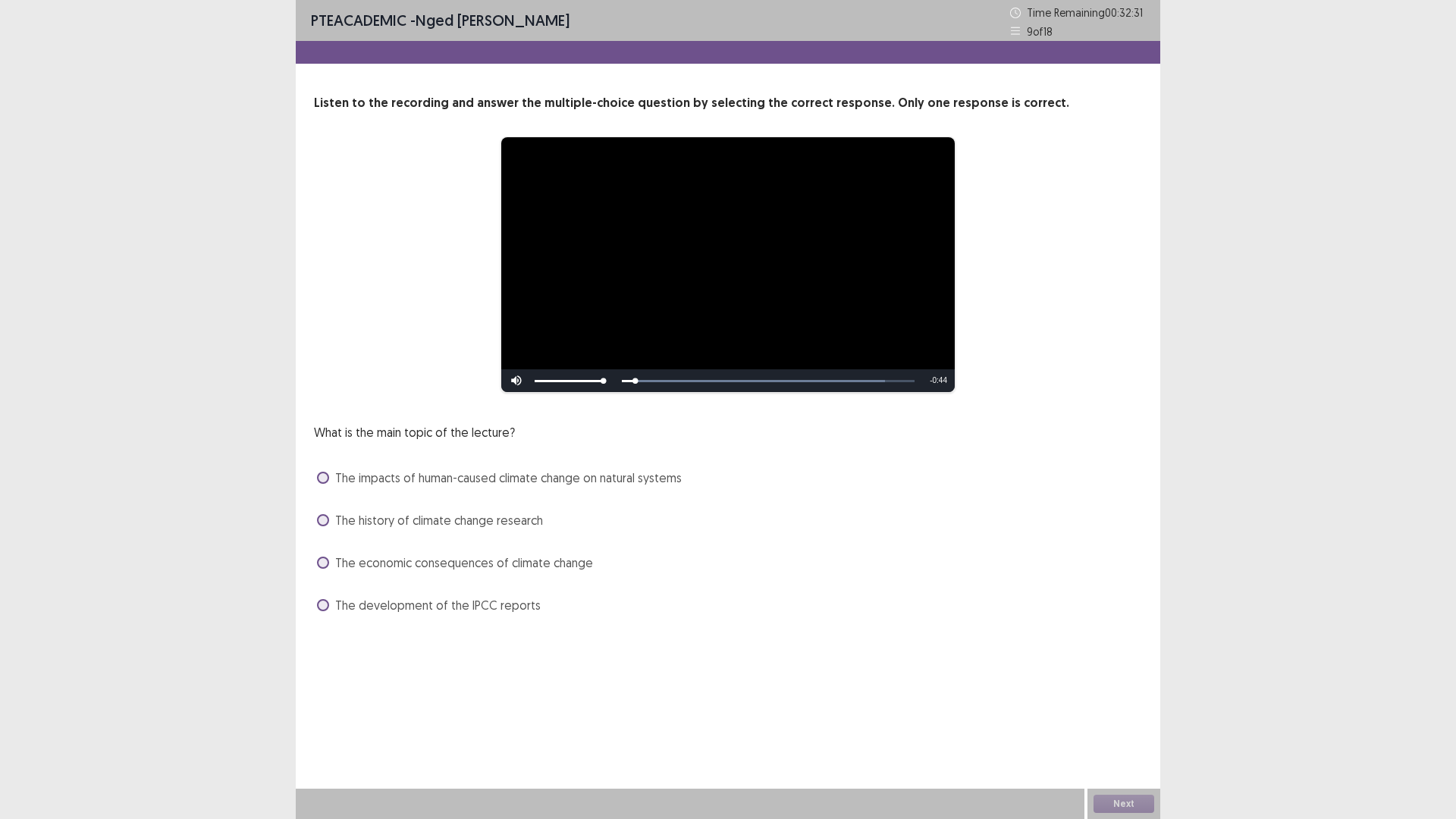
click at [320, 513] on label "The history of climate change research" at bounding box center [430, 520] width 226 height 18
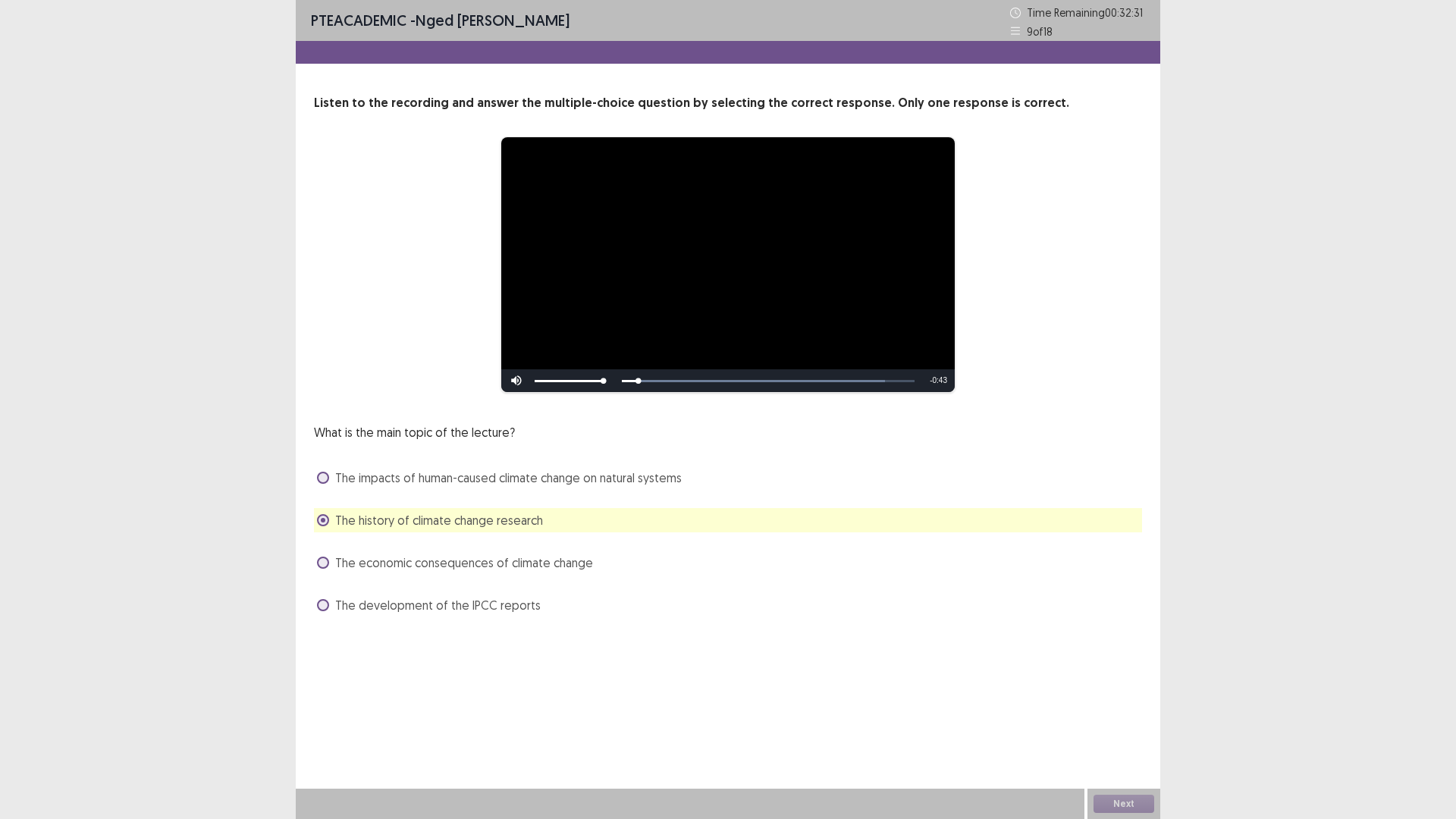
click at [318, 558] on span at bounding box center [323, 563] width 12 height 12
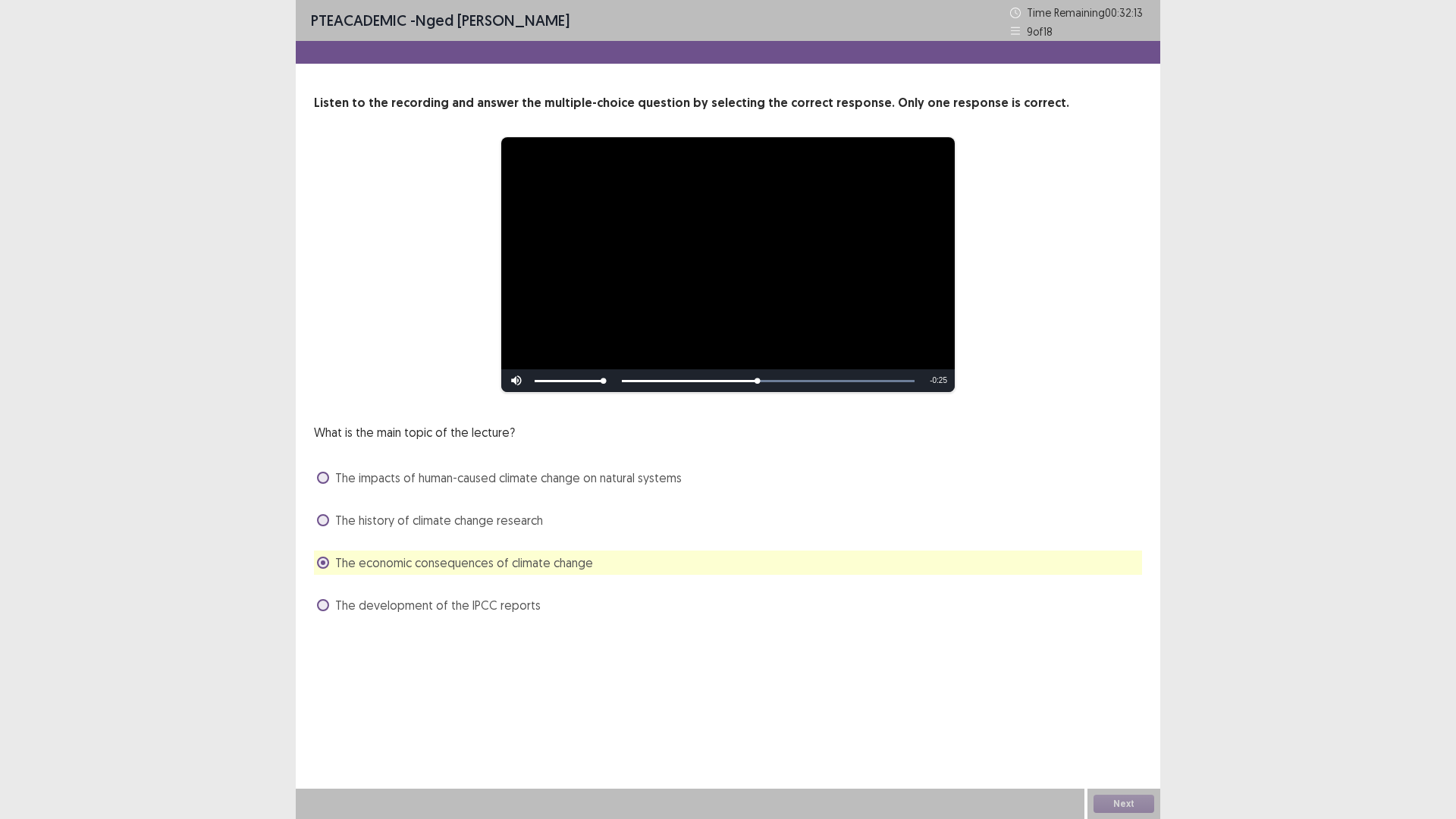
click at [324, 475] on span at bounding box center [323, 477] width 12 height 12
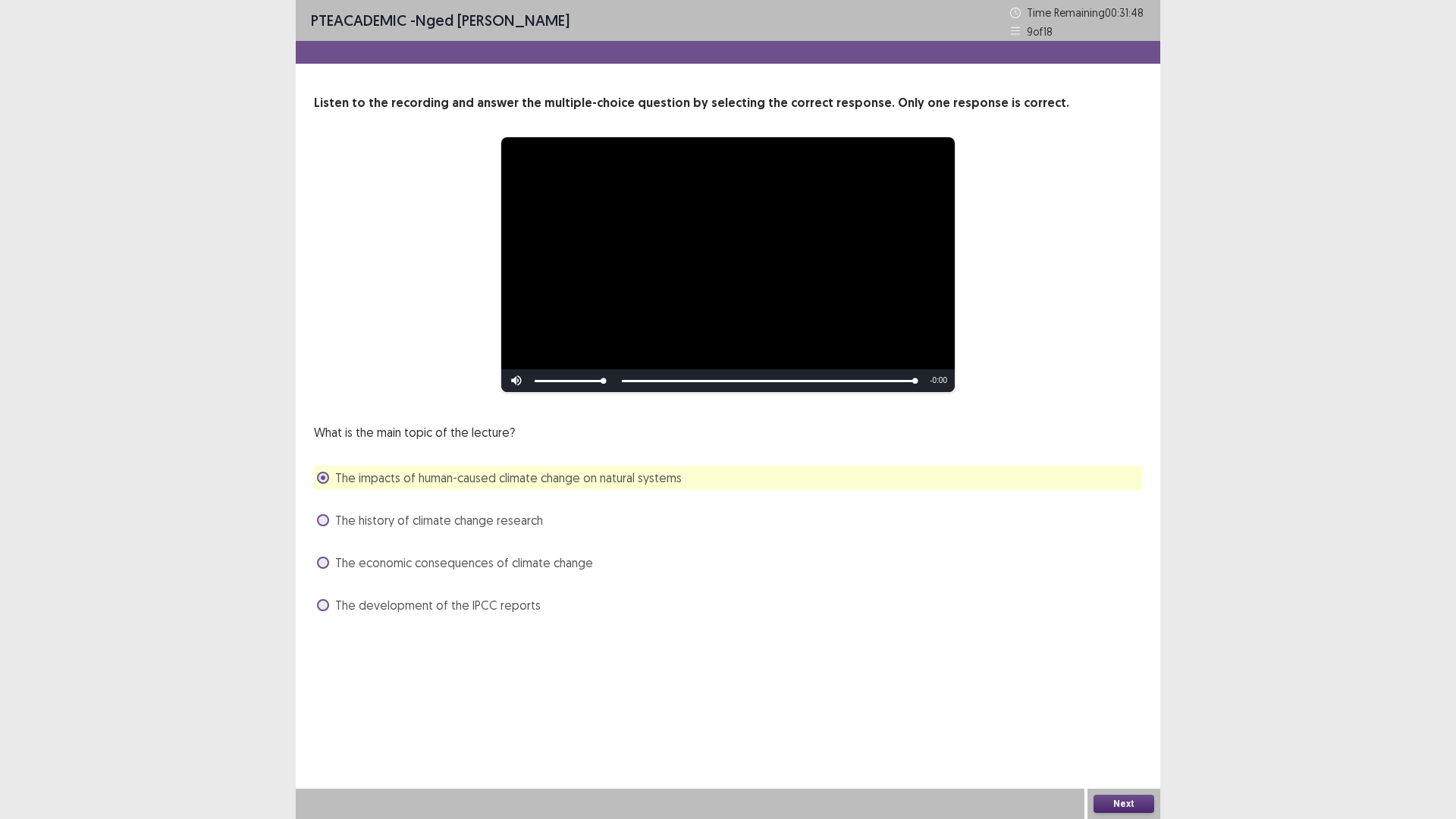
click at [1119, 716] on button "Next" at bounding box center [1124, 803] width 61 height 18
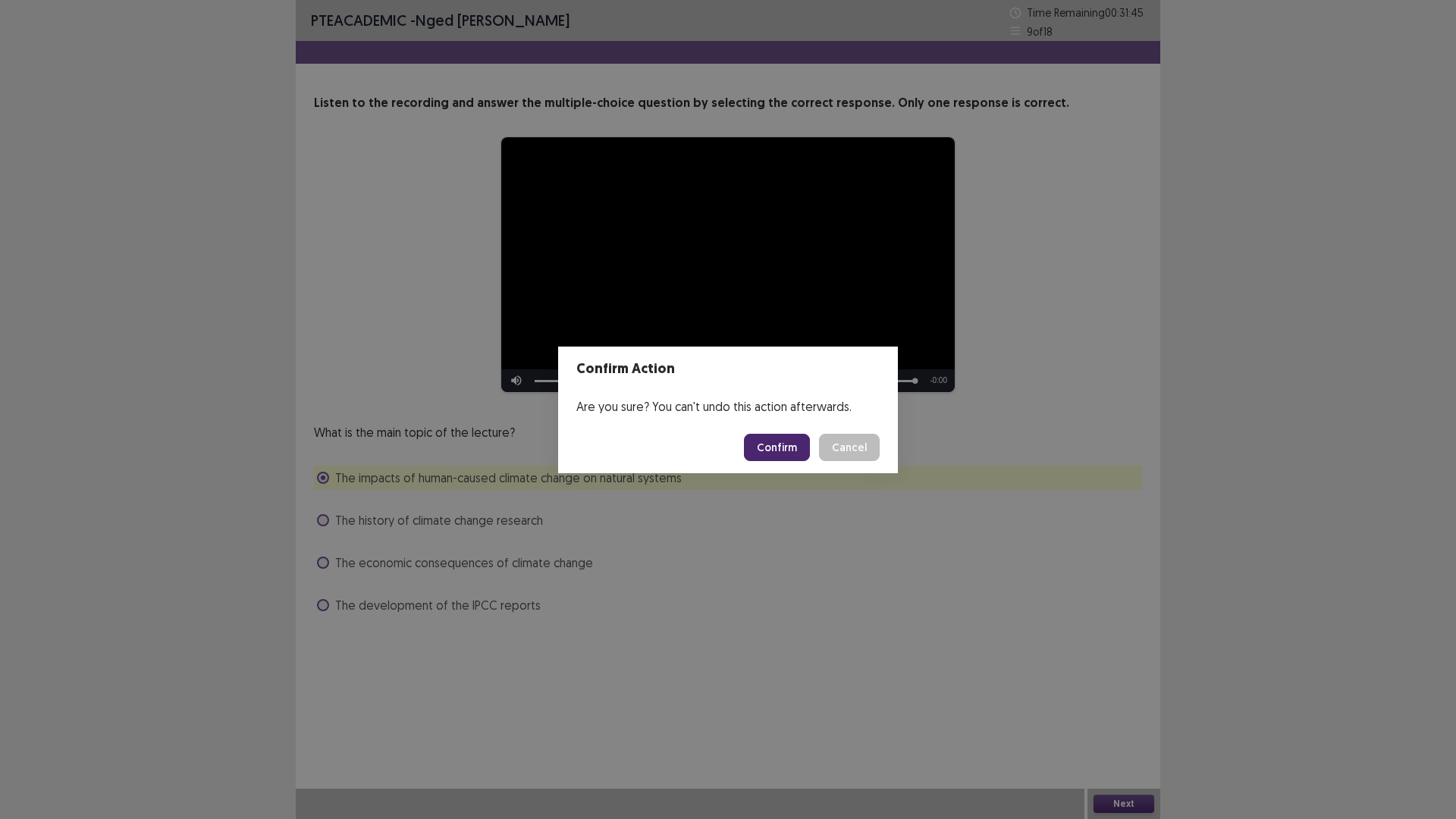
click at [768, 441] on button "Confirm" at bounding box center [777, 446] width 66 height 27
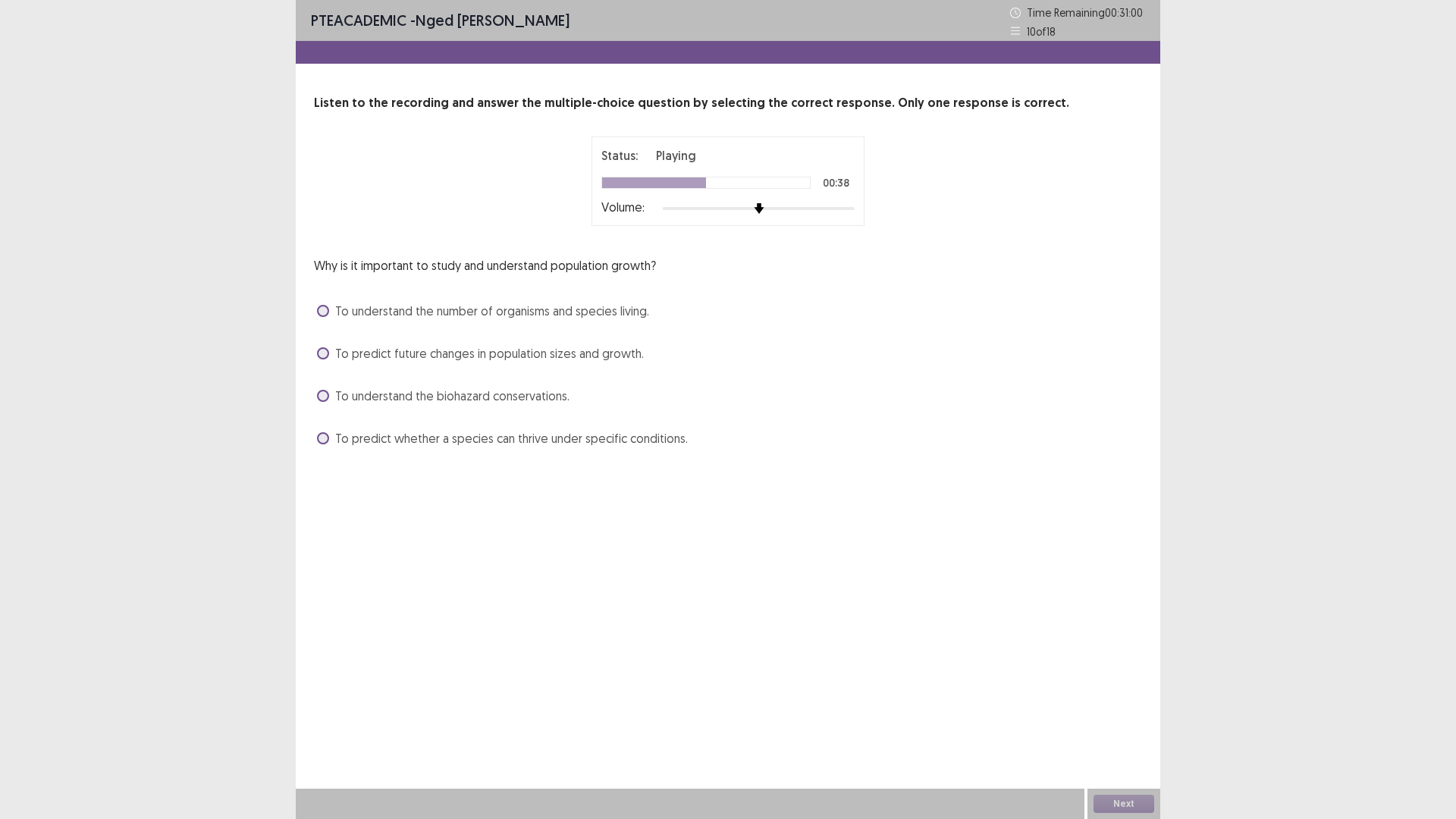
click at [330, 354] on label "To predict future changes in population sizes and growth." at bounding box center [480, 353] width 327 height 18
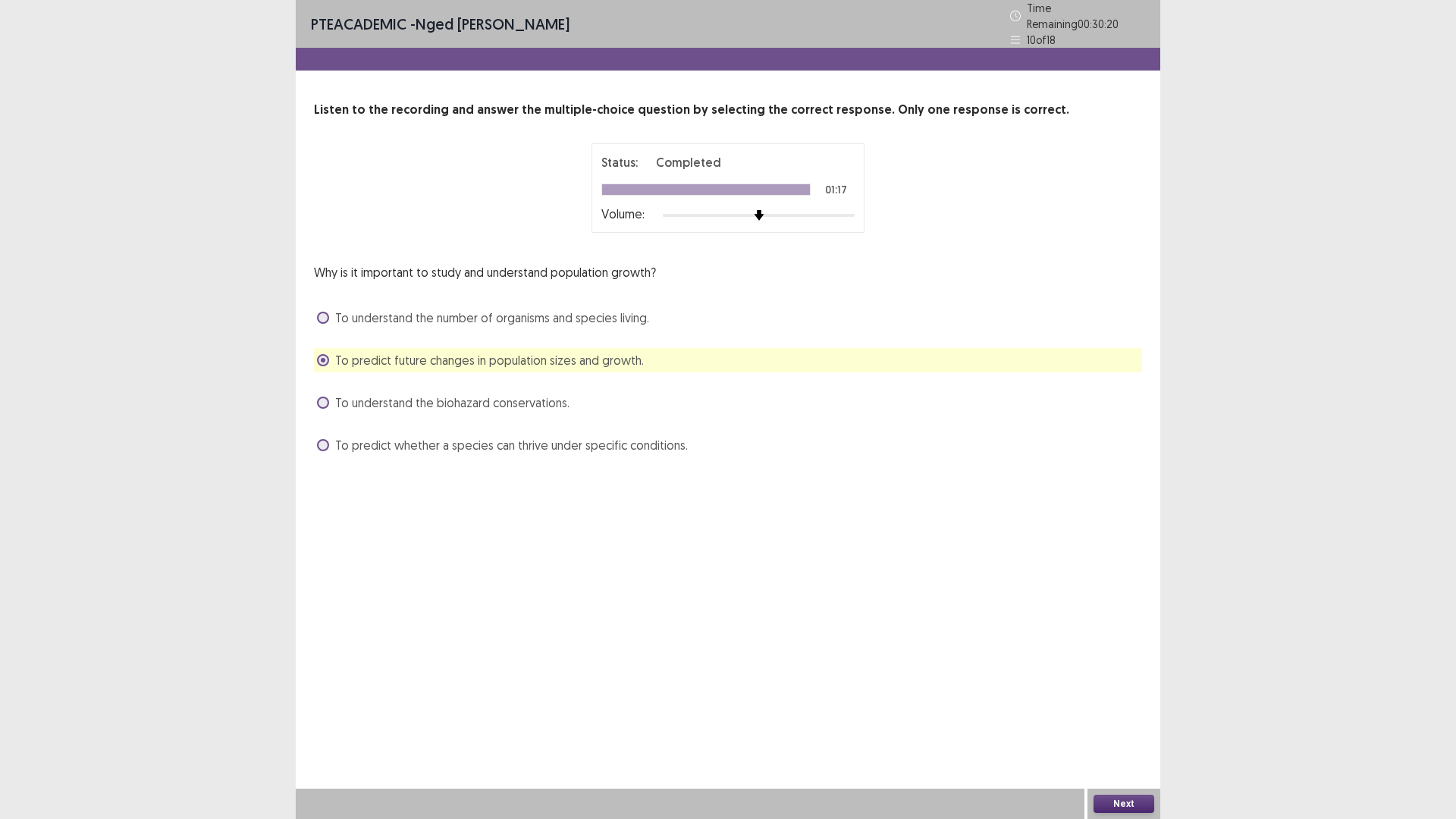
click at [1111, 716] on div "Next" at bounding box center [1124, 803] width 73 height 31
click at [1126, 716] on button "Next" at bounding box center [1124, 803] width 61 height 18
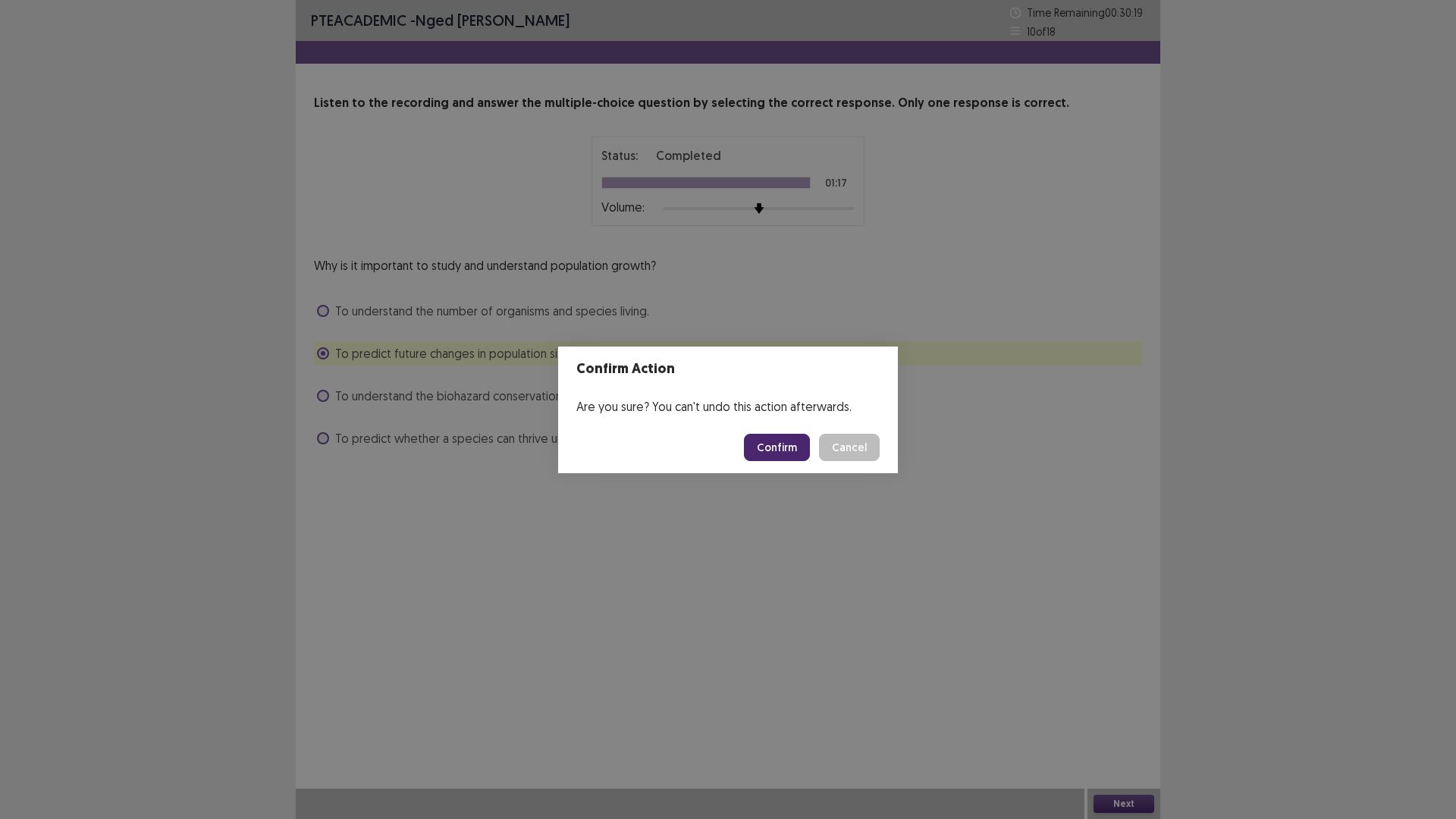
click at [785, 439] on button "Confirm" at bounding box center [777, 446] width 66 height 27
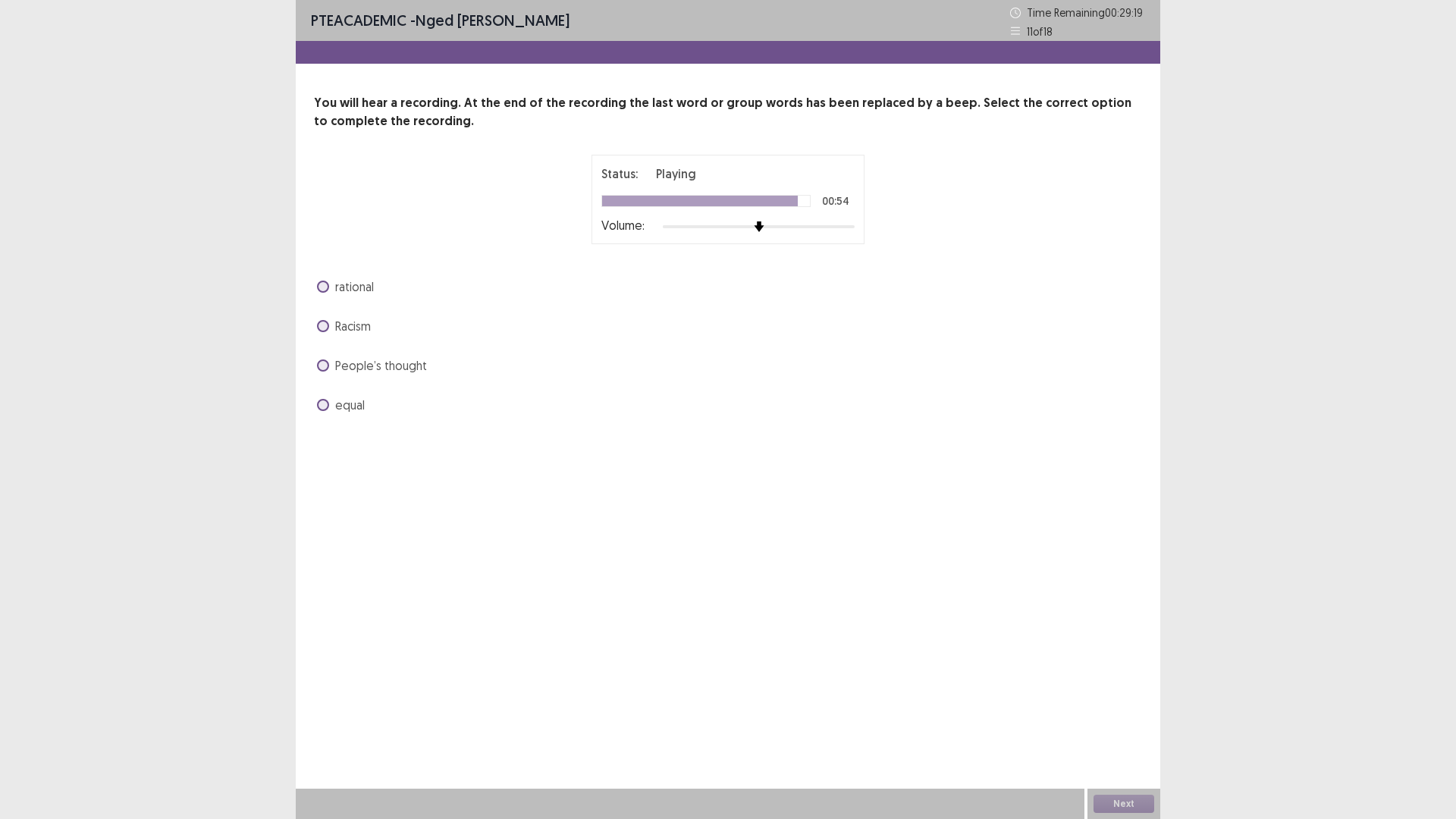
click at [321, 401] on span at bounding box center [323, 405] width 12 height 12
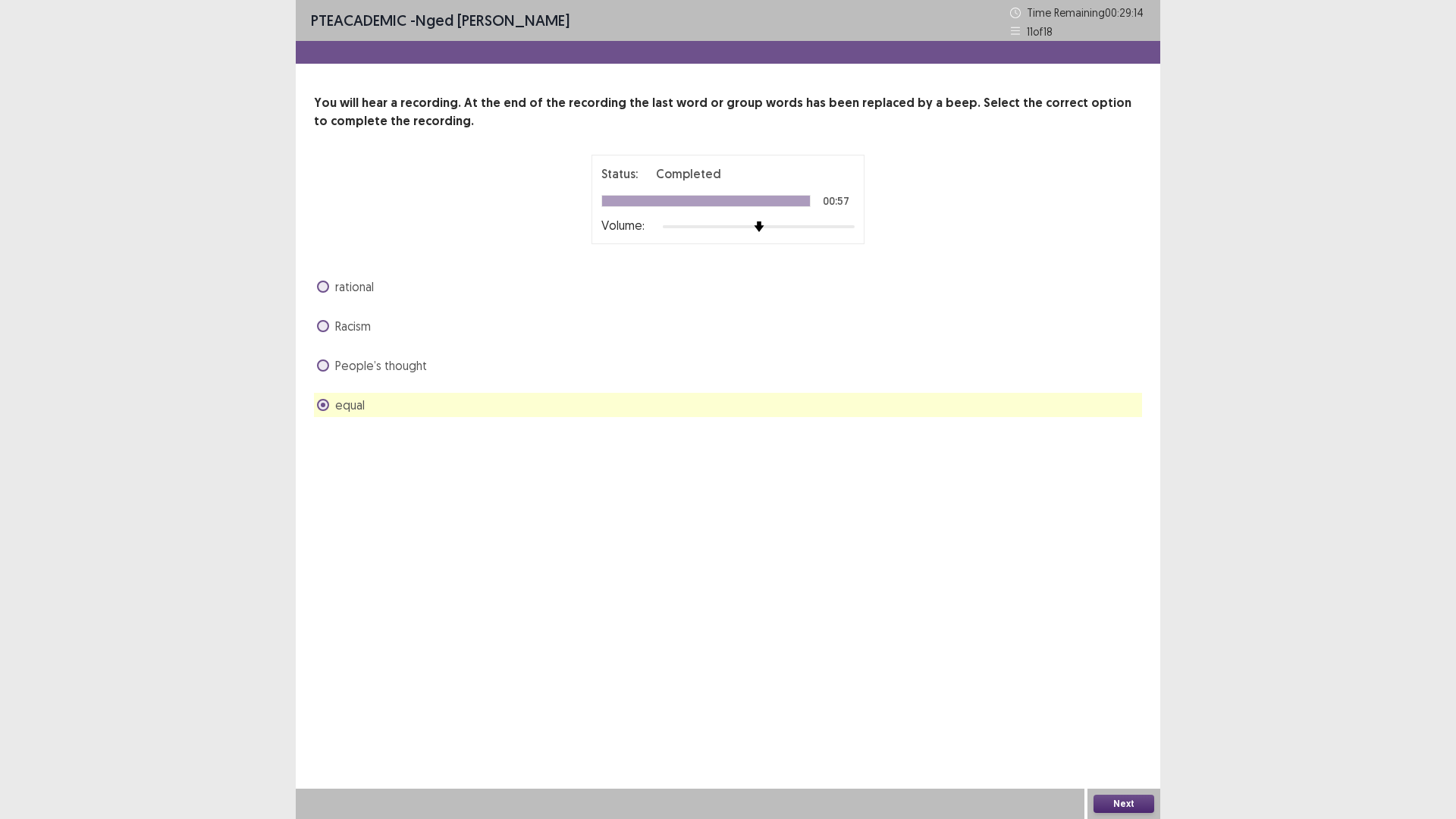
click at [1135, 716] on button "Next" at bounding box center [1124, 803] width 61 height 18
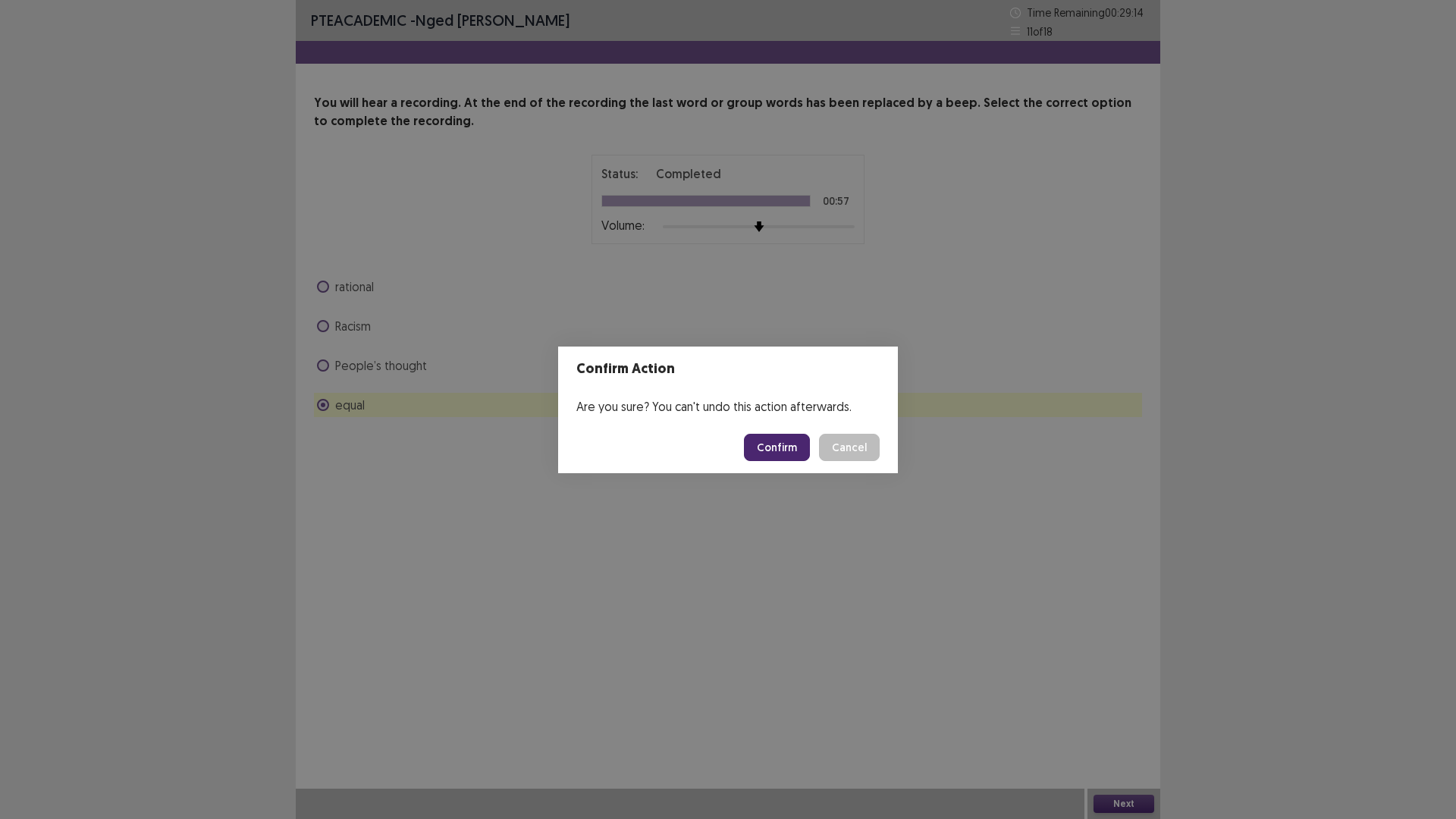
click at [766, 449] on button "Confirm" at bounding box center [777, 446] width 66 height 27
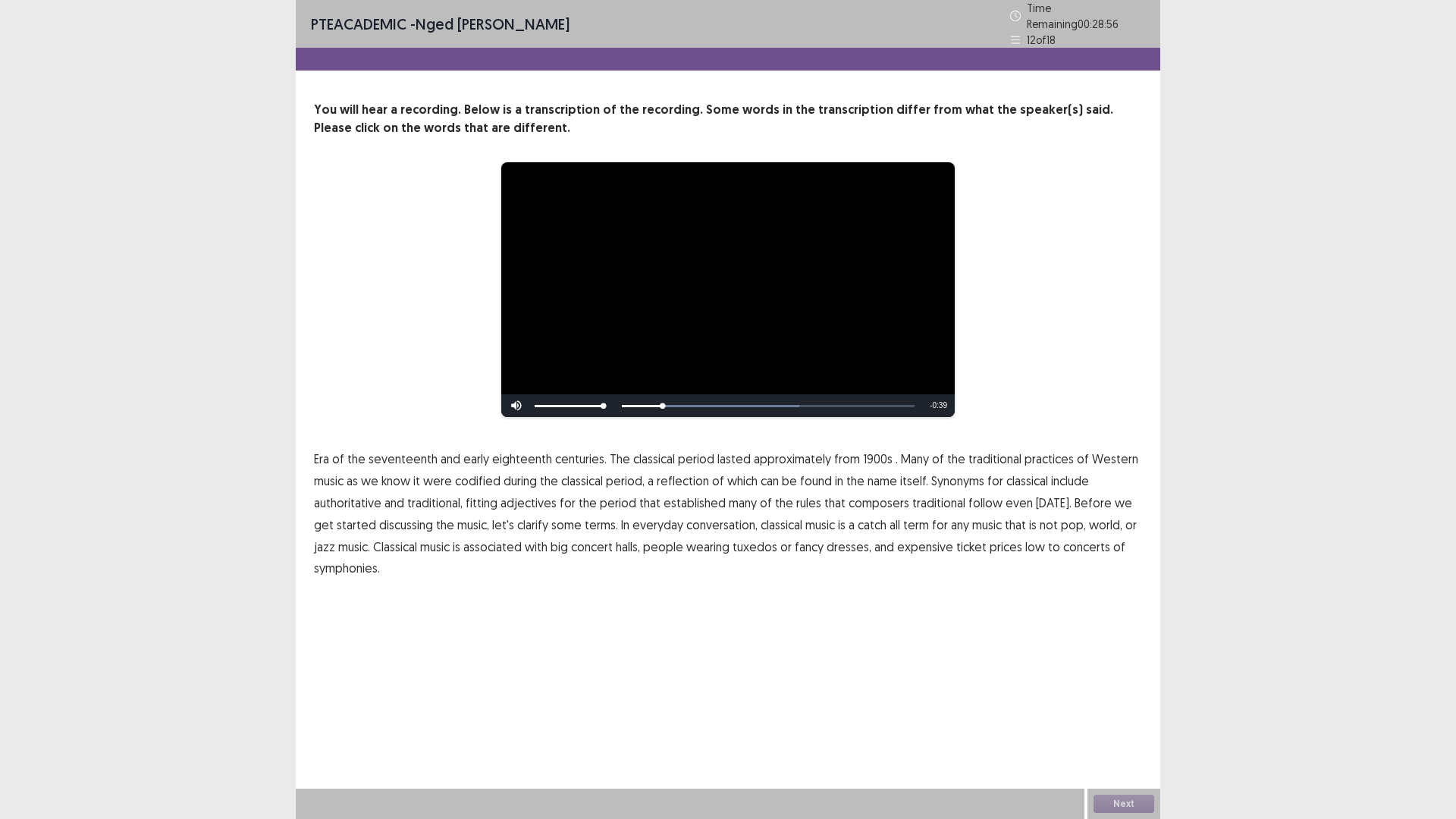
click at [865, 449] on span "1900s" at bounding box center [878, 458] width 30 height 18
click at [927, 496] on span "traditional" at bounding box center [938, 503] width 53 height 18
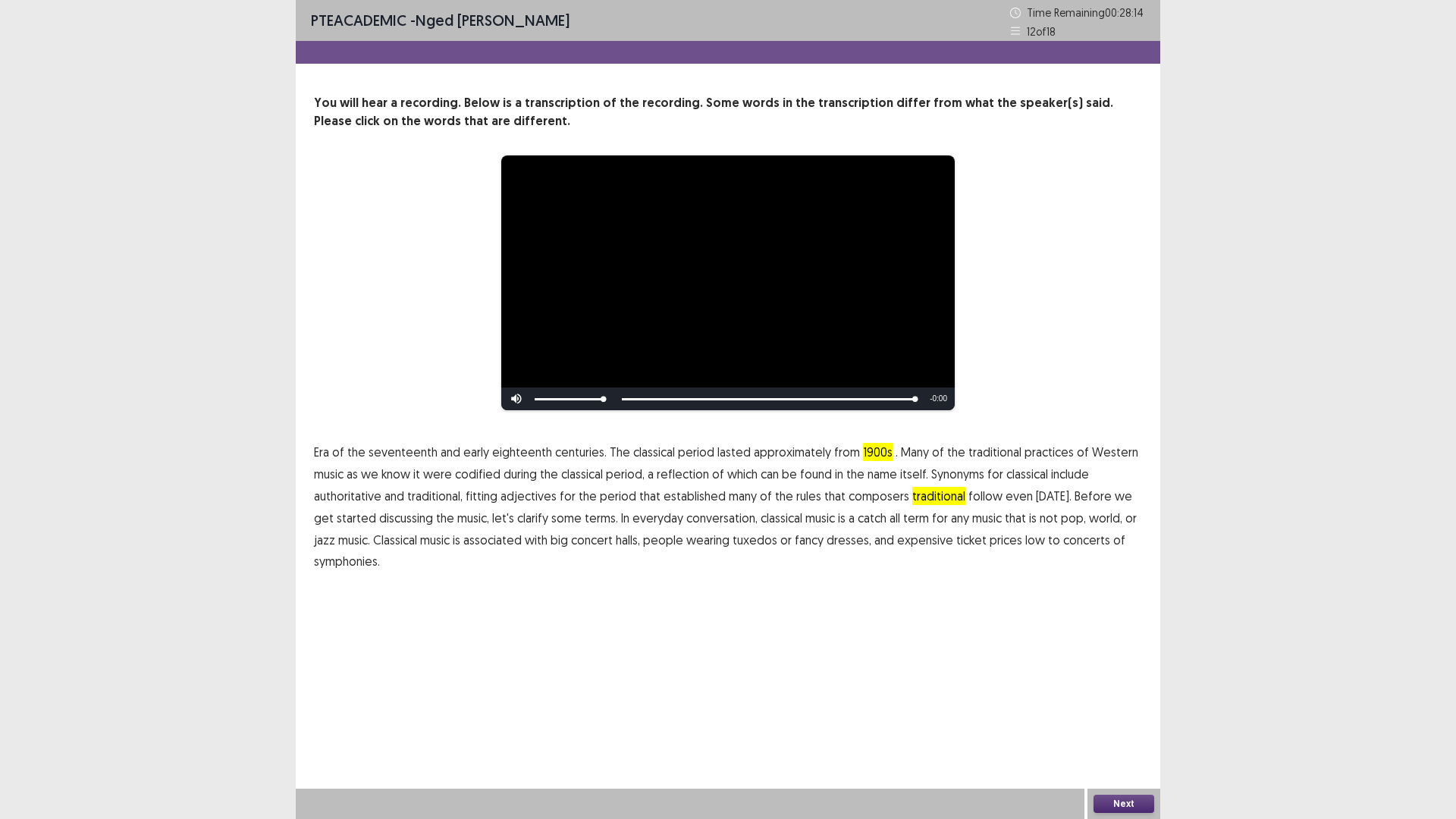
click at [340, 564] on span "symphonies." at bounding box center [347, 561] width 66 height 18
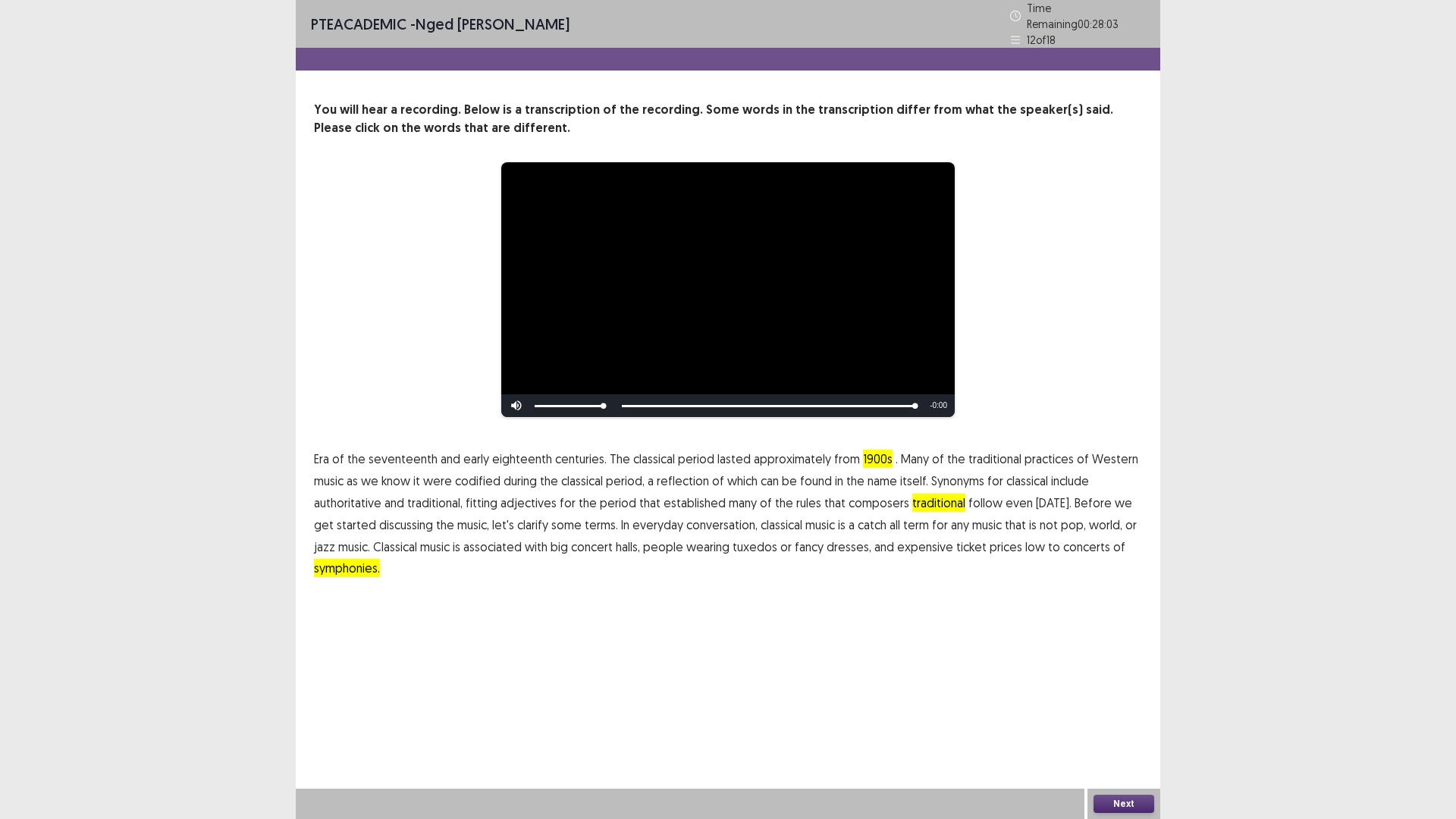
click at [1114, 542] on span "of" at bounding box center [1120, 547] width 12 height 18
click at [334, 559] on span "symphonies." at bounding box center [347, 568] width 66 height 18
click at [346, 563] on span "symphonies." at bounding box center [347, 568] width 66 height 18
click at [1127, 716] on button "Next" at bounding box center [1124, 803] width 61 height 18
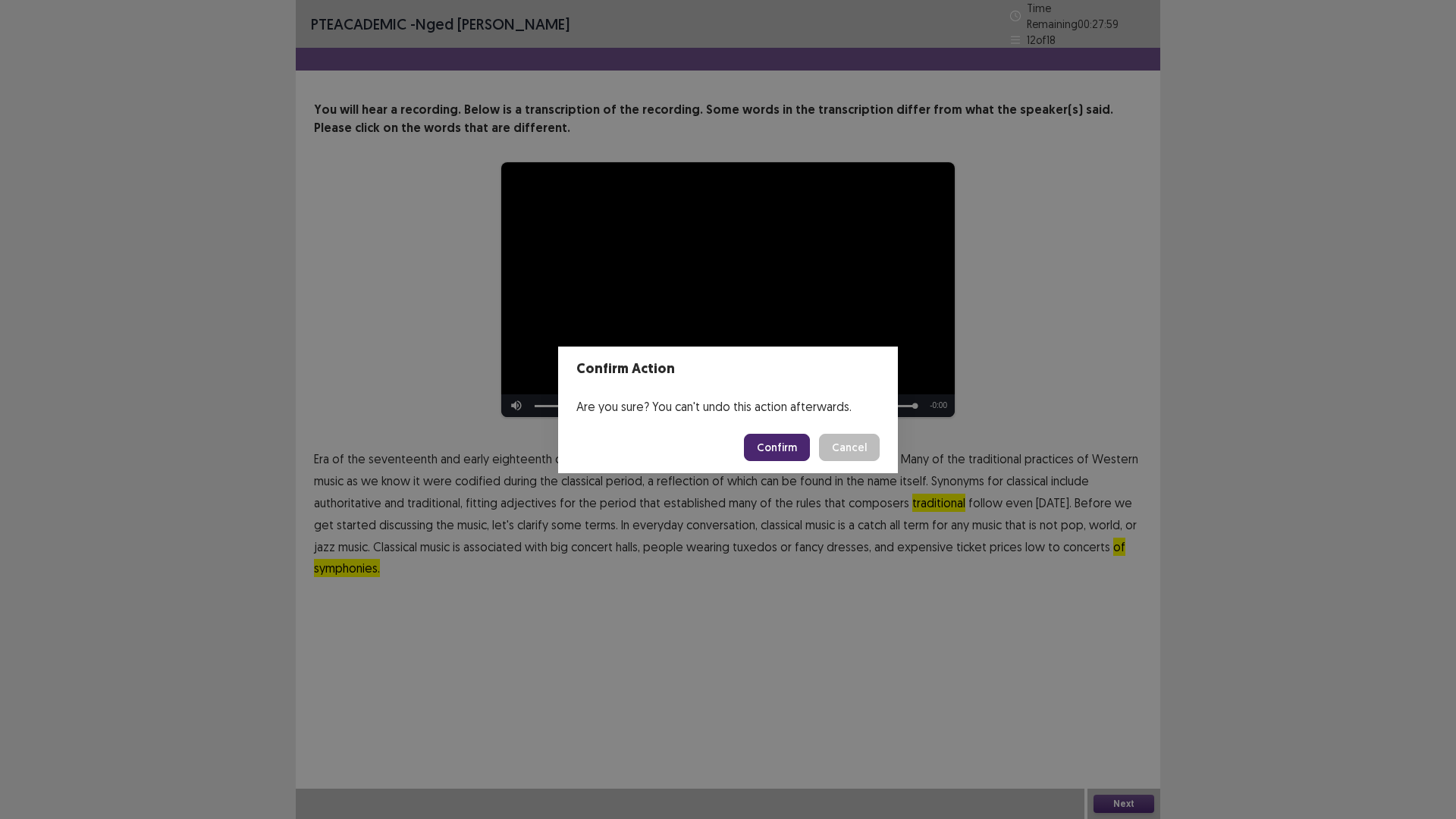
click at [780, 438] on button "Confirm" at bounding box center [777, 446] width 66 height 27
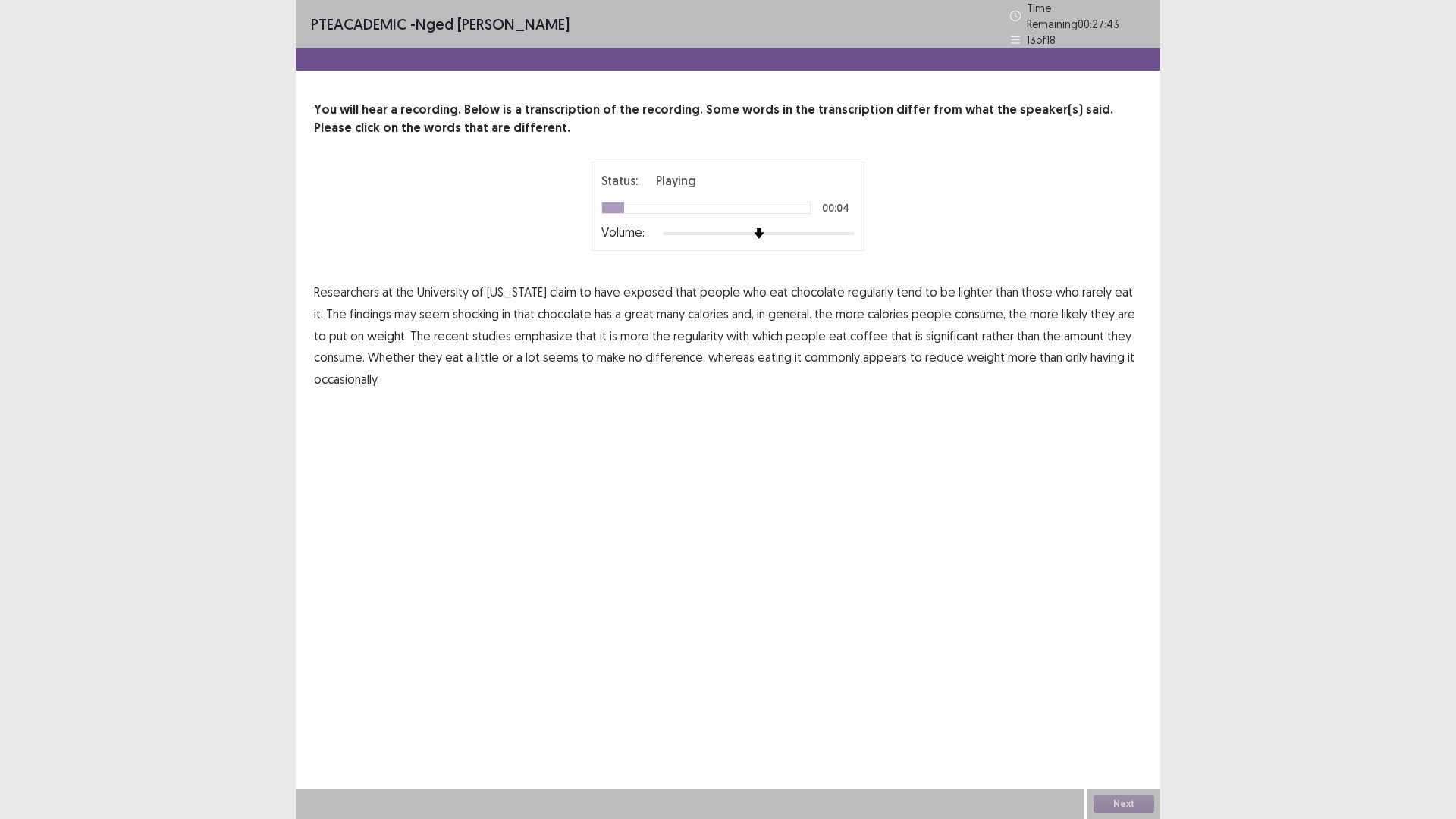
click at [600, 285] on span "have" at bounding box center [608, 291] width 26 height 18
click at [643, 285] on span "exposed" at bounding box center [648, 291] width 50 height 18
click at [595, 282] on span "have" at bounding box center [608, 291] width 26 height 18
click at [453, 308] on span "shocking" at bounding box center [475, 314] width 47 height 18
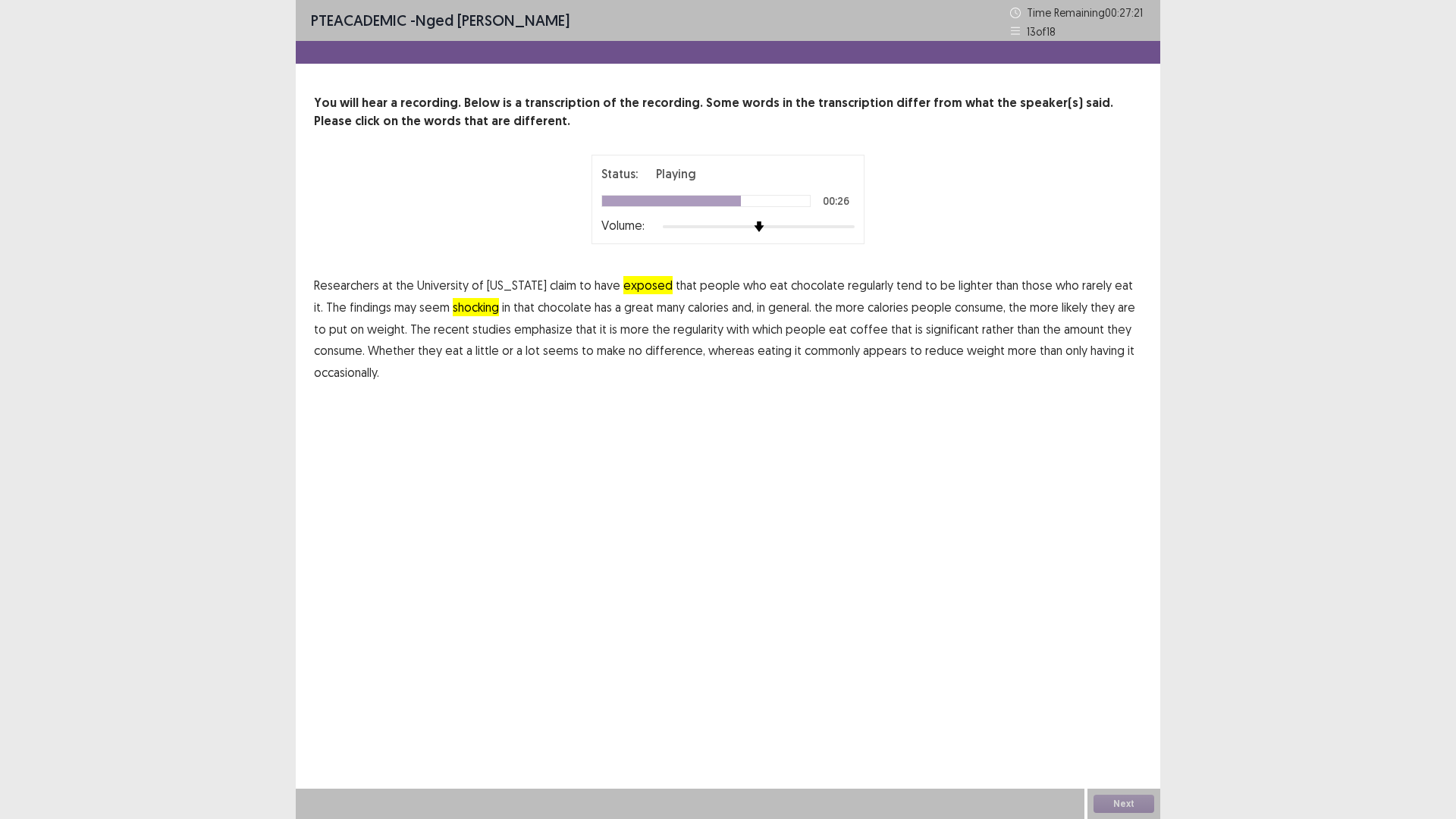
click at [850, 331] on span "coffee" at bounding box center [869, 329] width 38 height 18
click at [805, 352] on span "commonly" at bounding box center [832, 350] width 56 height 18
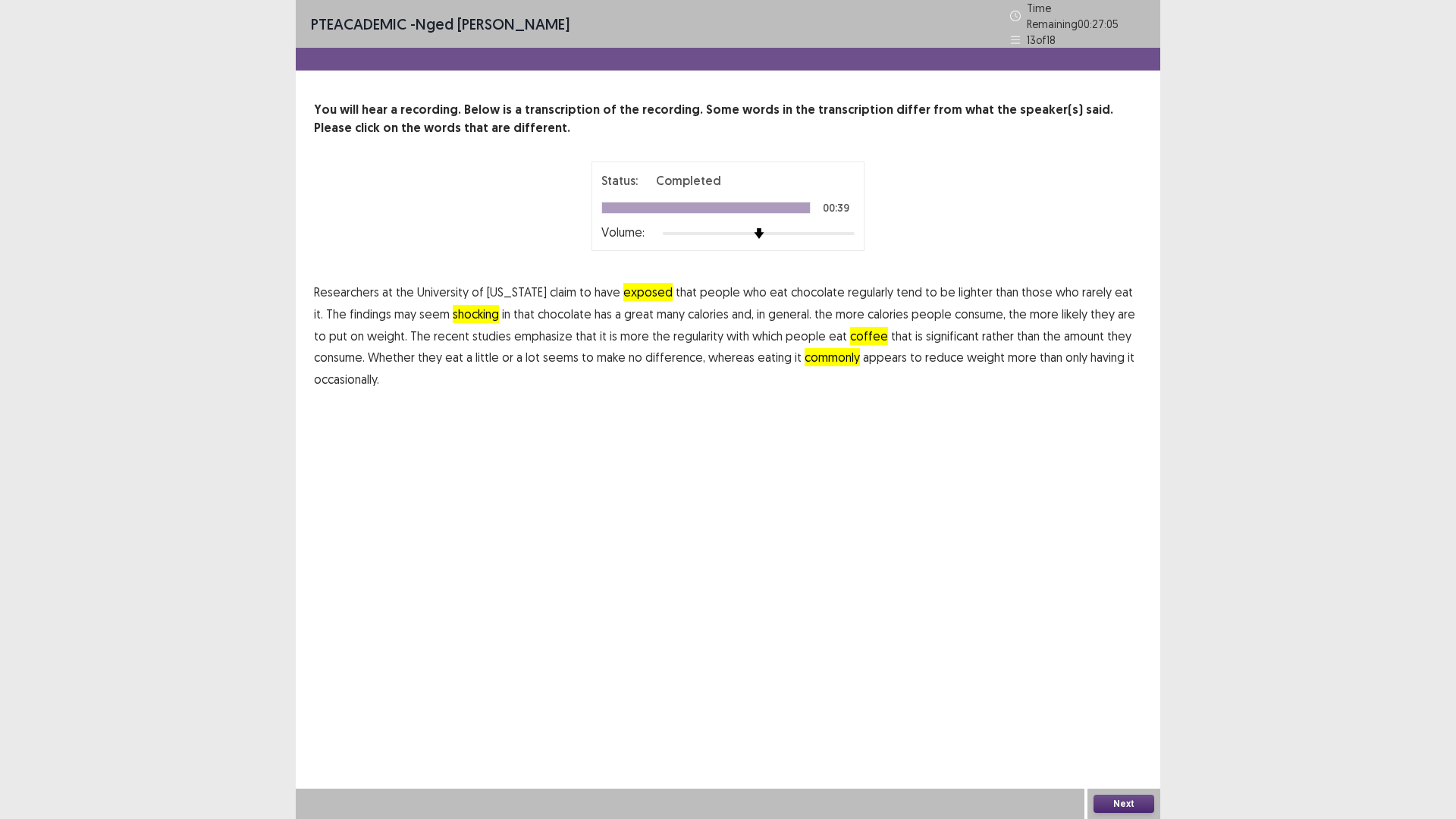
click at [1117, 716] on button "Next" at bounding box center [1124, 803] width 61 height 18
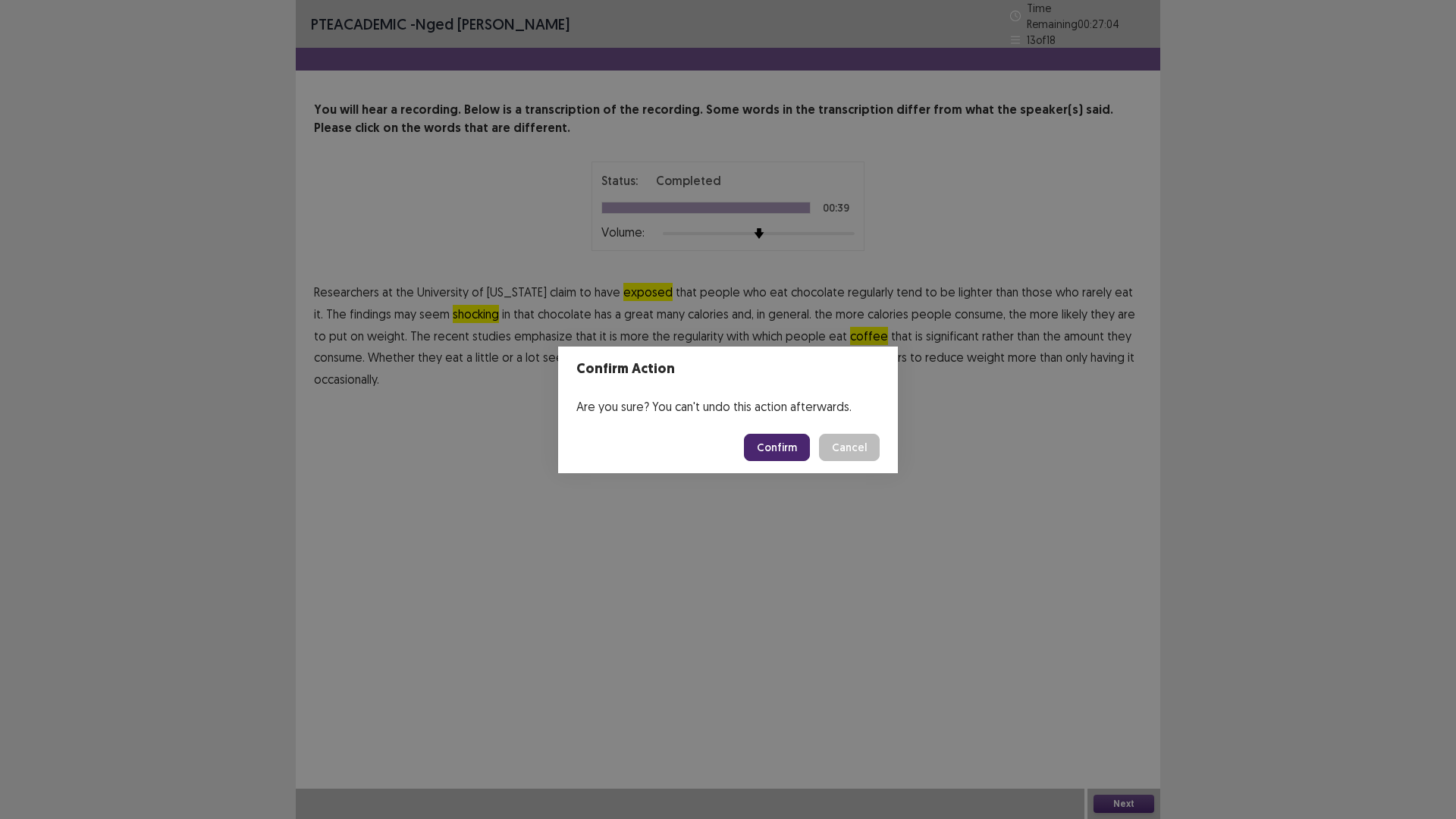
click at [774, 447] on button "Confirm" at bounding box center [777, 446] width 66 height 27
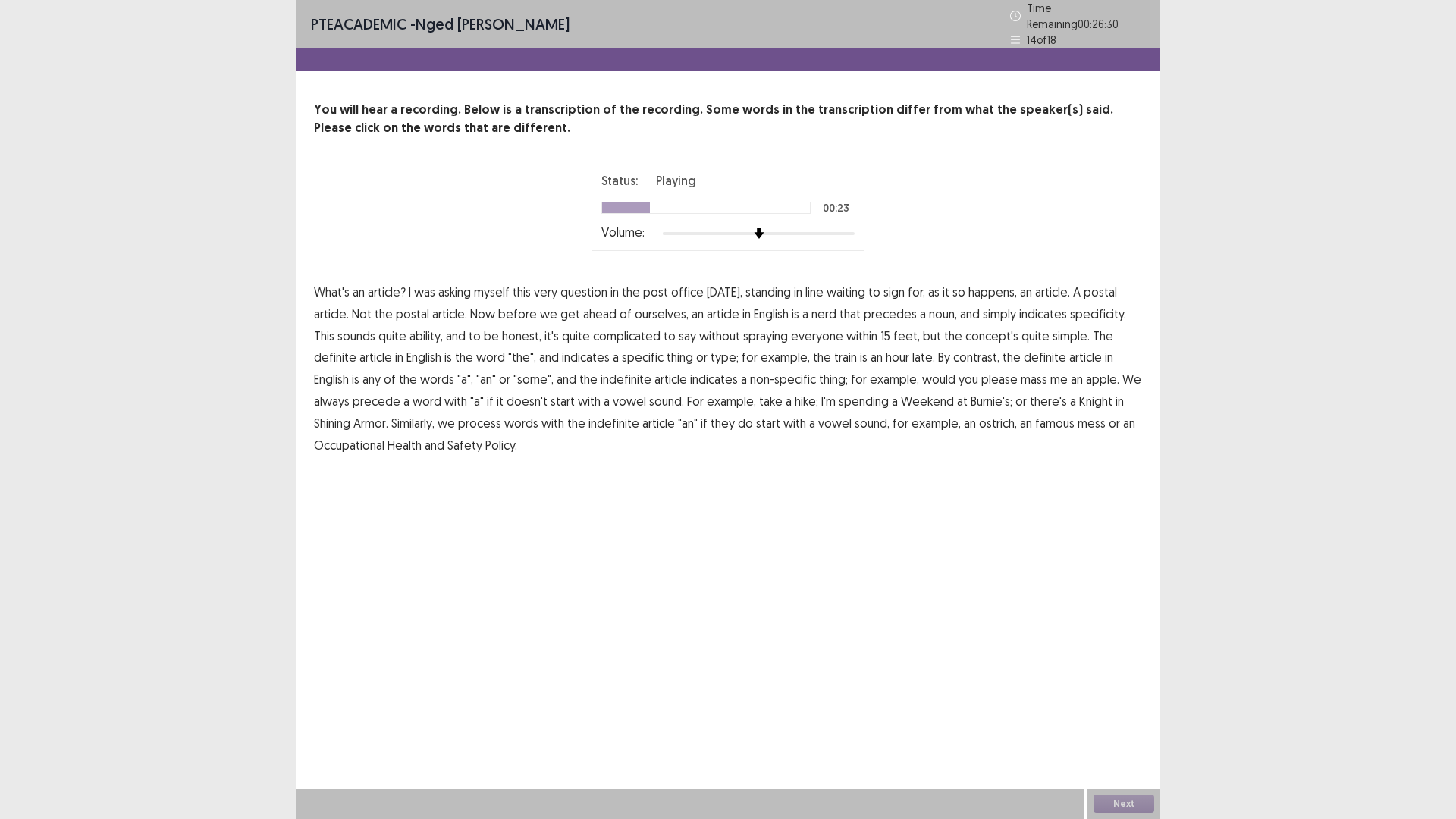
click at [822, 307] on span "nerd" at bounding box center [823, 314] width 25 height 18
click at [410, 329] on span "ability," at bounding box center [427, 336] width 34 height 18
click at [1002, 353] on span "the" at bounding box center [1011, 357] width 18 height 18
click at [1021, 375] on span "mass" at bounding box center [1034, 379] width 27 height 18
click at [458, 418] on span "process" at bounding box center [479, 422] width 43 height 18
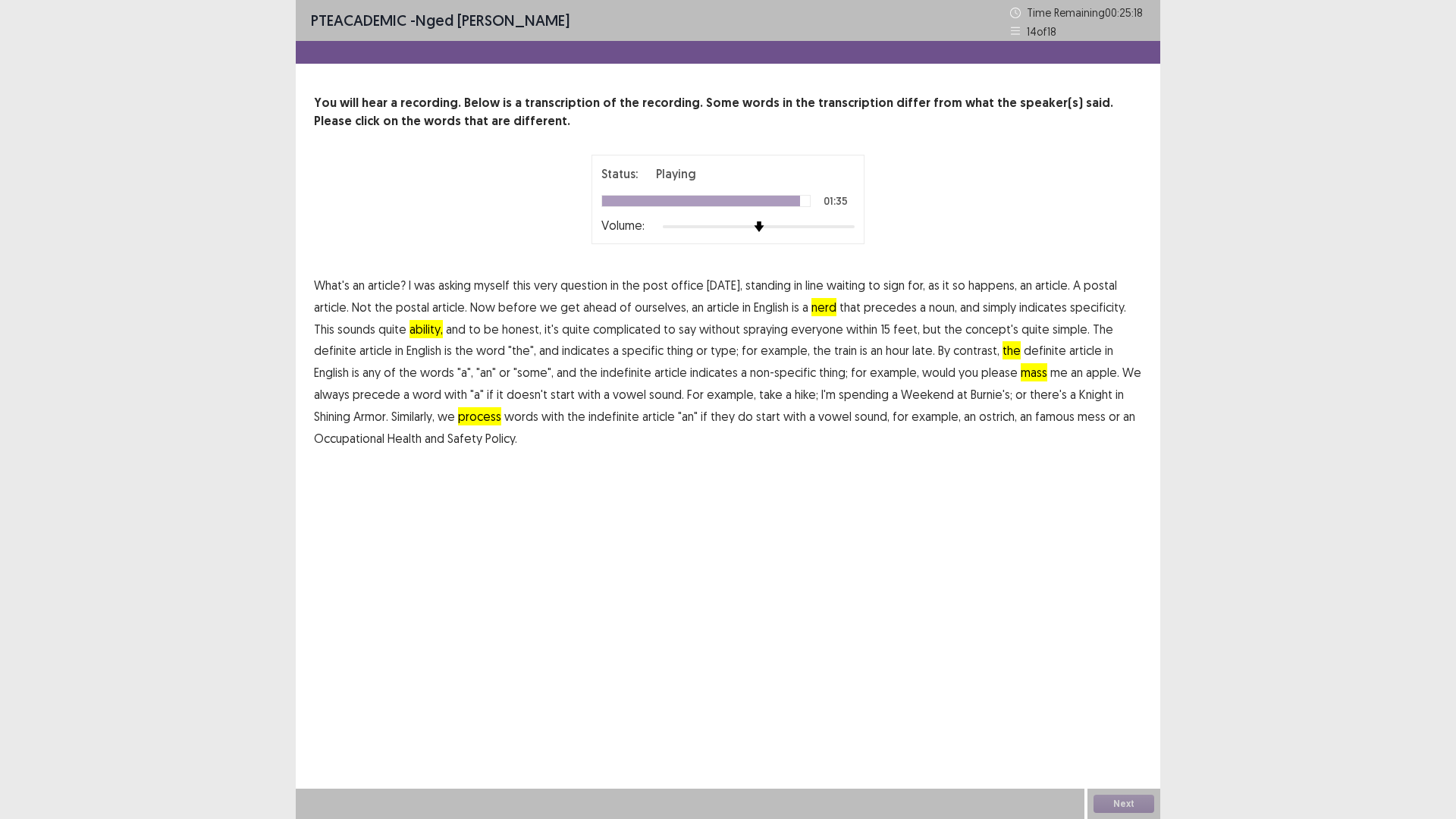
click at [1035, 417] on span "famous" at bounding box center [1055, 416] width 40 height 18
click at [1127, 716] on button "Next" at bounding box center [1124, 803] width 61 height 18
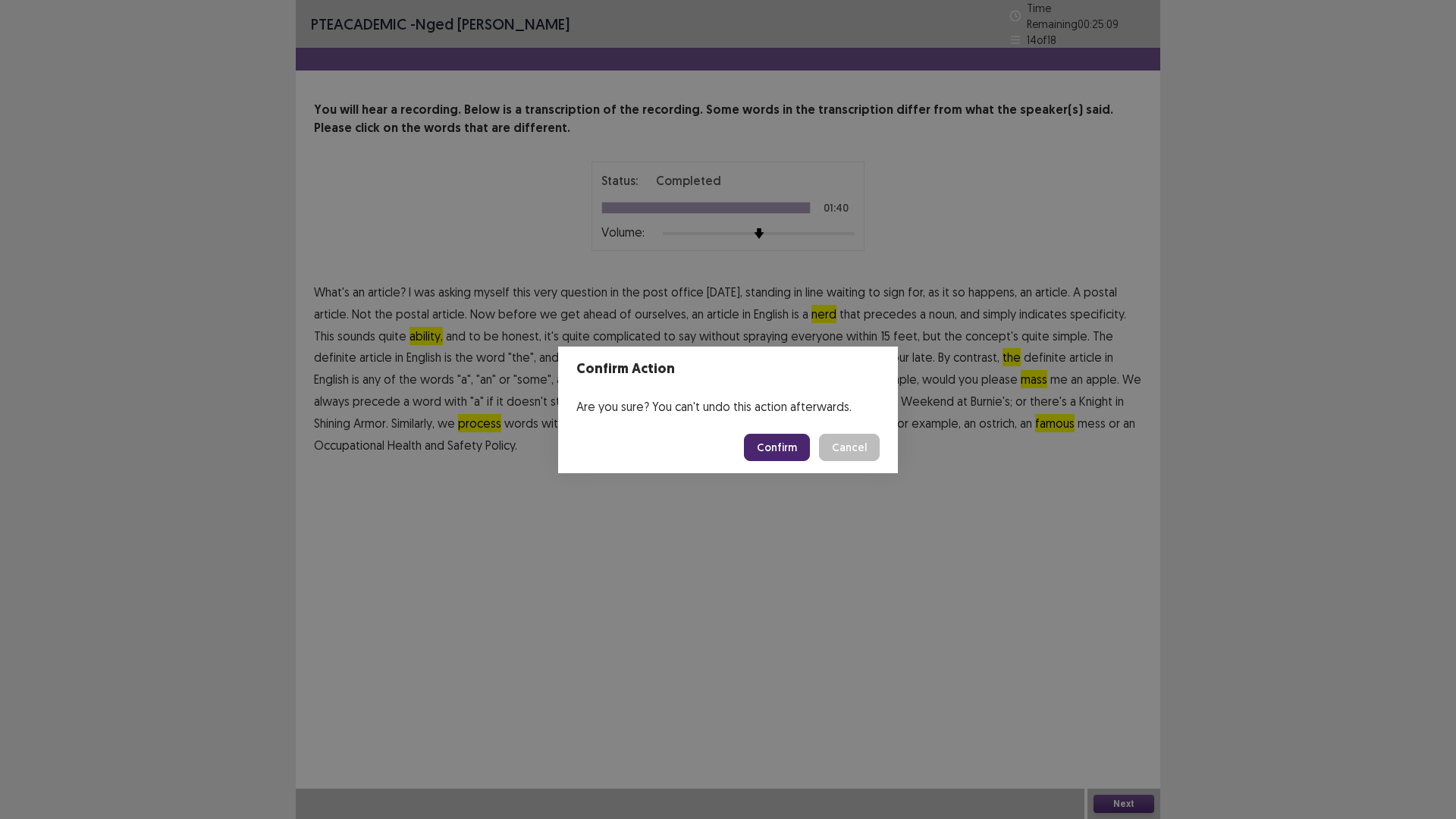
click at [778, 448] on button "Confirm" at bounding box center [777, 446] width 66 height 27
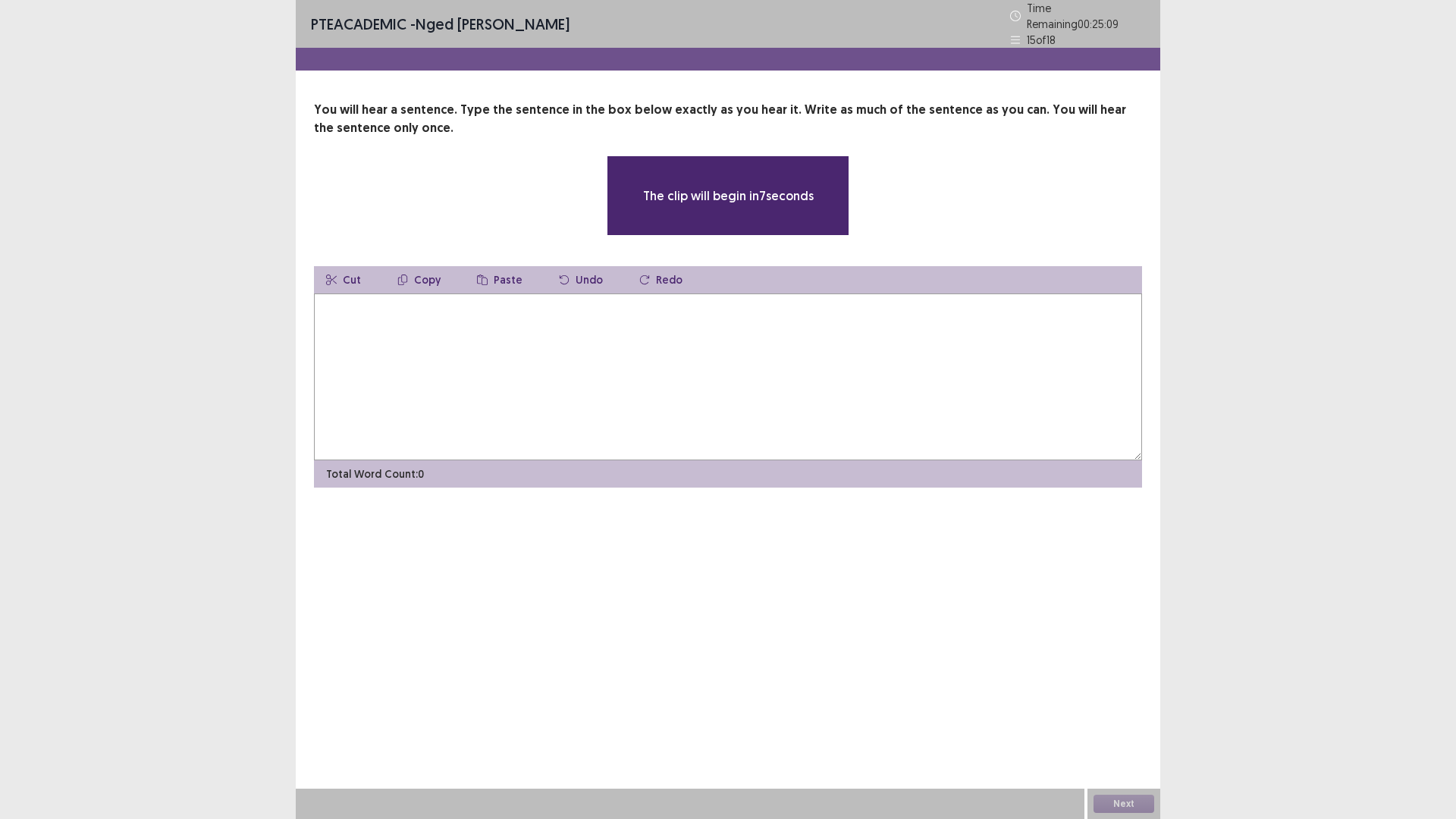
click at [623, 382] on textarea at bounding box center [728, 377] width 828 height 167
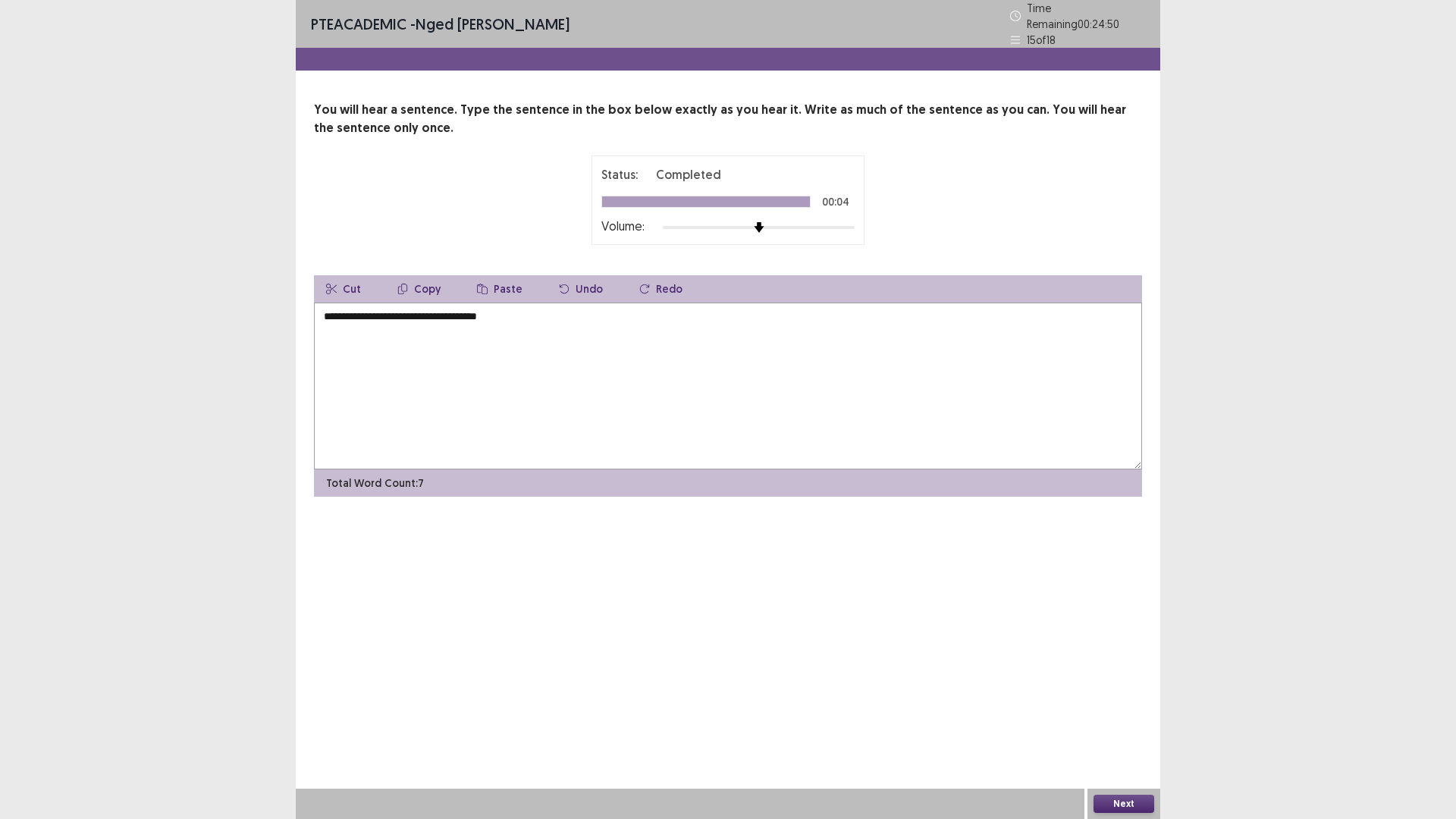
click at [325, 314] on textarea "**********" at bounding box center [728, 386] width 828 height 167
click at [419, 313] on textarea "**********" at bounding box center [728, 386] width 828 height 167
click at [322, 311] on textarea "**********" at bounding box center [728, 386] width 828 height 167
click at [461, 312] on textarea "**********" at bounding box center [728, 386] width 828 height 167
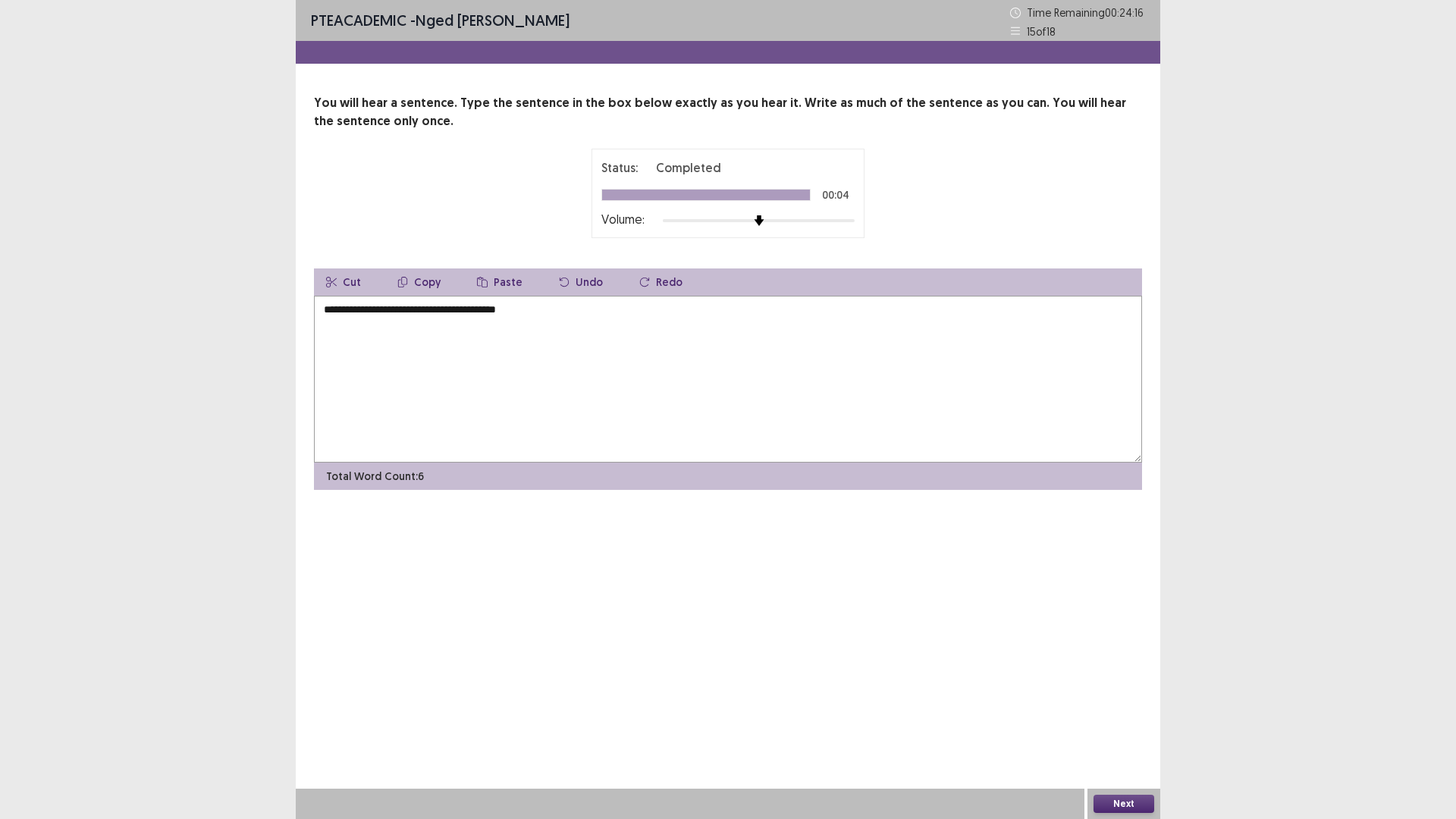
type textarea "**********"
click at [1133, 716] on button "Next" at bounding box center [1124, 803] width 61 height 18
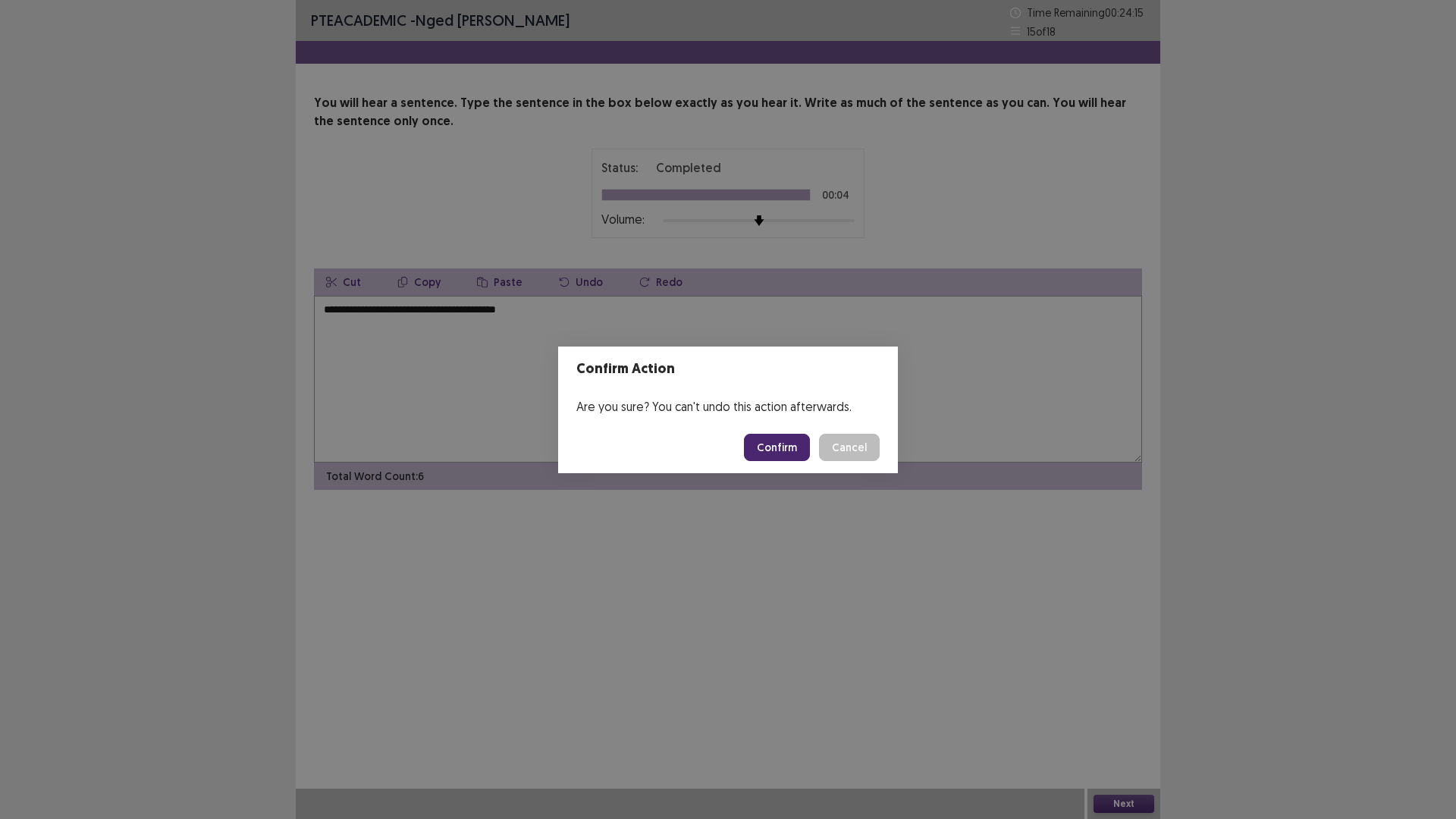
click at [779, 441] on button "Confirm" at bounding box center [777, 446] width 66 height 27
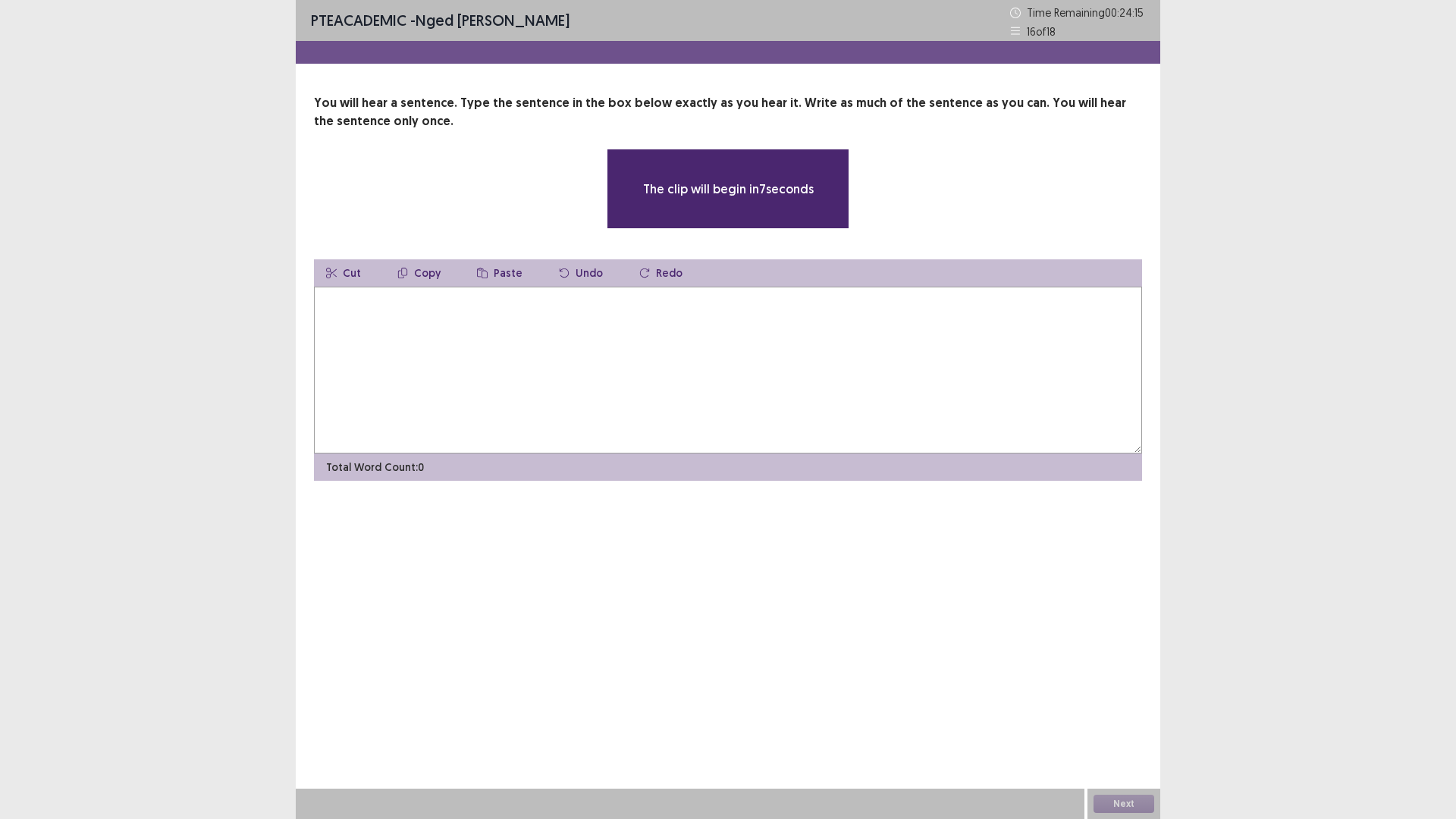
click at [366, 317] on textarea at bounding box center [728, 370] width 828 height 167
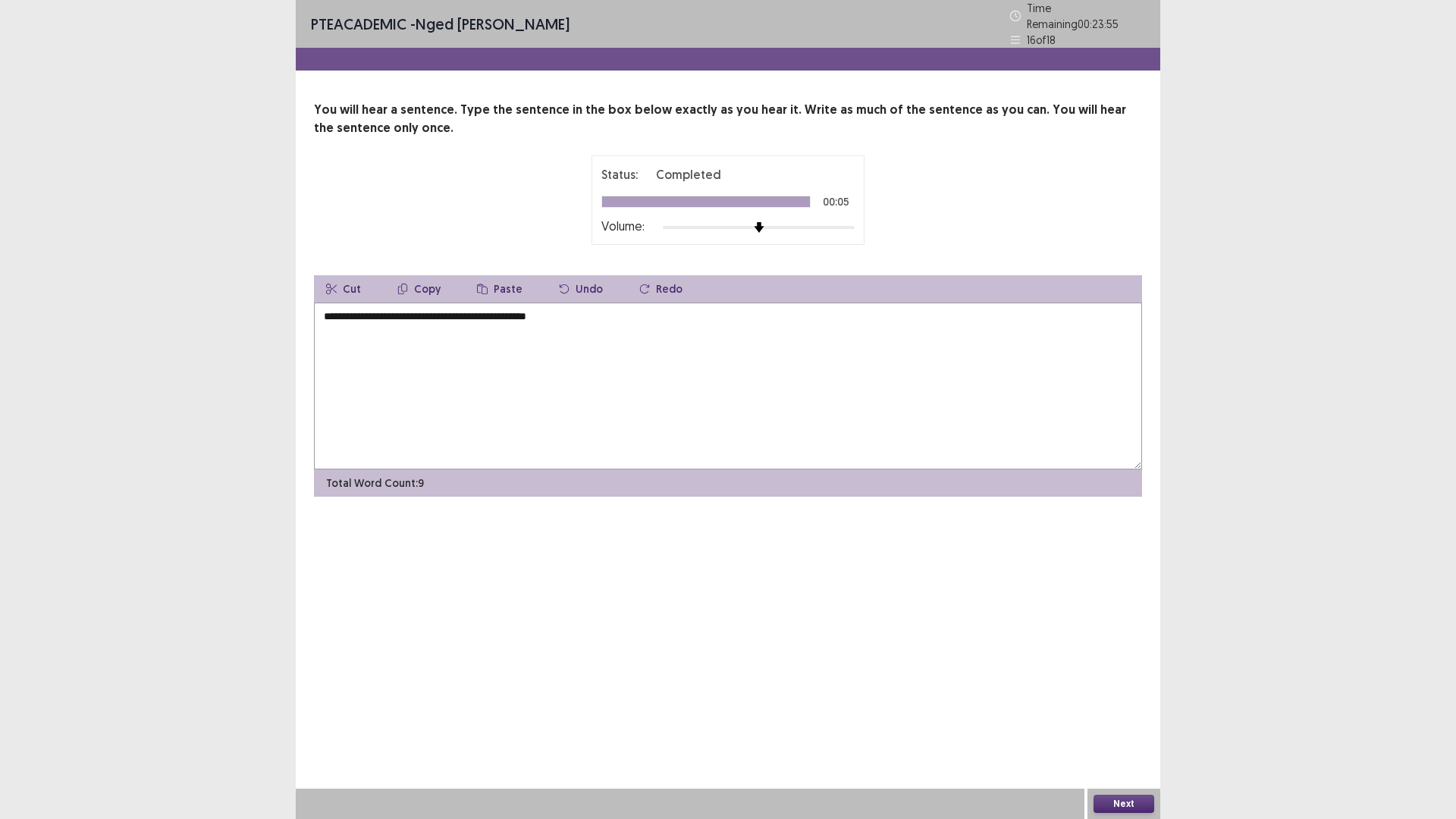
click at [326, 311] on textarea "**********" at bounding box center [728, 386] width 828 height 167
click at [322, 311] on textarea "**********" at bounding box center [728, 386] width 828 height 167
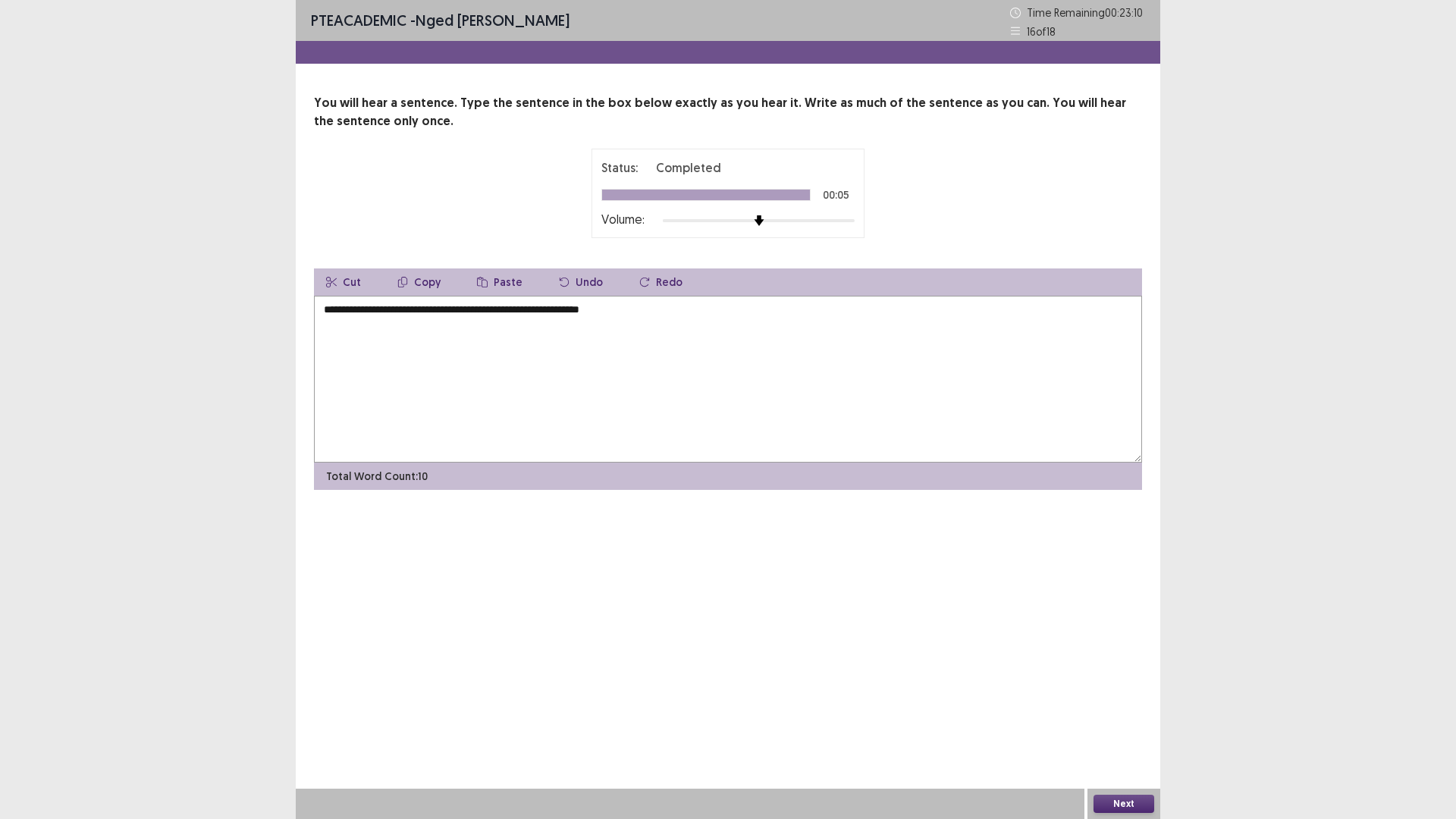
click at [555, 308] on textarea "**********" at bounding box center [728, 379] width 828 height 167
type textarea "**********"
click at [1130, 716] on button "Next" at bounding box center [1124, 803] width 61 height 18
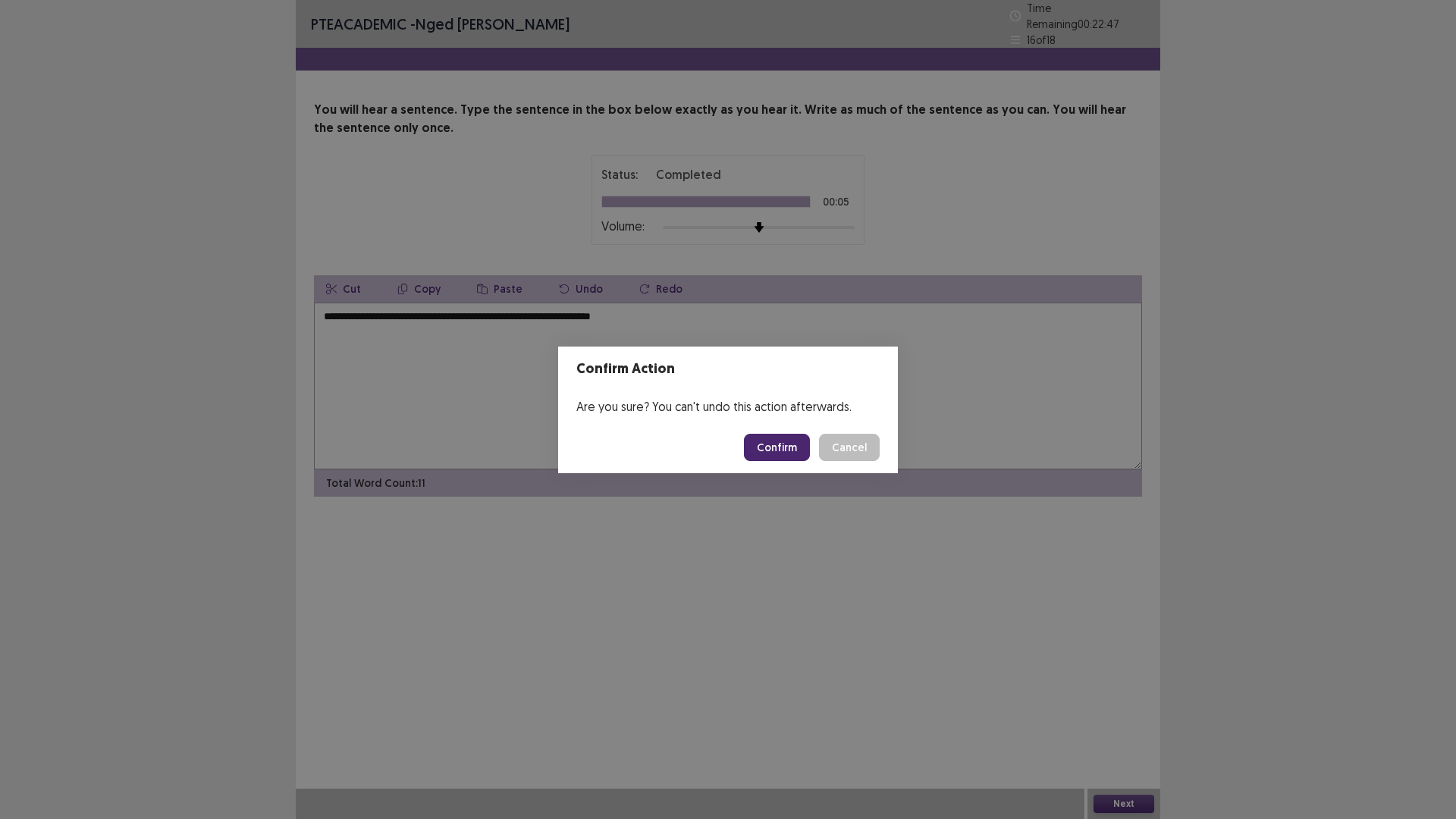
click at [774, 446] on button "Confirm" at bounding box center [777, 446] width 66 height 27
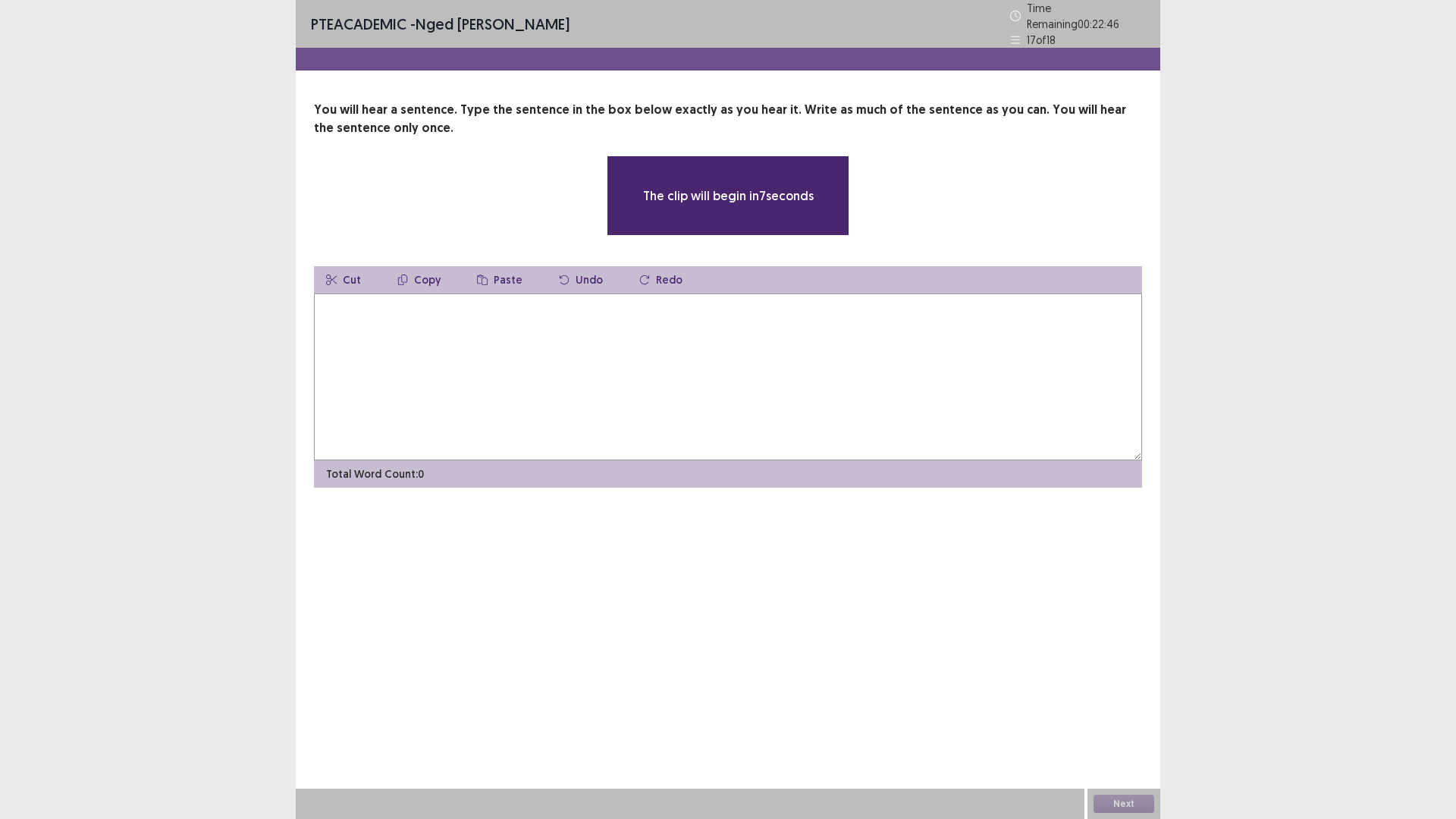
click at [375, 331] on textarea at bounding box center [728, 377] width 828 height 167
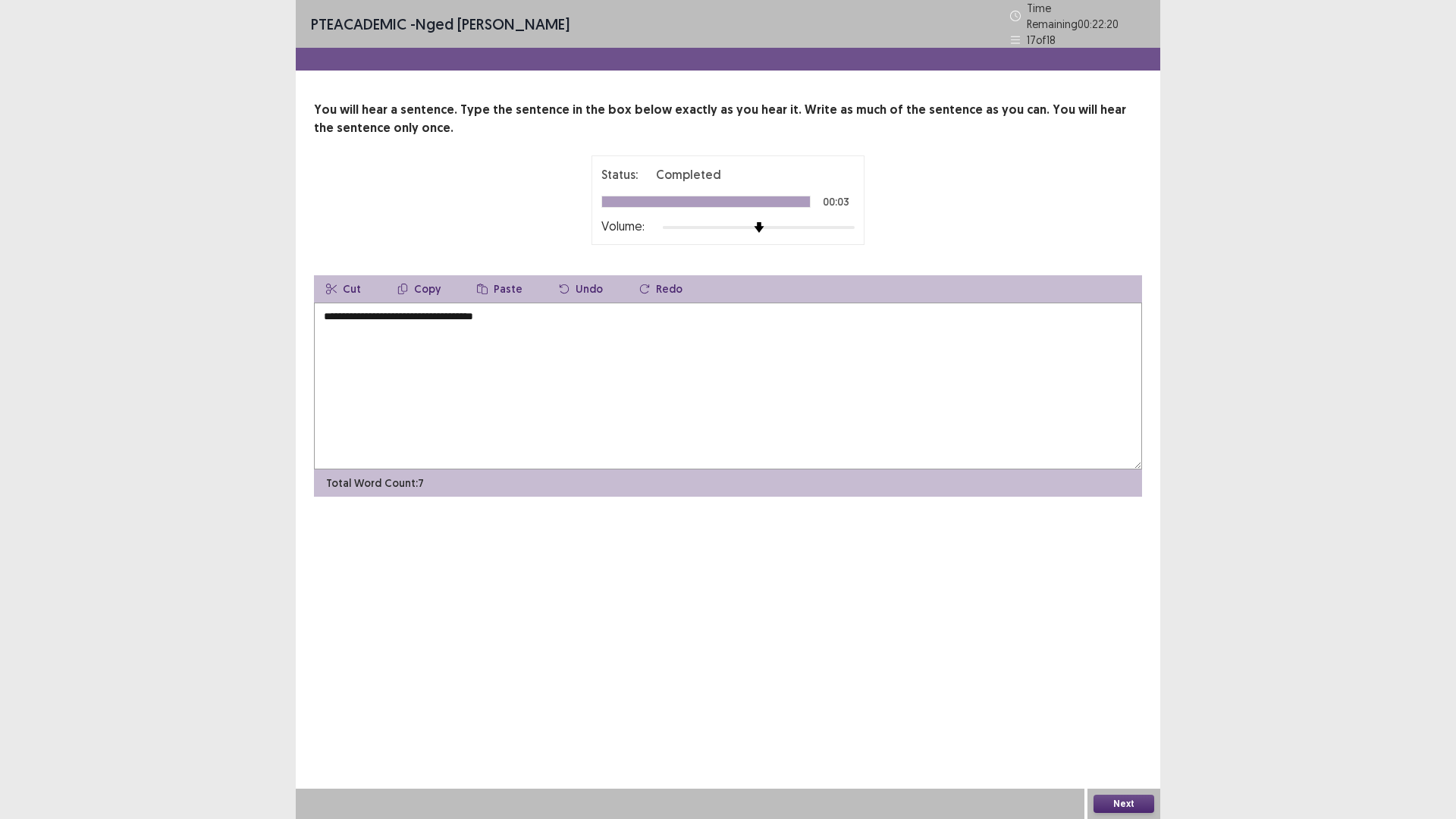
click at [330, 313] on textarea "**********" at bounding box center [728, 386] width 828 height 167
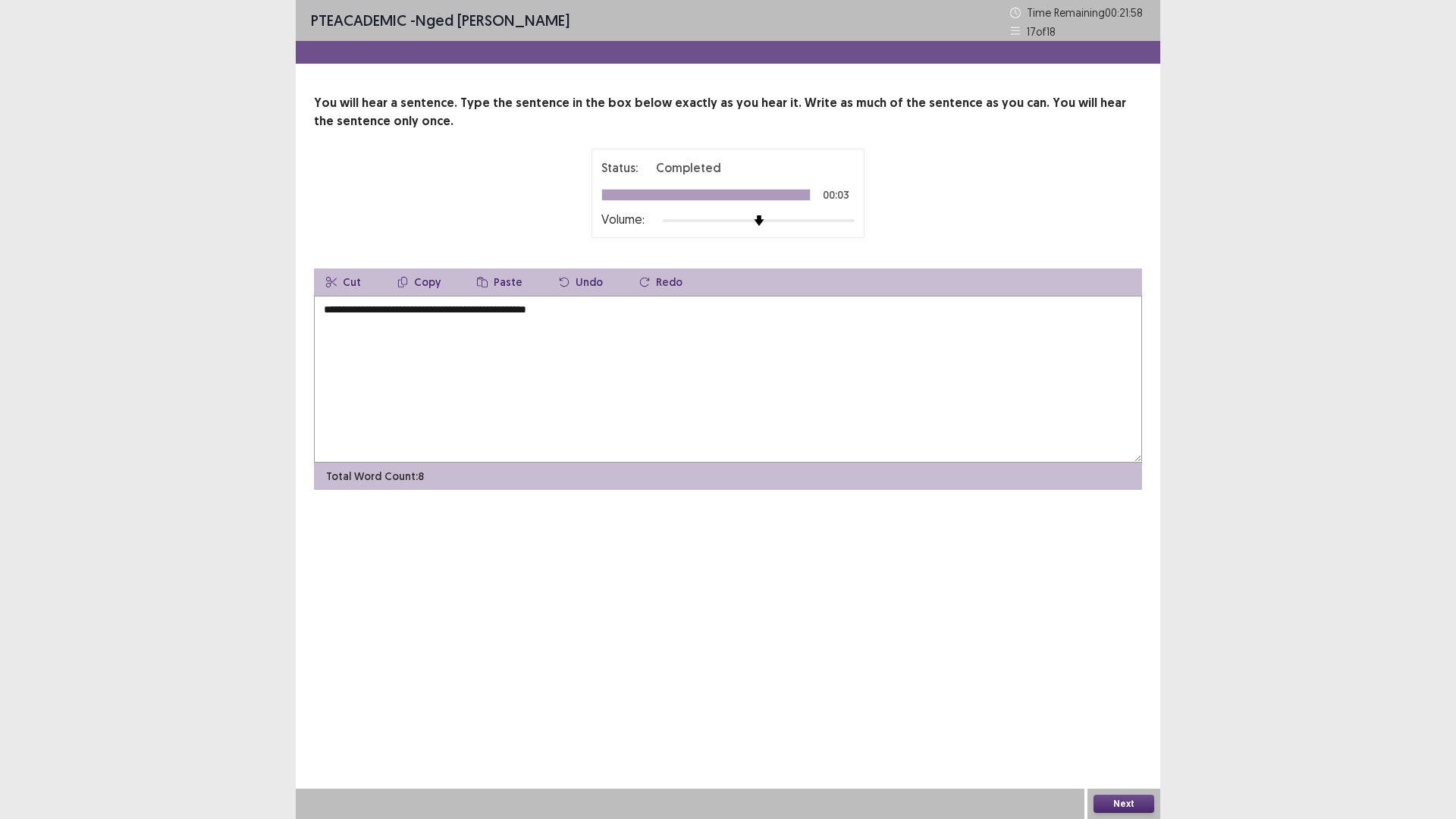
drag, startPoint x: 564, startPoint y: 313, endPoint x: 564, endPoint y: 322, distance: 9.0
click at [564, 315] on textarea "**********" at bounding box center [728, 379] width 828 height 167
click at [368, 311] on textarea "**********" at bounding box center [728, 379] width 828 height 167
click at [456, 308] on textarea "**********" at bounding box center [728, 379] width 828 height 167
click at [370, 312] on textarea "**********" at bounding box center [728, 379] width 828 height 167
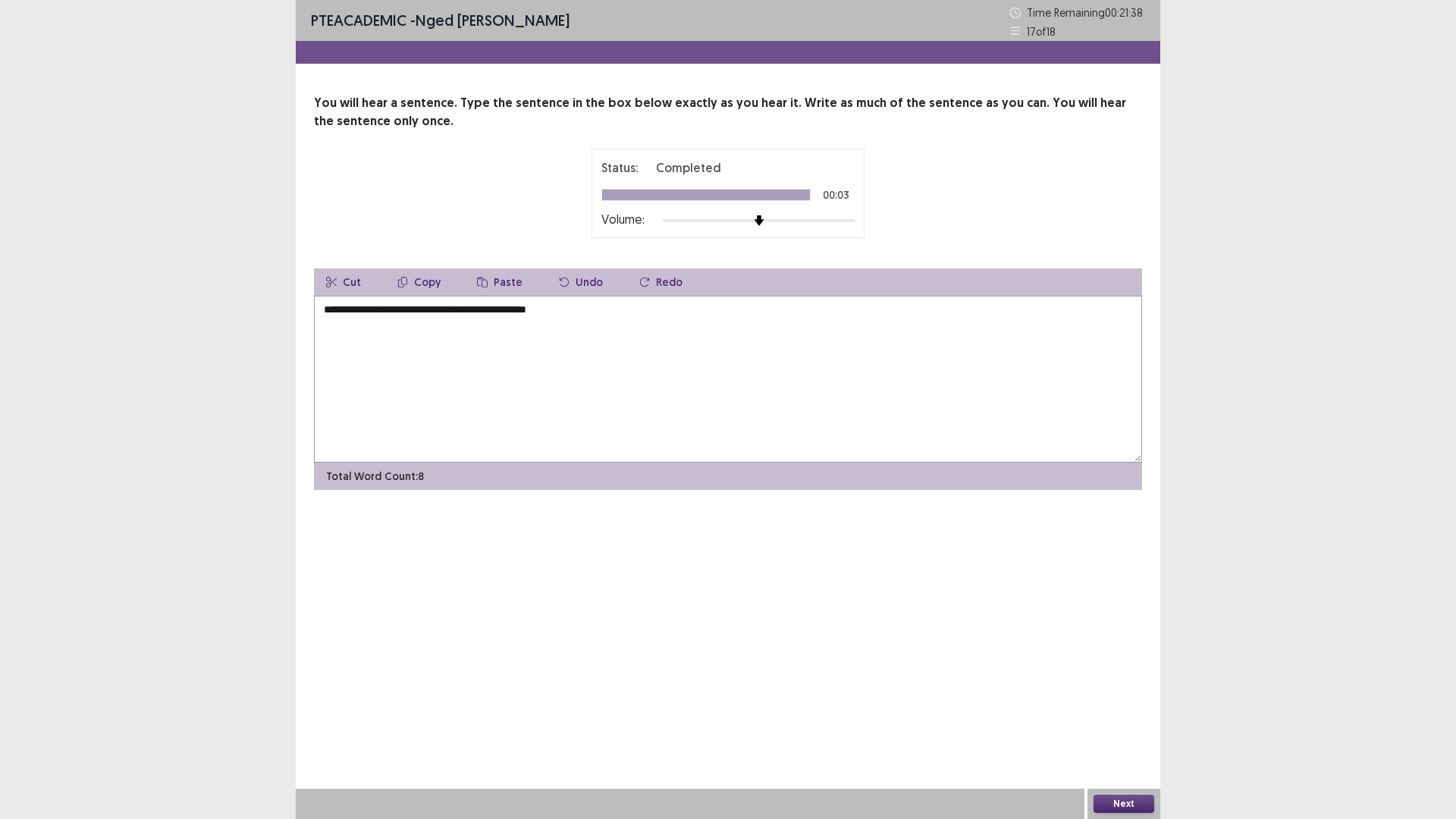
click at [371, 310] on textarea "**********" at bounding box center [728, 379] width 828 height 167
click at [510, 312] on textarea "**********" at bounding box center [728, 379] width 828 height 167
click at [509, 314] on textarea "**********" at bounding box center [728, 379] width 828 height 167
type textarea "**********"
click at [1131, 716] on button "Next" at bounding box center [1124, 803] width 61 height 18
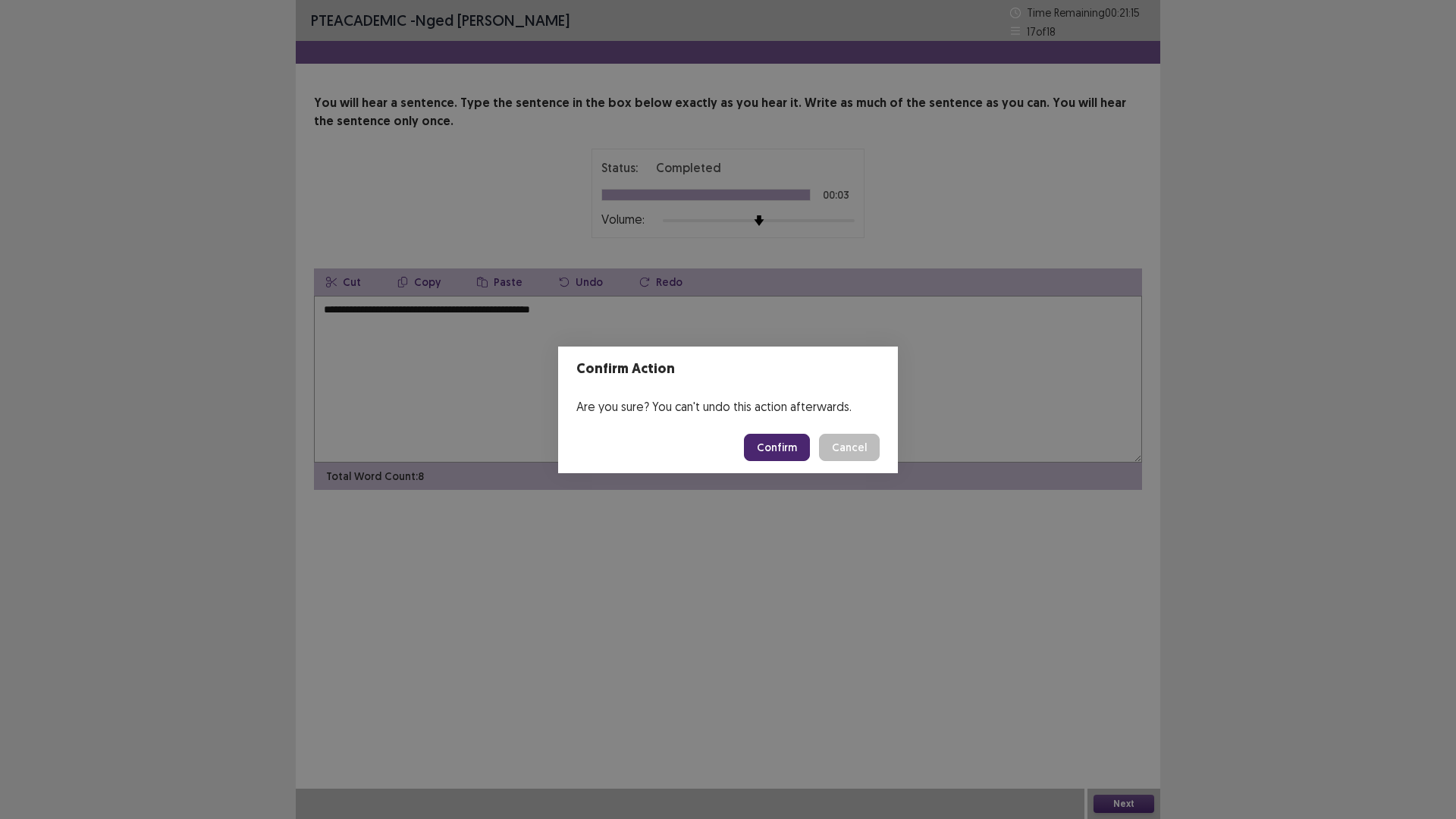
click at [777, 449] on button "Confirm" at bounding box center [777, 446] width 66 height 27
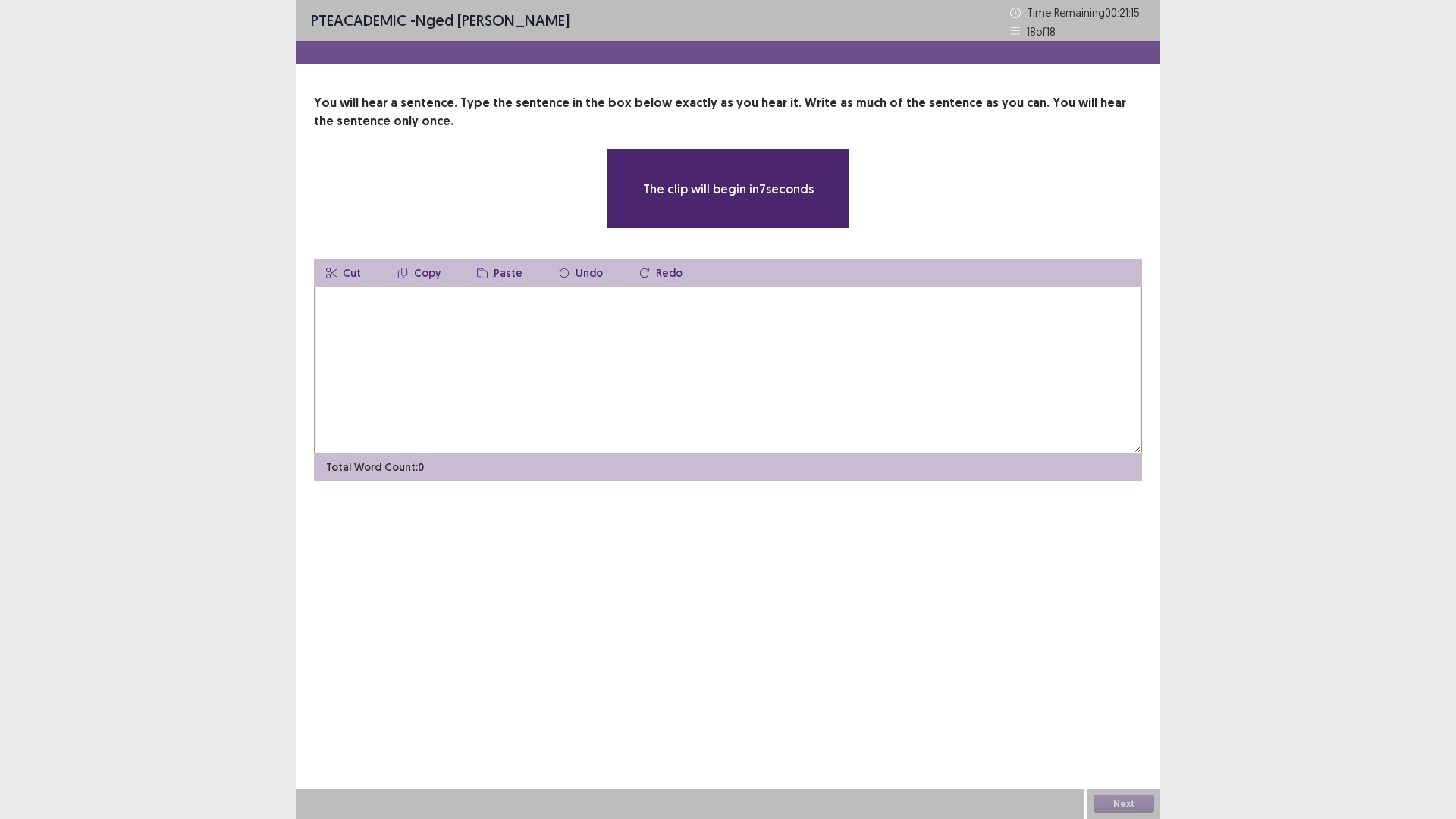
click at [388, 336] on textarea at bounding box center [728, 370] width 828 height 167
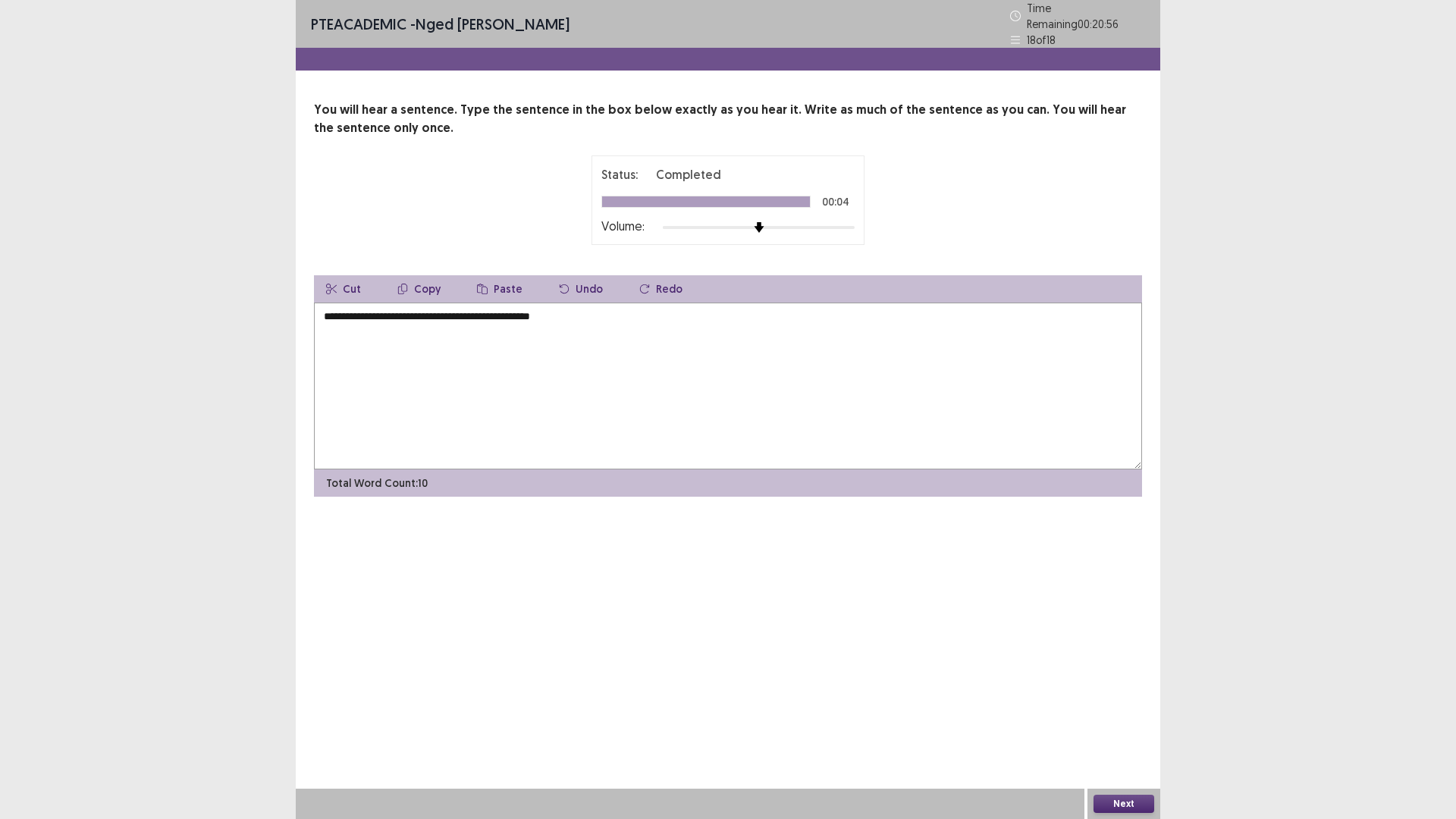
click at [326, 312] on textarea "**********" at bounding box center [728, 386] width 828 height 167
click at [322, 313] on textarea "**********" at bounding box center [728, 386] width 828 height 167
type textarea "**********"
click at [1133, 716] on button "Next" at bounding box center [1124, 803] width 61 height 18
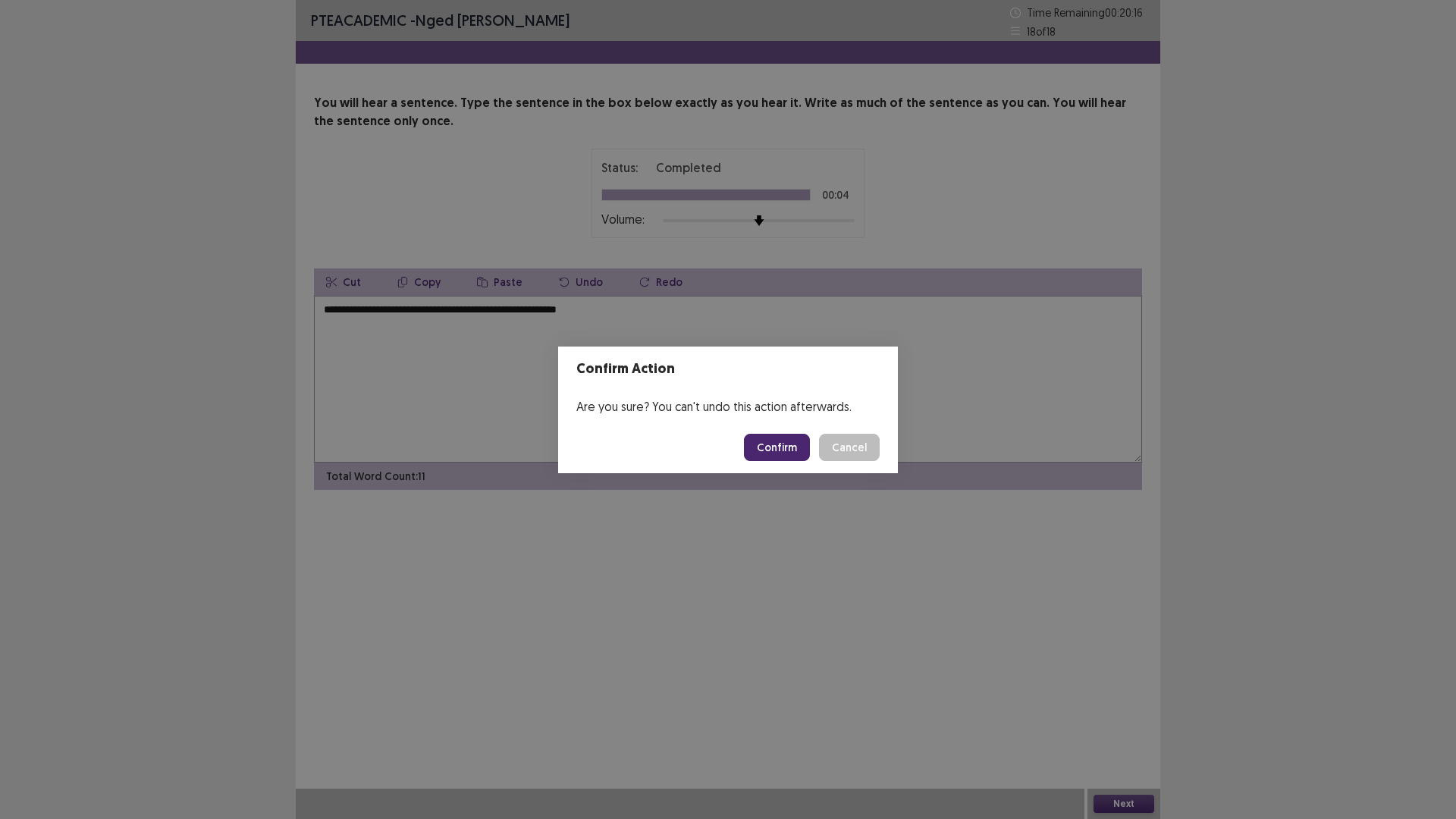
click at [779, 445] on button "Confirm" at bounding box center [777, 446] width 66 height 27
